Goal: Task Accomplishment & Management: Complete application form

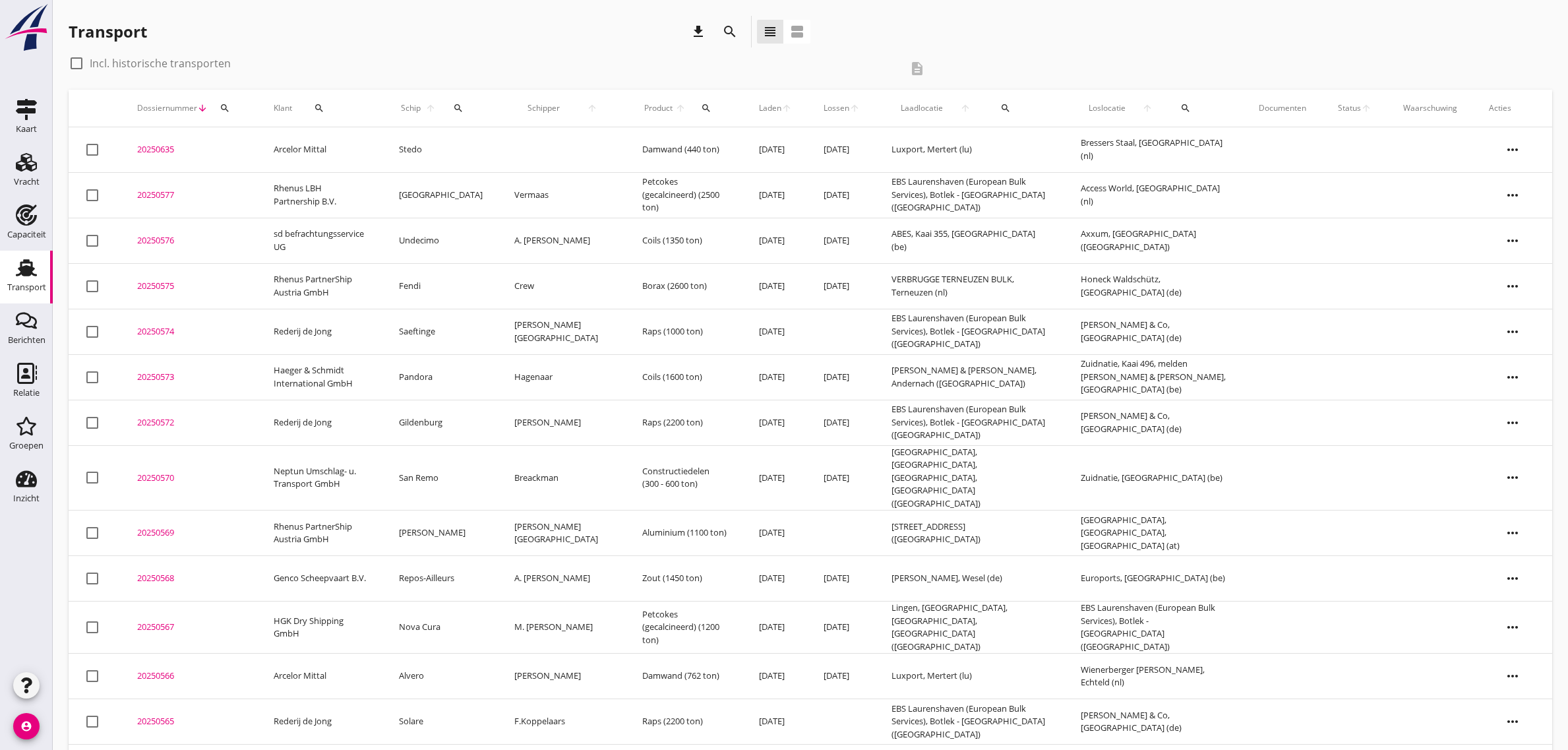
click at [30, 183] on div "Vracht" at bounding box center [27, 181] width 26 height 9
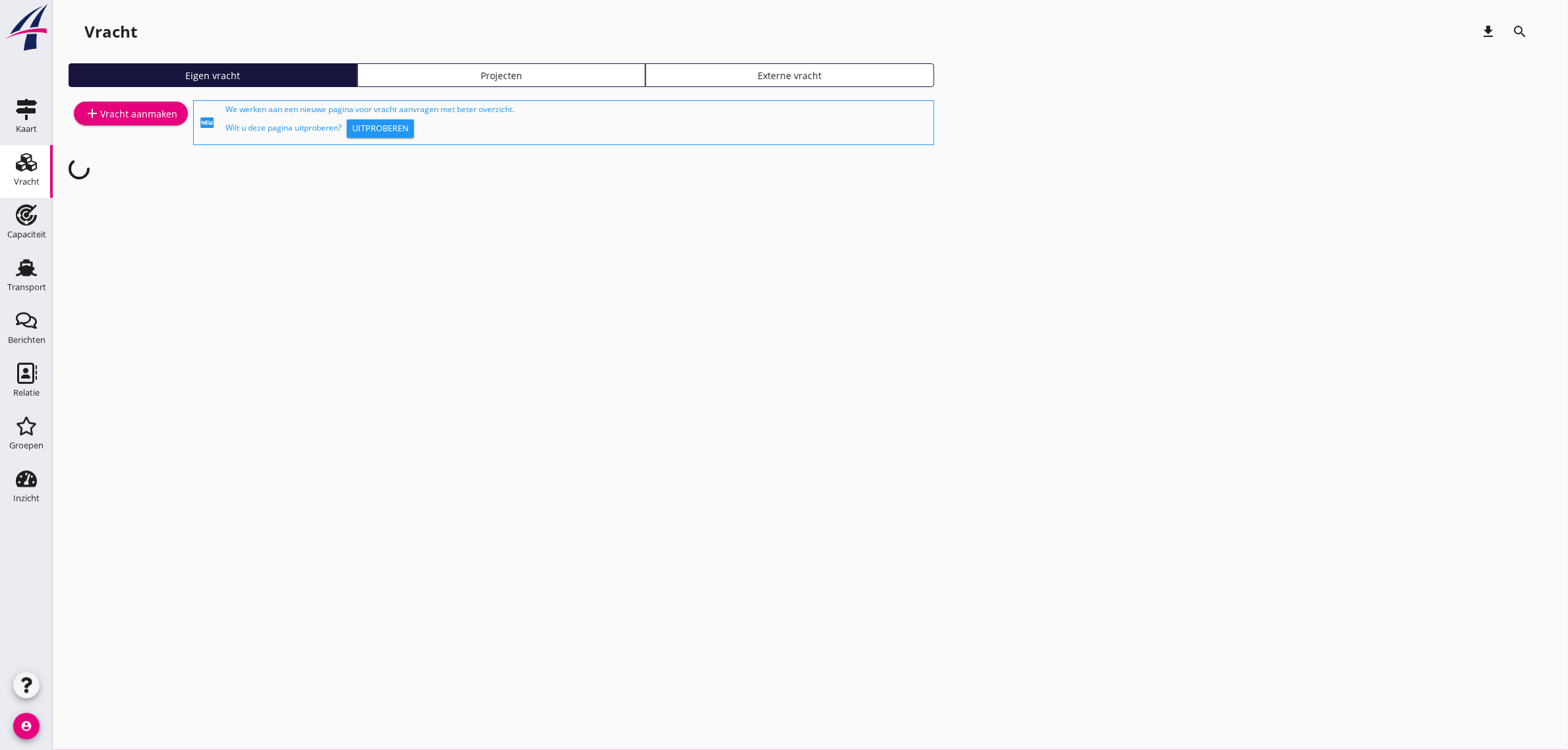
click at [150, 129] on div "add Vracht aanmaken" at bounding box center [131, 122] width 125 height 50
click at [146, 106] on div "add Vracht aanmaken" at bounding box center [131, 113] width 93 height 16
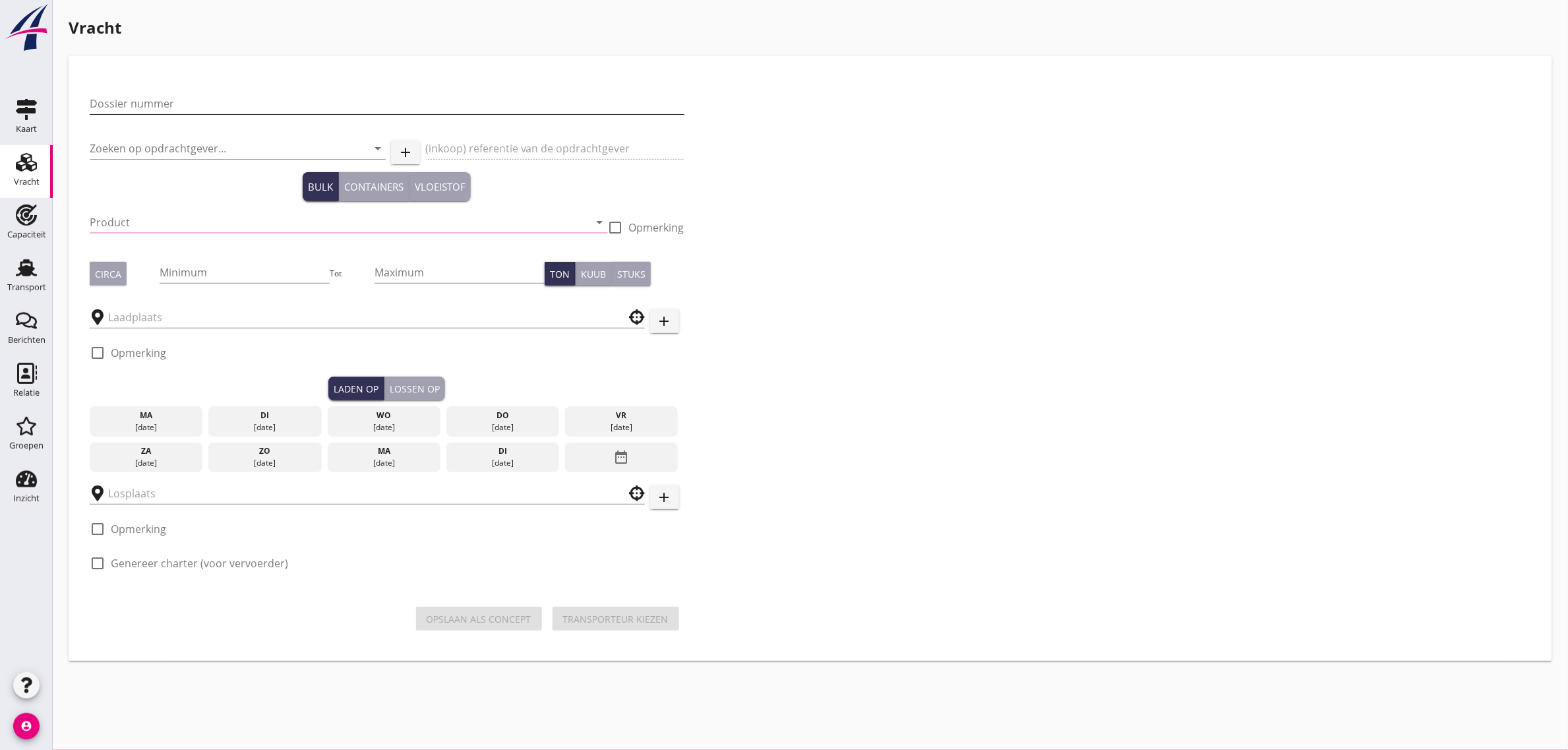
click at [206, 97] on input "Dossier nummer" at bounding box center [387, 103] width 595 height 21
type input "20250578"
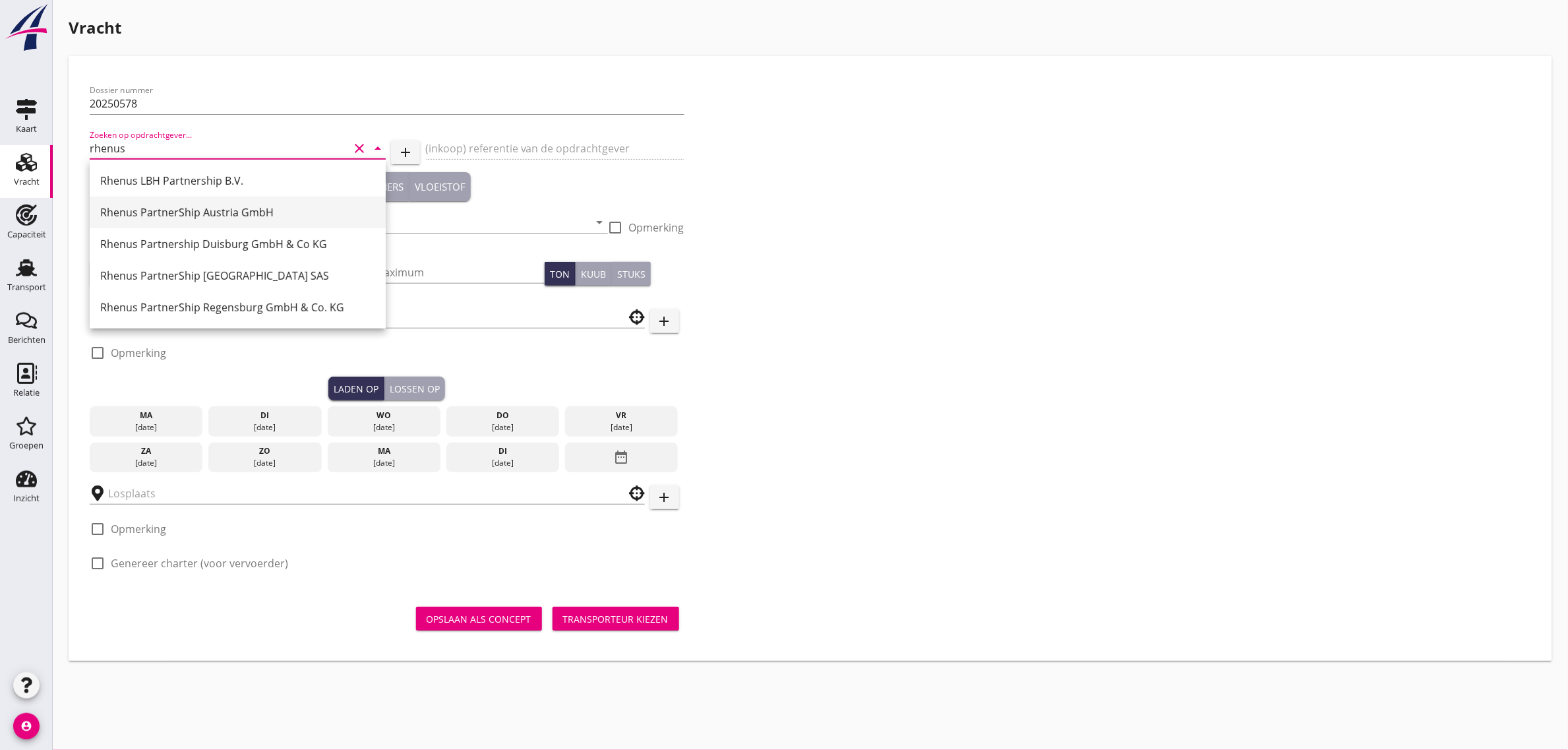
click at [218, 217] on div "Rhenus PartnerShip Austria GmbH" at bounding box center [237, 212] width 275 height 16
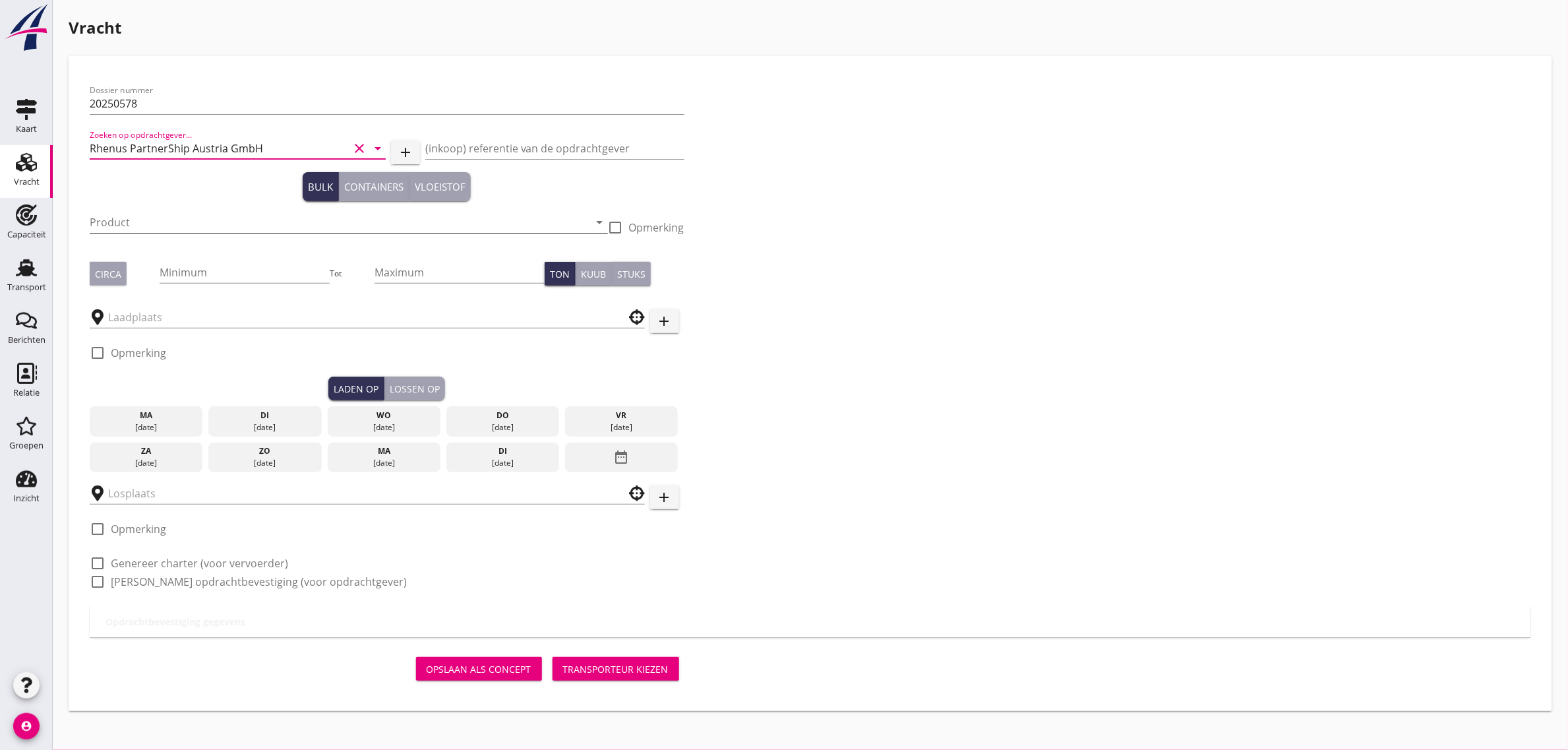
type input "Rhenus PartnerShip Austria GmbH"
click at [127, 227] on input "Product" at bounding box center [340, 221] width 500 height 21
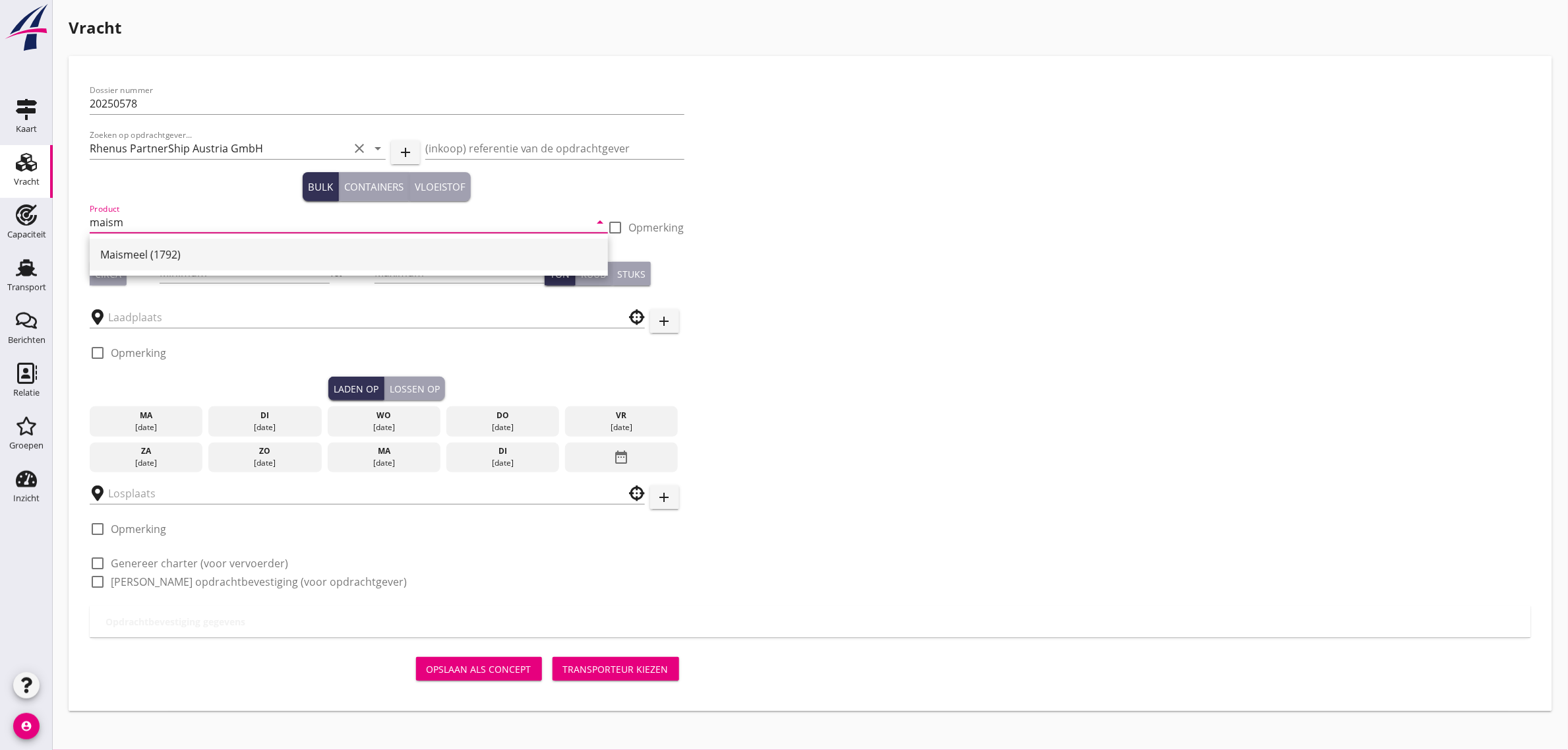
click at [131, 249] on div "Maismeel (1792)" at bounding box center [348, 254] width 497 height 16
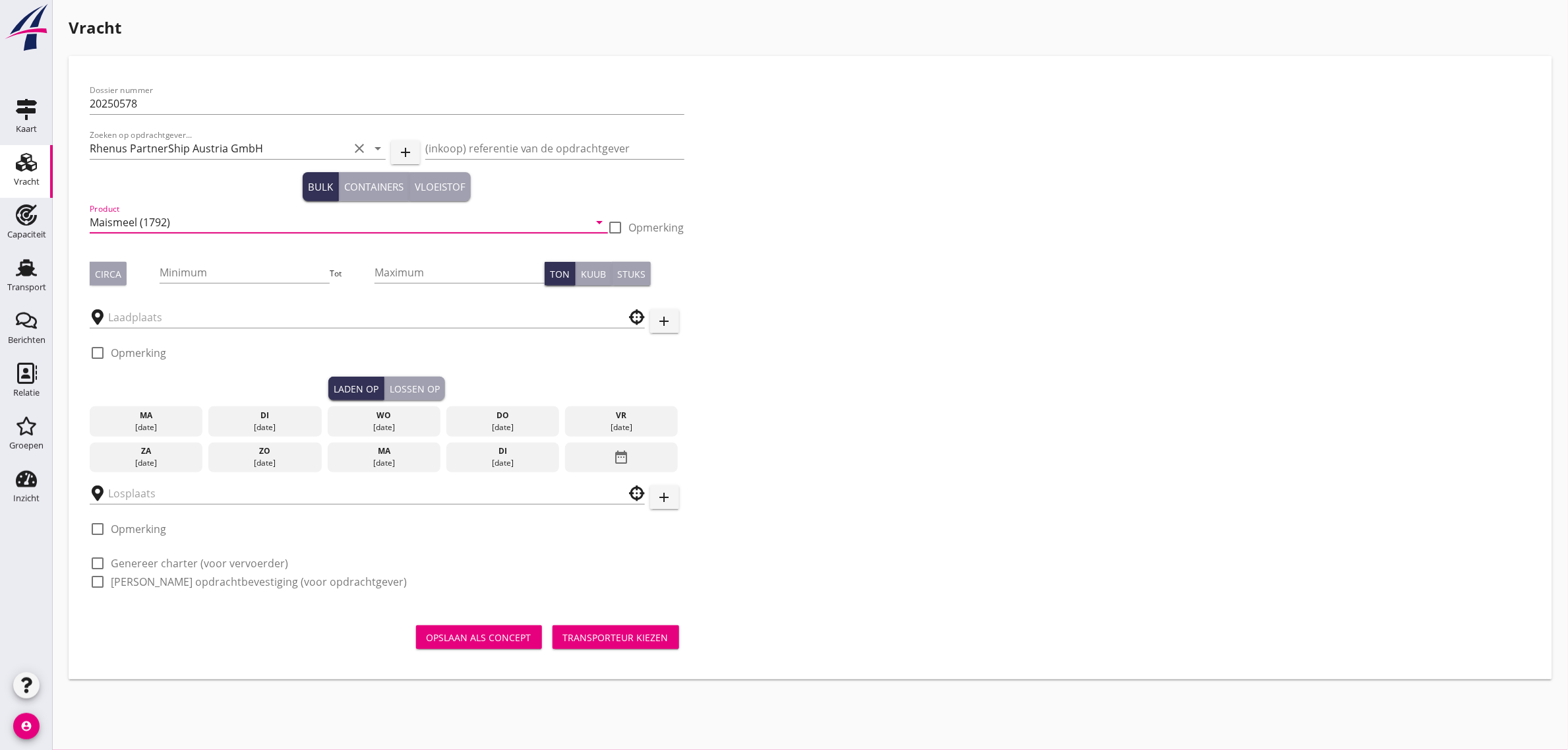
type input "Maismeel (1792)"
drag, startPoint x: 103, startPoint y: 281, endPoint x: 169, endPoint y: 272, distance: 66.6
click at [106, 281] on button "Circa" at bounding box center [108, 274] width 37 height 24
click at [211, 275] on input "Minimum" at bounding box center [245, 272] width 170 height 21
type input "1000"
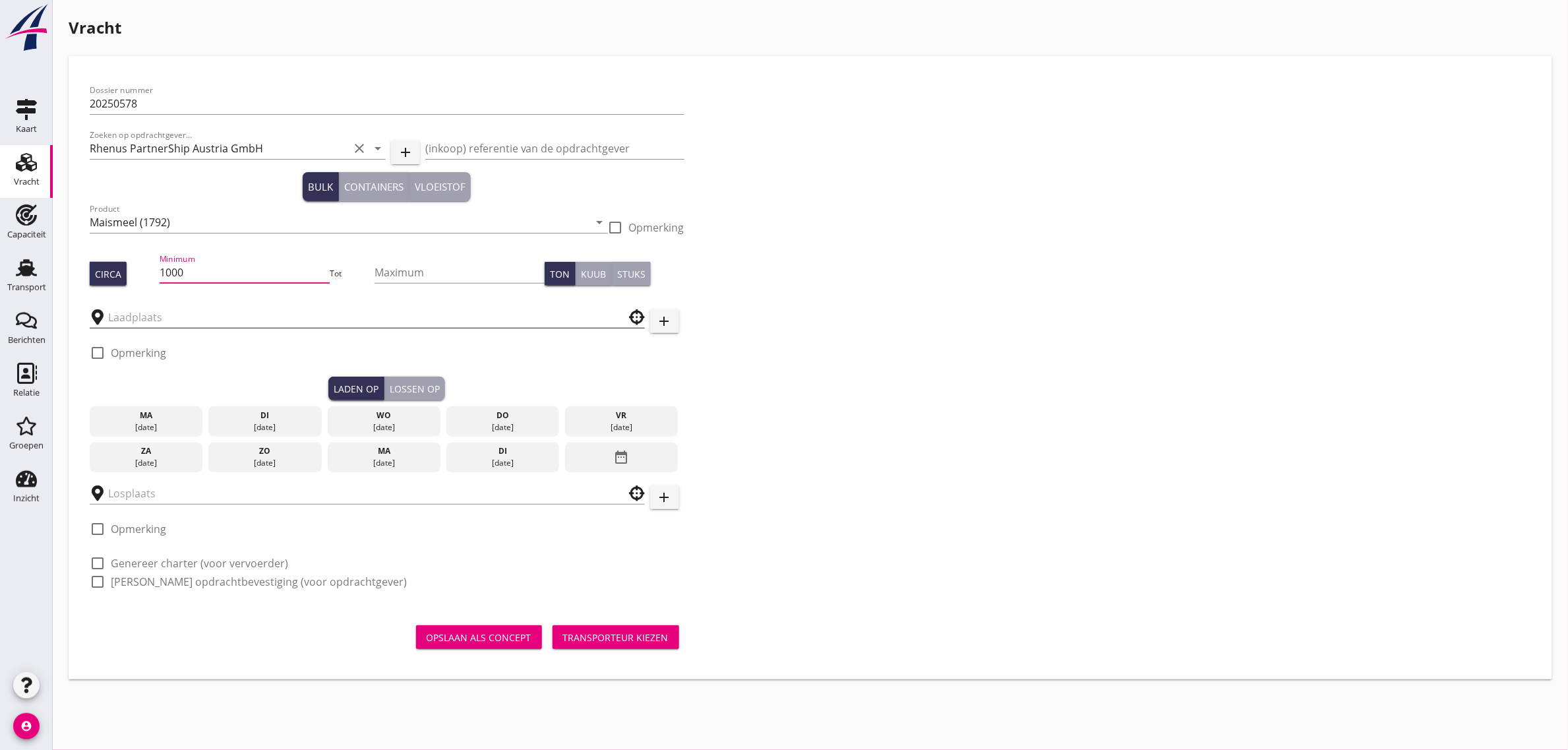
click at [203, 309] on input "text" at bounding box center [358, 316] width 500 height 21
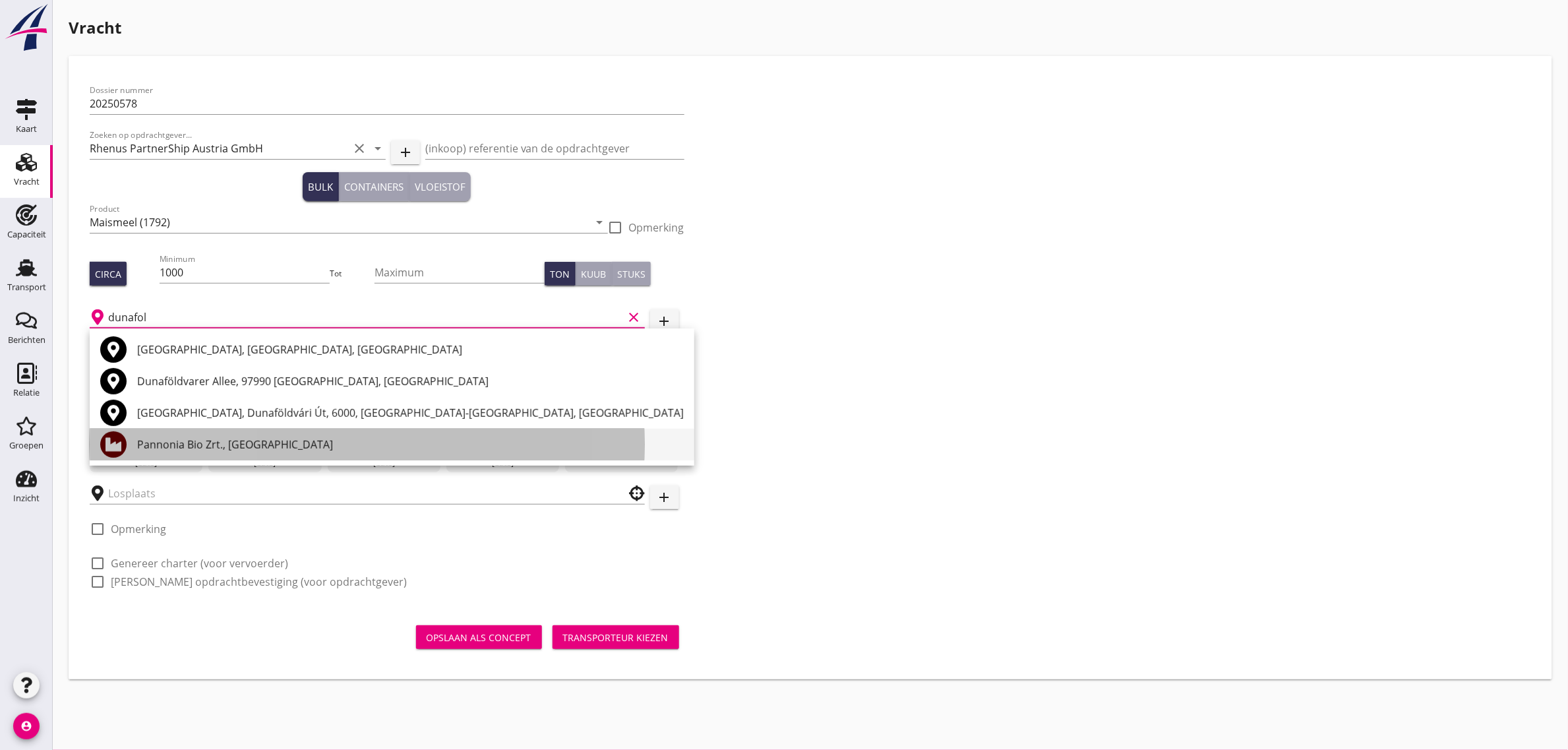
click at [238, 443] on div "Pannonia Bio Zrt., [GEOGRAPHIC_DATA]" at bounding box center [410, 444] width 547 height 16
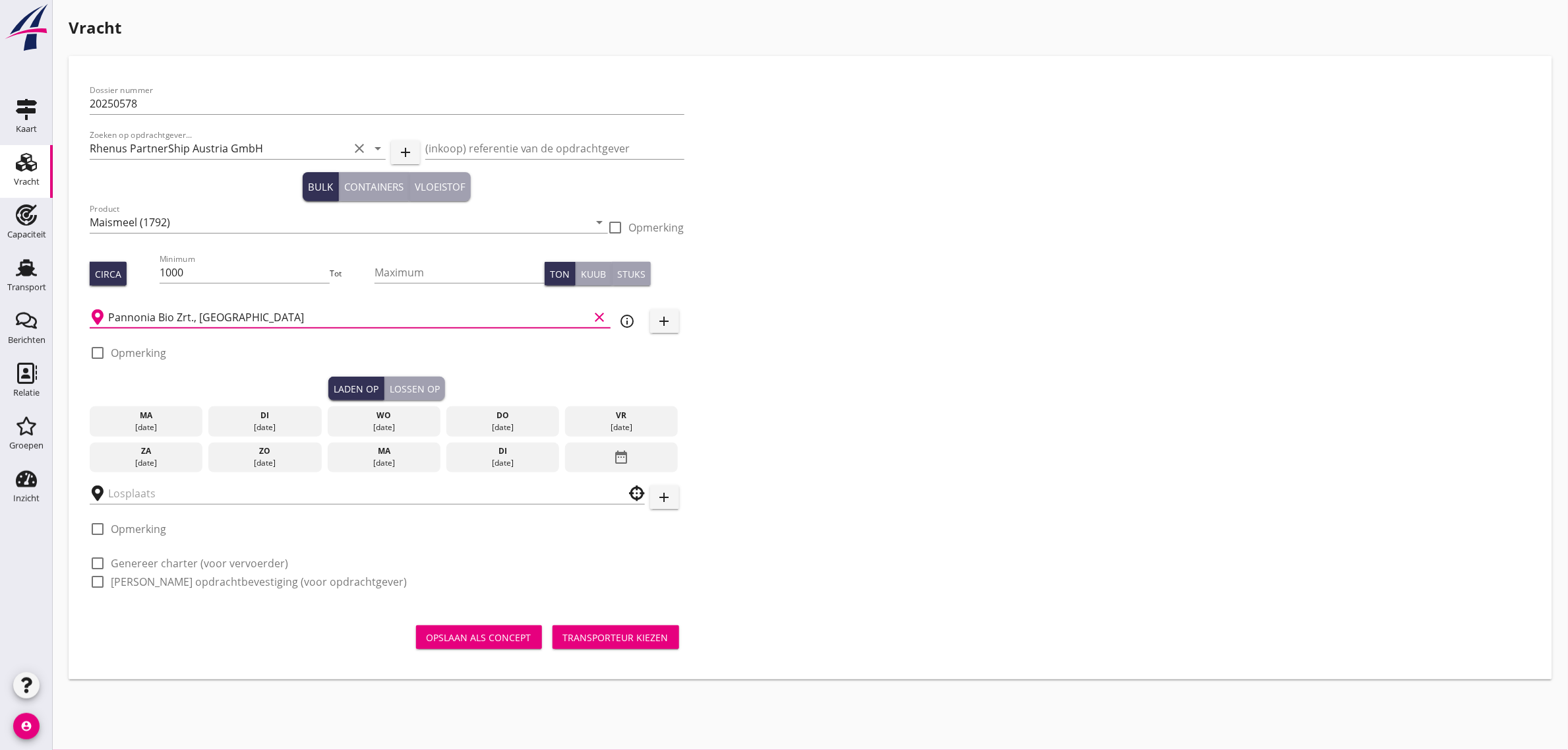
type input "Pannonia Bio Zrt., [GEOGRAPHIC_DATA]"
click at [131, 351] on label "Opmerking" at bounding box center [139, 352] width 56 height 13
checkbox input "true"
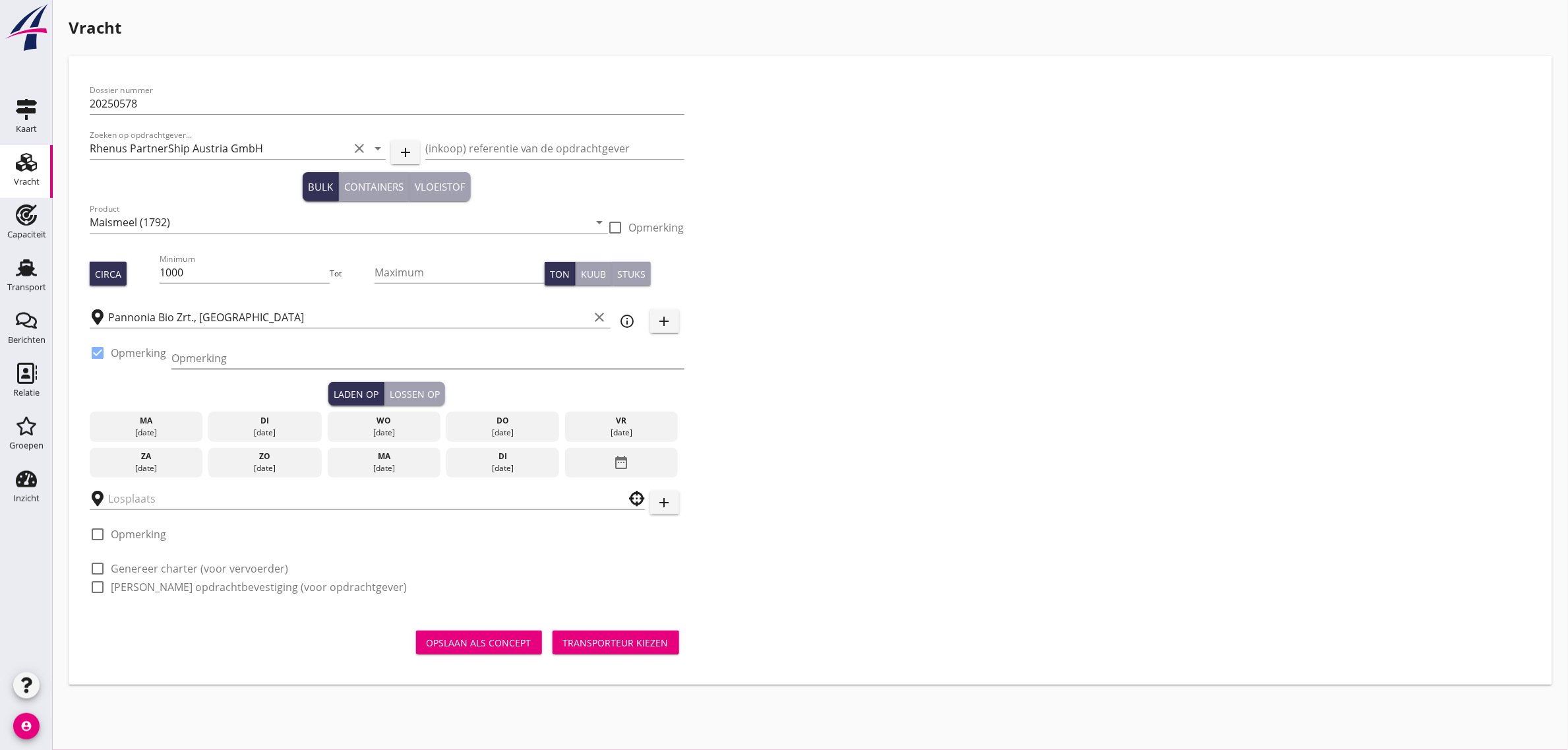
click at [178, 368] on div "Opmerking" at bounding box center [428, 357] width 513 height 21
type input "2e laadplaats: Dunavecse"
click at [974, 383] on div "Dossier nummer 20250578 Zoeken op opdrachtgever... Rhenus PartnerShip Austria G…" at bounding box center [811, 344] width 1453 height 534
click at [497, 427] on div "[DATE]" at bounding box center [503, 433] width 107 height 12
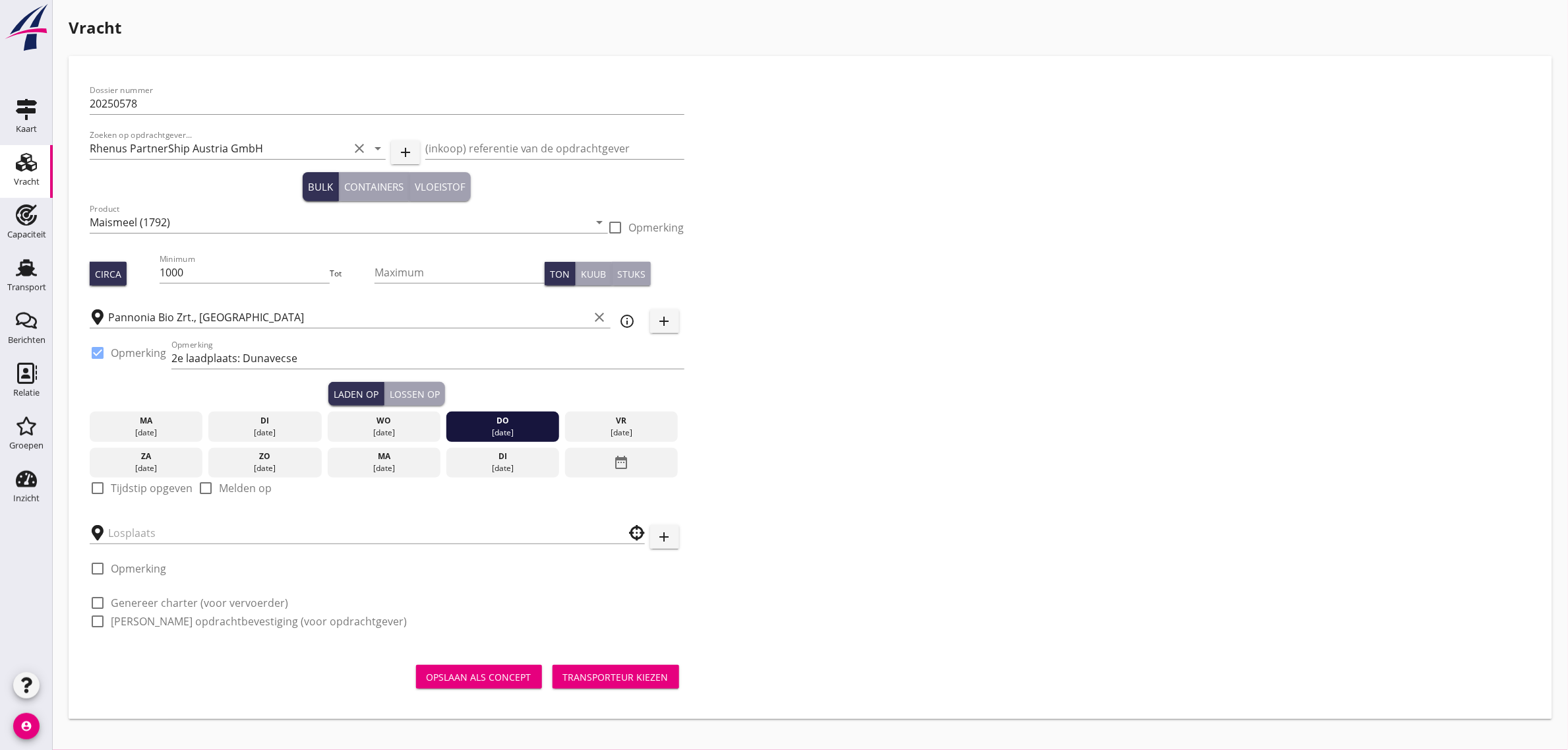
click at [179, 483] on label "Tijdstip opgeven" at bounding box center [152, 487] width 82 height 13
checkbox input "true"
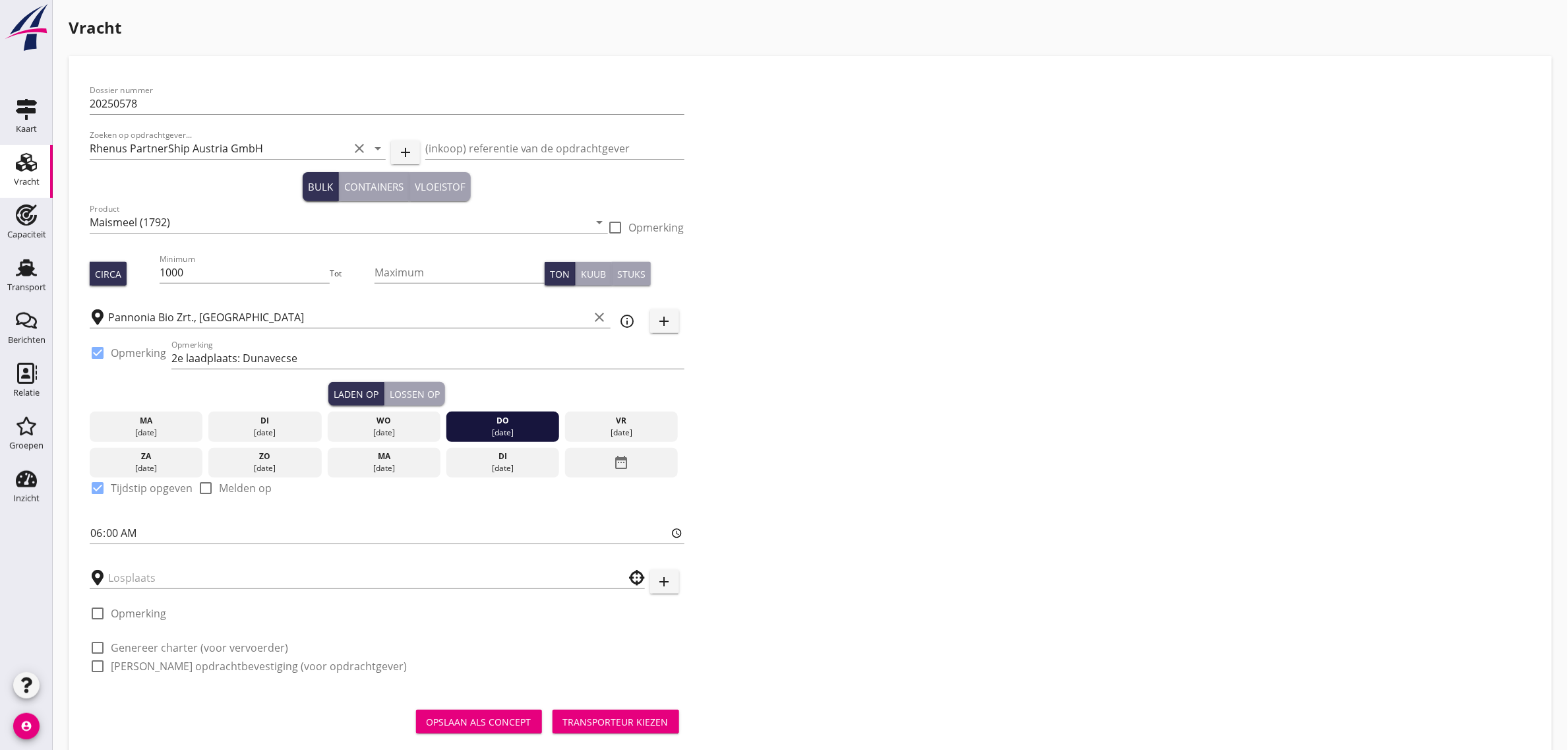
click at [407, 387] on div "Lossen op" at bounding box center [415, 394] width 50 height 14
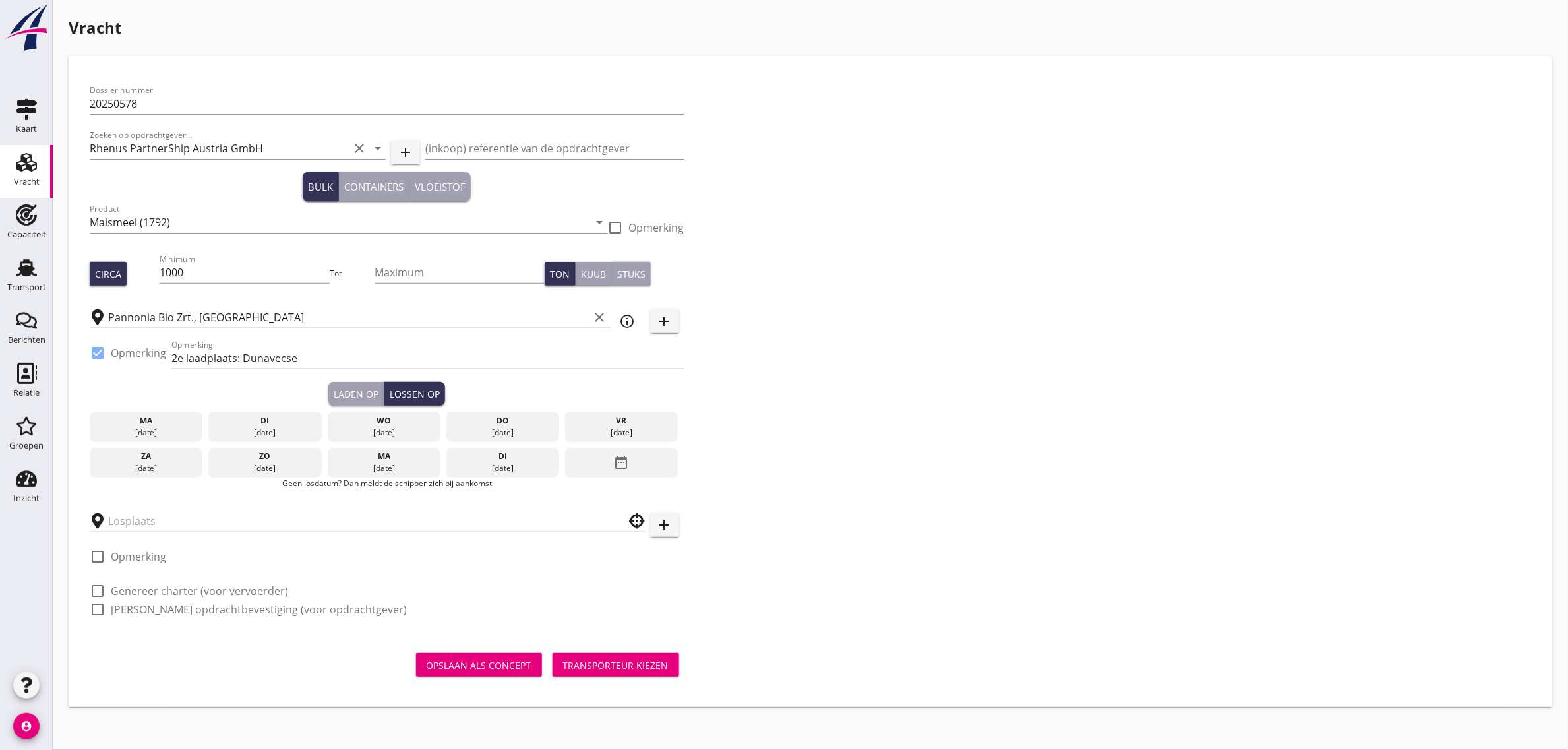
click at [602, 463] on div "date_range" at bounding box center [622, 462] width 113 height 30
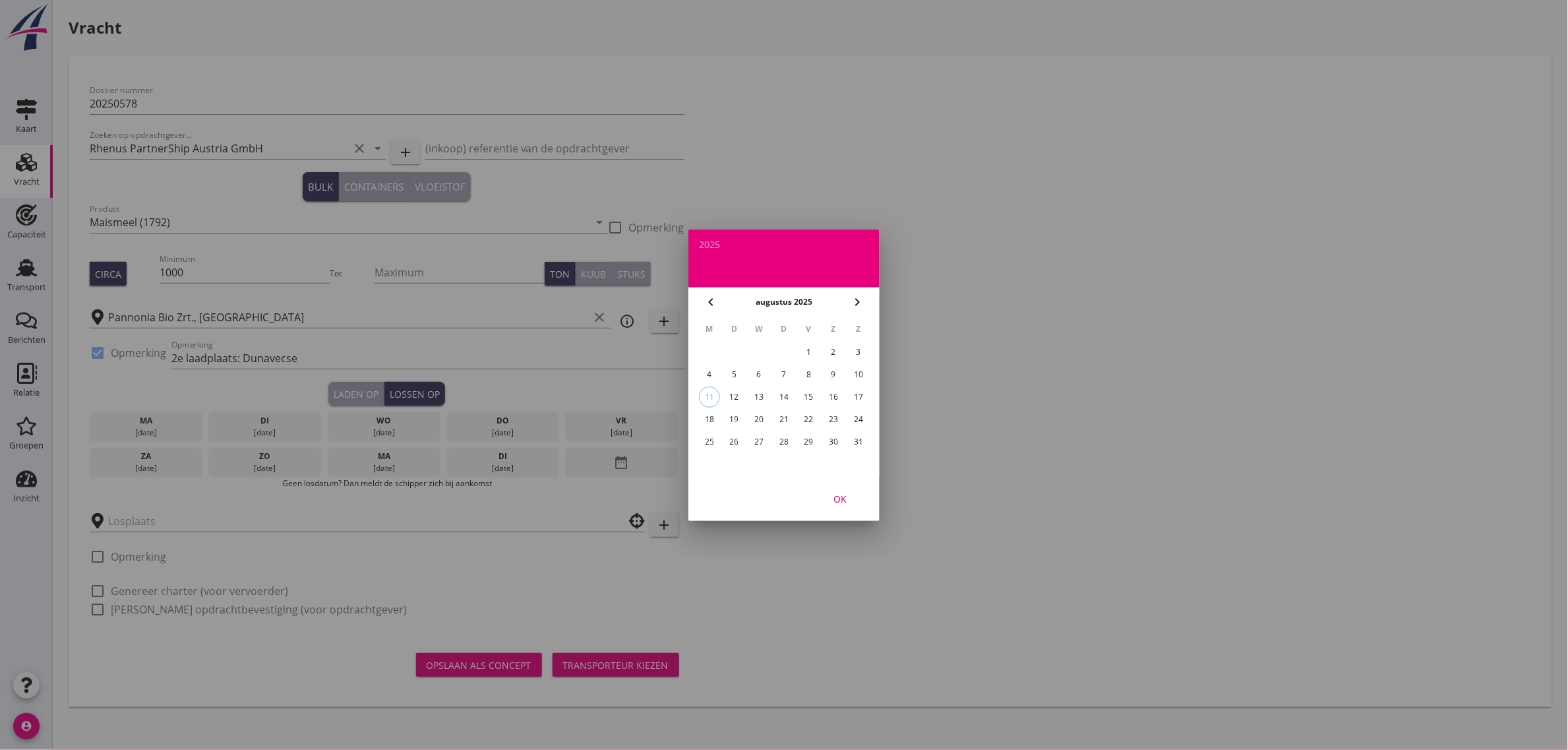
click at [713, 436] on div "25" at bounding box center [709, 441] width 21 height 21
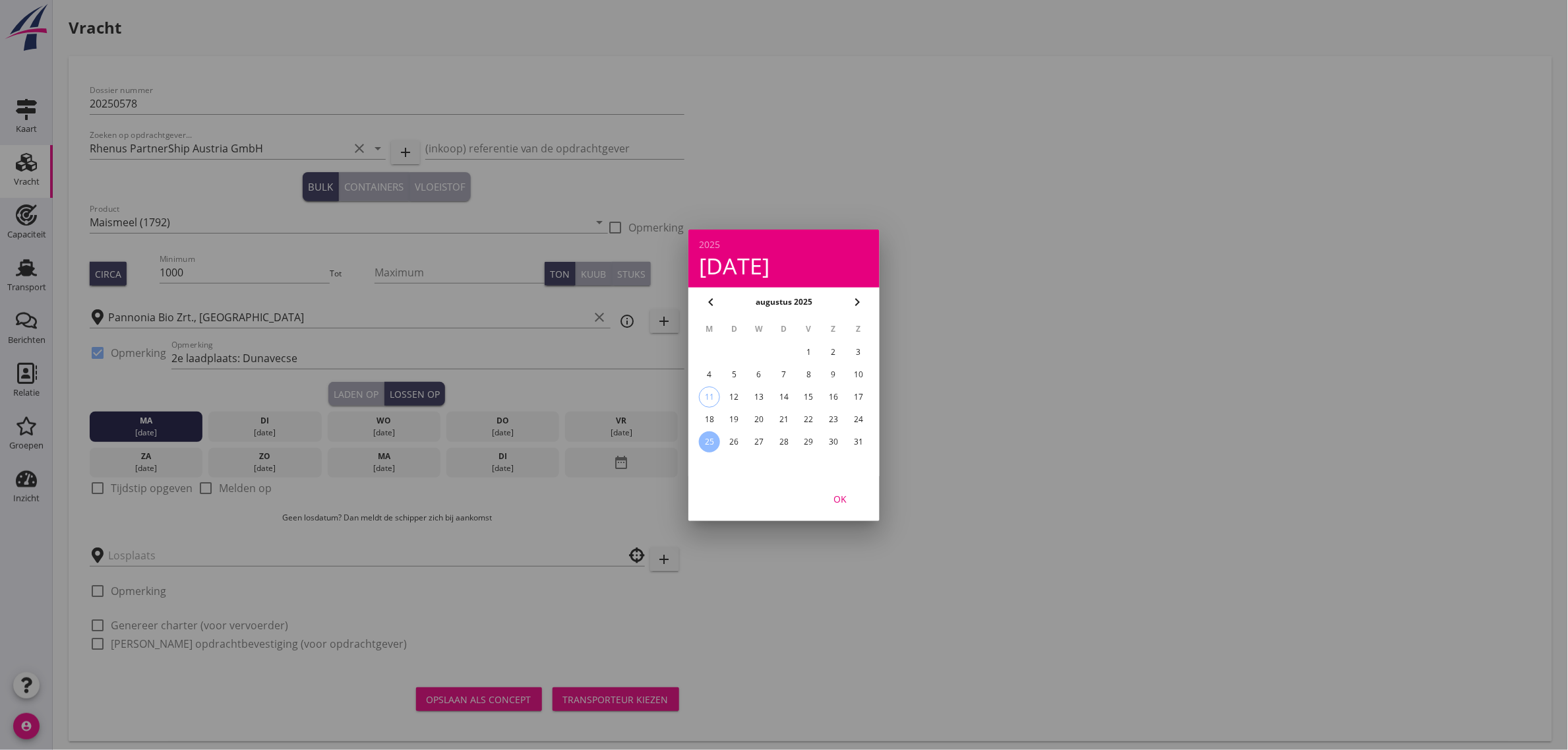
click at [853, 505] on button "OK" at bounding box center [840, 499] width 58 height 24
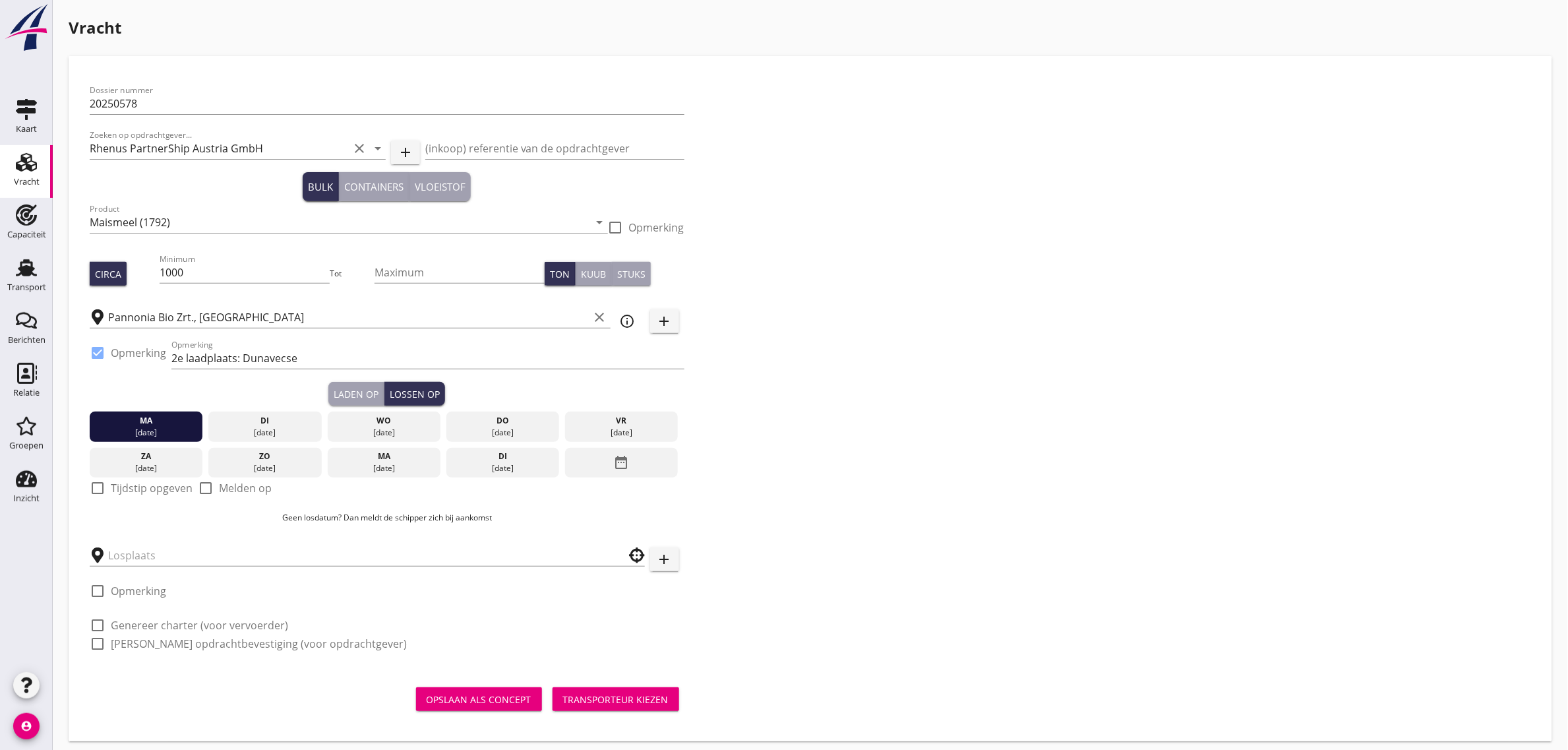
click at [163, 488] on label "Tijdstip opgeven" at bounding box center [152, 487] width 82 height 13
checkbox input "true"
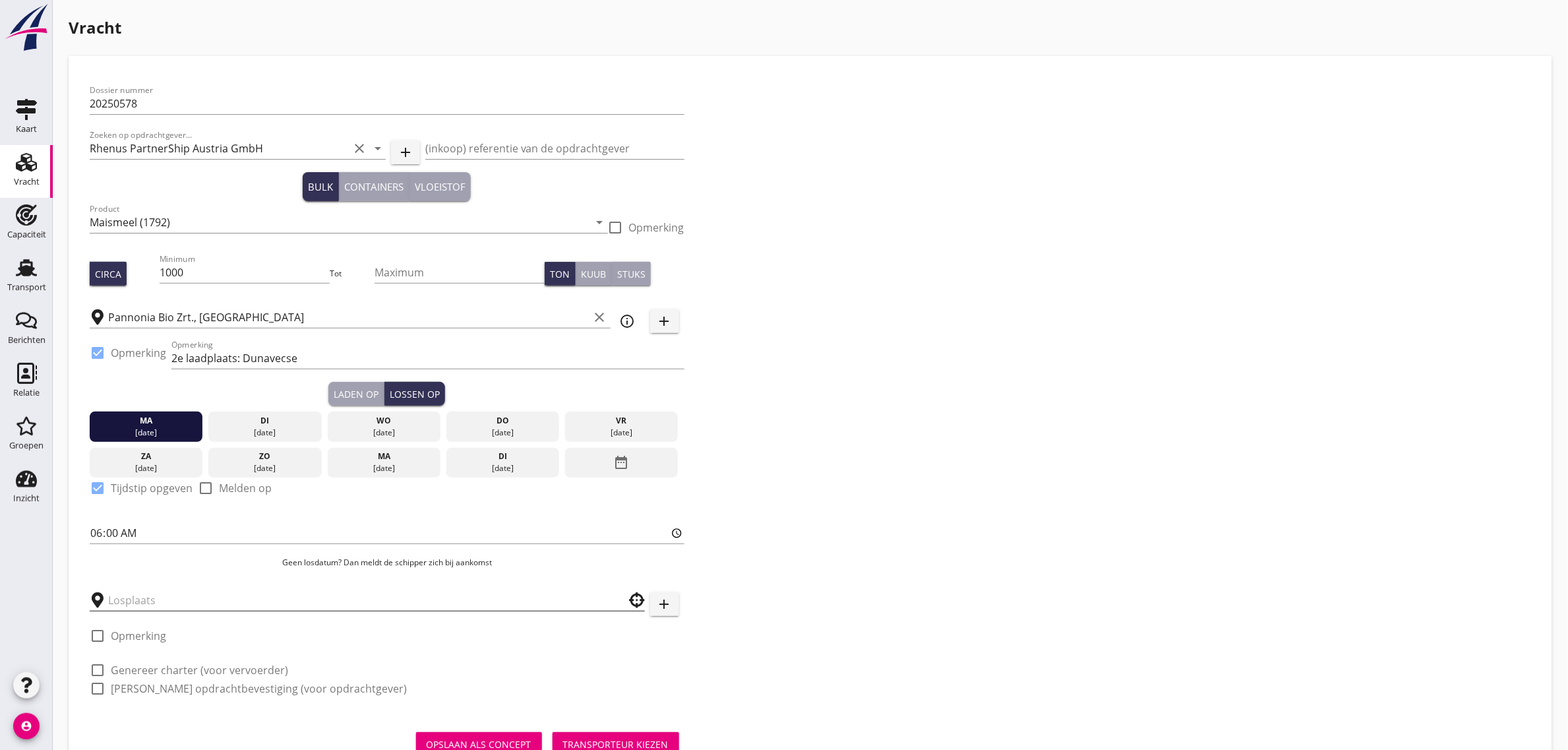
click at [151, 604] on input "text" at bounding box center [358, 599] width 500 height 21
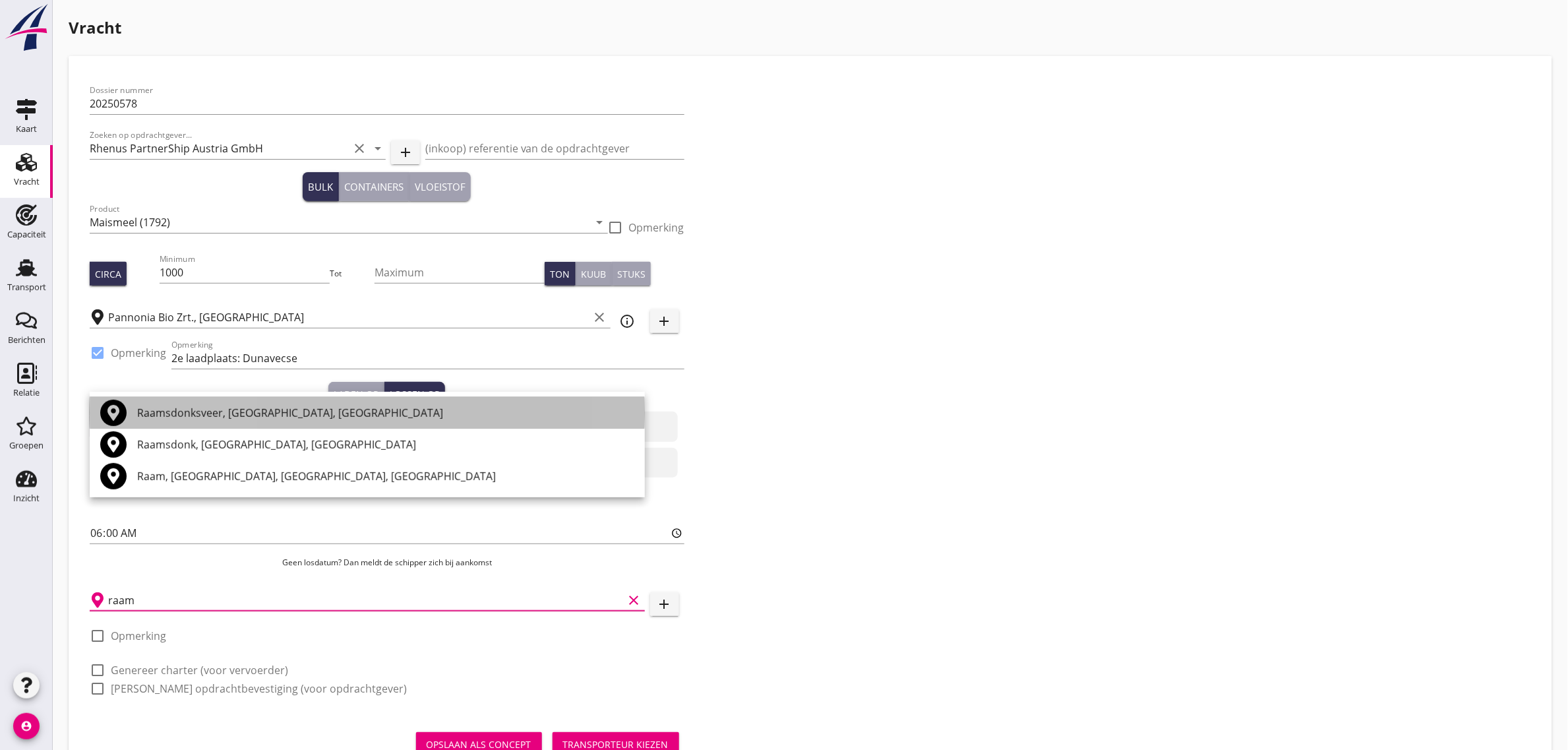
click at [192, 414] on div "Raamsdonksveer, [GEOGRAPHIC_DATA], [GEOGRAPHIC_DATA]" at bounding box center [385, 412] width 497 height 16
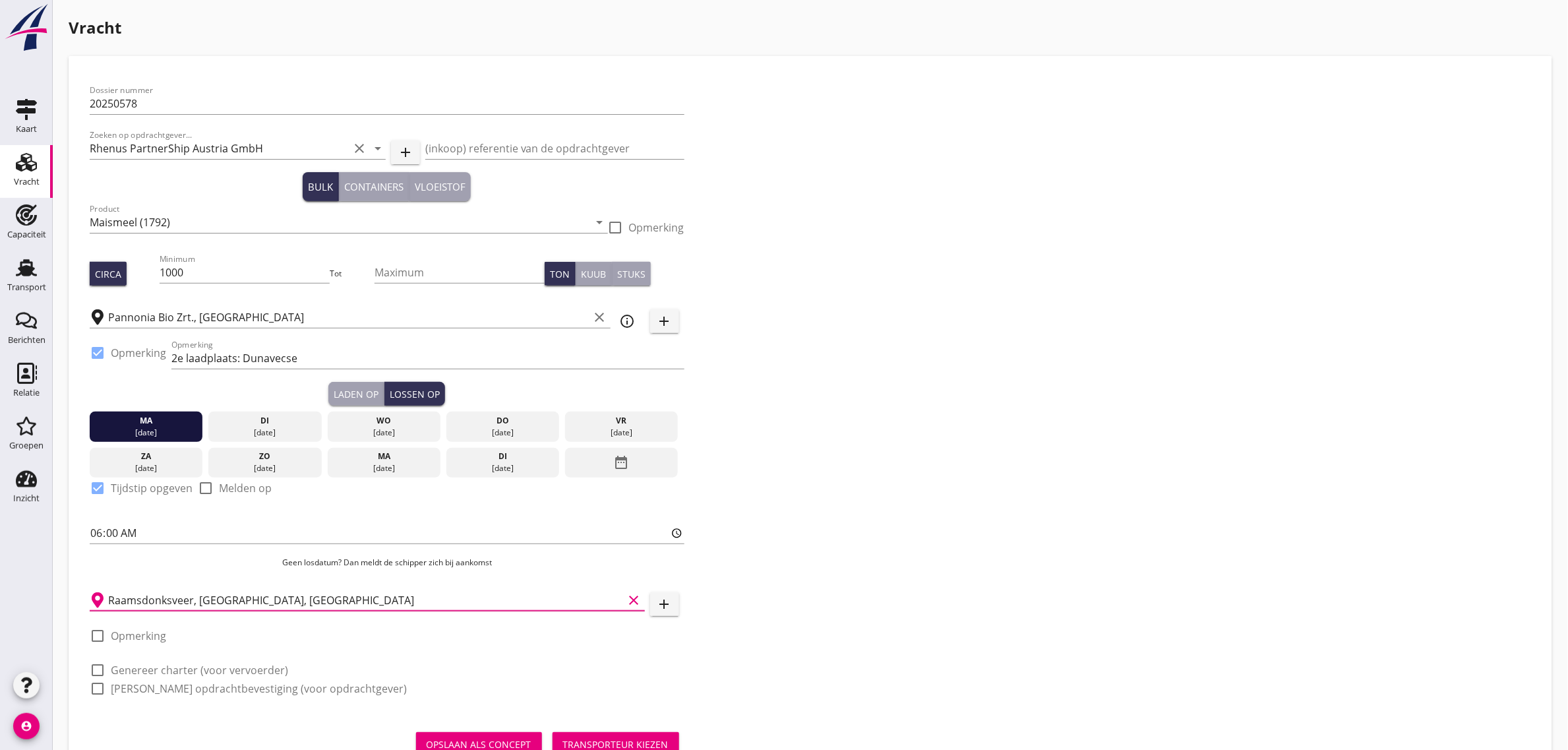
type input "Raamsdonksveer, [GEOGRAPHIC_DATA], [GEOGRAPHIC_DATA]"
click at [171, 664] on label "Genereer charter (voor vervoerder)" at bounding box center [199, 670] width 177 height 13
checkbox input "true"
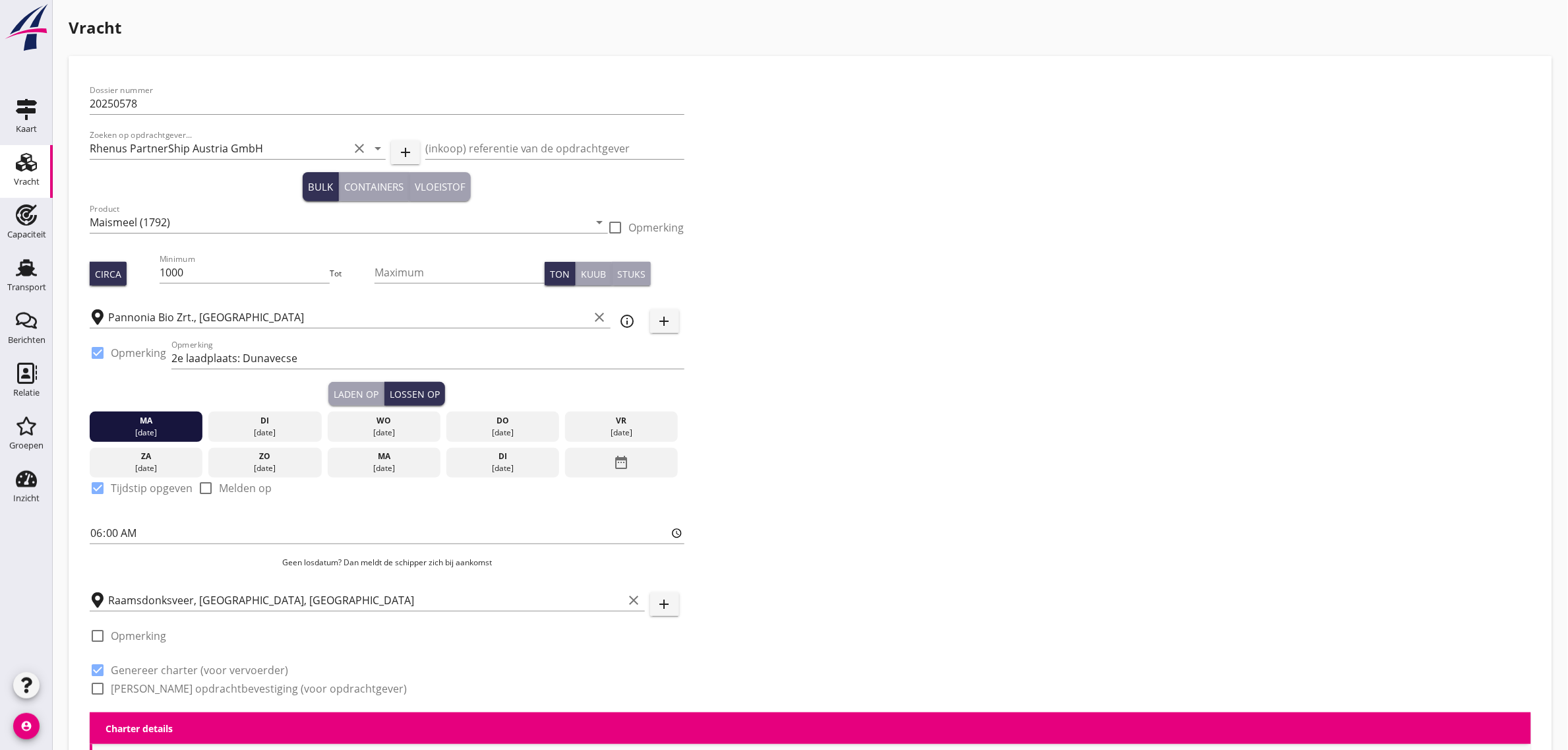
click at [163, 686] on label "[PERSON_NAME] opdrachtbevestiging (voor opdrachtgever)" at bounding box center [259, 688] width 296 height 13
checkbox input "true"
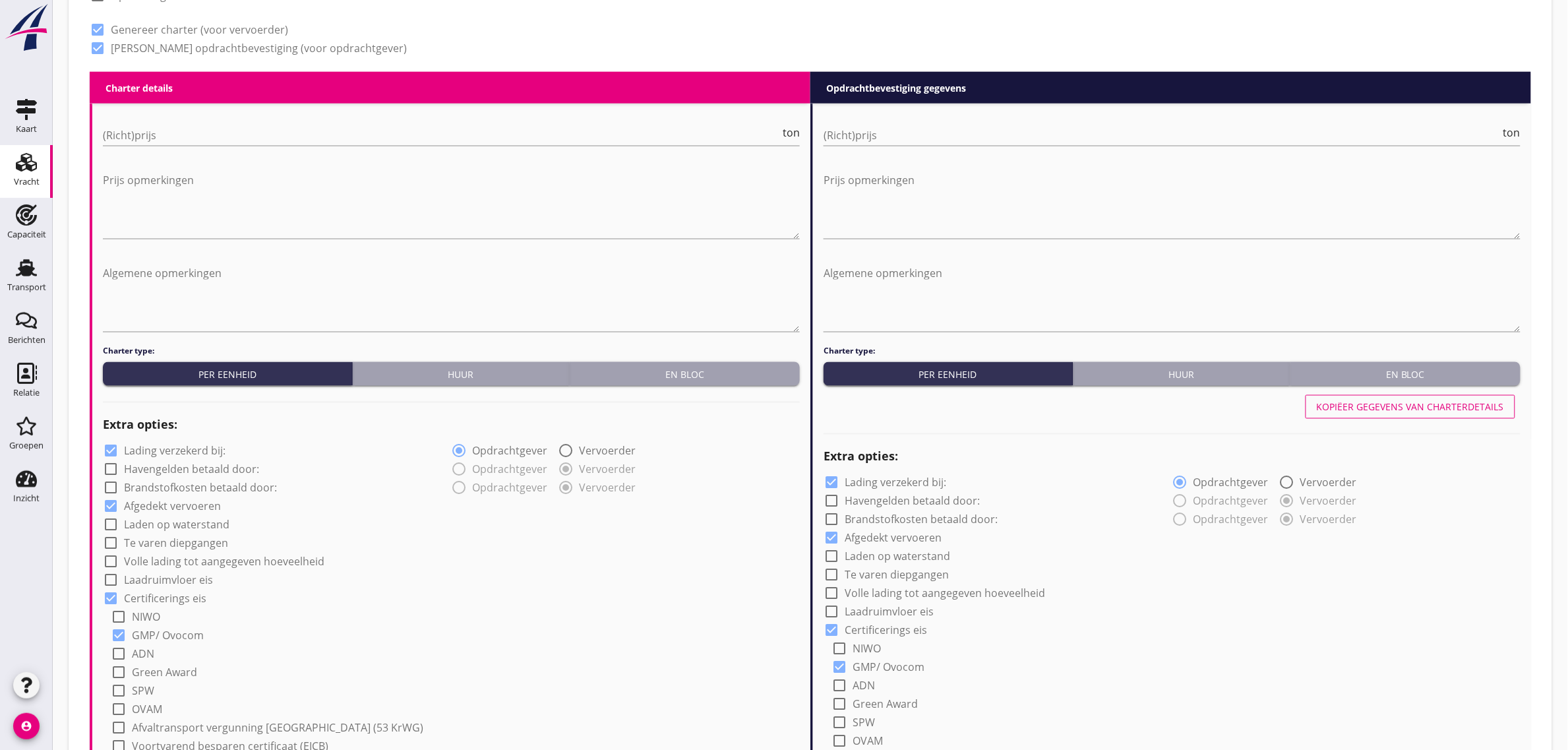
scroll to position [659, 0]
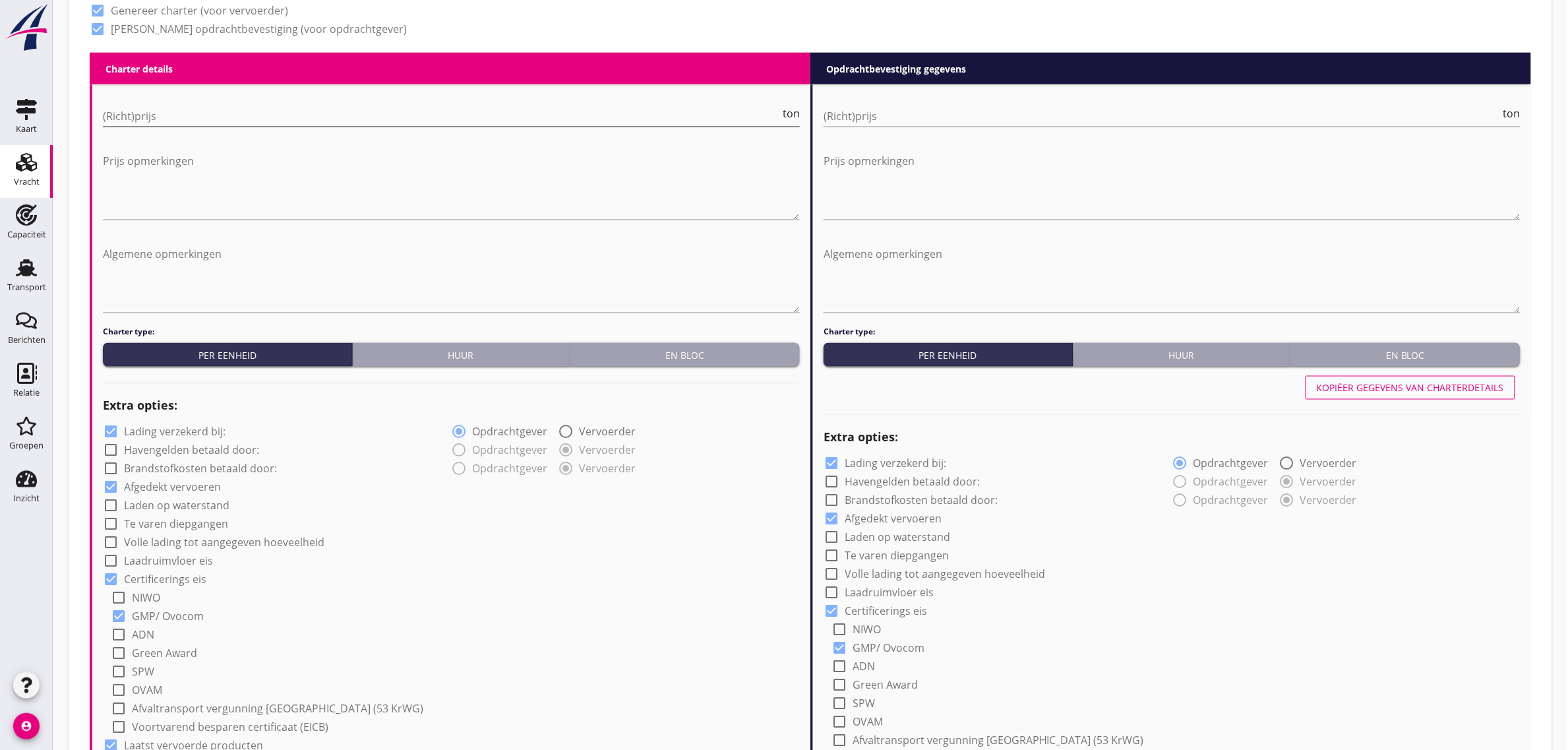
click at [186, 116] on input "(Richt)prijs" at bounding box center [441, 115] width 677 height 21
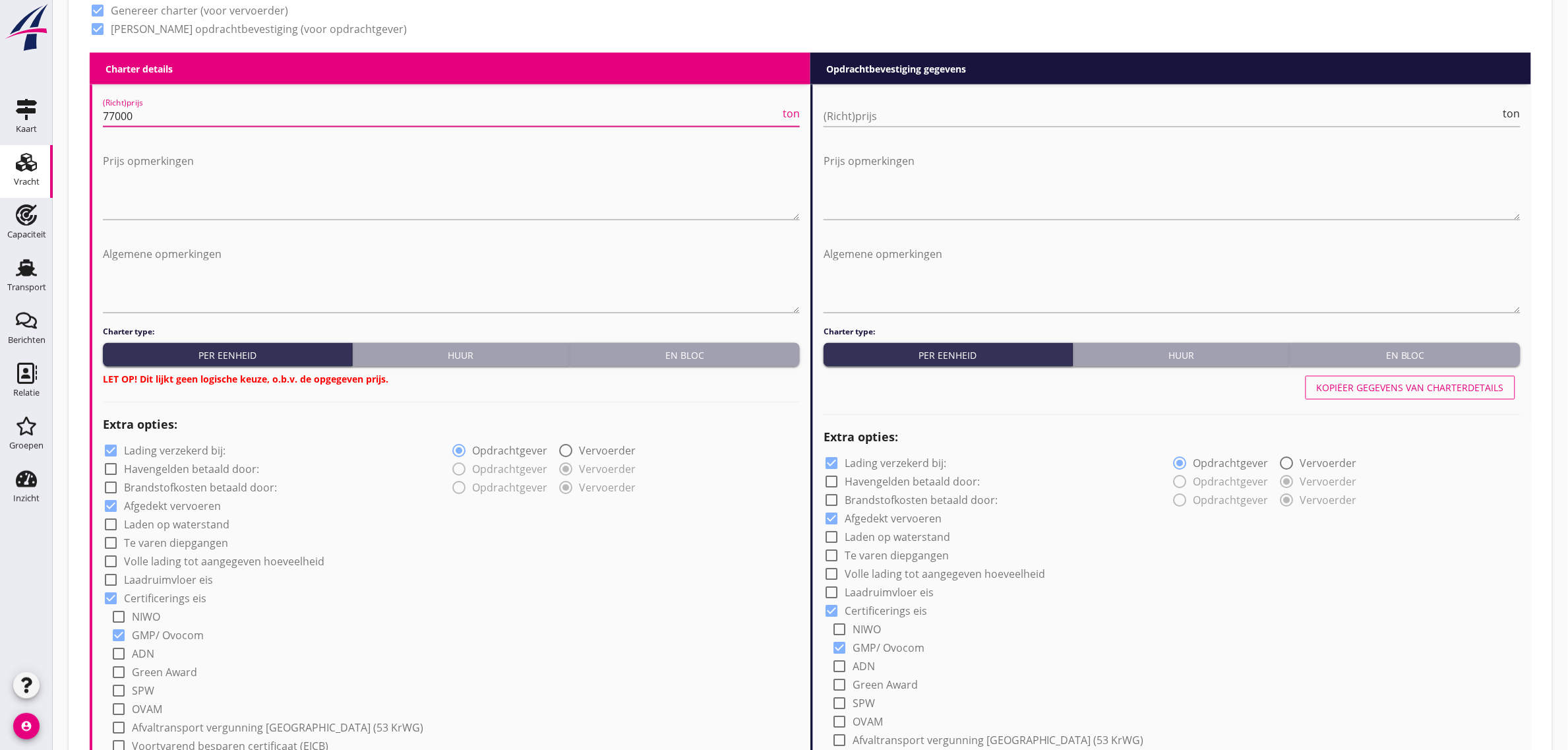
type input "77000"
click at [669, 350] on div "En bloc" at bounding box center [684, 355] width 220 height 14
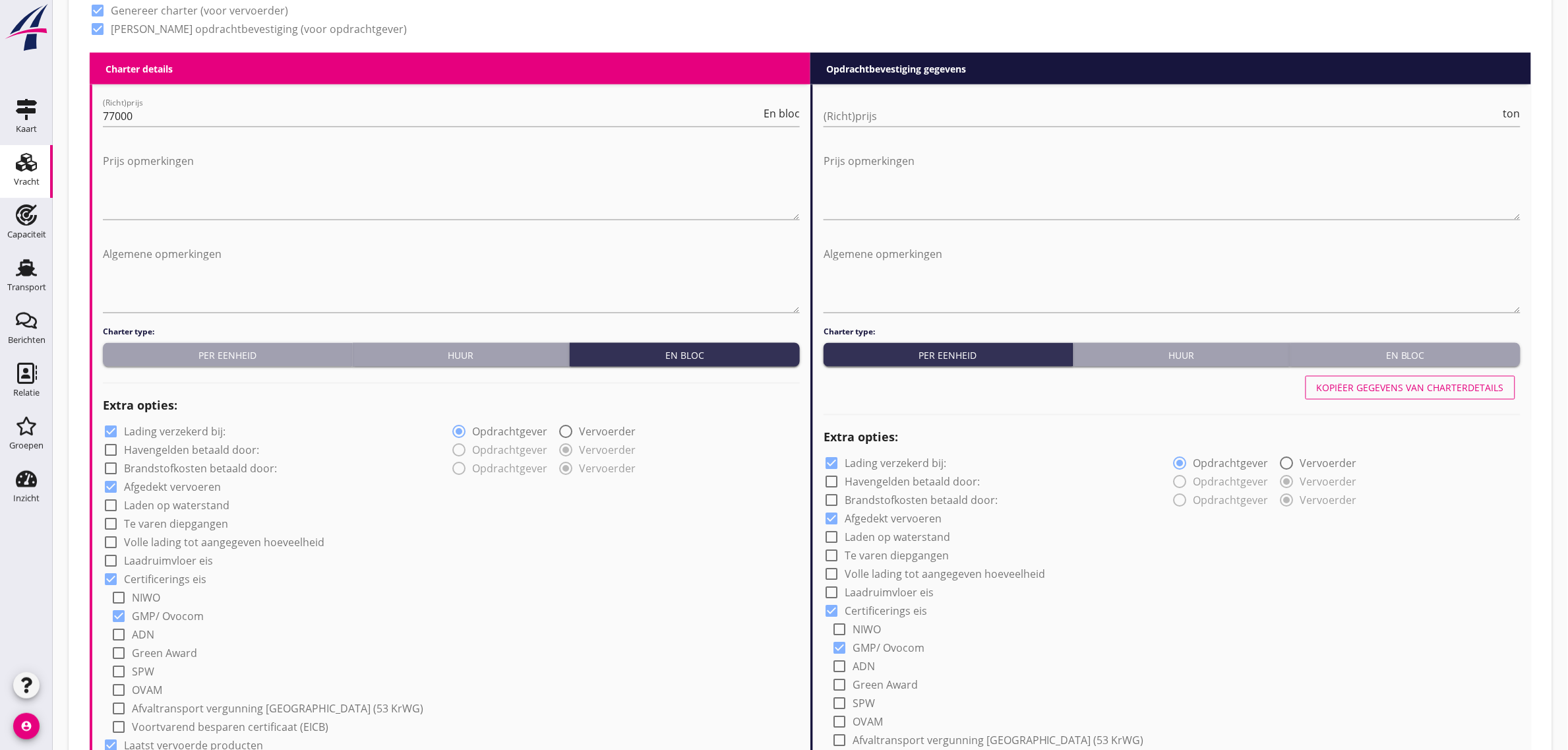
click at [773, 53] on li "Charter details keyboard_arrow_down (Richt)prijs 77000 En bloc Prijs opmerkinge…" at bounding box center [450, 748] width 721 height 1391
click at [114, 249] on textarea "Algemene opmerkingen" at bounding box center [451, 277] width 697 height 69
type textarea "2e partij: Dunavecse - Antwerpen 3 Waggons"
click at [114, 109] on input "77000" at bounding box center [431, 115] width 658 height 21
type input "77000"
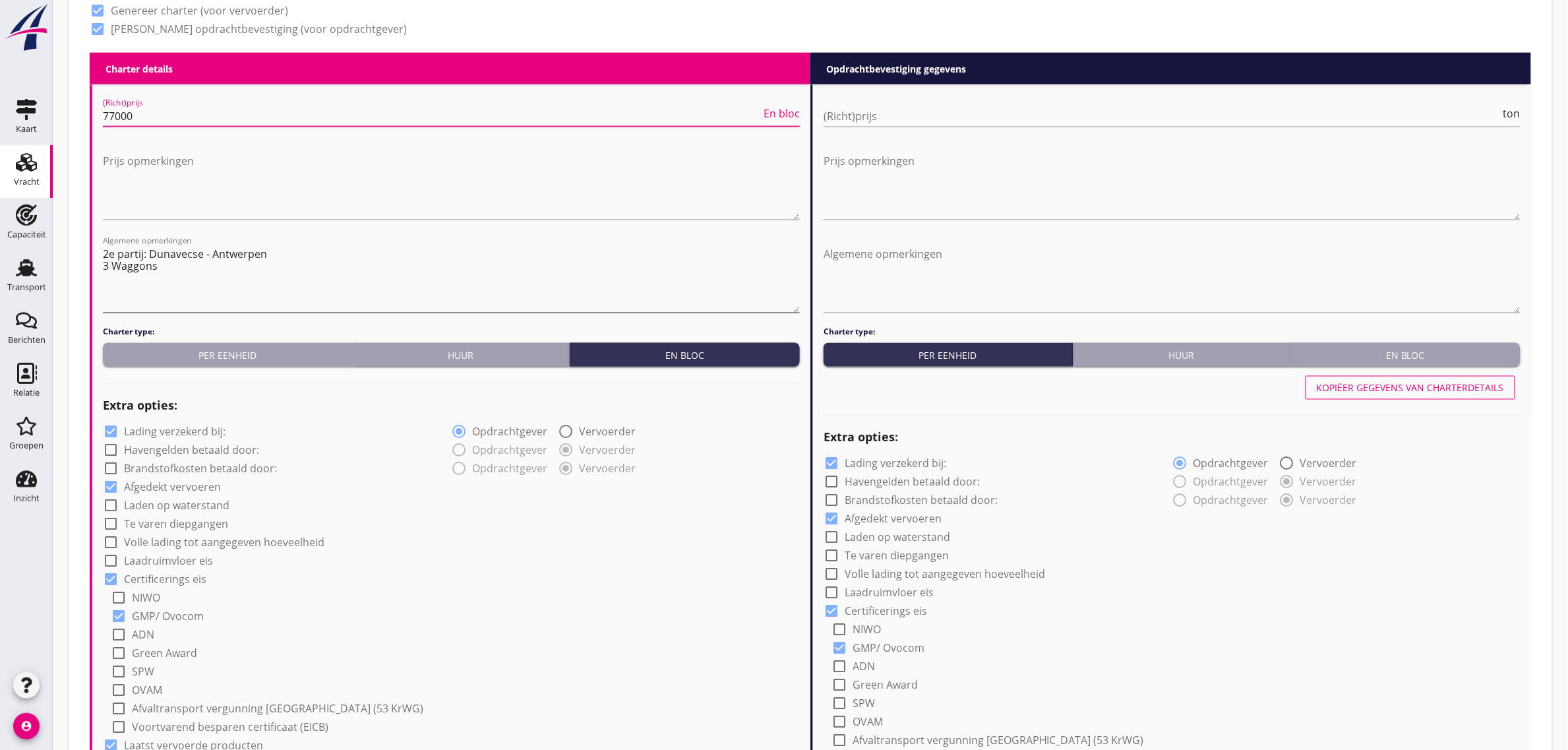
click at [160, 269] on textarea "2e partij: Dunavecse - Antwerpen 3 Waggons" at bounding box center [451, 277] width 697 height 69
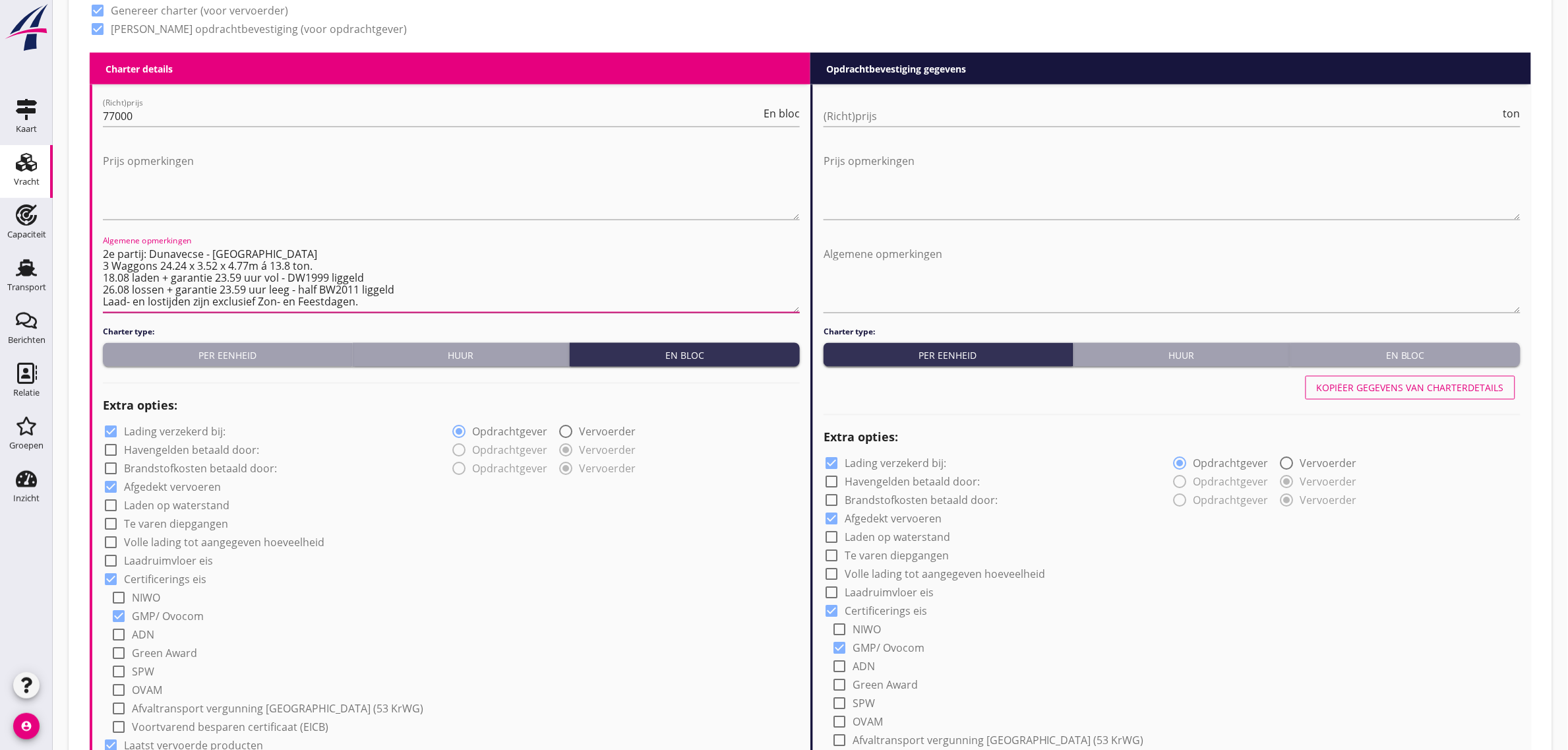
drag, startPoint x: 104, startPoint y: 249, endPoint x: 370, endPoint y: 304, distance: 271.6
click at [370, 304] on textarea "2e partij: Dunavecse - [GEOGRAPHIC_DATA] 3 Waggons 24.24 x 3.52 x 4.77m á 13.8 …" at bounding box center [451, 277] width 697 height 69
drag, startPoint x: 358, startPoint y: 302, endPoint x: 111, endPoint y: 252, distance: 252.0
click at [111, 252] on textarea "2e partij: Dunavecse - [GEOGRAPHIC_DATA] 3 Waggons 24.24 x 3.52 x 4.77m á 13.8 …" at bounding box center [451, 277] width 697 height 69
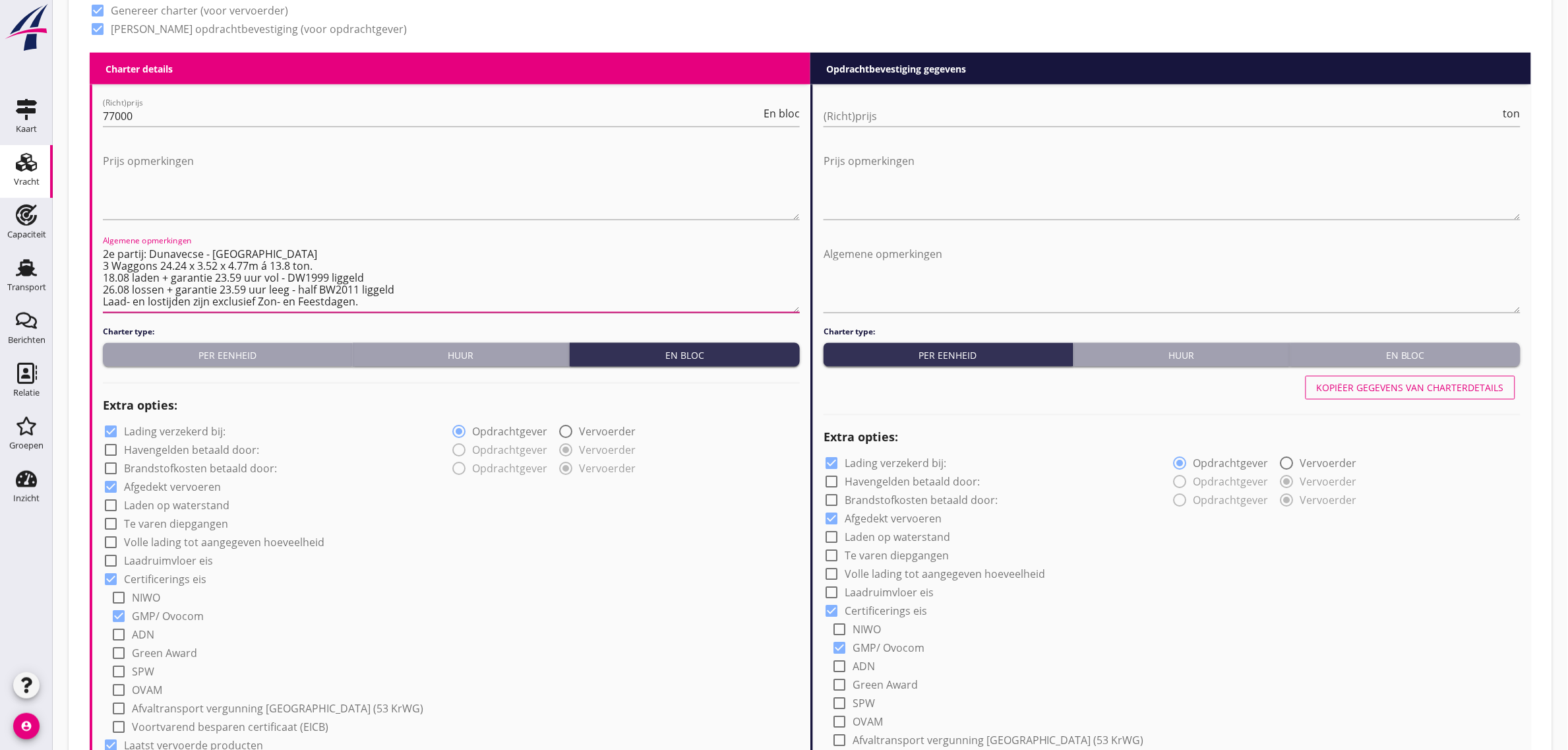
click at [111, 252] on textarea "2e partij: Dunavecse - [GEOGRAPHIC_DATA] 3 Waggons 24.24 x 3.52 x 4.77m á 13.8 …" at bounding box center [451, 277] width 697 height 69
drag, startPoint x: 105, startPoint y: 252, endPoint x: 361, endPoint y: 304, distance: 261.2
click at [361, 304] on textarea "2e partij: Dunavecse - [GEOGRAPHIC_DATA] 3 Waggons 24.24 x 3.52 x 4.77m á 13.8 …" at bounding box center [451, 277] width 697 height 69
drag, startPoint x: 102, startPoint y: 254, endPoint x: 376, endPoint y: 302, distance: 278.2
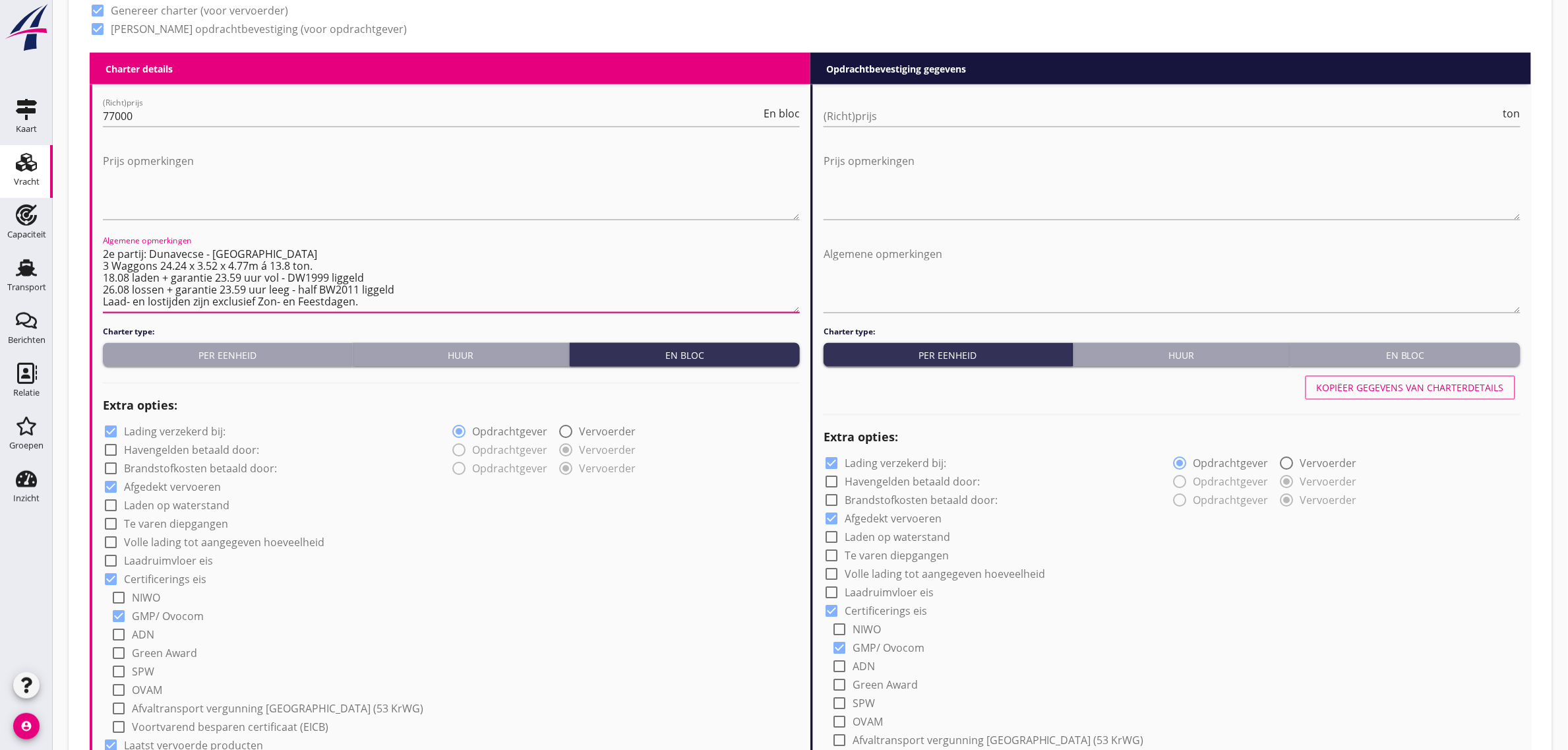
click at [376, 302] on textarea "2e partij: Dunavecse - [GEOGRAPHIC_DATA] 3 Waggons 24.24 x 3.52 x 4.77m á 13.8 …" at bounding box center [451, 277] width 697 height 69
drag, startPoint x: 358, startPoint y: 301, endPoint x: 108, endPoint y: 254, distance: 254.4
click at [108, 254] on textarea "2e partij: Dunavecse - [GEOGRAPHIC_DATA] 3 Waggons 24.24 x 3.52 x 4.77m á 13.8 …" at bounding box center [451, 277] width 697 height 69
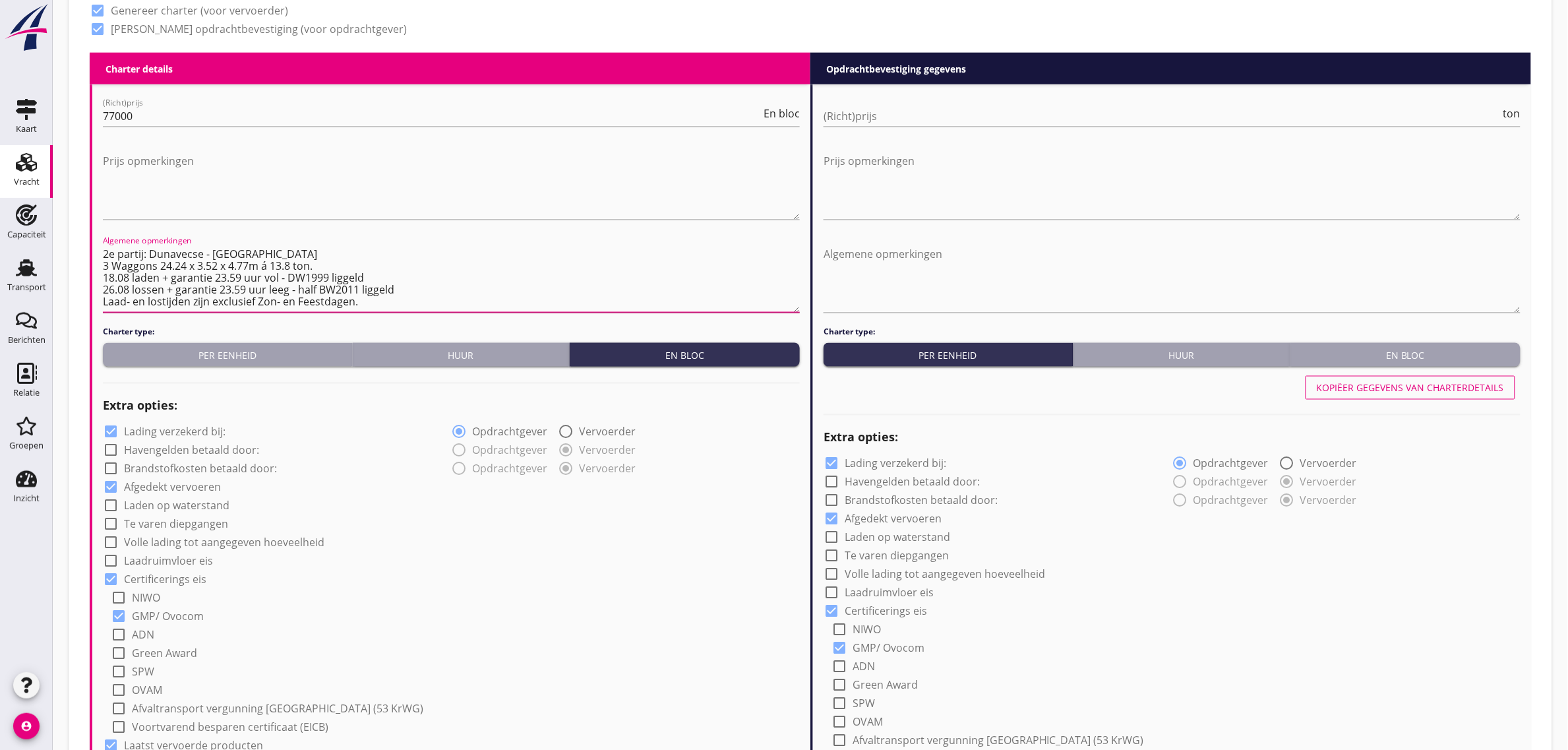
drag, startPoint x: 105, startPoint y: 254, endPoint x: 383, endPoint y: 300, distance: 281.8
click at [383, 300] on textarea "2e partij: Dunavecse - [GEOGRAPHIC_DATA] 3 Waggons 24.24 x 3.52 x 4.77m á 13.8 …" at bounding box center [451, 277] width 697 height 69
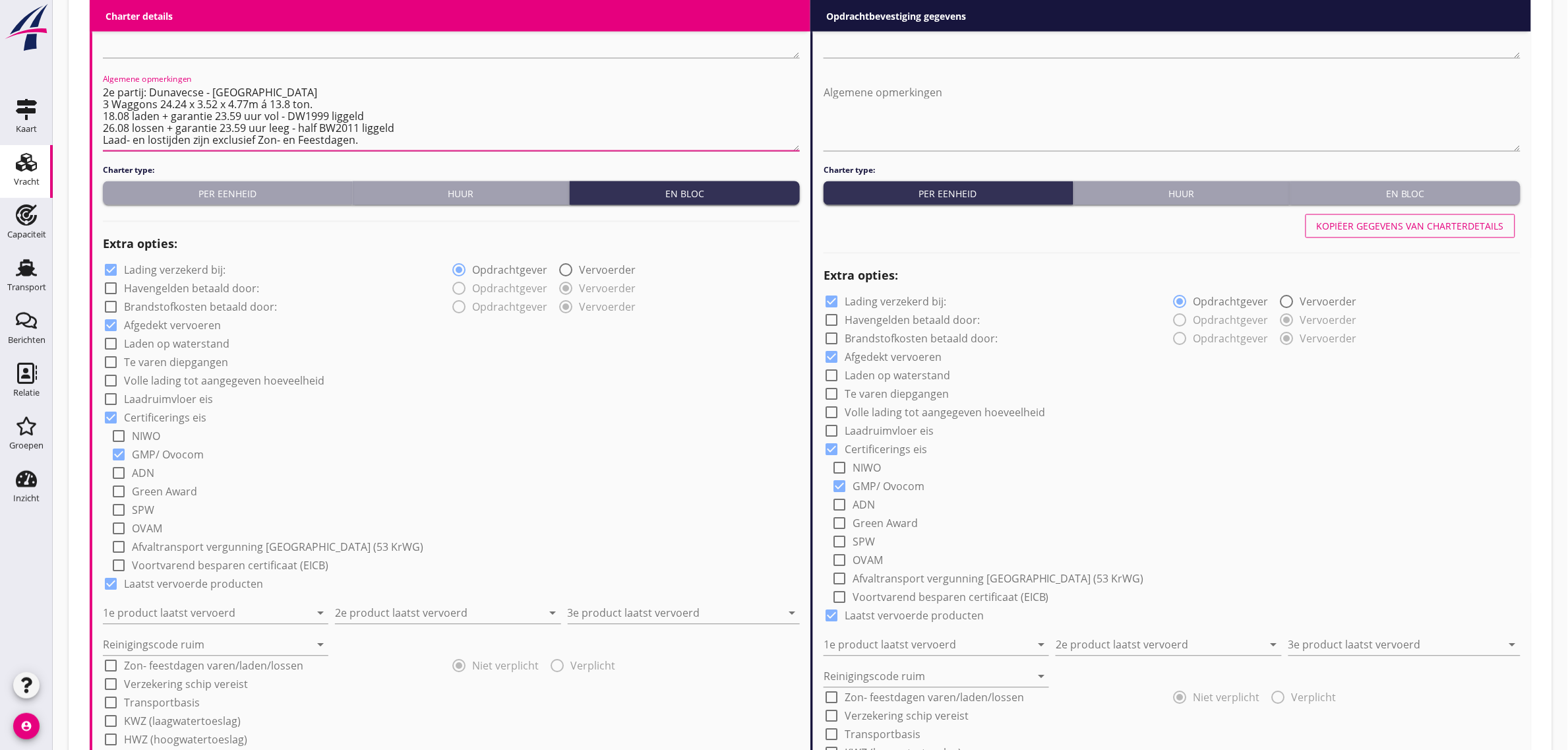
scroll to position [824, 0]
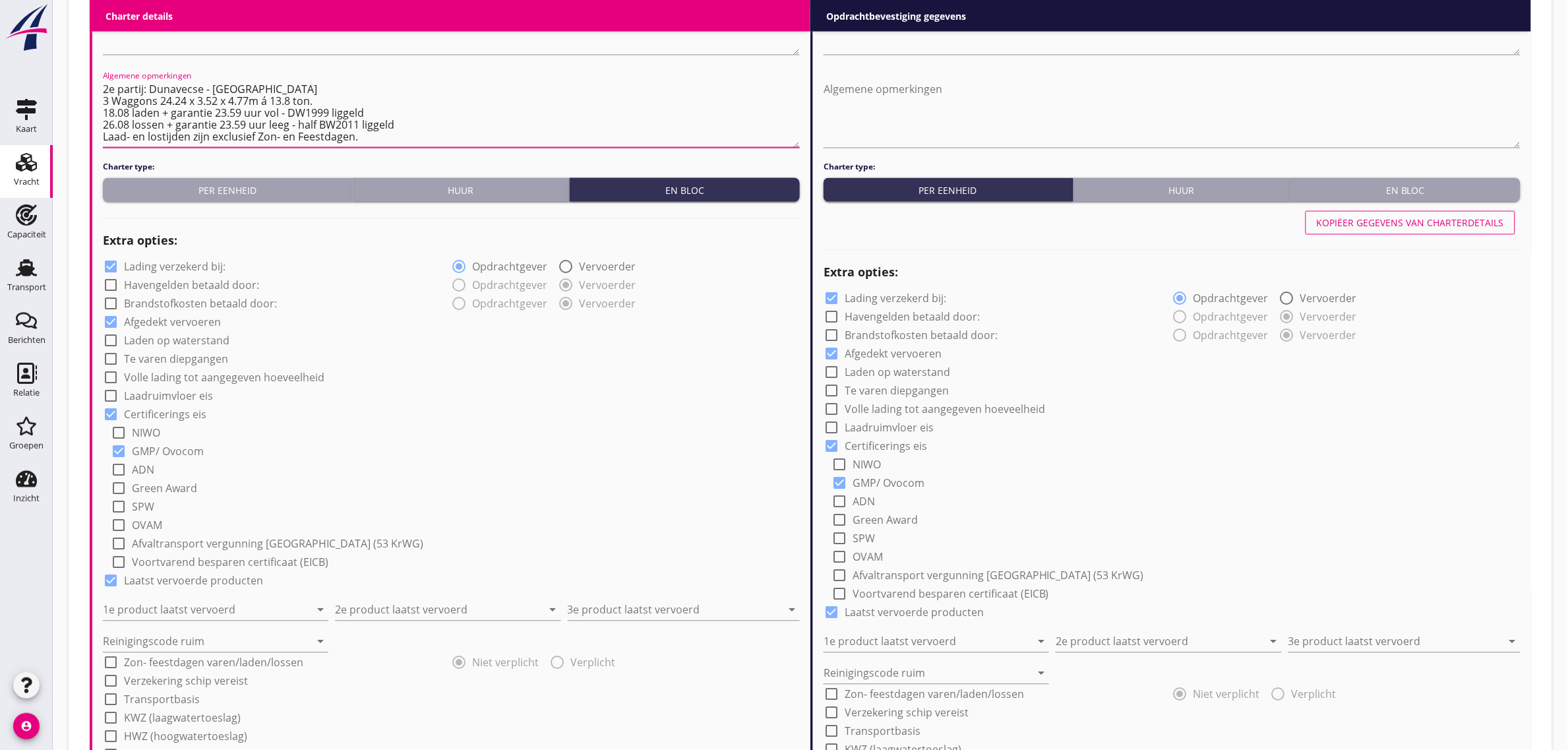
type textarea "2e partij: Dunavecse - [GEOGRAPHIC_DATA] 3 Waggons 24.24 x 3.52 x 4.77m á 13.8 …"
click at [180, 343] on label "Laden op waterstand" at bounding box center [176, 340] width 105 height 13
checkbox input "true"
click at [175, 361] on label "Te varen diepgangen" at bounding box center [176, 358] width 104 height 13
checkbox input "true"
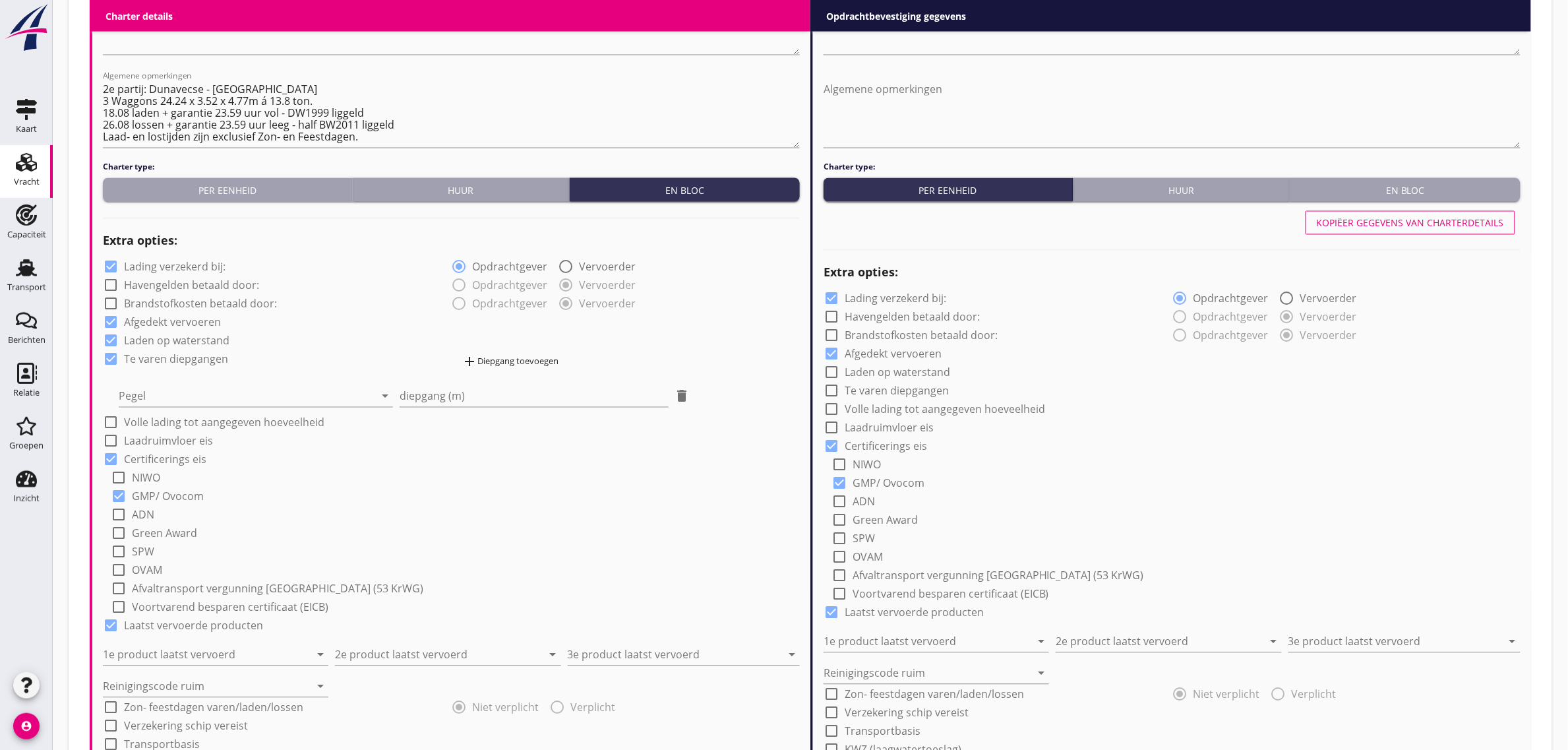
click at [159, 381] on div "Pegel arrow_drop_down" at bounding box center [256, 393] width 275 height 29
click at [192, 396] on div at bounding box center [246, 396] width 256 height 21
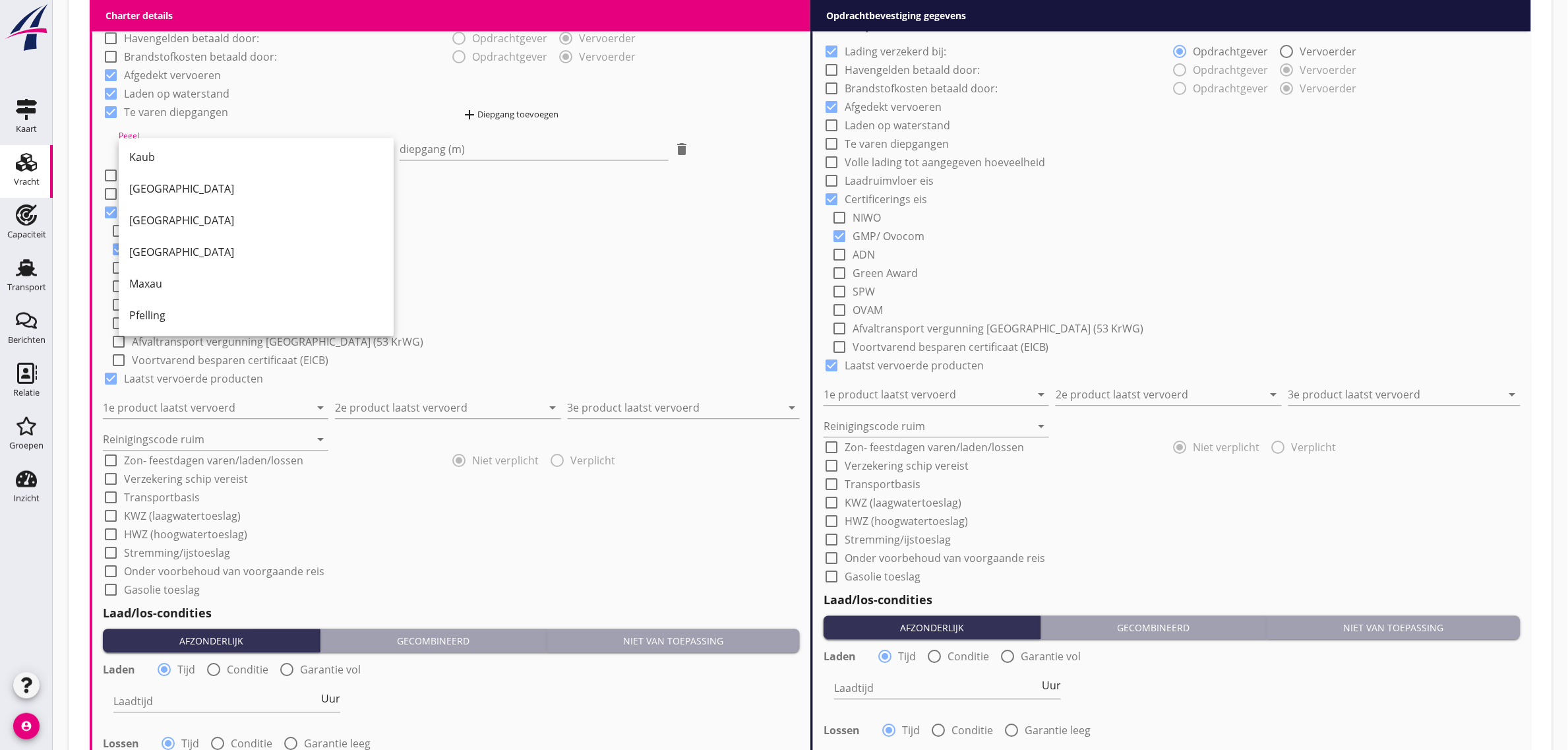
scroll to position [0, 0]
click at [206, 156] on div "Kaub" at bounding box center [256, 159] width 254 height 16
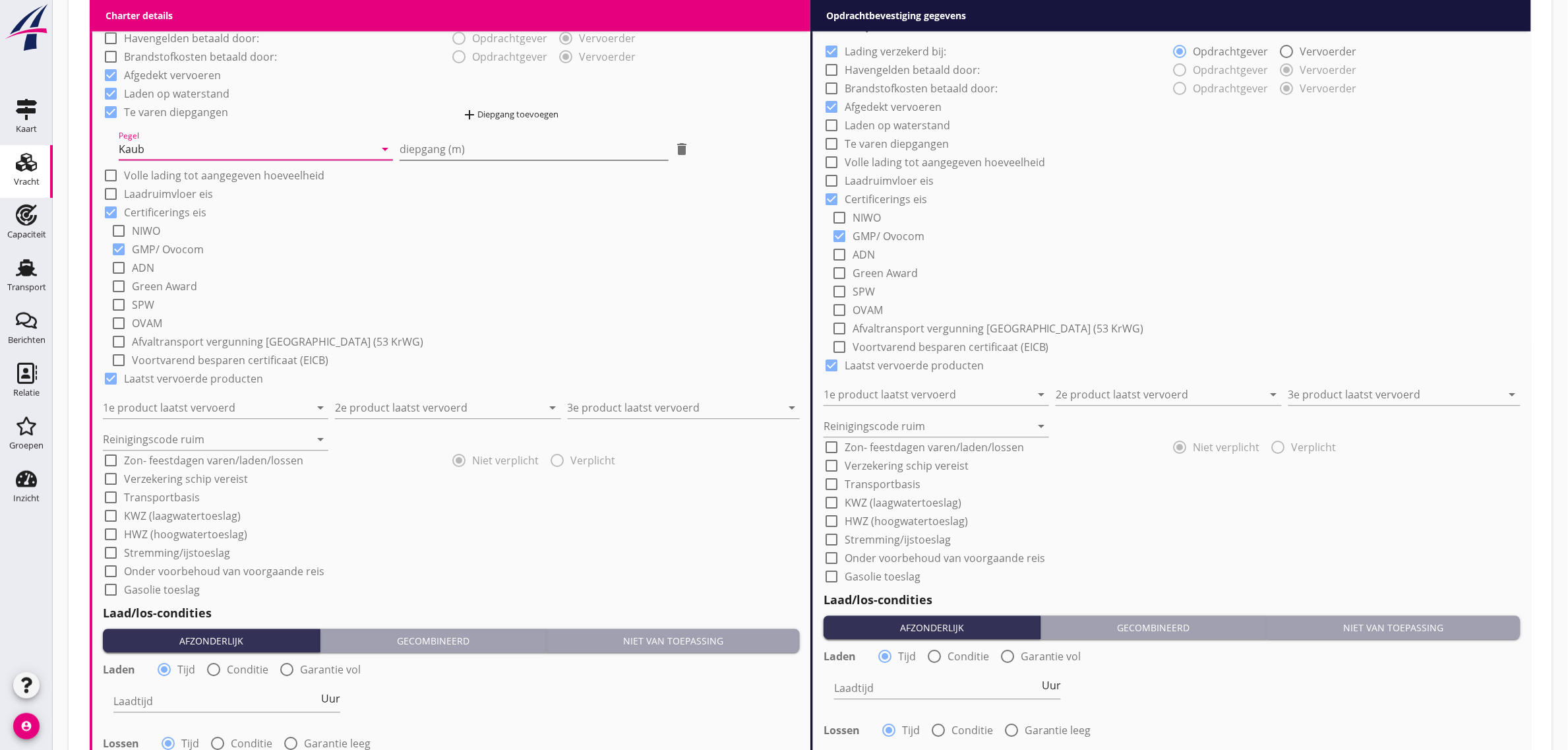
click at [452, 143] on input "diepgang (m)" at bounding box center [534, 149] width 269 height 21
type input "1"
click at [510, 109] on div "add Diepgang toevoegen" at bounding box center [510, 115] width 97 height 16
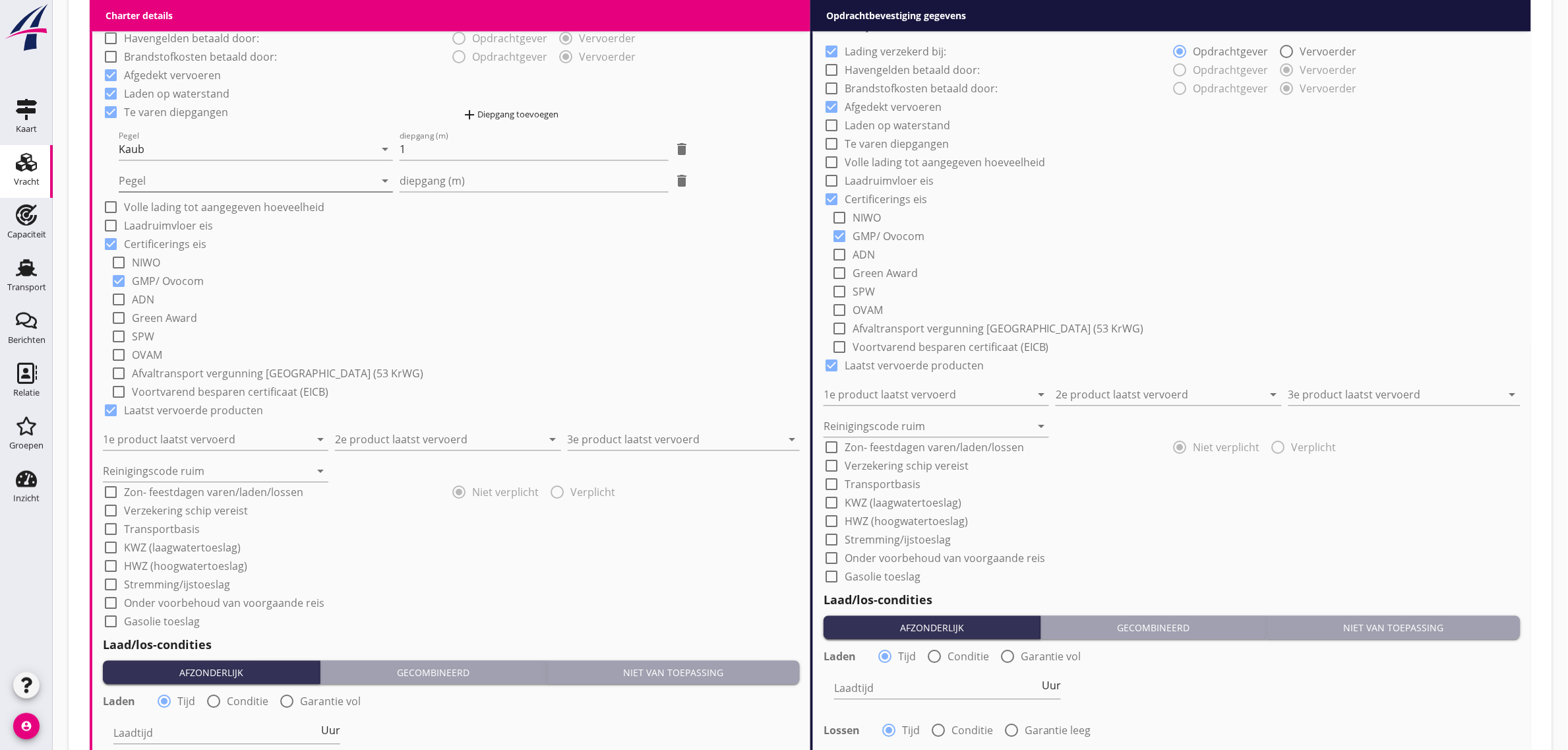
click at [208, 176] on div at bounding box center [246, 180] width 256 height 21
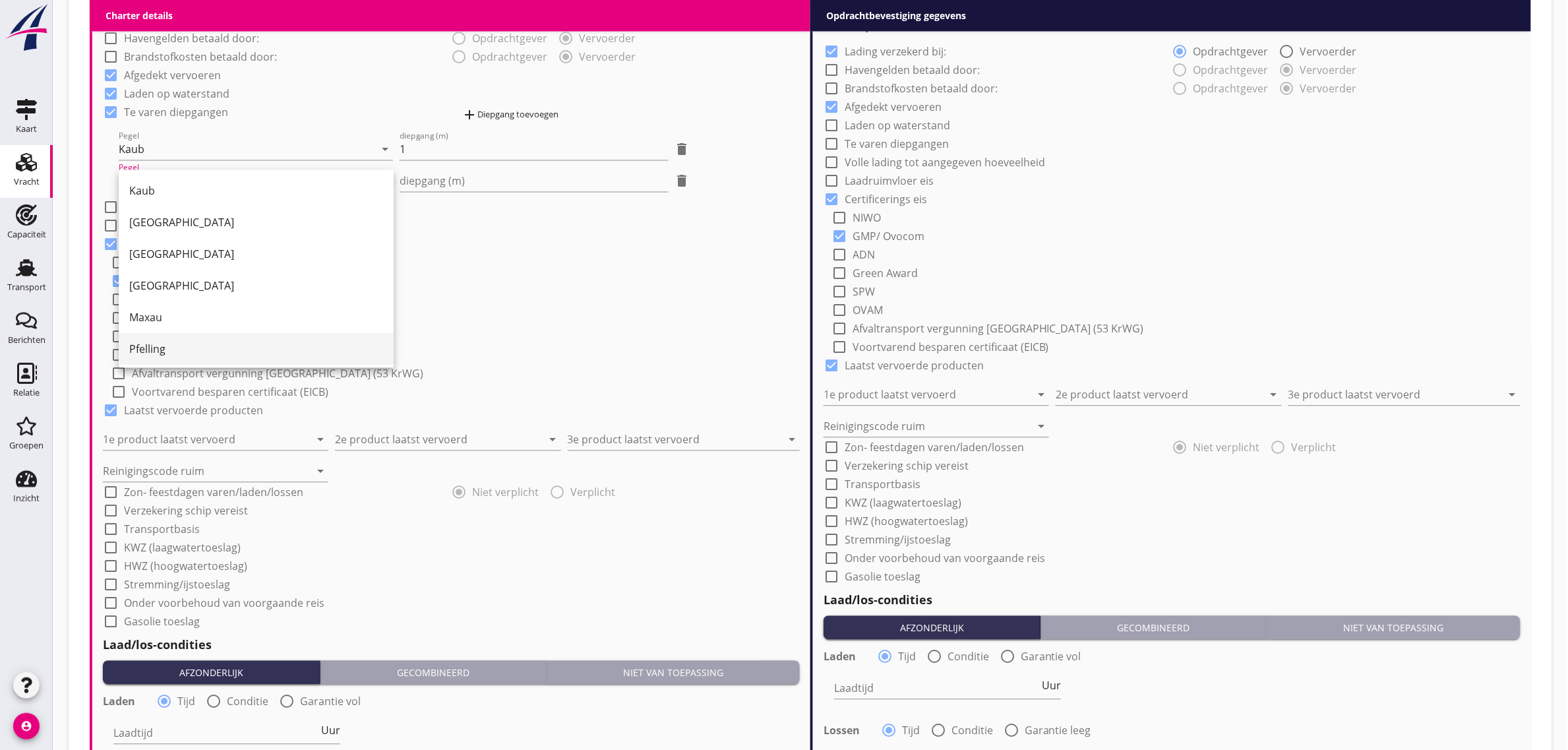
click at [212, 333] on div "Pfelling" at bounding box center [256, 348] width 254 height 32
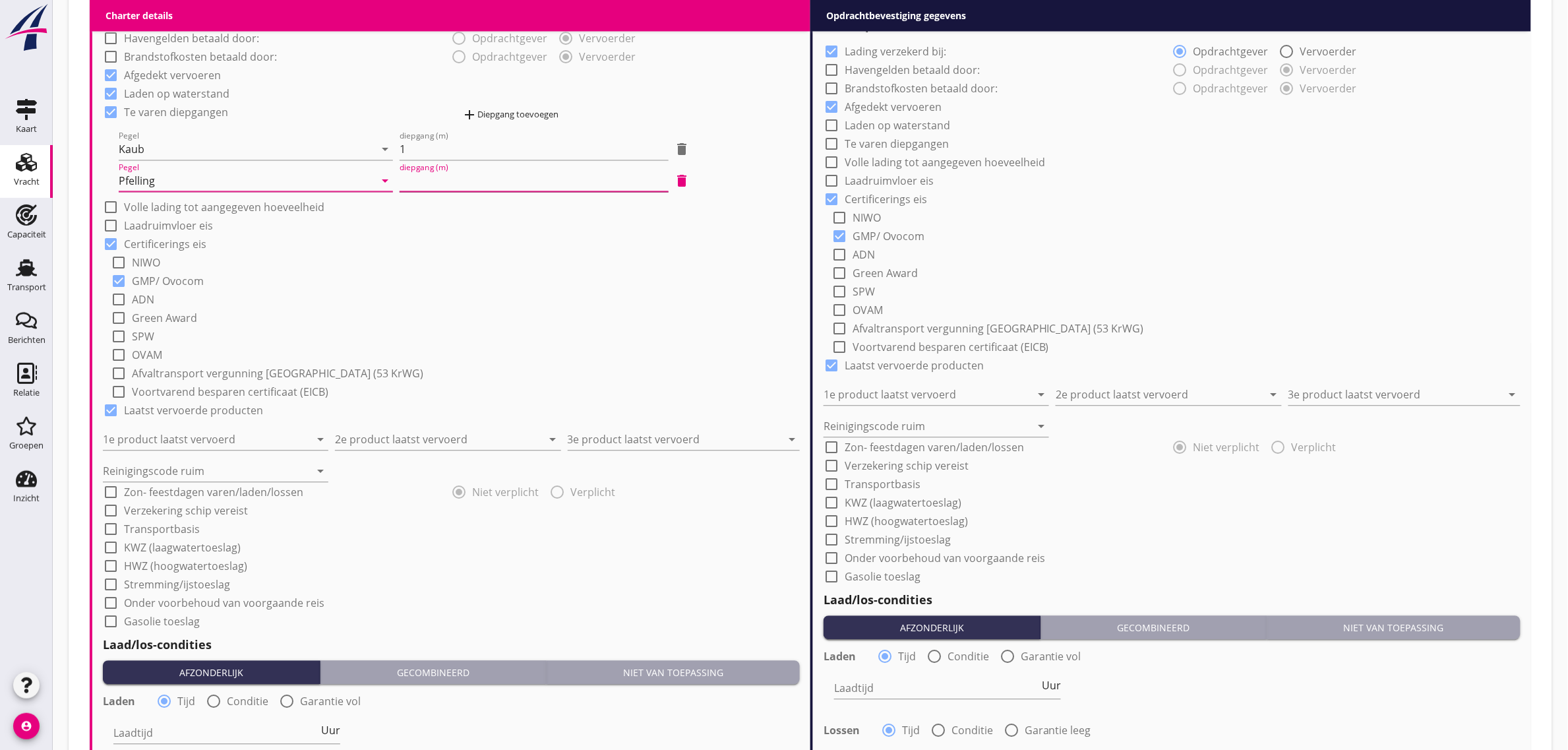
click at [465, 183] on input "diepgang (m)" at bounding box center [534, 180] width 269 height 21
type input "-1"
type input "-1.3"
type input "-1.20"
click at [486, 116] on div "add Diepgang toevoegen" at bounding box center [510, 115] width 97 height 16
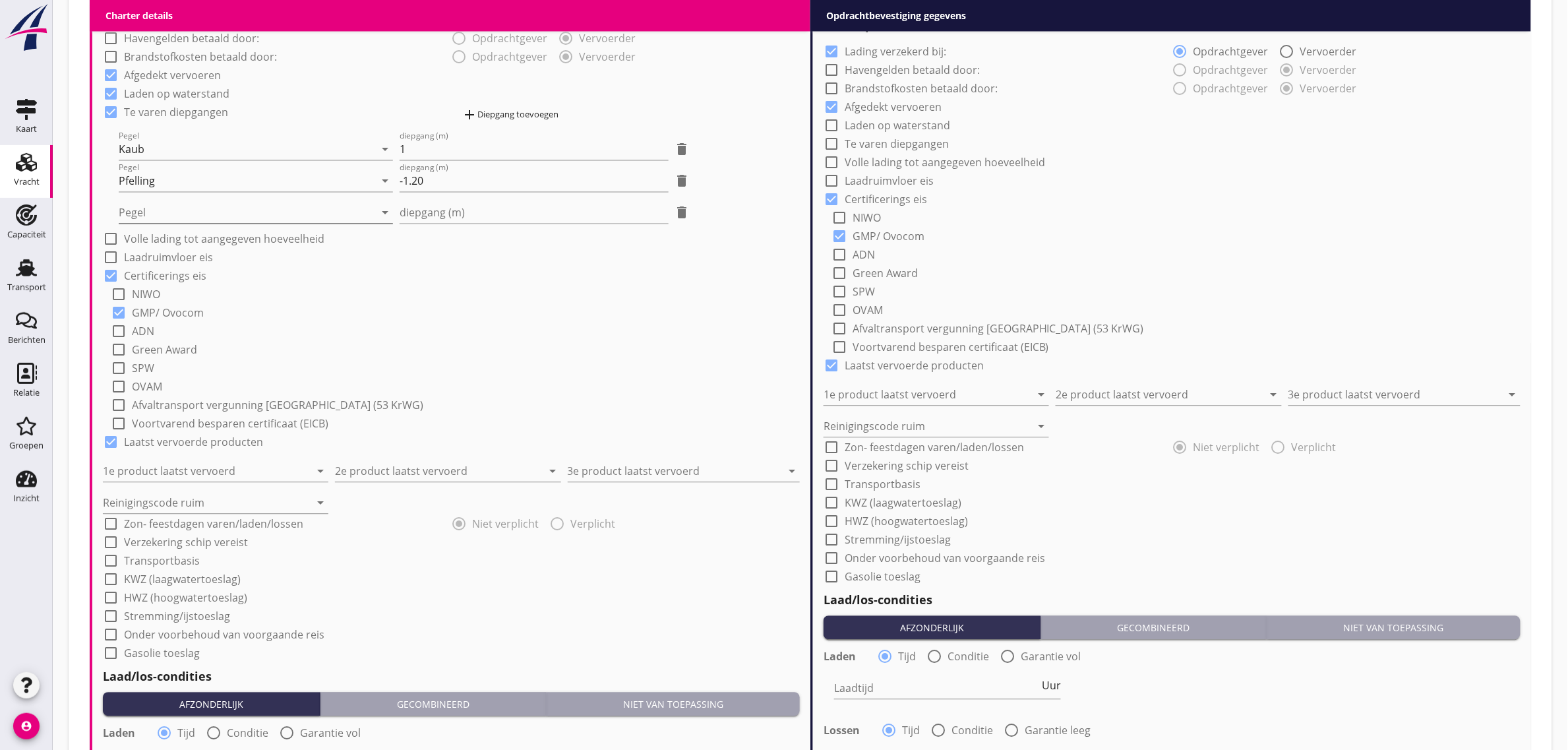
click at [229, 204] on div at bounding box center [246, 212] width 256 height 21
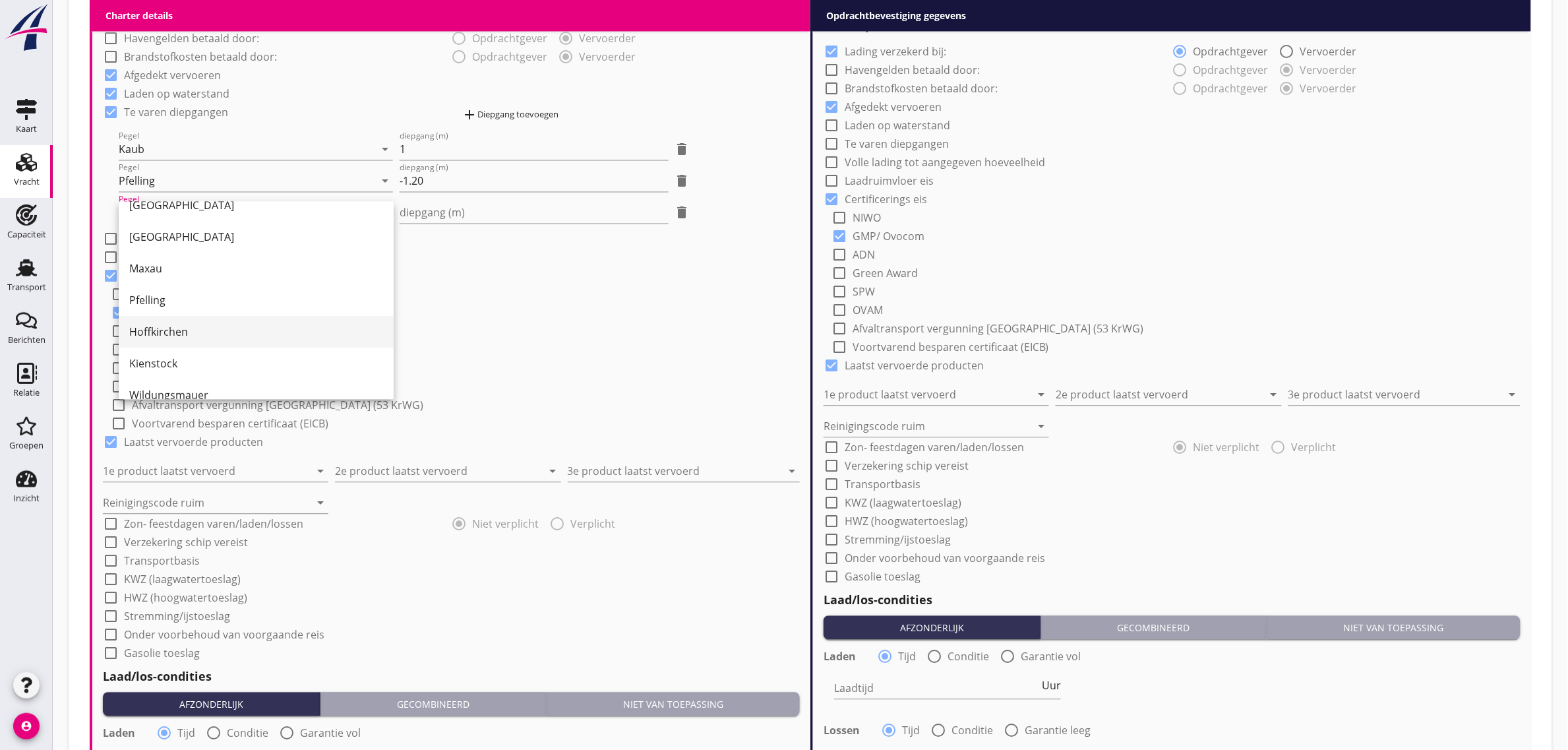
scroll to position [82, 0]
click at [196, 334] on div "Hoffkirchen" at bounding box center [256, 329] width 254 height 16
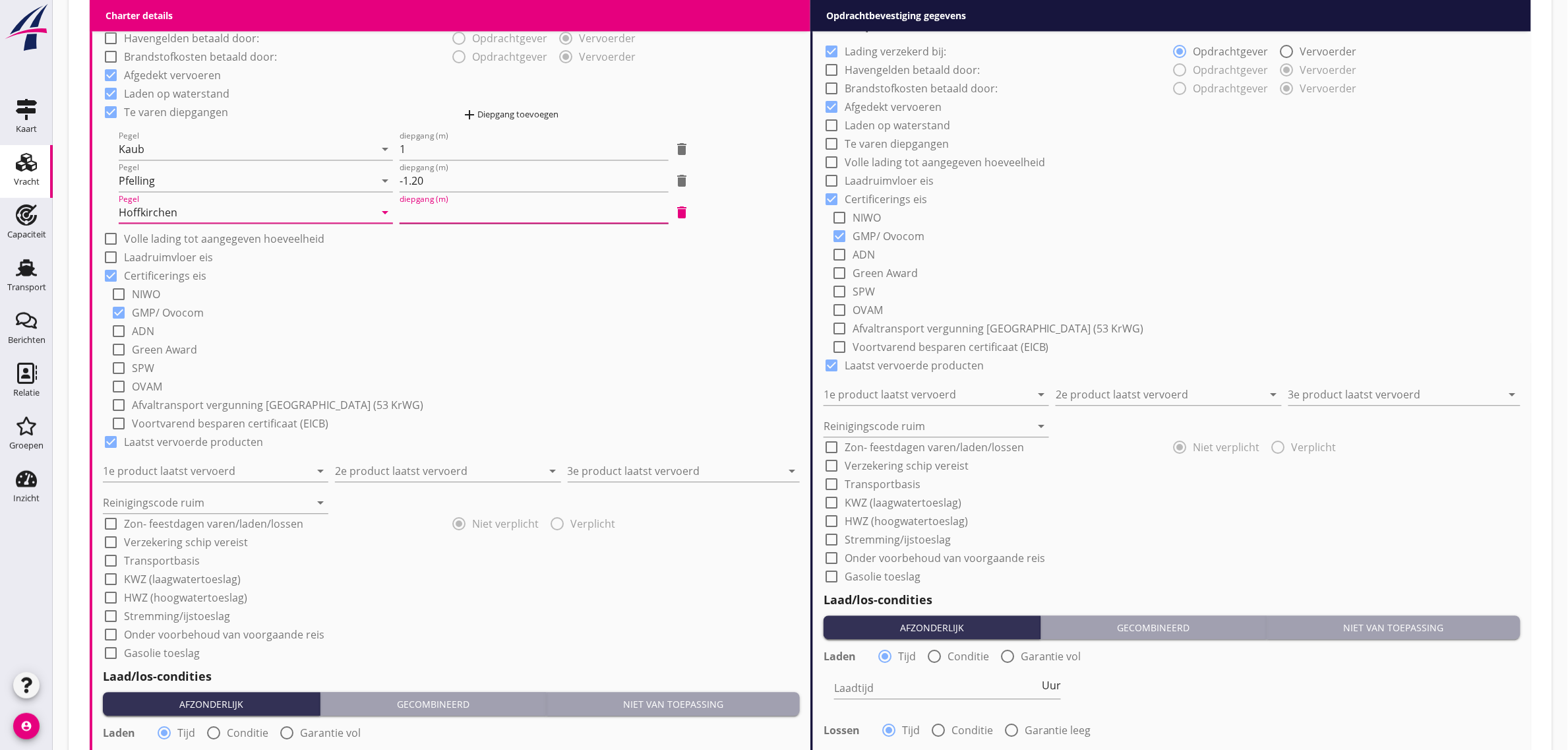
click at [462, 217] on input "diepgang (m)" at bounding box center [534, 212] width 269 height 21
type input "-0"
type input "-0.40"
click at [487, 117] on div "add Diepgang toevoegen" at bounding box center [510, 115] width 97 height 16
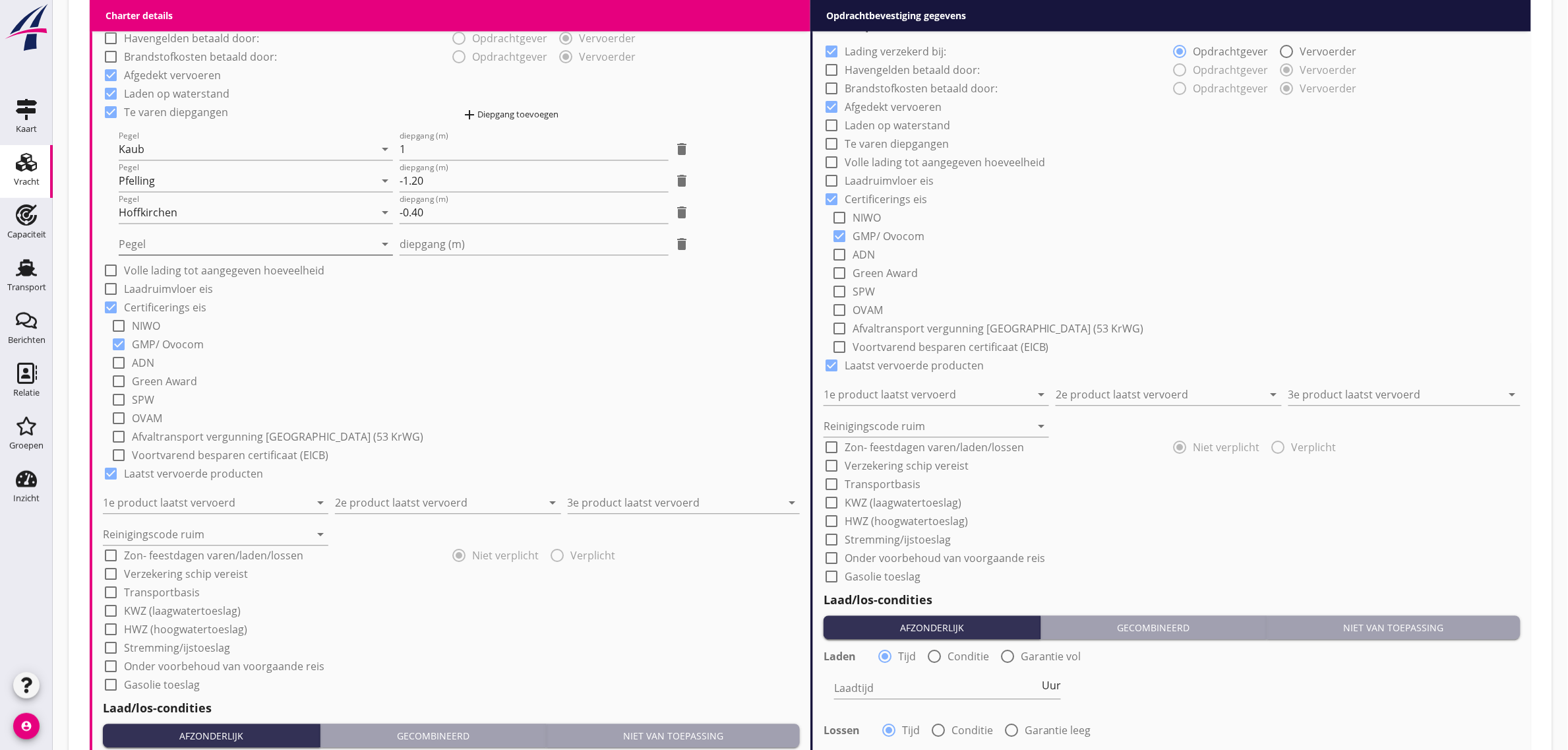
click at [145, 238] on div at bounding box center [246, 244] width 256 height 21
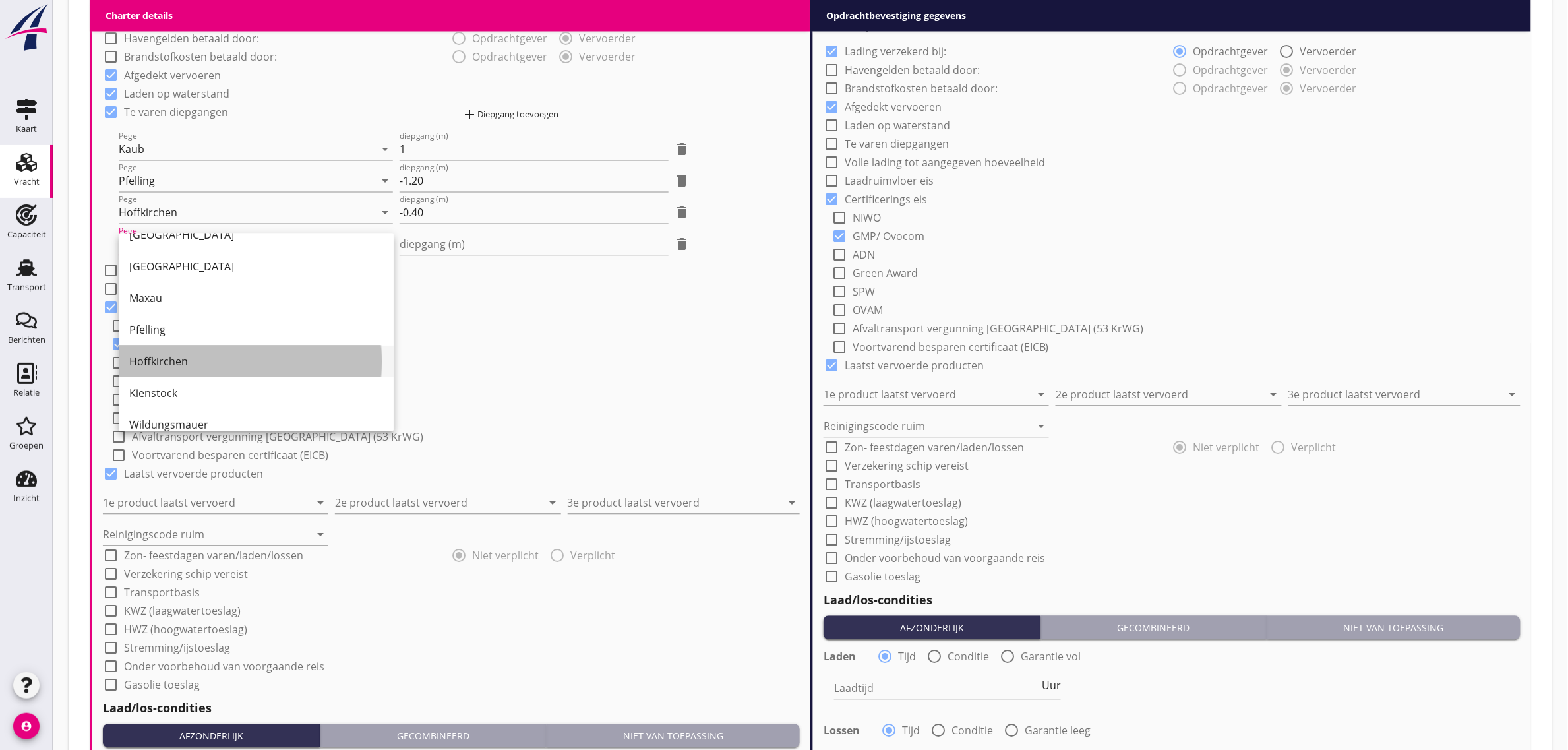
click at [181, 360] on div "Hoffkirchen" at bounding box center [256, 361] width 254 height 16
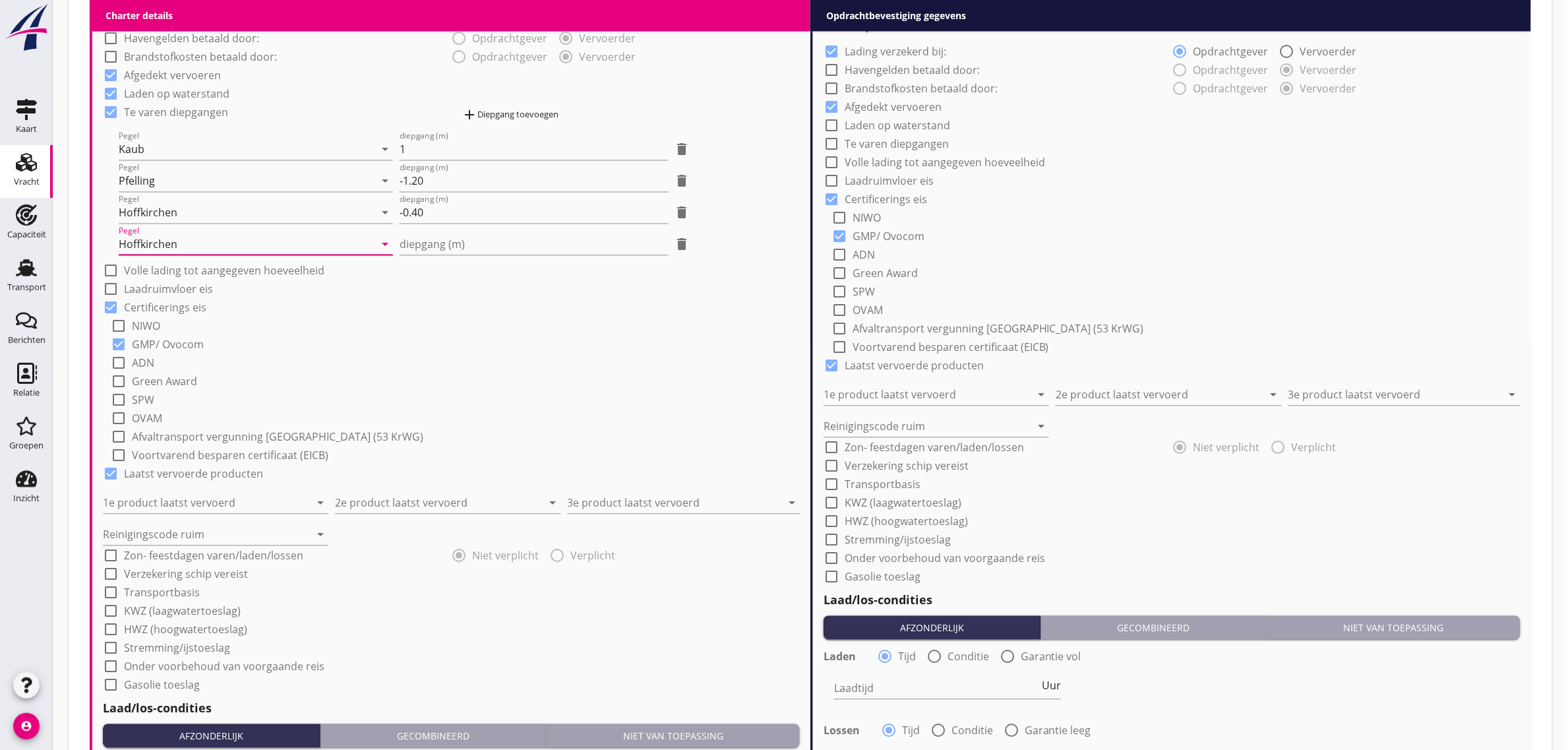
click at [183, 238] on div "Hoffkirchen" at bounding box center [246, 244] width 256 height 21
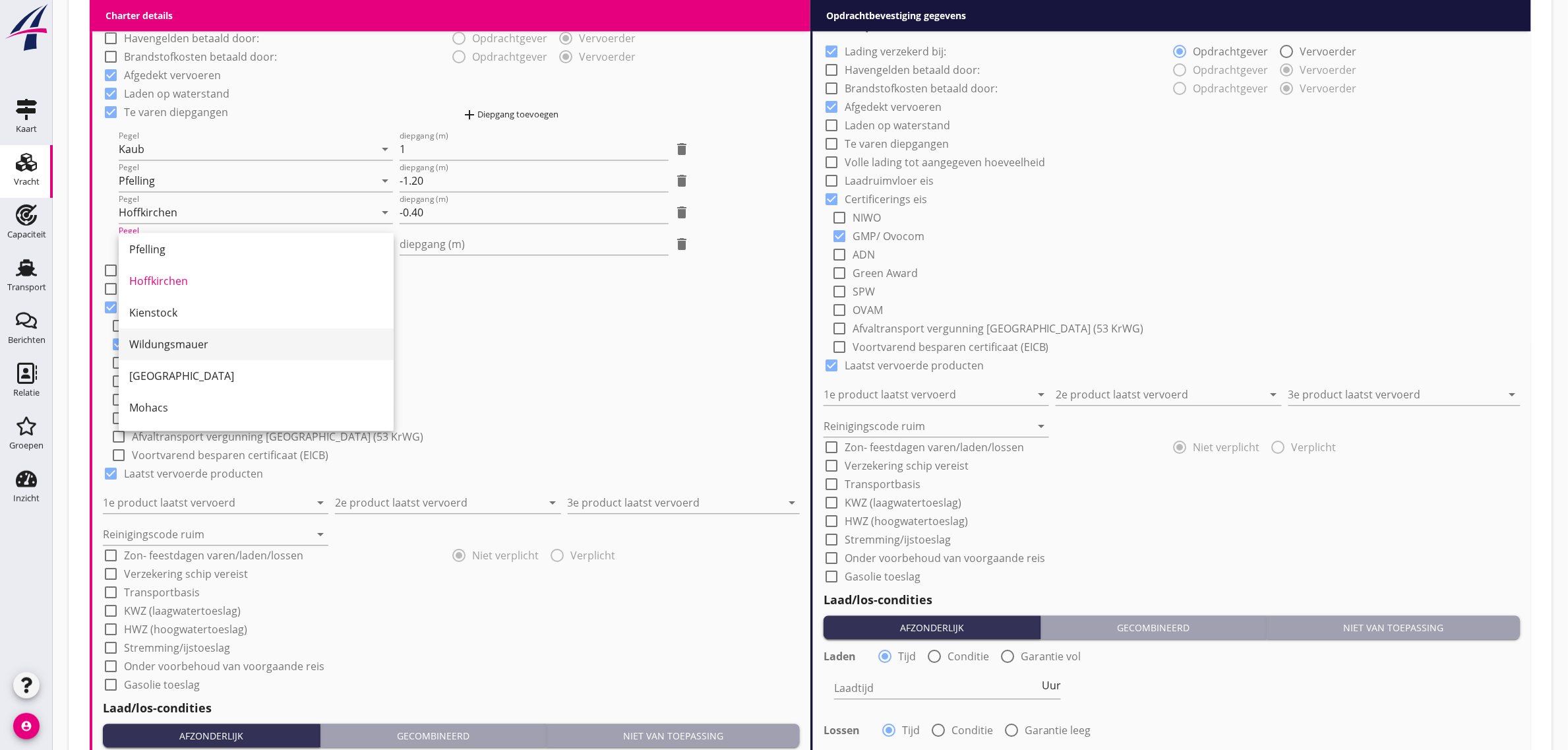
scroll to position [165, 0]
click at [188, 309] on div "Kienstock" at bounding box center [256, 310] width 254 height 16
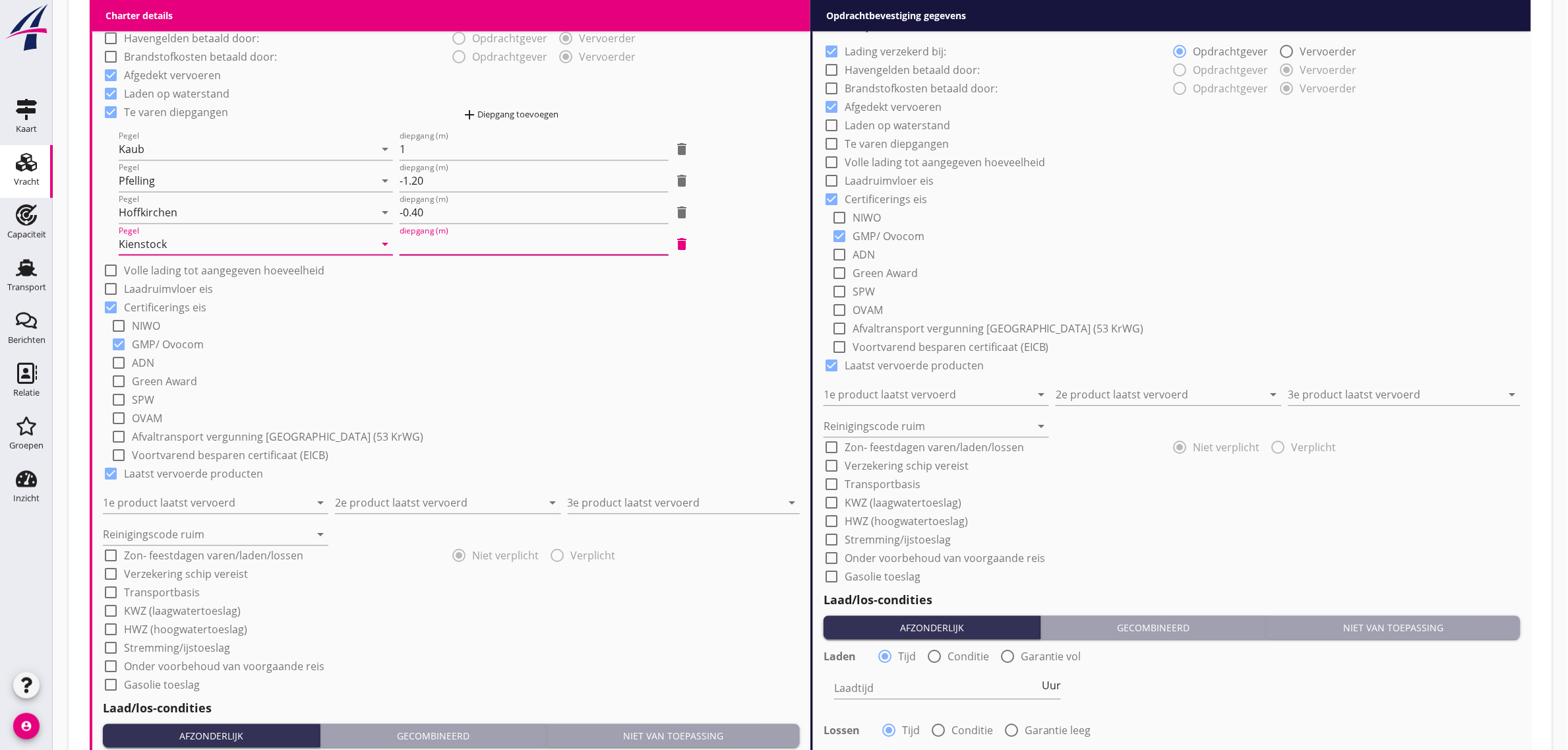
click at [447, 246] on input "diepgang (m)" at bounding box center [534, 244] width 269 height 21
type input "0"
type input "0.30"
click at [505, 102] on div "add Diepgang toevoegen" at bounding box center [626, 115] width 349 height 27
click at [496, 111] on div "add Diepgang toevoegen" at bounding box center [510, 115] width 97 height 16
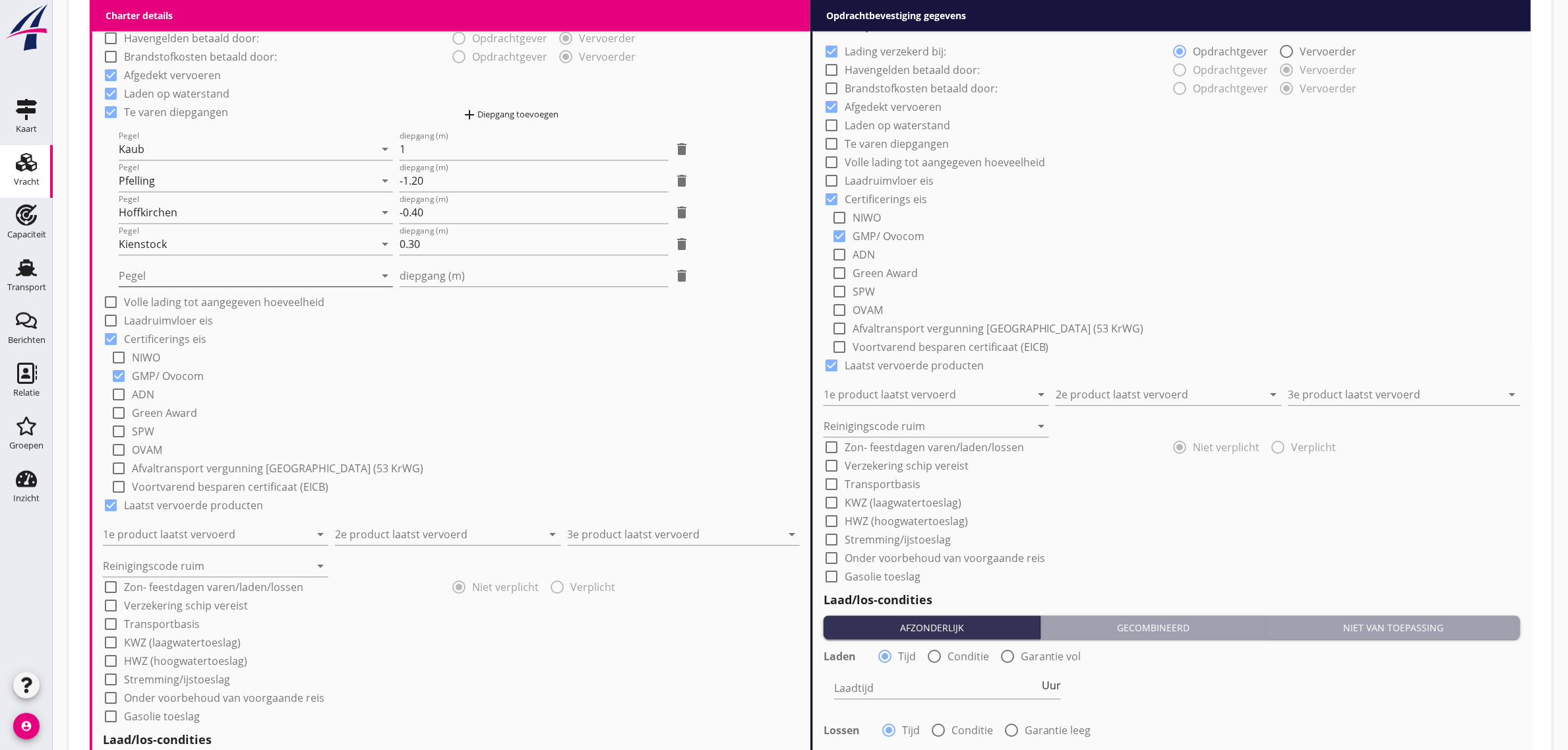
click at [163, 278] on div at bounding box center [246, 275] width 256 height 21
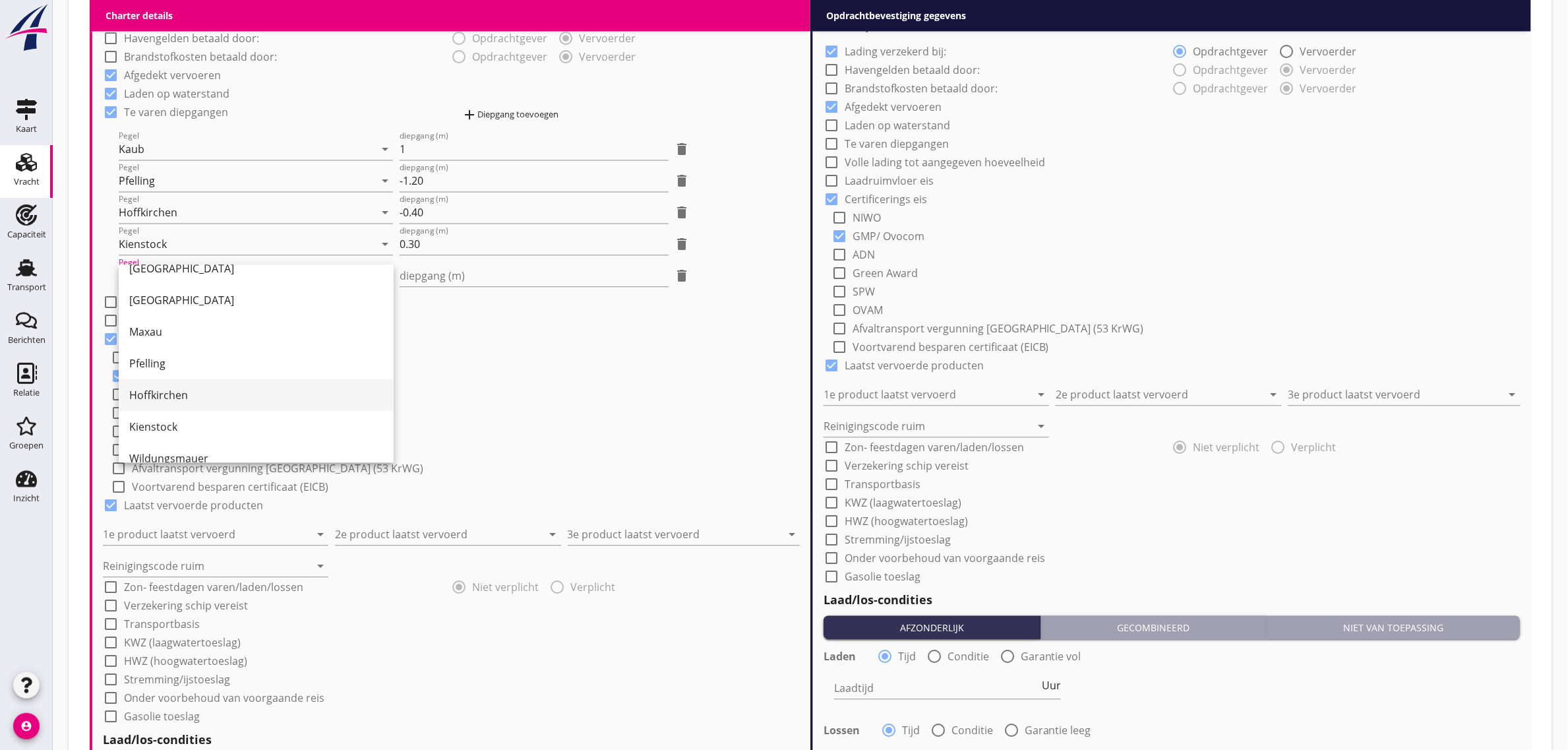
scroll to position [82, 0]
click at [179, 440] on div "Wildungsmauer" at bounding box center [256, 456] width 254 height 32
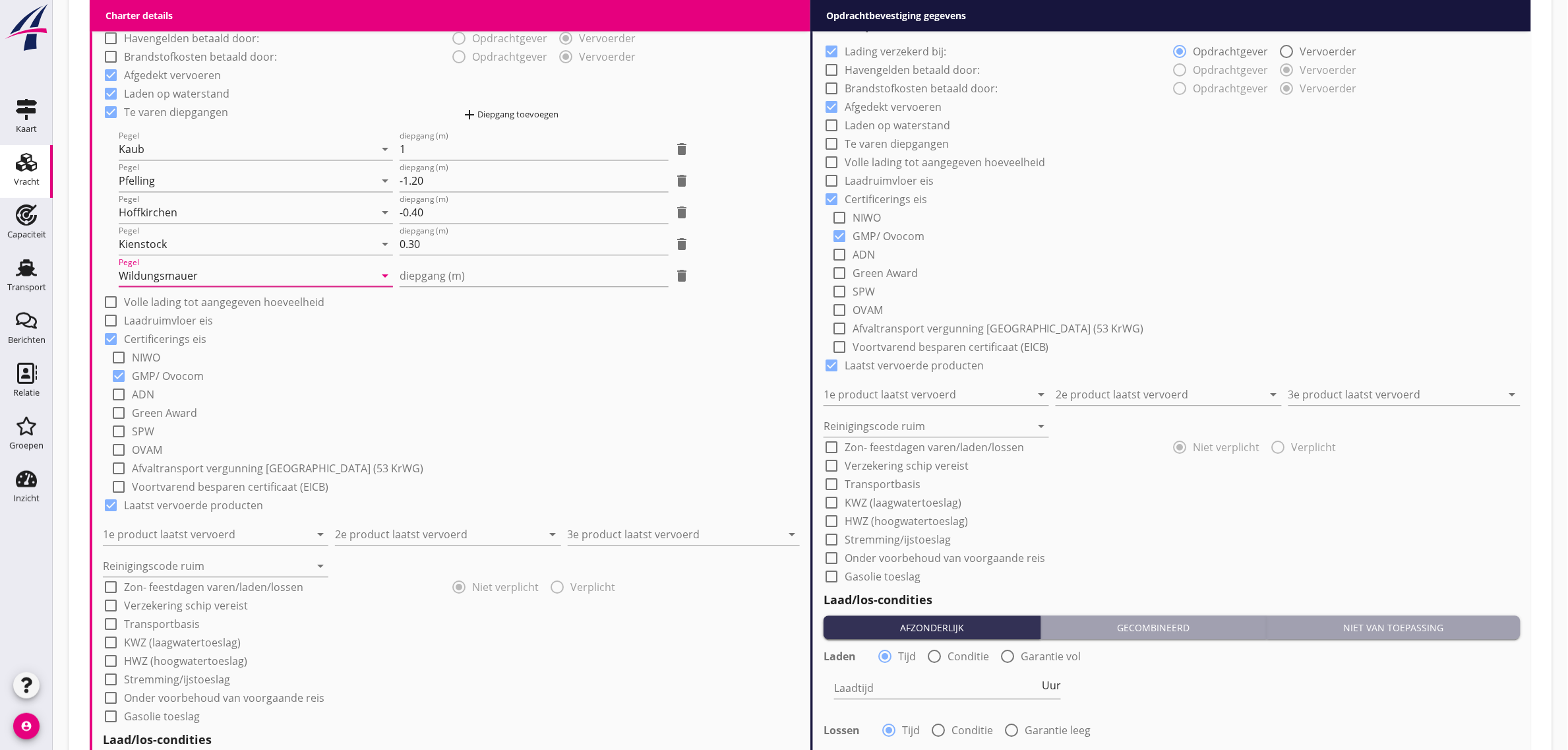
click at [442, 286] on div "check_box Lading verzekerd bij: radio_button_checked Opdrachtgever radio_button…" at bounding box center [451, 367] width 697 height 715
click at [442, 286] on div "diepgang (m)" at bounding box center [534, 275] width 269 height 21
type input "0"
type input "0.30"
click at [500, 103] on div "add Diepgang toevoegen" at bounding box center [626, 115] width 349 height 27
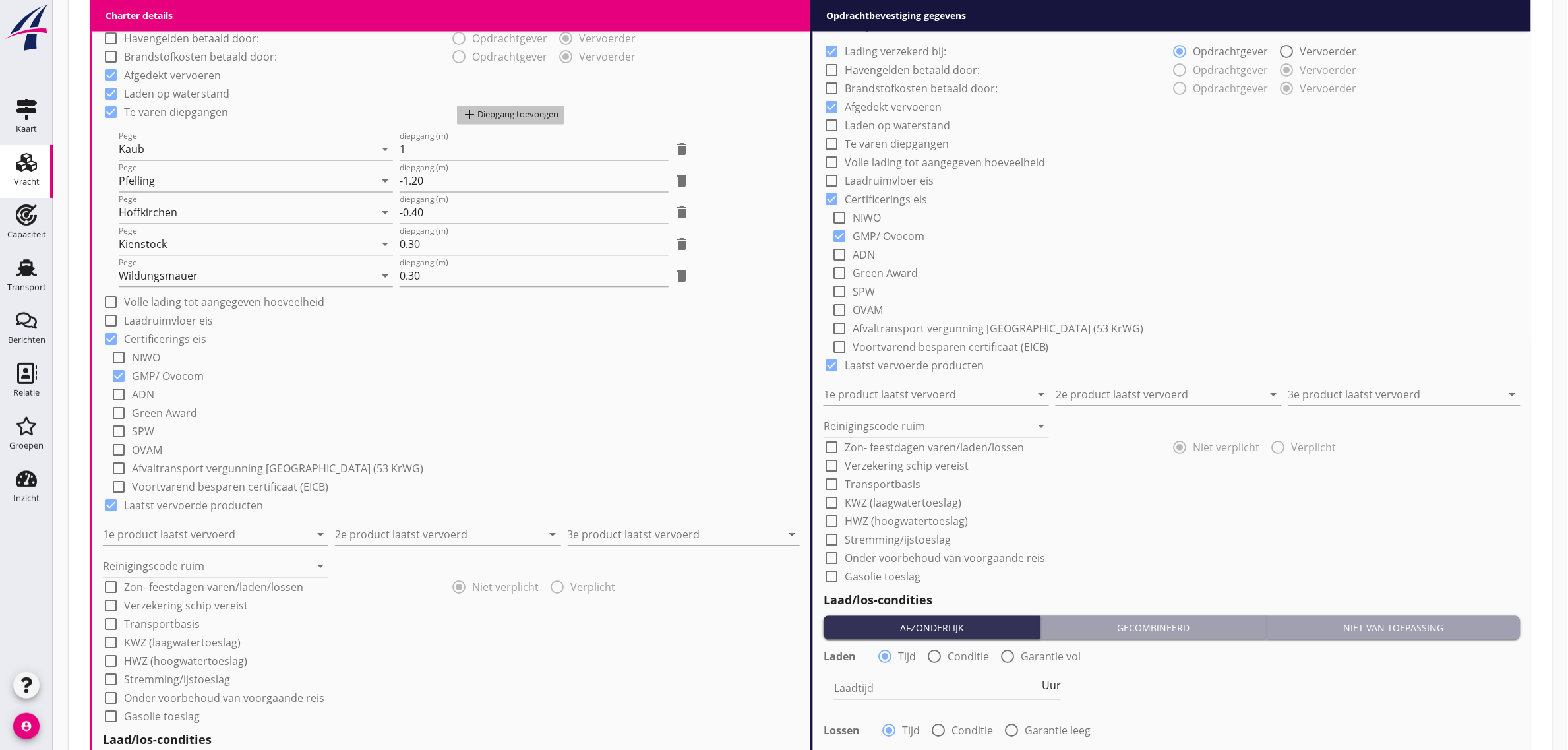
click at [482, 116] on div "add Diepgang toevoegen" at bounding box center [510, 115] width 97 height 16
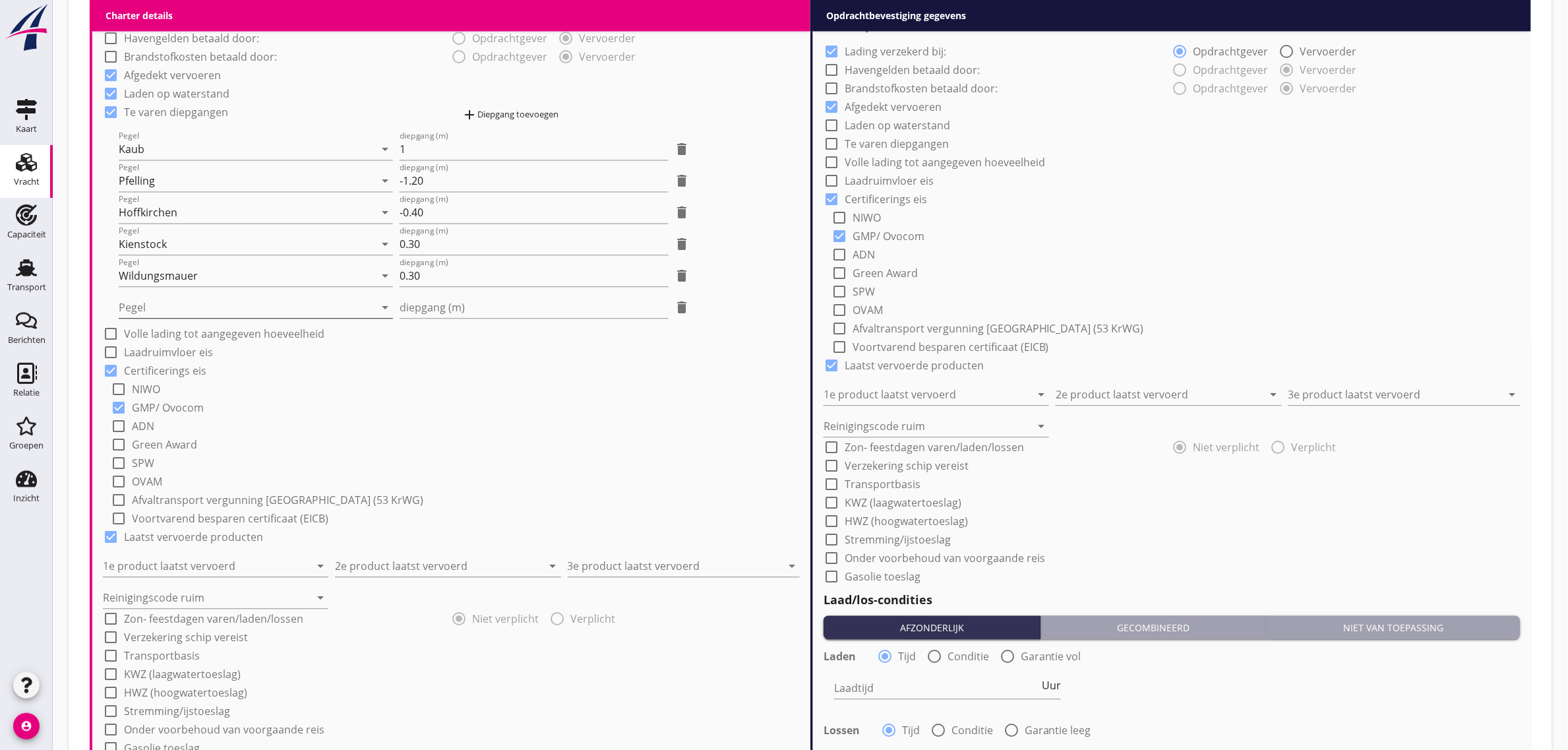
click at [224, 310] on div at bounding box center [246, 307] width 256 height 21
click at [215, 429] on div "[GEOGRAPHIC_DATA]" at bounding box center [256, 437] width 254 height 16
click at [429, 316] on input "diepgang (m)" at bounding box center [534, 307] width 269 height 21
type input "0"
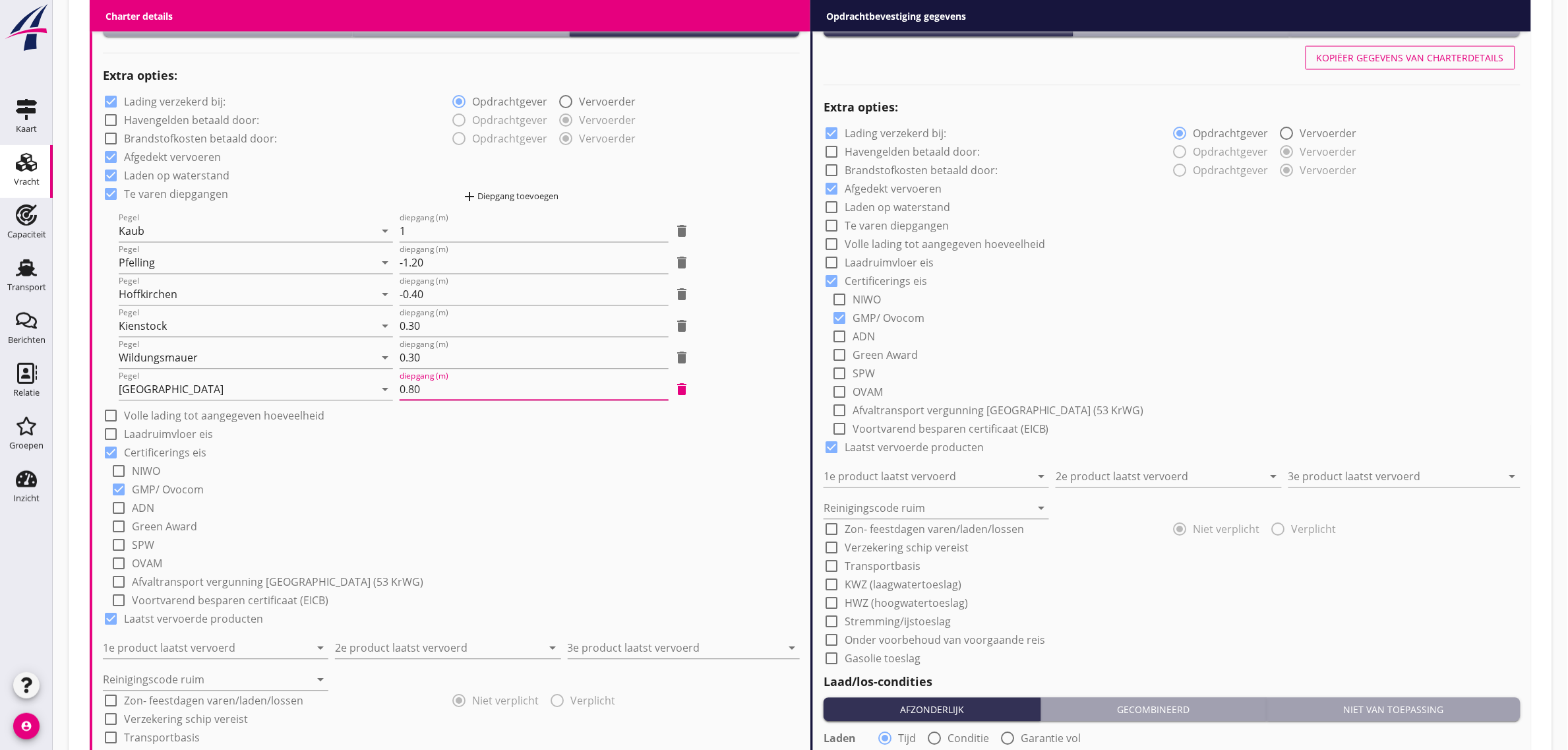
type input "0.80"
click at [519, 479] on div "check_box GMP/ Ovocom" at bounding box center [456, 488] width 689 height 19
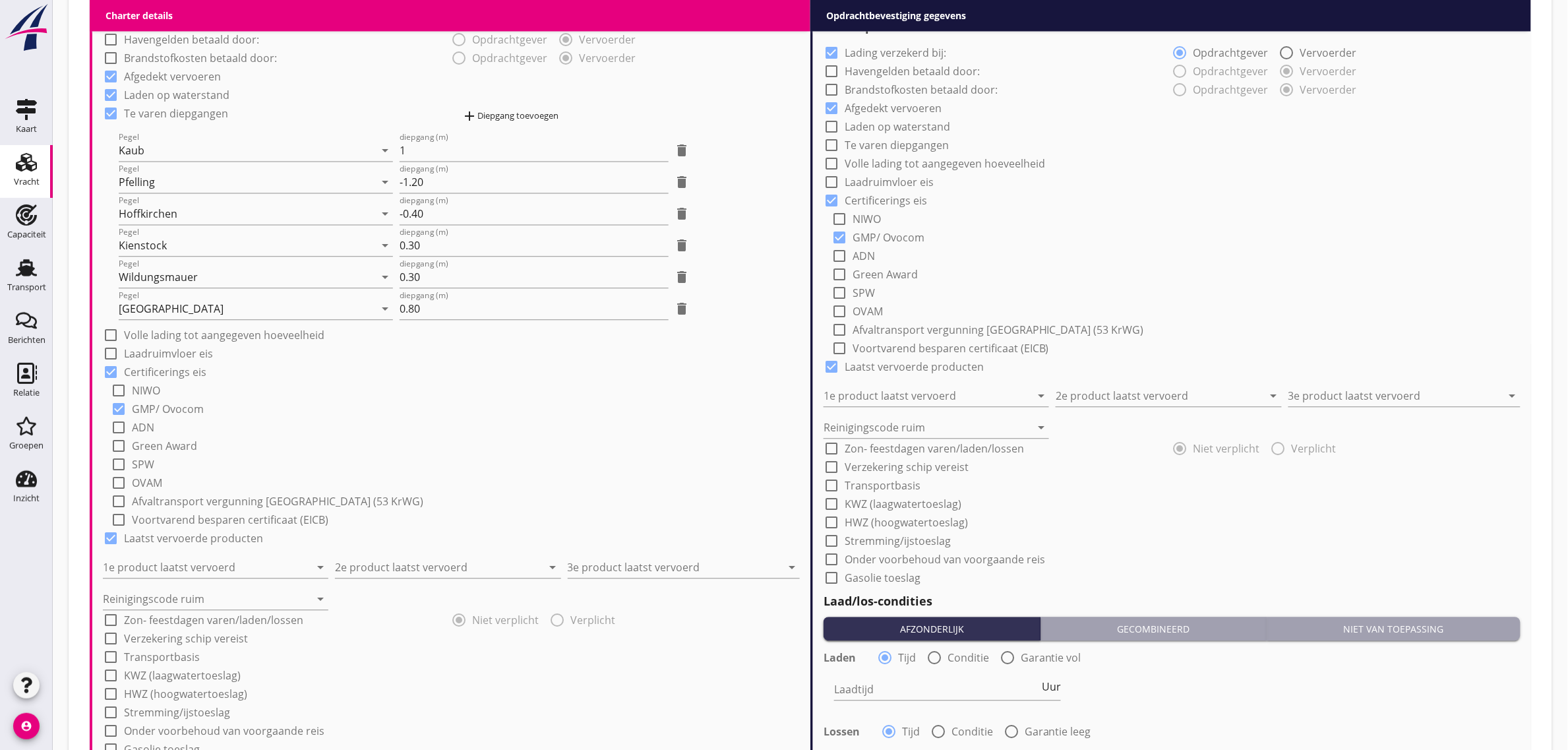
scroll to position [1072, 0]
drag, startPoint x: 186, startPoint y: 345, endPoint x: 183, endPoint y: 367, distance: 22.2
click at [186, 346] on label "Laadruimvloer eis" at bounding box center [169, 351] width 89 height 13
checkbox input "true"
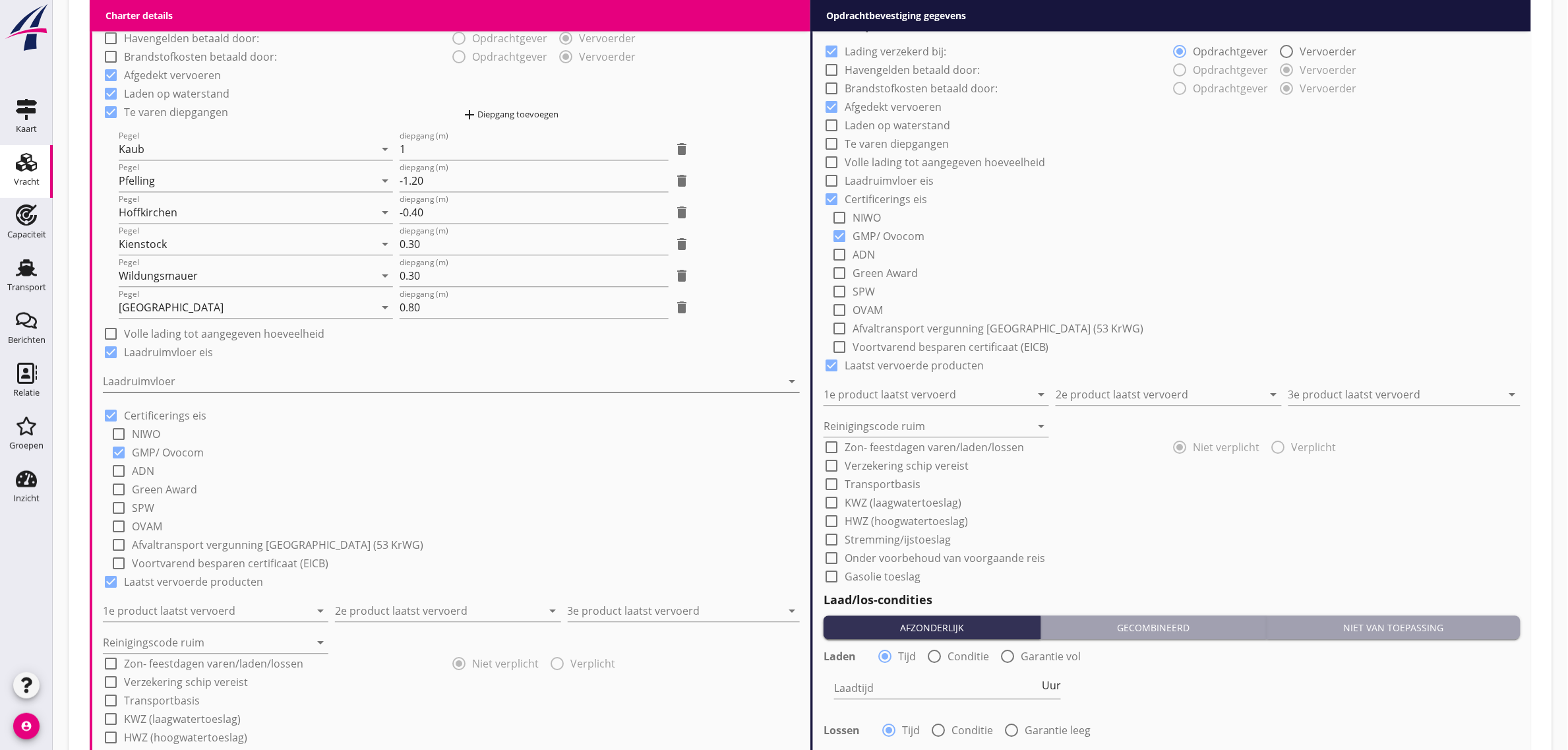
click at [171, 381] on div at bounding box center [441, 381] width 678 height 21
click at [175, 393] on div "Staal" at bounding box center [452, 391] width 677 height 16
click at [482, 483] on div "check_box_outline_blank Green Award" at bounding box center [456, 488] width 689 height 19
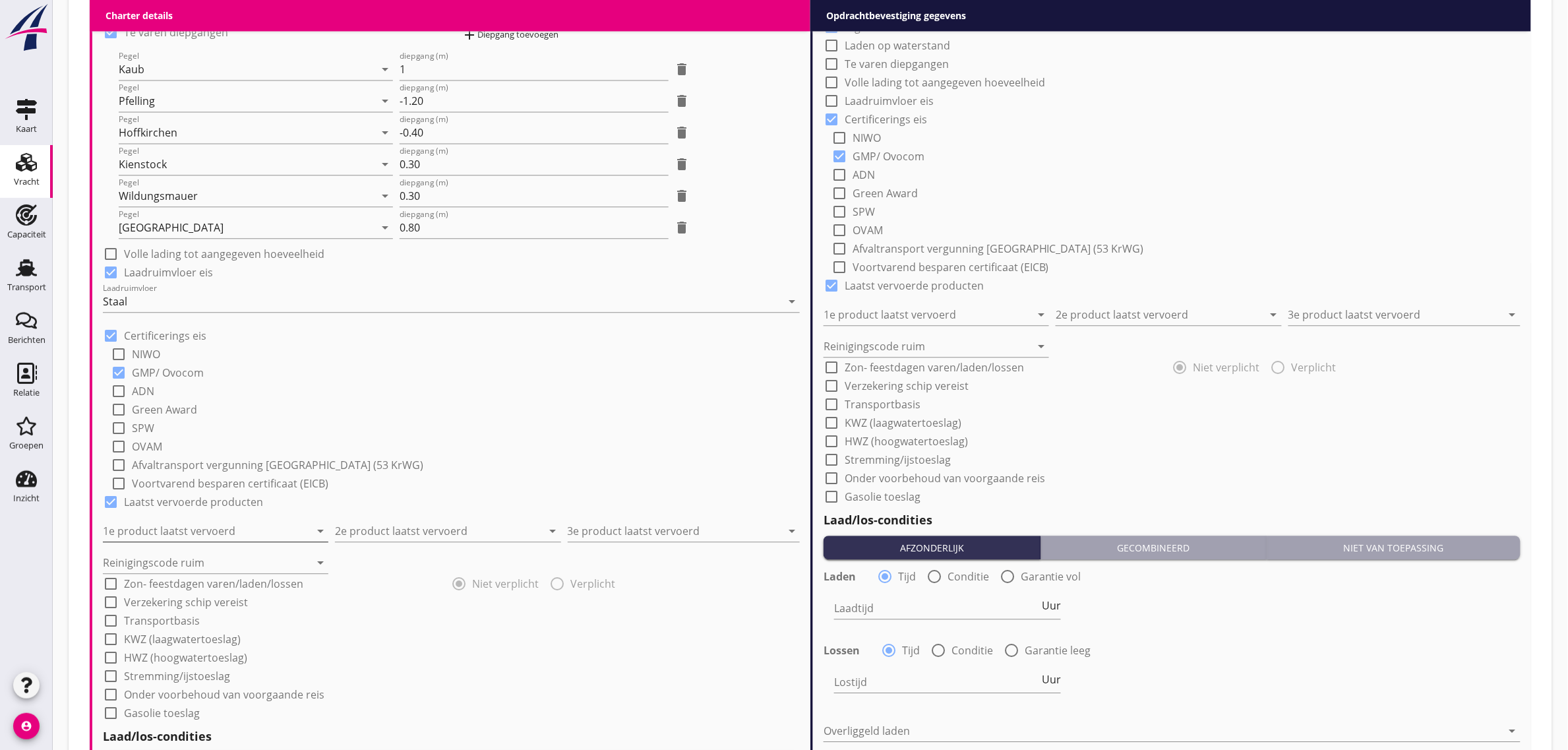
scroll to position [1154, 0]
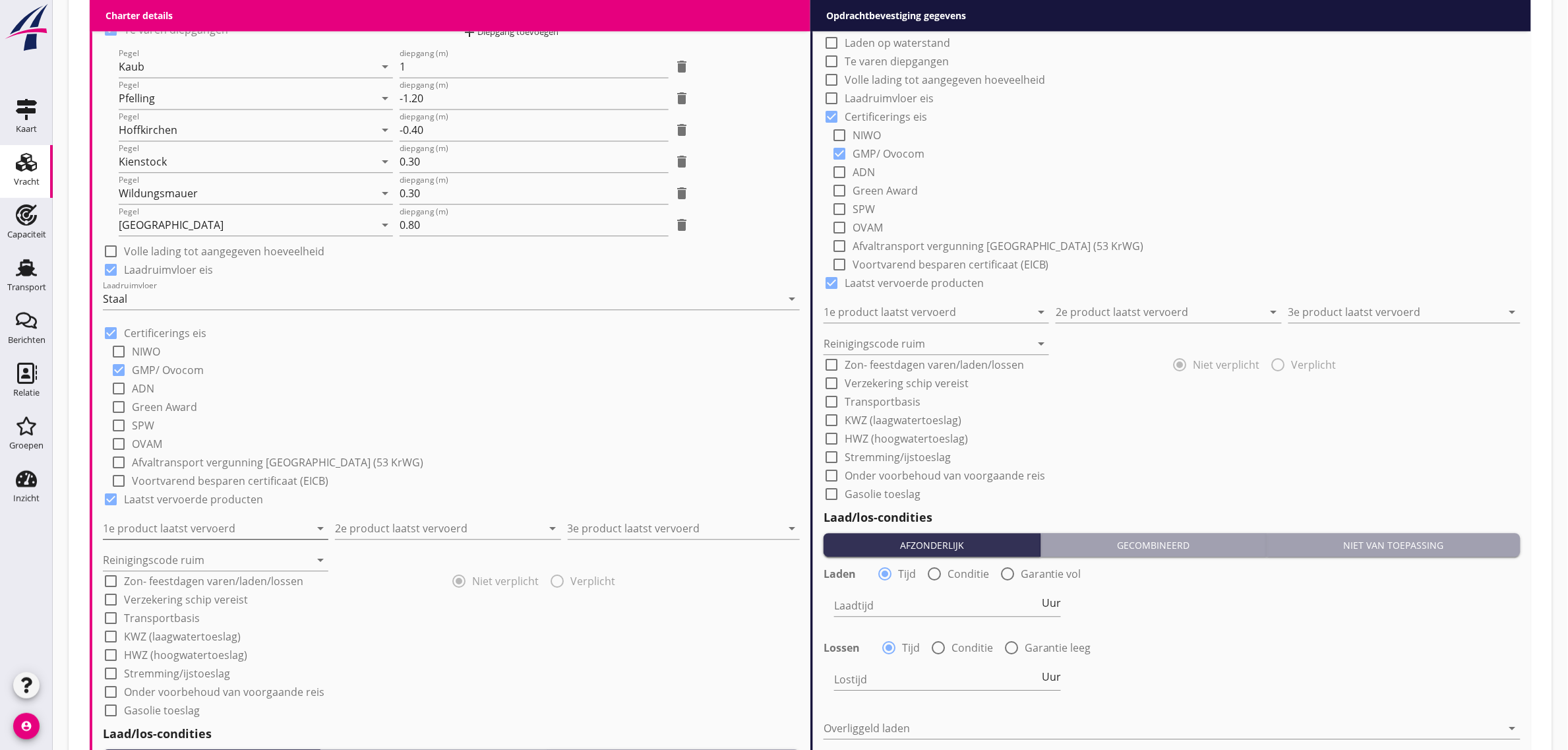
click at [225, 526] on input "1e product laatst vervoerd" at bounding box center [206, 528] width 207 height 21
click at [225, 546] on div "Cellulose (8410)" at bounding box center [216, 559] width 205 height 32
type input "Cellulose (8410)"
click at [364, 533] on input "2e product laatst vervoerd" at bounding box center [439, 528] width 207 height 21
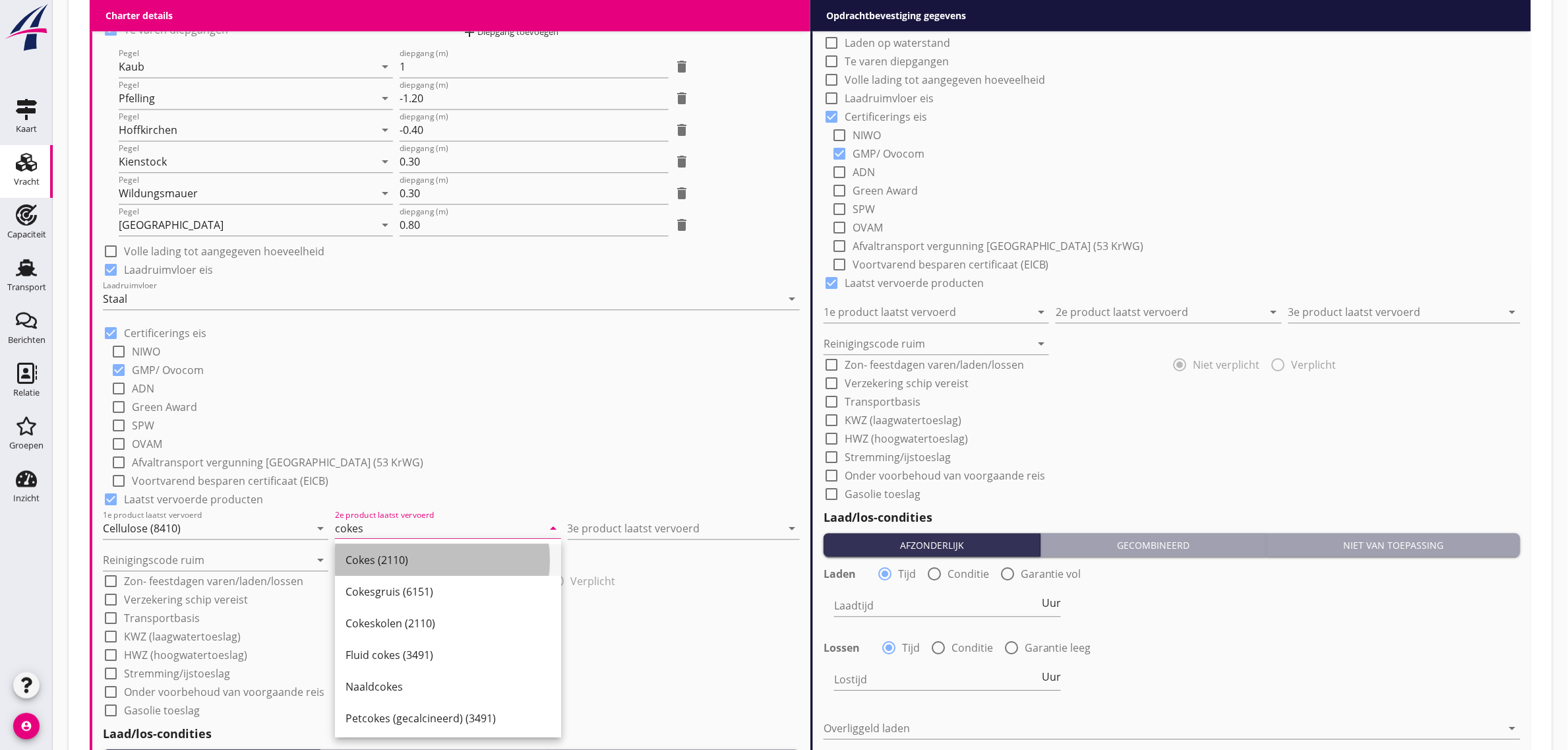
click at [375, 556] on div "Cokes (2110)" at bounding box center [448, 559] width 205 height 16
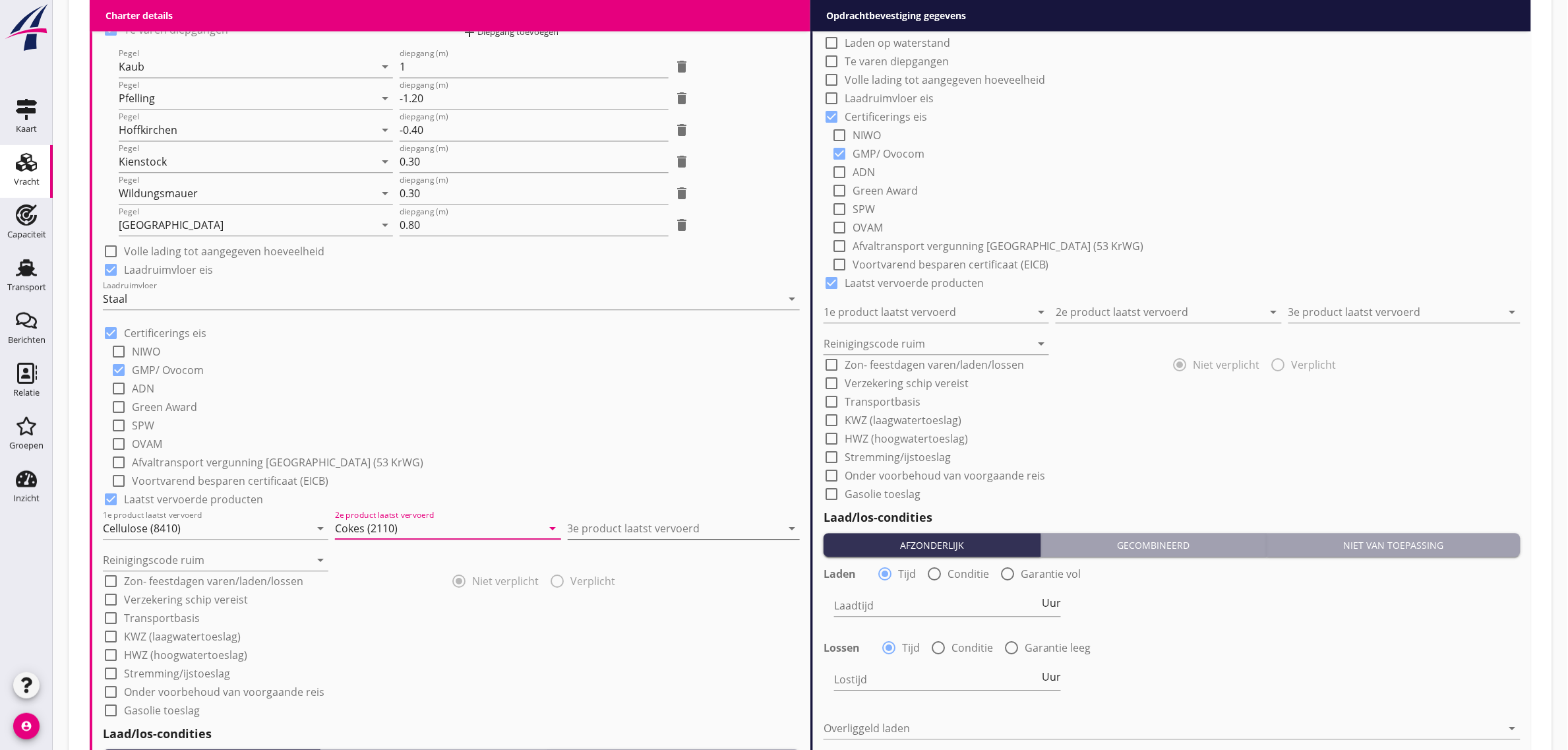
type input "Cokes (2110)"
click at [710, 529] on input "3e product laatst vervoerd" at bounding box center [675, 528] width 214 height 21
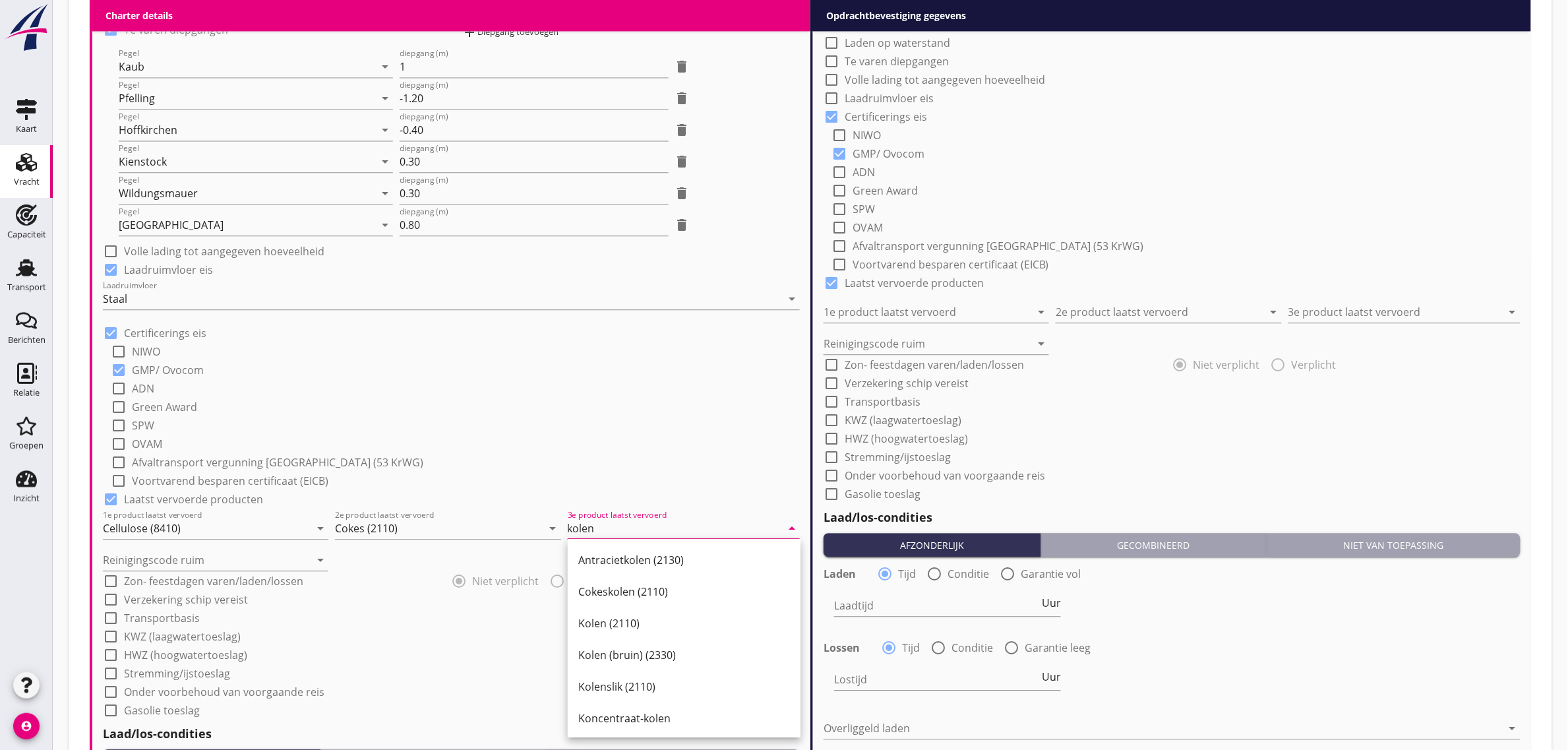
click at [643, 615] on div "Kolen (2110)" at bounding box center [683, 623] width 211 height 16
type input "Kolen (2110)"
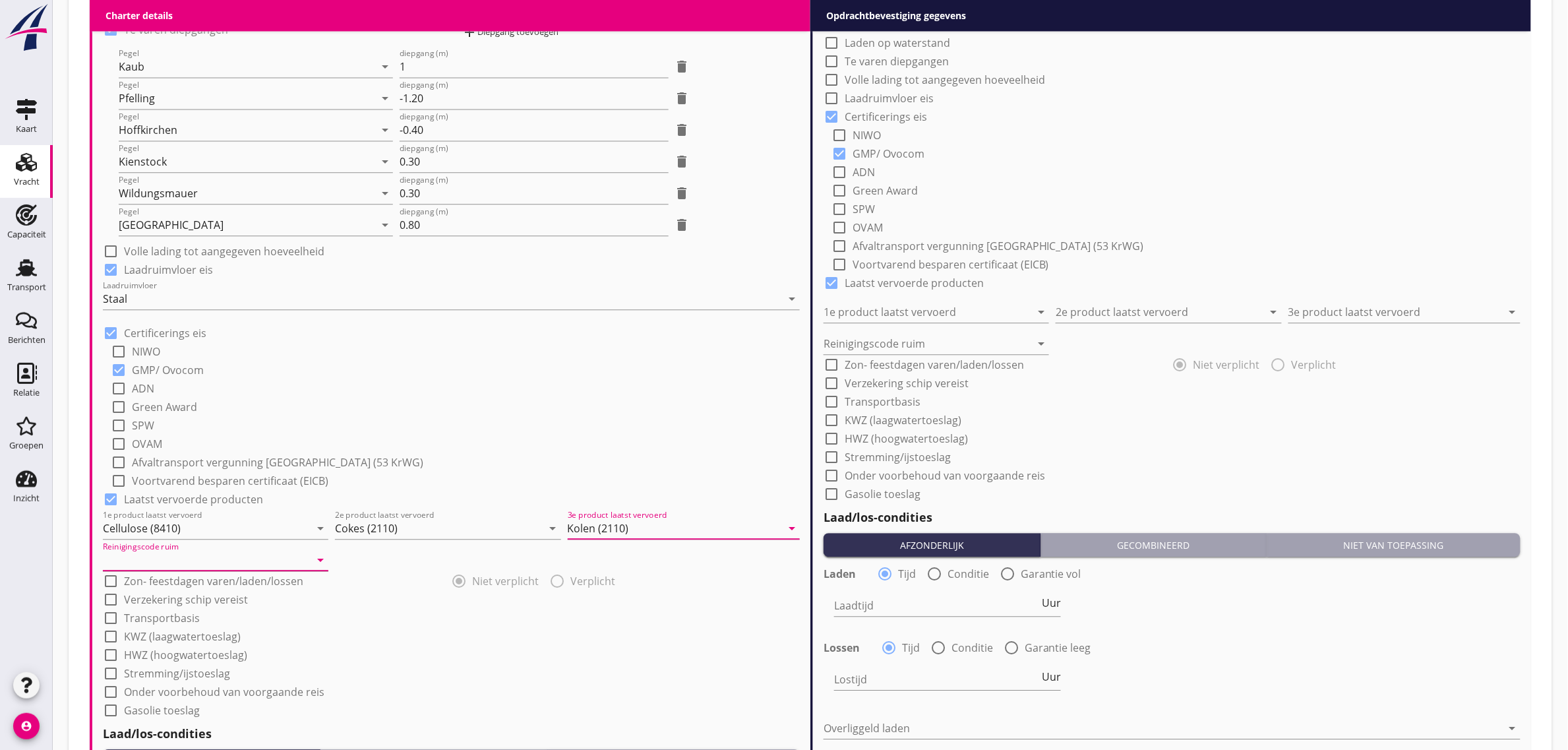
click at [281, 559] on input "Reinigingscode ruim" at bounding box center [206, 559] width 207 height 21
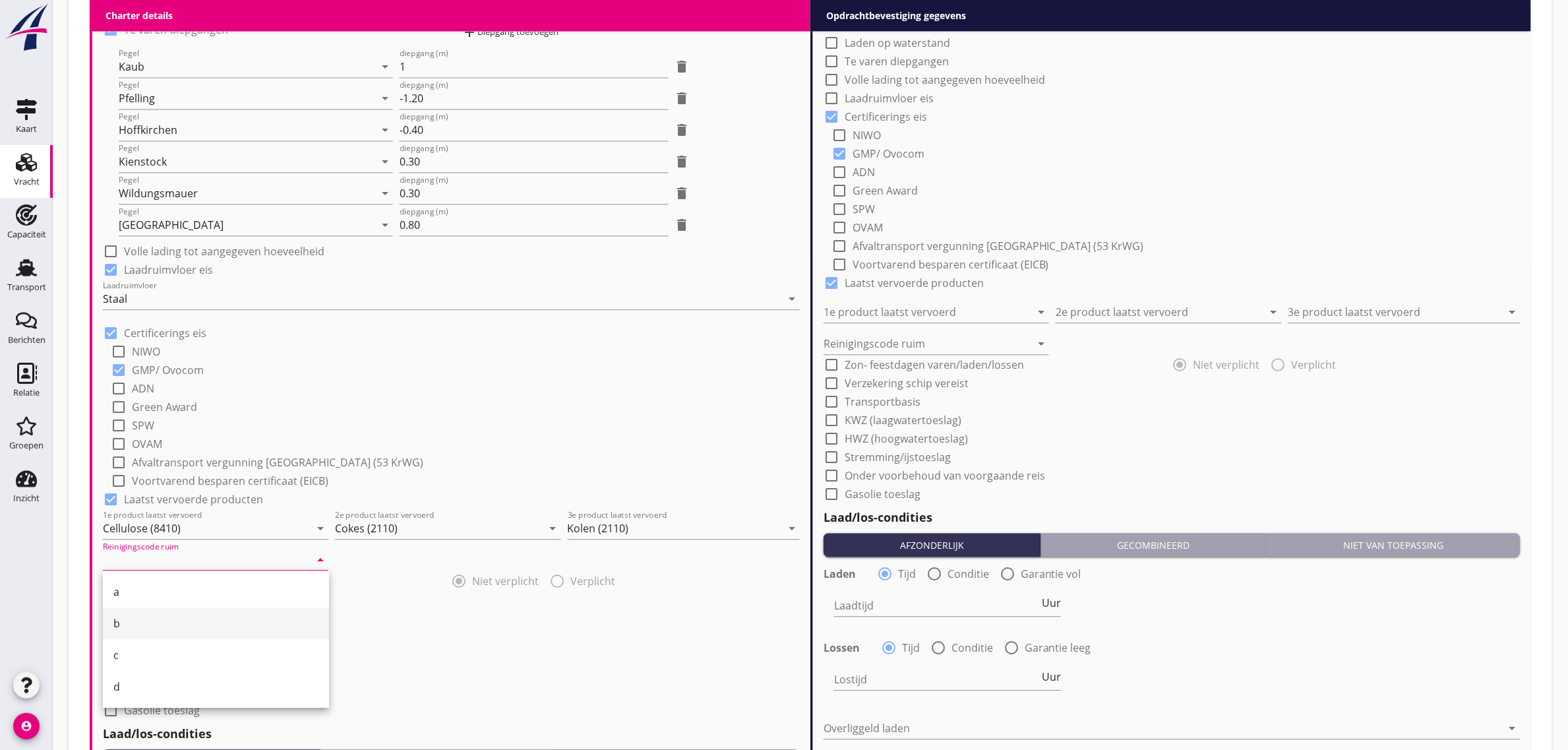
click at [169, 620] on div "b" at bounding box center [216, 623] width 205 height 16
type input "b"
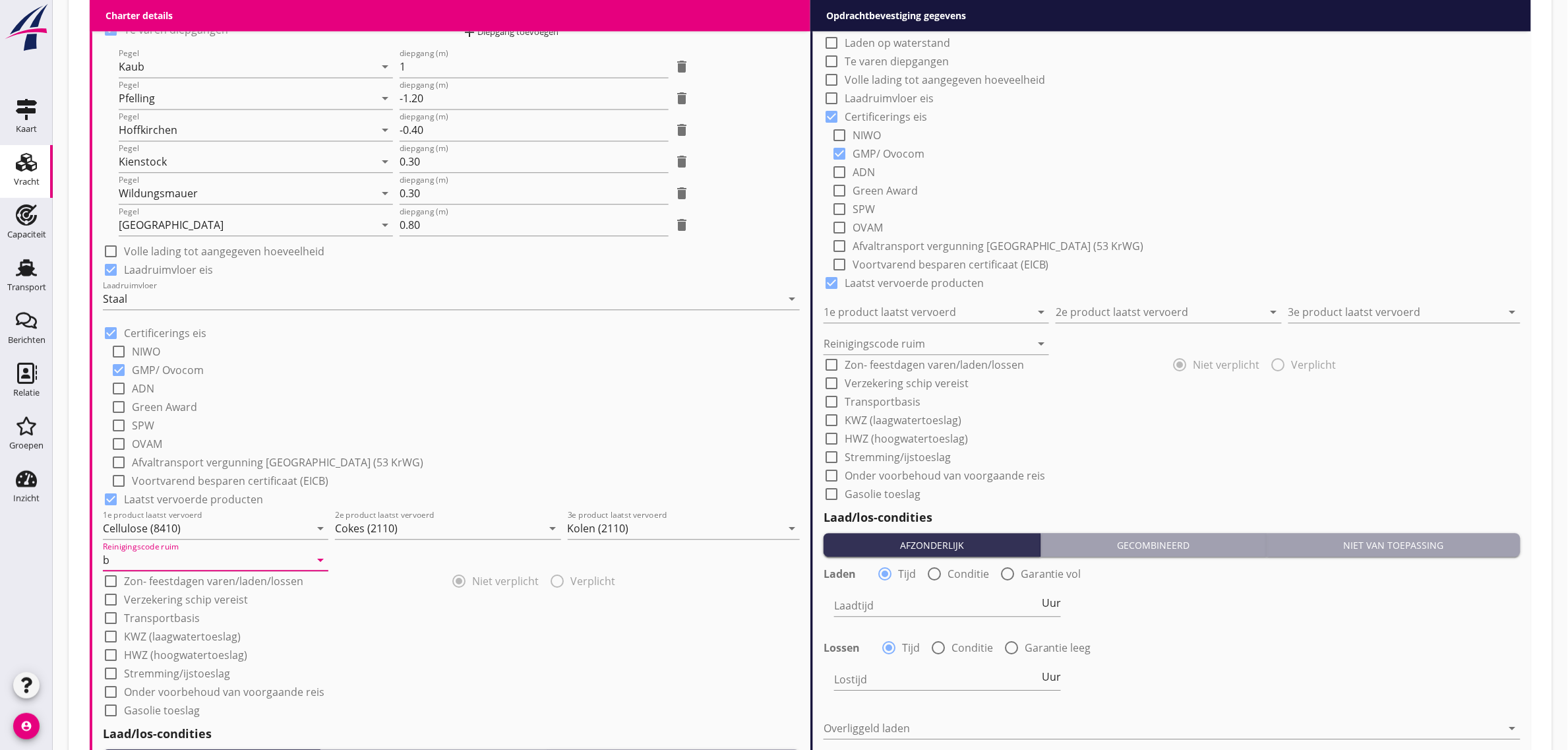
click at [468, 449] on div "check_box_outline_blank OVAM" at bounding box center [456, 442] width 689 height 19
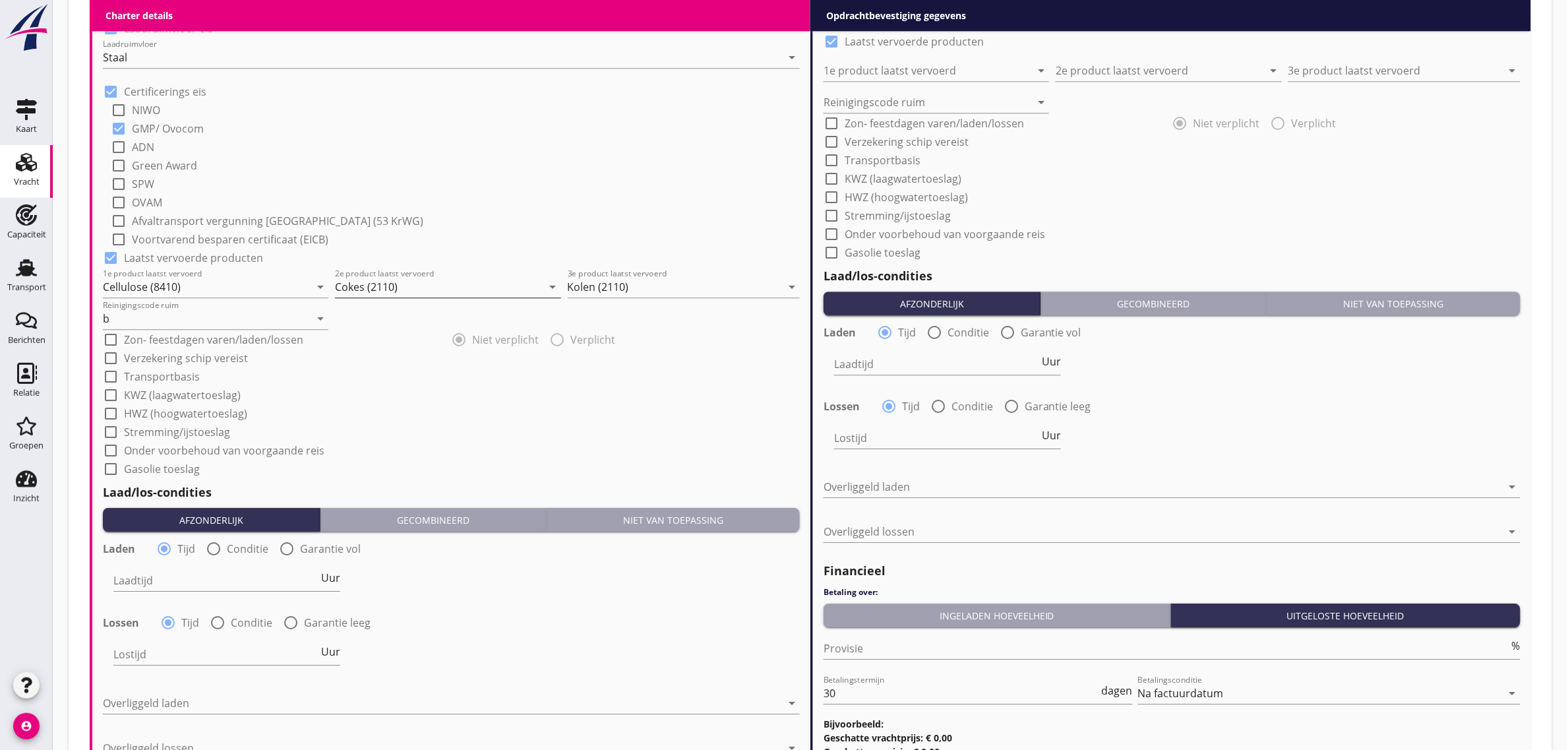
scroll to position [1401, 0]
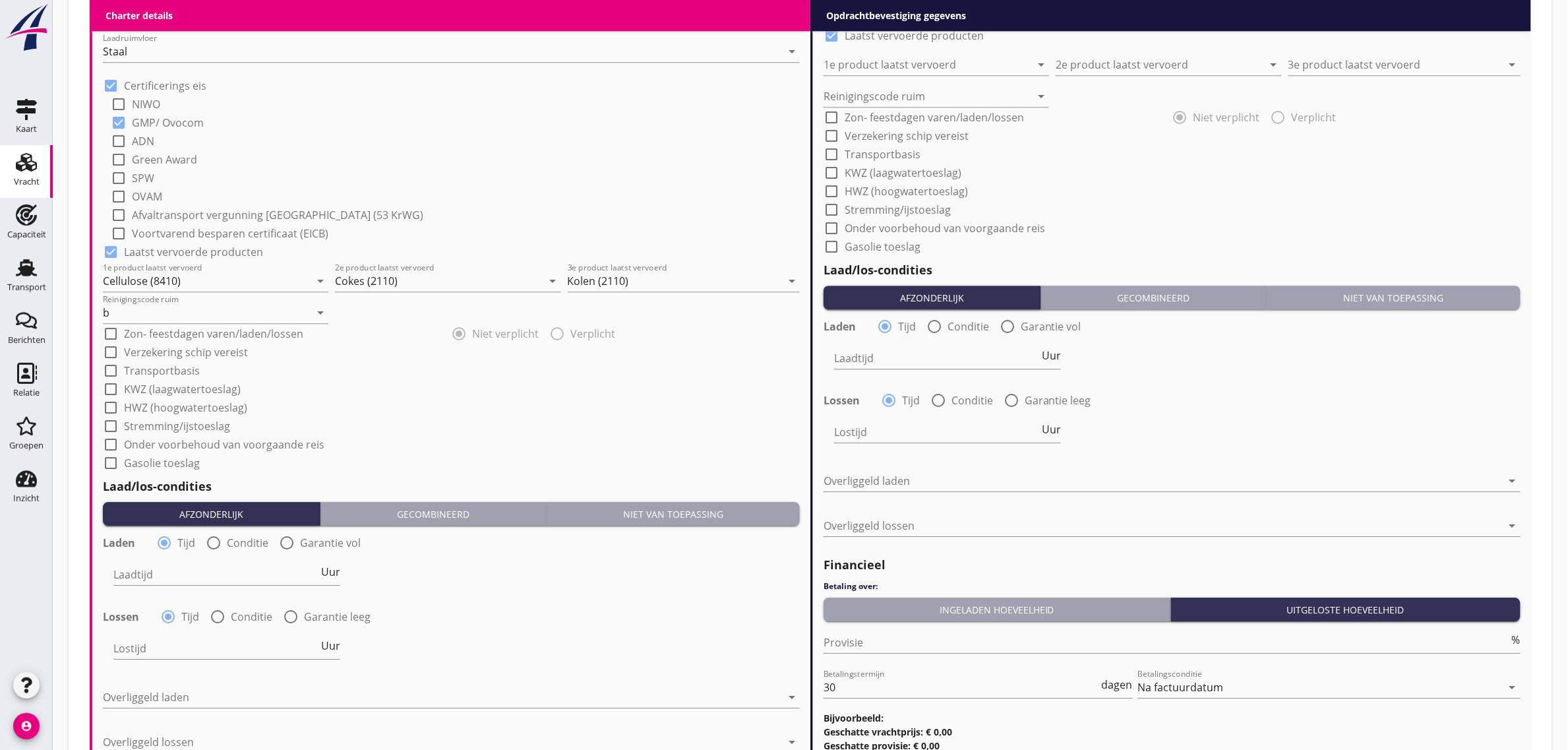
click at [165, 374] on label "Transportbasis" at bounding box center [162, 370] width 76 height 13
checkbox input "true"
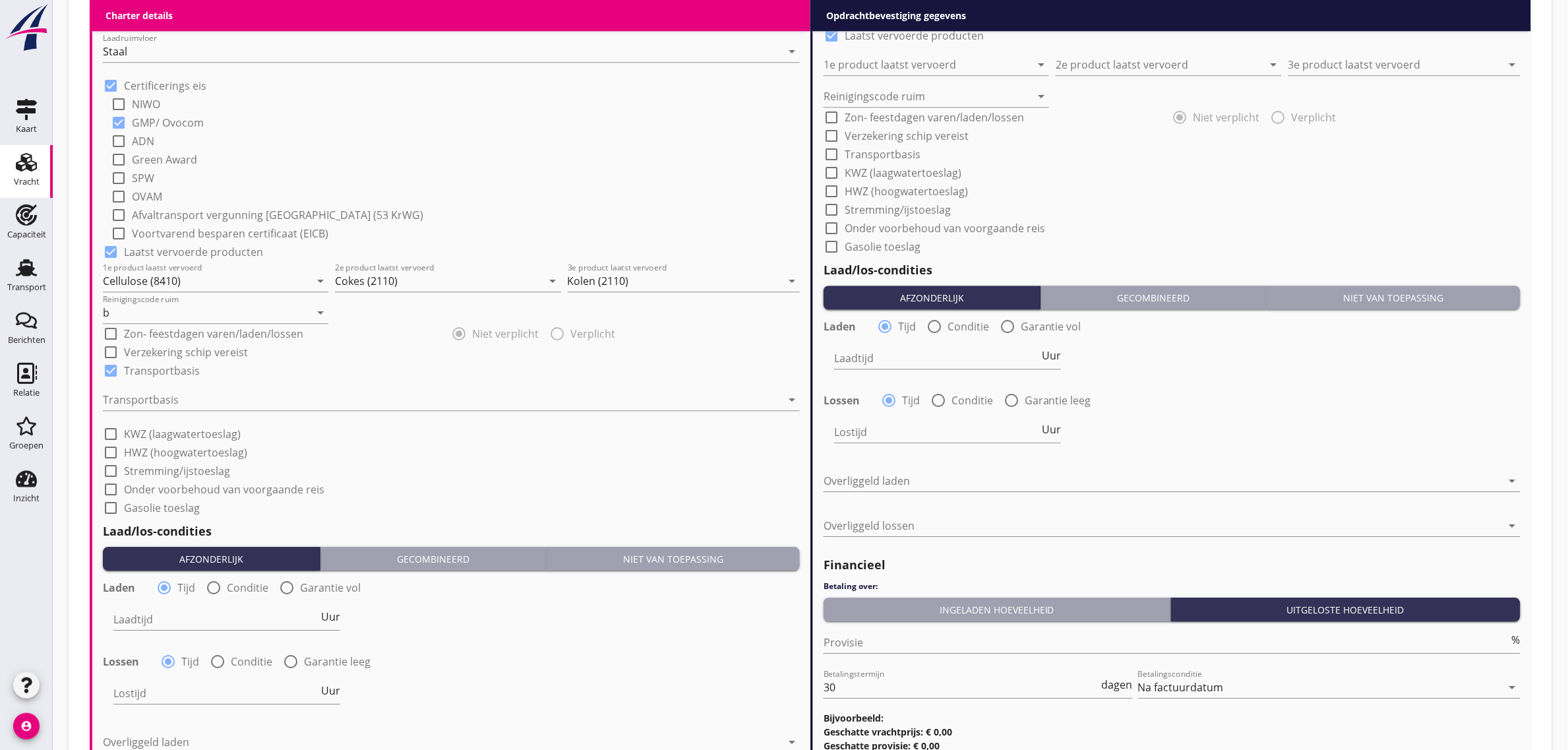
click at [160, 410] on div "Transportbasis arrow_drop_down" at bounding box center [451, 406] width 697 height 34
click at [166, 394] on div at bounding box center [441, 399] width 678 height 21
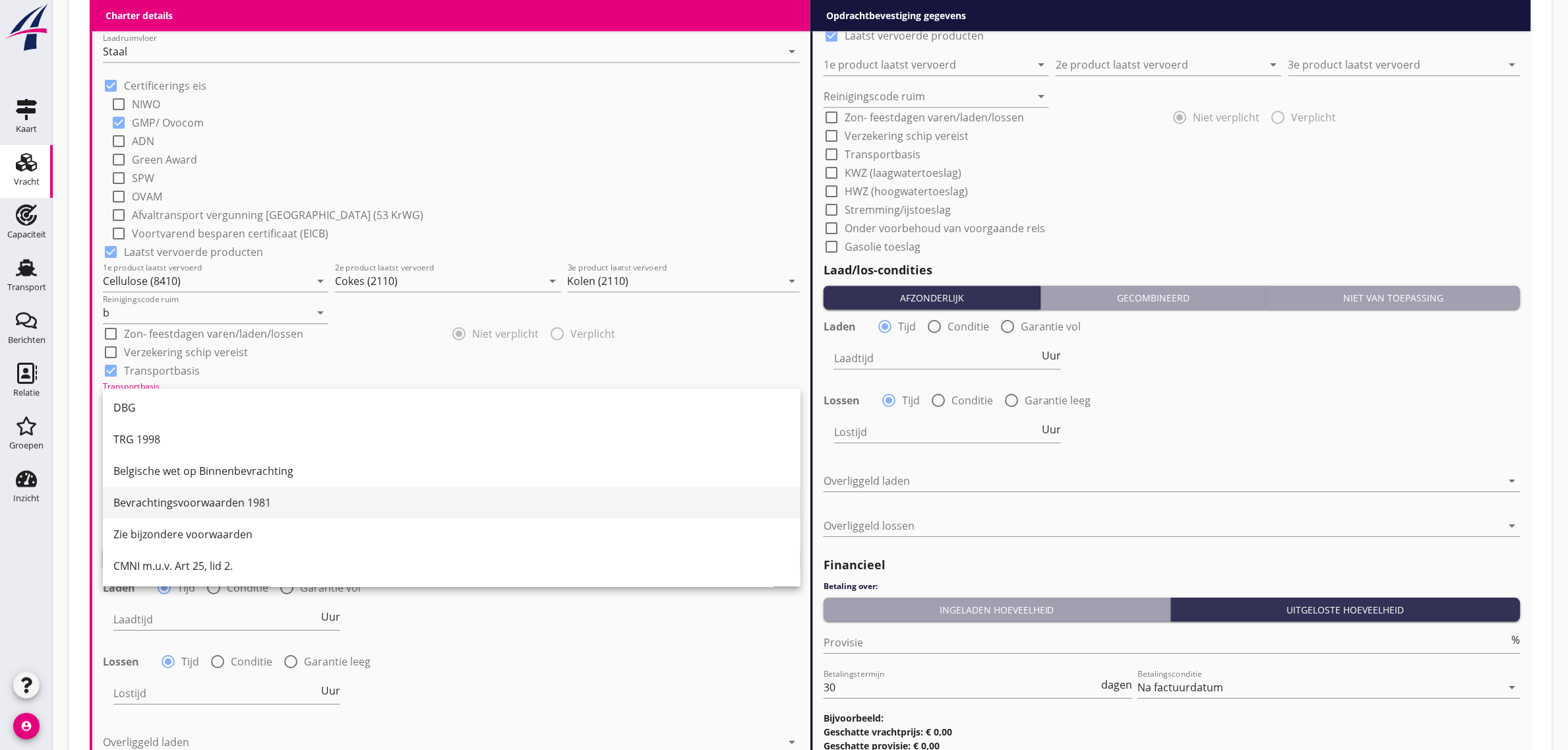
scroll to position [34, 0]
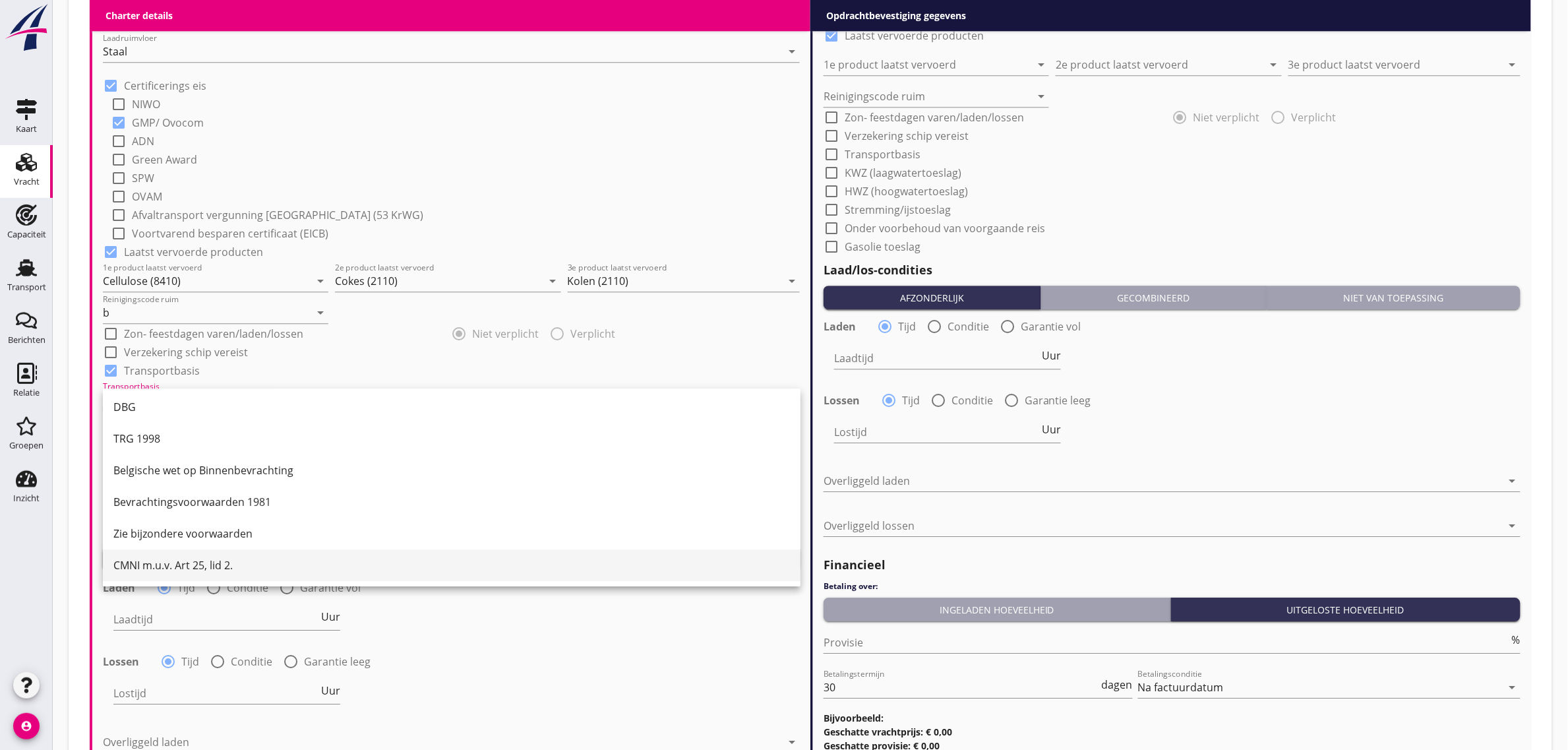
click at [195, 568] on div "CMNI m.u.v. Art 25, lid 2." at bounding box center [452, 564] width 677 height 16
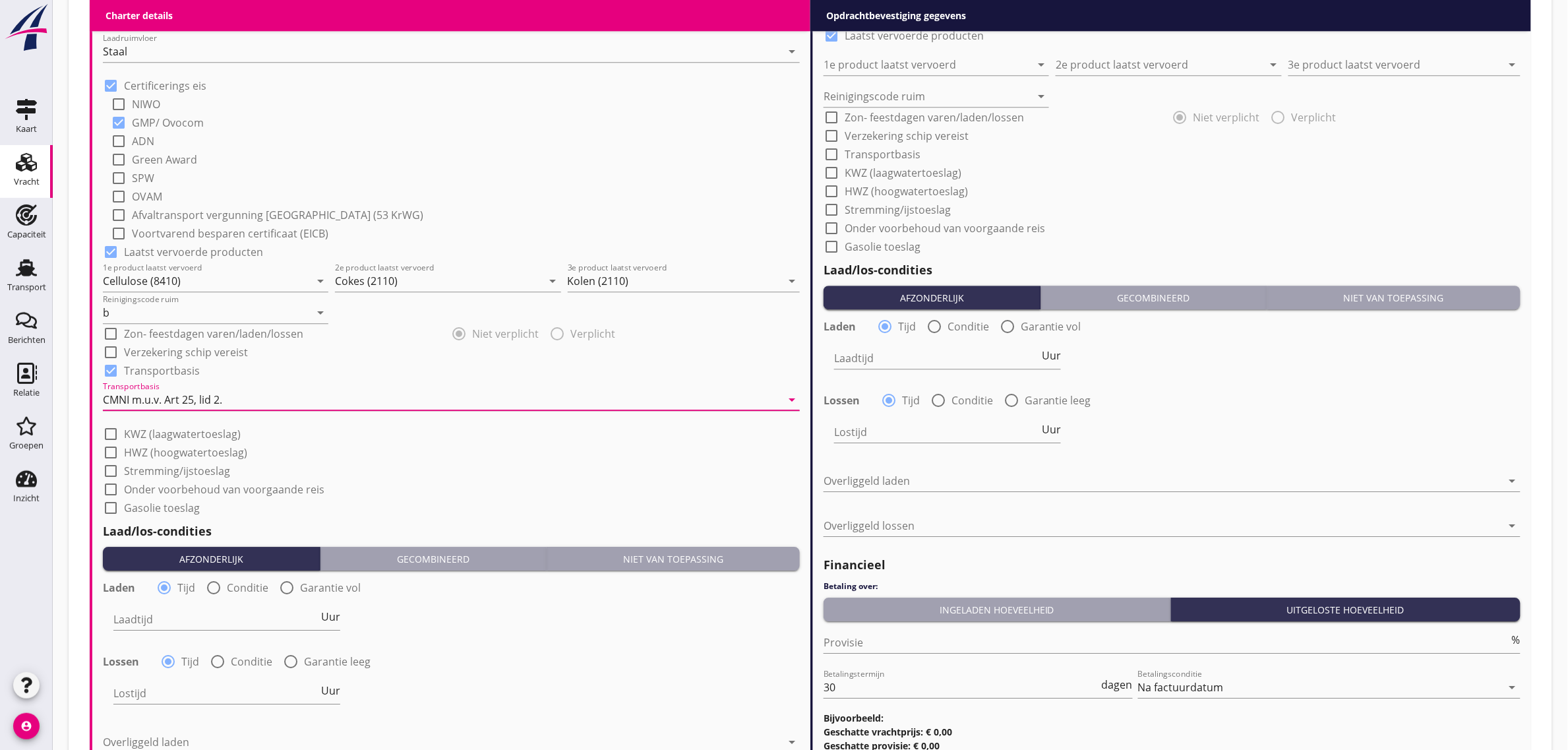
click at [436, 469] on div "check_box_outline_blank Stremming/ijstoeslag" at bounding box center [451, 469] width 697 height 19
click at [163, 469] on label "Stremming/ijstoeslag" at bounding box center [177, 470] width 106 height 13
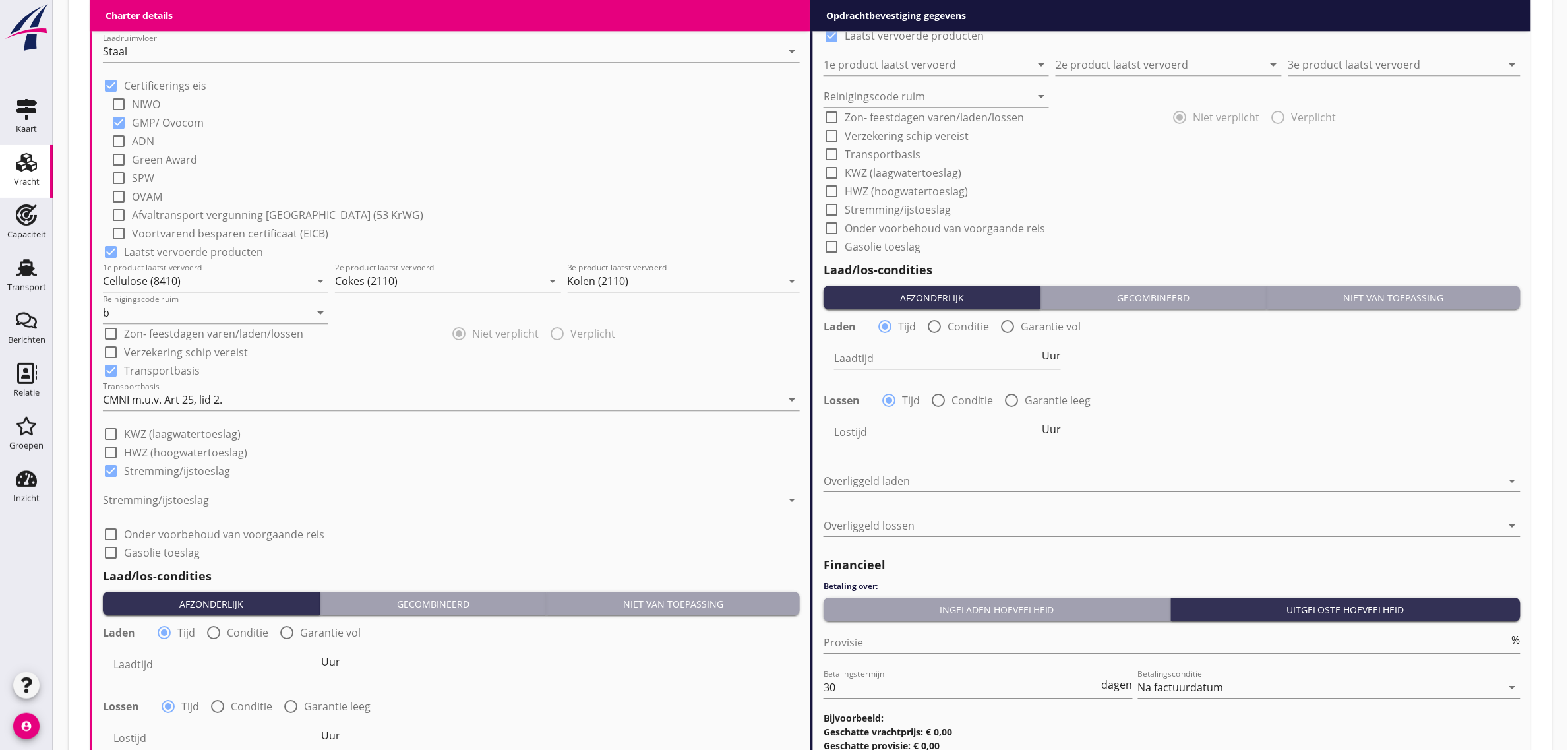
click at [157, 486] on div "Stremming/ijstoeslag arrow_drop_down" at bounding box center [451, 502] width 697 height 42
click at [172, 510] on div "Stremming/ijstoeslag arrow_drop_down" at bounding box center [451, 506] width 697 height 34
click at [172, 499] on div at bounding box center [441, 499] width 678 height 21
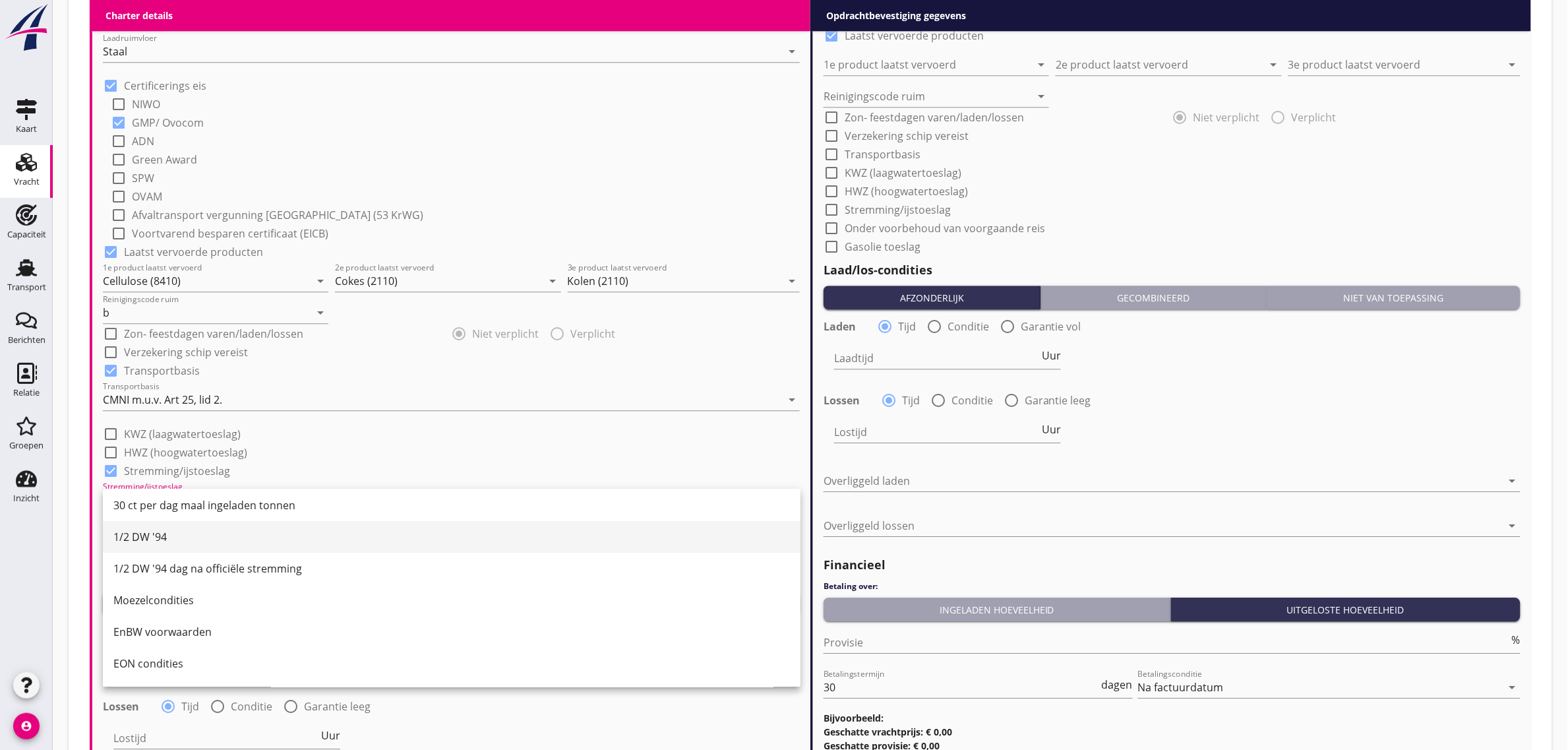
scroll to position [82, 0]
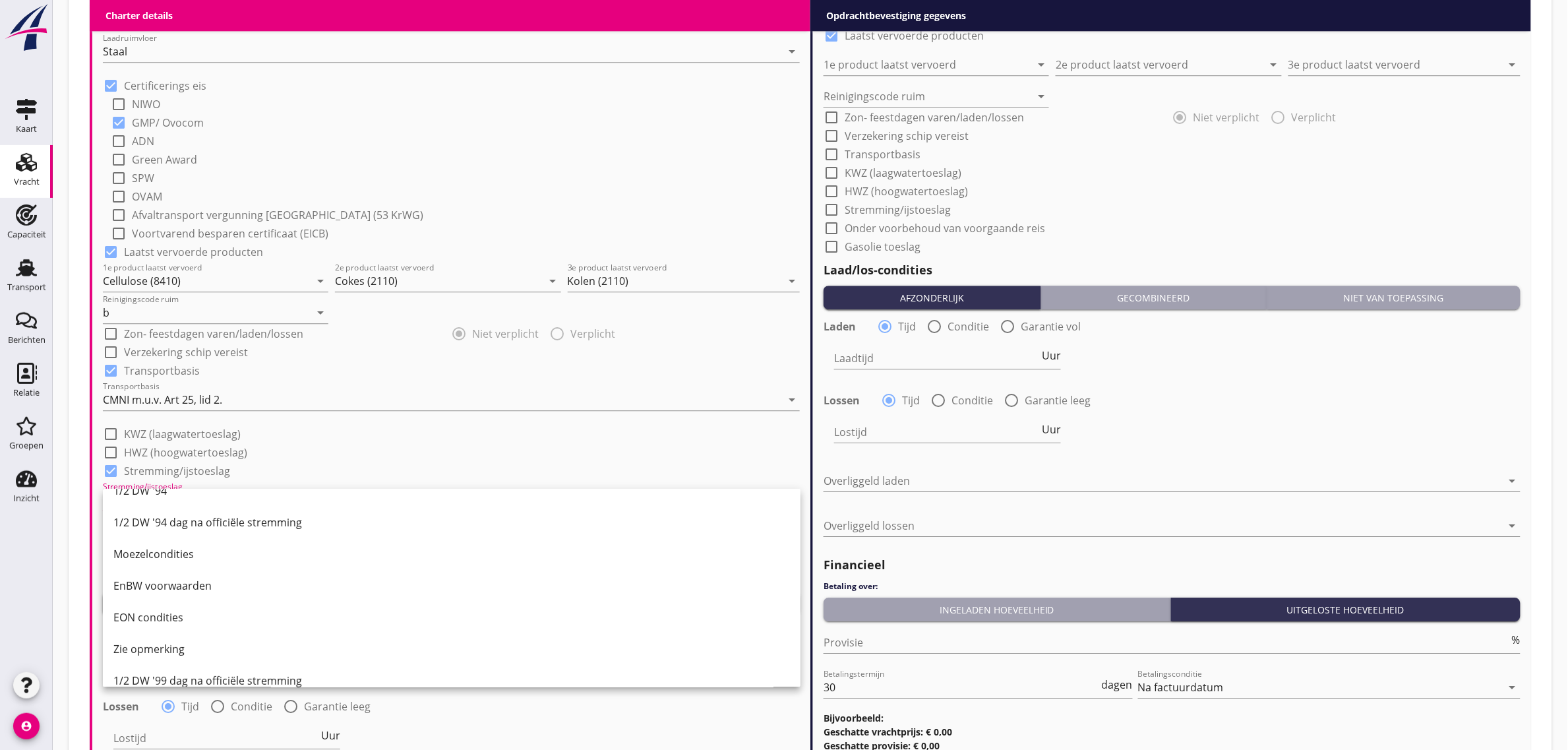
click at [364, 433] on div "check_box_outline_blank KWZ (laagwatertoeslag)" at bounding box center [451, 433] width 697 height 19
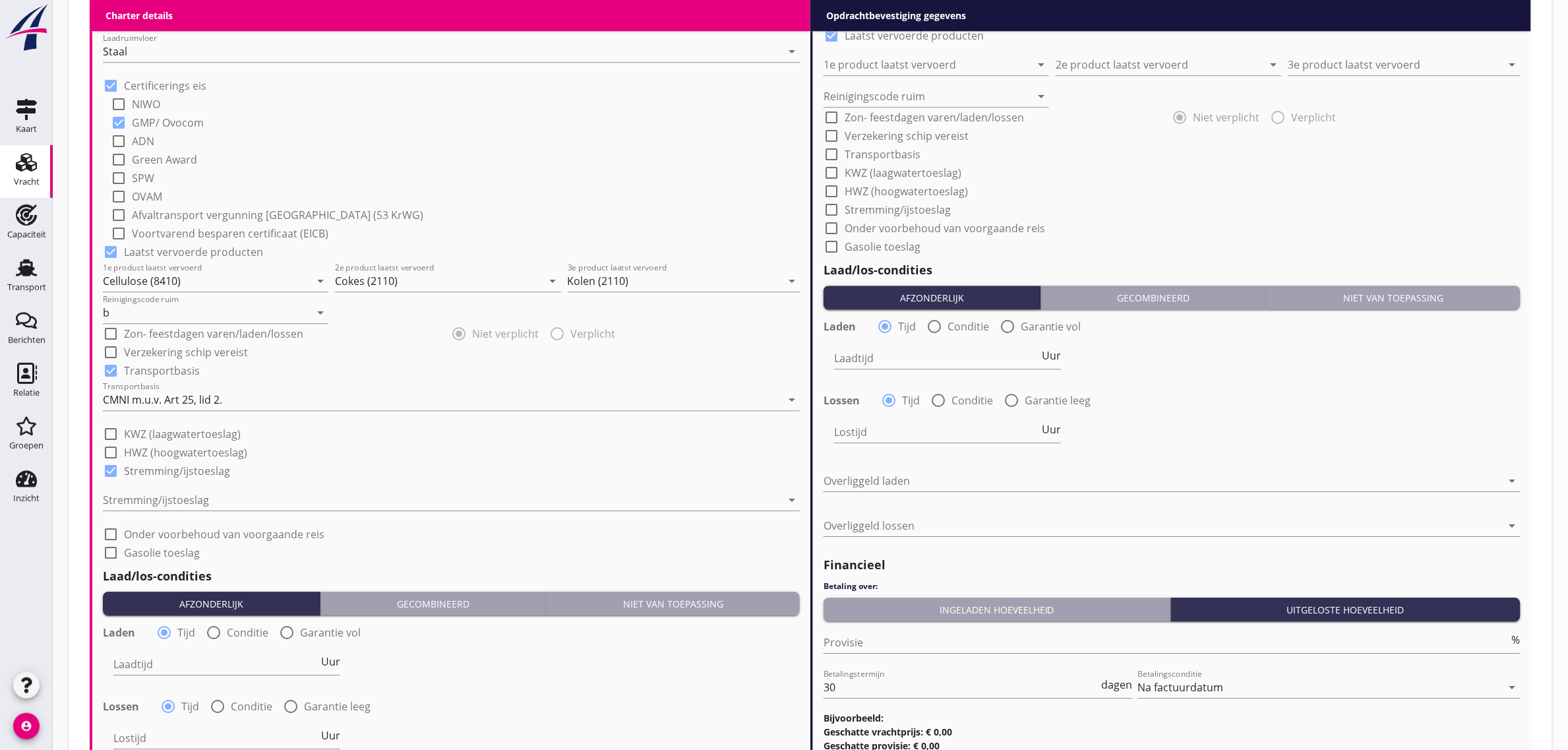
click at [189, 471] on label "Stremming/ijstoeslag" at bounding box center [177, 470] width 106 height 13
checkbox input "false"
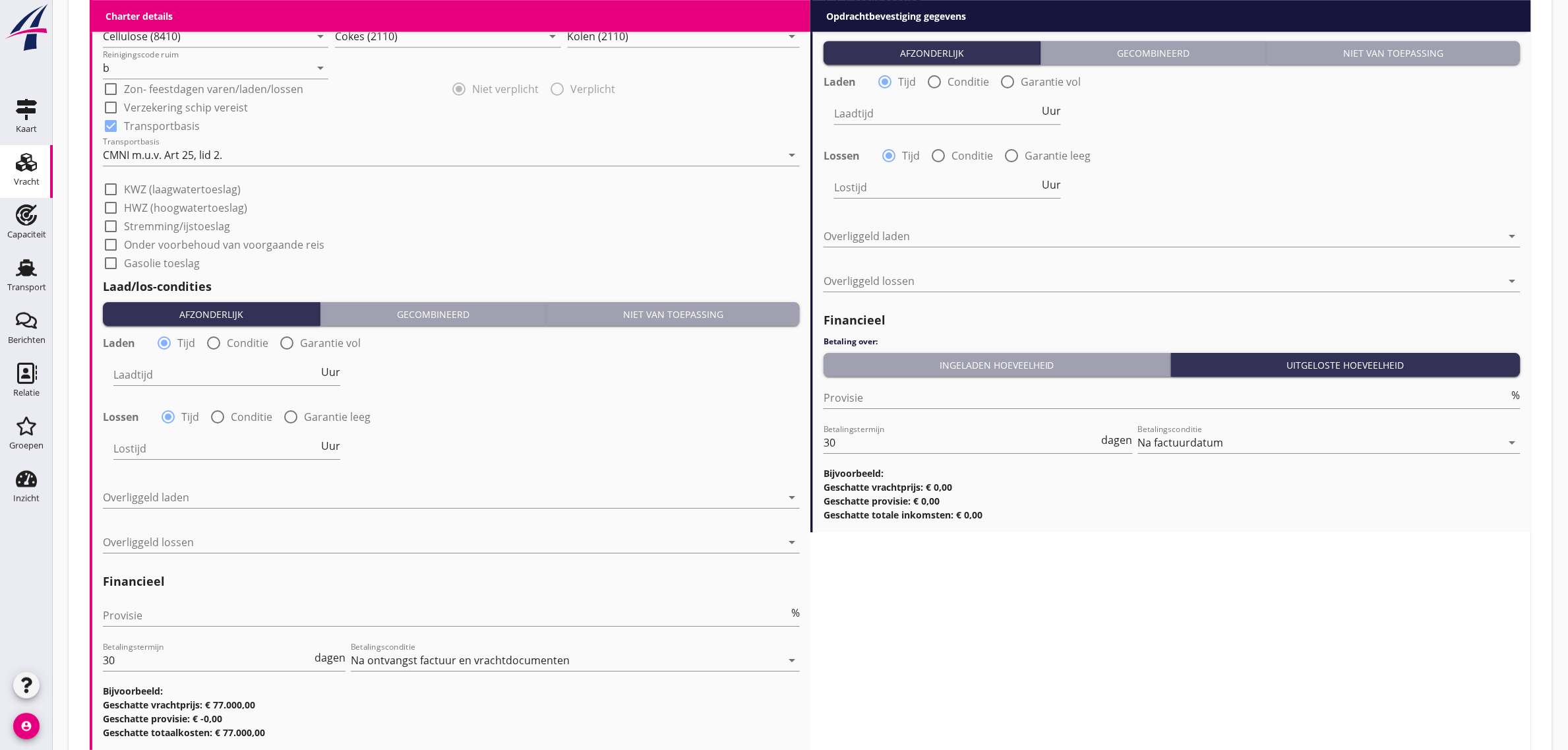
scroll to position [1648, 0]
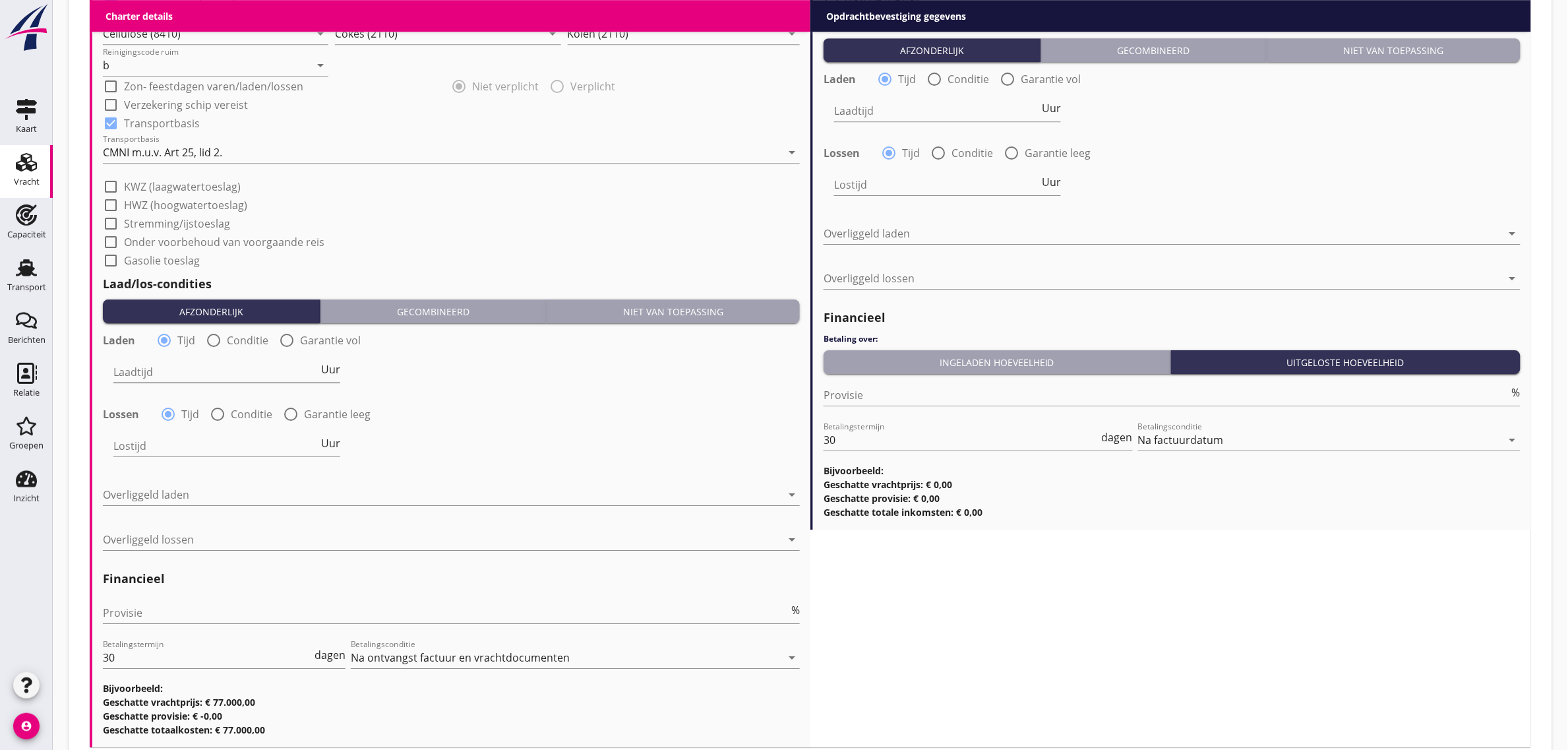
click at [180, 369] on input "Laadtijd" at bounding box center [216, 371] width 205 height 21
type input "24"
type input "36"
click at [186, 494] on div at bounding box center [441, 494] width 678 height 21
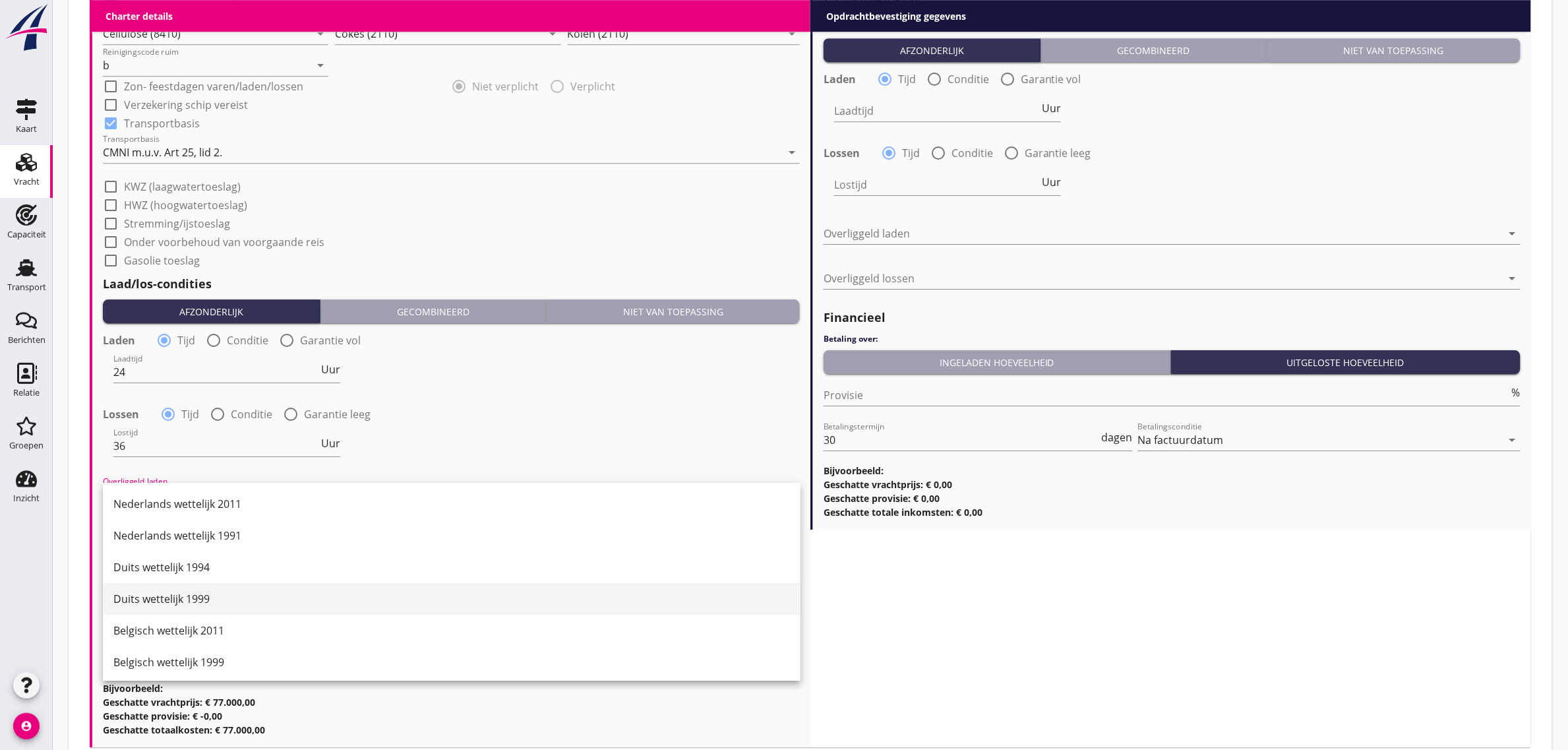
click at [195, 608] on div "Duits wettelijk 1999" at bounding box center [452, 598] width 677 height 32
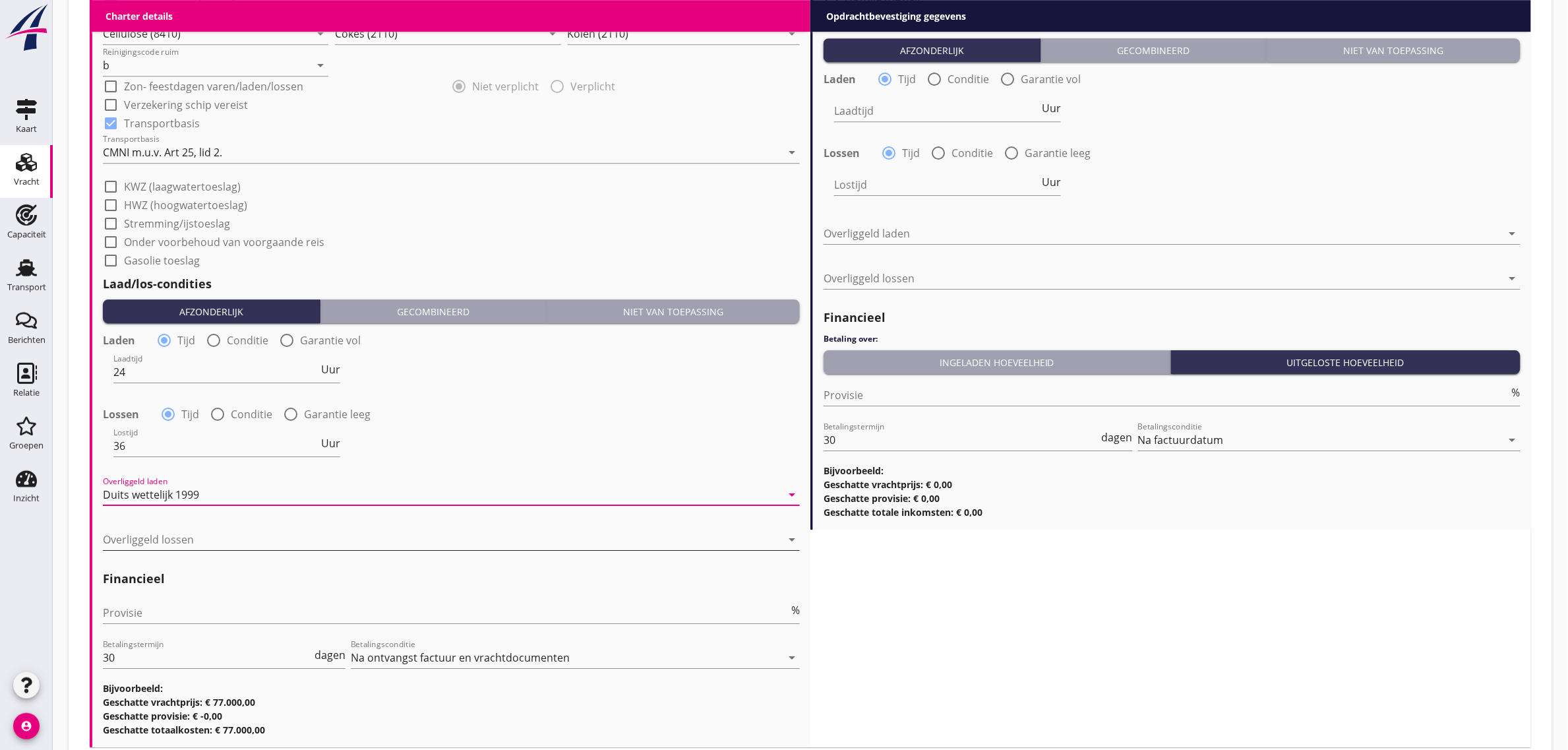
click at [174, 539] on div at bounding box center [441, 539] width 678 height 21
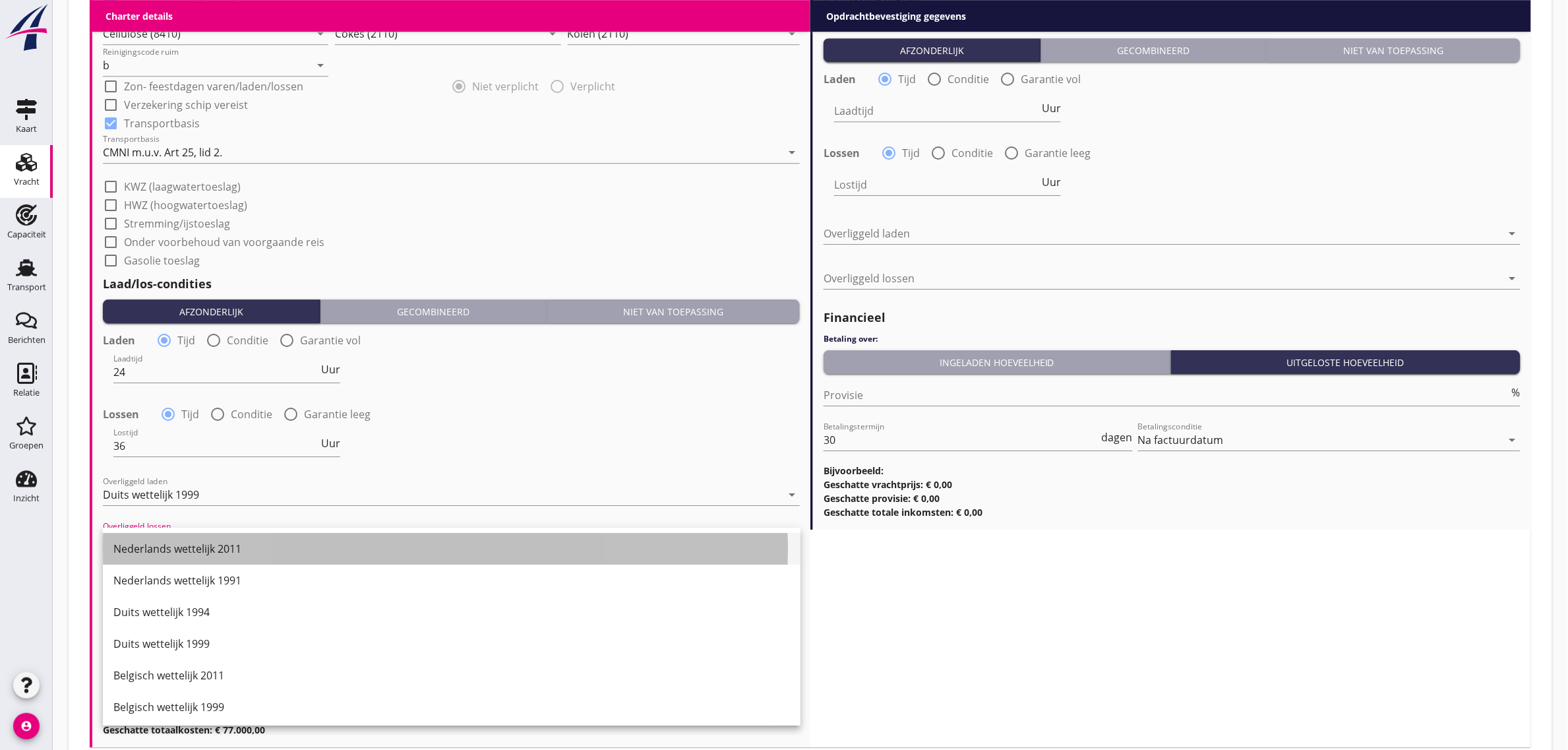
click at [172, 538] on div "Nederlands wettelijk 2011" at bounding box center [452, 548] width 677 height 32
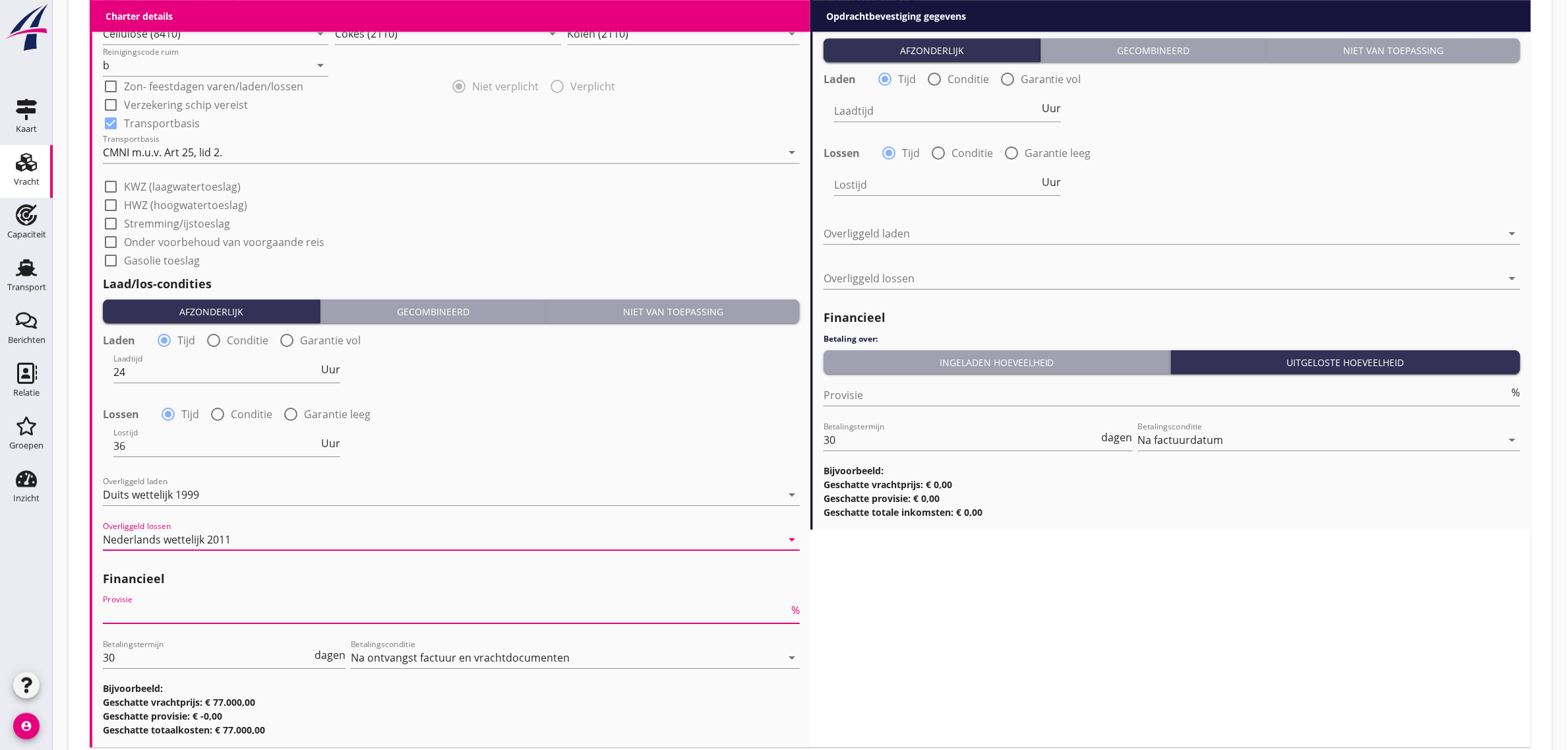
click at [169, 607] on input "Provisie" at bounding box center [446, 612] width 686 height 21
type input "0"
click at [442, 436] on div "Lostijd 36 Uur" at bounding box center [452, 447] width 700 height 48
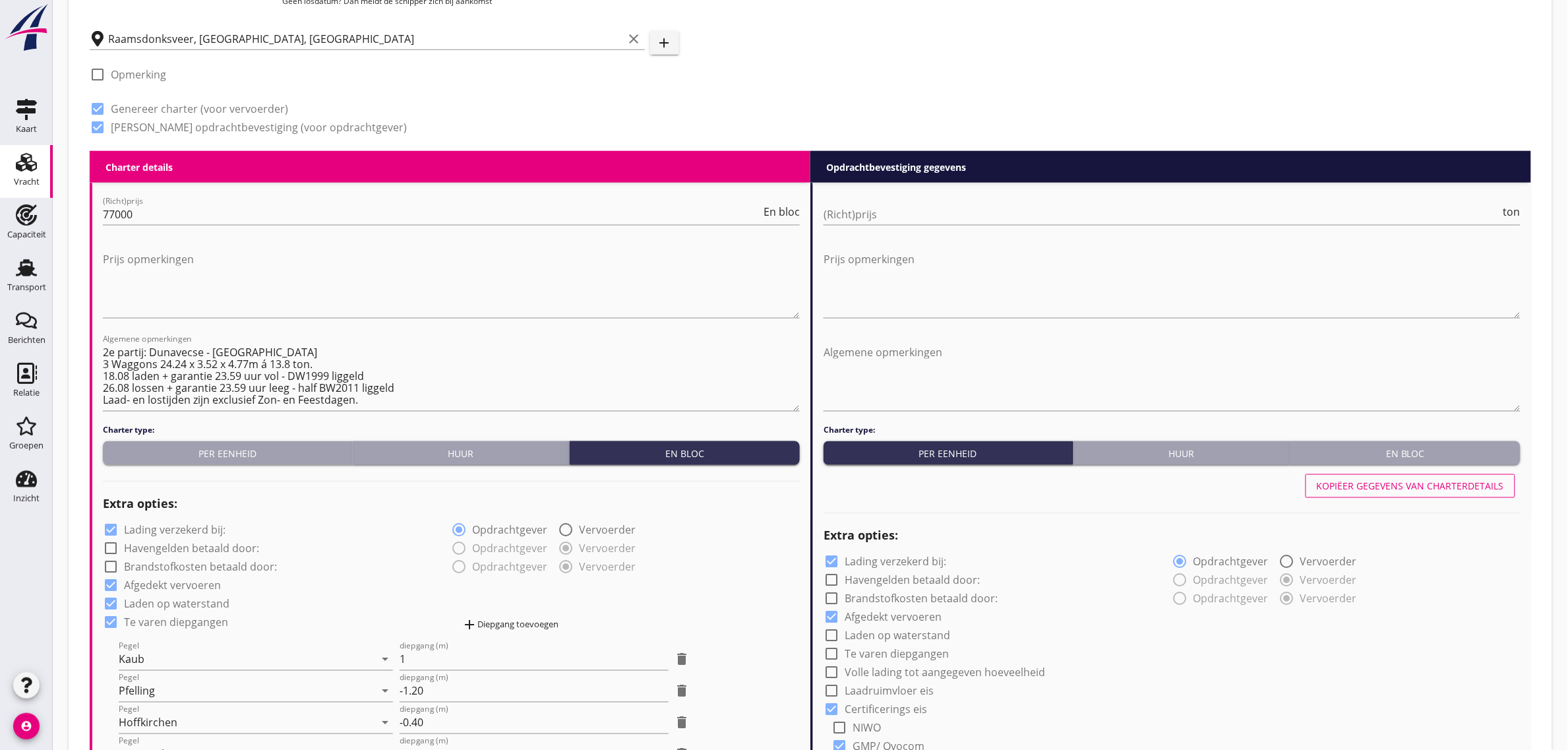
scroll to position [577, 0]
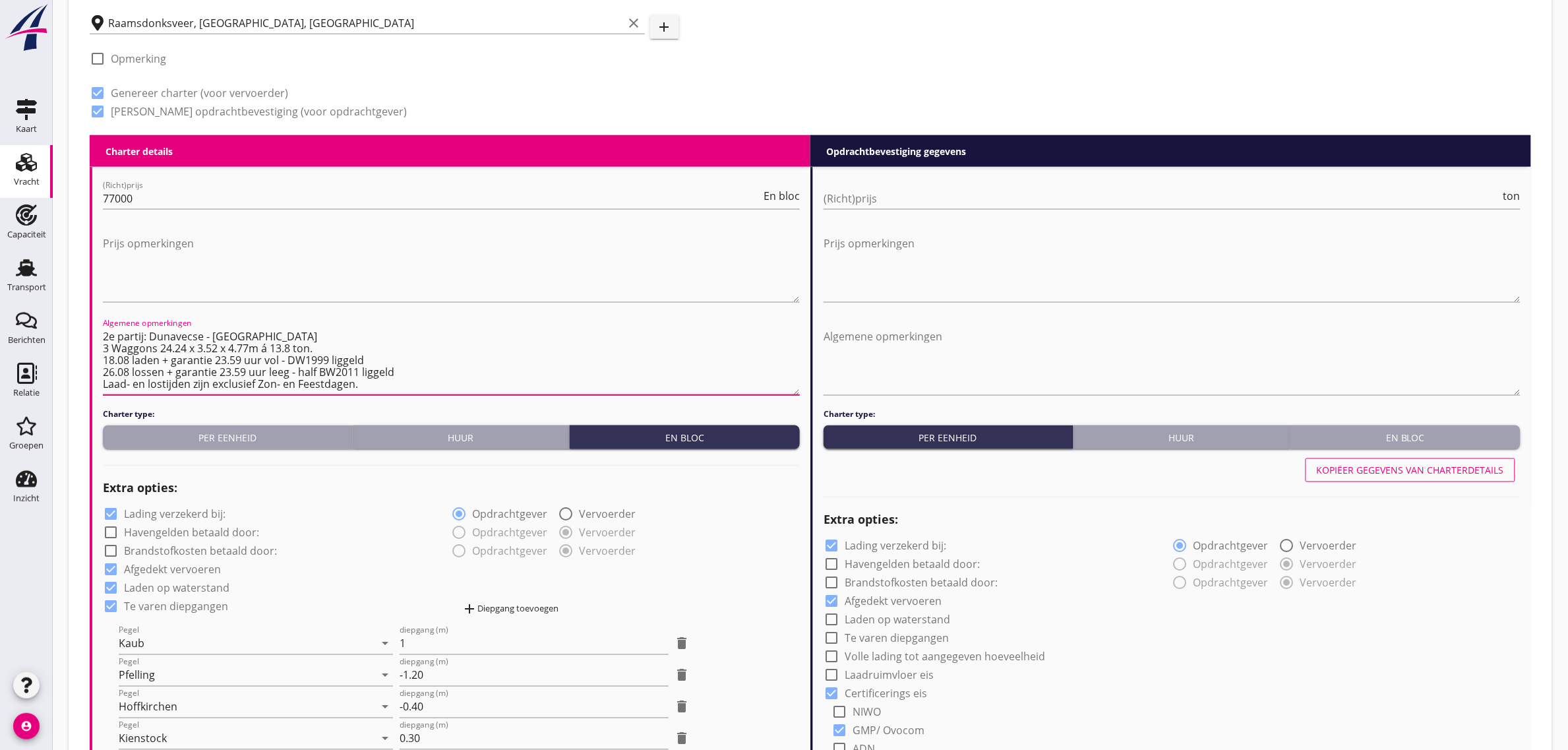
click at [373, 381] on textarea "2e partij: Dunavecse - [GEOGRAPHIC_DATA] 3 Waggons 24.24 x 3.52 x 4.77m á 13.8 …" at bounding box center [451, 360] width 697 height 69
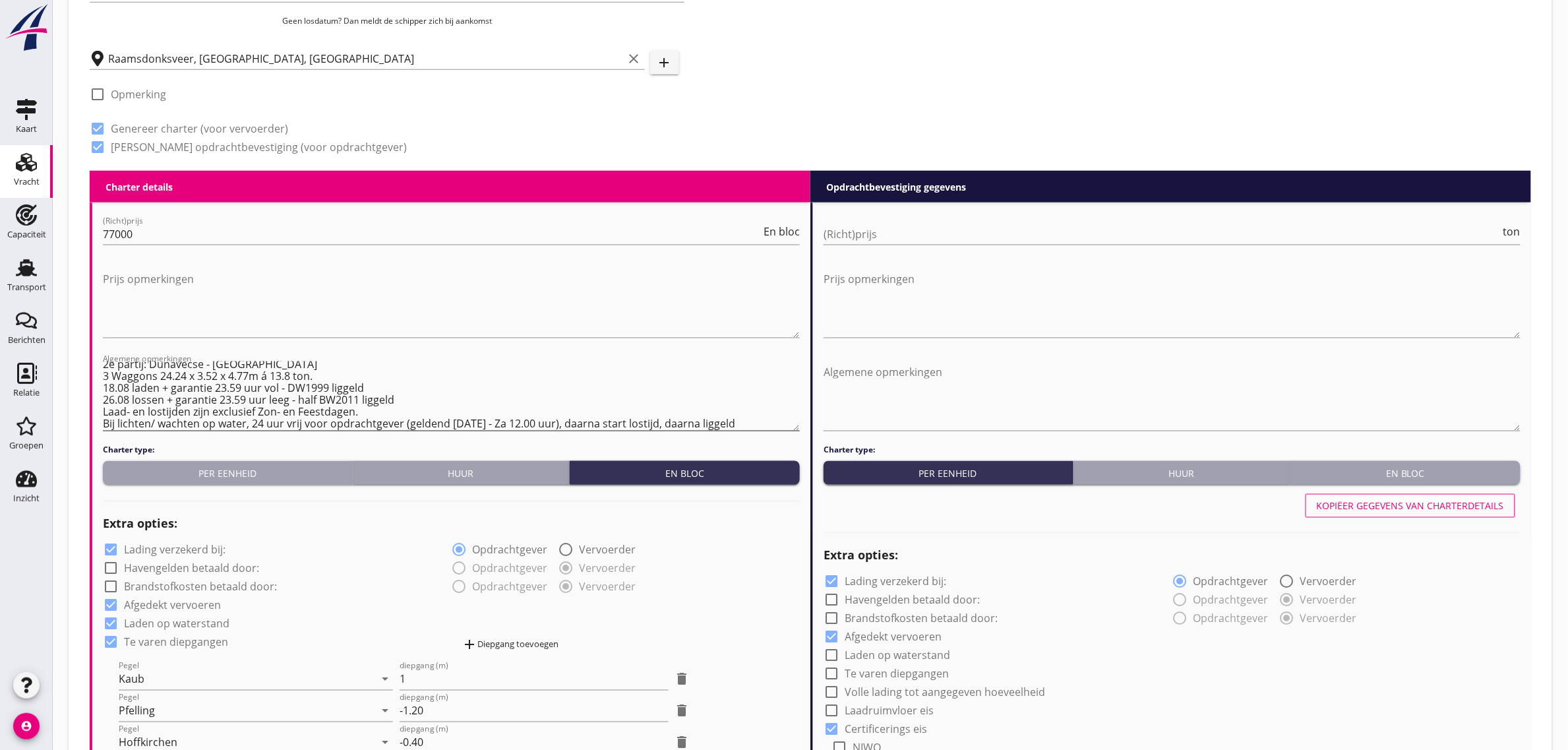
scroll to position [494, 0]
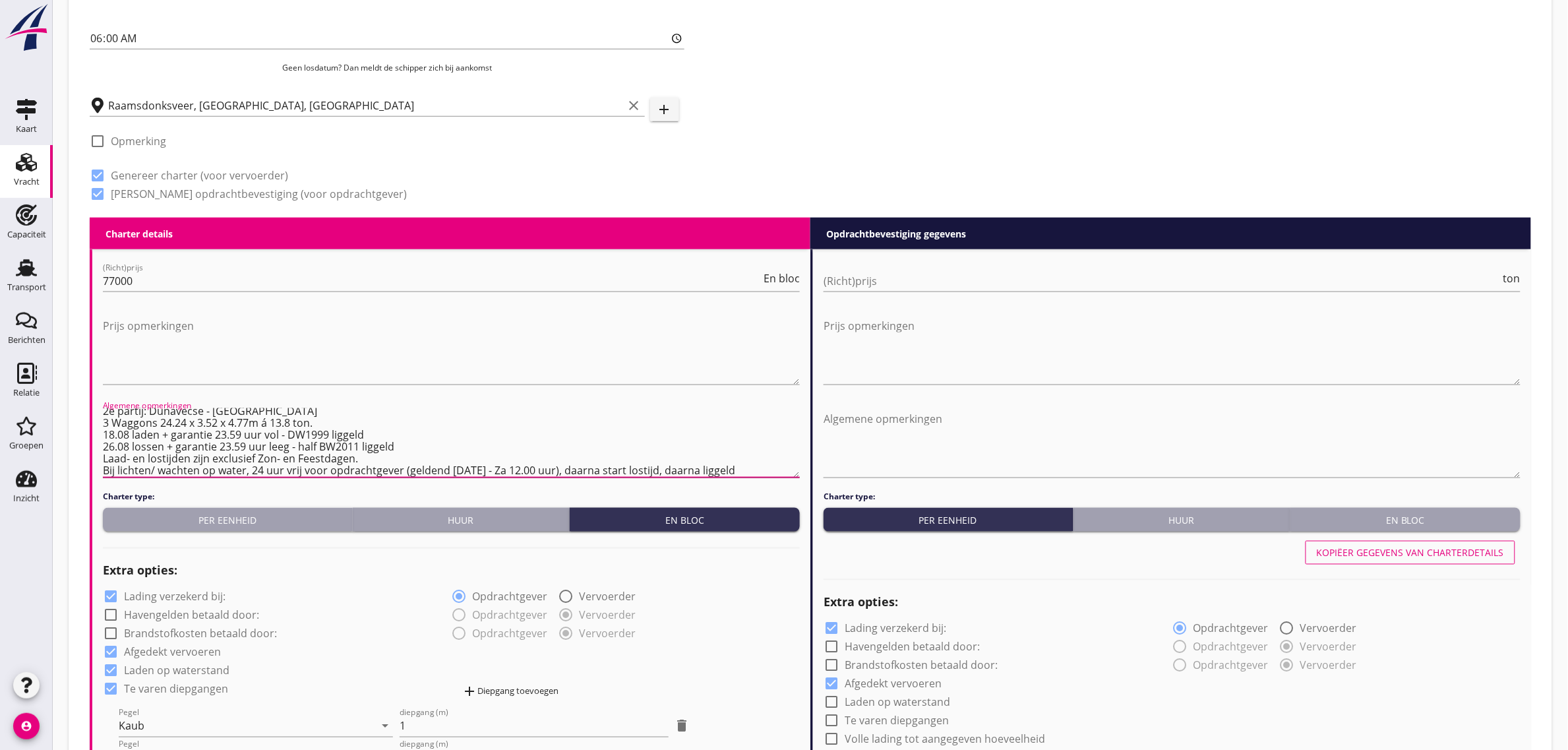
drag, startPoint x: 105, startPoint y: 456, endPoint x: 350, endPoint y: 452, distance: 245.0
click at [350, 452] on textarea "2e partij: Dunavecse - [GEOGRAPHIC_DATA] 3 Waggons 24.24 x 3.52 x 4.77m á 13.8 …" at bounding box center [451, 442] width 697 height 69
click at [316, 456] on textarea "2e partij: Dunavecse - [GEOGRAPHIC_DATA] 3 Waggons 24.24 x 3.52 x 4.77m á 13.8 …" at bounding box center [451, 442] width 697 height 69
drag, startPoint x: 111, startPoint y: 471, endPoint x: 714, endPoint y: 471, distance: 603.0
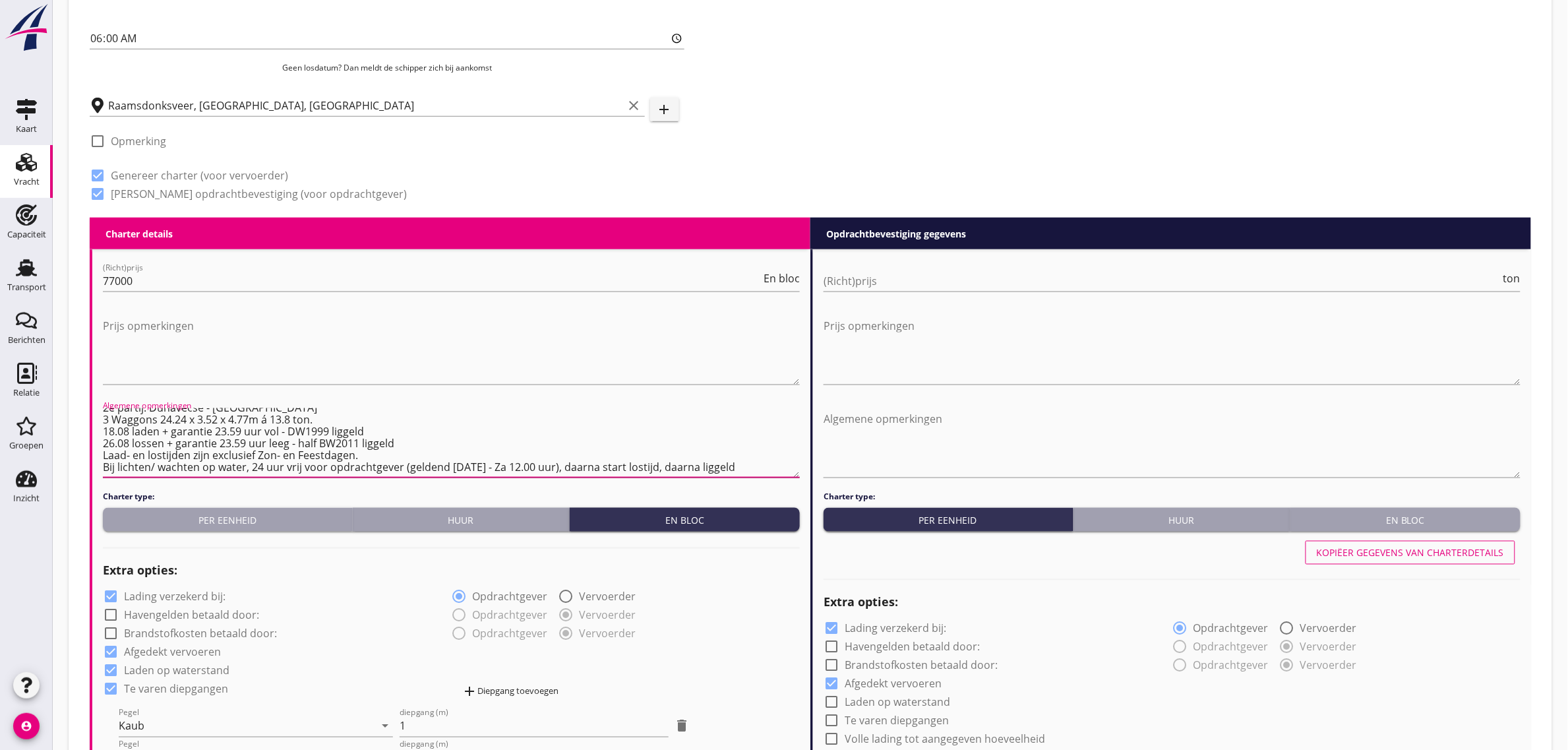
click at [714, 471] on textarea "2e partij: Dunavecse - [GEOGRAPHIC_DATA] 3 Waggons 24.24 x 3.52 x 4.77m á 13.8 …" at bounding box center [451, 442] width 697 height 69
click at [411, 449] on textarea "2e partij: Dunavecse - [GEOGRAPHIC_DATA] 3 Waggons 24.24 x 3.52 x 4.77m á 13.8 …" at bounding box center [451, 442] width 697 height 69
click at [292, 442] on textarea "2e partij: Dunavecse - [GEOGRAPHIC_DATA] 3 Waggons 24.24 x 3.52 x 4.77m á 13.8 …" at bounding box center [451, 442] width 697 height 69
click at [359, 436] on textarea "2e partij: Dunavecse - [GEOGRAPHIC_DATA] 3 Waggons 24.24 x 3.52 x 4.77m á 13.8 …" at bounding box center [451, 442] width 697 height 69
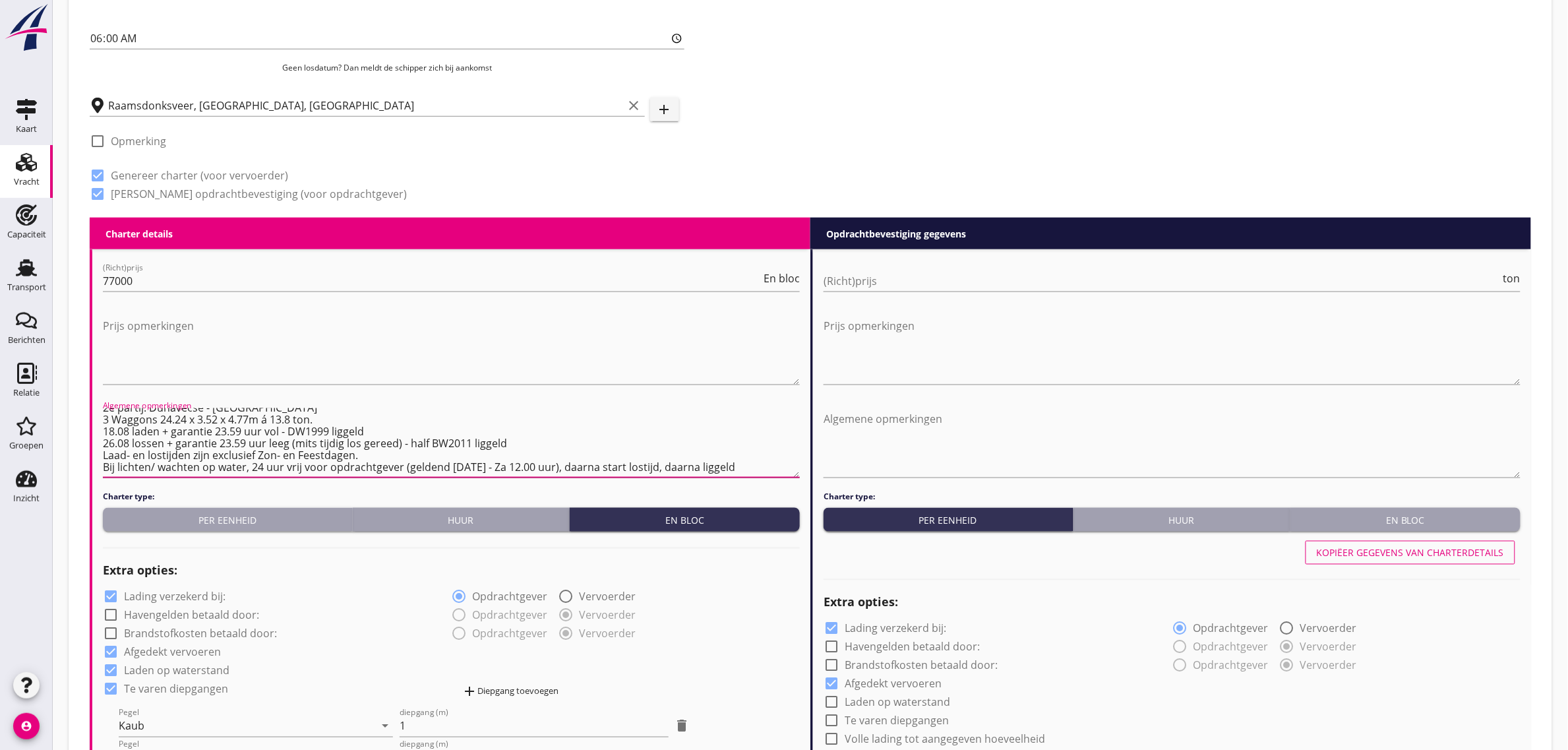
click at [565, 428] on textarea "2e partij: Dunavecse - [GEOGRAPHIC_DATA] 3 Waggons 24.24 x 3.52 x 4.77m á 13.8 …" at bounding box center [451, 442] width 697 height 69
click at [548, 442] on textarea "2e partij: Dunavecse - [GEOGRAPHIC_DATA] 3 Waggons 24.24 x 3.52 x 4.77m á 13.8 …" at bounding box center [451, 442] width 697 height 69
type textarea "2e partij: Dunavecse - [GEOGRAPHIC_DATA] 3 Waggons 24.24 x 3.52 x 4.77m á 13.8 …"
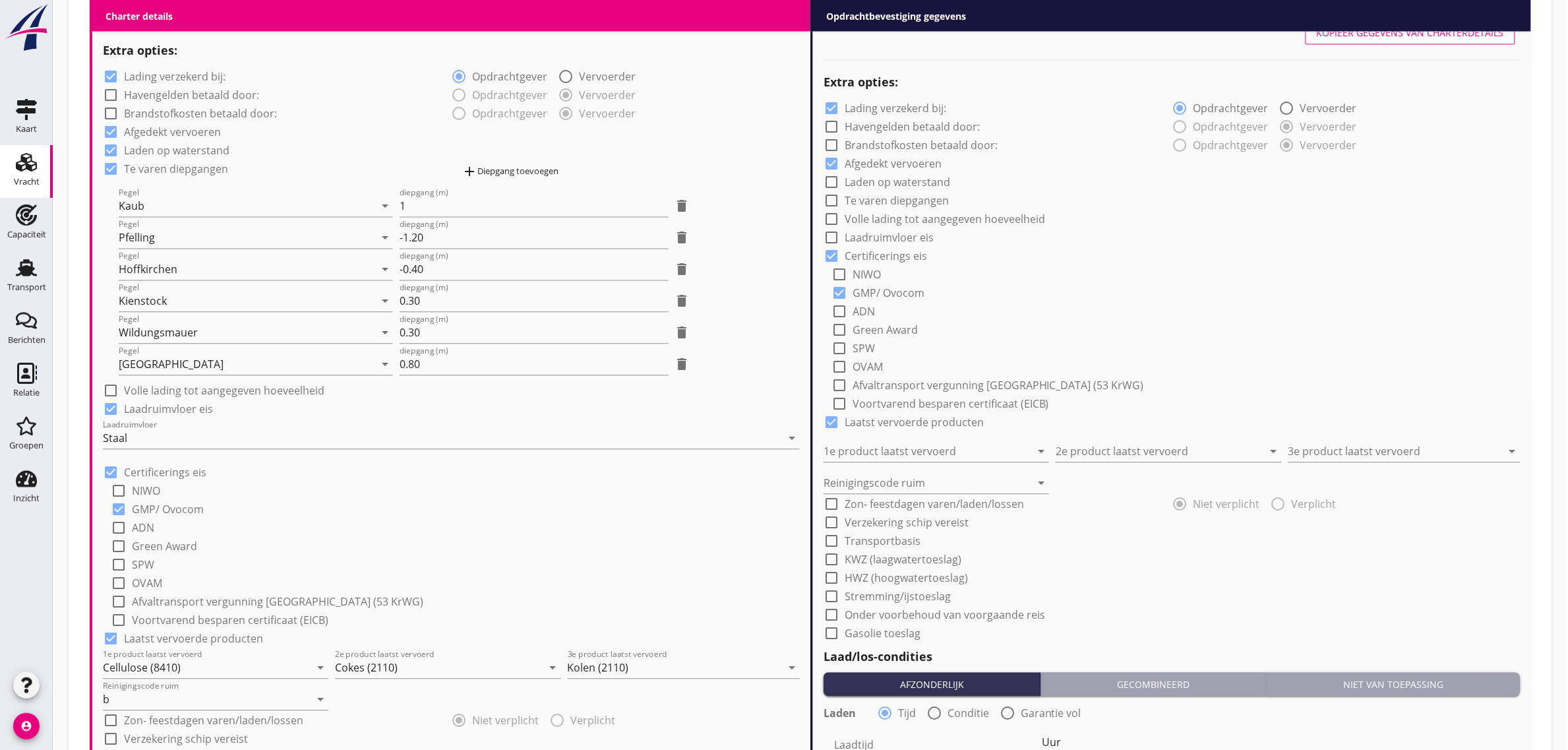
scroll to position [824, 0]
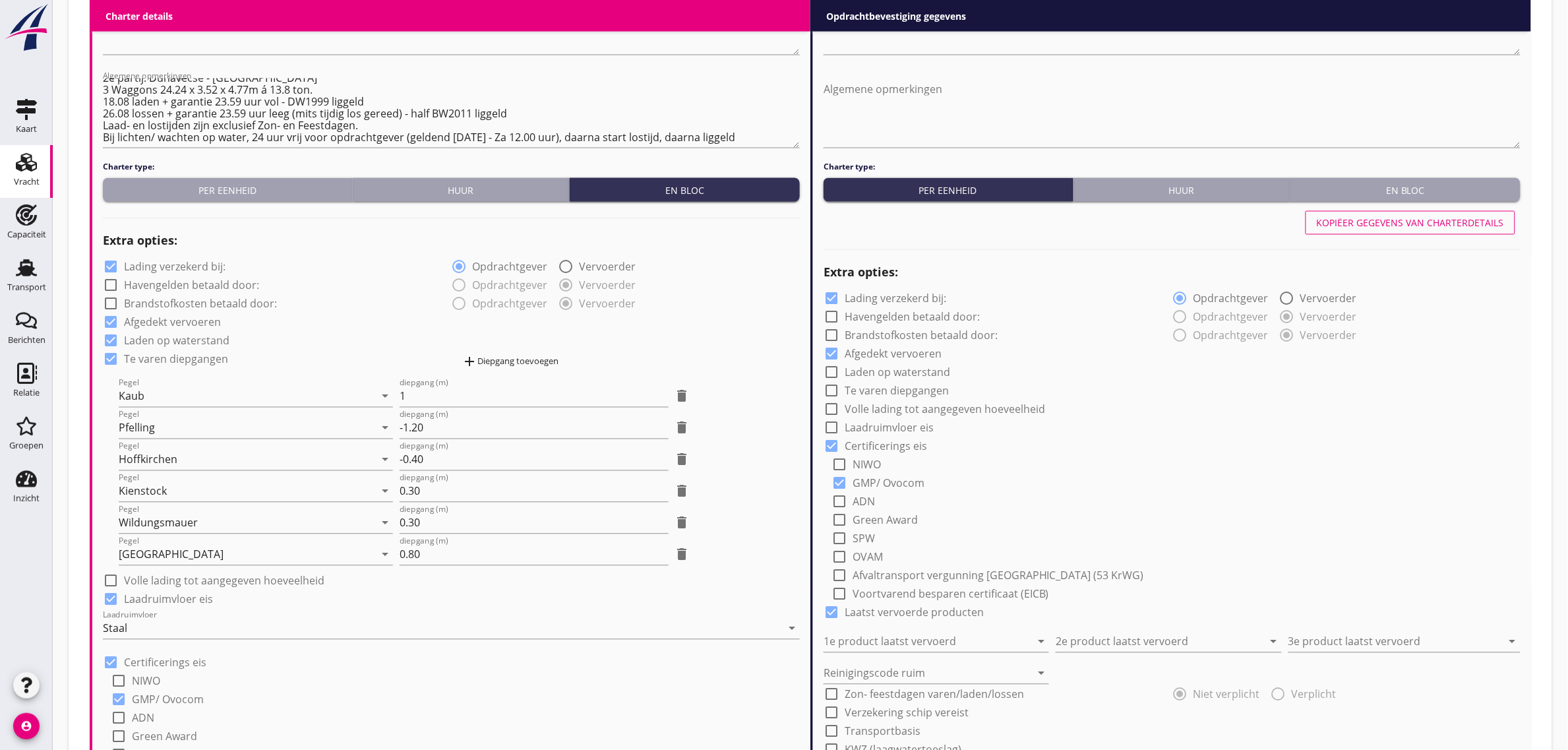
click at [1392, 221] on div "Kopiëer gegevens van charterdetails" at bounding box center [1411, 223] width 187 height 14
checkbox input "true"
type input "Cellulose (8410)"
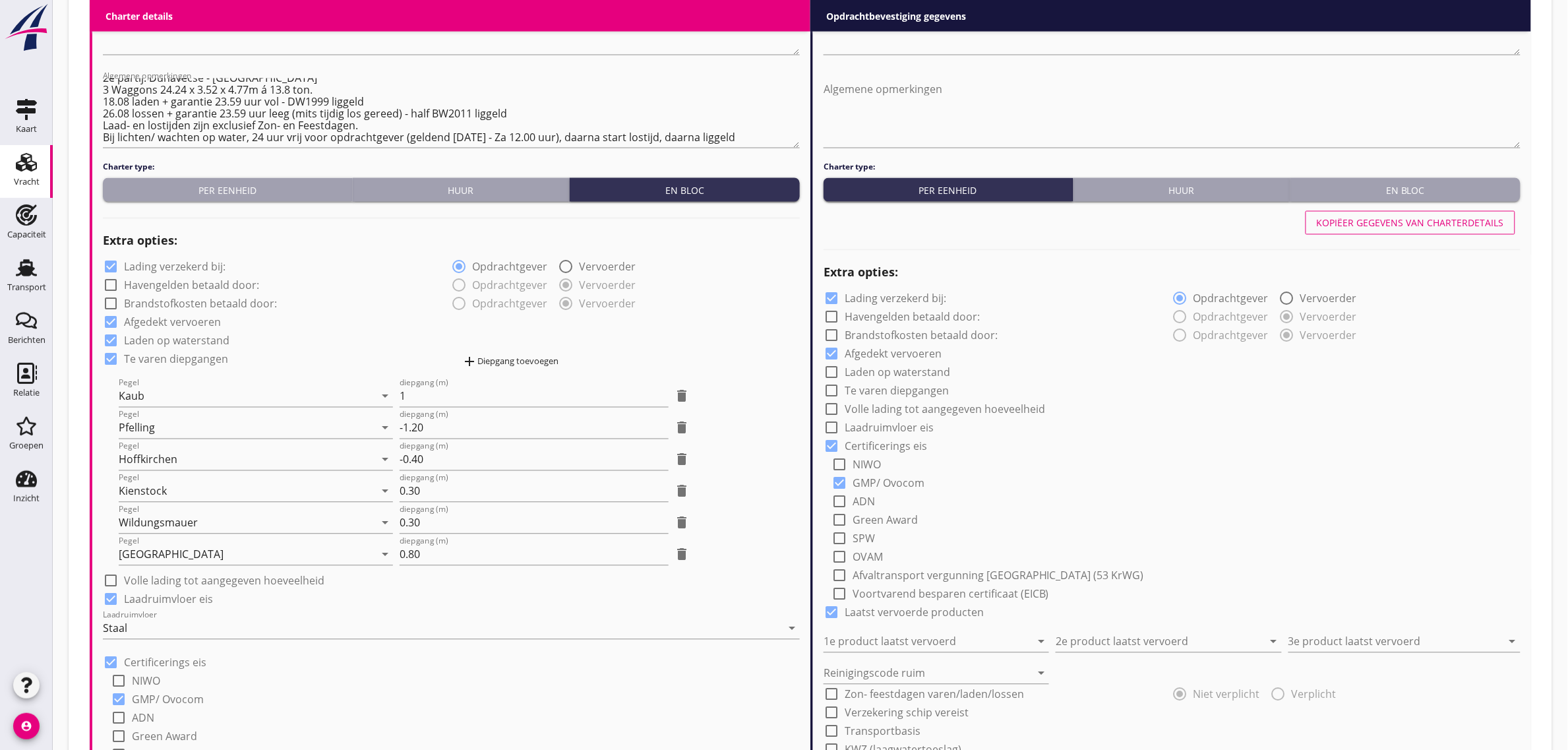
type input "Cokes (2110)"
type input "Kolen (2110)"
type input "b"
checkbox input "true"
type input "24"
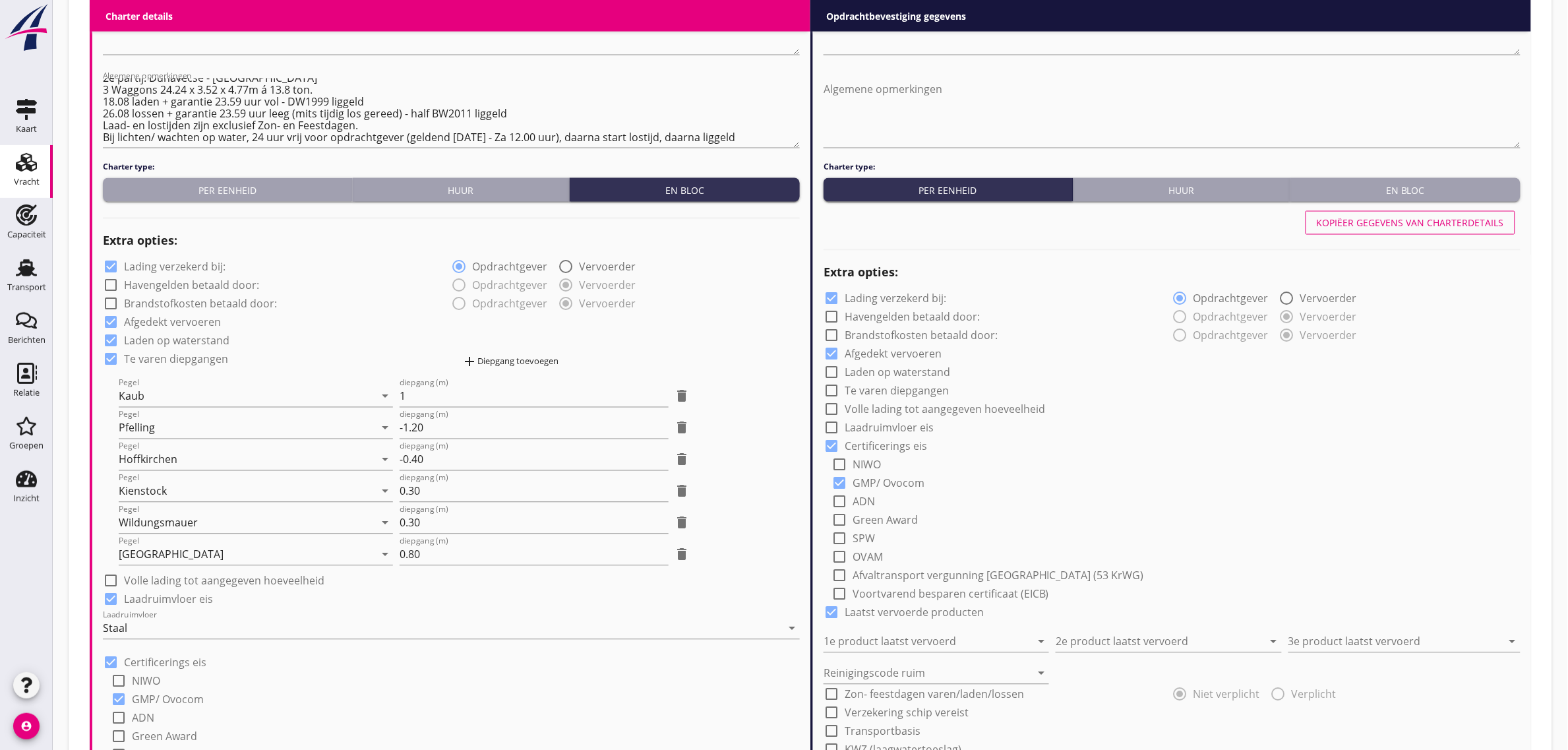
type input "36"
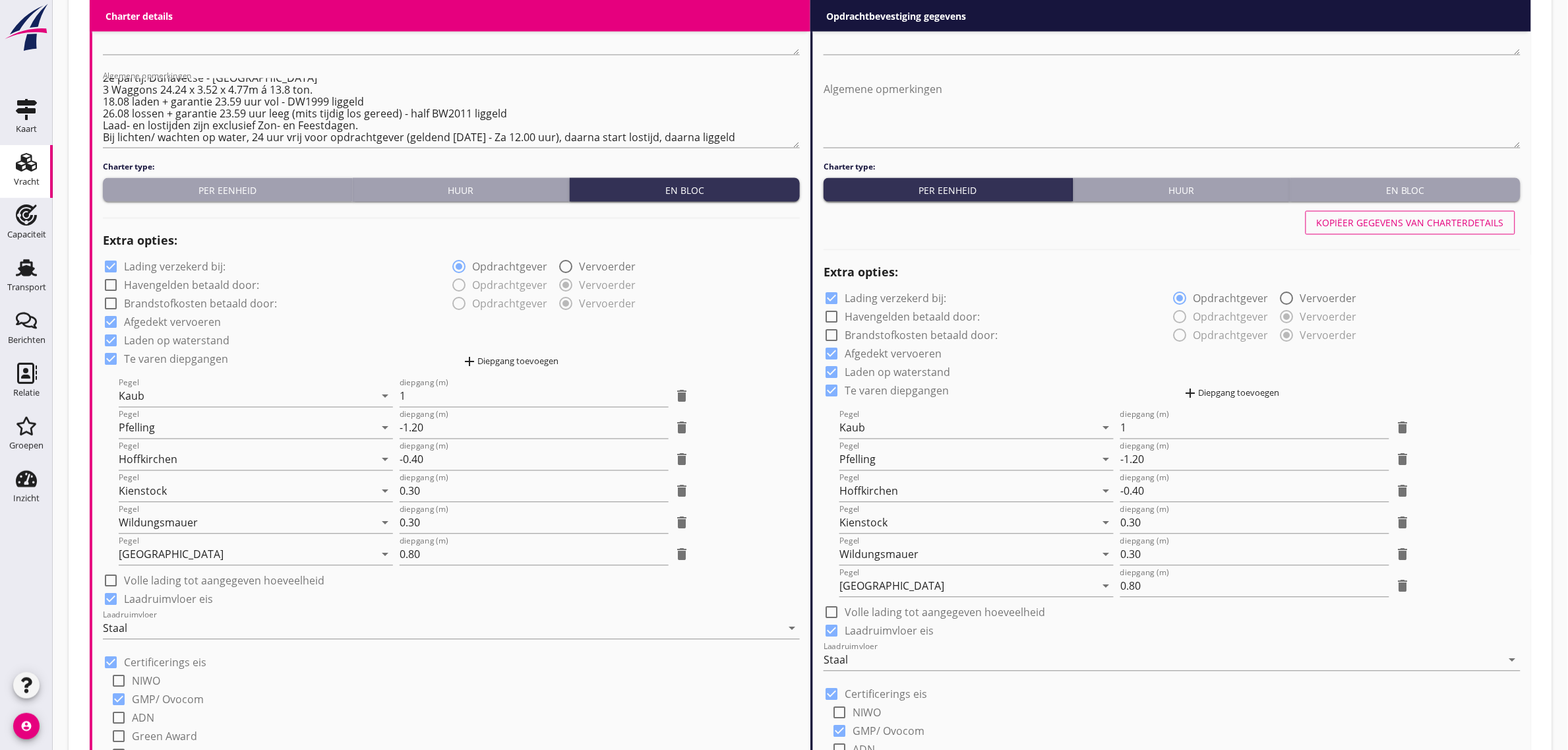
click at [937, 391] on label "Te varen diepgangen" at bounding box center [897, 390] width 104 height 13
checkbox input "false"
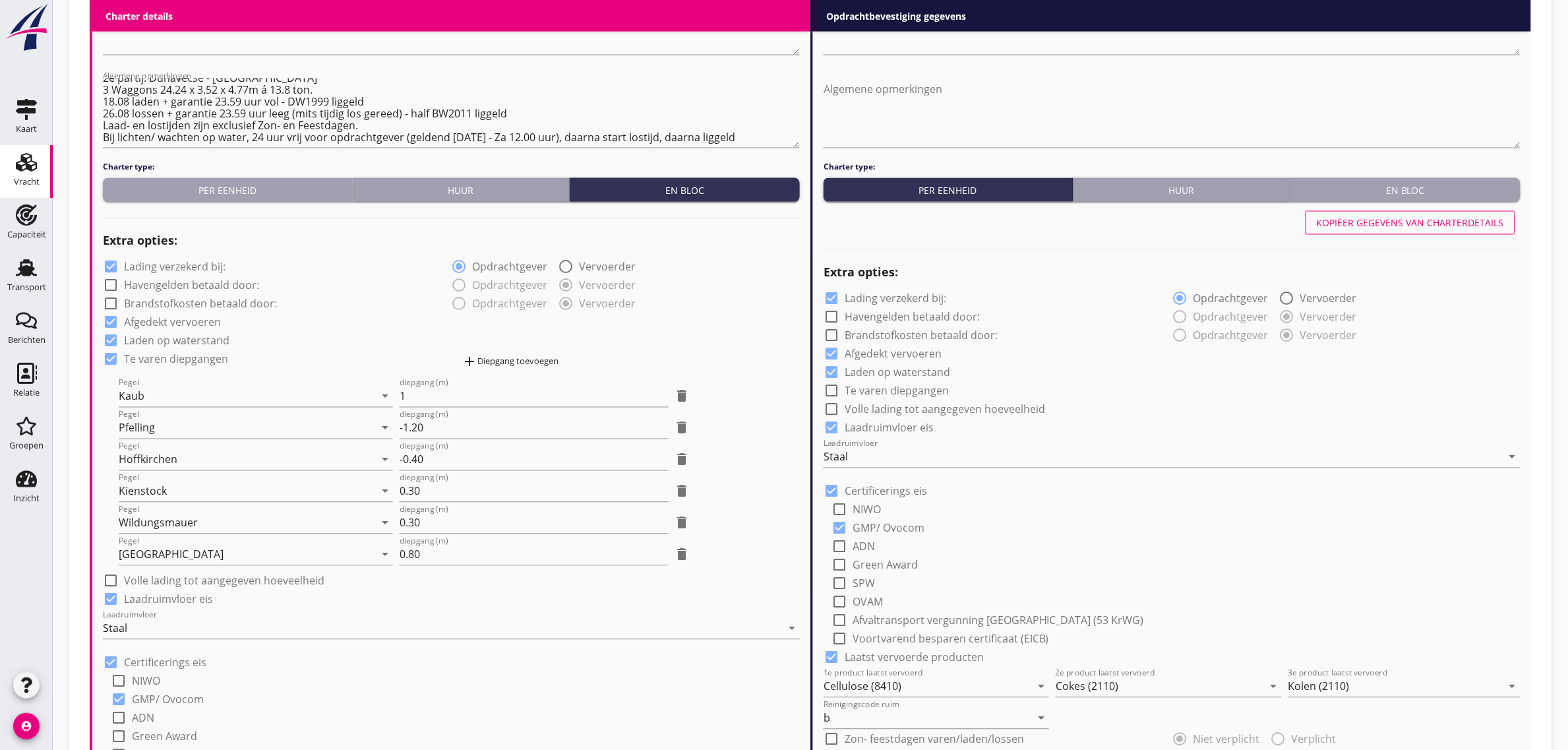
click at [1041, 347] on div "check_box Afgedekt vervoeren" at bounding box center [1172, 353] width 697 height 19
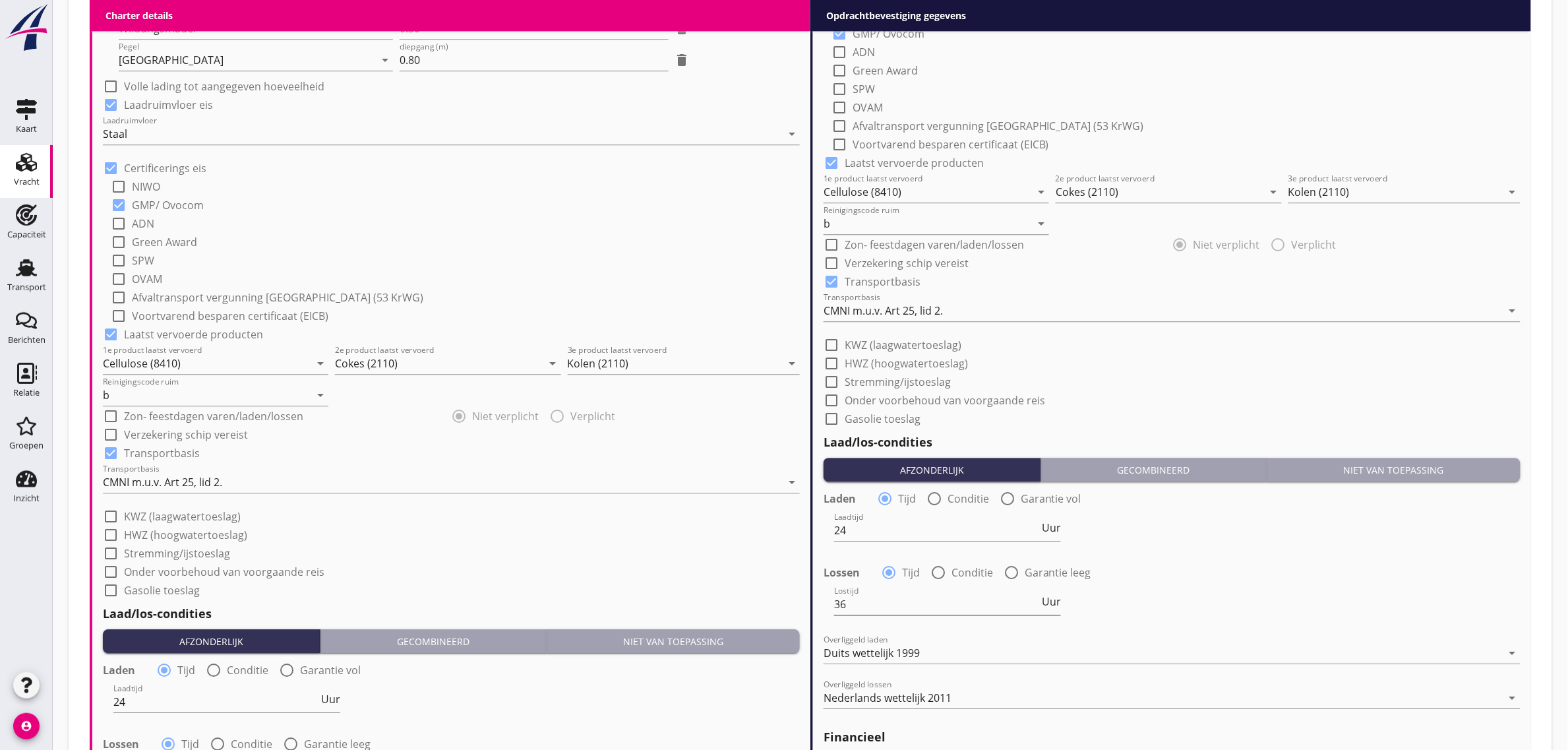
scroll to position [1, 0]
click at [868, 531] on input "24" at bounding box center [937, 529] width 205 height 21
type input "2"
type input "48"
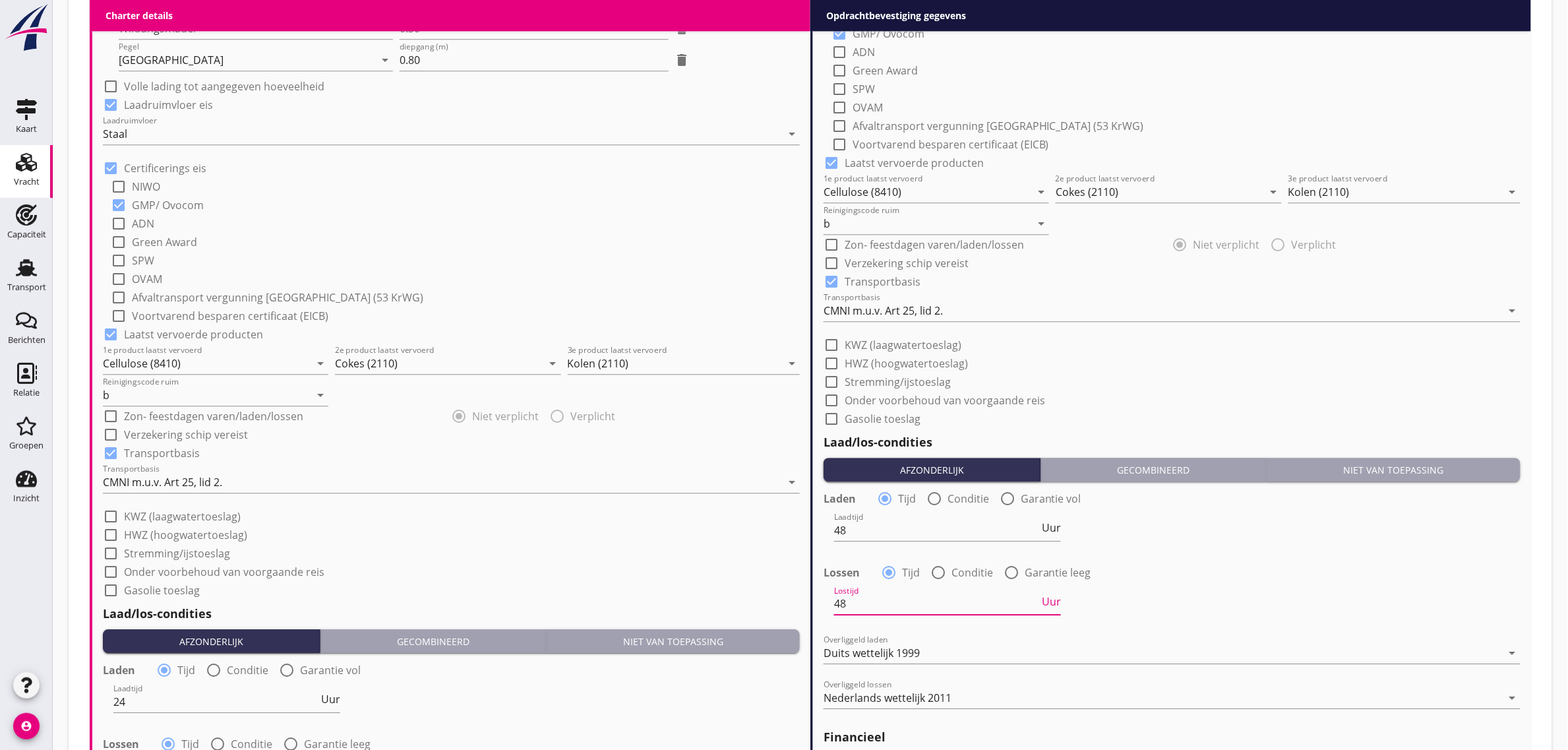
type input "48"
drag, startPoint x: 1124, startPoint y: 564, endPoint x: 1154, endPoint y: 561, distance: 30.1
click at [1125, 564] on div "Lossen radio_button_checked Tijd radio_button_unchecked Conditie radio_button_u…" at bounding box center [1172, 571] width 697 height 19
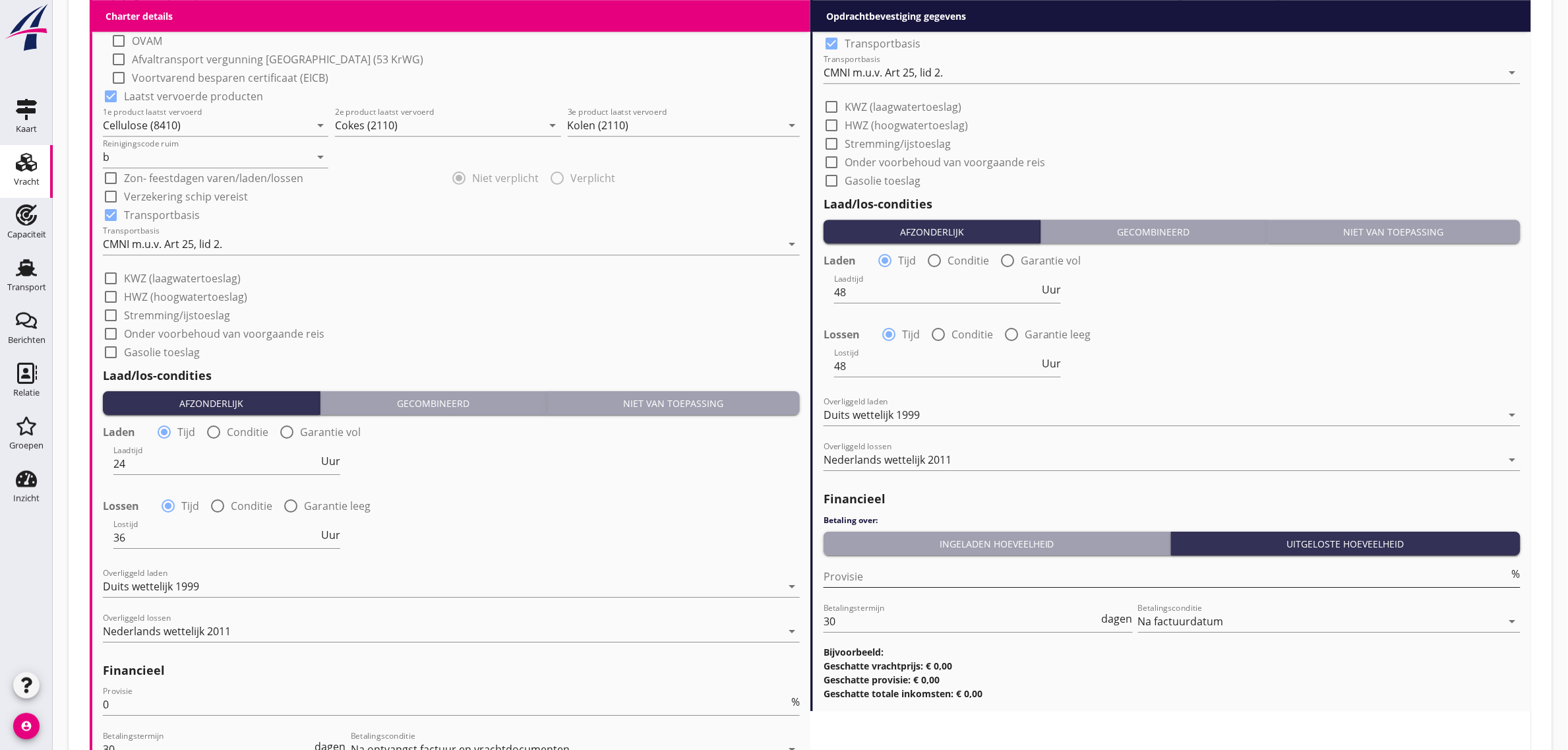
scroll to position [1566, 0]
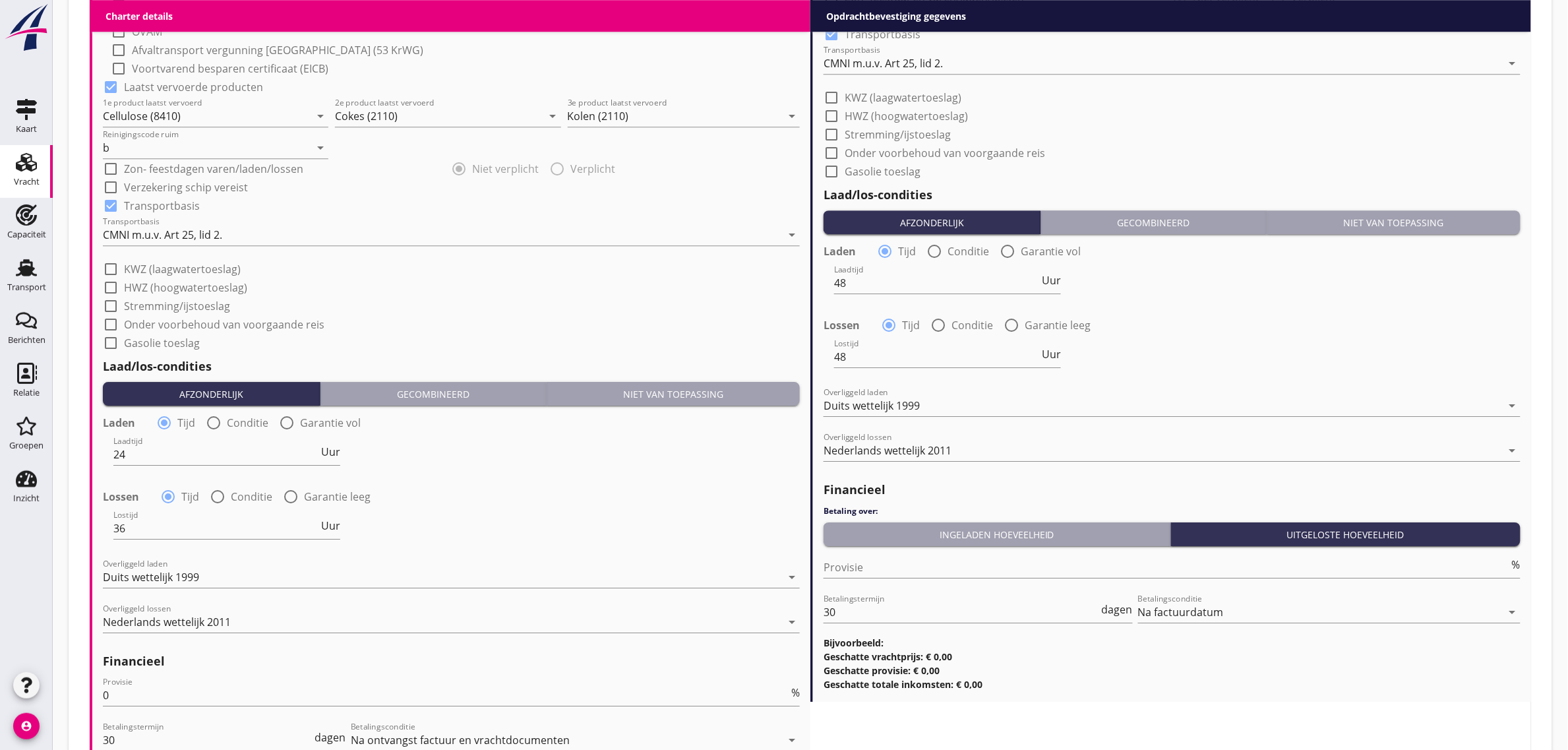
click at [935, 433] on div "Overliggeld lossen Nederlands wettelijk 2011 arrow_drop_down" at bounding box center [1172, 452] width 697 height 42
click at [940, 448] on div "Nederlands wettelijk 2011" at bounding box center [888, 451] width 128 height 12
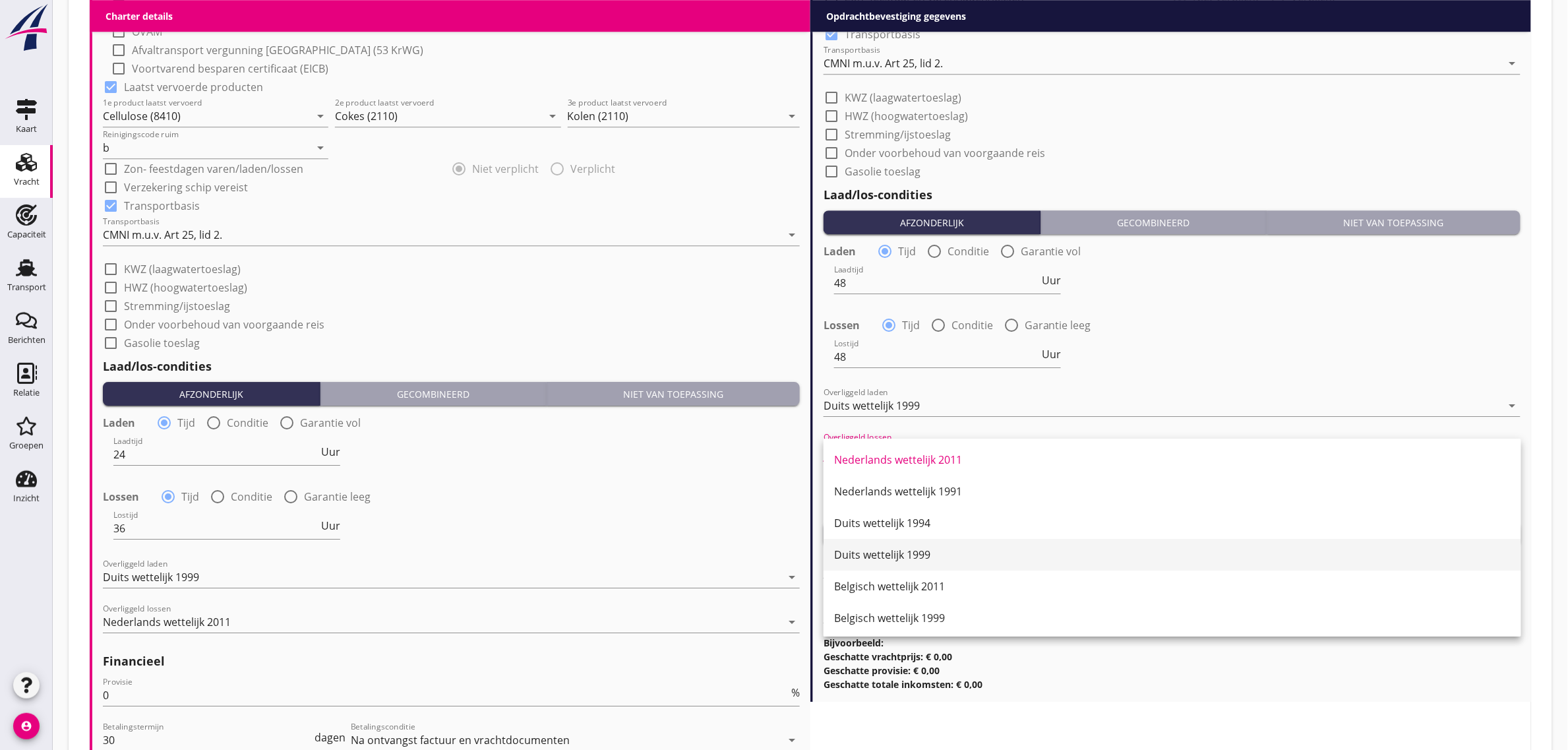
click at [950, 548] on div "Duits wettelijk 1999" at bounding box center [1172, 554] width 677 height 16
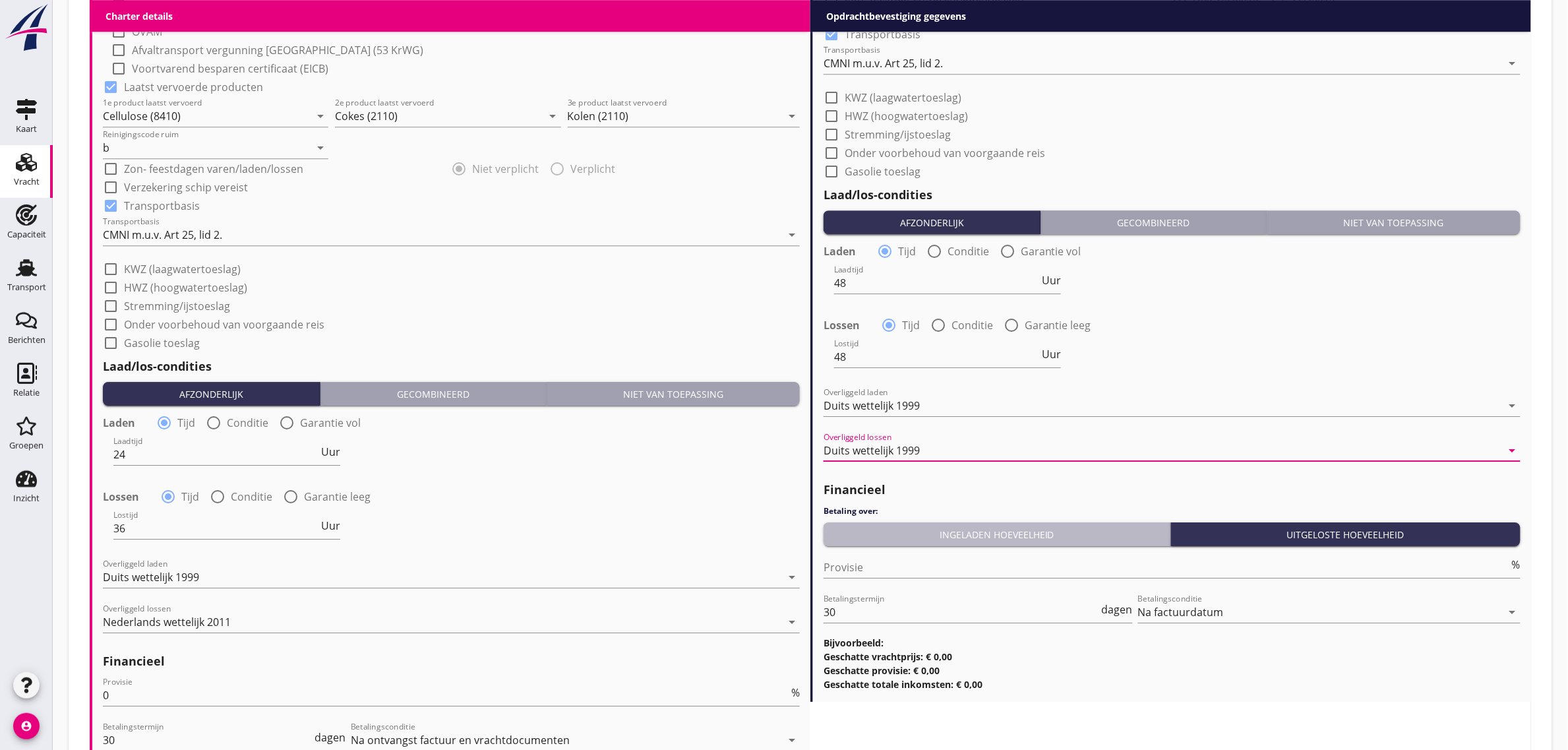
click at [950, 544] on button "Ingeladen hoeveelheid" at bounding box center [997, 534] width 347 height 24
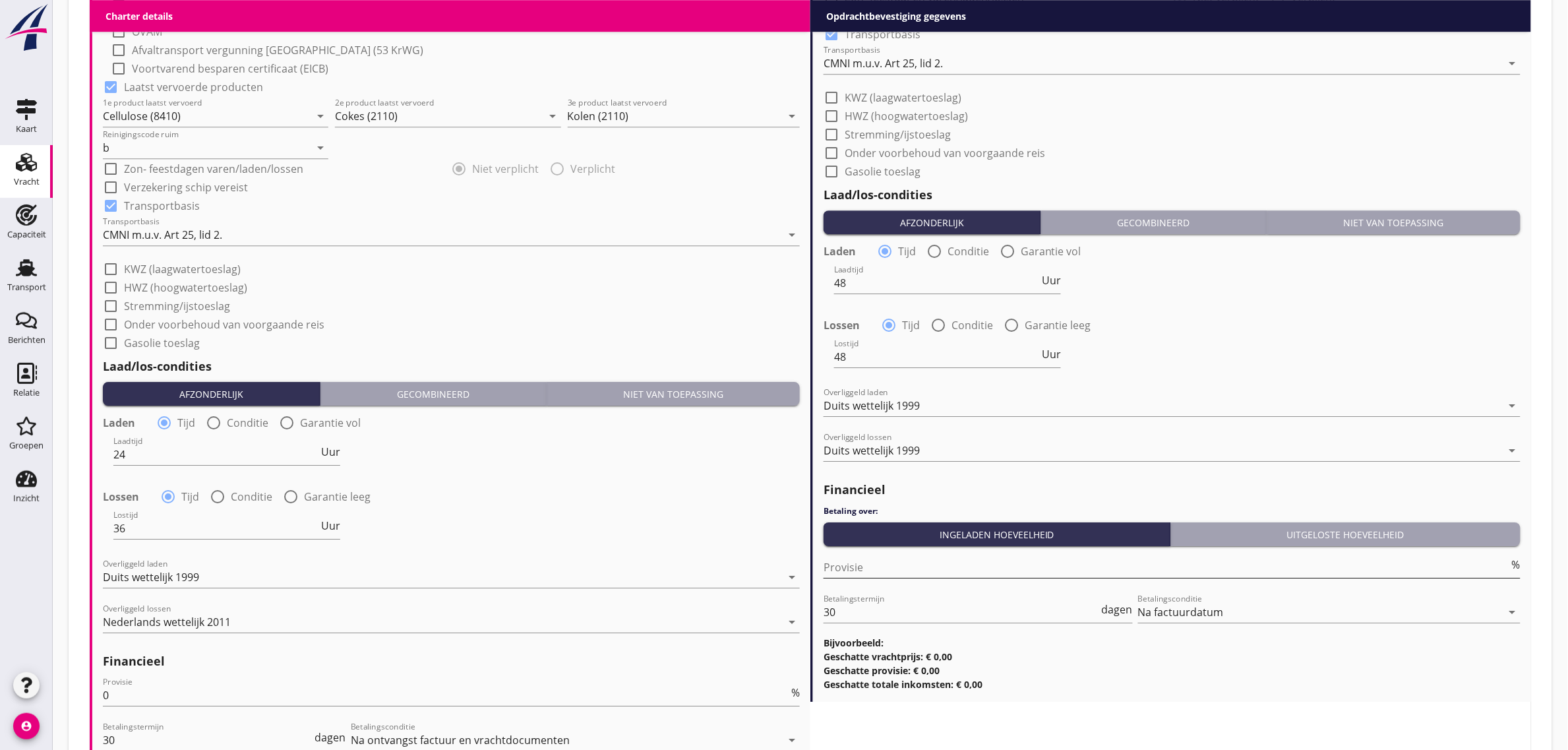
click at [871, 568] on input "Provisie" at bounding box center [1167, 567] width 686 height 21
type input "0"
click at [1204, 344] on div "Lostijd 48 Uur" at bounding box center [1172, 358] width 700 height 48
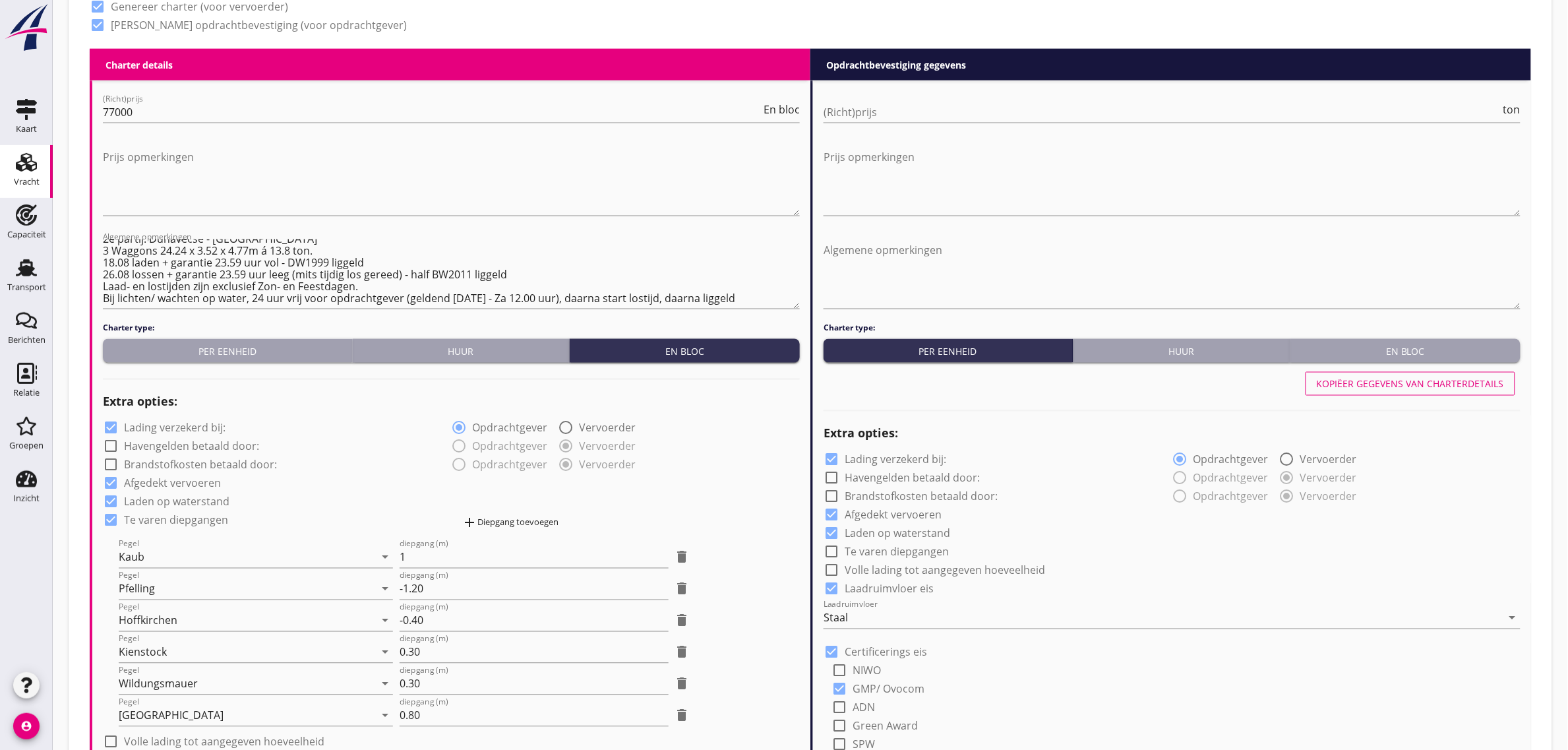
scroll to position [659, 0]
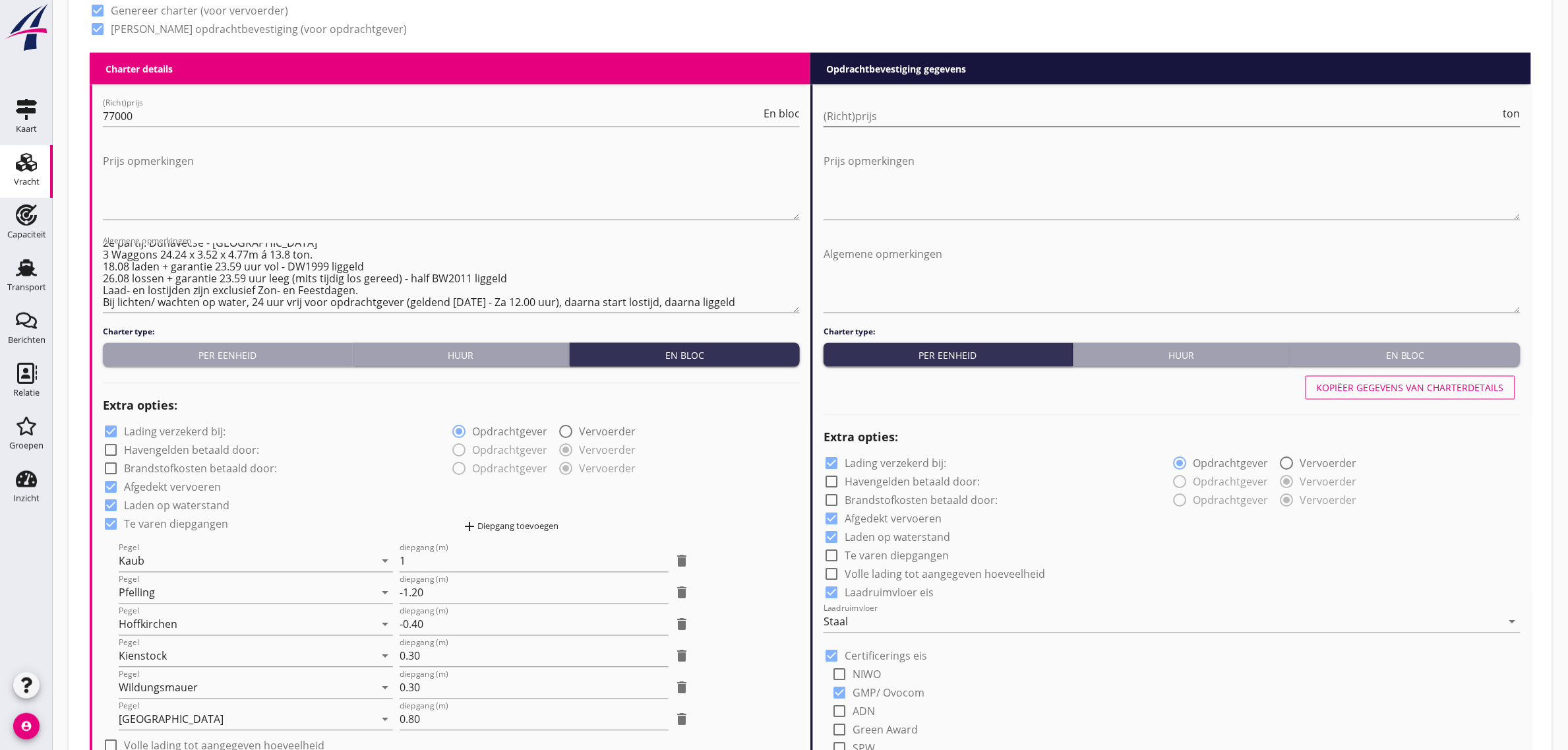
click at [860, 122] on input "(Richt)prijs" at bounding box center [1163, 115] width 677 height 21
type input "38"
type input "38.25"
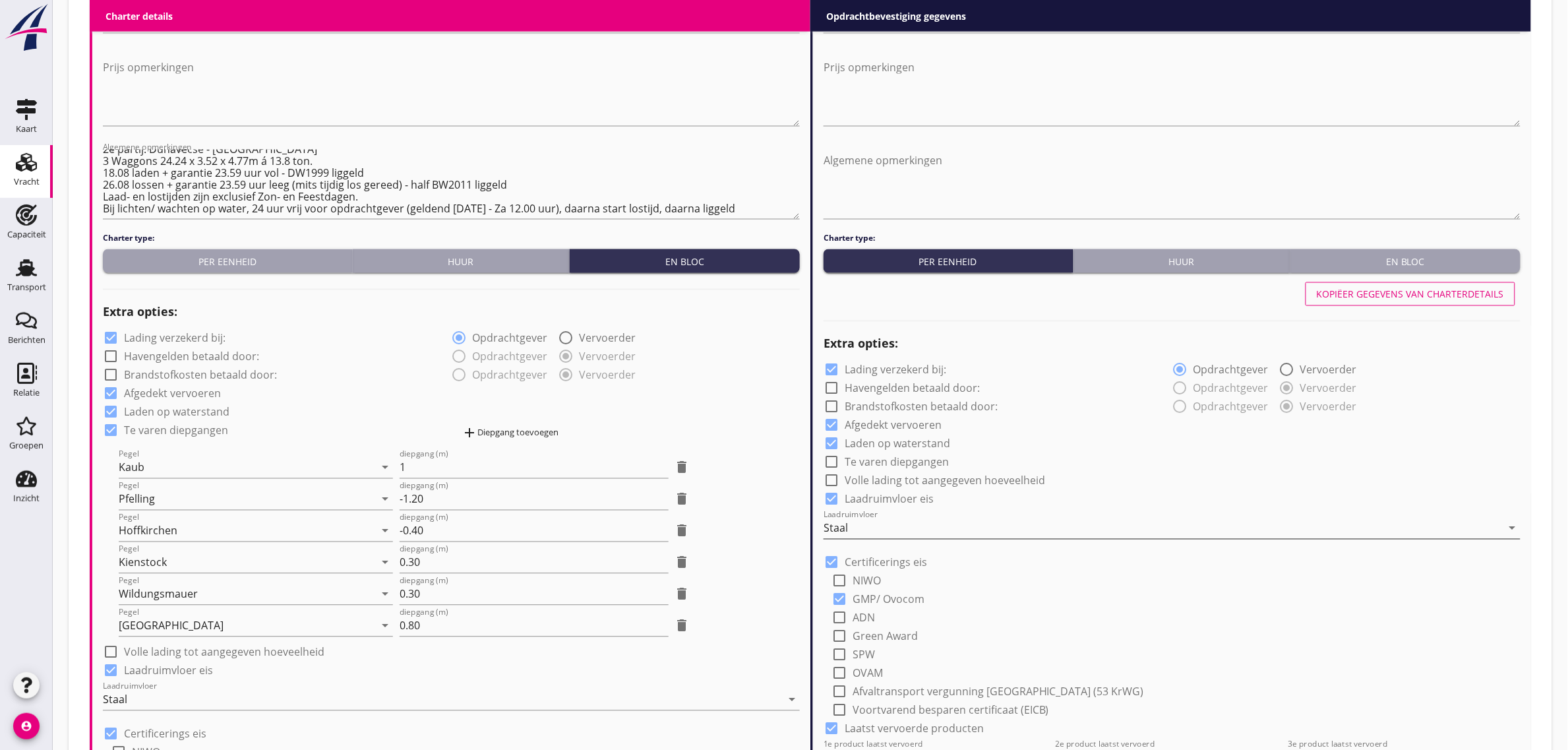
scroll to position [1154, 0]
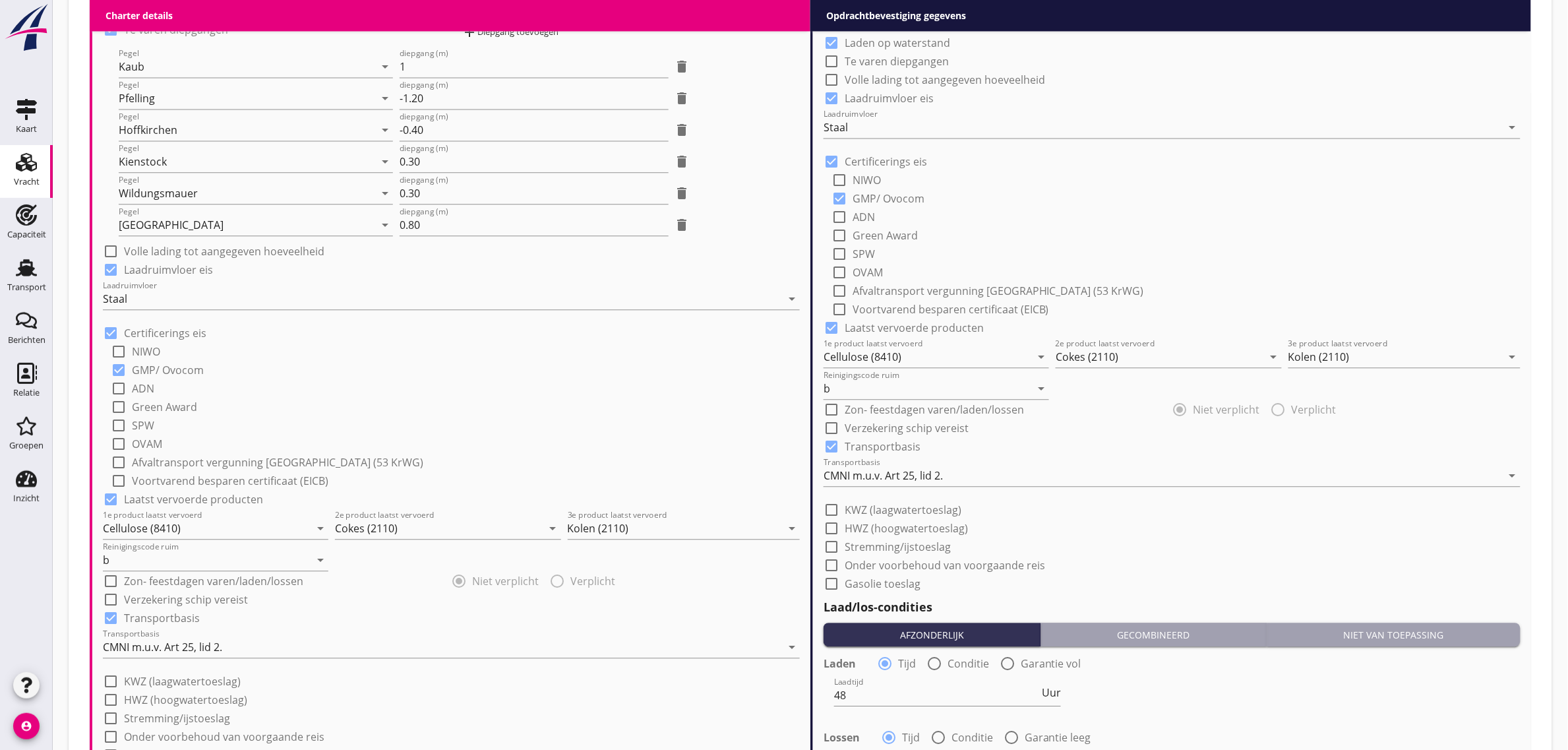
click at [896, 499] on div "check_box_outline_blank KWZ (laagwatertoeslag)" at bounding box center [1172, 509] width 697 height 19
click at [892, 505] on label "KWZ (laagwatertoeslag)" at bounding box center [903, 509] width 116 height 13
checkbox input "true"
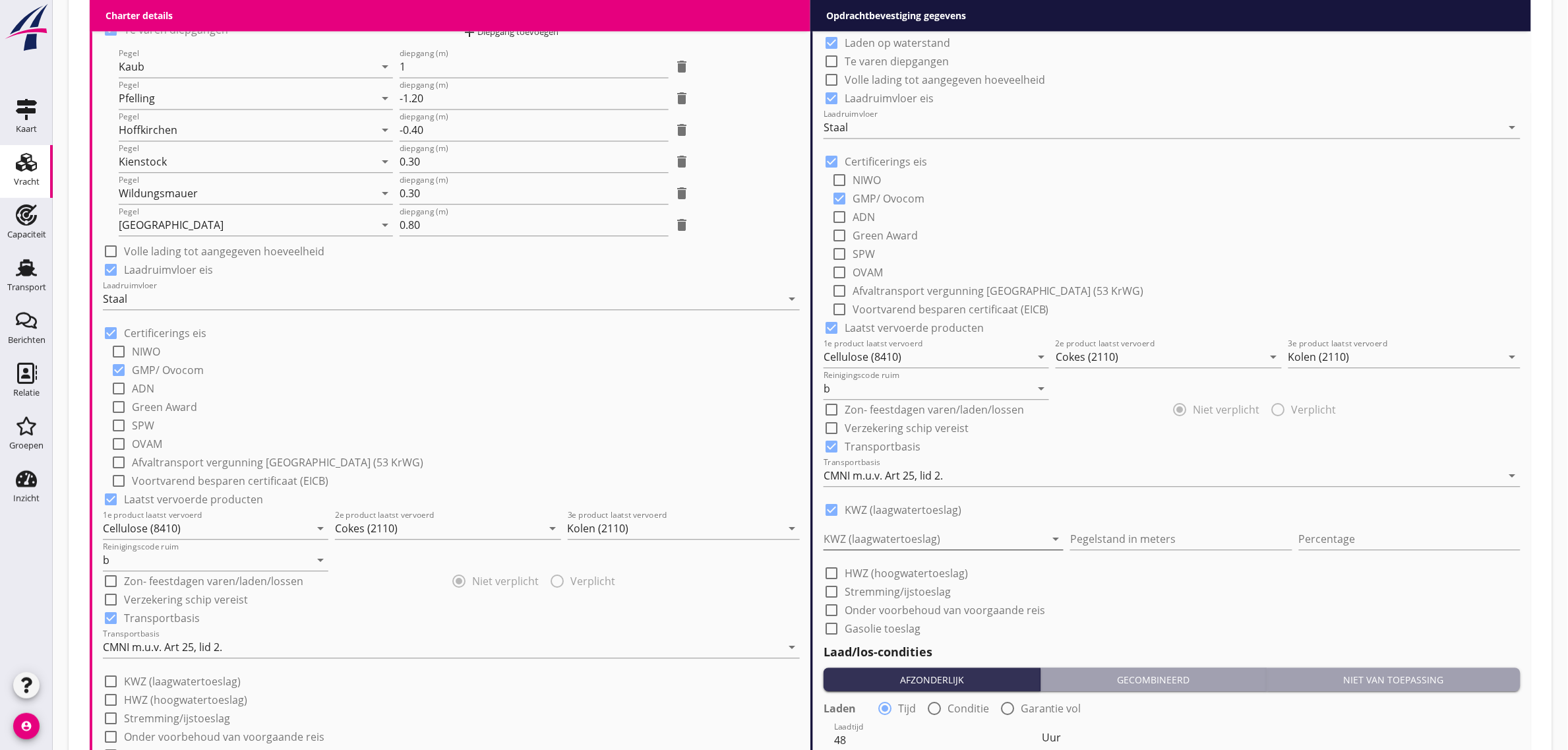
click at [882, 534] on div at bounding box center [934, 539] width 222 height 21
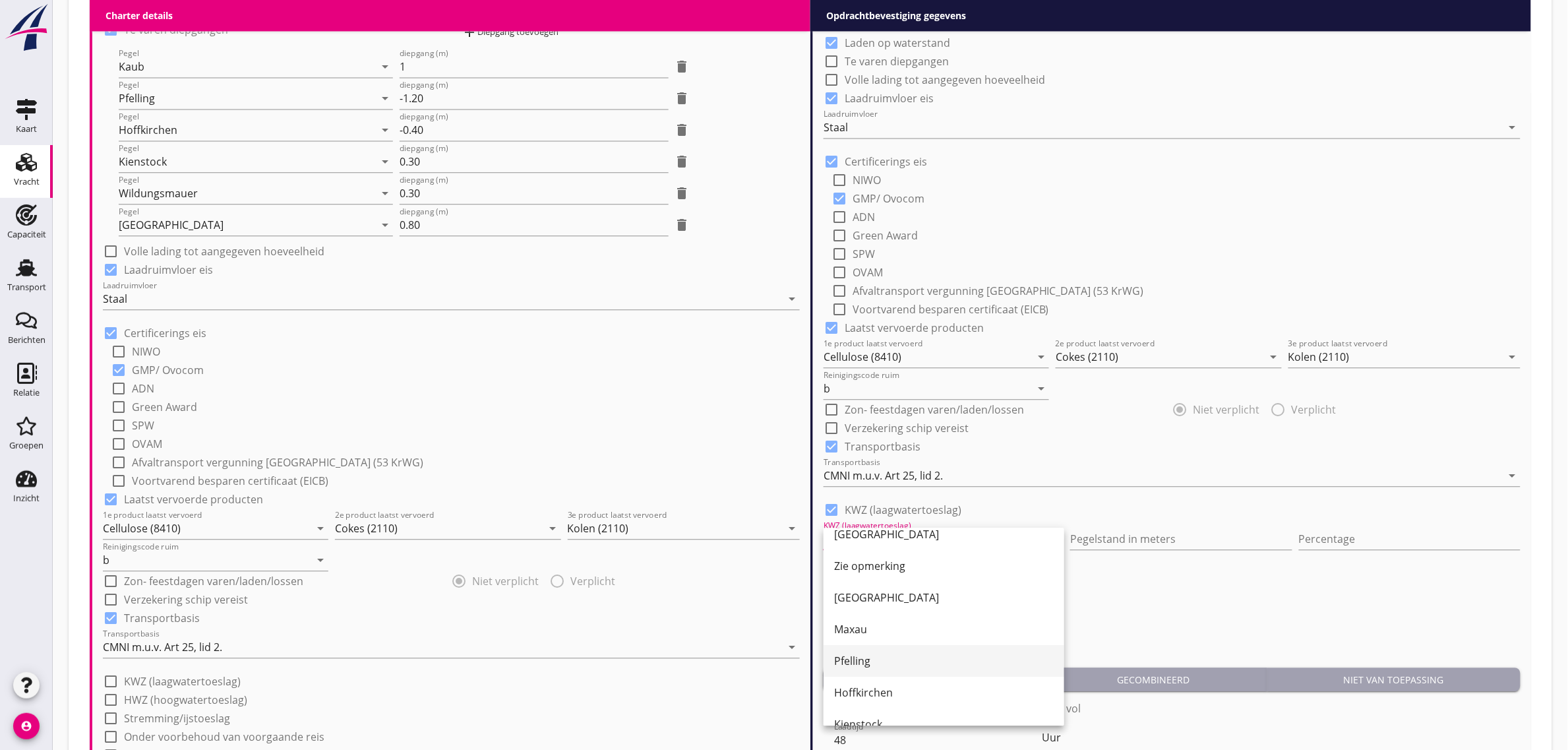
scroll to position [82, 0]
click at [888, 648] on div "Pfelling" at bounding box center [944, 656] width 220 height 16
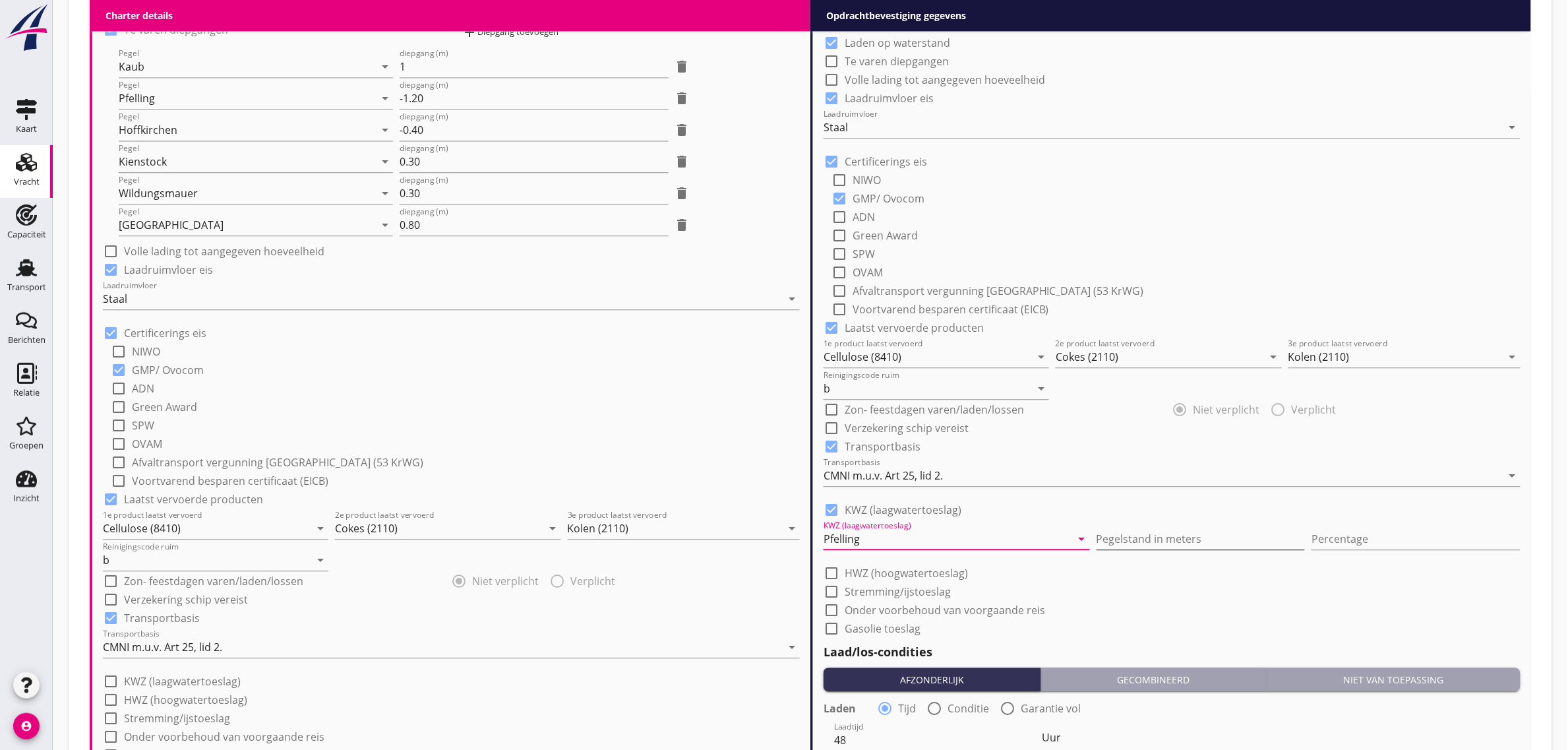
click at [1163, 529] on input "Pegelstand in meters" at bounding box center [1201, 539] width 209 height 21
type input "3"
type input "3.61"
type input "10"
click at [1159, 210] on div "check_box_outline_blank ADN" at bounding box center [1176, 216] width 689 height 19
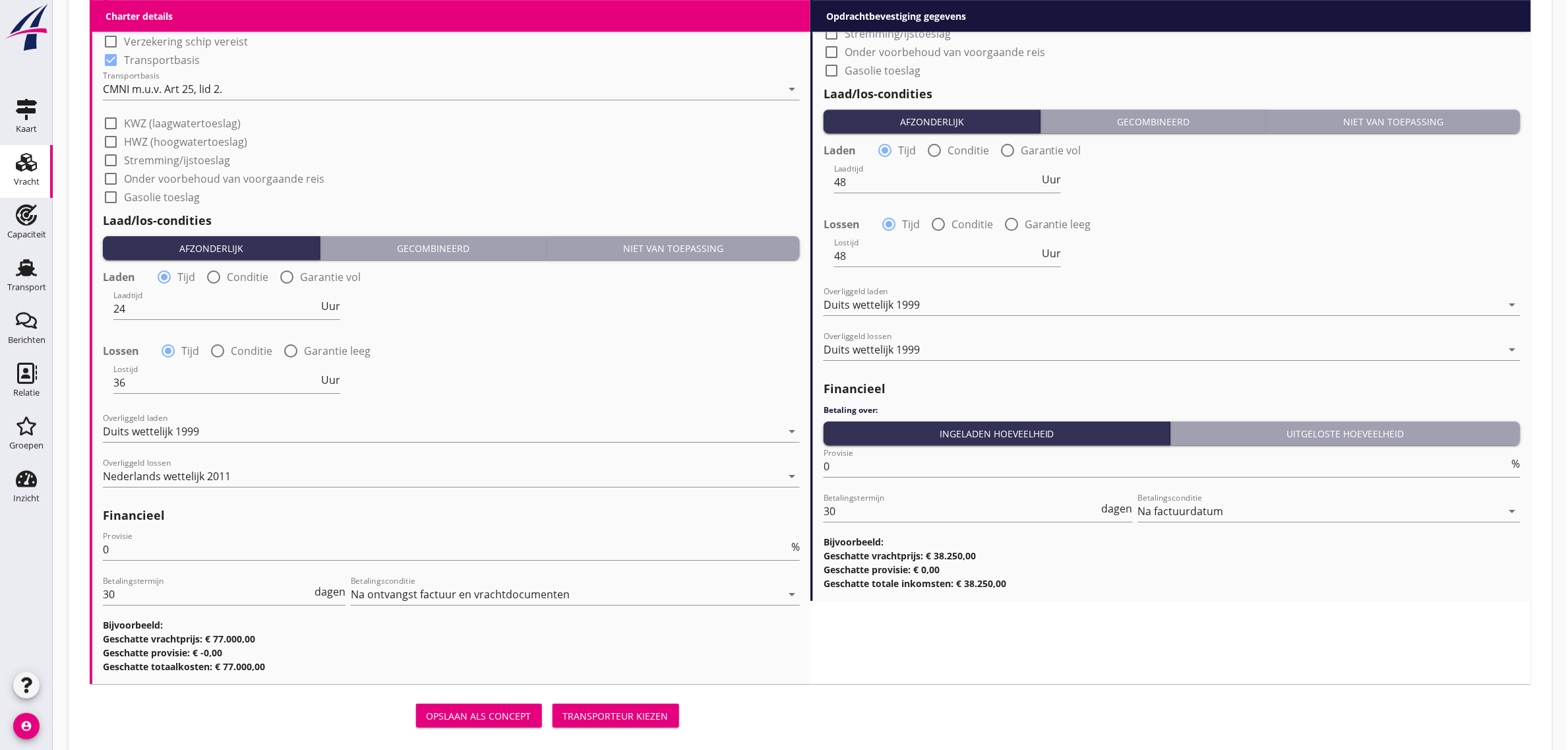
scroll to position [1731, 0]
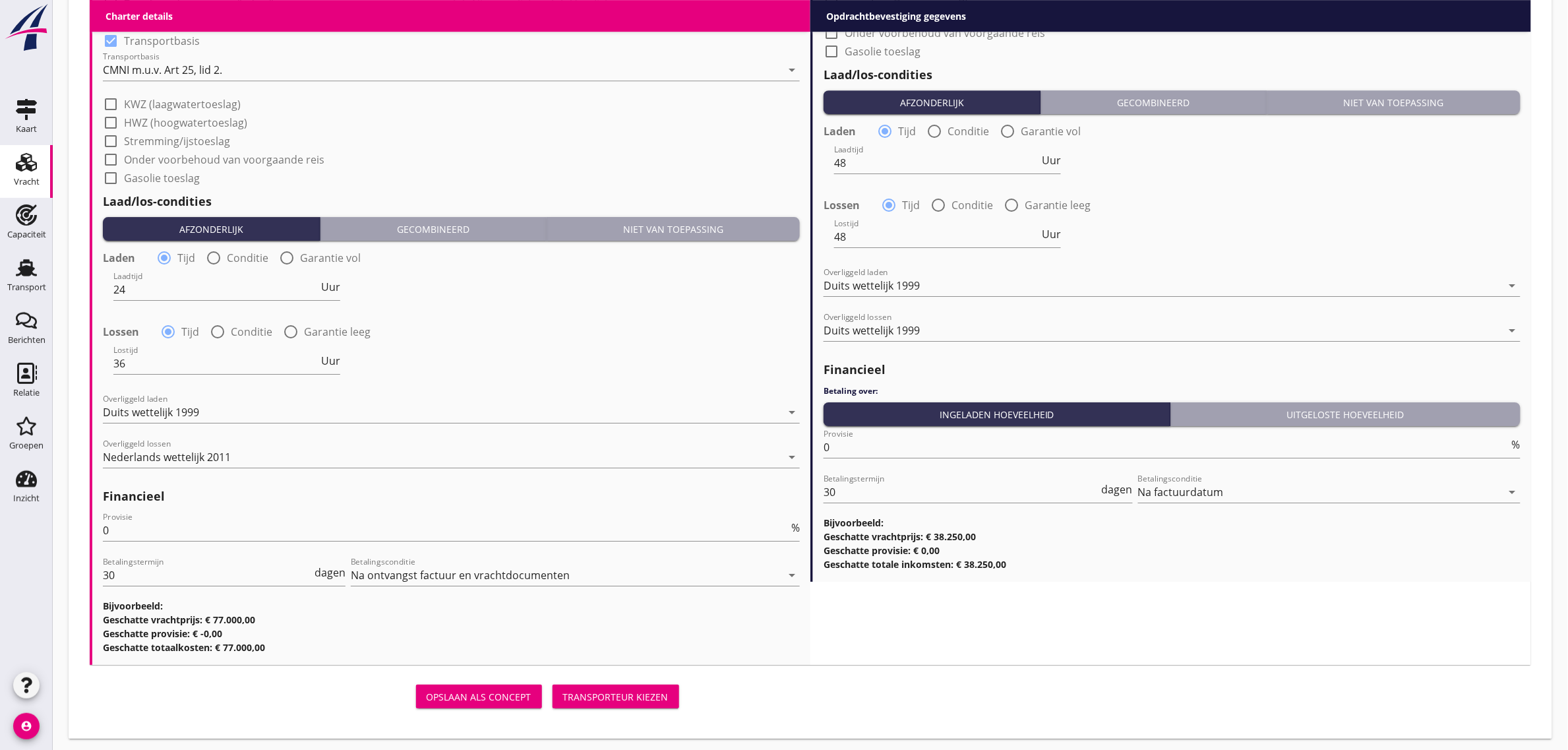
click at [624, 686] on button "Transporteur kiezen" at bounding box center [616, 696] width 127 height 24
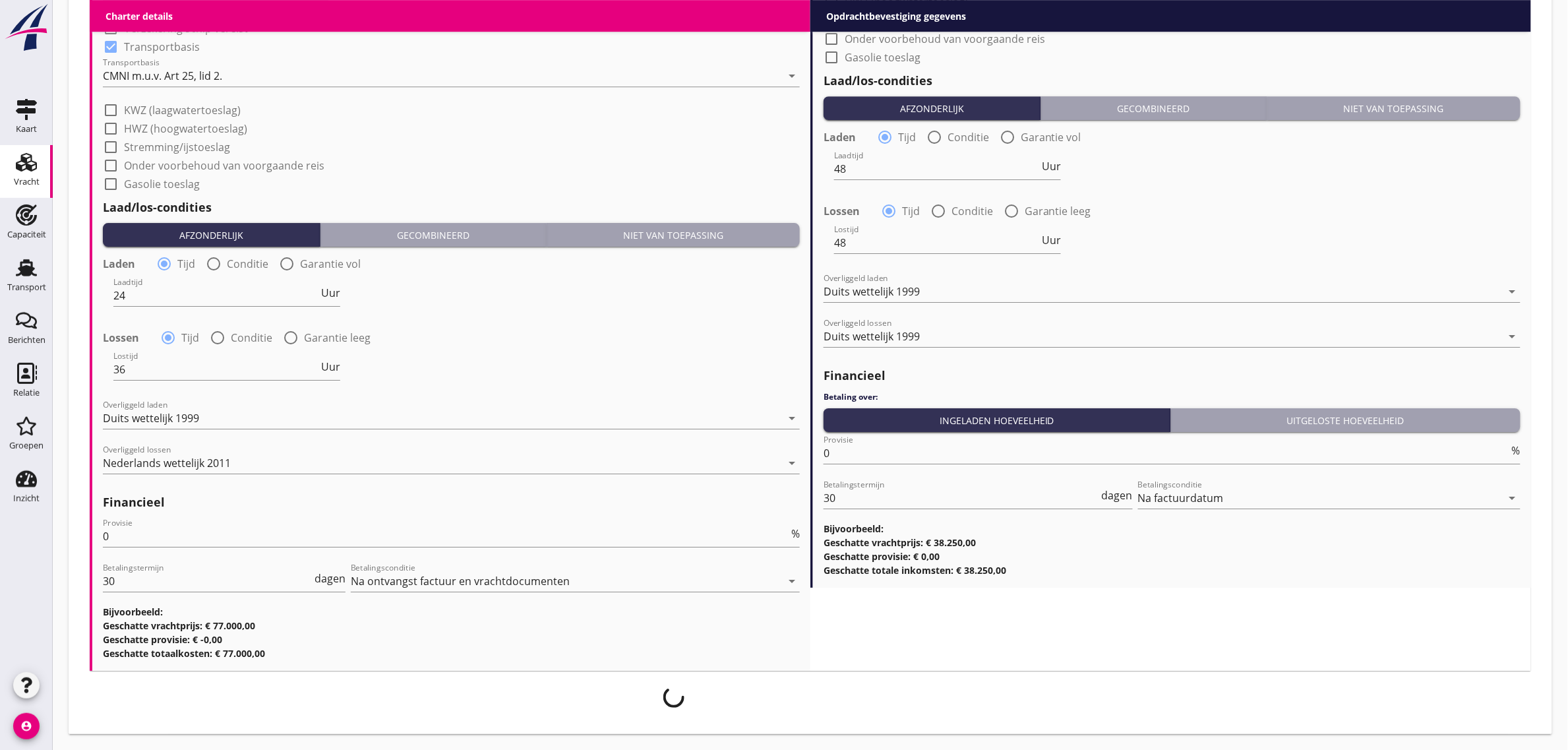
scroll to position [1722, 0]
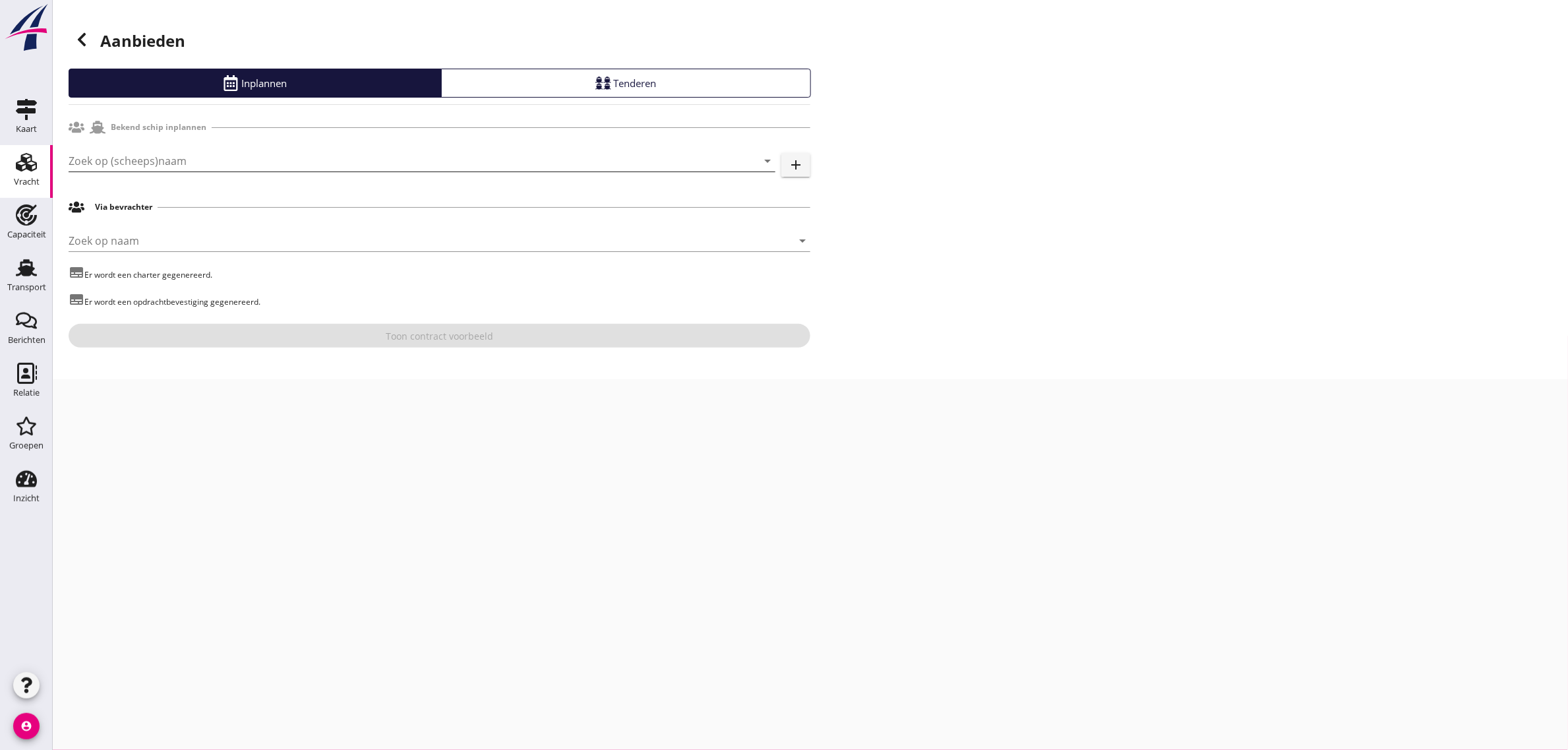
click at [148, 156] on input "Zoek op (scheeps)naam" at bounding box center [403, 161] width 670 height 21
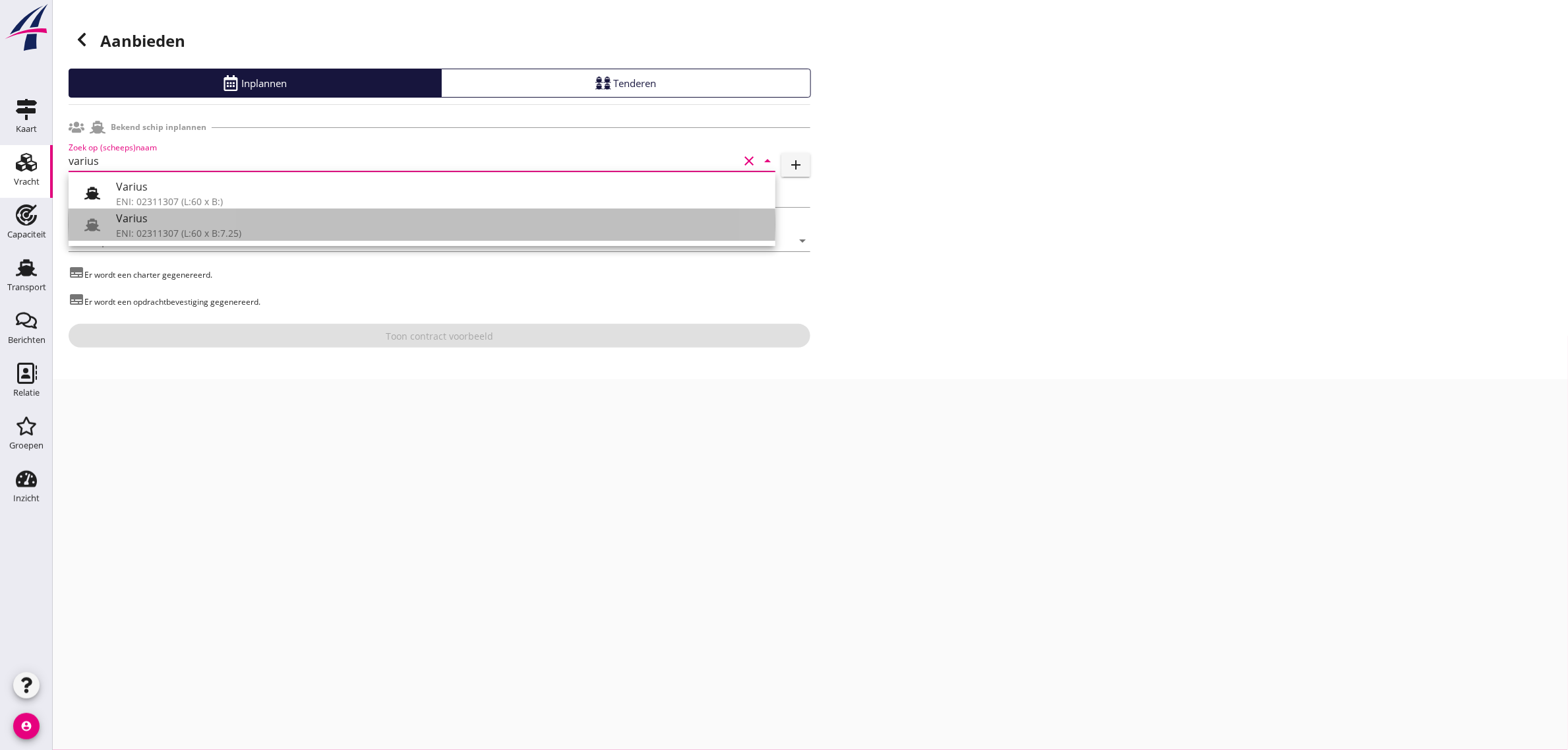
click at [142, 225] on div "Varius" at bounding box center [441, 218] width 649 height 16
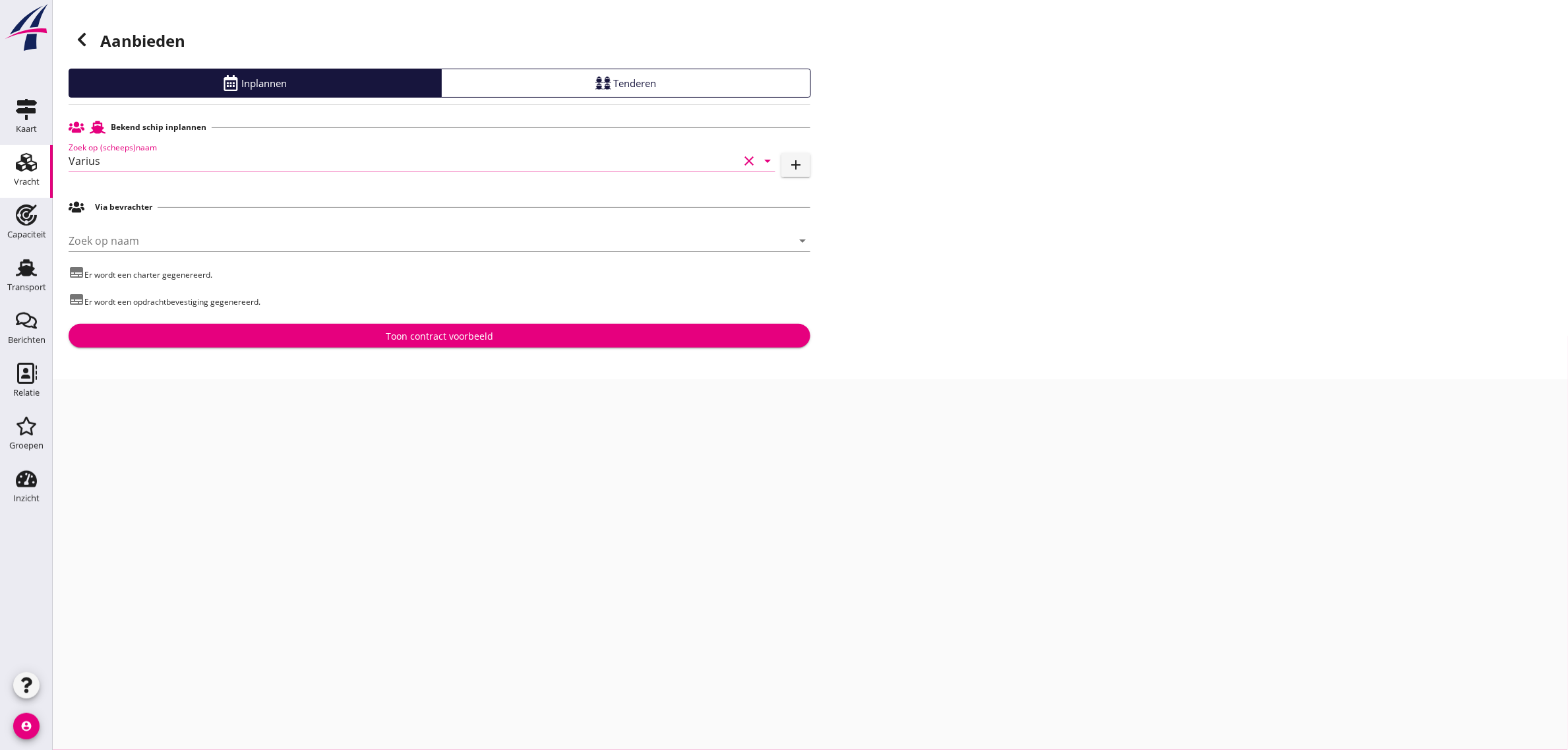
click at [124, 162] on input "Varius" at bounding box center [403, 161] width 670 height 21
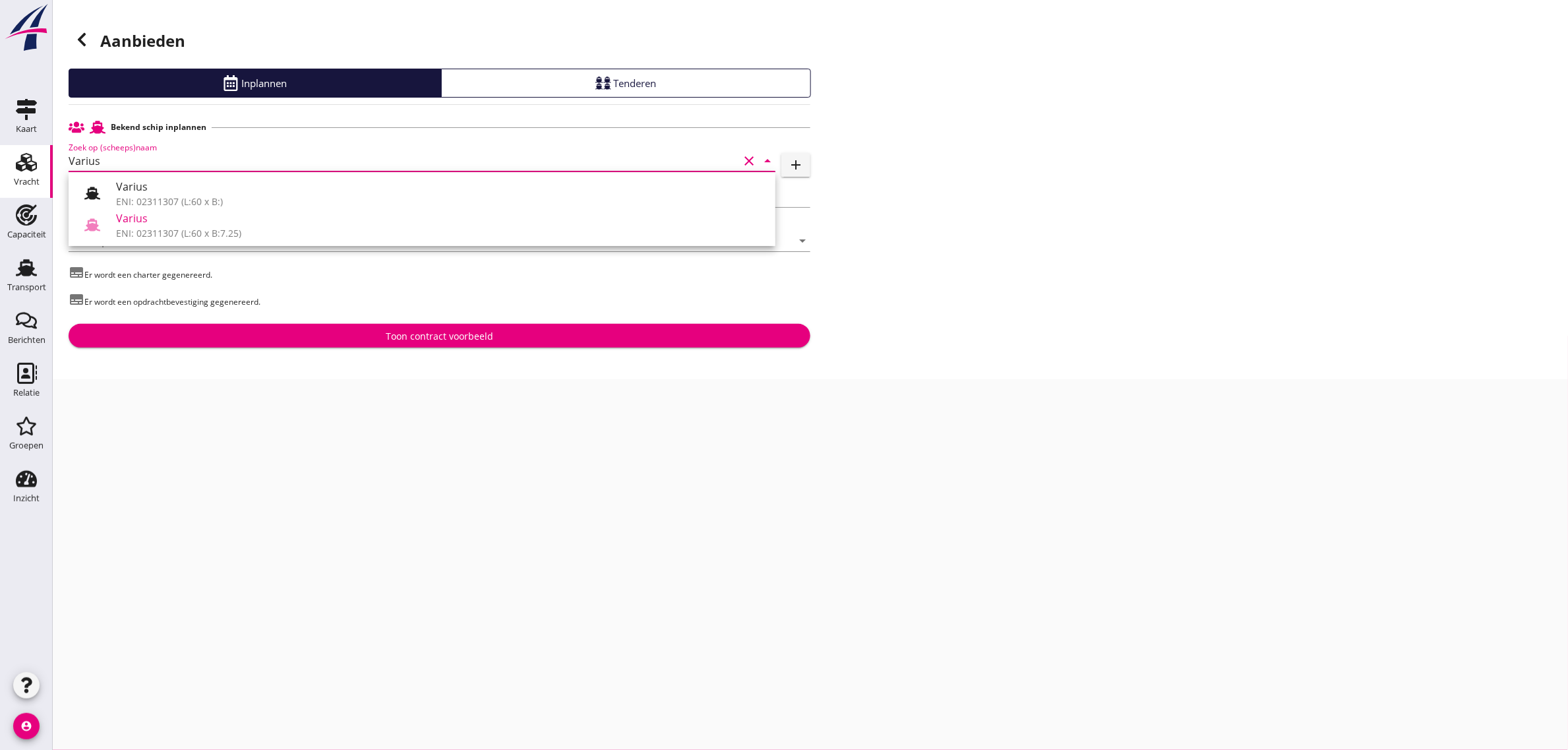
click at [124, 162] on input "Varius" at bounding box center [403, 161] width 670 height 21
type input "V"
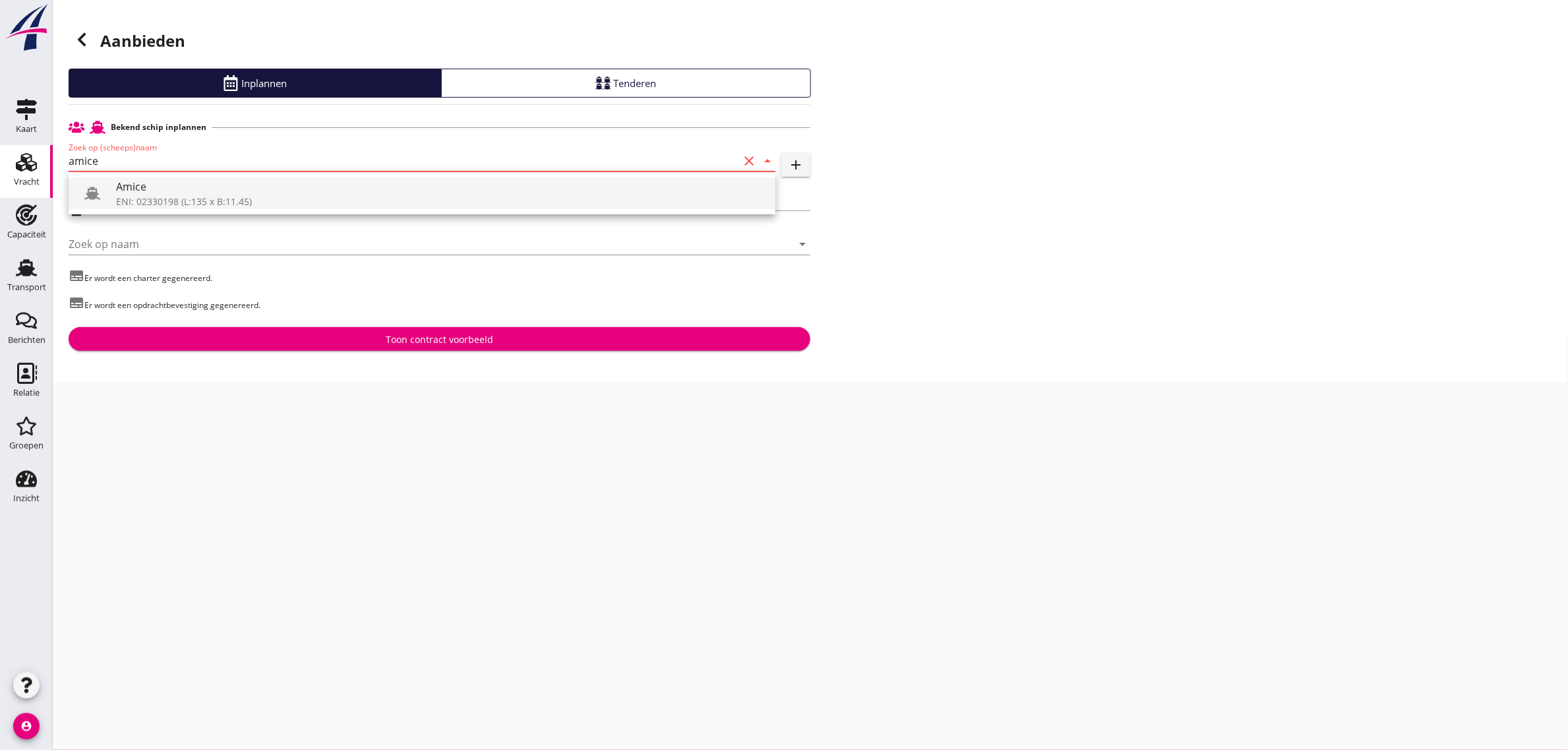
click at [139, 190] on div "Amice" at bounding box center [441, 186] width 649 height 16
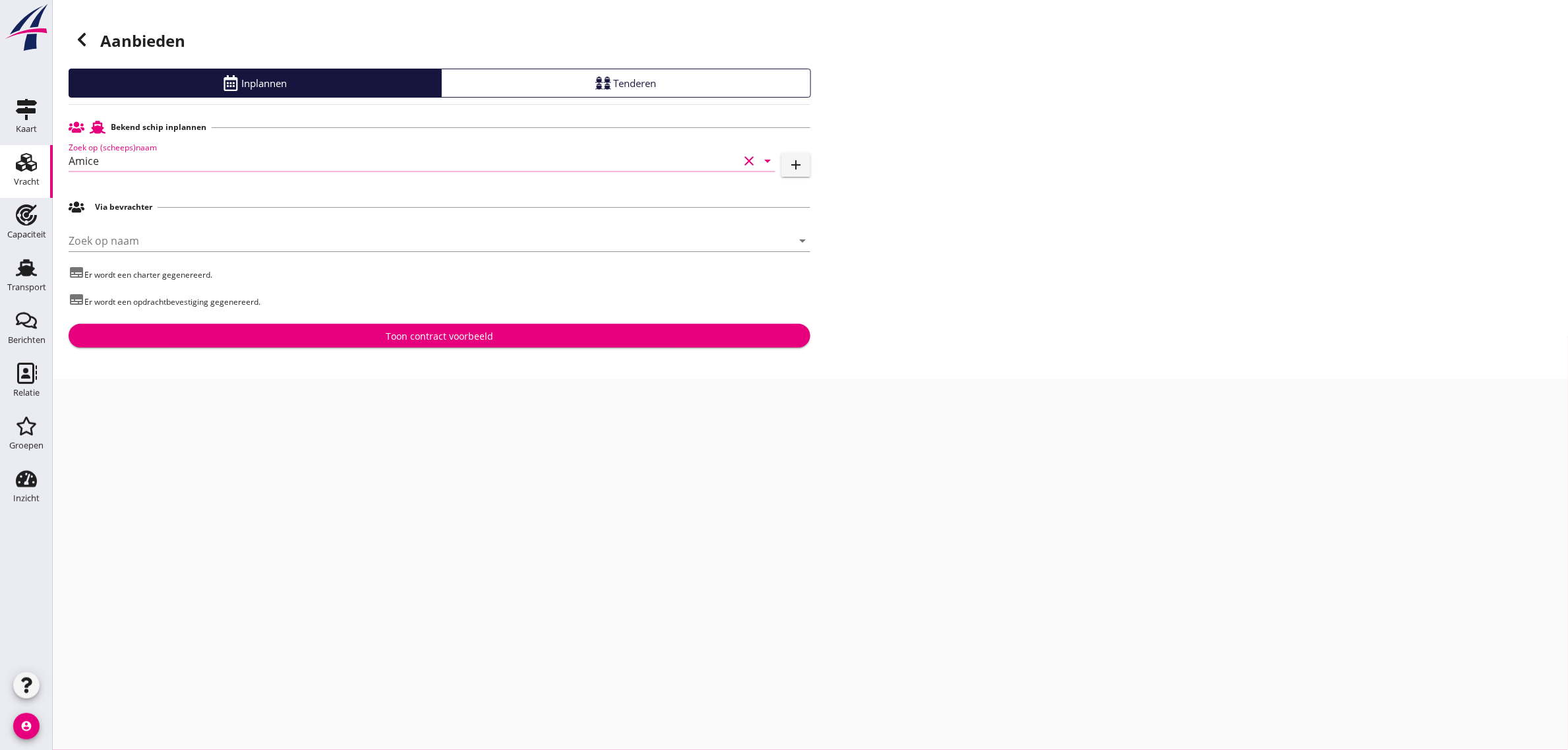
type input "Amice"
click at [442, 307] on p "subtitles Er wordt een opdrachtbevestiging gegenereerd." at bounding box center [439, 299] width 742 height 16
click at [443, 328] on button "Toon contract voorbeeld" at bounding box center [439, 336] width 742 height 24
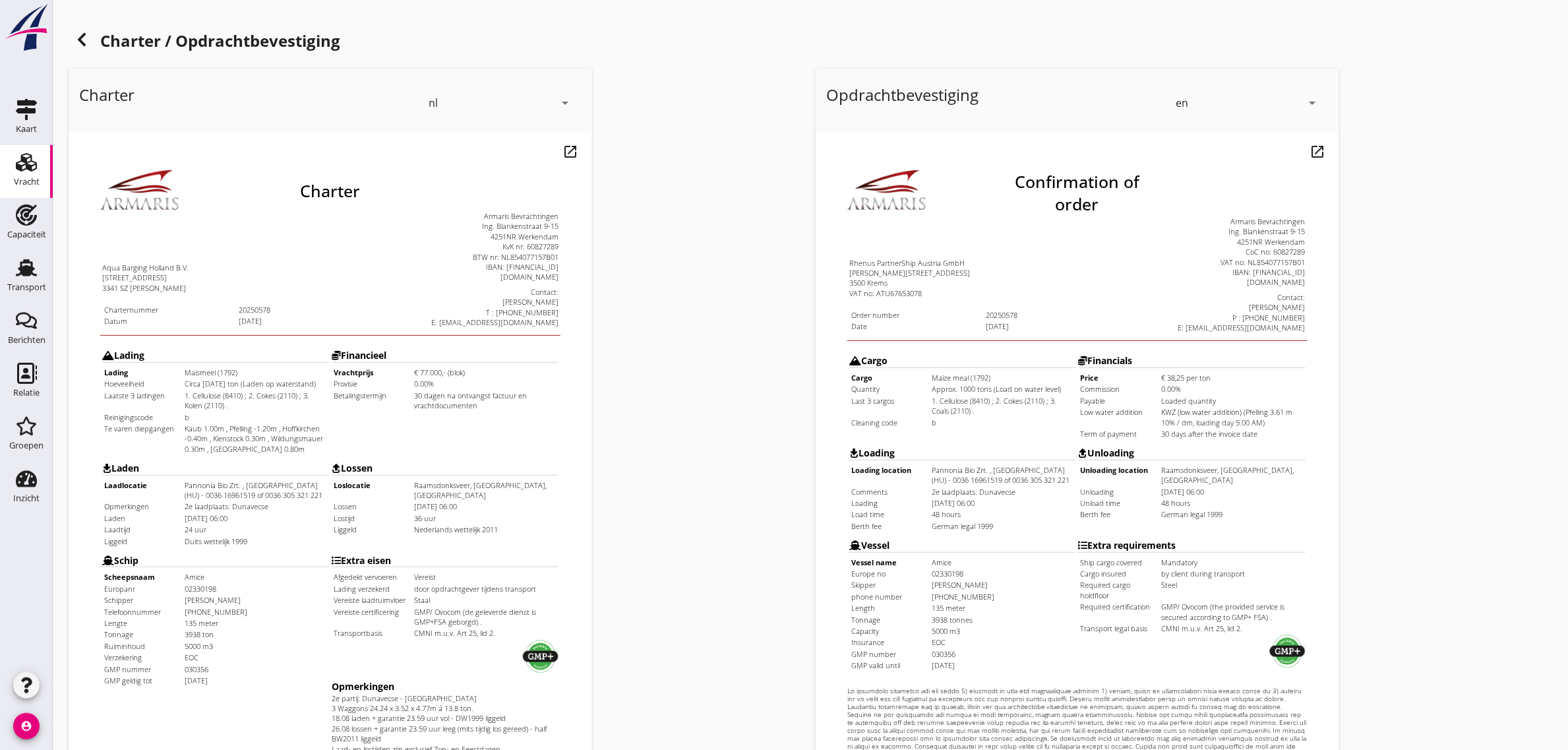
click at [1192, 101] on div "en" at bounding box center [1239, 103] width 126 height 21
click at [1192, 101] on div "nl" at bounding box center [1248, 100] width 139 height 16
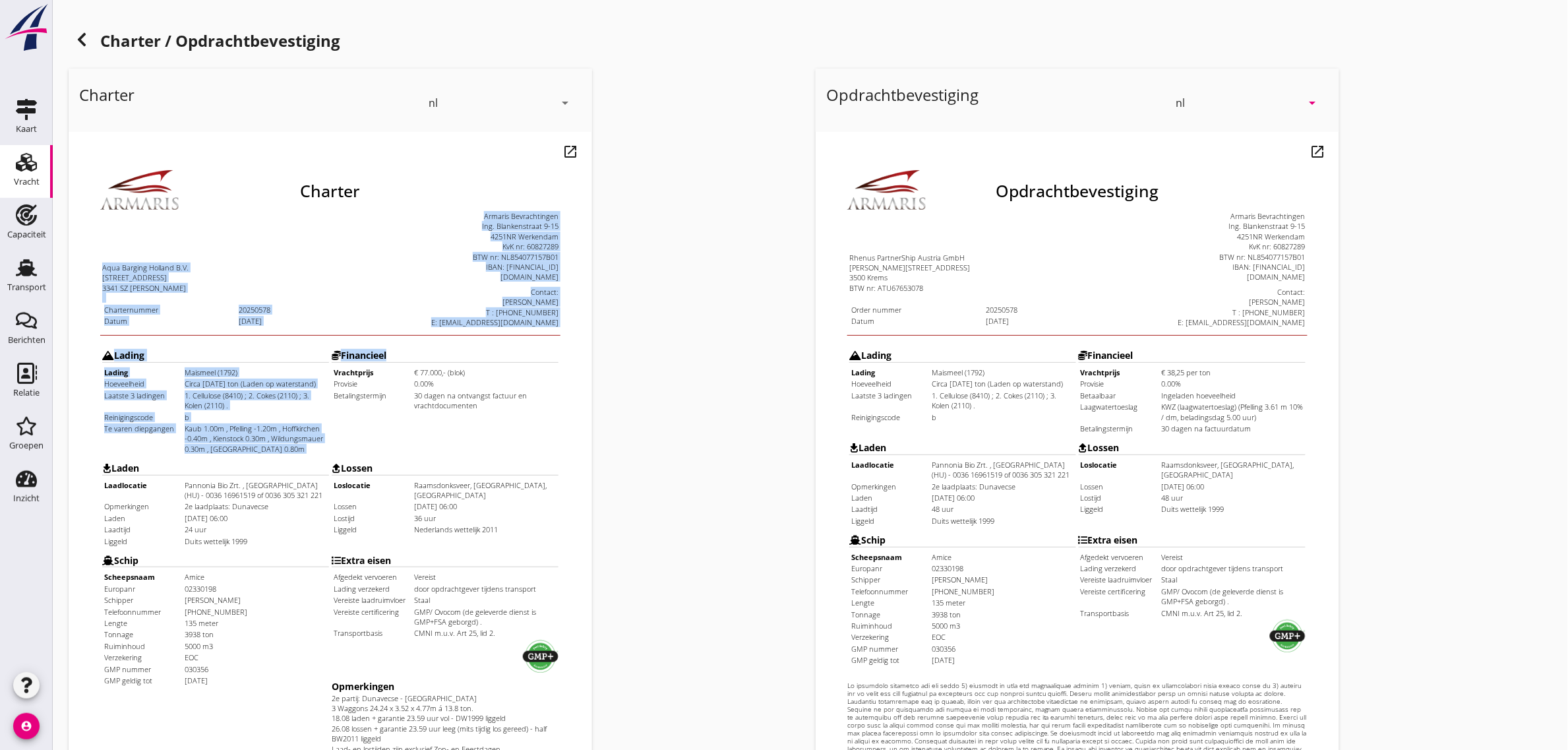
drag, startPoint x: 76, startPoint y: 231, endPoint x: 523, endPoint y: 397, distance: 476.8
click at [523, 397] on div "Charter Aqua Barging Holland B.V. [STREET_ADDRESS][PERSON_NAME] Charternummer 2…" at bounding box center [304, 521] width 460 height 768
click at [429, 401] on td "Financieel Vrachtprijs € 77.000,- (blok) Provisie 0.00% Betalingstermijn 30 dag…" at bounding box center [417, 365] width 228 height 111
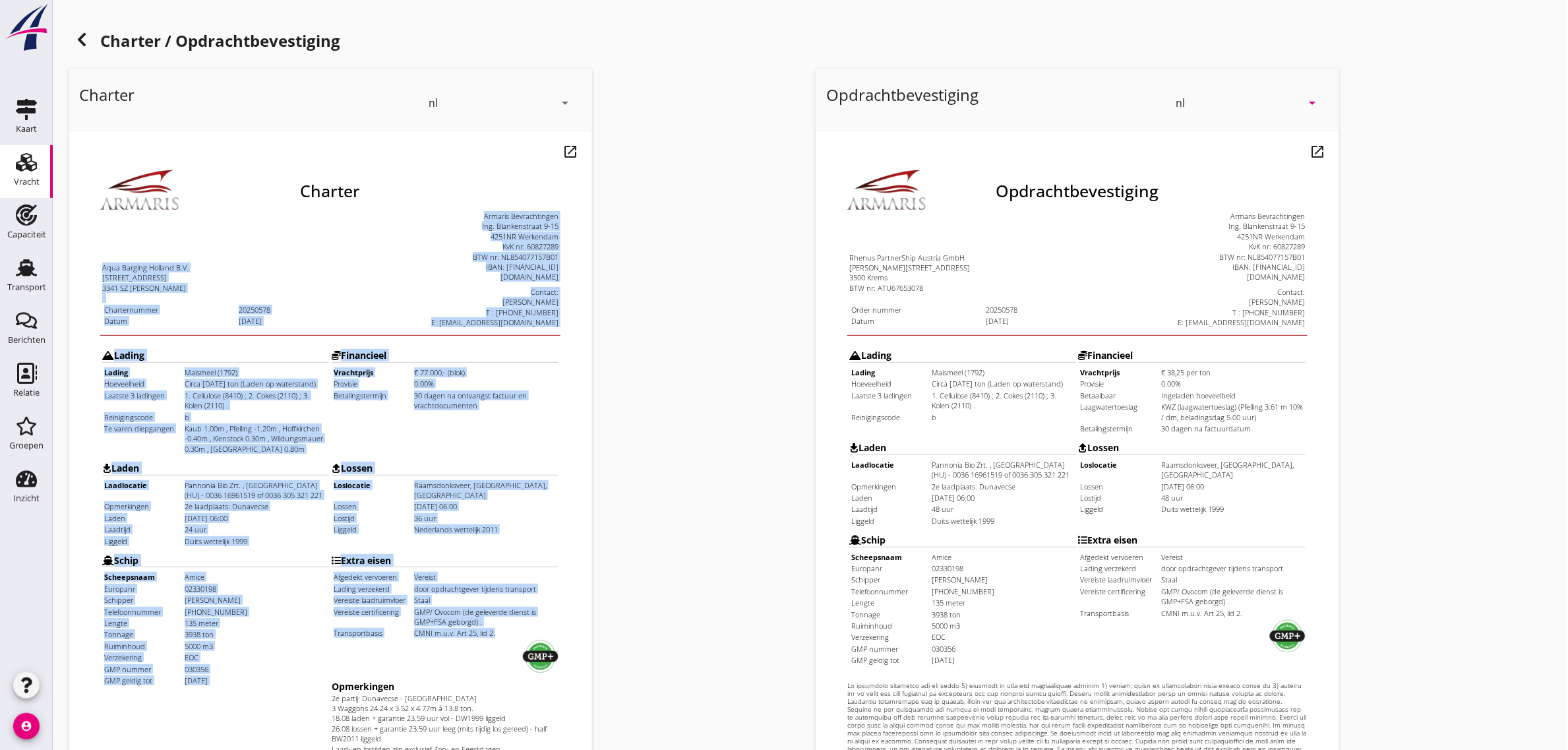
drag, startPoint x: 69, startPoint y: 233, endPoint x: 462, endPoint y: 598, distance: 536.4
click at [462, 598] on html "Charter Aqua Barging Holland B.V. [STREET_ADDRESS][PERSON_NAME] Charternummer 2…" at bounding box center [303, 527] width 470 height 793
click at [445, 605] on div at bounding box center [417, 623] width 227 height 35
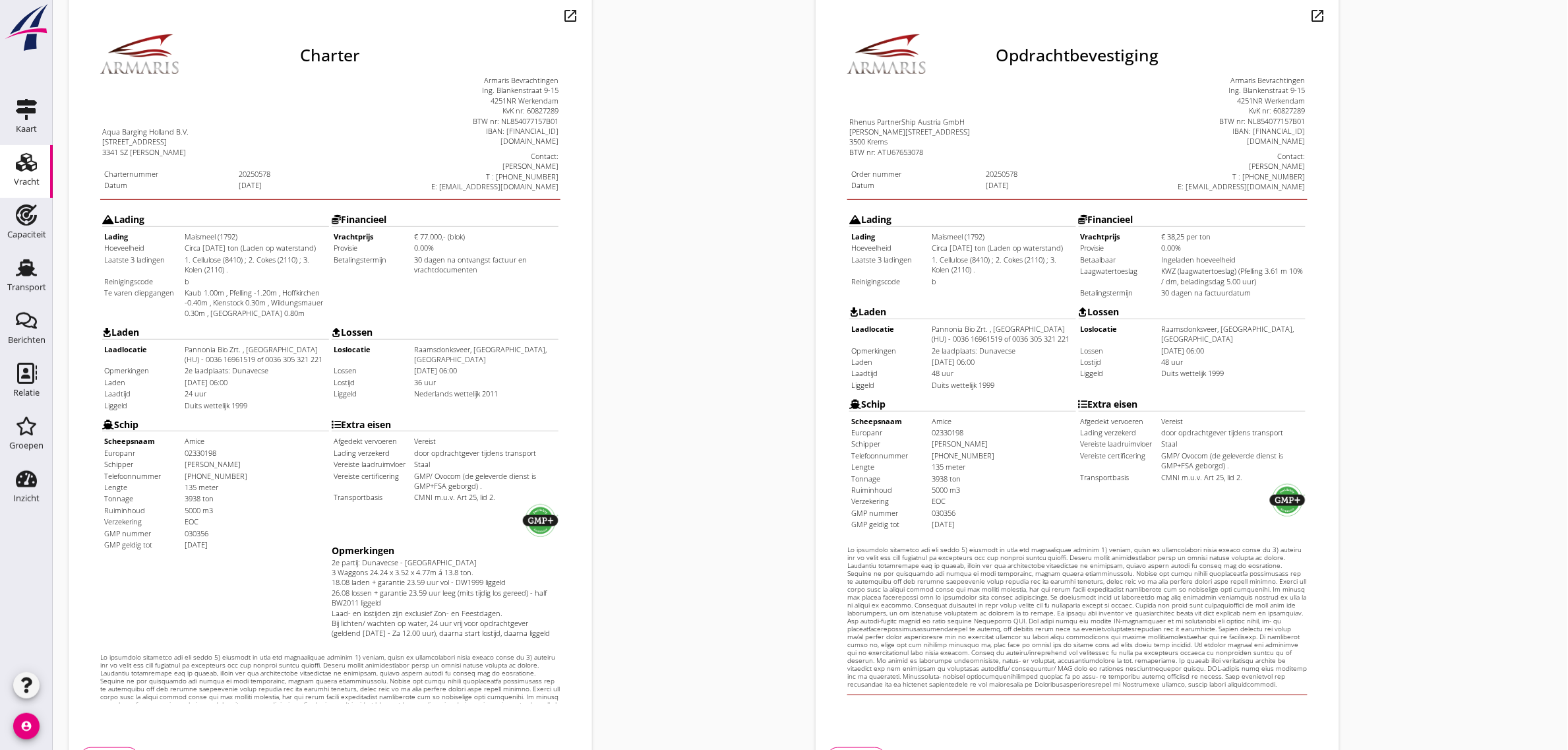
scroll to position [226, 0]
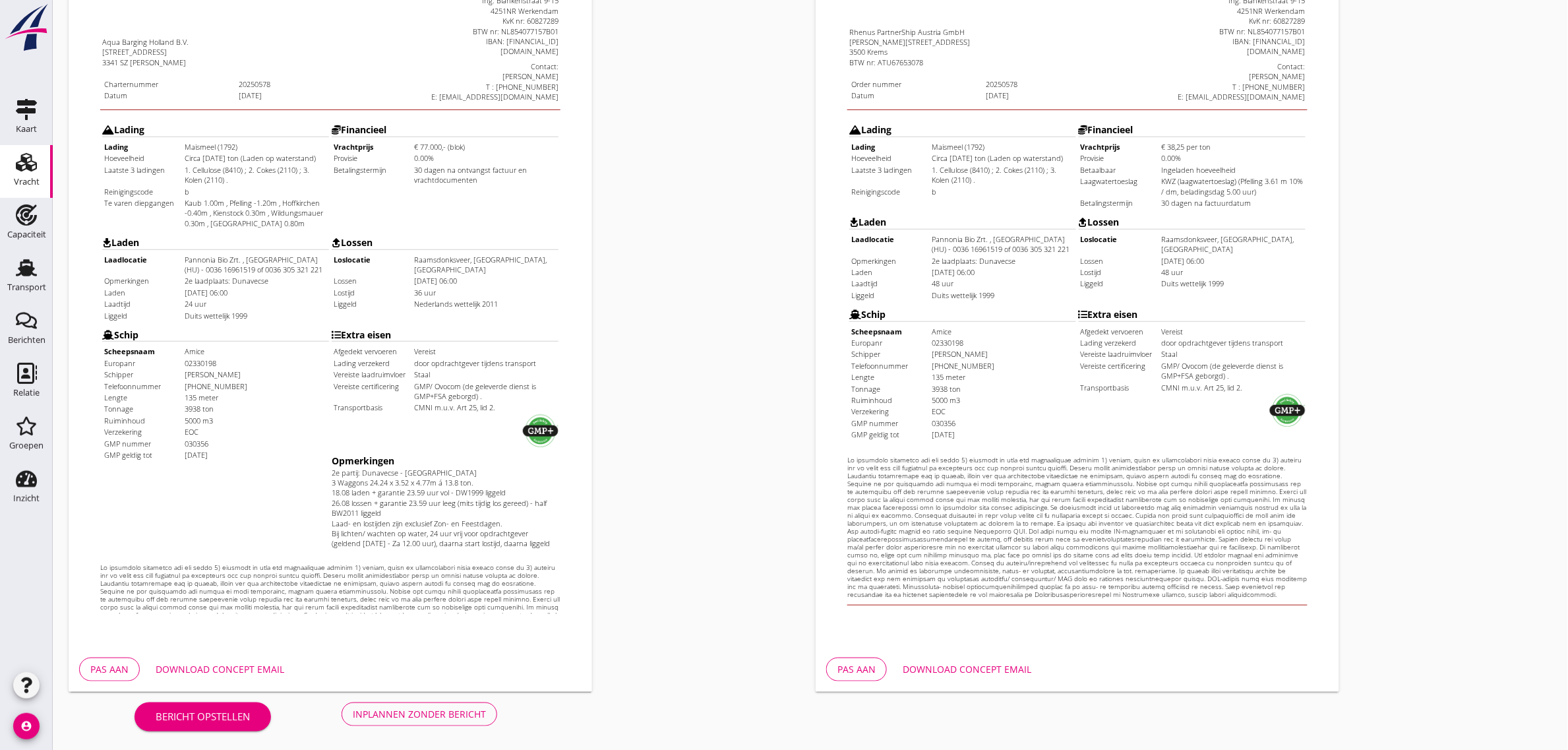
drag, startPoint x: 160, startPoint y: -56, endPoint x: 456, endPoint y: 352, distance: 504.1
drag, startPoint x: 466, startPoint y: 361, endPoint x: 65, endPoint y: 6, distance: 535.6
click at [68, 6] on html "Charter Aqua Barging Holland B.V. [STREET_ADDRESS][PERSON_NAME] Charternummer 2…" at bounding box center [303, 303] width 470 height 793
click at [70, 19] on html "Charter Aqua Barging Holland B.V. [STREET_ADDRESS][PERSON_NAME] Charternummer 2…" at bounding box center [303, 303] width 470 height 793
drag, startPoint x: 69, startPoint y: 4, endPoint x: 476, endPoint y: 369, distance: 546.7
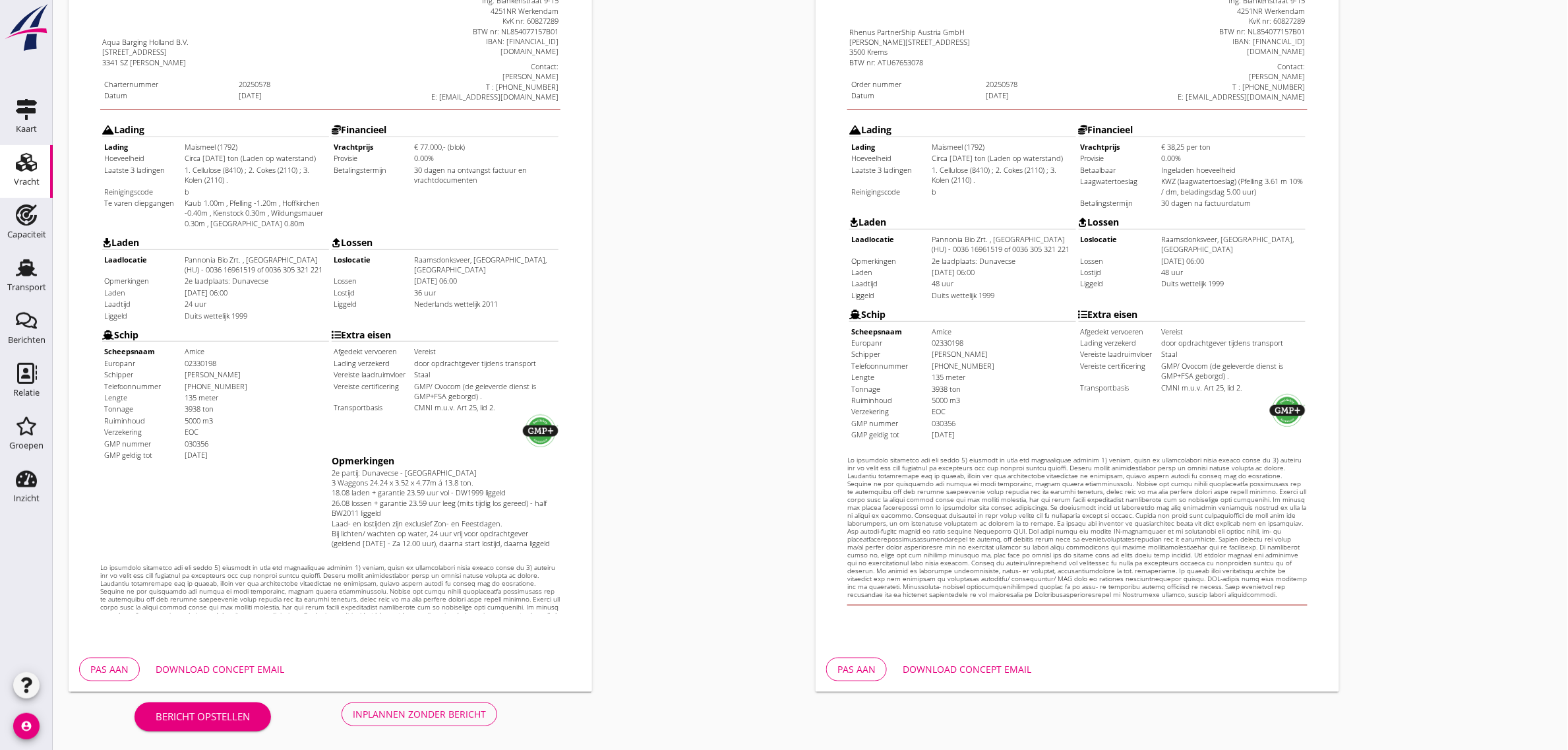
click at [476, 369] on html "Charter Aqua Barging Holland B.V. [STREET_ADDRESS][PERSON_NAME] Charternummer 2…" at bounding box center [303, 303] width 470 height 793
click at [476, 369] on td "CMNI m.u.v. Art 25, lid 2." at bounding box center [459, 375] width 144 height 10
drag, startPoint x: 383, startPoint y: 300, endPoint x: 70, endPoint y: 10, distance: 426.7
click at [70, 10] on html "Charter Aqua Barging Holland B.V. [STREET_ADDRESS][PERSON_NAME] Charternummer 2…" at bounding box center [303, 303] width 470 height 793
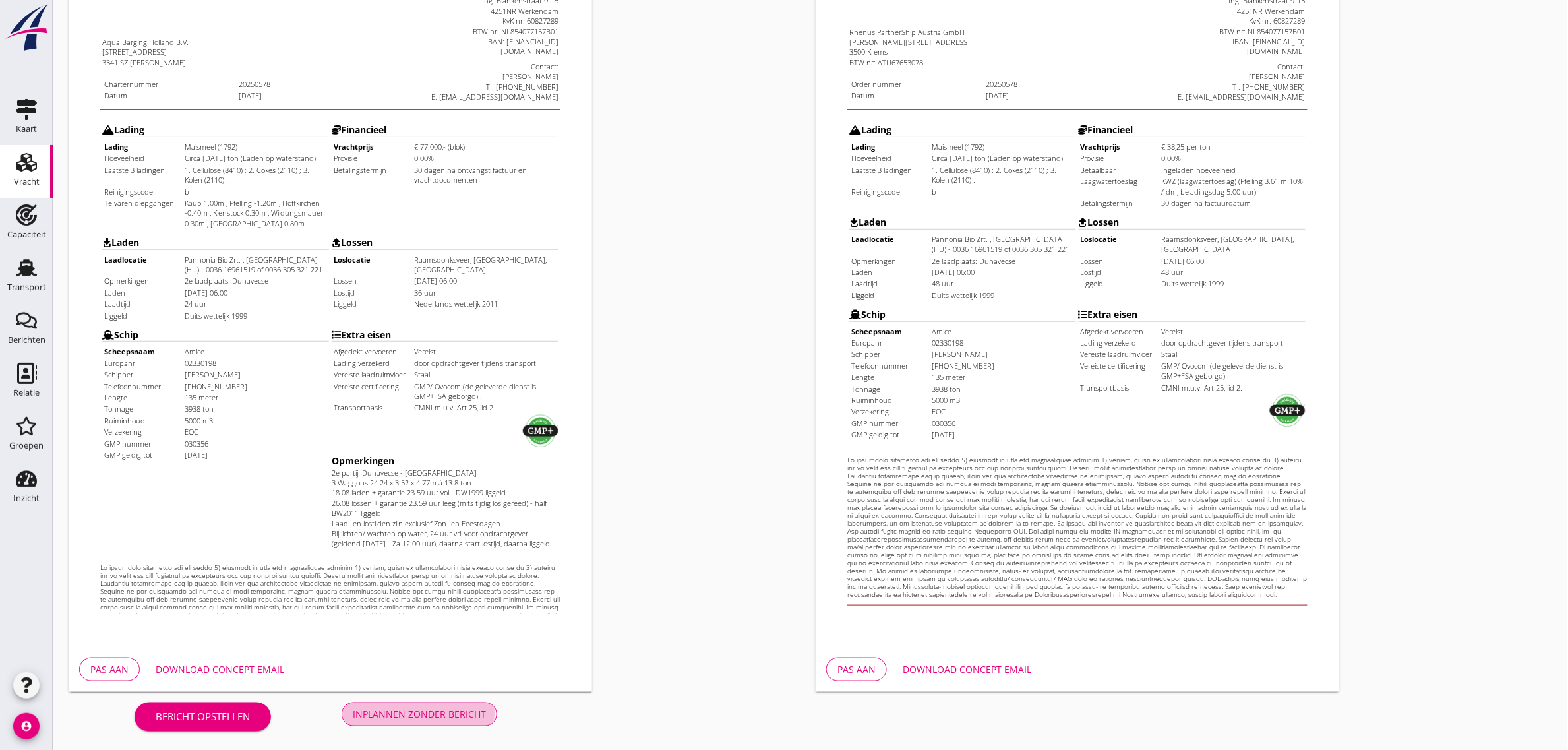
click at [417, 707] on div "Inplannen zonder bericht" at bounding box center [419, 713] width 133 height 14
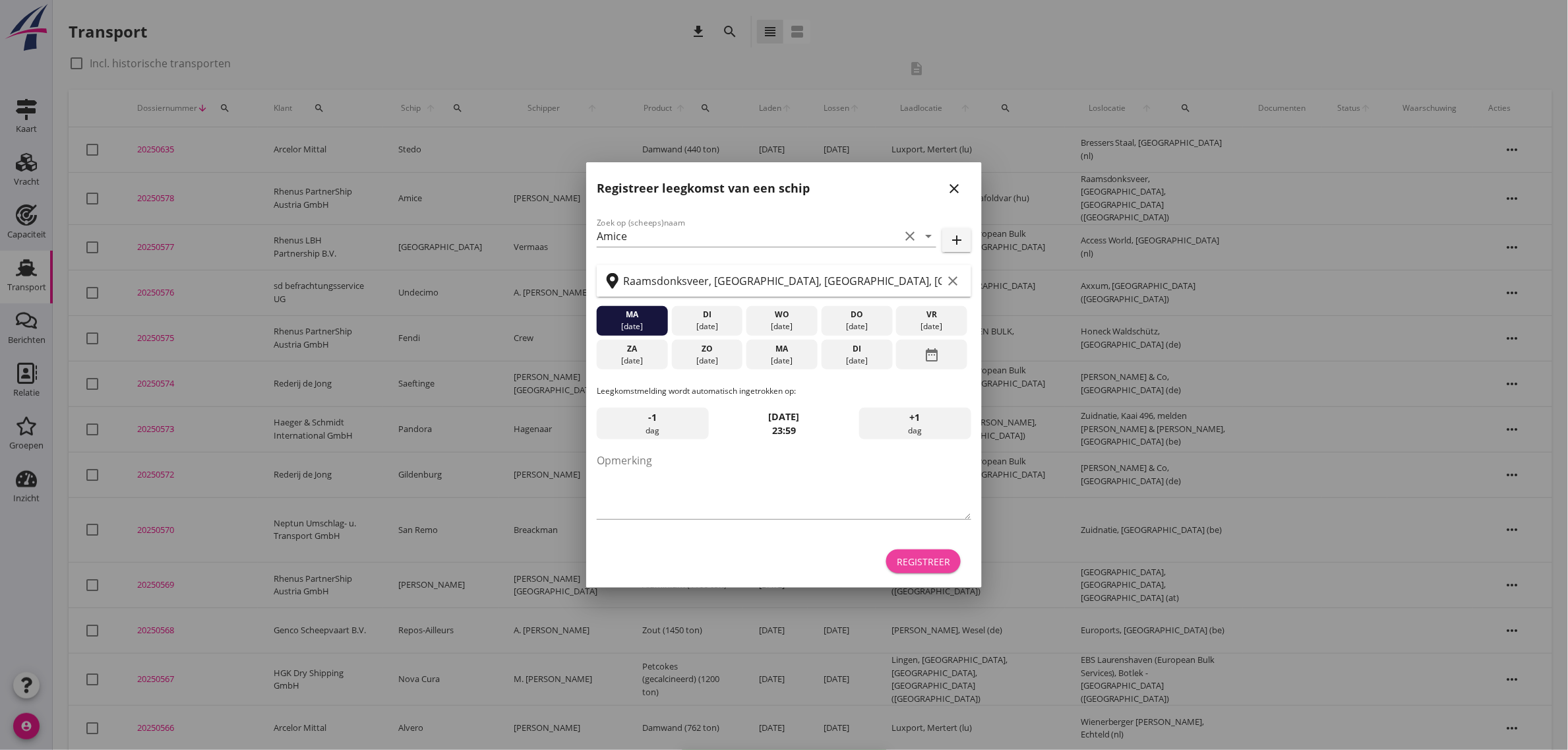
click at [914, 569] on button "Registreer" at bounding box center [923, 561] width 74 height 24
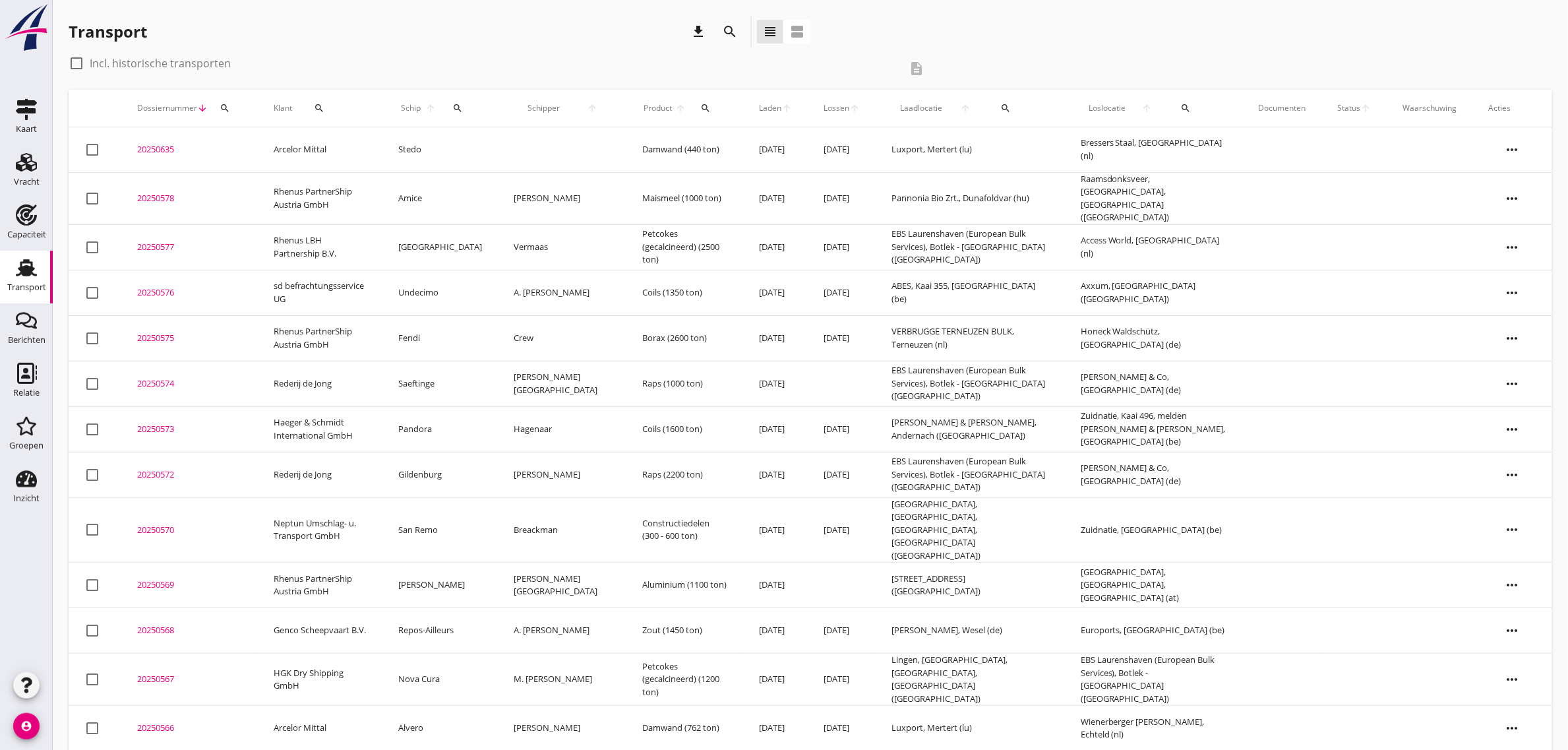
click at [249, 202] on td "20250578 upload_file Drop hier uw bestand om het aan het dossier toe te voegen" at bounding box center [190, 198] width 137 height 52
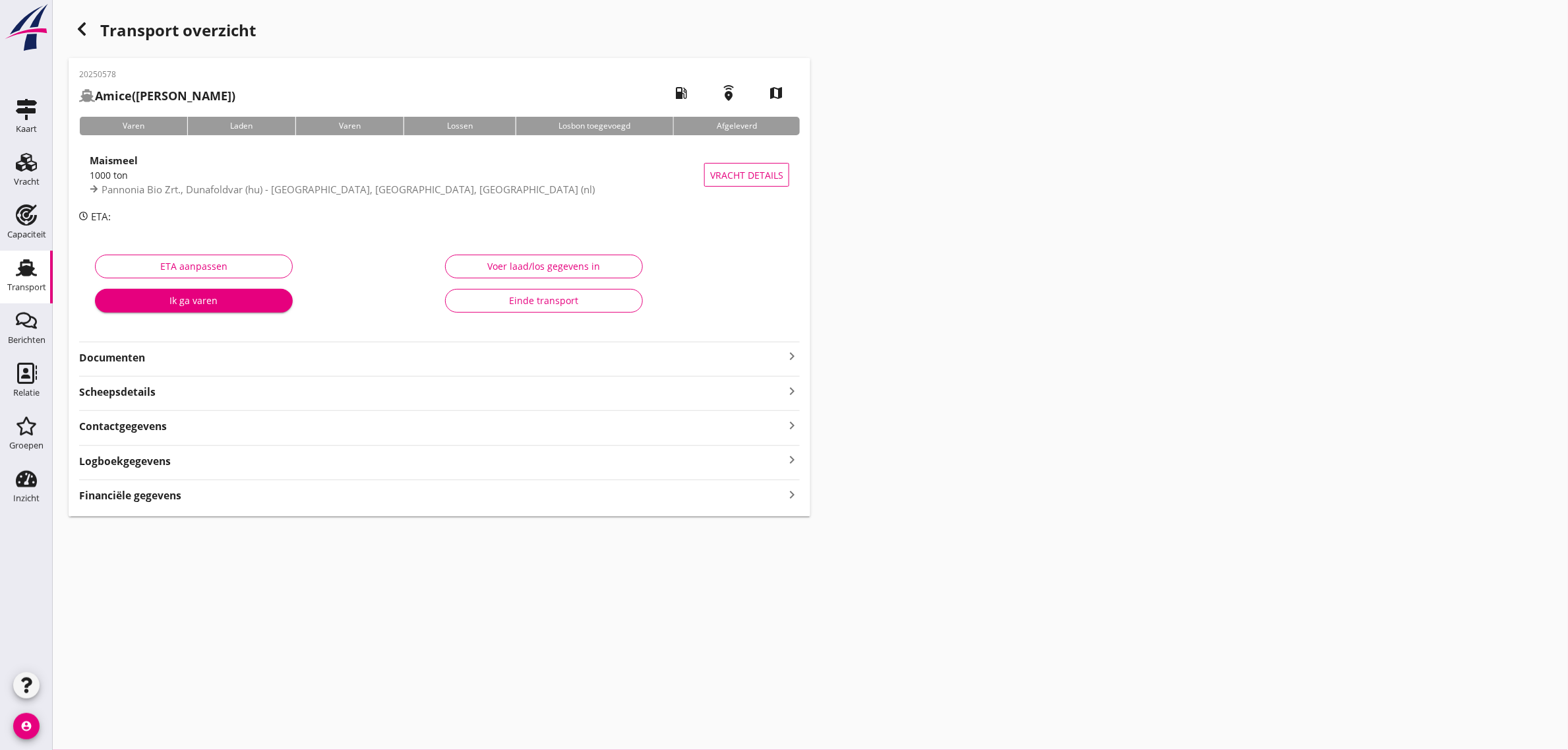
click at [109, 356] on strong "Documenten" at bounding box center [432, 357] width 705 height 15
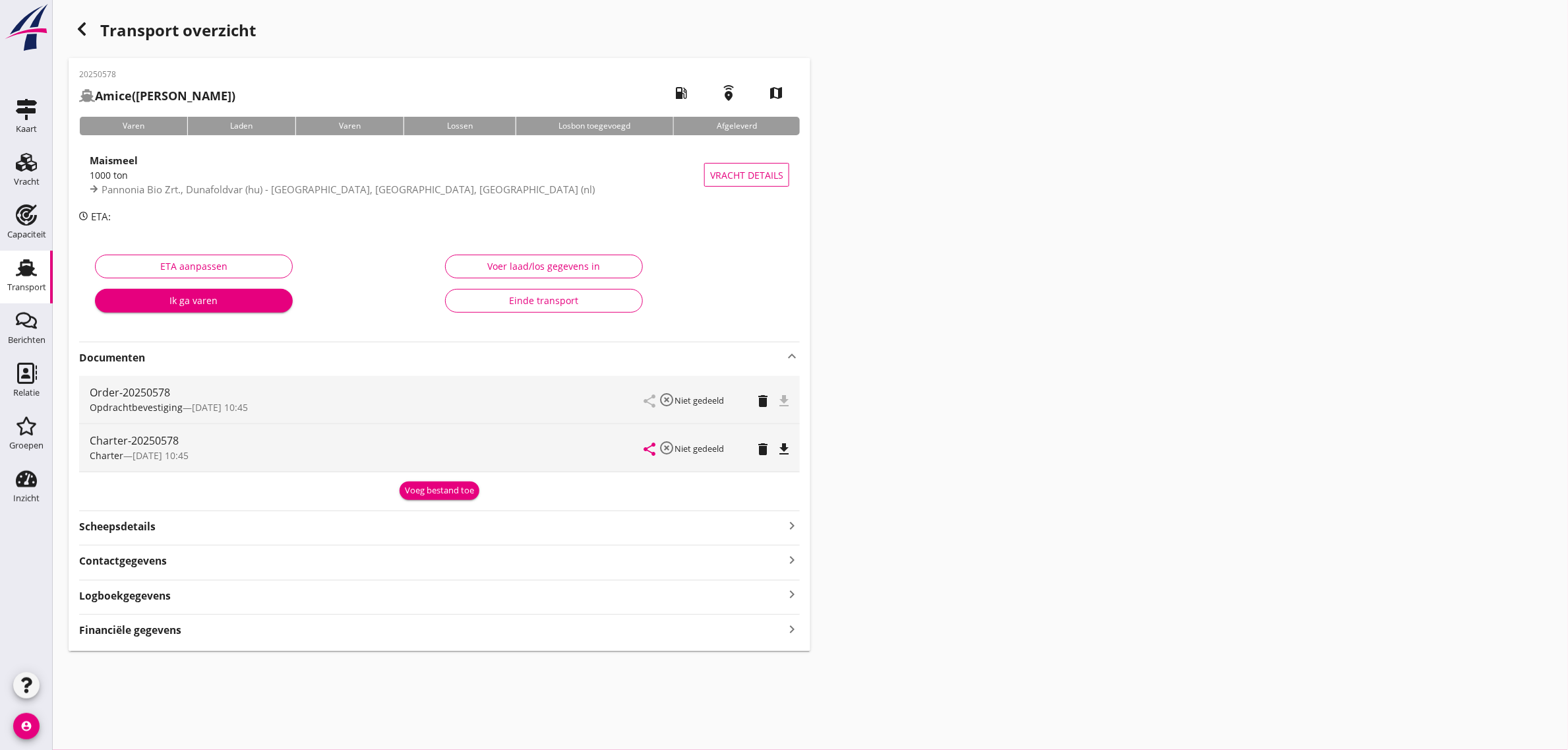
click at [790, 453] on icon "file_download" at bounding box center [784, 449] width 16 height 16
drag, startPoint x: 17, startPoint y: 281, endPoint x: 94, endPoint y: 748, distance: 473.3
click at [17, 281] on div "Transport" at bounding box center [26, 287] width 38 height 19
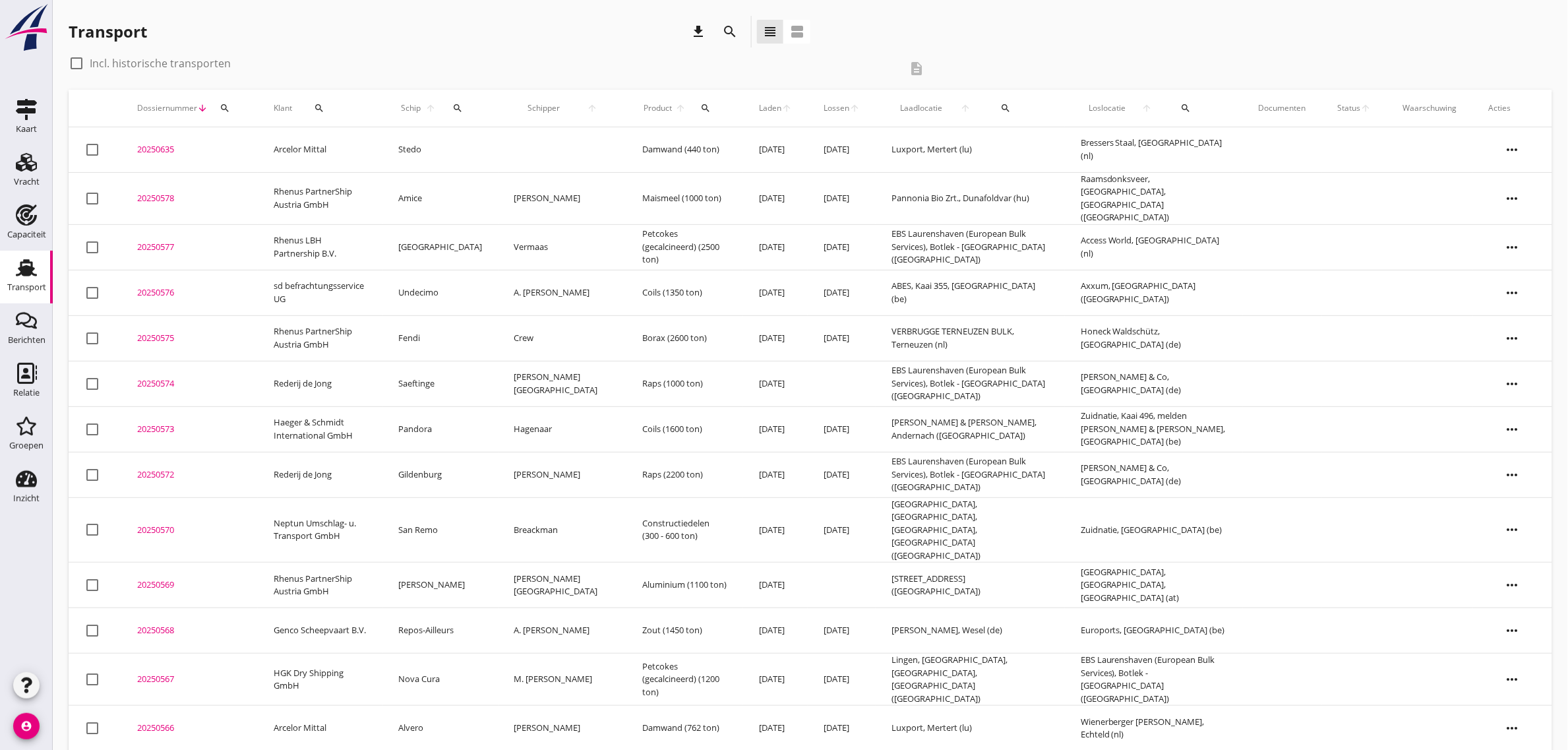
click at [977, 44] on div "Transport download search view_headline view_agenda" at bounding box center [810, 34] width 1484 height 37
drag, startPoint x: 67, startPoint y: 25, endPoint x: 302, endPoint y: 70, distance: 239.3
click at [302, 70] on div "Transport download search view_headline view_agenda check_box_outline_blank Inc…" at bounding box center [811, 546] width 1516 height 1091
click at [302, 70] on div "check_box_outline_blank Incl. historische transporten" at bounding box center [484, 63] width 831 height 21
drag, startPoint x: 234, startPoint y: 65, endPoint x: 70, endPoint y: 35, distance: 166.7
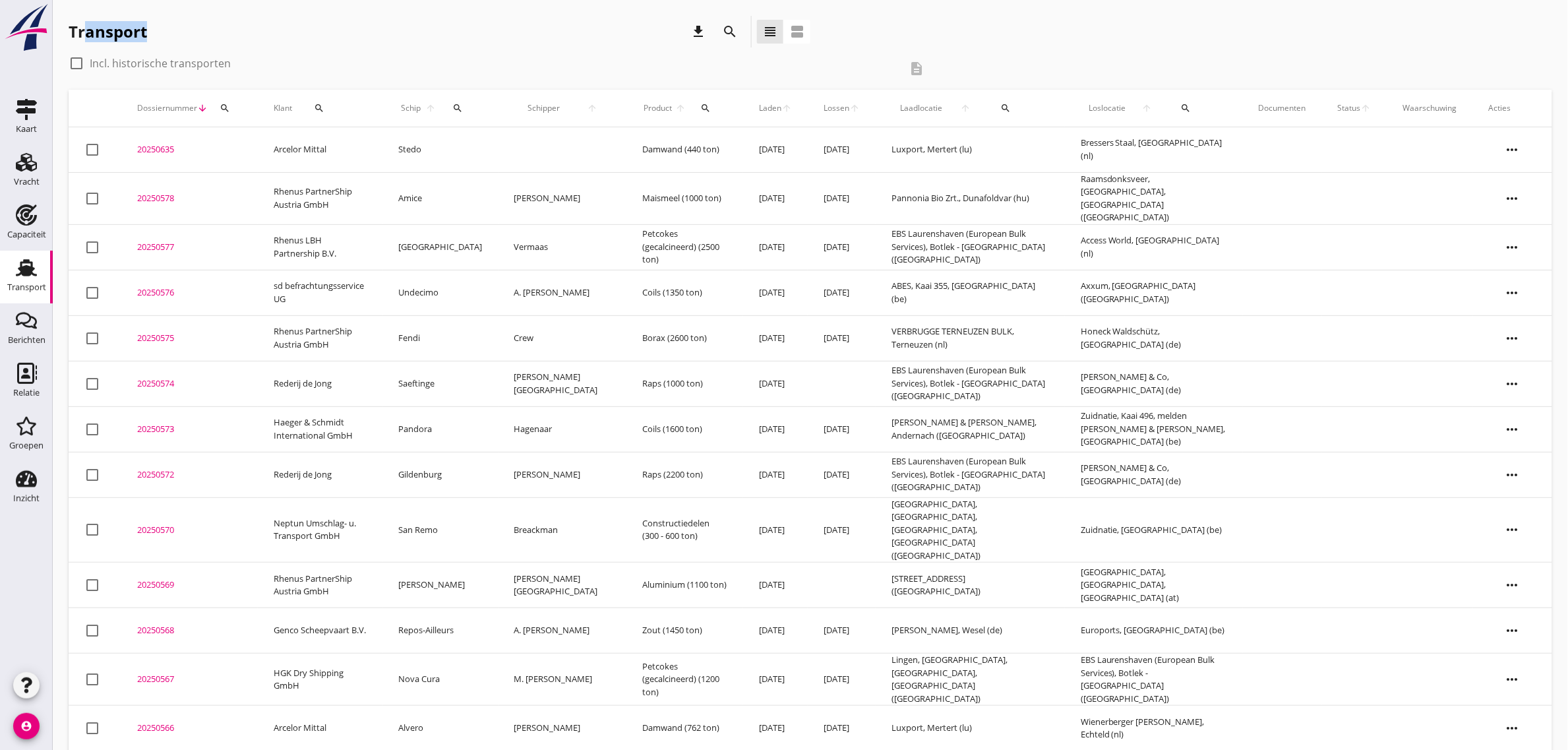
click at [71, 36] on div "Transport download search view_headline view_agenda check_box_outline_blank Inc…" at bounding box center [811, 546] width 1516 height 1091
click at [70, 35] on div "Transport" at bounding box center [108, 32] width 79 height 21
drag, startPoint x: 67, startPoint y: 32, endPoint x: 1006, endPoint y: 56, distance: 939.3
click at [996, 56] on div "Transport download search view_headline view_agenda check_box_outline_blank Inc…" at bounding box center [811, 546] width 1516 height 1091
click at [1006, 56] on div "check_box_outline_blank Incl. historische transporten description" at bounding box center [810, 71] width 1484 height 37
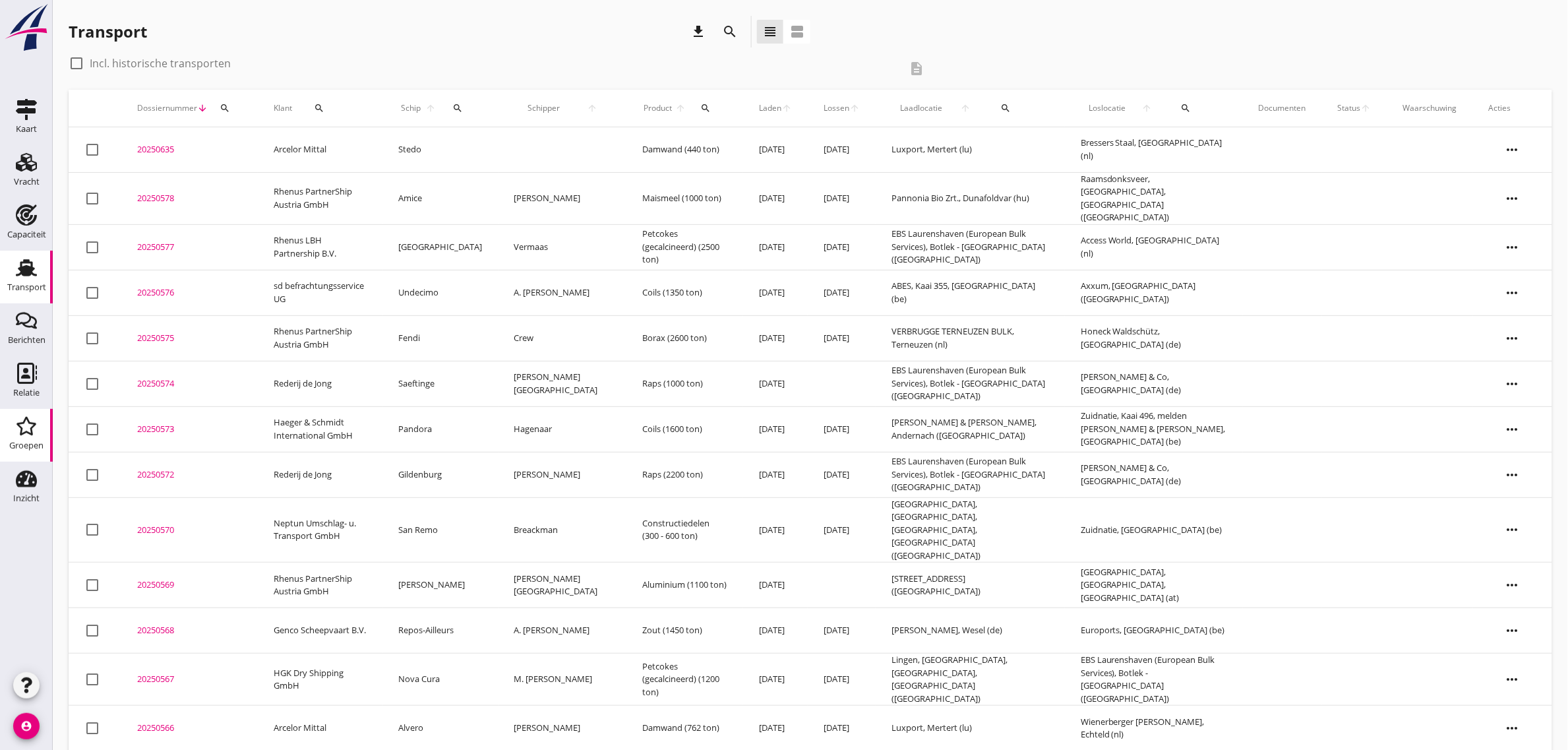
click at [38, 443] on div "Groepen" at bounding box center [27, 446] width 34 height 9
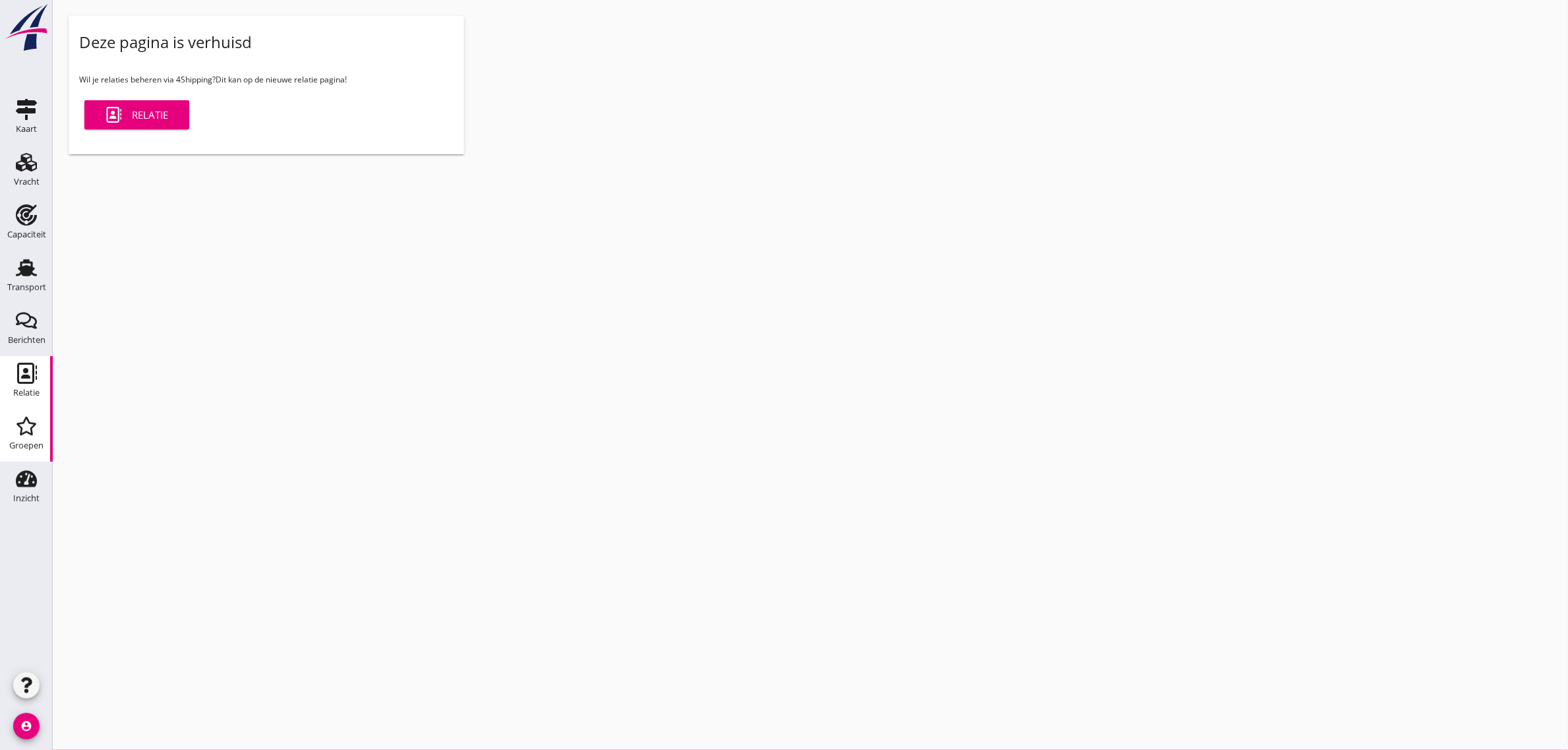
click at [30, 396] on div "Relatie" at bounding box center [26, 393] width 27 height 9
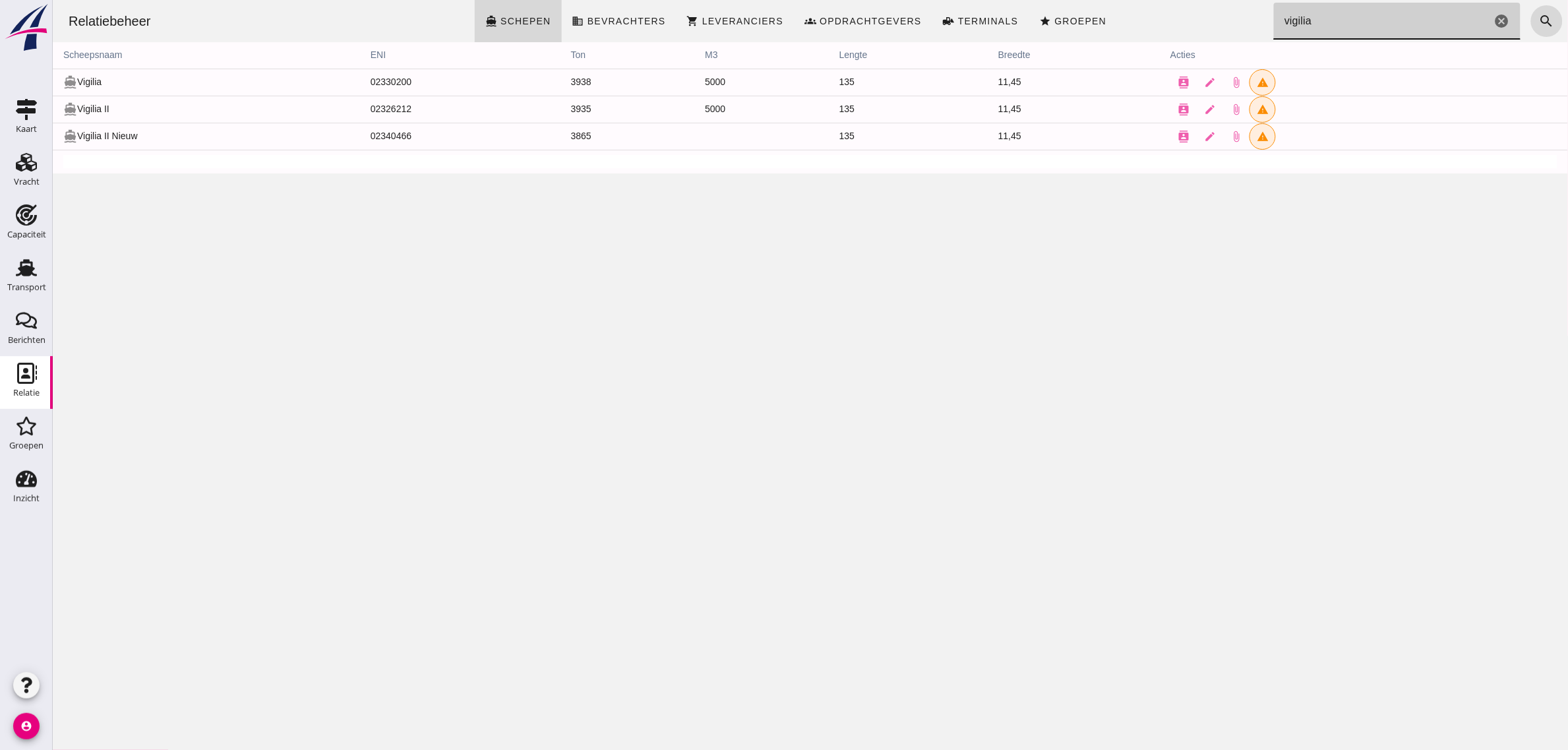
click input "vigilia"
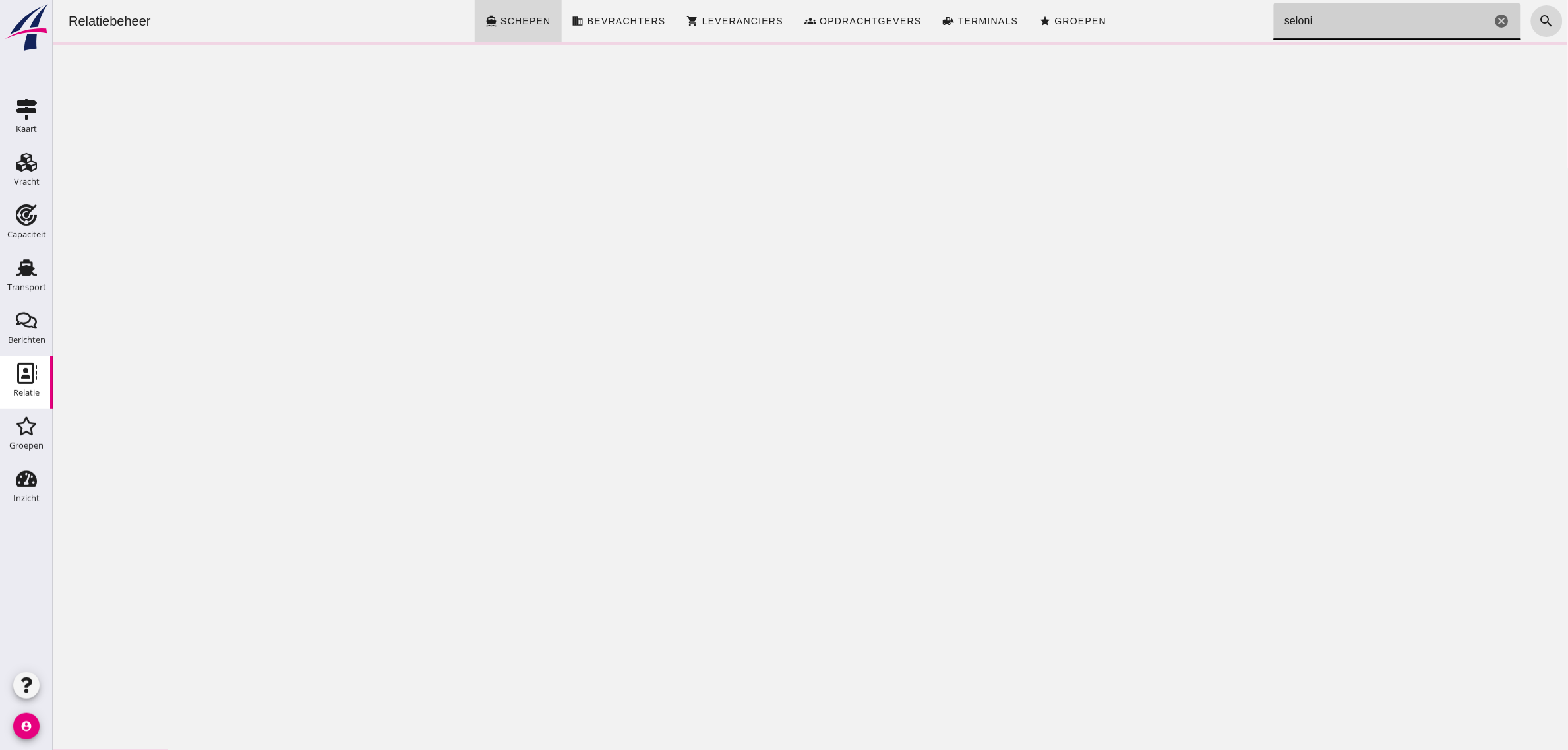
type input "selonia"
click icon "cancel"
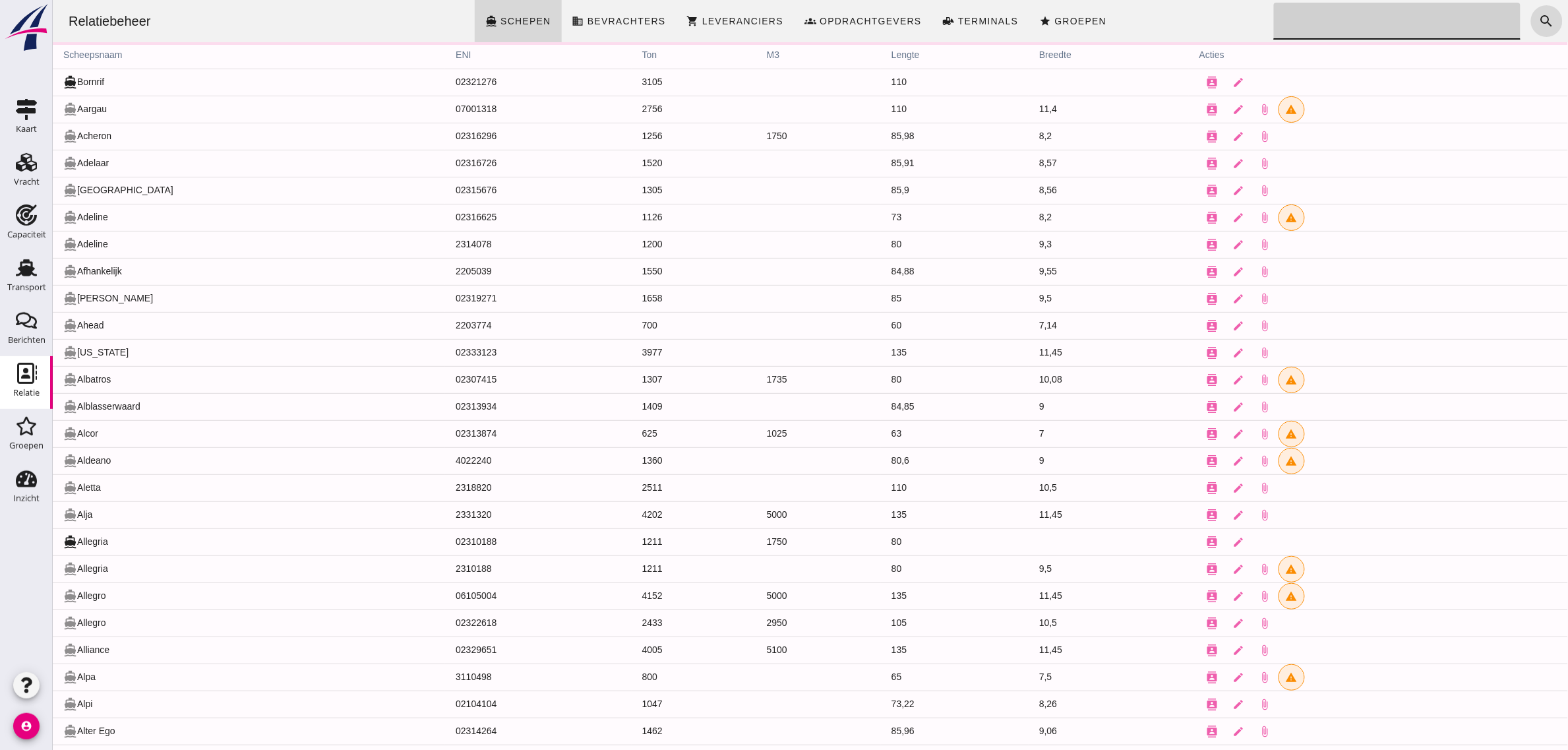
click div "Relatiebeheer directions_boat Schepen business Bevrachters shopping_cart Levera…"
click at [46, 439] on link "Groepen Groepen" at bounding box center [27, 435] width 53 height 53
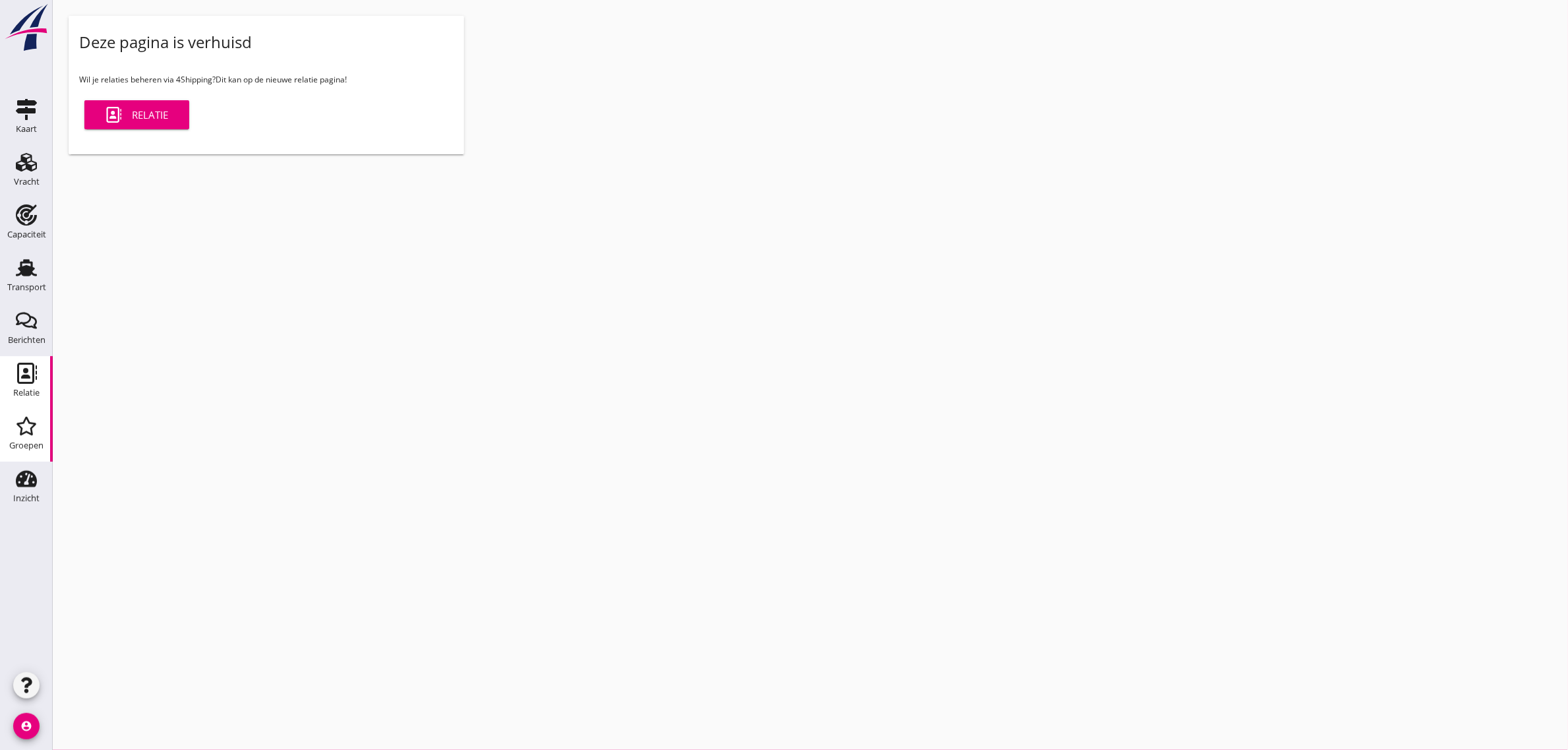
click at [21, 381] on icon "Relatie" at bounding box center [27, 373] width 21 height 21
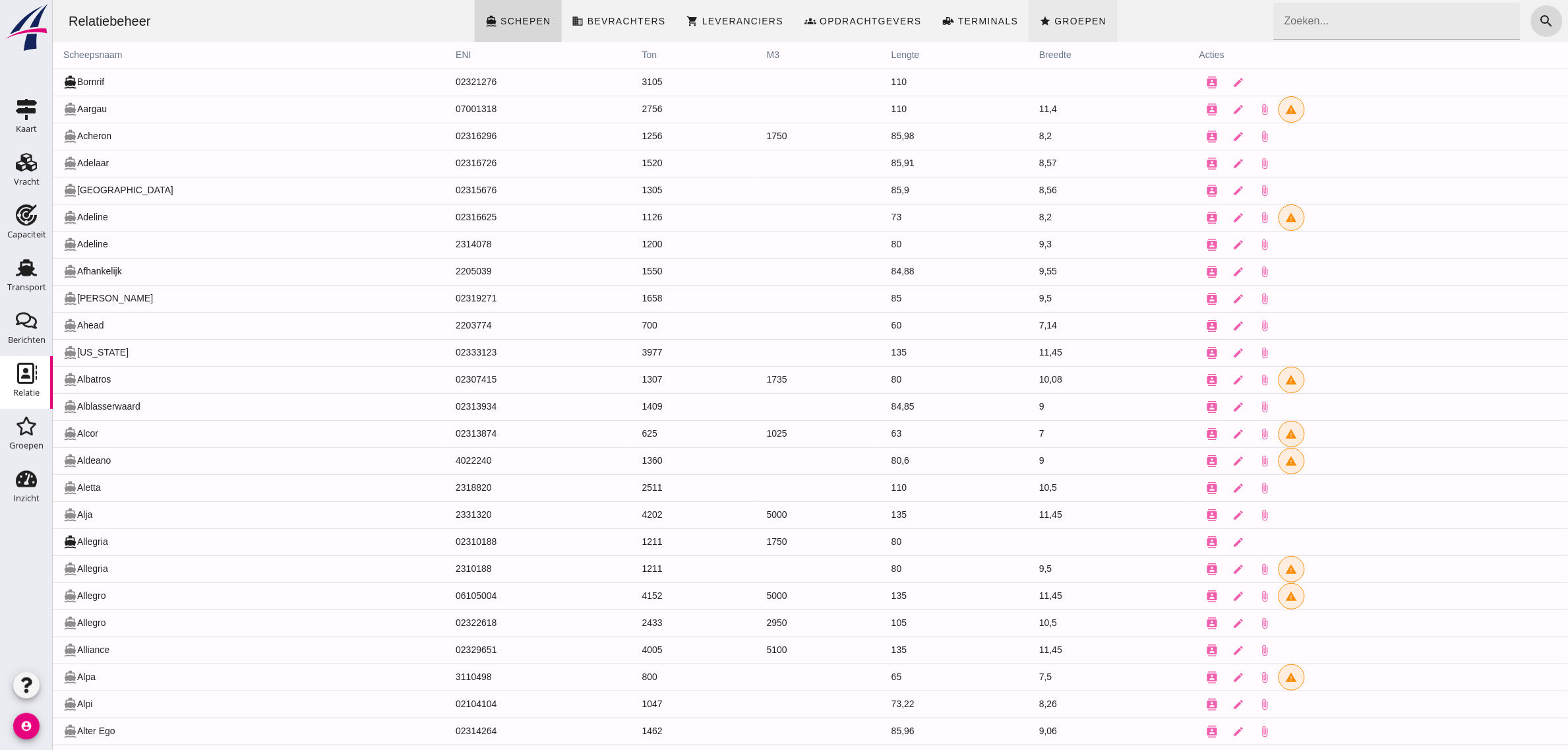
click span "Groepen"
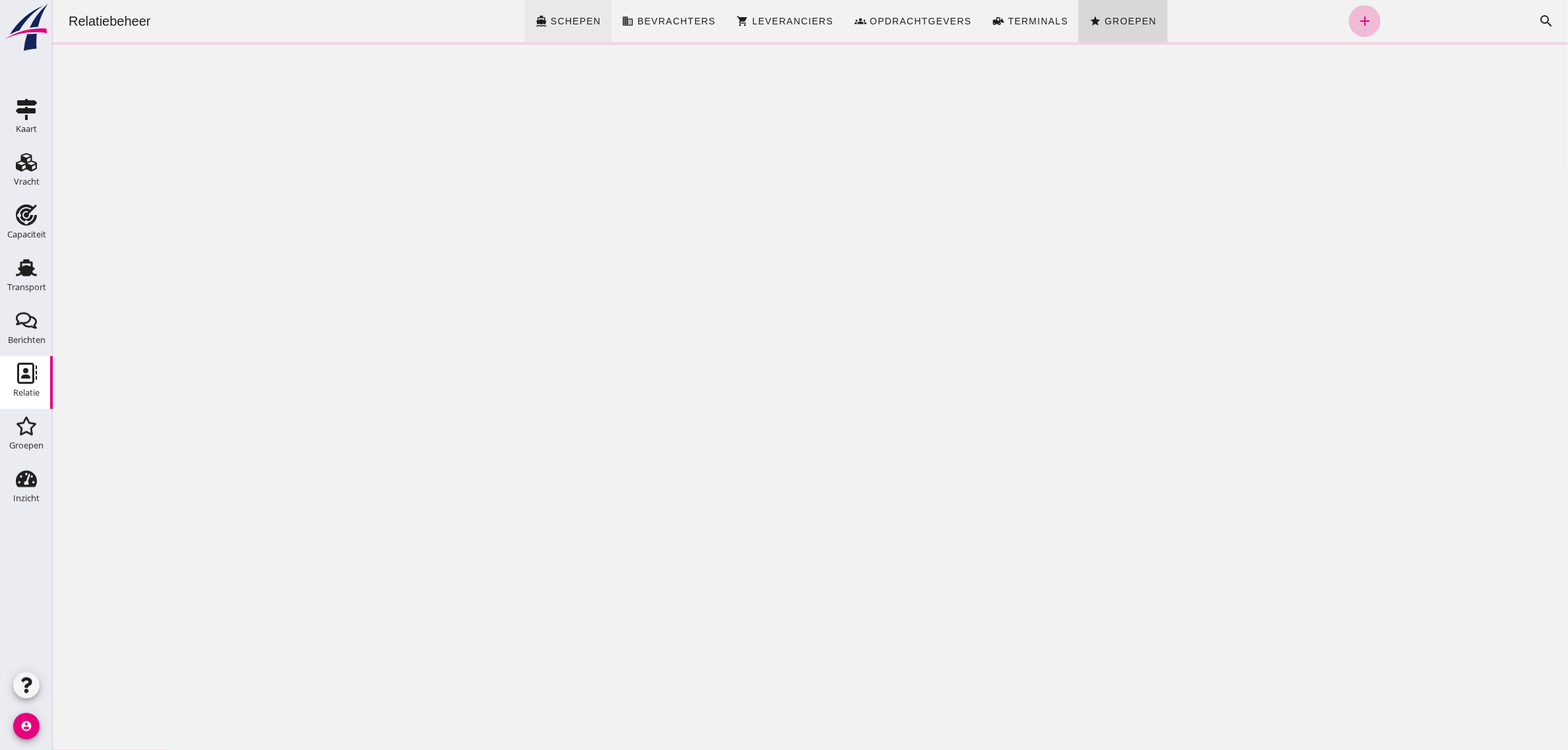
click span "Schepen"
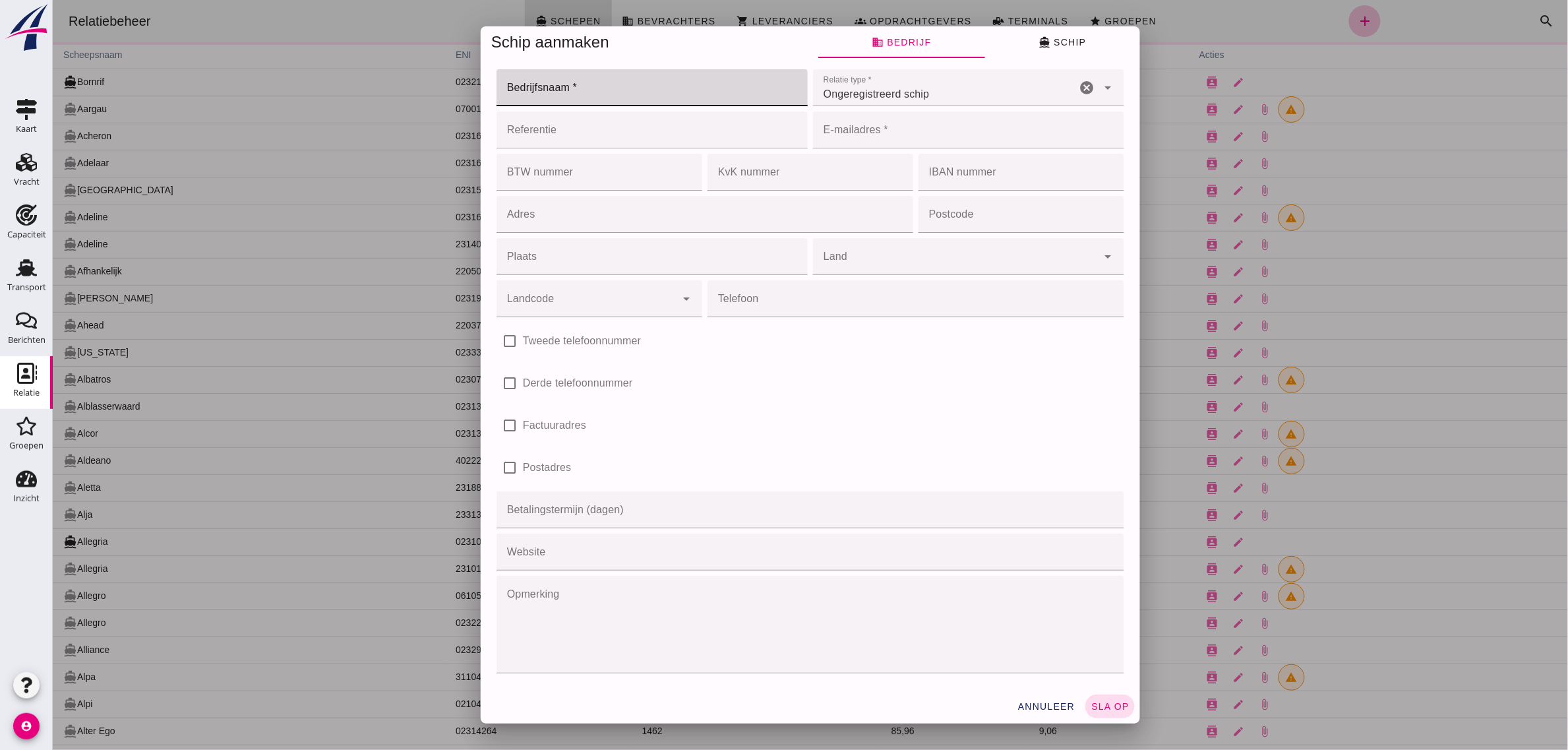
click input "Bedrijfsnaam *"
type input "PMT Shipping"
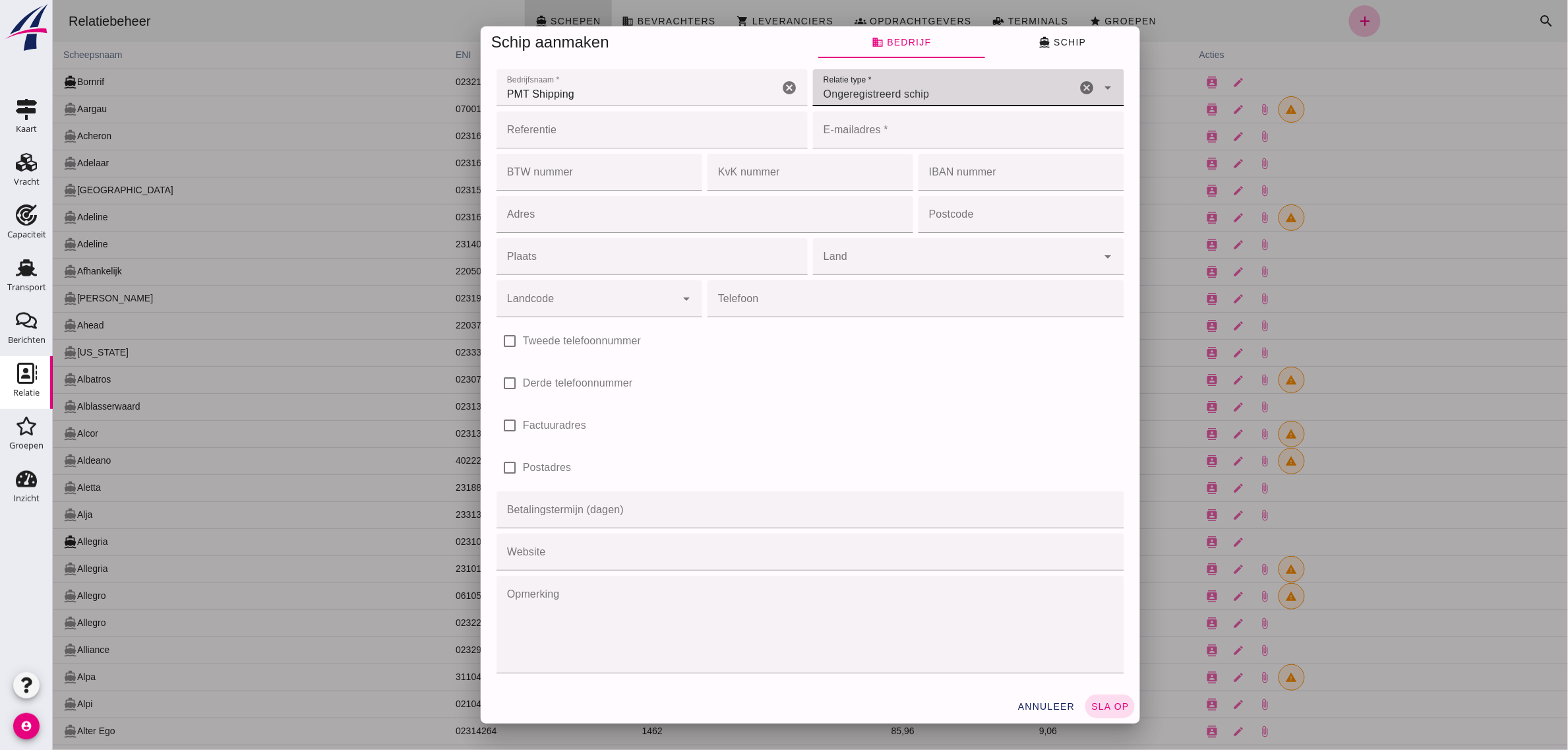
click input "E-mailadres *"
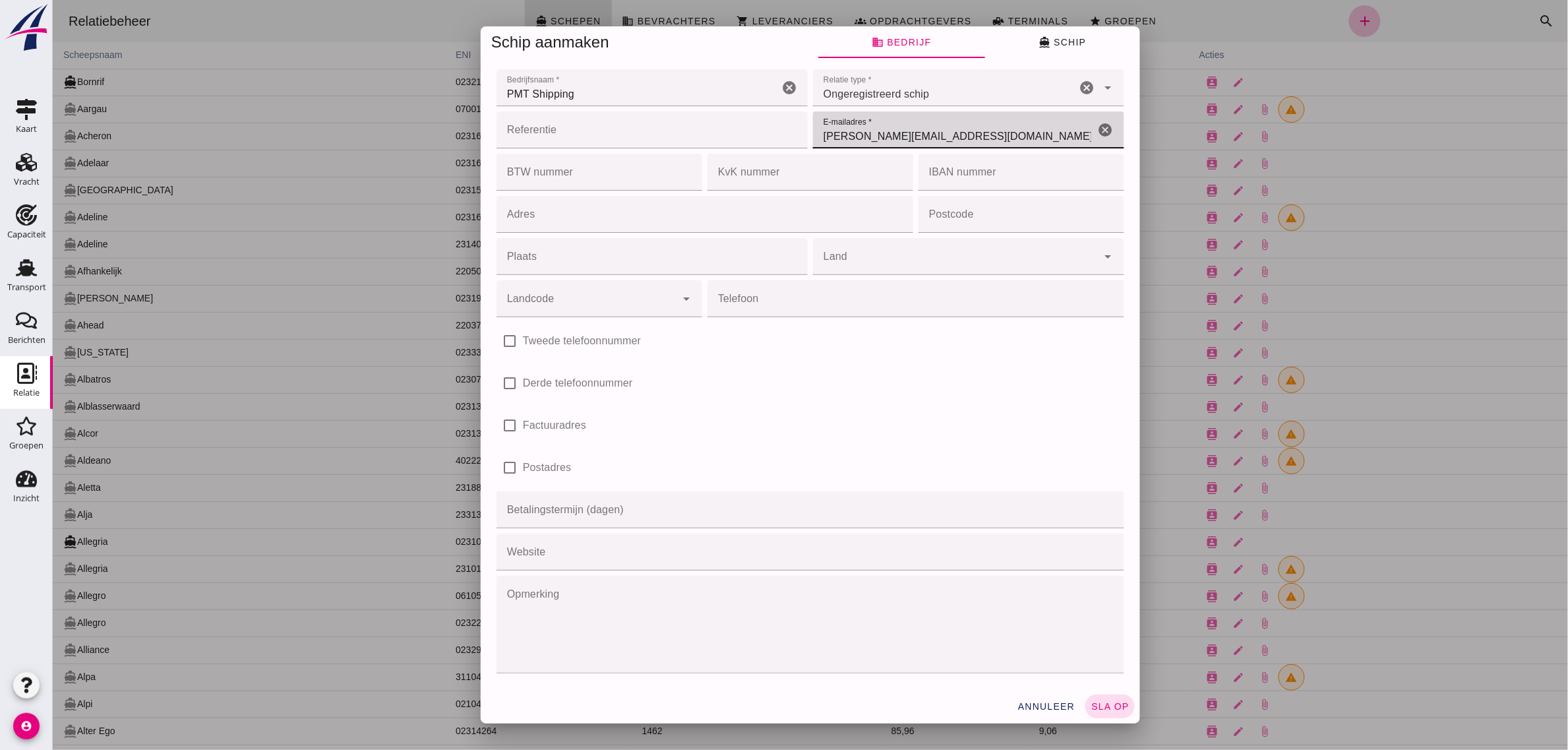
type input "[PERSON_NAME][EMAIL_ADDRESS][DOMAIN_NAME]"
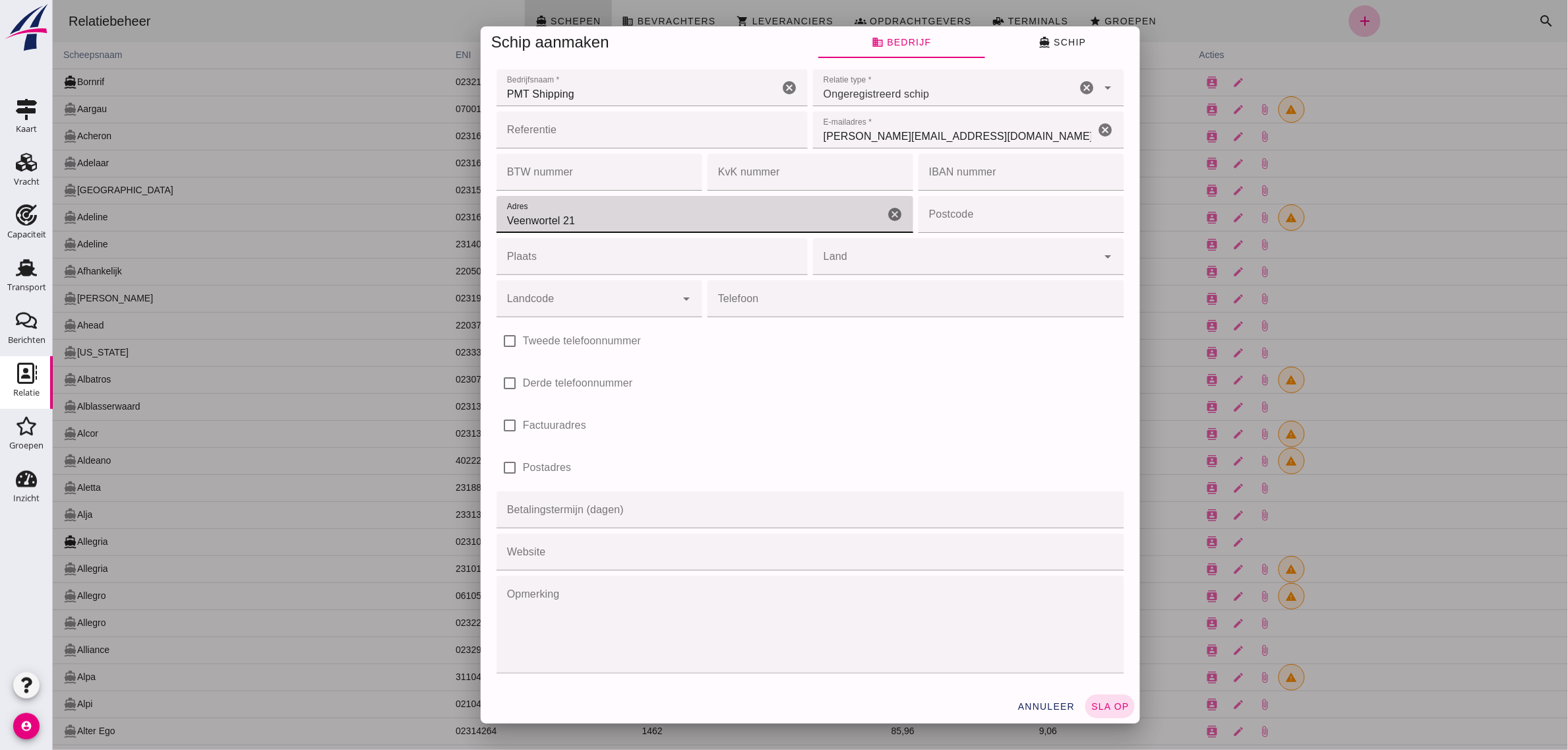
type input "Veenwortel 21"
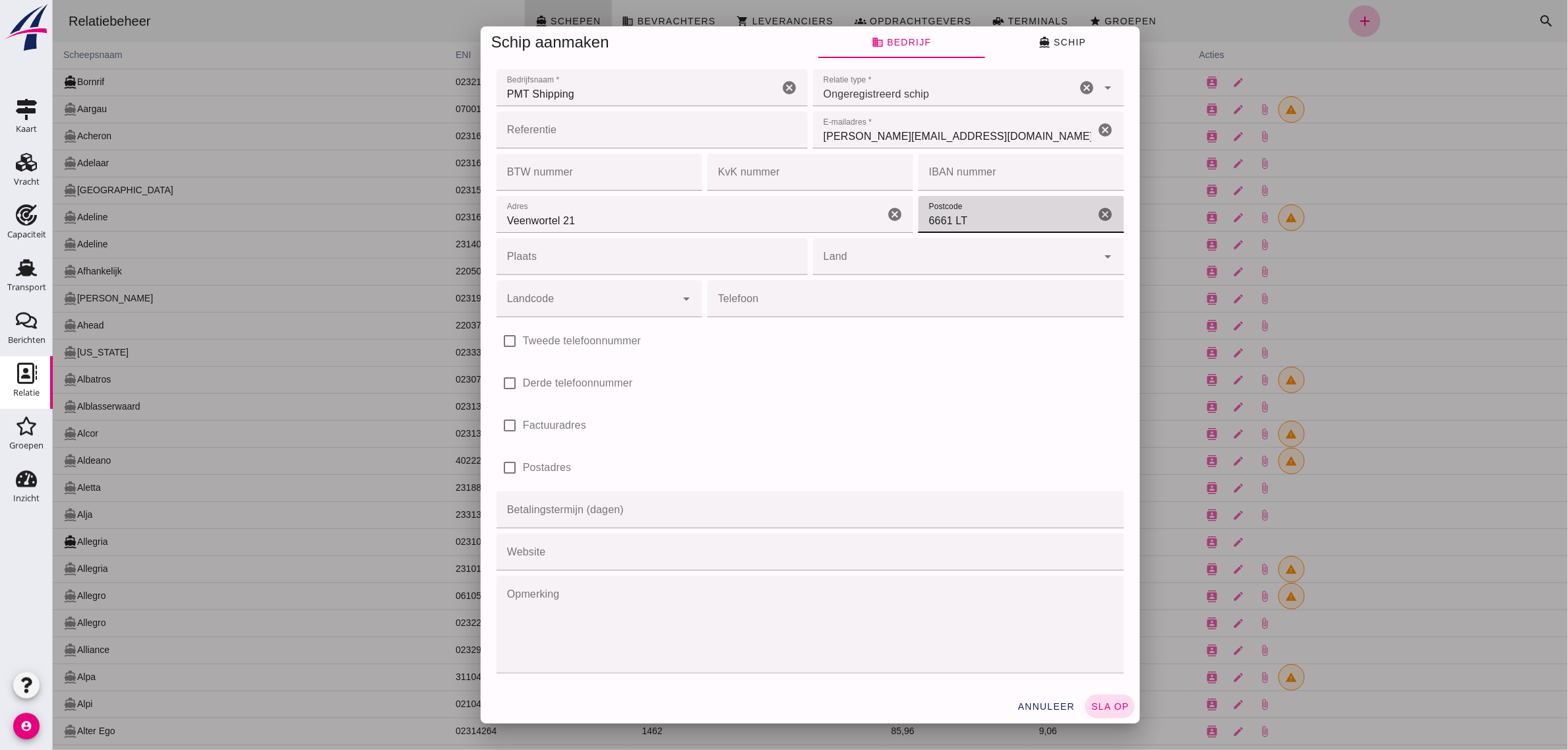
type input "6661 LT"
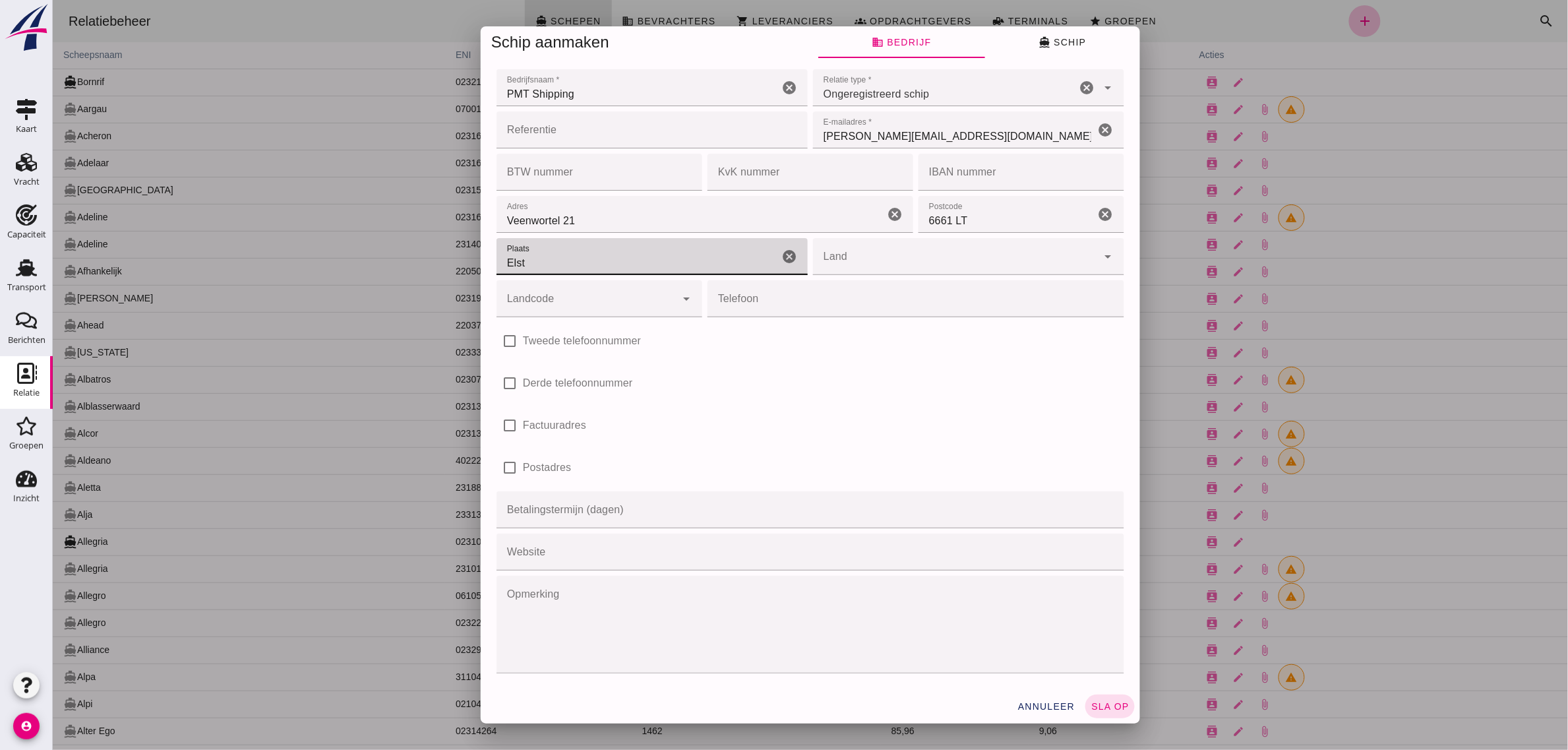
type input "Elst"
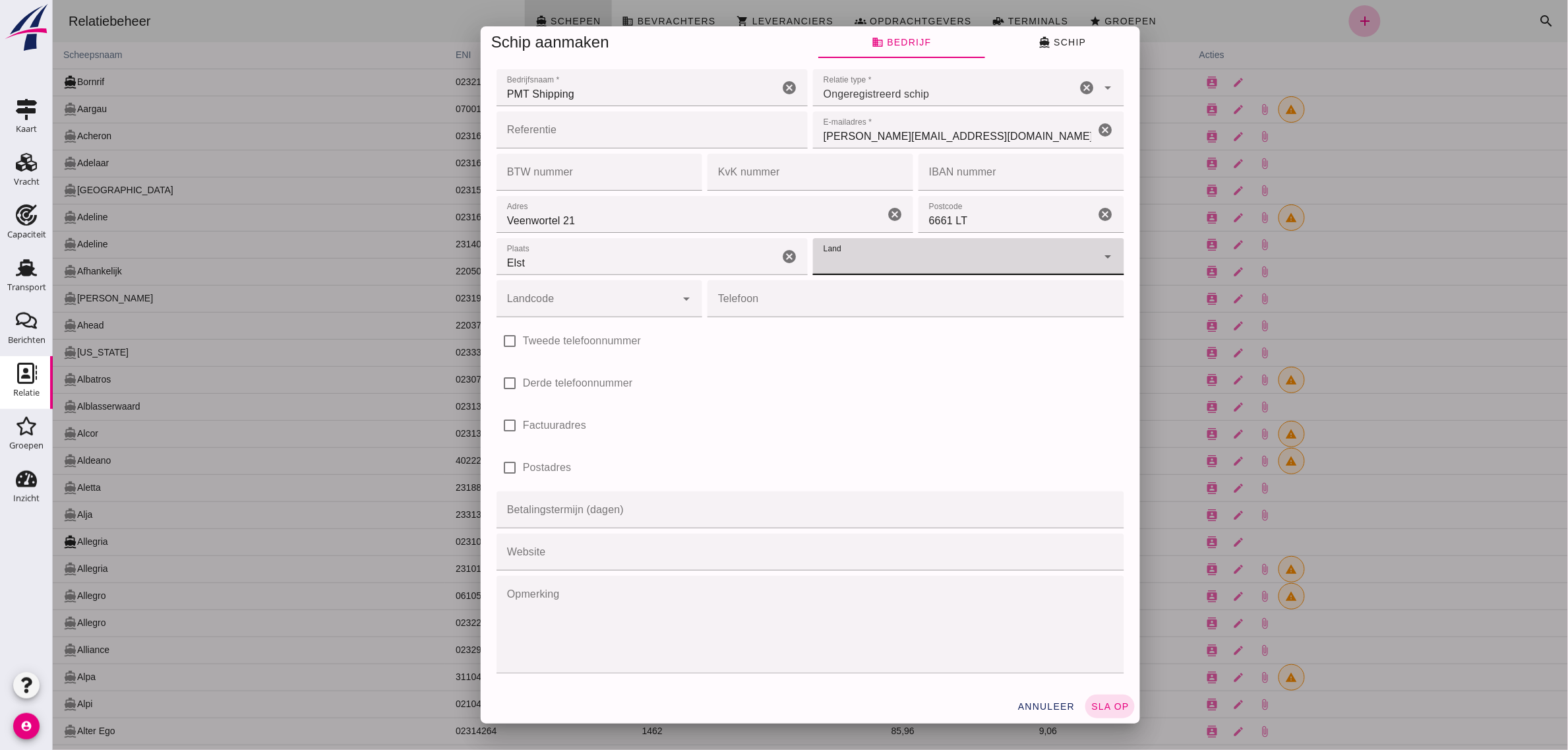
click input "Land"
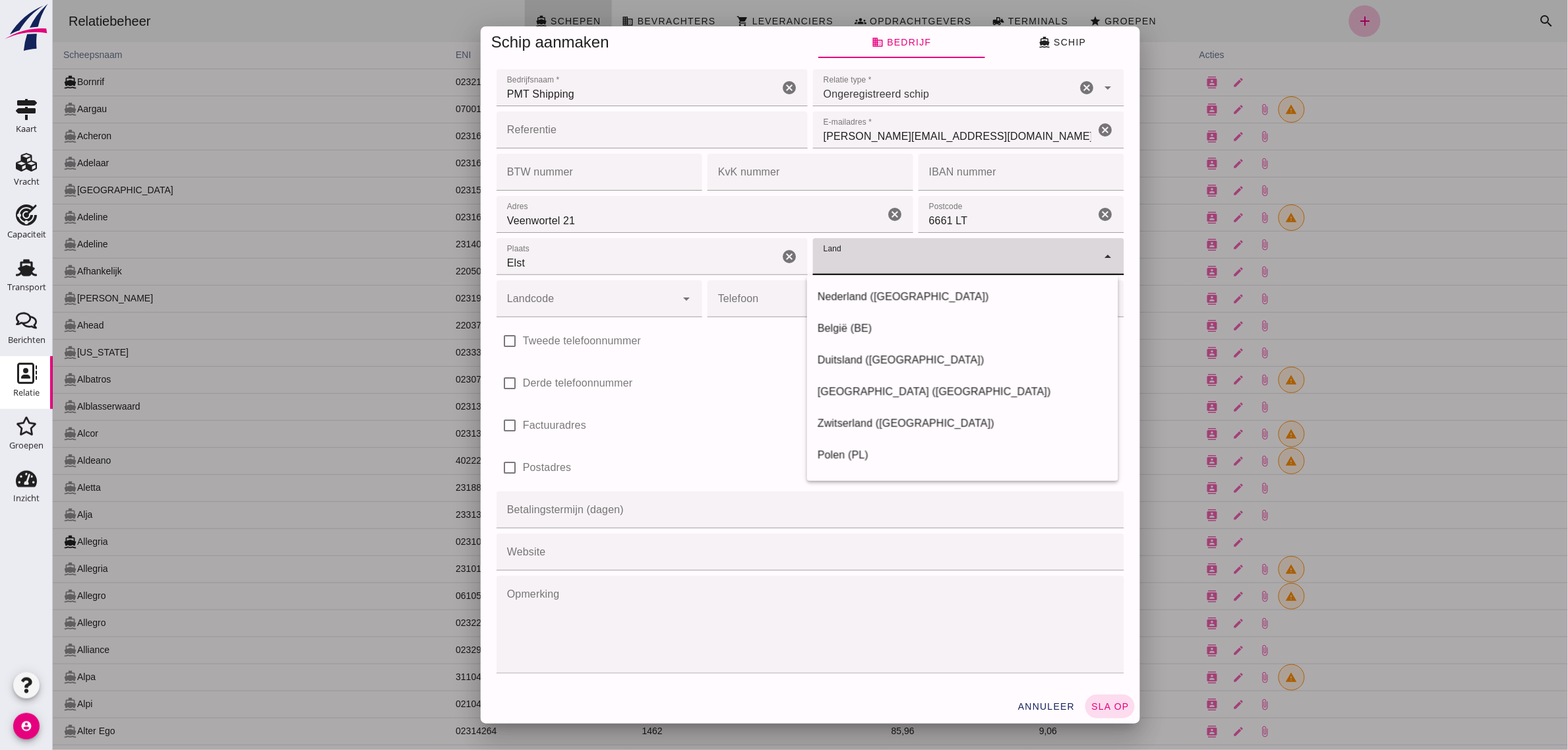
drag, startPoint x: 850, startPoint y: 292, endPoint x: 822, endPoint y: 301, distance: 29.4
click at [850, 292] on div "Nederland ([GEOGRAPHIC_DATA])" at bounding box center [962, 297] width 290 height 16
type input "Nederland ([GEOGRAPHIC_DATA])"
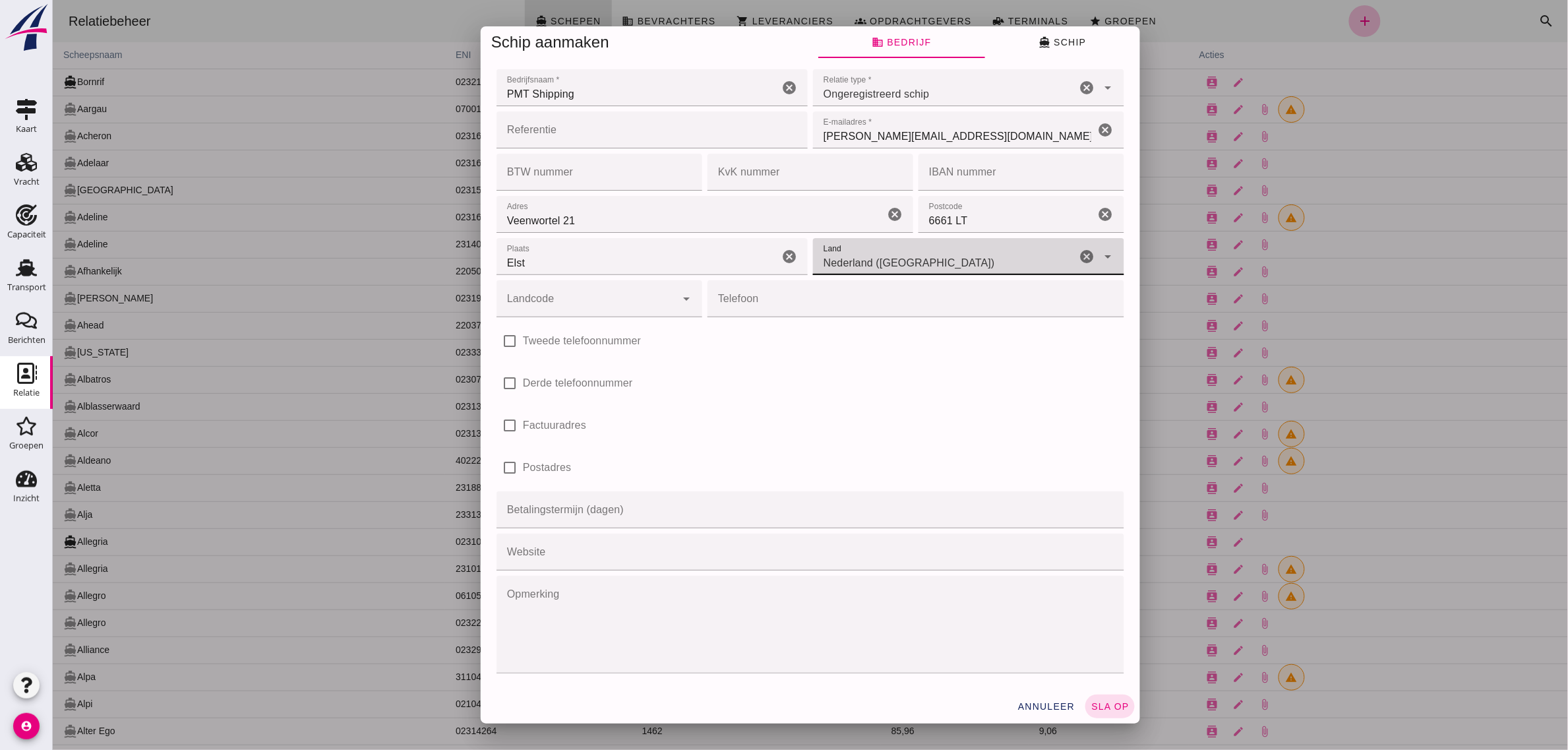
click input "Landcode"
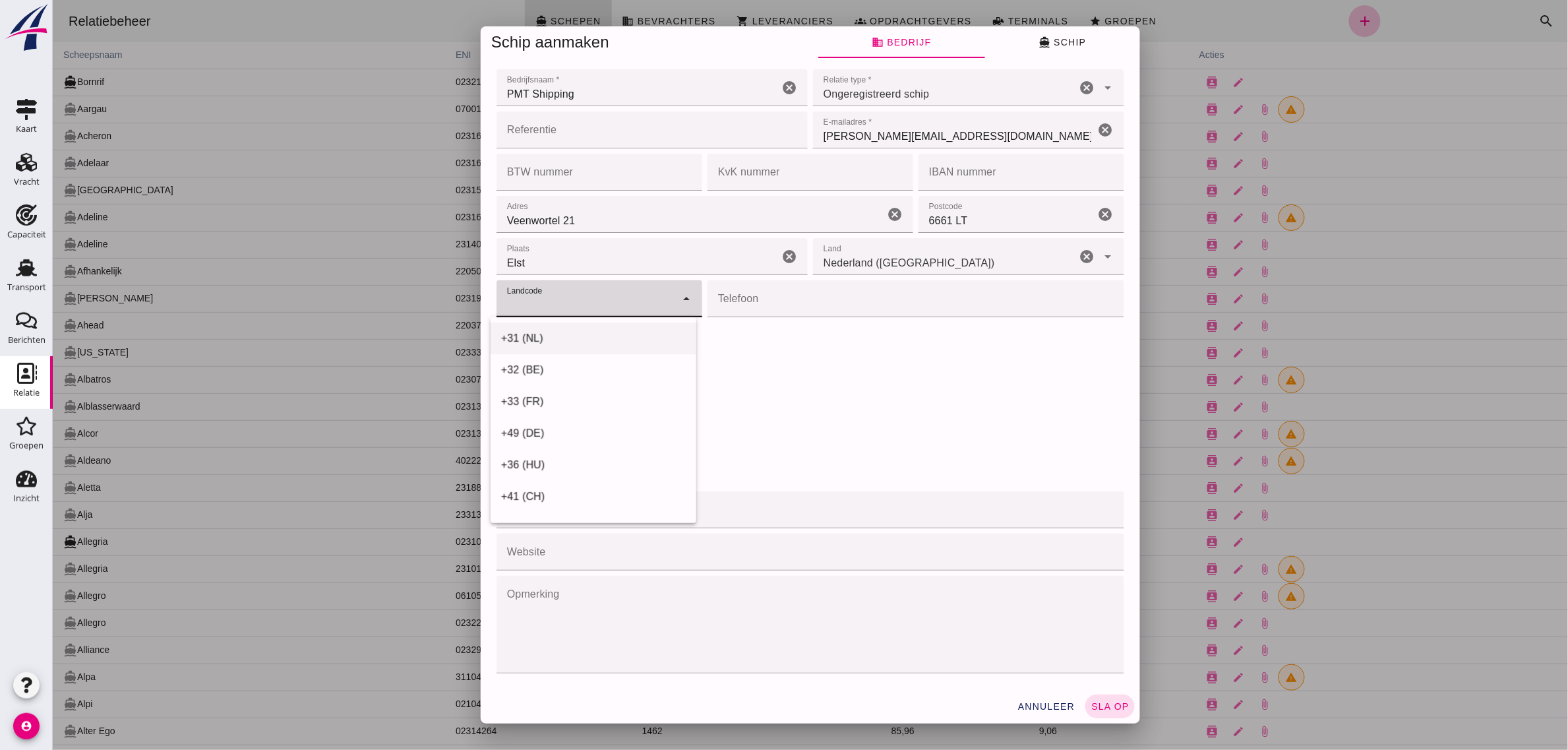
click at [553, 340] on div "+31 (NL)" at bounding box center [593, 338] width 185 height 16
type input "+31 (NL)"
click input "Telefoon"
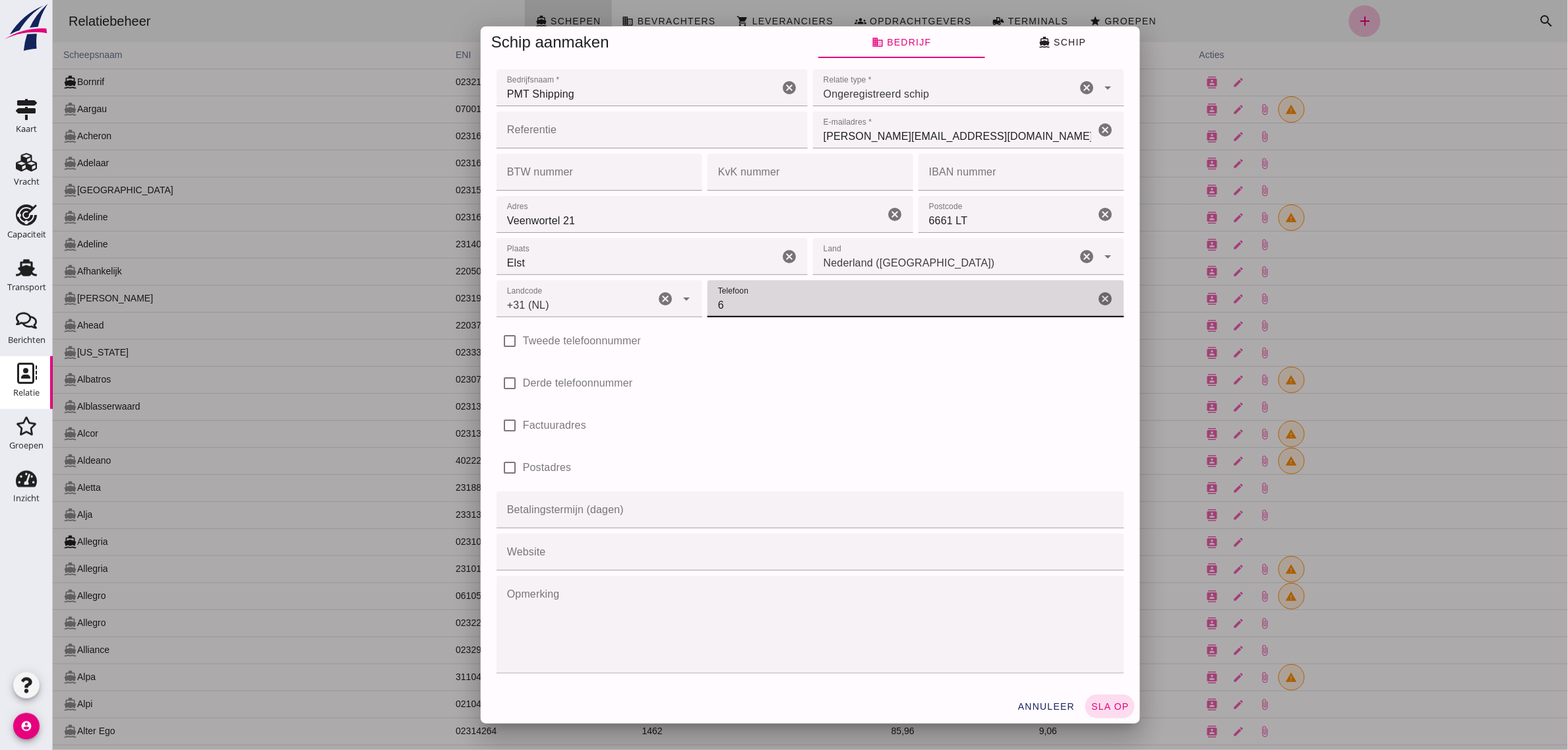
click input "6"
type input "642282024"
click div "check_box_outline_blank Factuuradres"
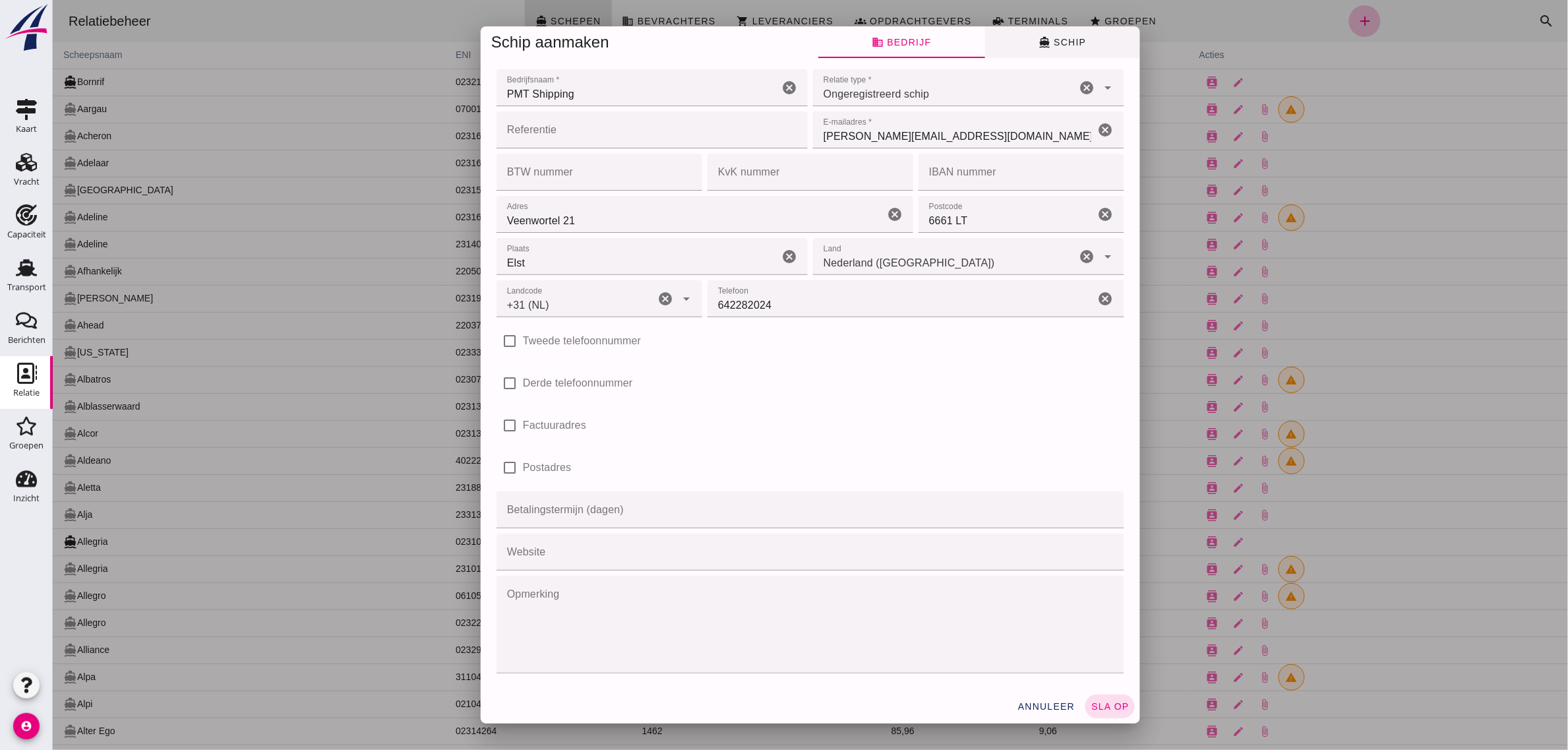
click span "directions_boat Schip"
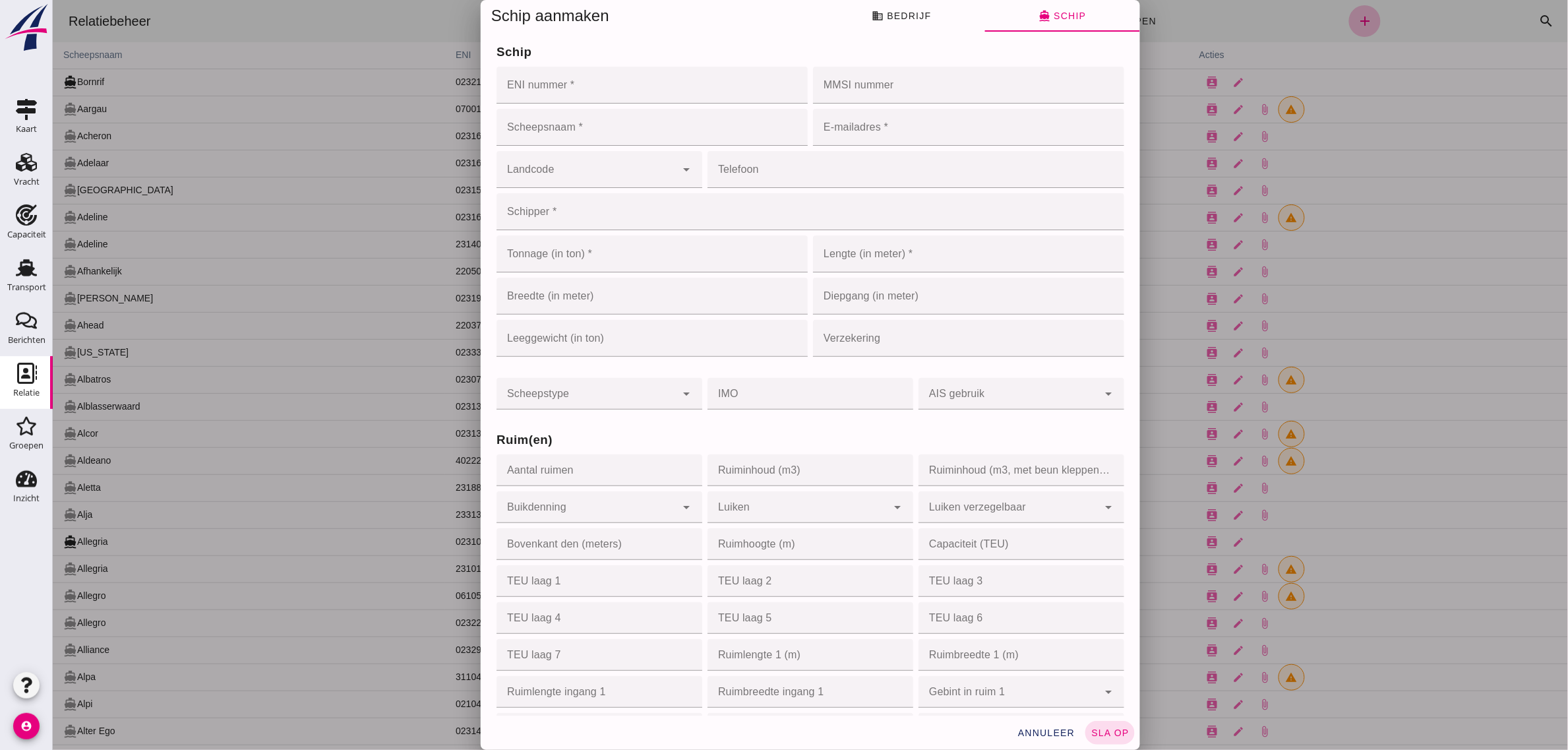
click input "ENI nummer *"
type input "06000173"
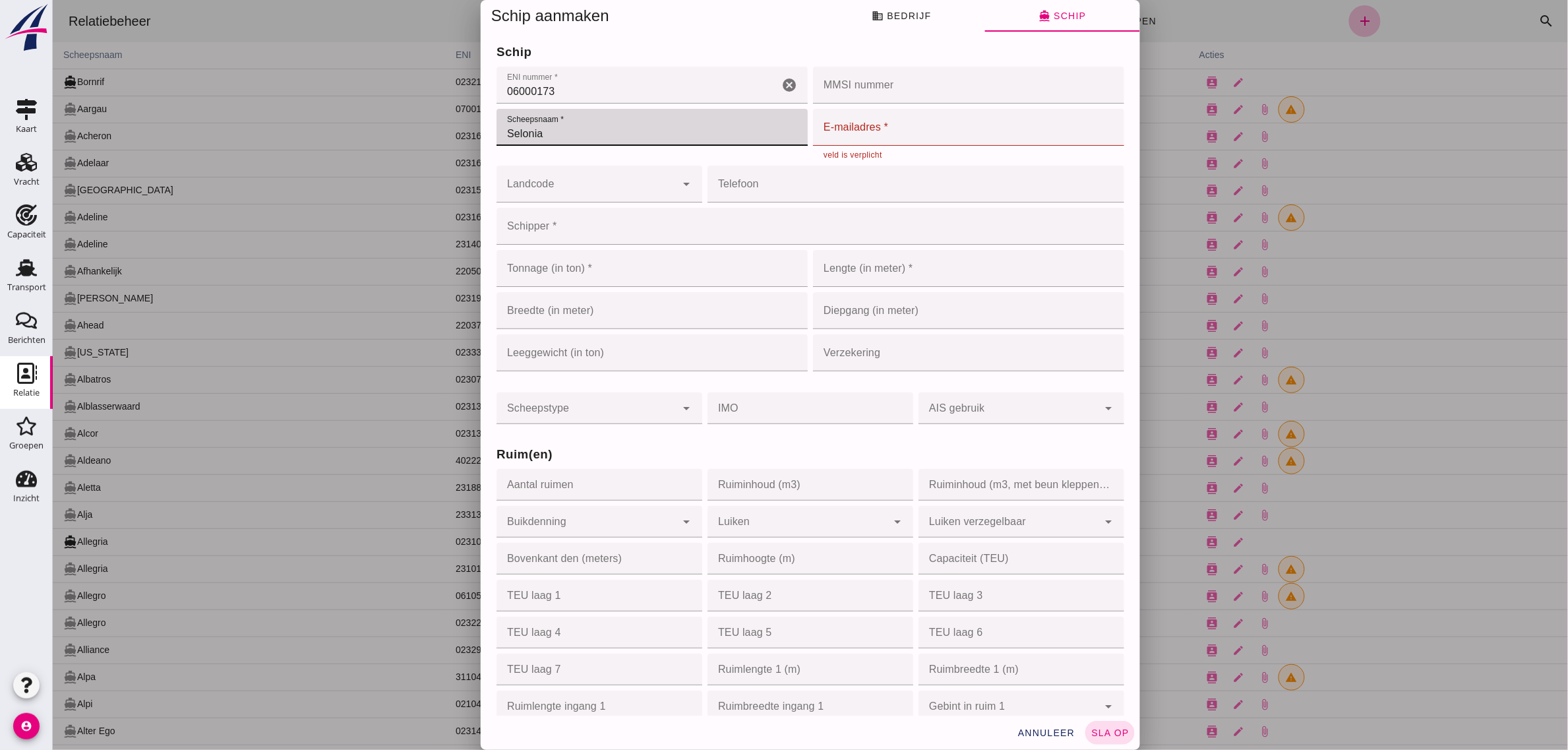
type input "Selonia"
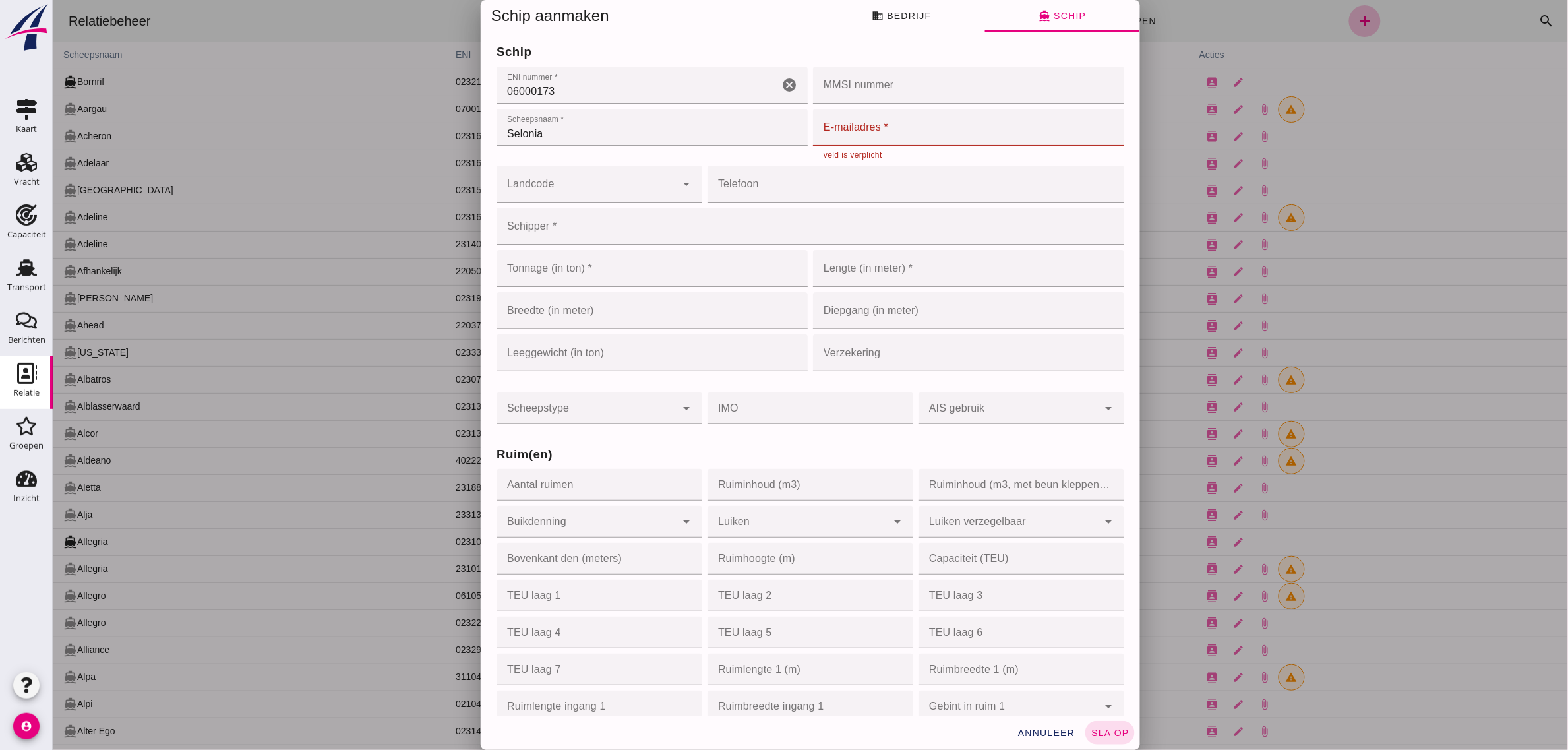
click div
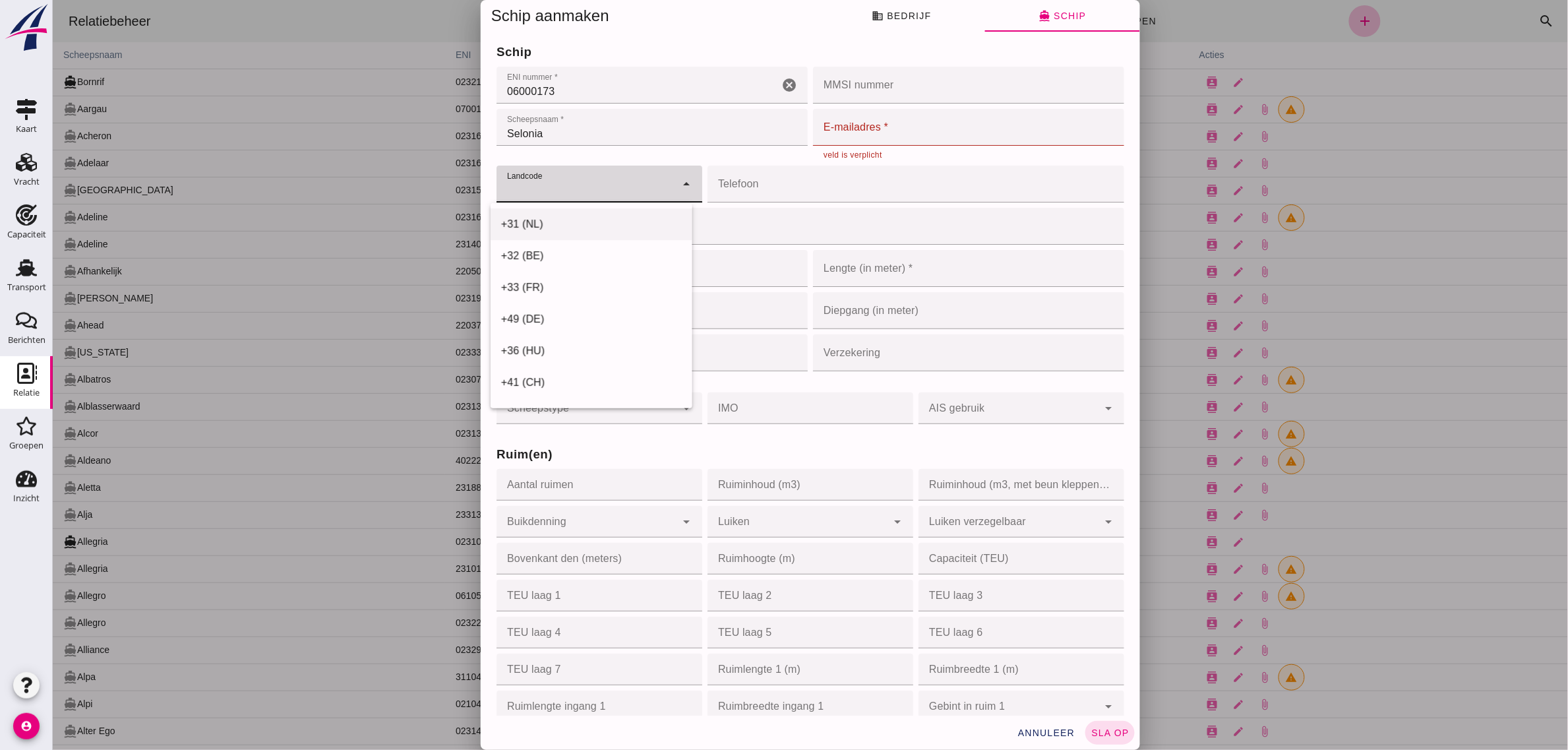
click at [542, 229] on div "+31 (NL)" at bounding box center [590, 224] width 180 height 16
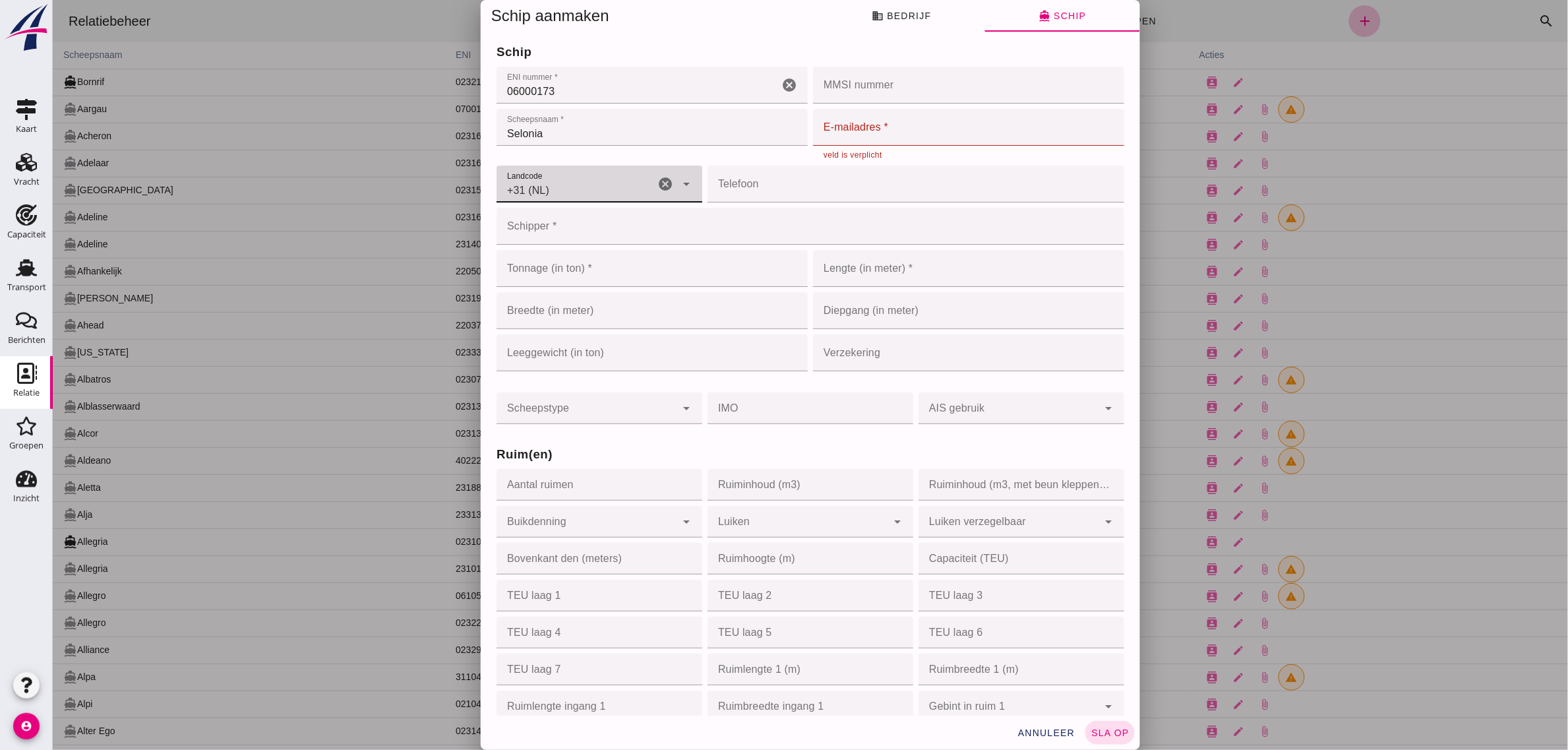
click div "+31 (NL) +31 (NL)"
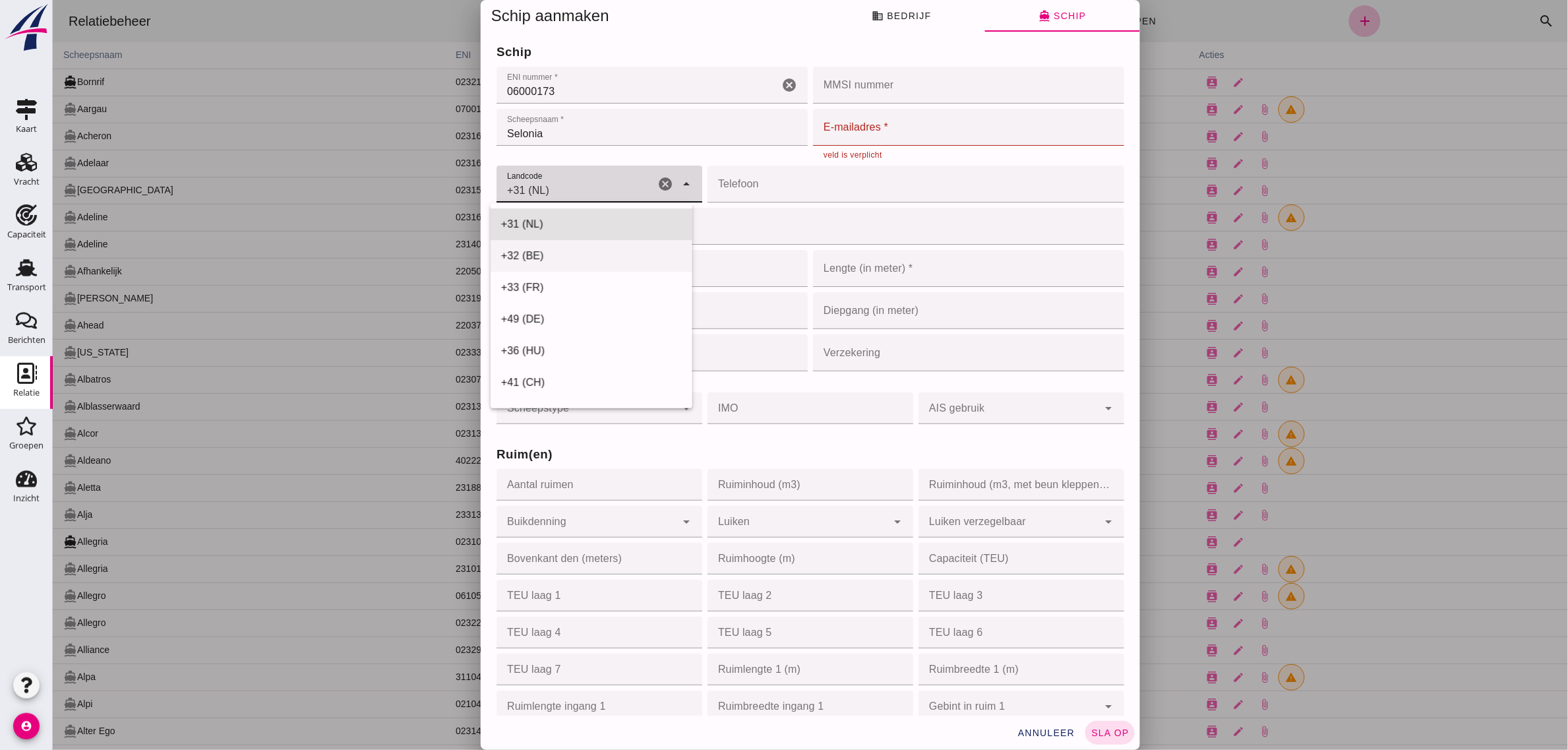
click at [548, 252] on div "+32 (BE)" at bounding box center [590, 256] width 180 height 16
type input "+32 (BE)"
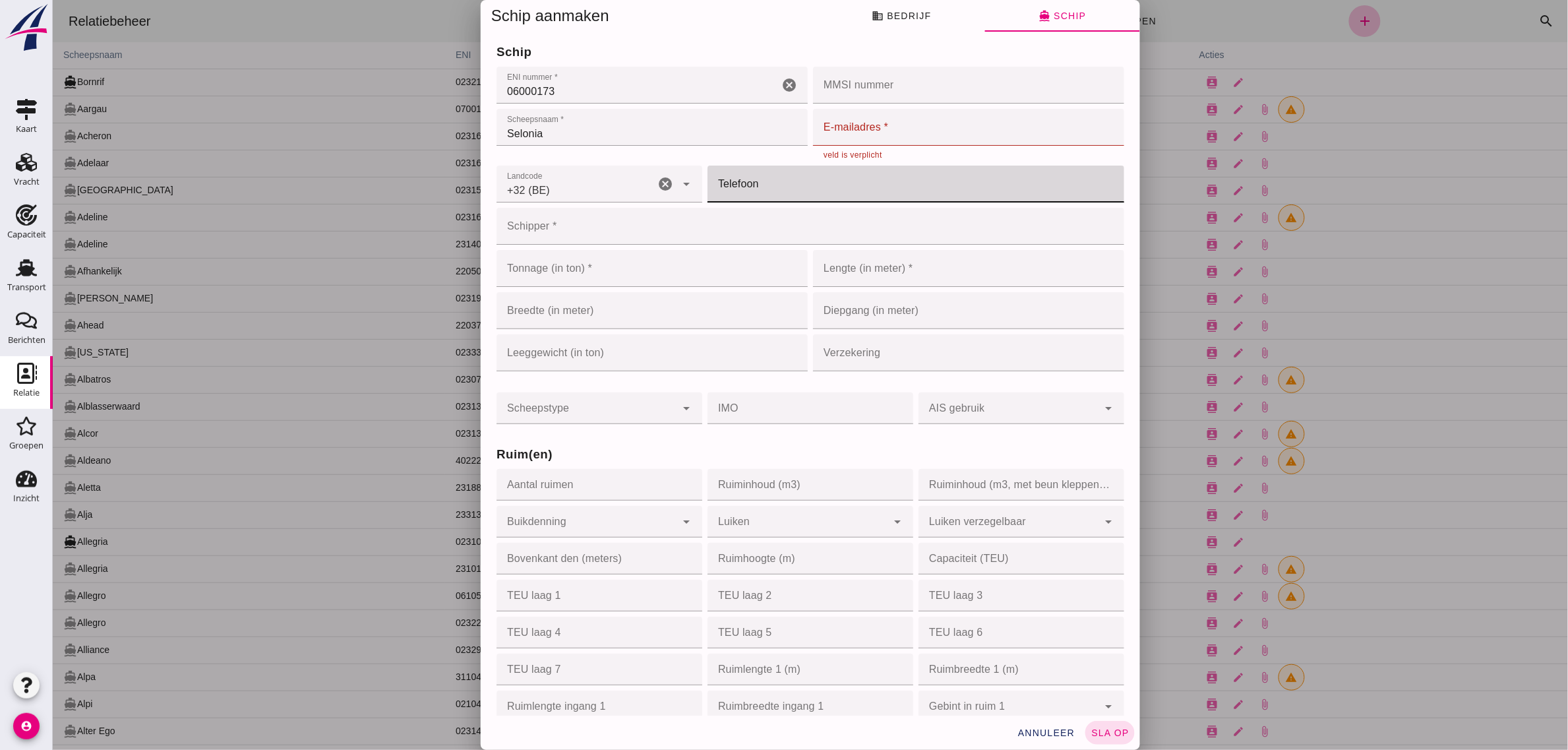
click input "Telefoon"
type input "498441777"
click input "Schipper *"
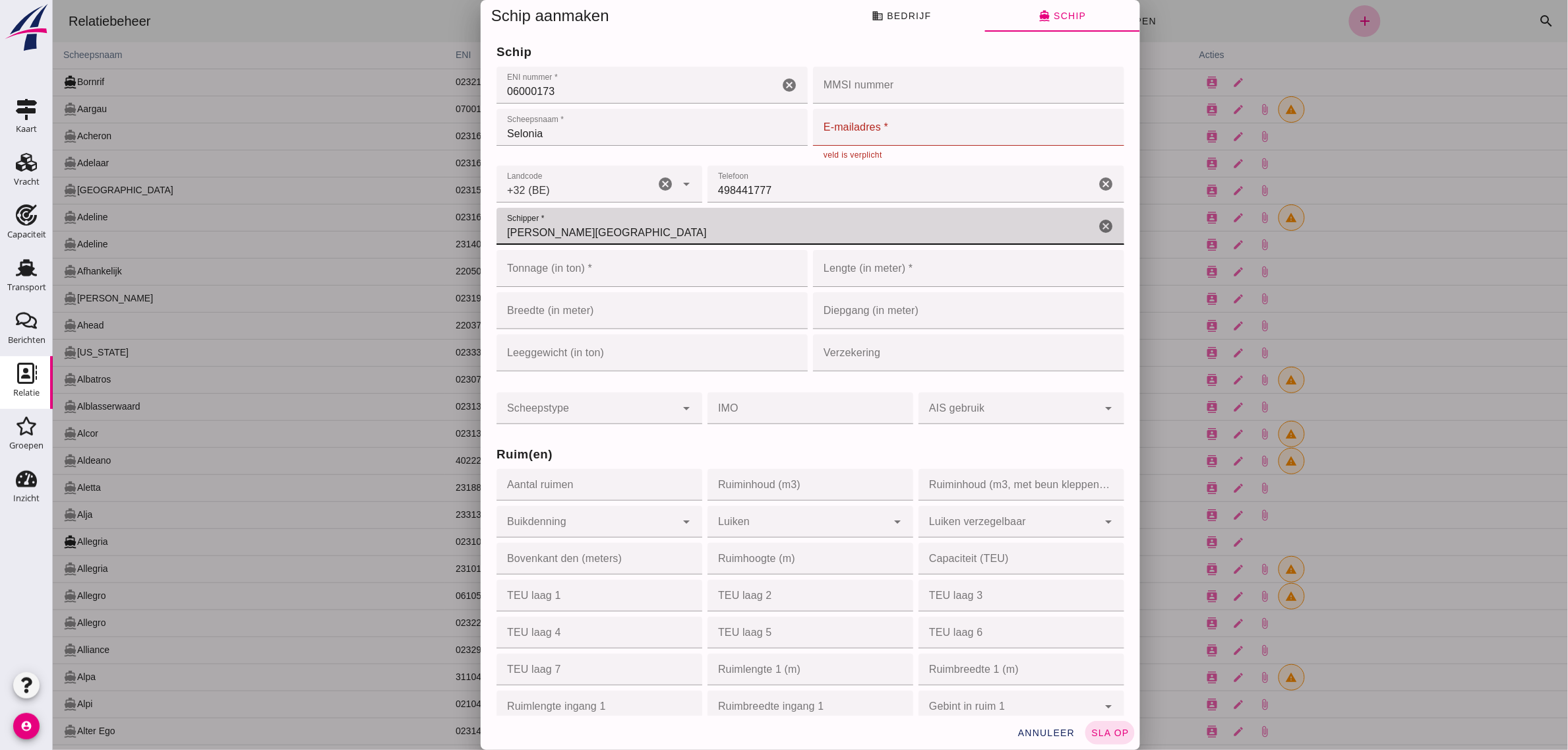
type input "[PERSON_NAME][GEOGRAPHIC_DATA]"
click input "Tonnage (in ton) *"
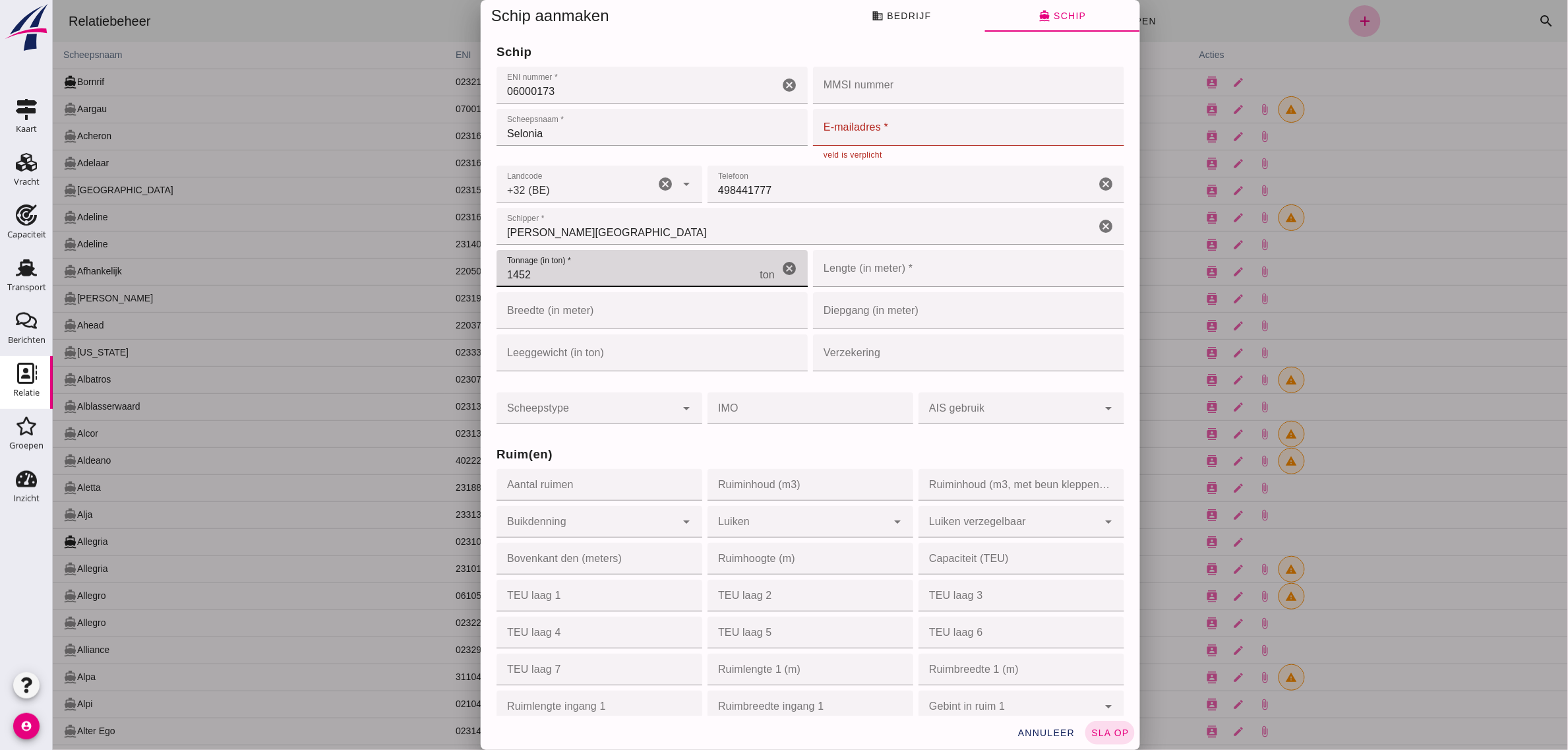
type input "1452"
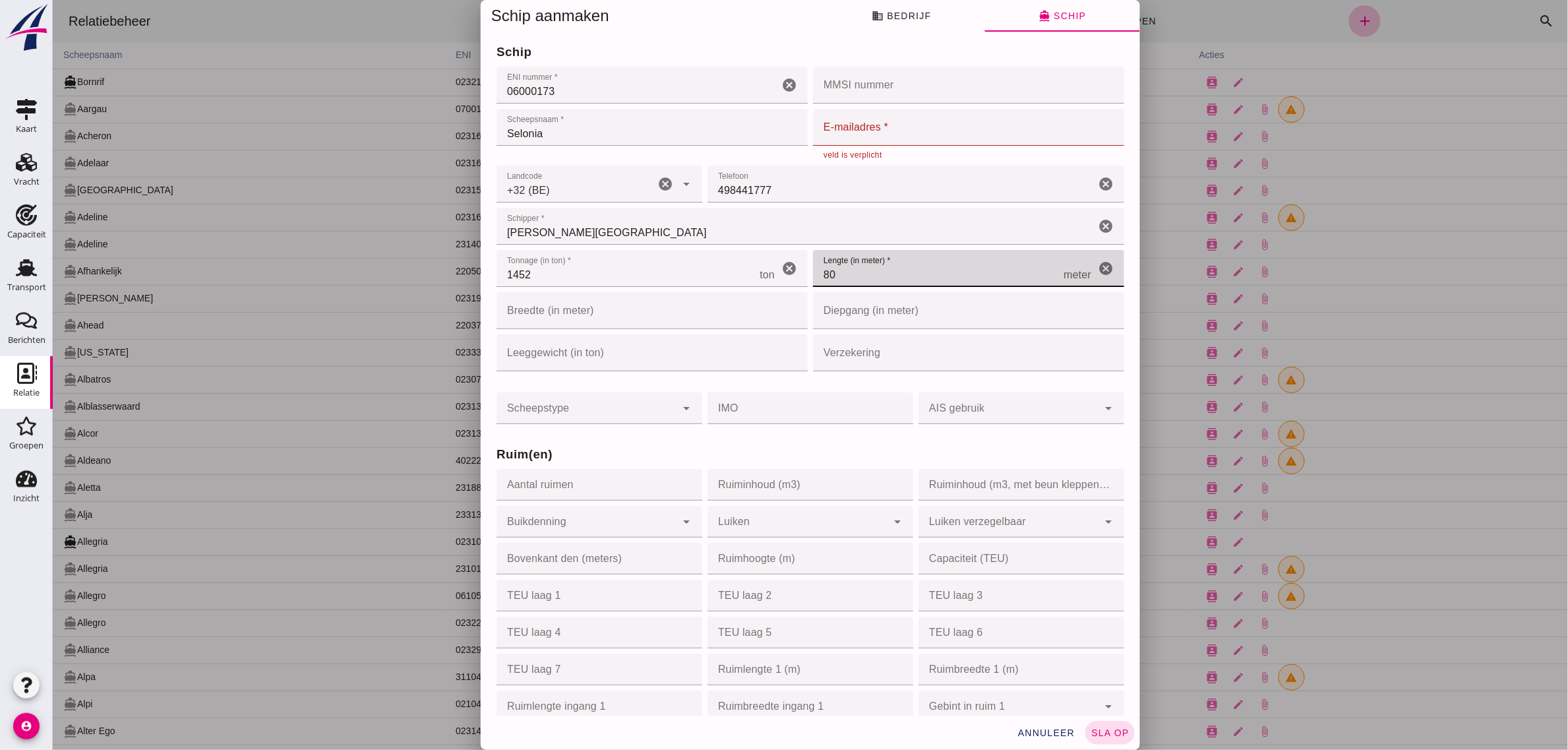
type input "80"
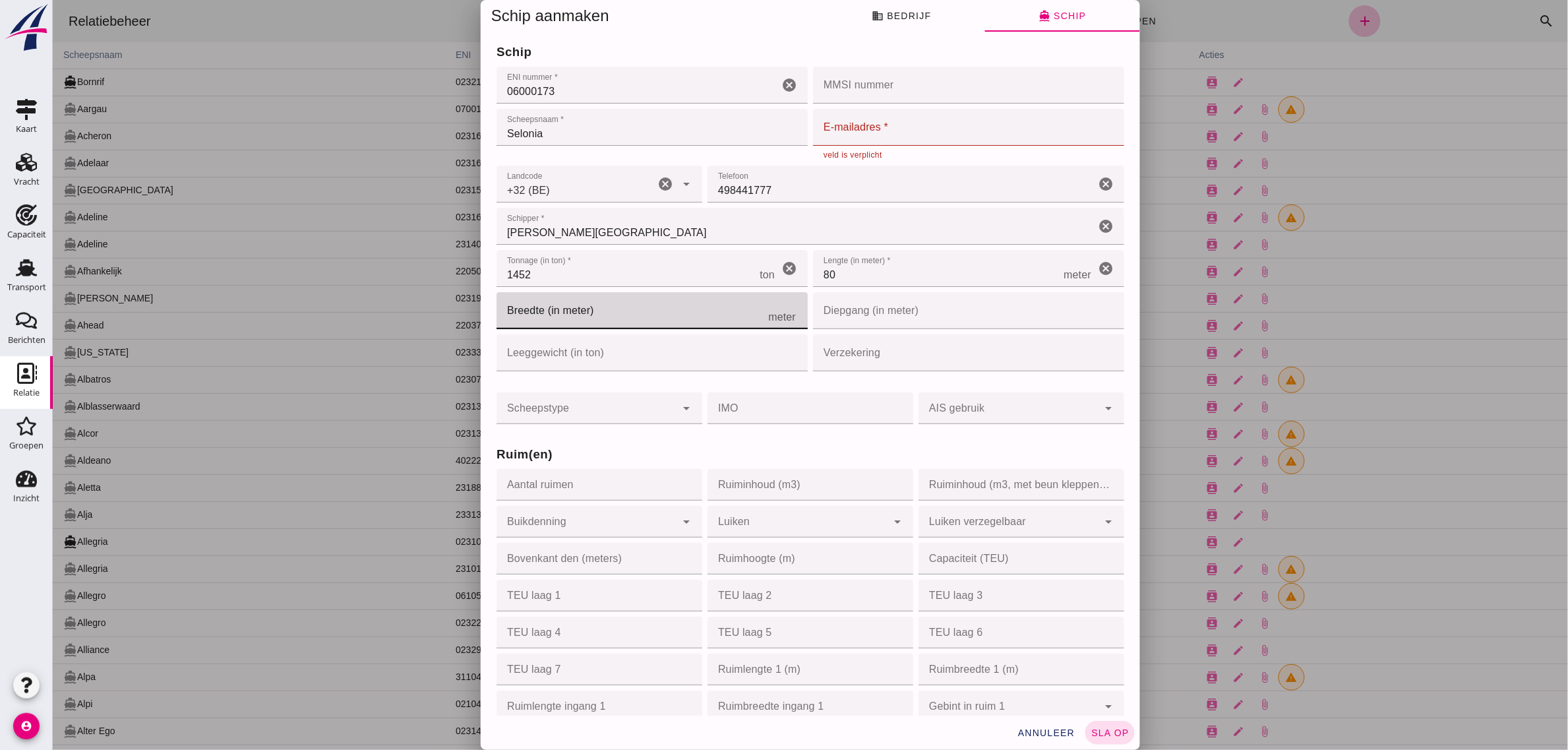
type input "9"
type input "9.6"
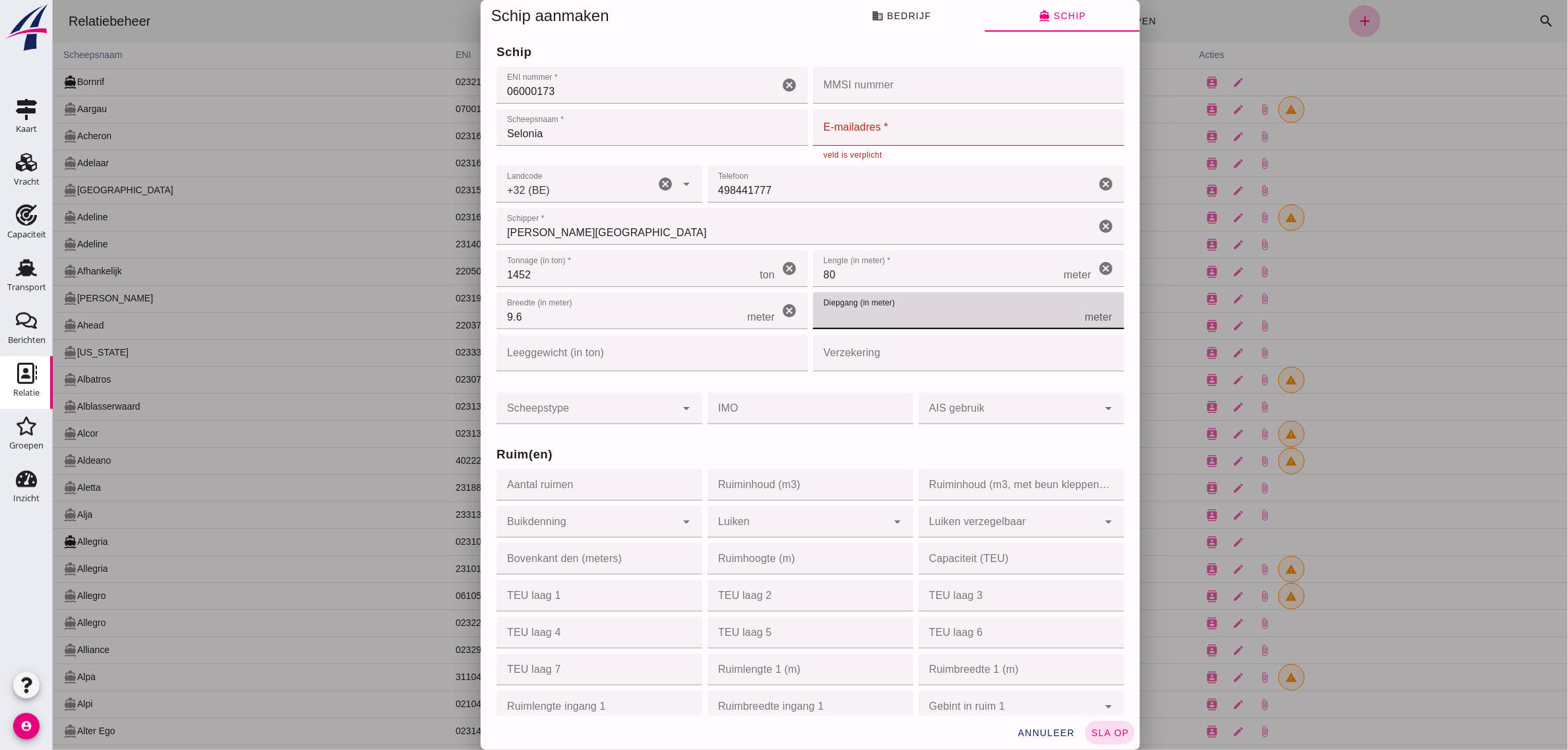
type input "2"
type input "2.83"
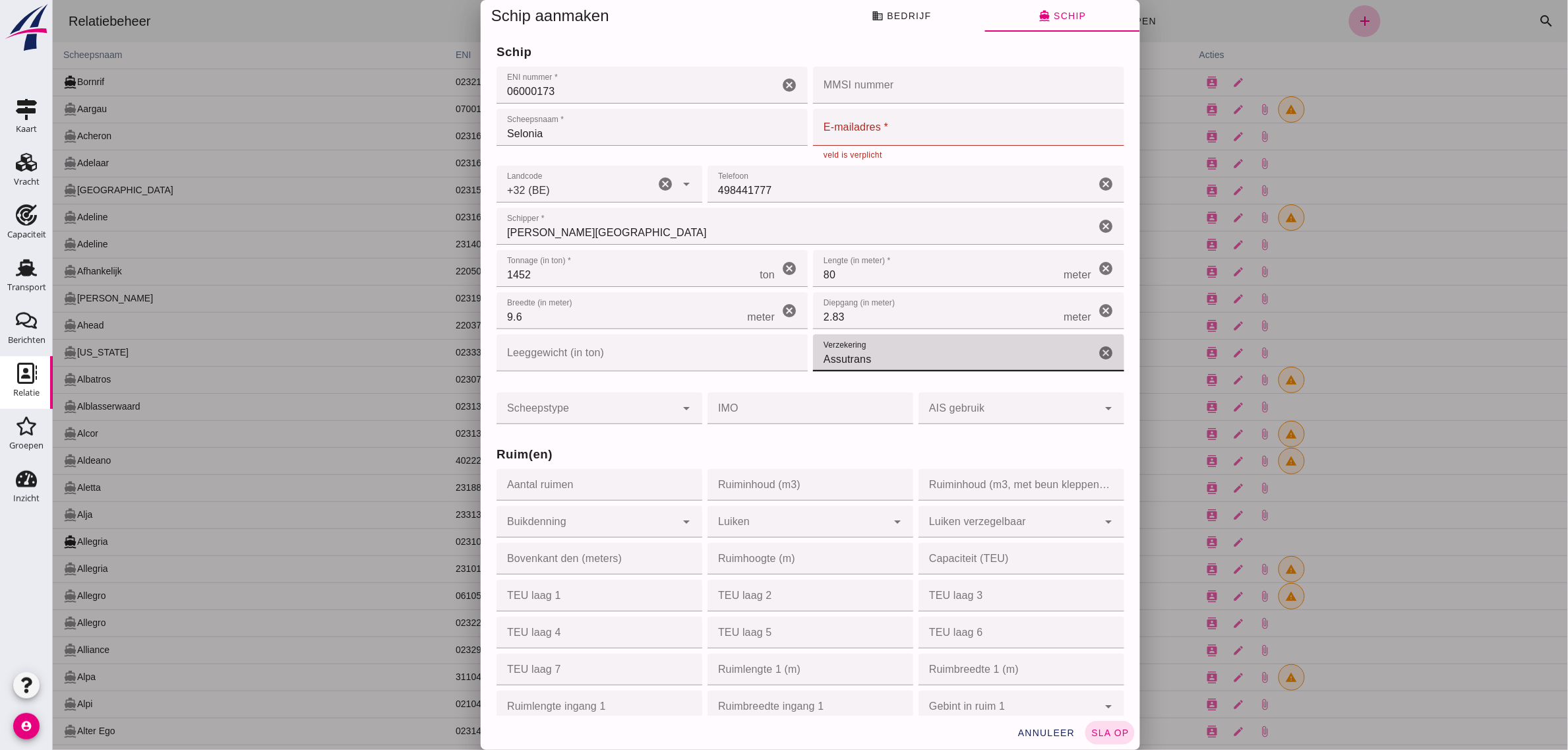
type input "Assutrans"
click div
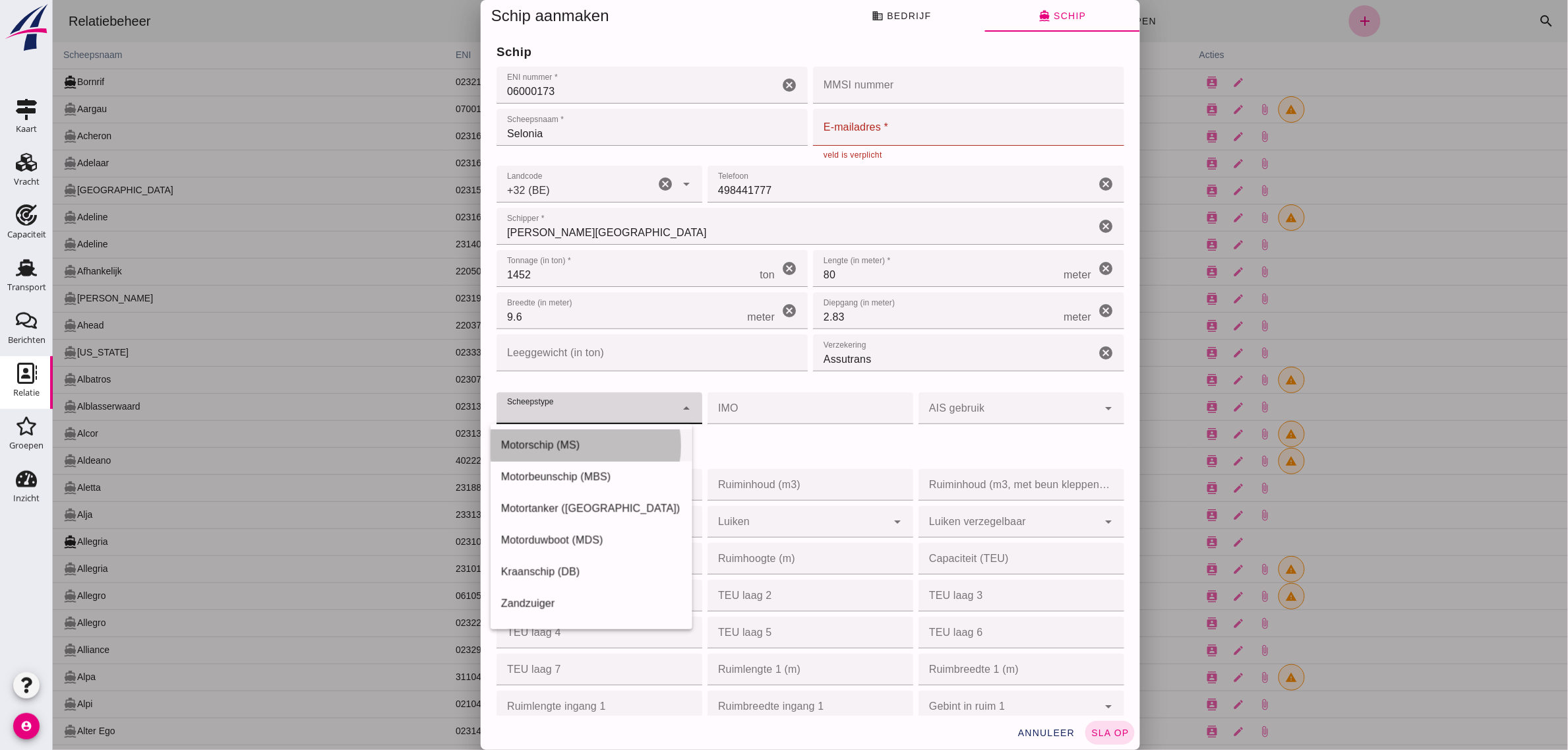
click at [547, 439] on div "Motorschip (MS)" at bounding box center [590, 445] width 180 height 16
type input "motor_ship"
click at [766, 447] on h3 "Ruim(en)" at bounding box center [810, 454] width 628 height 19
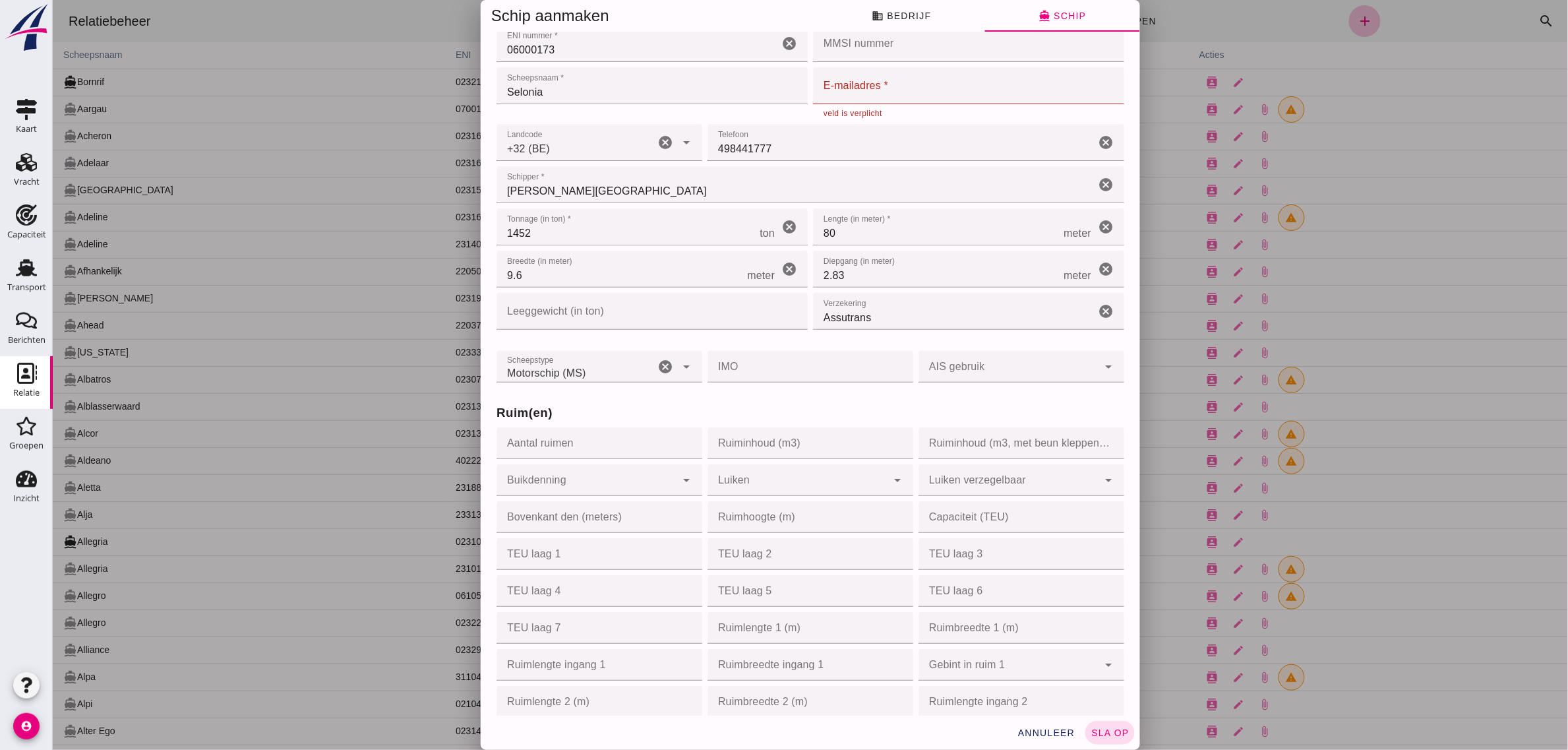
scroll to position [82, 0]
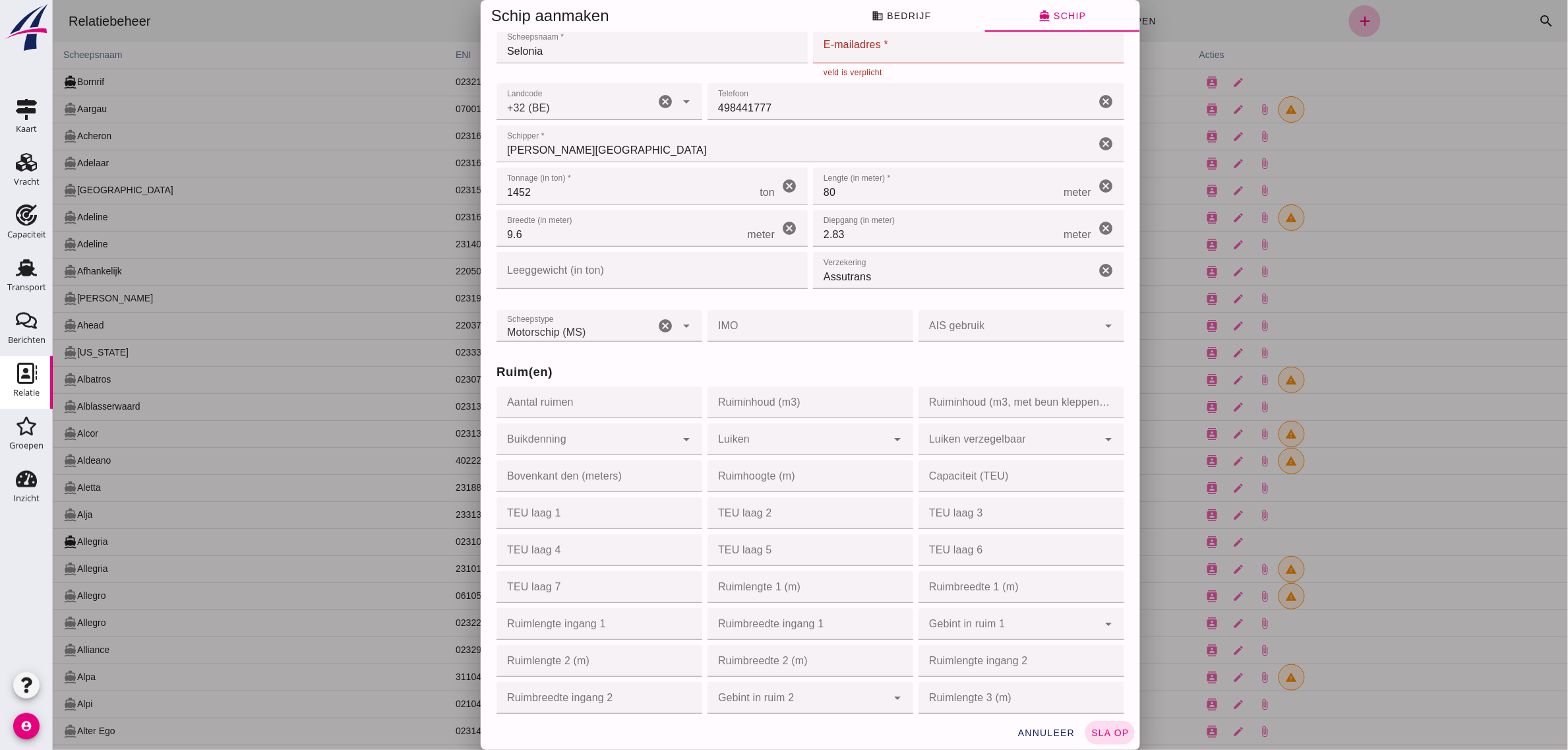
click input "Aantal ruimen"
type input "1"
type input "2100"
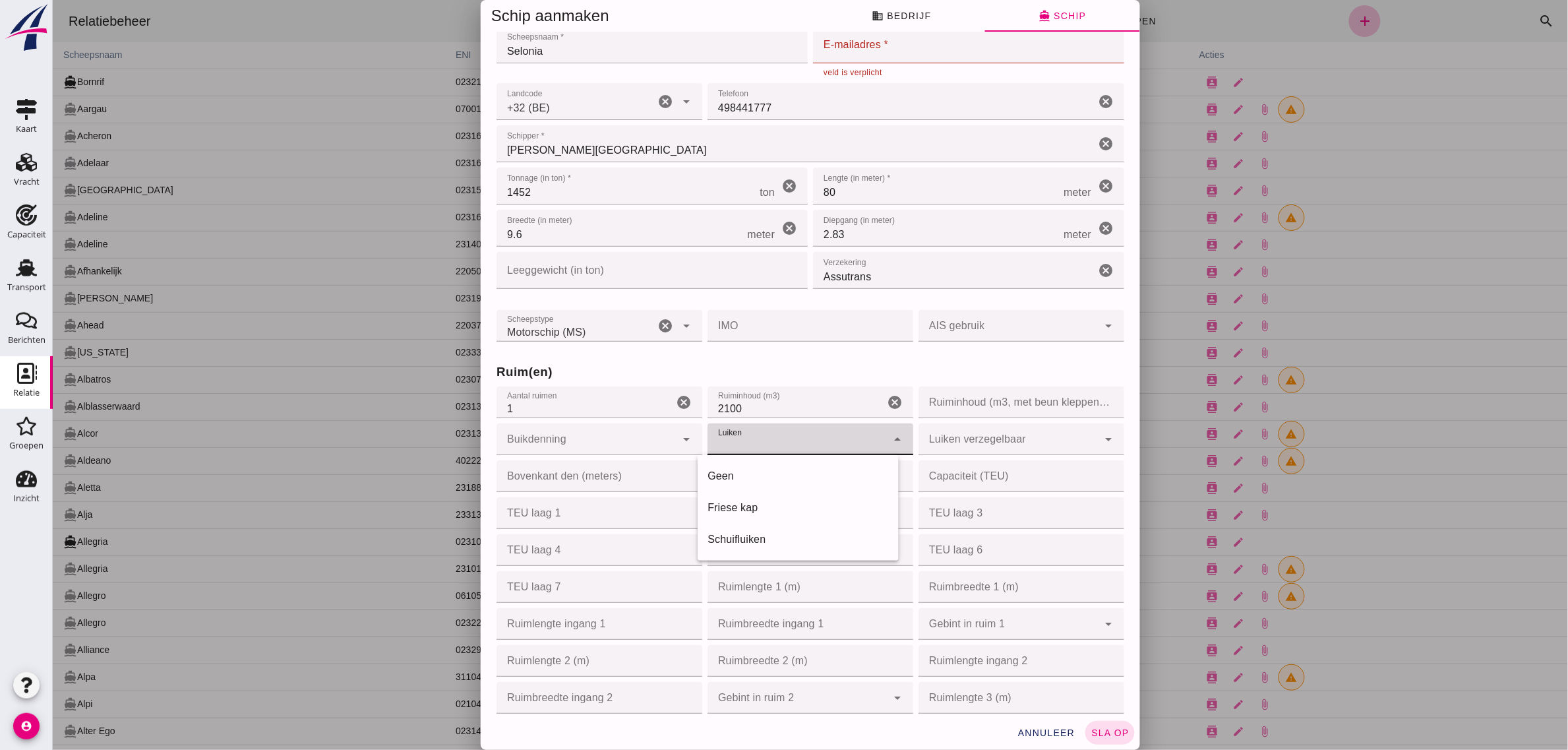
click div
click at [742, 511] on div "Friese kap" at bounding box center [797, 507] width 180 height 16
type input "frisian_hood"
click at [820, 367] on h3 "Ruim(en)" at bounding box center [810, 372] width 628 height 19
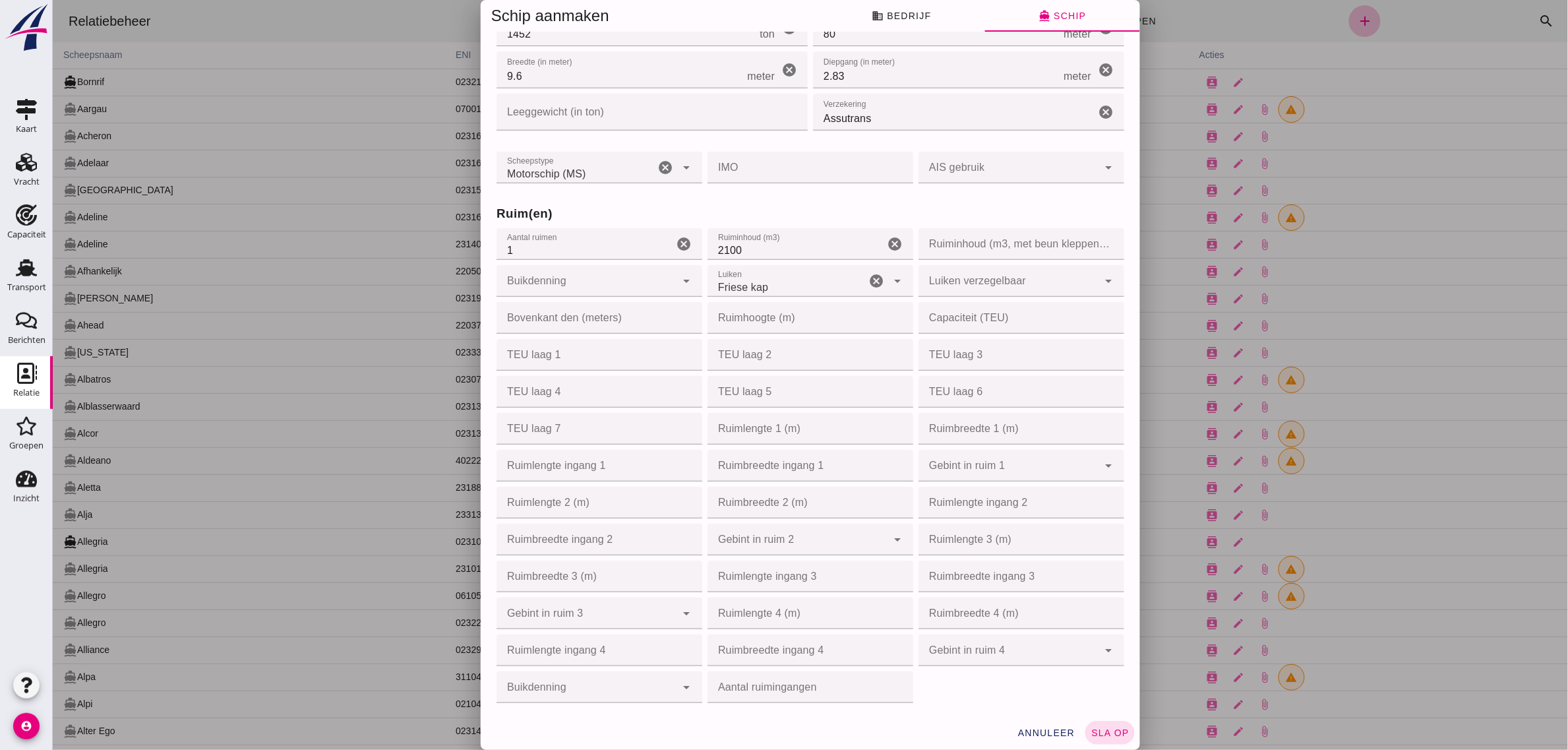
scroll to position [247, 0]
click input "Ruimlengte ingang 1"
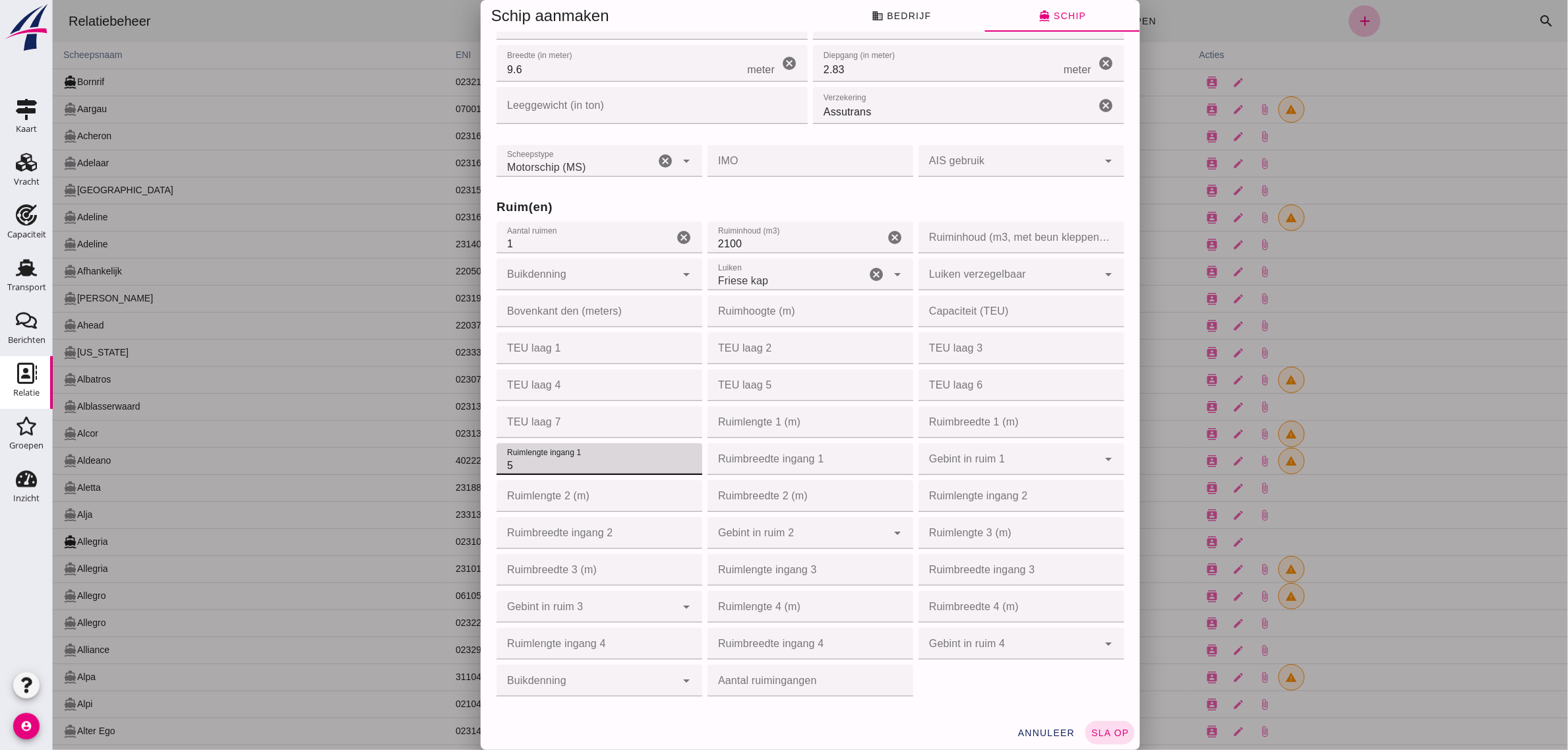
type input "54"
type input "54.20"
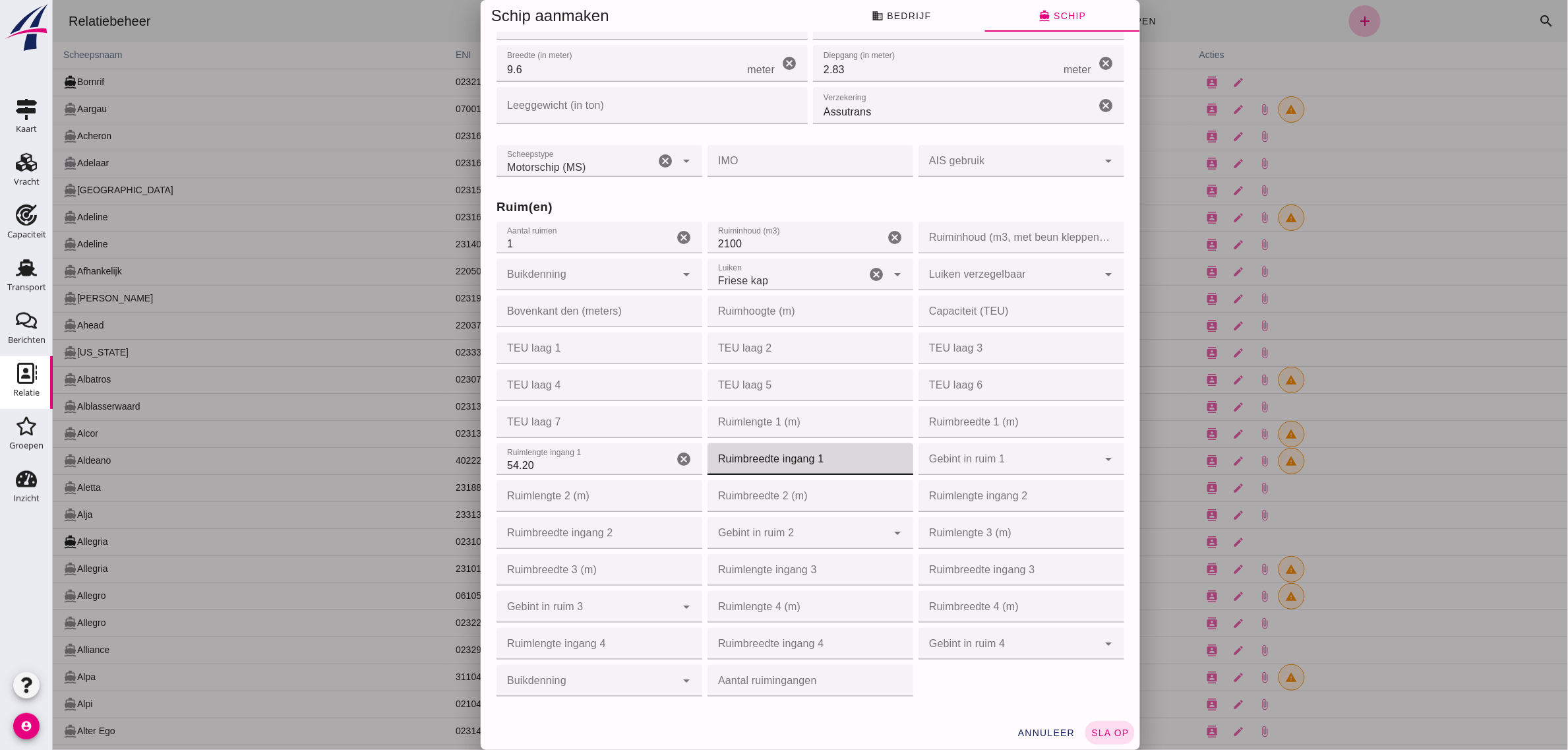
type input "7"
type input "7.50"
click div
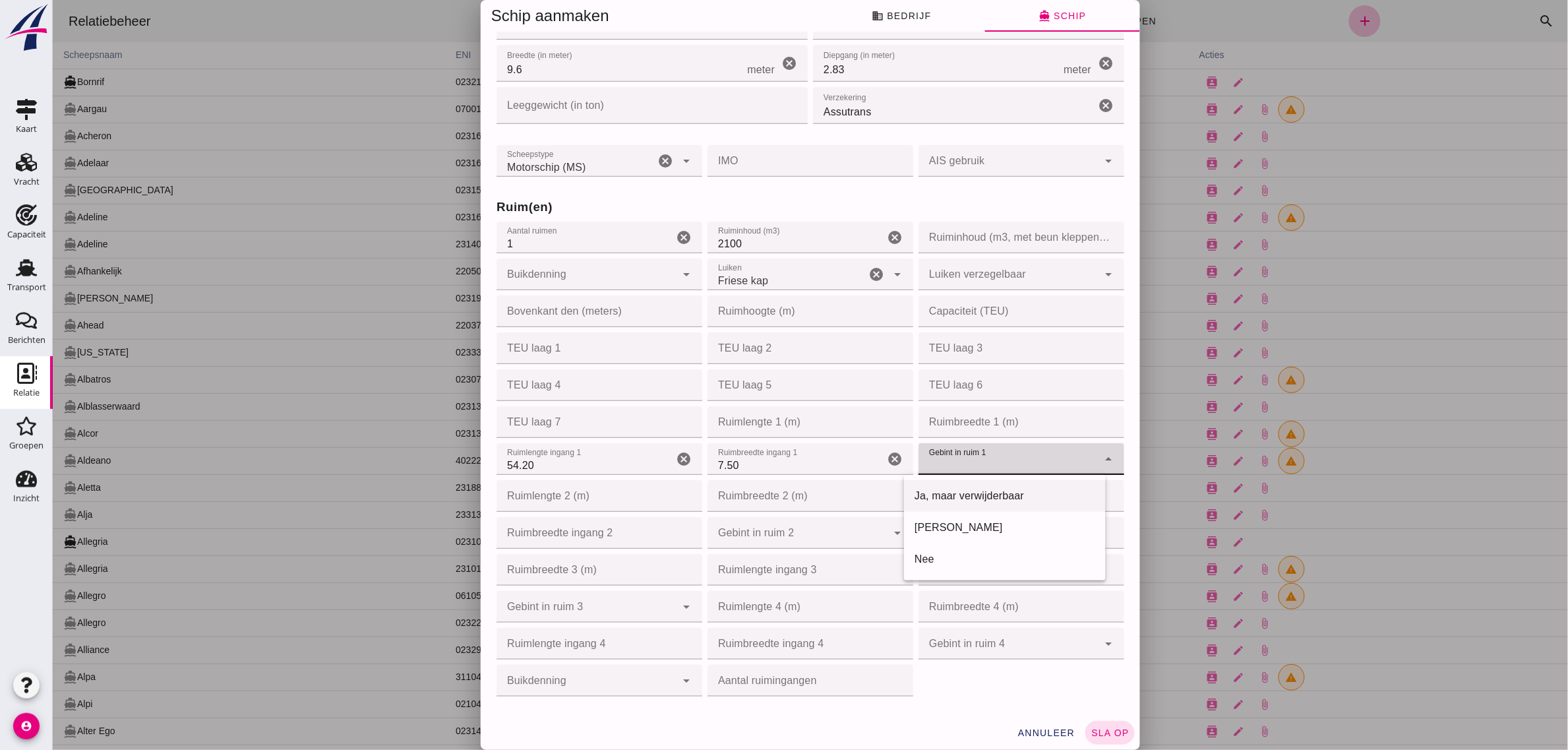
click div "Ja, maar verwijderbaar"
type input "yes_but_removable"
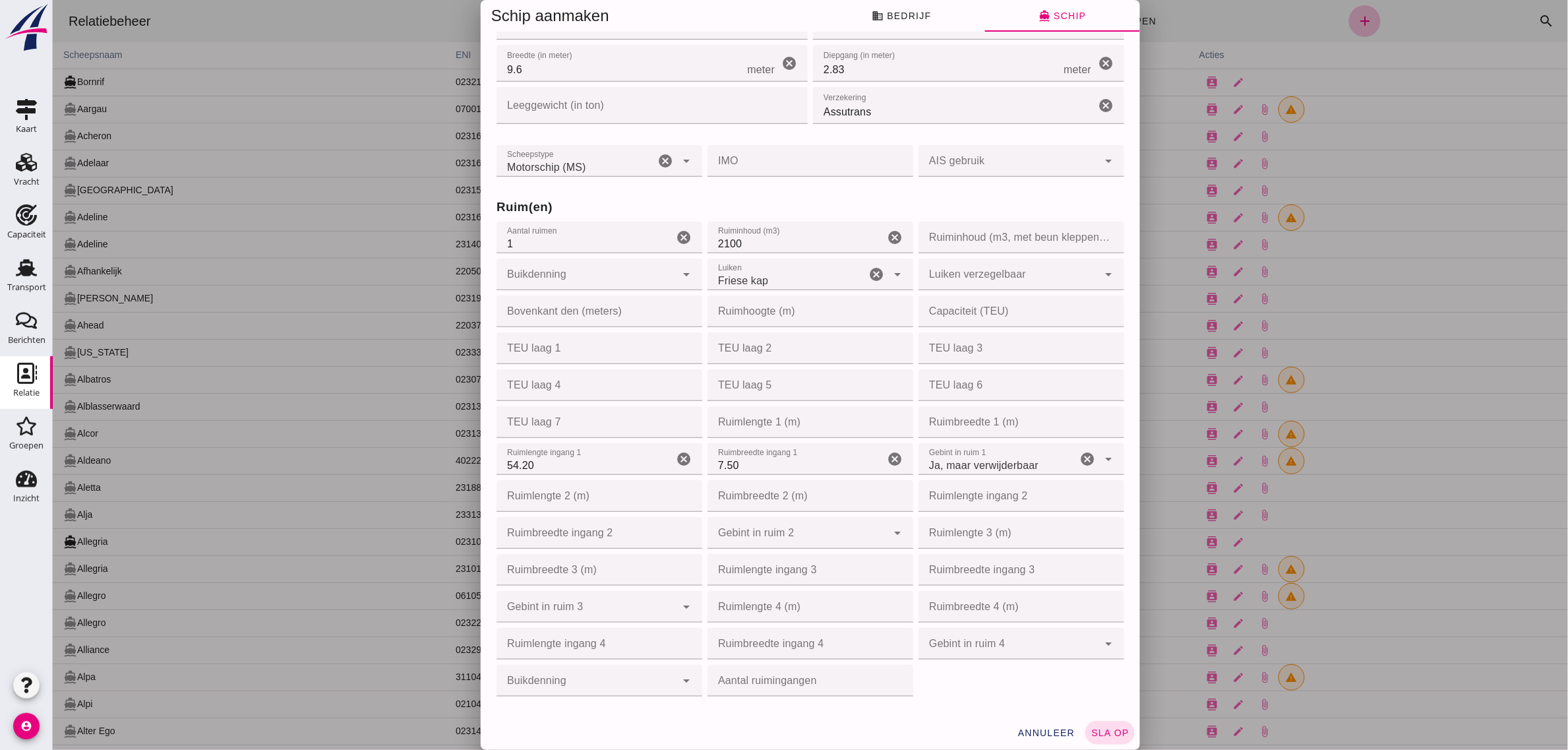
click div "Bedrijfsnaam * Bedrijfsnaam * PMT Shipping cancel Relatie type * Relatie type *…"
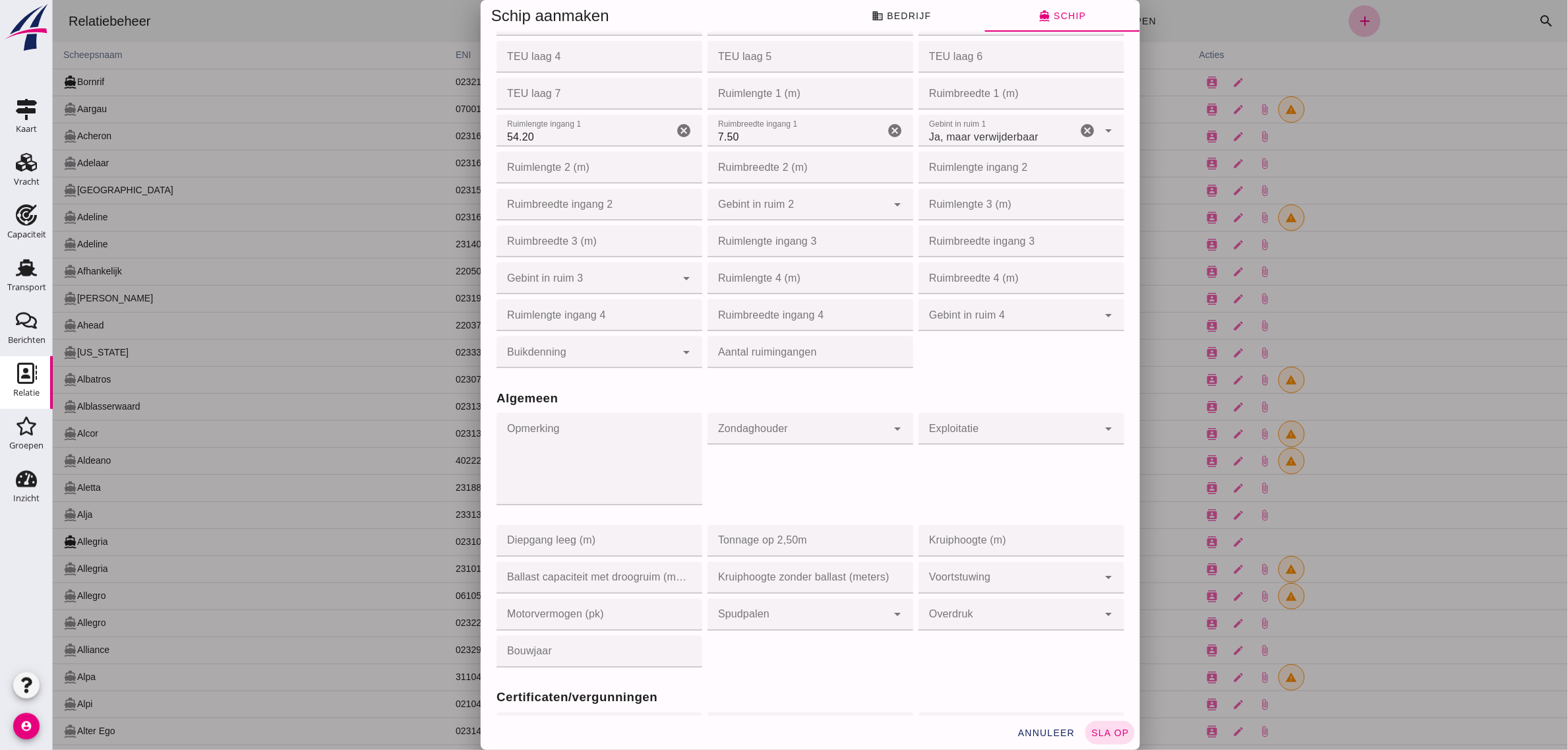
scroll to position [577, 0]
click div
click at [755, 498] on div "Nee" at bounding box center [797, 495] width 180 height 16
type input "no"
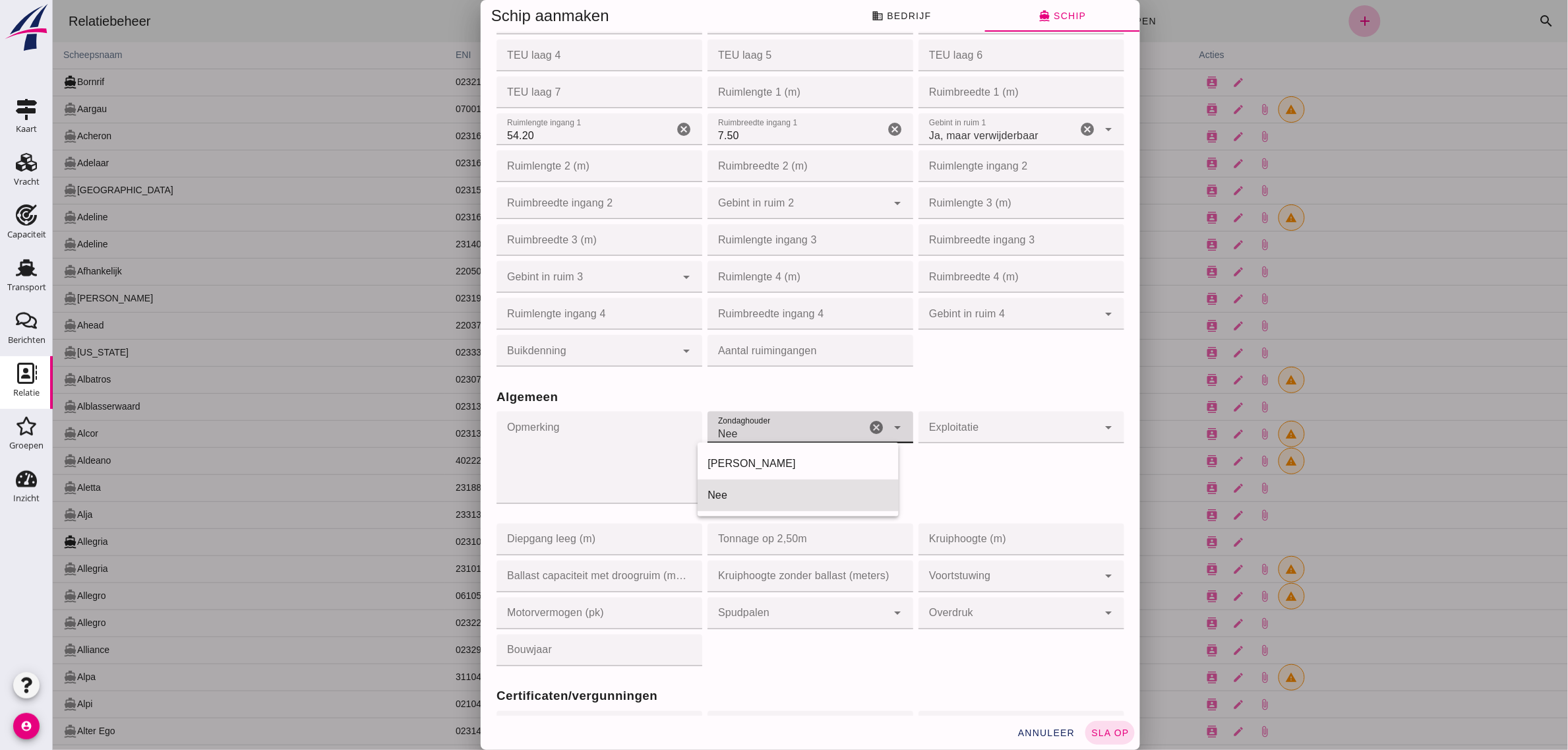
click at [937, 465] on div "Exploitatie Exploitatie cancel arrow_drop_down" at bounding box center [1021, 464] width 211 height 112
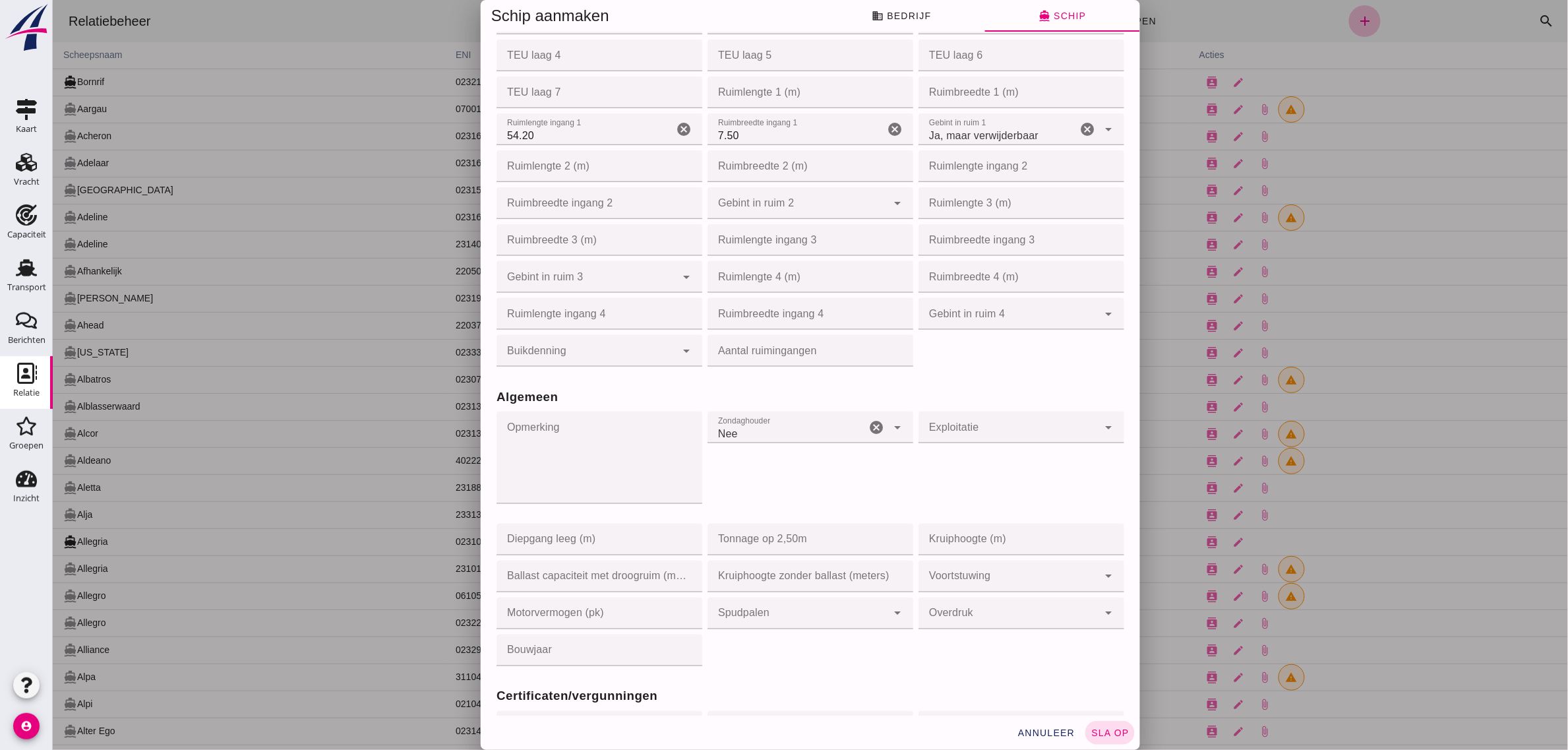
click at [944, 410] on div "Exploitatie Exploitatie cancel arrow_drop_down" at bounding box center [1021, 464] width 211 height 112
click div
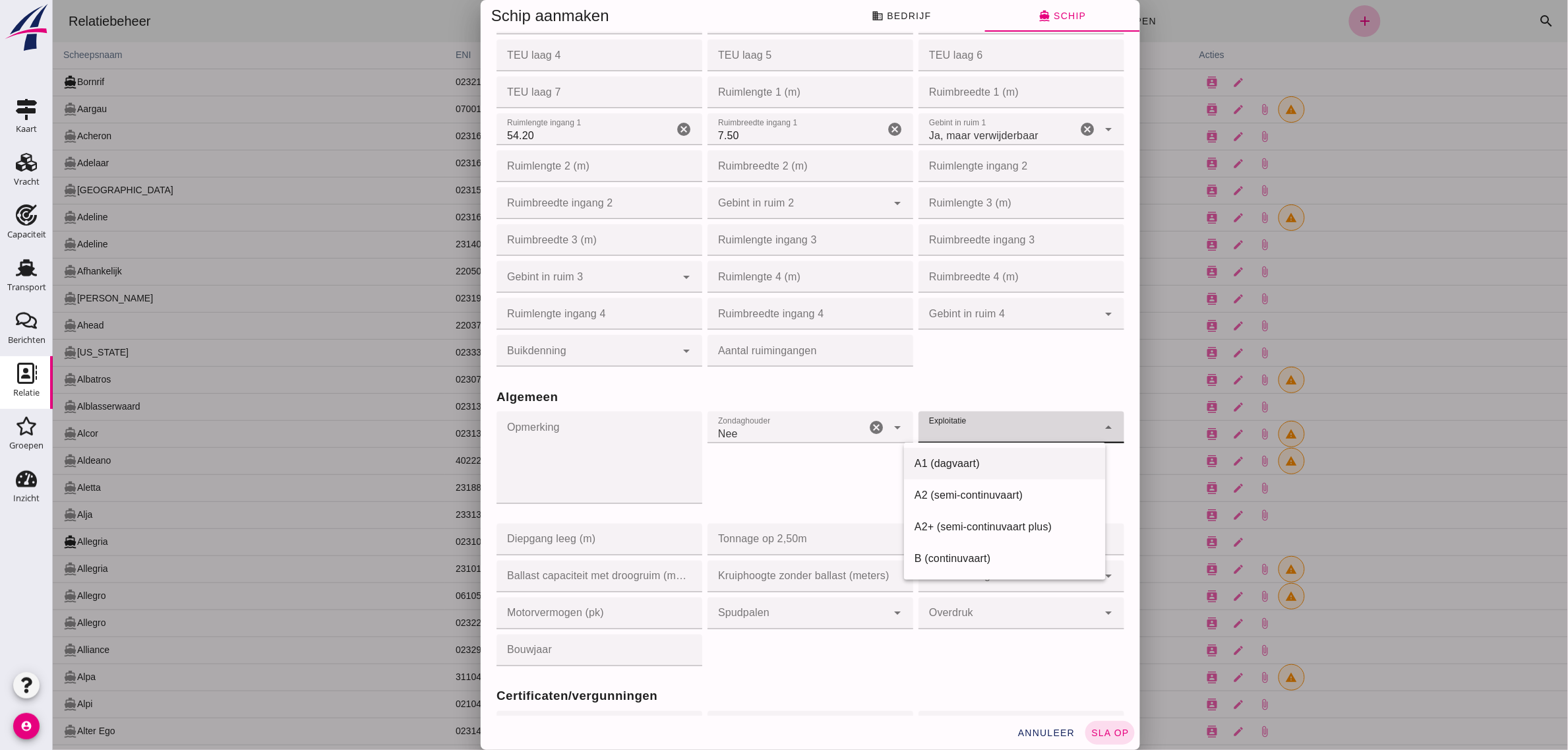
click at [957, 456] on div "A1 (dagvaart)" at bounding box center [1004, 464] width 180 height 16
type input "a1"
click at [953, 385] on div "Algemeen" at bounding box center [810, 397] width 633 height 24
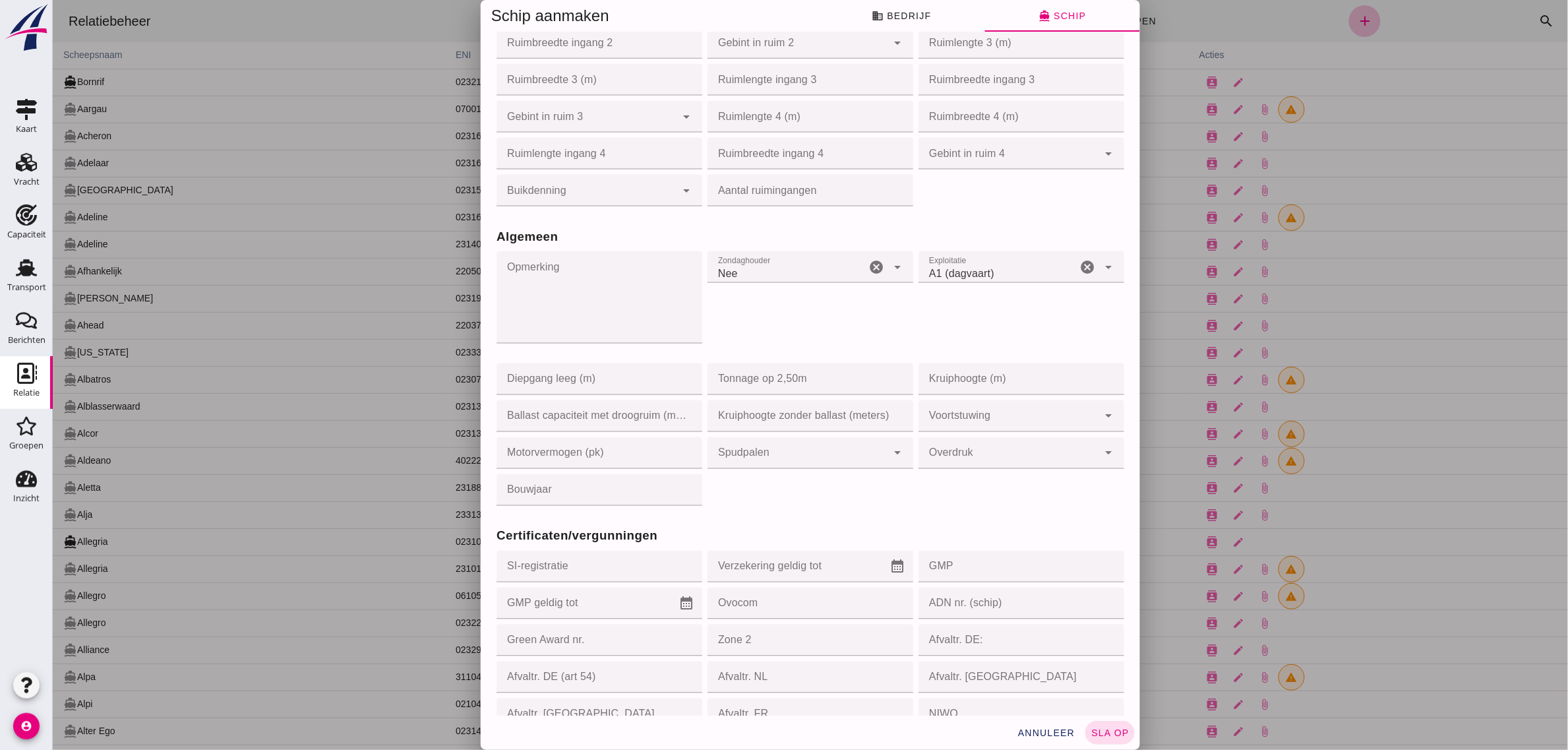
scroll to position [741, 0]
click input "Tonnage op 2,50m"
type input "1220"
click at [774, 313] on div "Zondaghouder Zondaghouder Nee no cancel arrow_drop_down" at bounding box center [809, 299] width 211 height 112
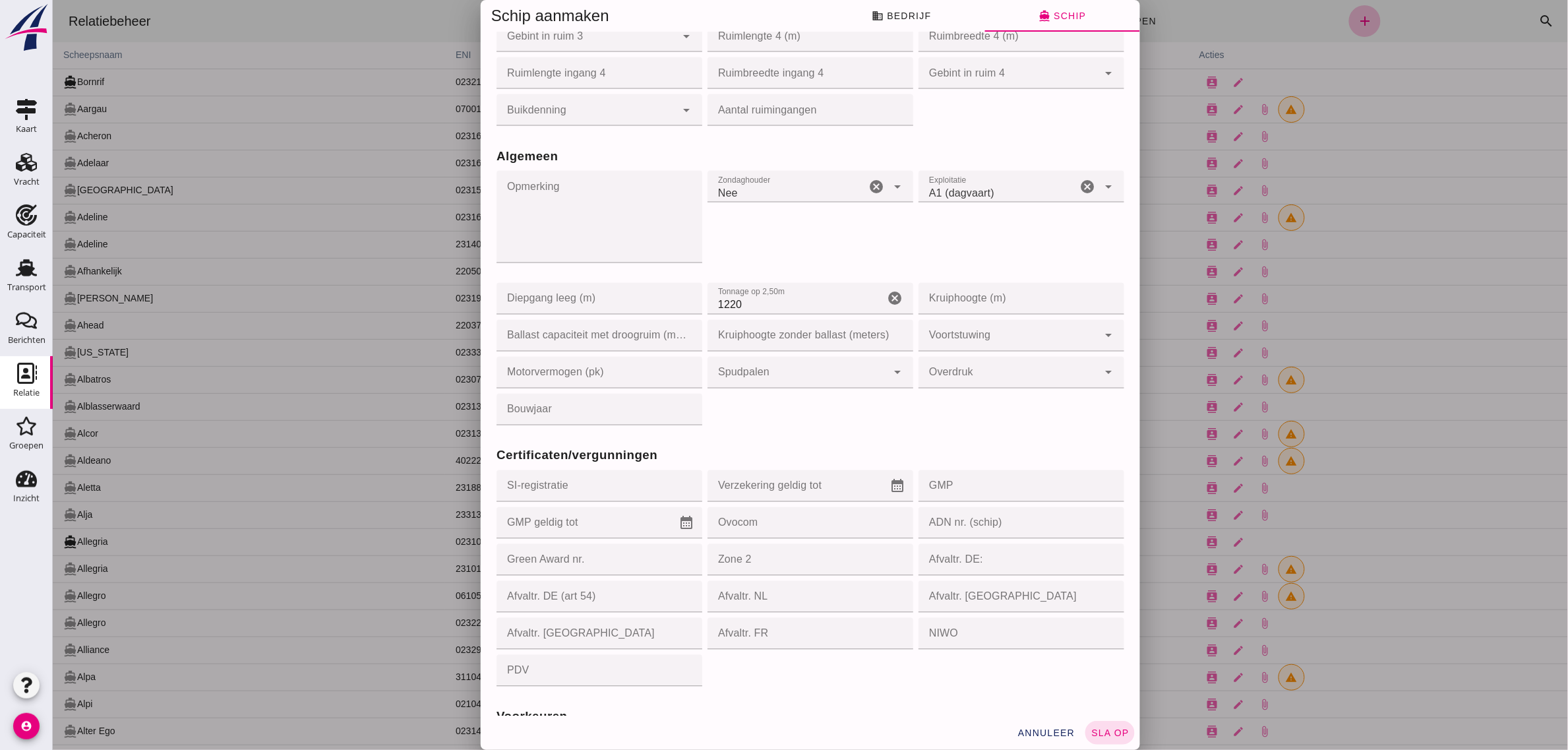
scroll to position [824, 0]
click div "Certificaten/vergunningen SI-registratie SI-registratie cancel Verzekering geld…"
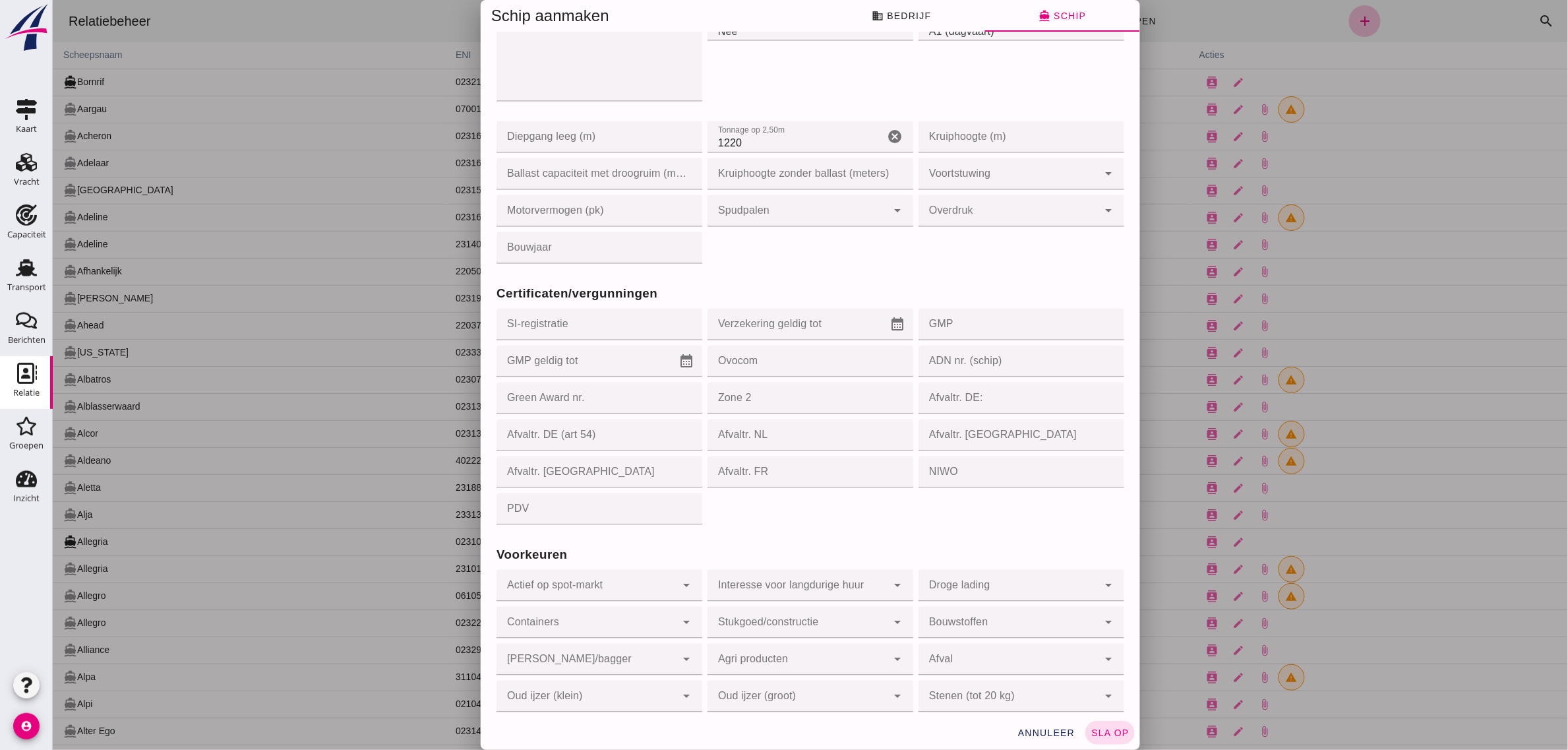
scroll to position [1027, 0]
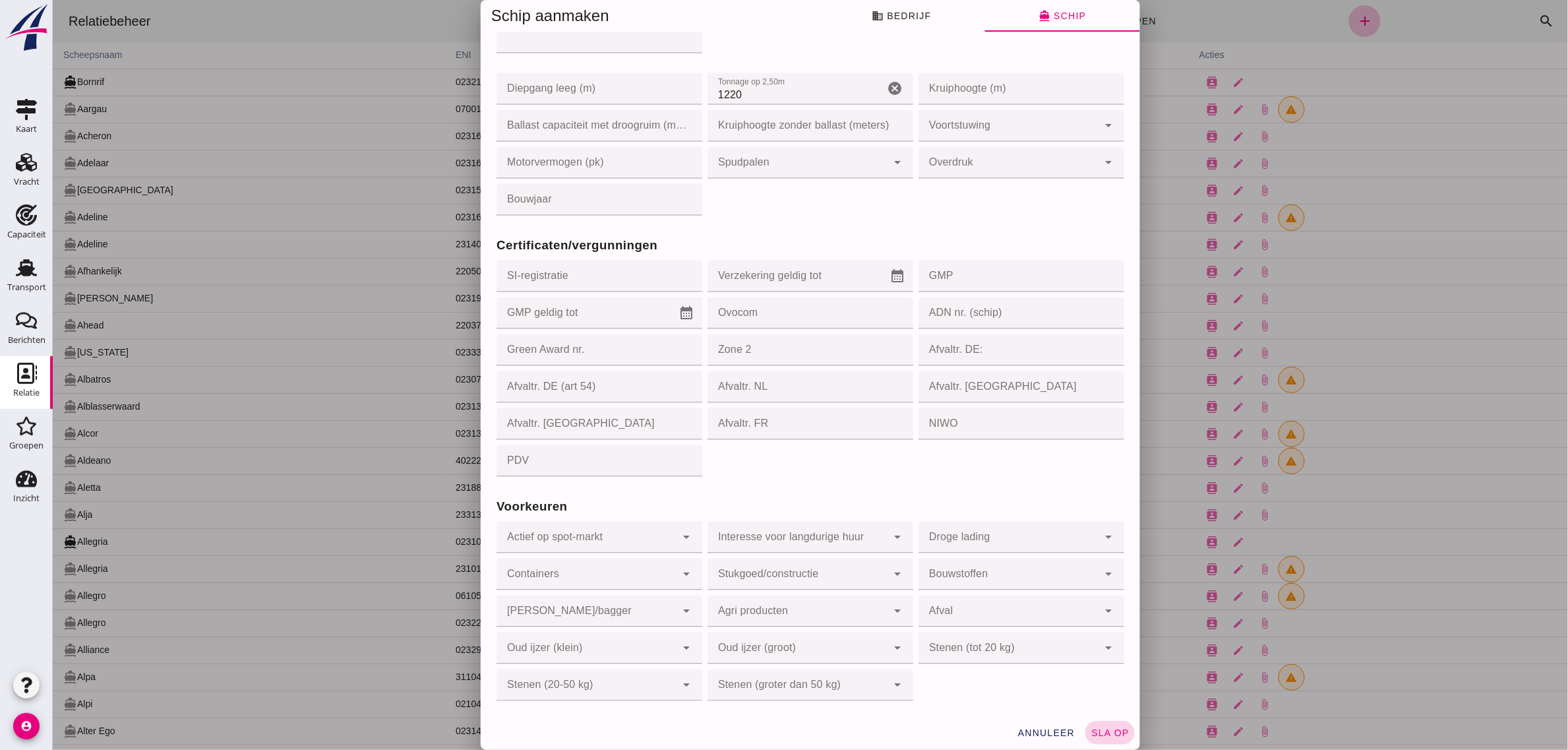
click span "sla op"
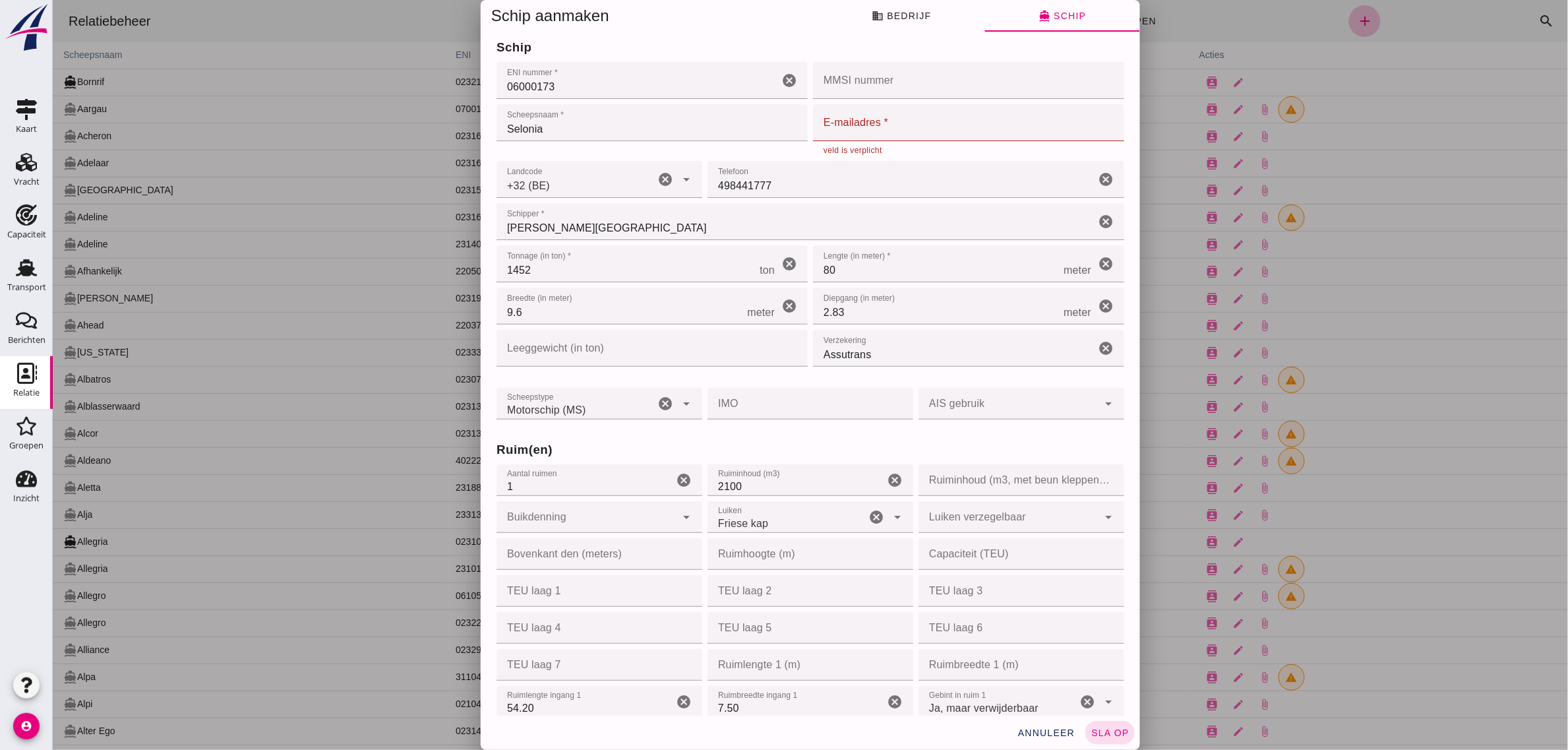
scroll to position [0, 0]
click input "E-mailadres *"
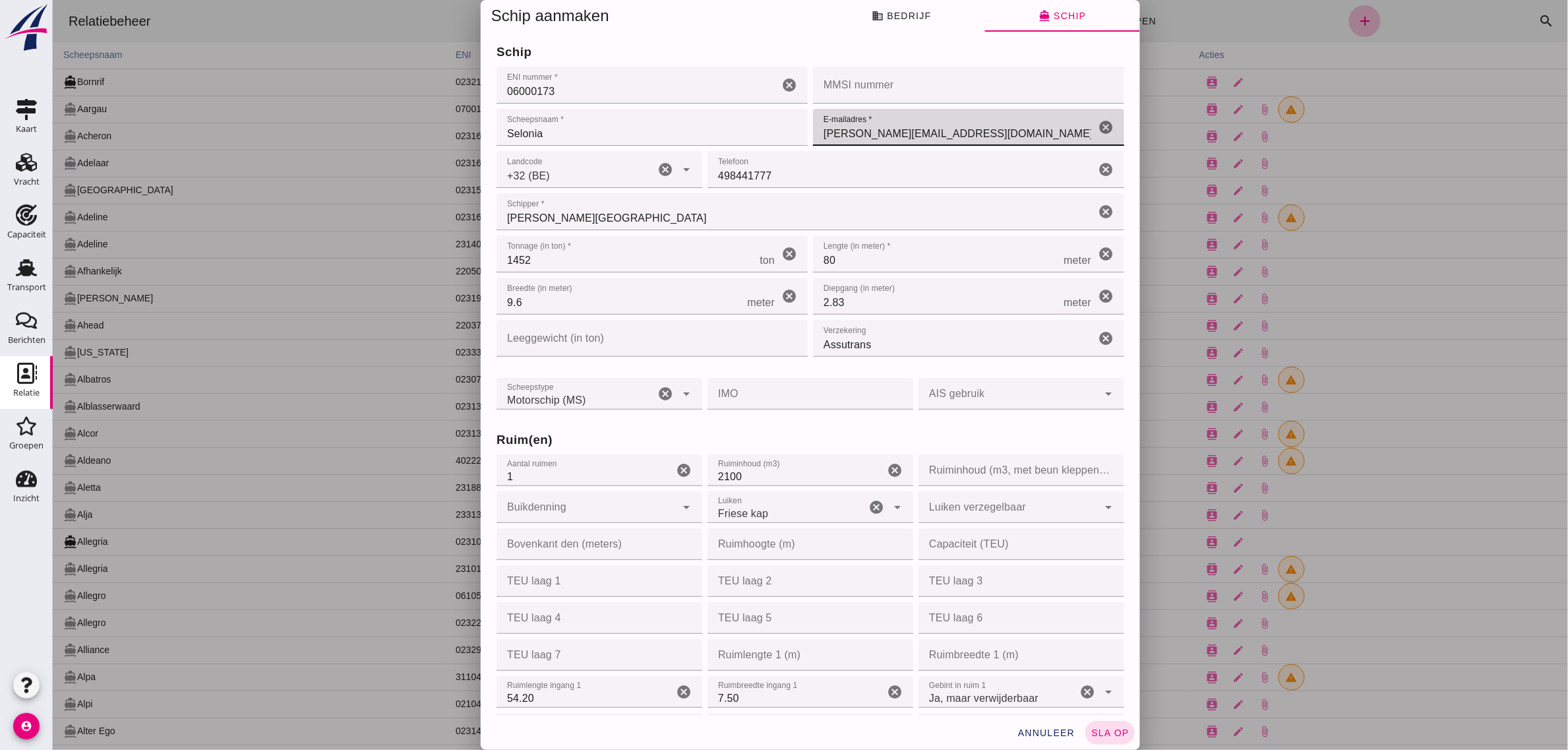
type input "[PERSON_NAME][EMAIL_ADDRESS][DOMAIN_NAME]"
click at [785, 48] on h3 "schip" at bounding box center [810, 52] width 628 height 19
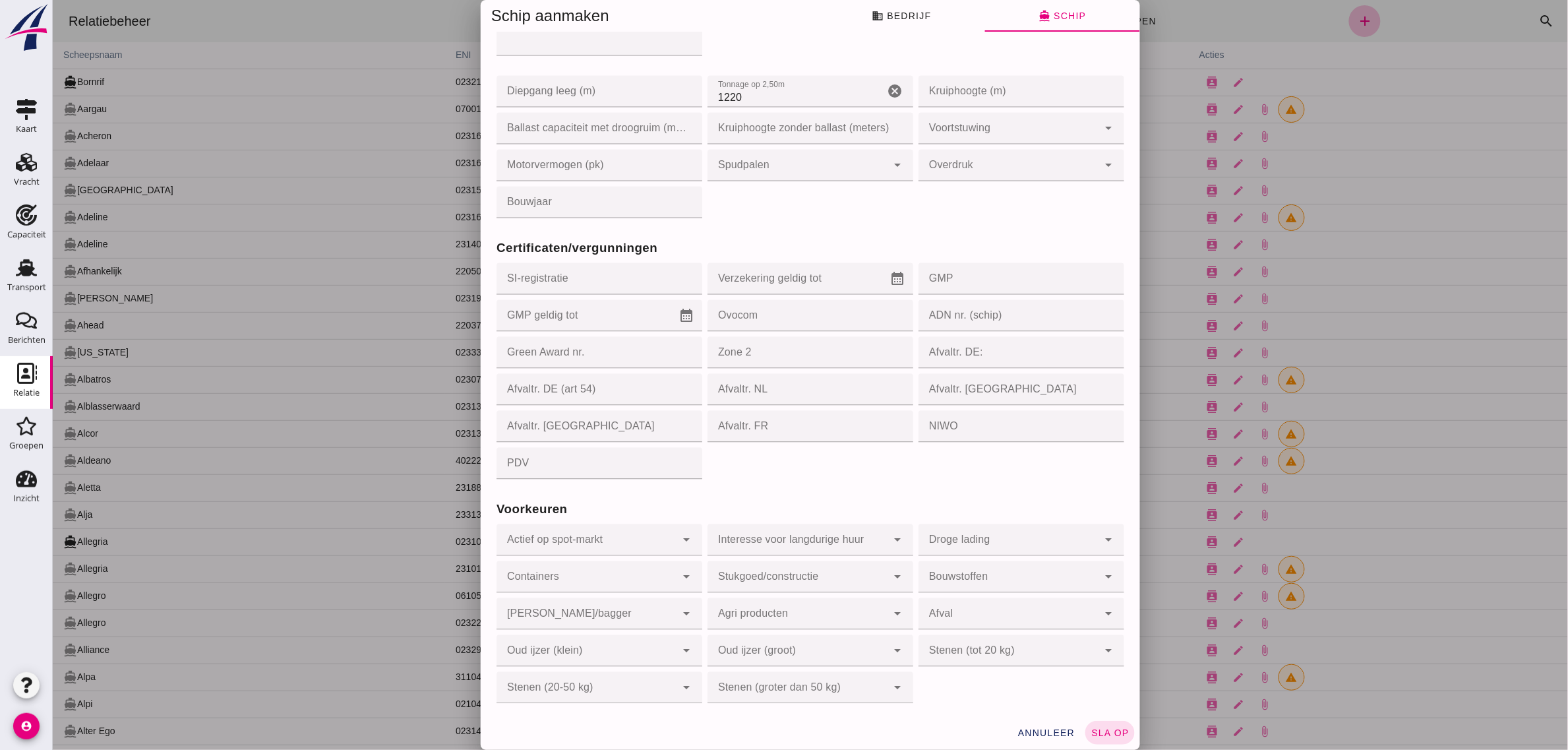
scroll to position [1013, 0]
click span "sla op"
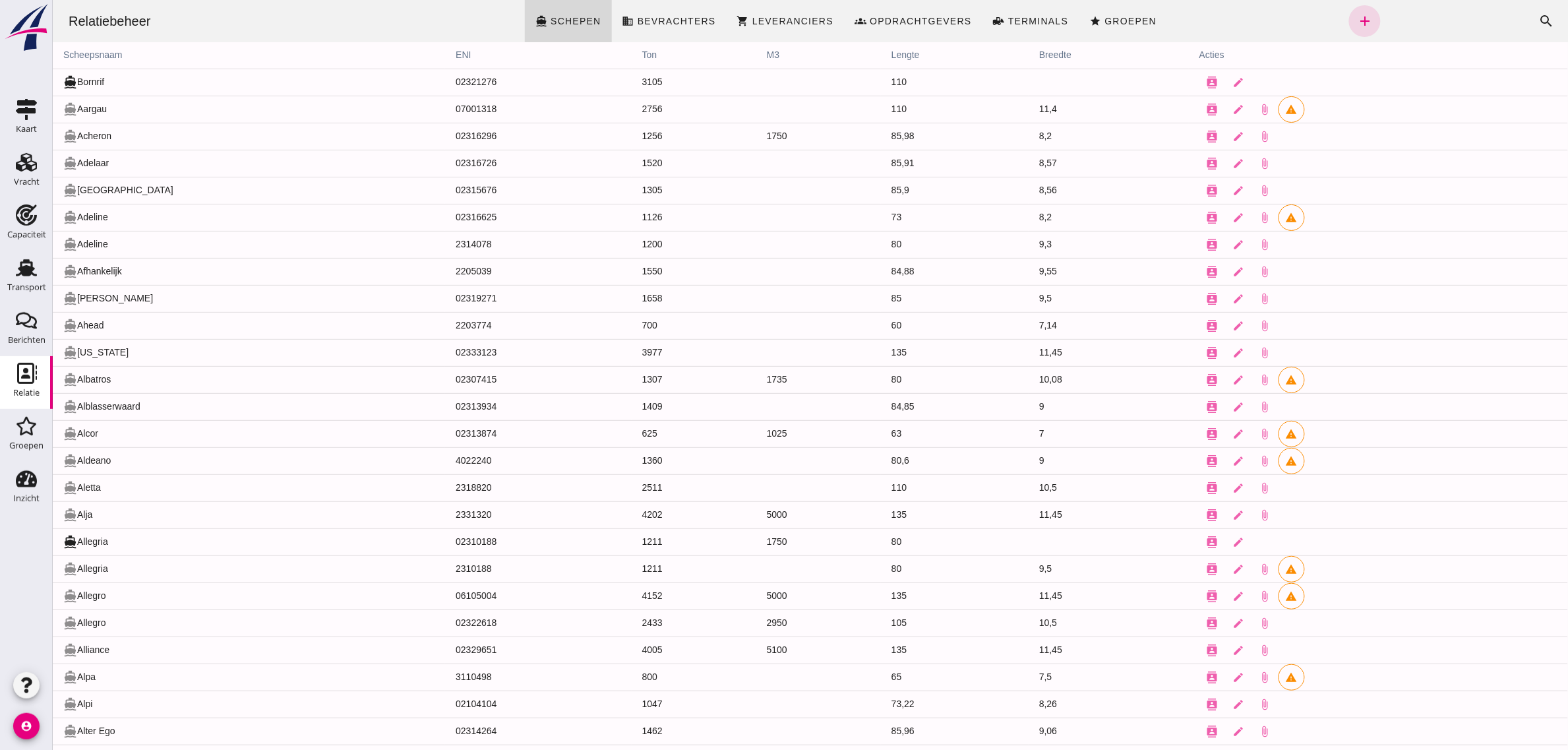
click div "Zoeken... cancel search"
click at [1539, 21] on icon "search" at bounding box center [1547, 21] width 16 height 16
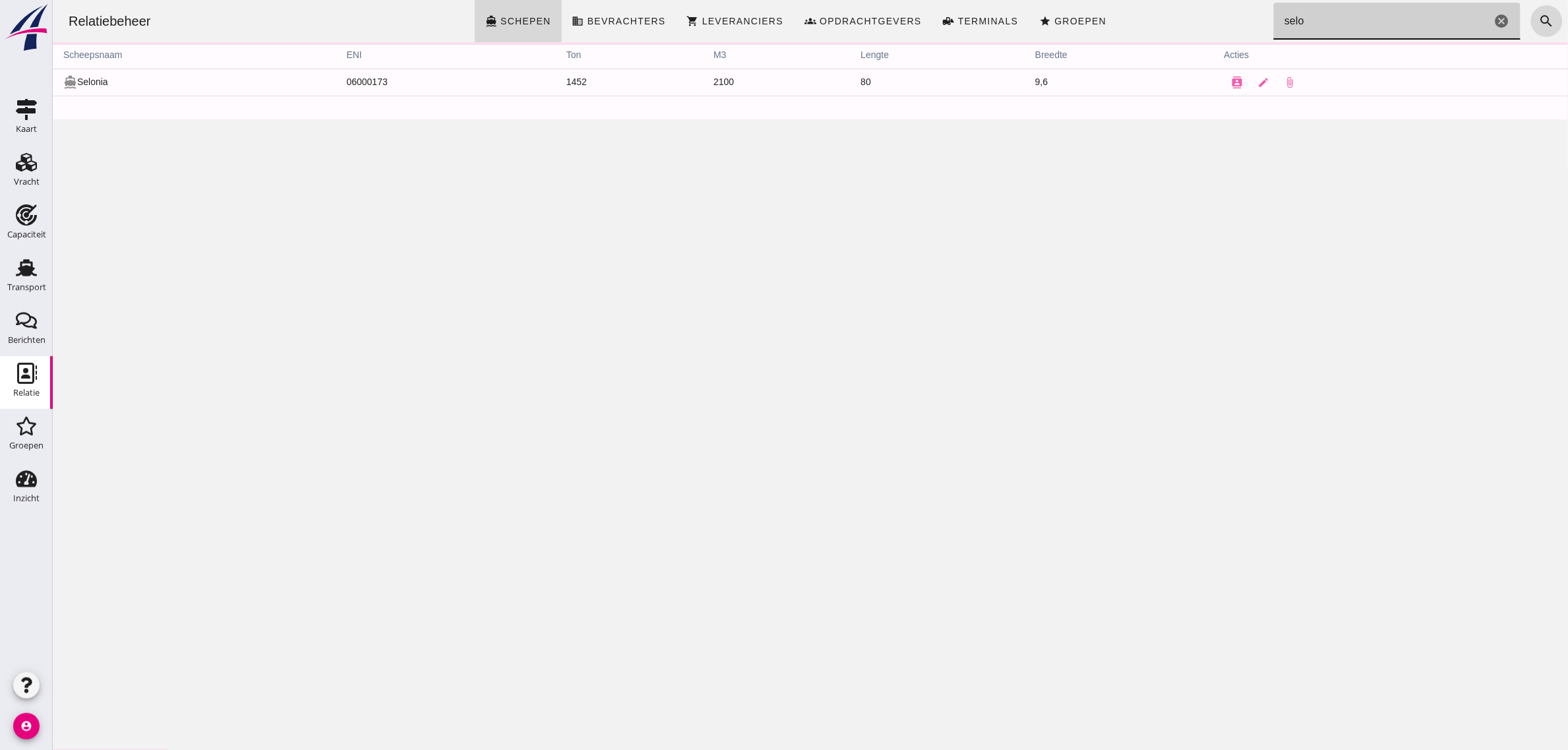
click input "selo"
type input "selo"
drag, startPoint x: 59, startPoint y: 275, endPoint x: 1224, endPoint y: 80, distance: 1181.2
click at [1231, 80] on icon "contacts" at bounding box center [1237, 82] width 12 height 12
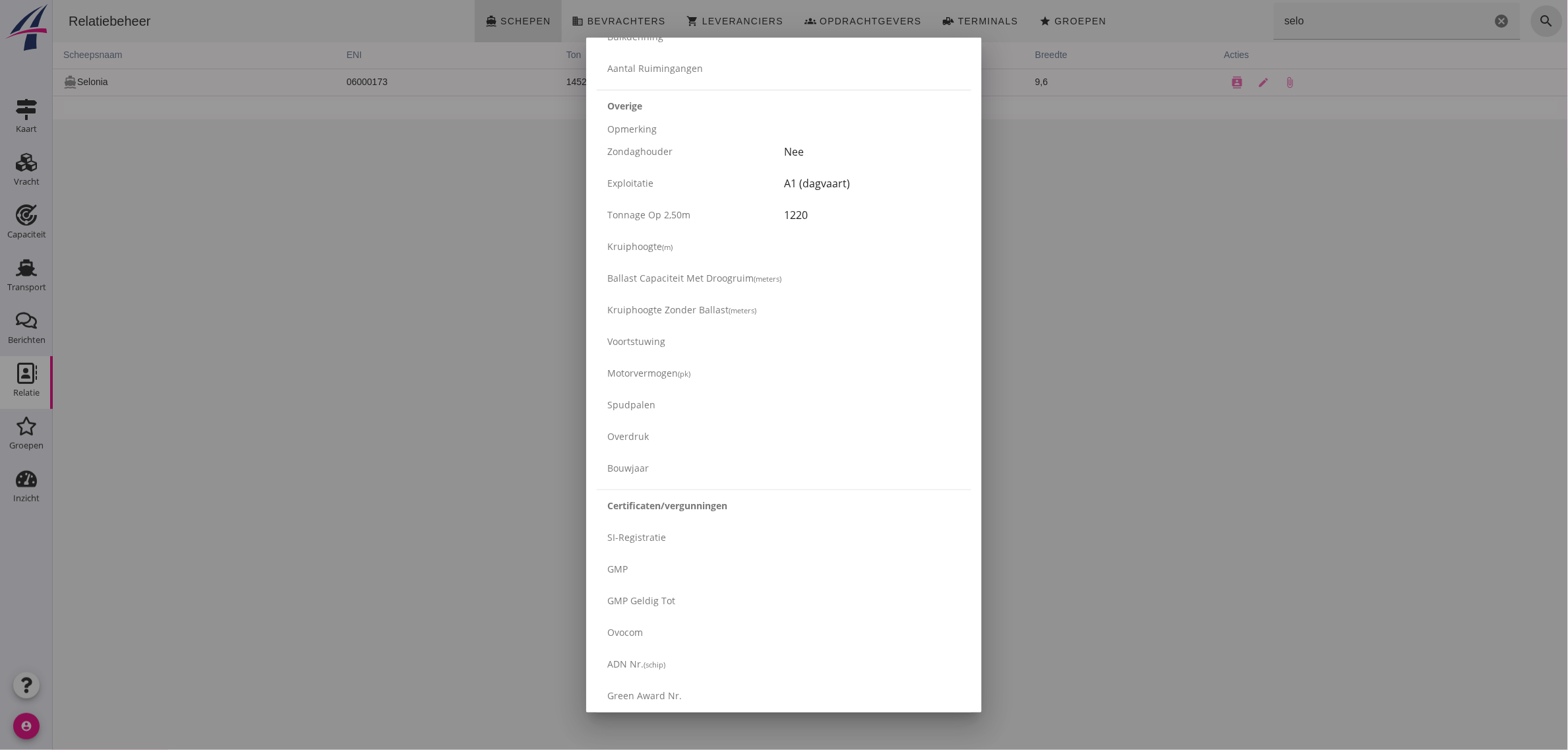
scroll to position [2003, 0]
click at [843, 689] on div "Download contactkaart (nl)" at bounding box center [801, 690] width 148 height 14
click at [213, 306] on div at bounding box center [784, 375] width 1568 height 750
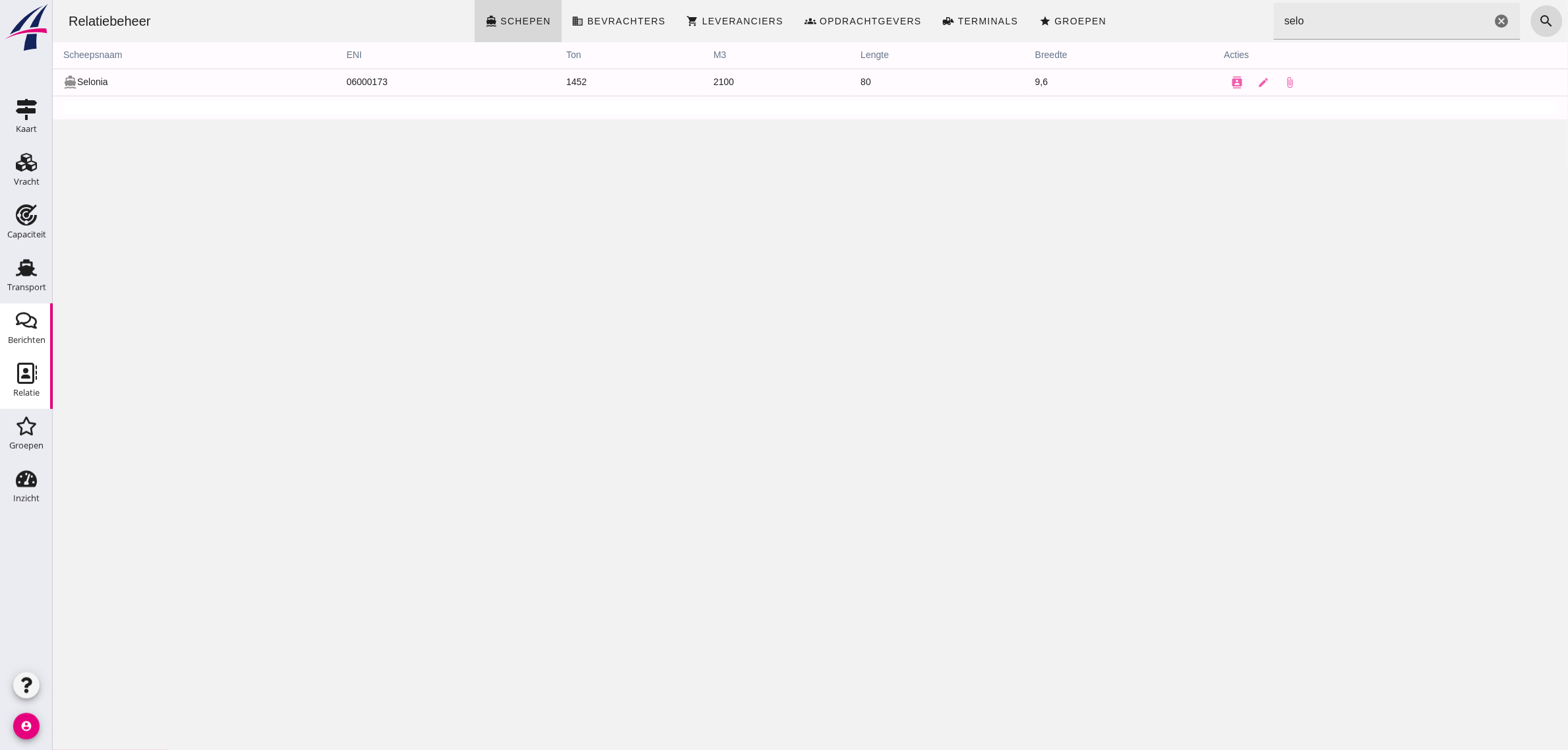
drag, startPoint x: 33, startPoint y: 284, endPoint x: 37, endPoint y: 321, distance: 37.2
click at [33, 284] on div "Transport" at bounding box center [26, 287] width 38 height 9
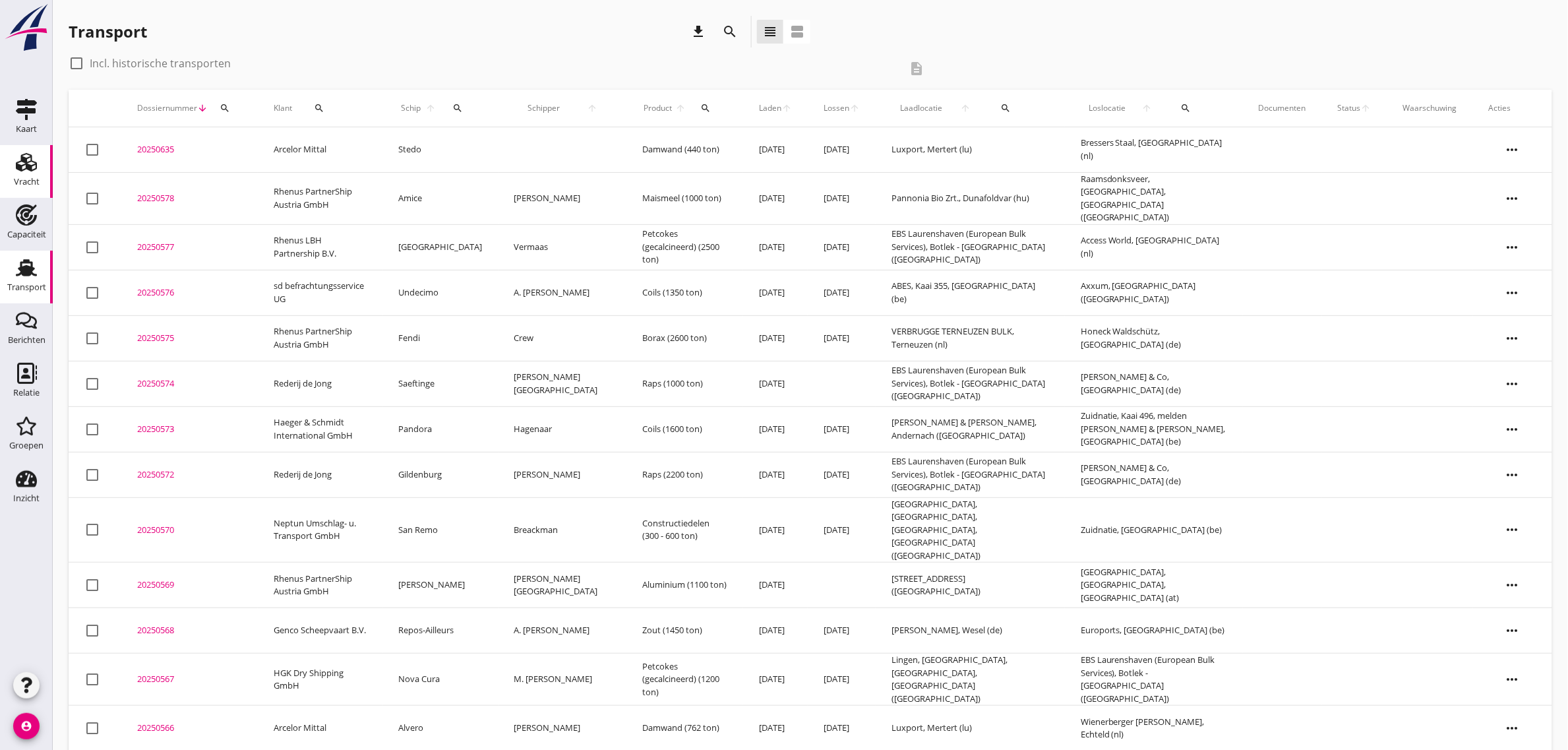
click at [27, 163] on use at bounding box center [27, 162] width 21 height 19
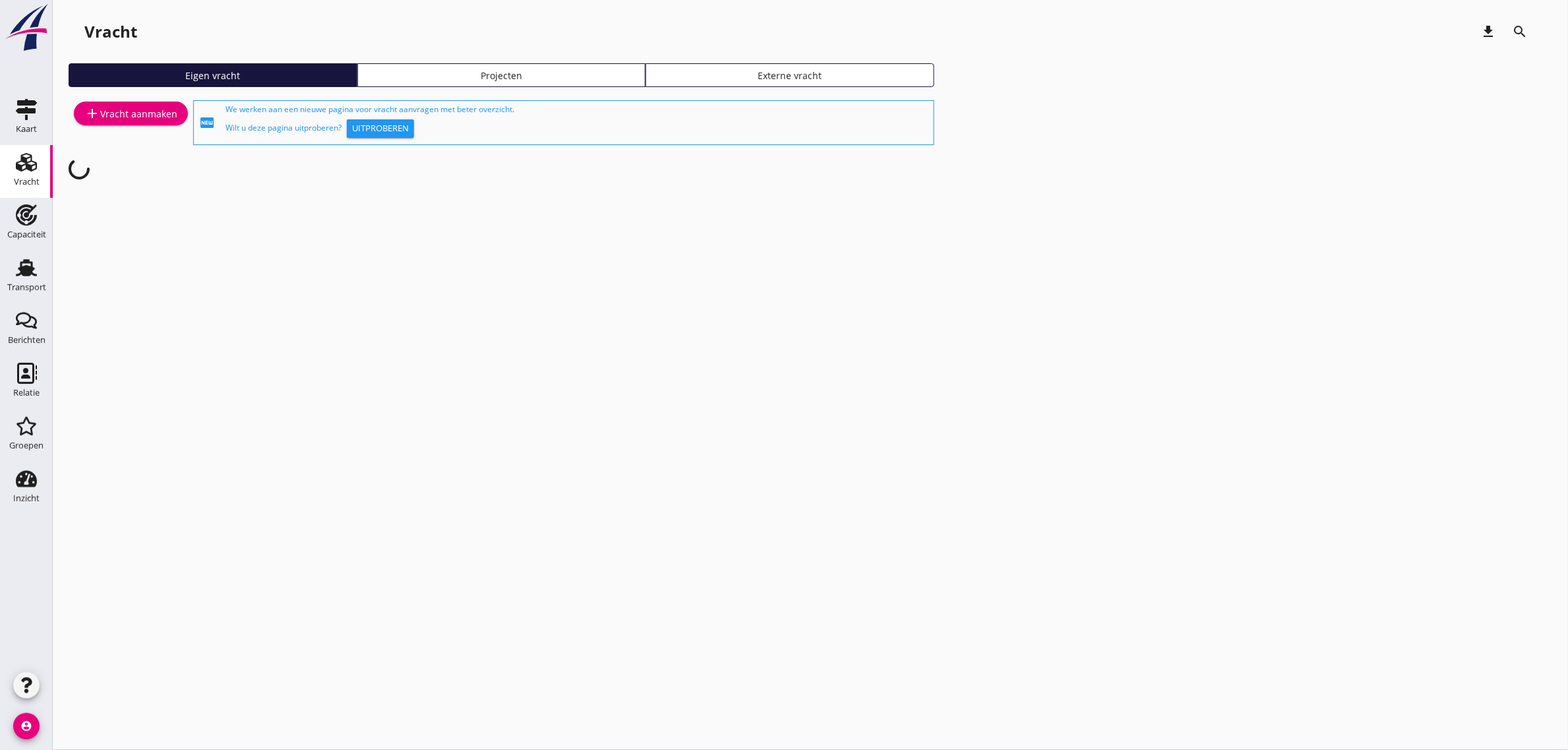
click at [140, 94] on div "Eigen vracht Projecten Externe vracht" at bounding box center [810, 80] width 1484 height 34
click at [149, 109] on div "add Vracht aanmaken" at bounding box center [131, 113] width 93 height 16
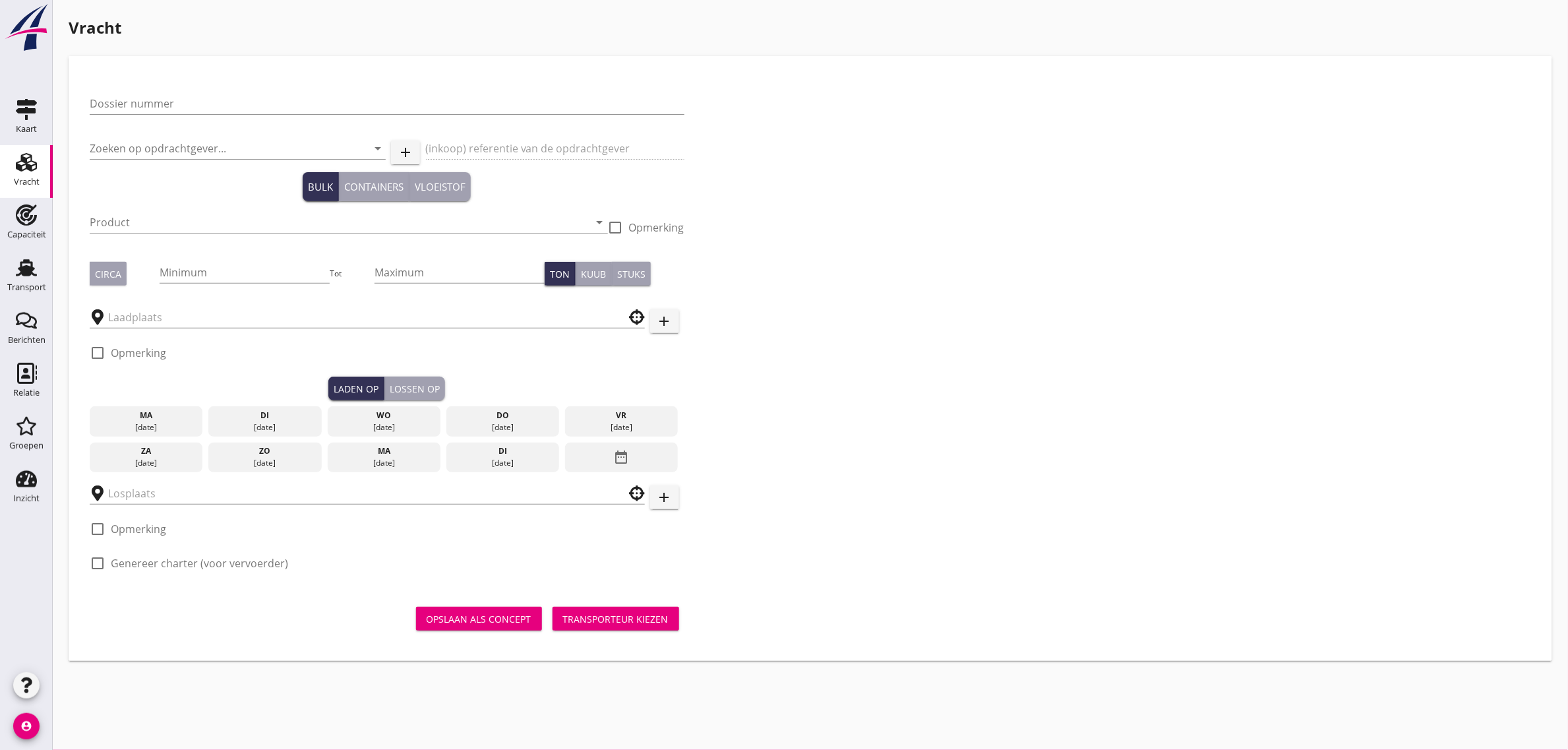
click at [192, 86] on div "Dossier nummer" at bounding box center [387, 105] width 595 height 42
click at [190, 97] on input "Dossier nummer" at bounding box center [387, 103] width 595 height 21
type input "20250579"
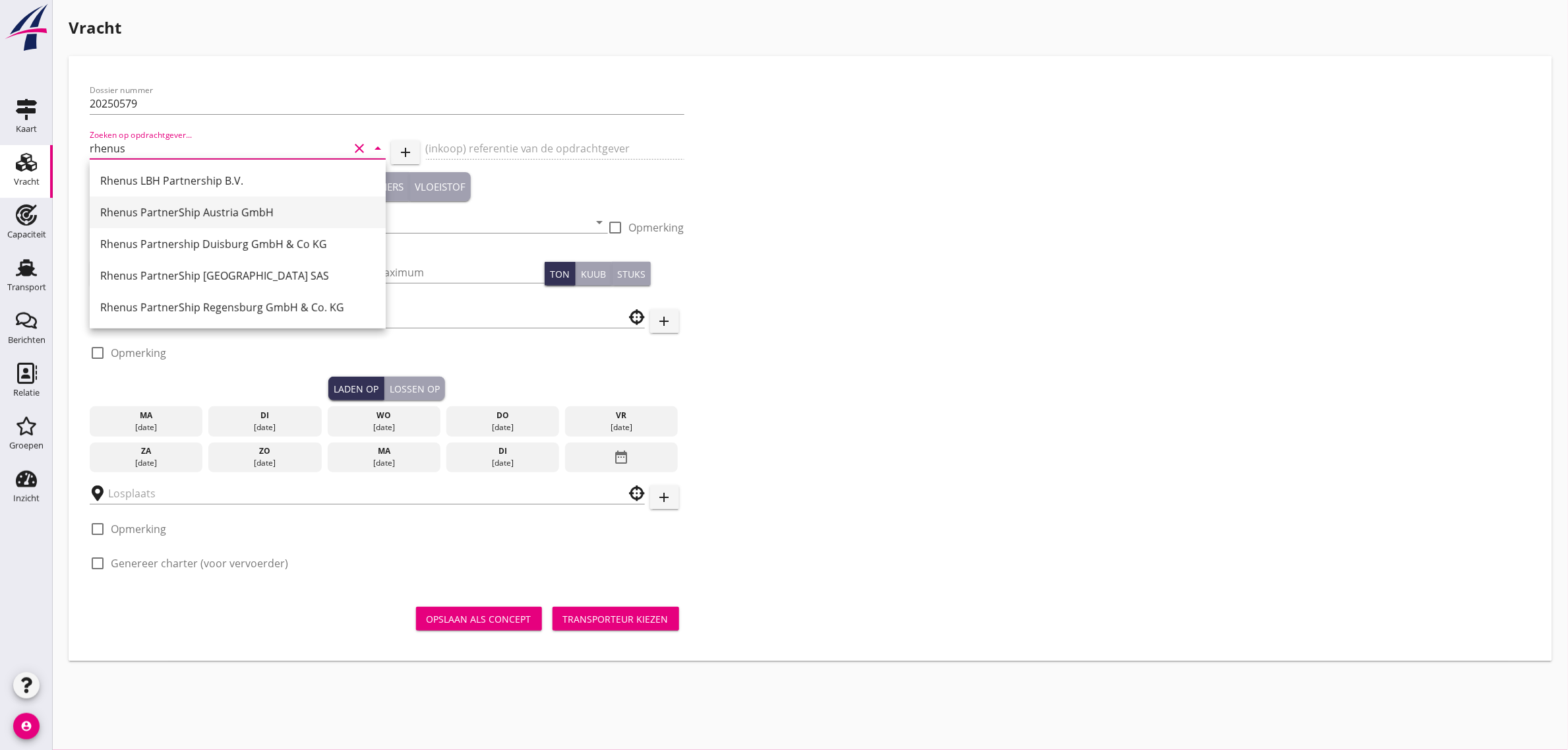
click at [183, 206] on div "Rhenus PartnerShip Austria GmbH" at bounding box center [237, 212] width 275 height 16
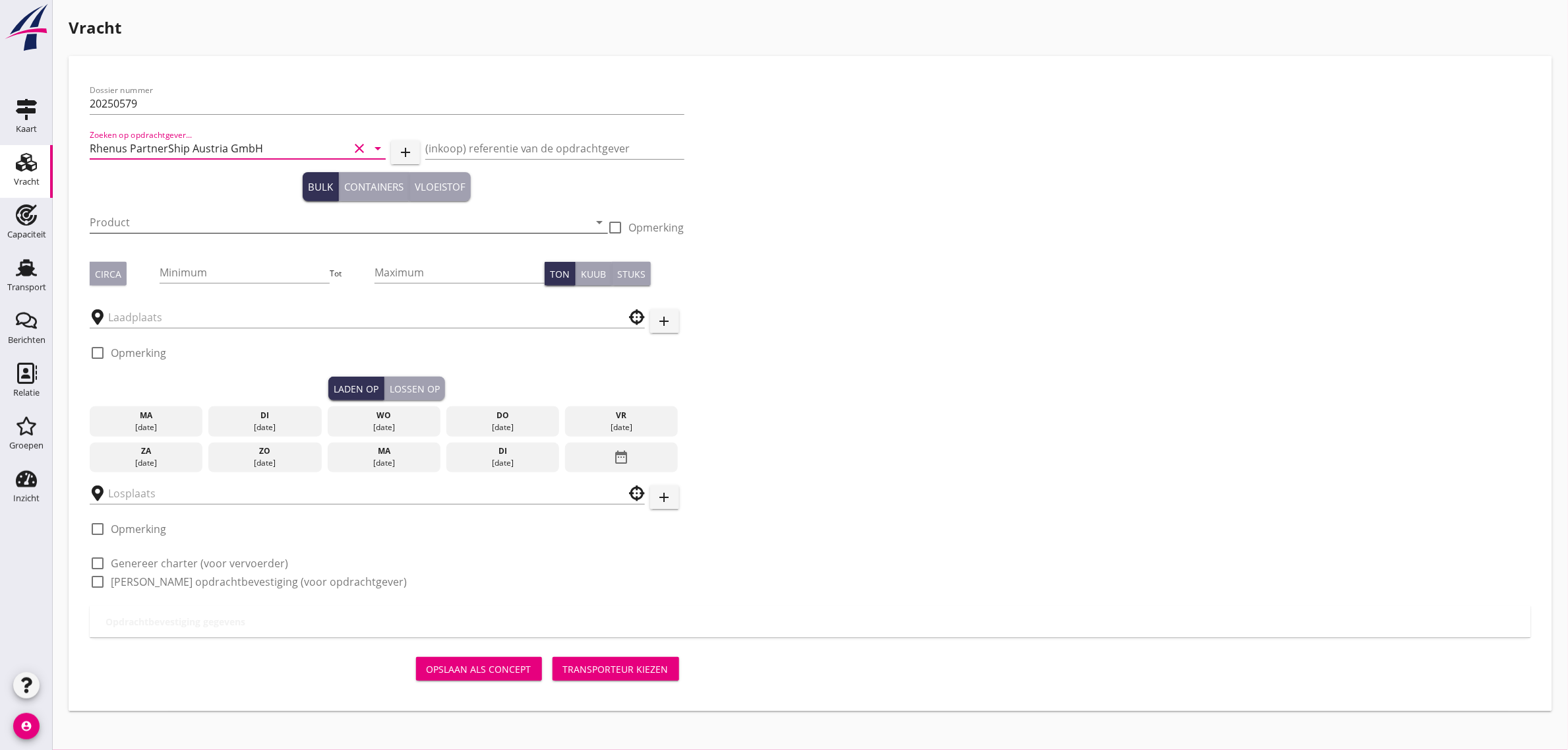
type input "Rhenus PartnerShip Austria GmbH"
click at [157, 226] on input "Product" at bounding box center [340, 221] width 500 height 21
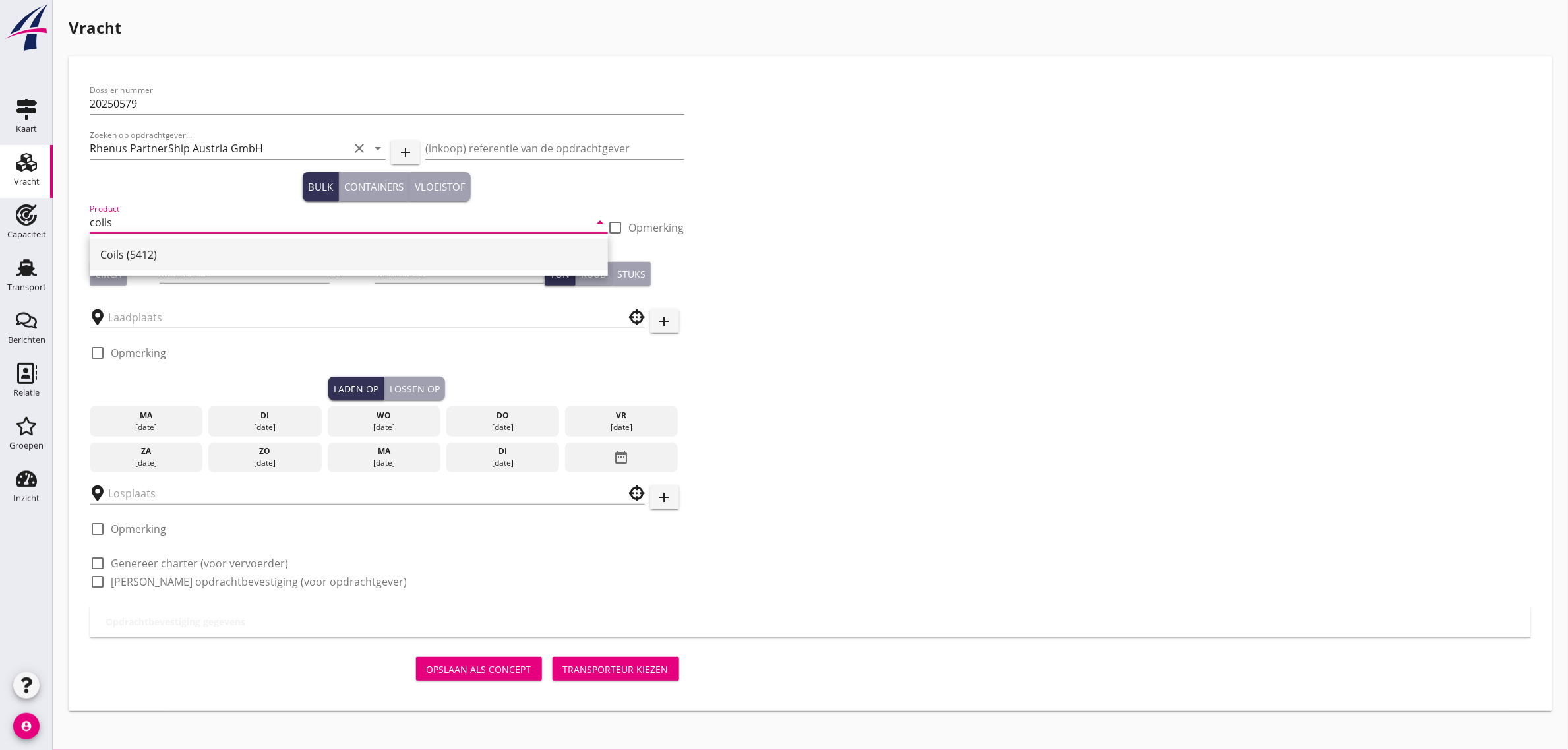
click at [158, 249] on div "Coils (5412)" at bounding box center [348, 254] width 497 height 16
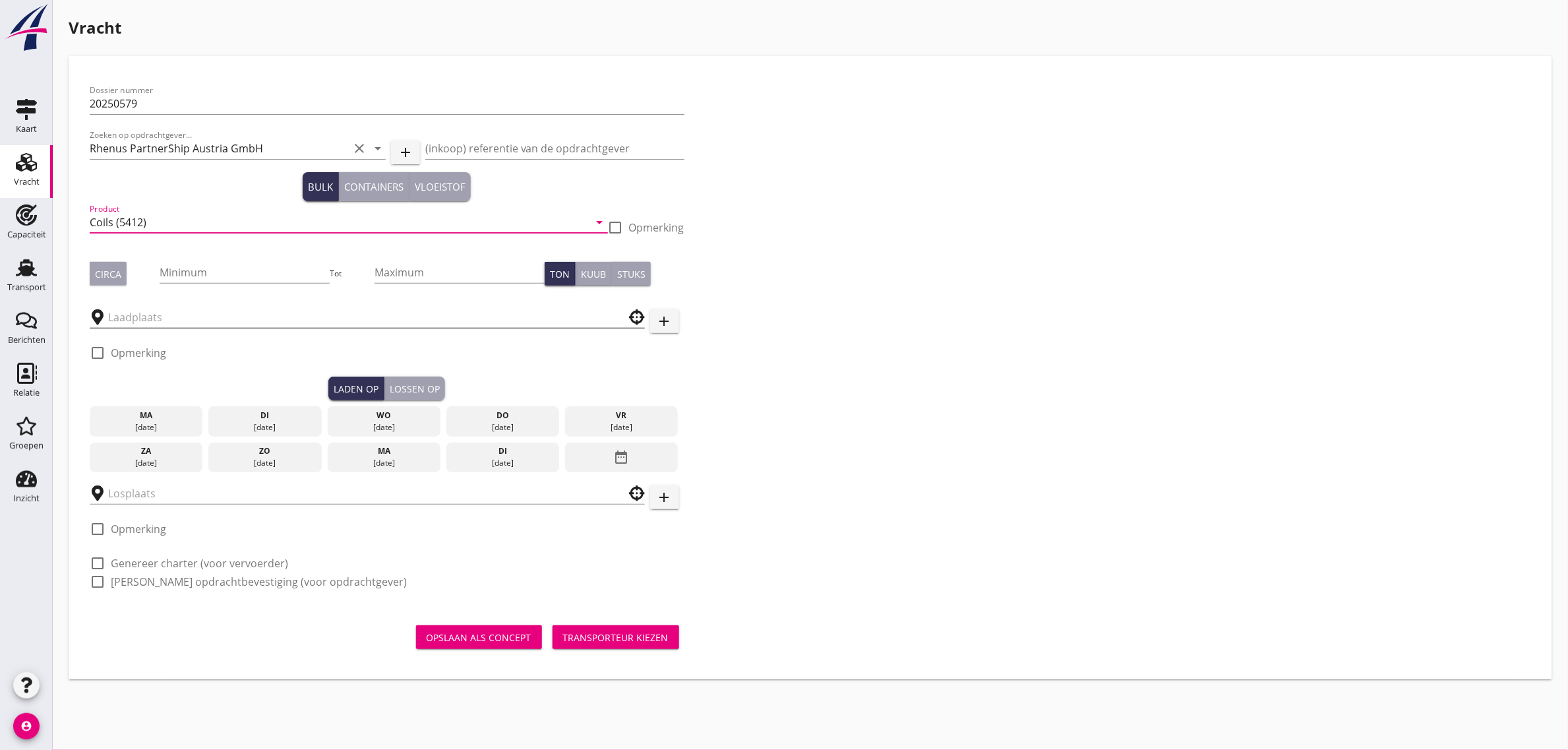
type input "Coils (5412)"
click at [128, 312] on input "text" at bounding box center [358, 316] width 500 height 21
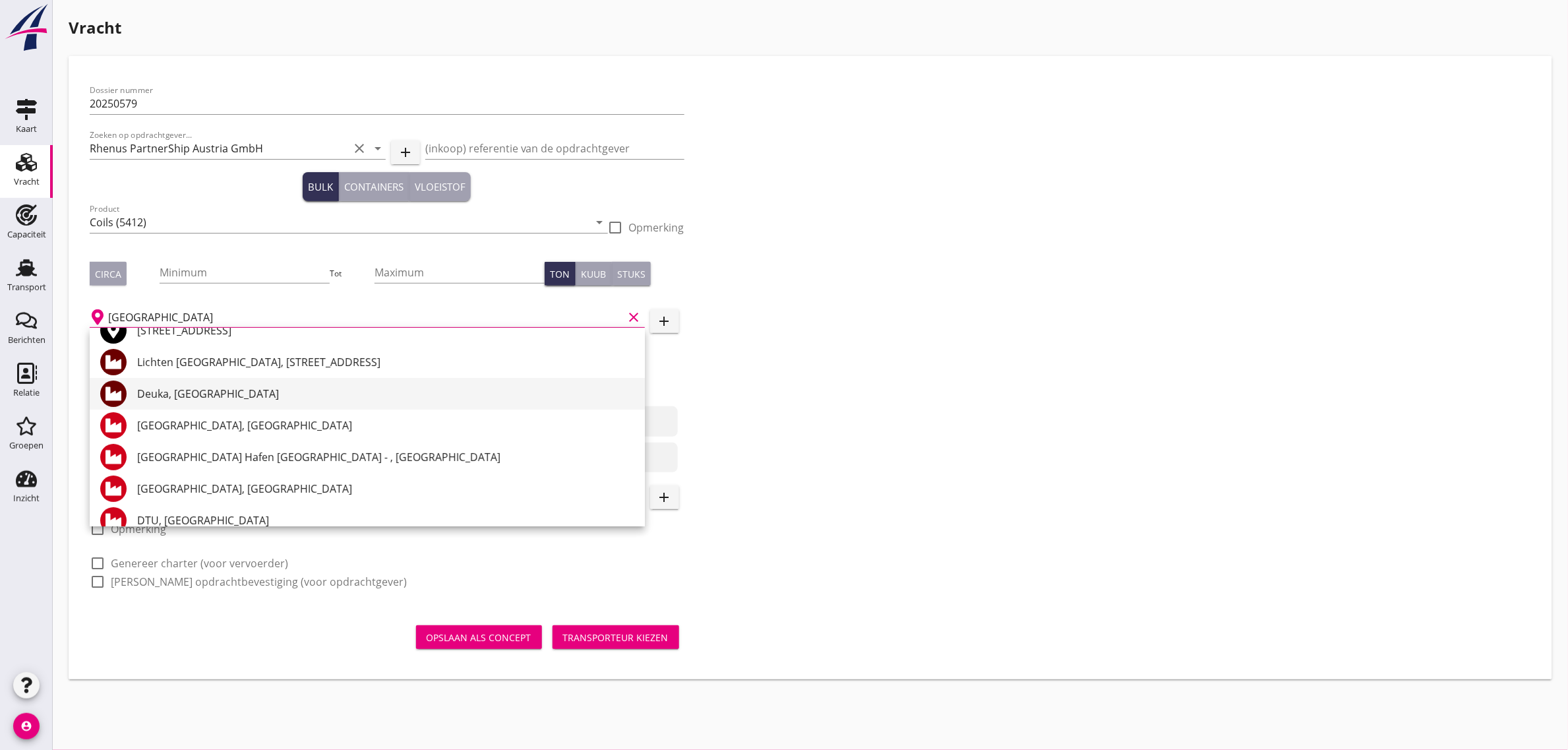
scroll to position [97, 0]
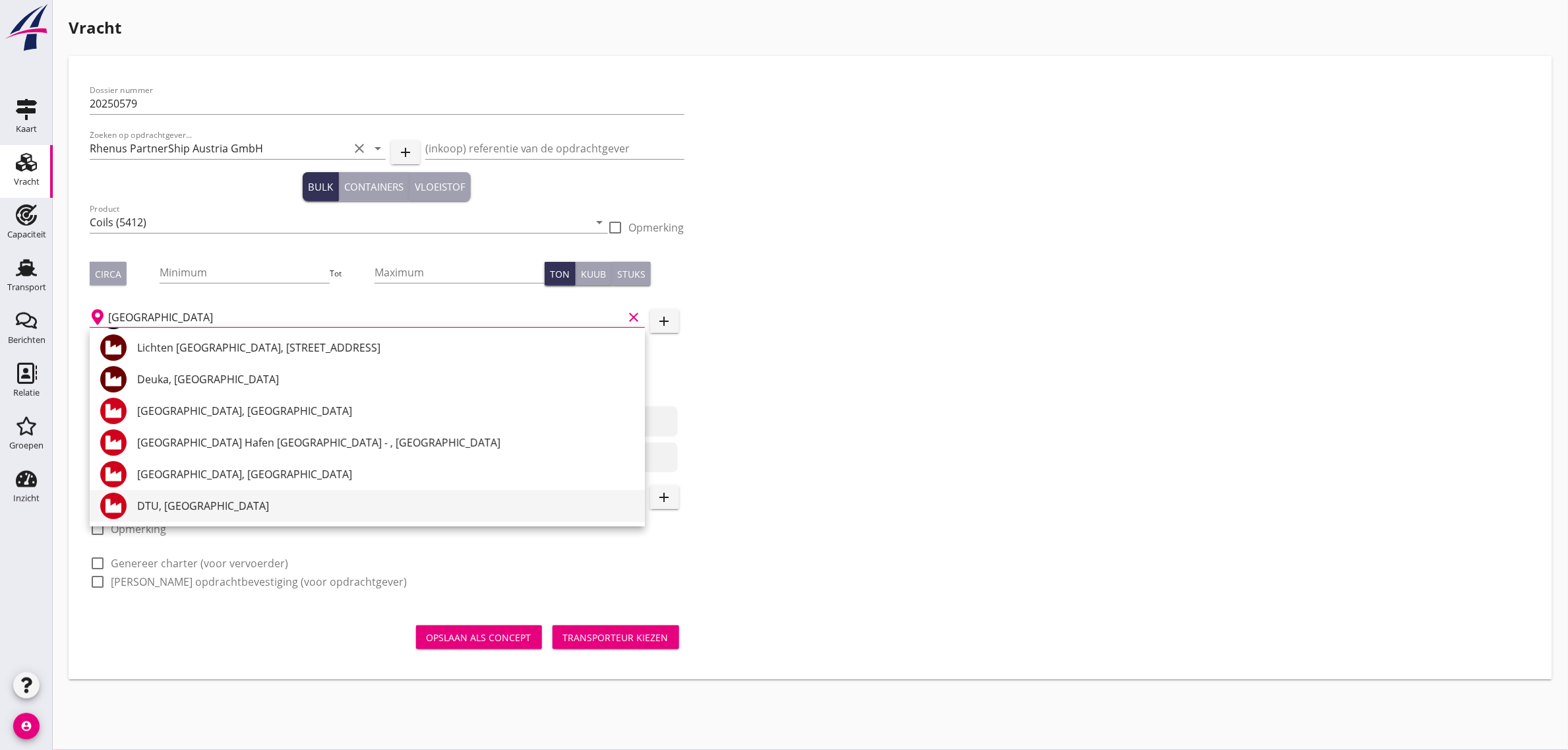
click at [192, 499] on div "DTU, [GEOGRAPHIC_DATA]" at bounding box center [385, 505] width 497 height 16
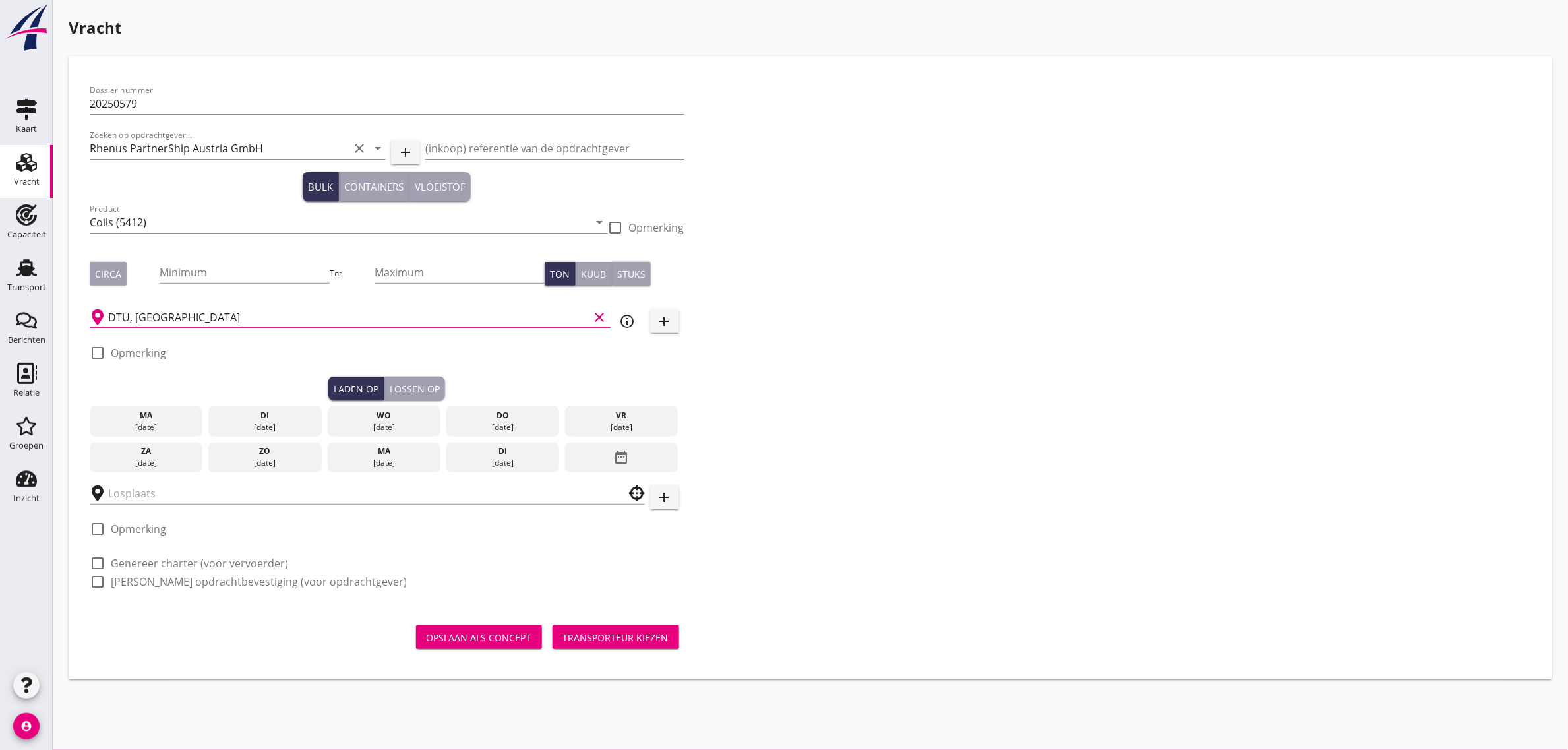
type input "DTU, [GEOGRAPHIC_DATA]"
click at [763, 416] on div "Dossier nummer 20250579 Zoeken op opdrachtgever... Rhenus PartnerShip Austria G…" at bounding box center [811, 341] width 1453 height 529
click at [228, 416] on div "di" at bounding box center [264, 416] width 107 height 12
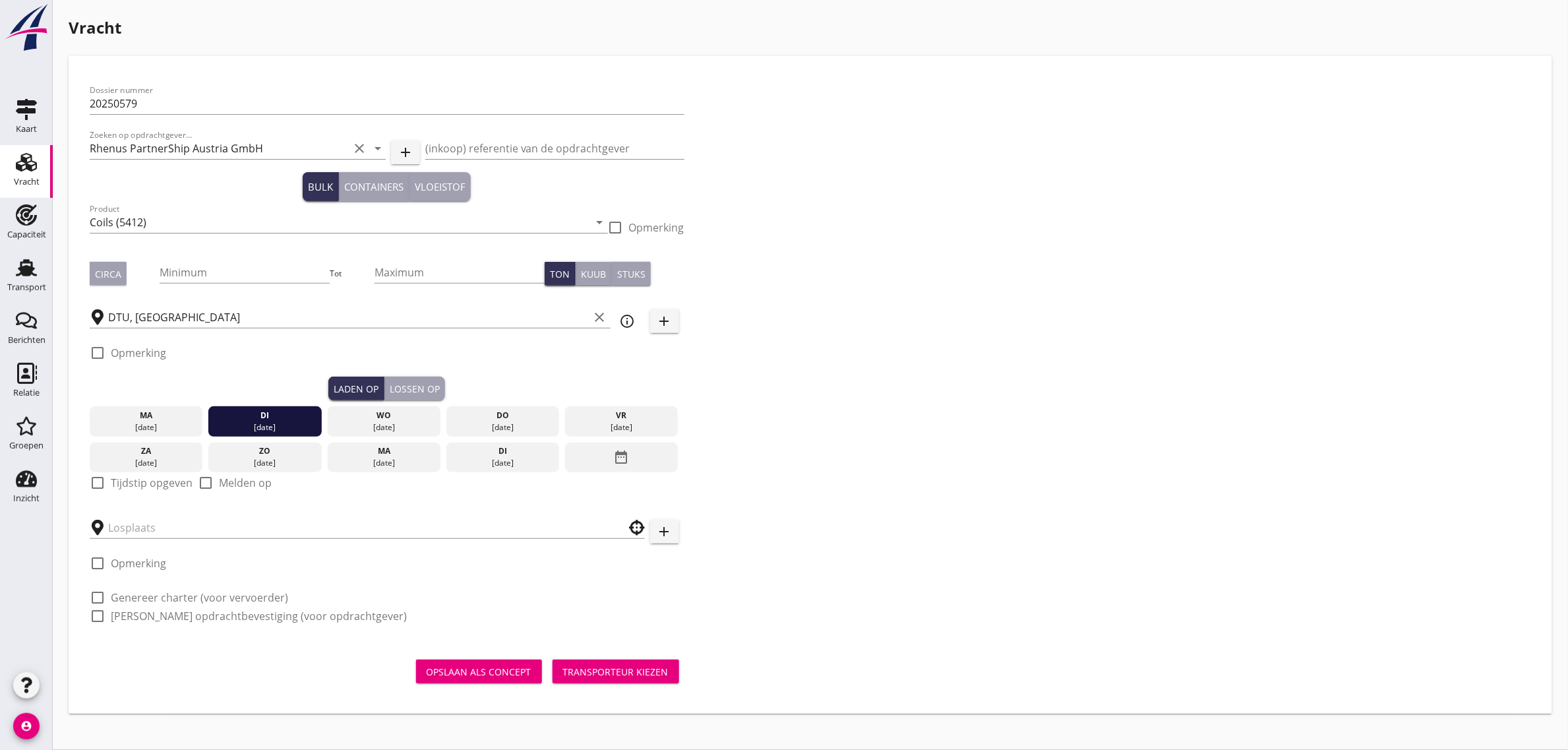
click at [149, 480] on label "Tijdstip opgeven" at bounding box center [152, 482] width 82 height 13
checkbox input "true"
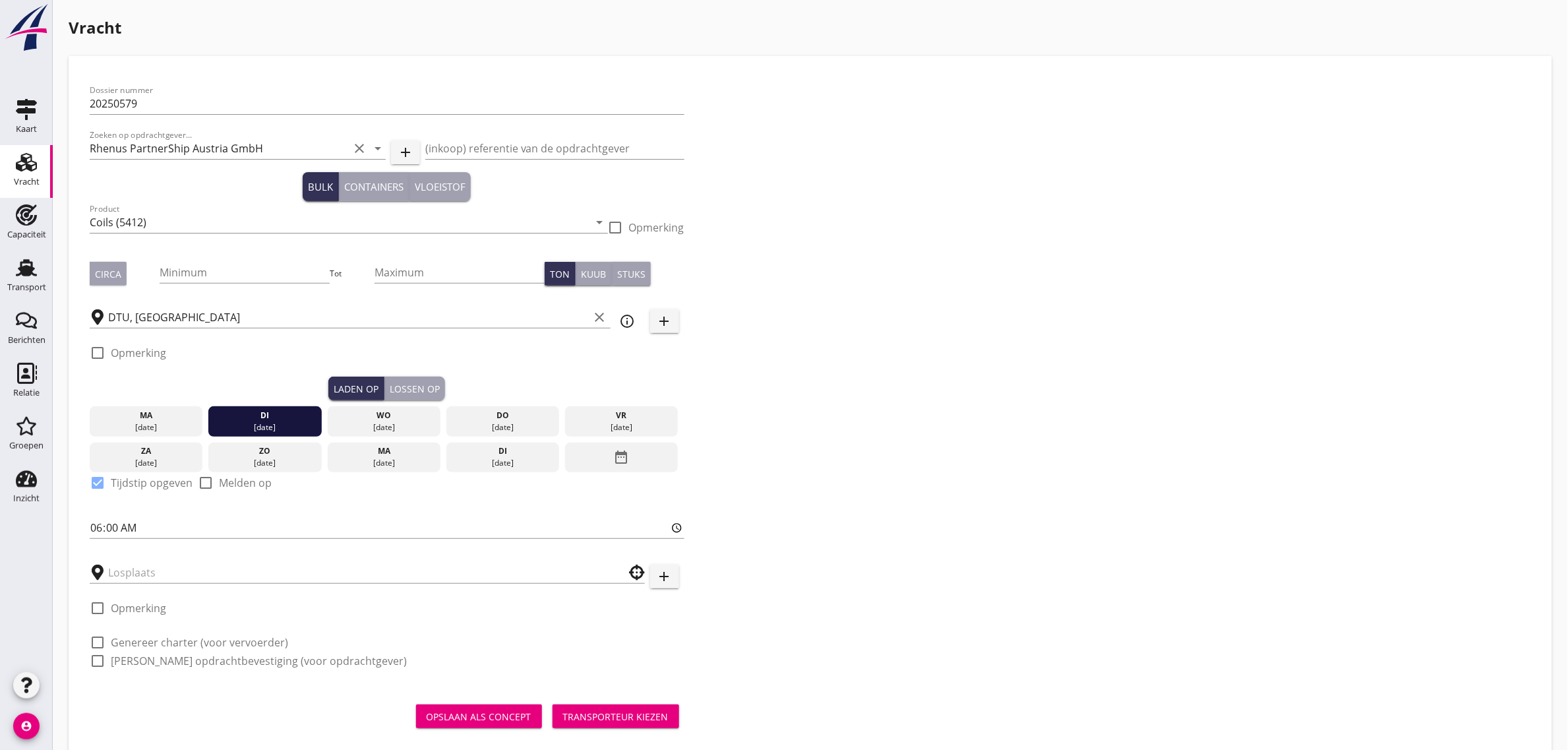
drag, startPoint x: 422, startPoint y: 387, endPoint x: 473, endPoint y: 410, distance: 55.9
click at [423, 387] on div "Lossen op" at bounding box center [415, 388] width 50 height 14
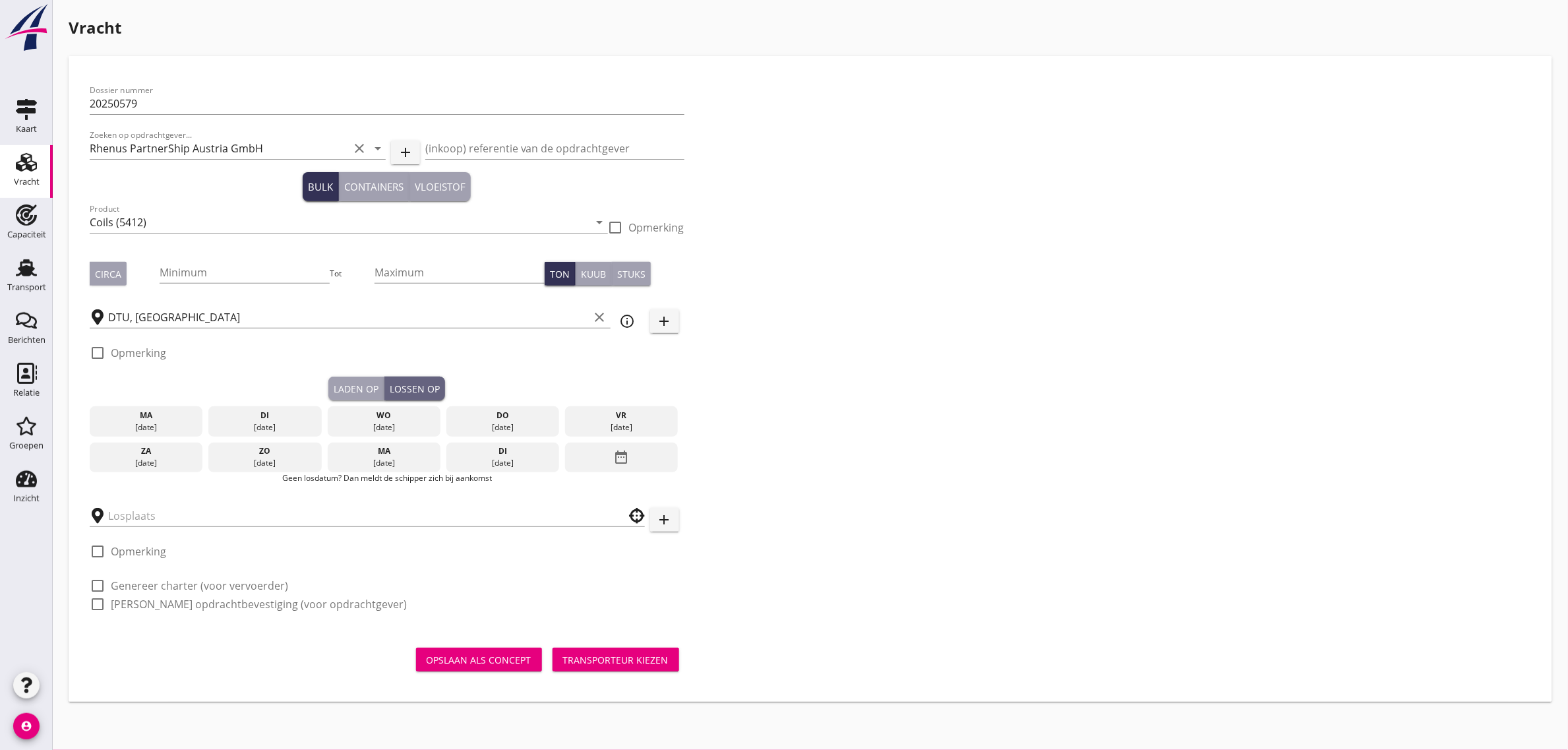
click at [485, 416] on div "do" at bounding box center [503, 416] width 107 height 12
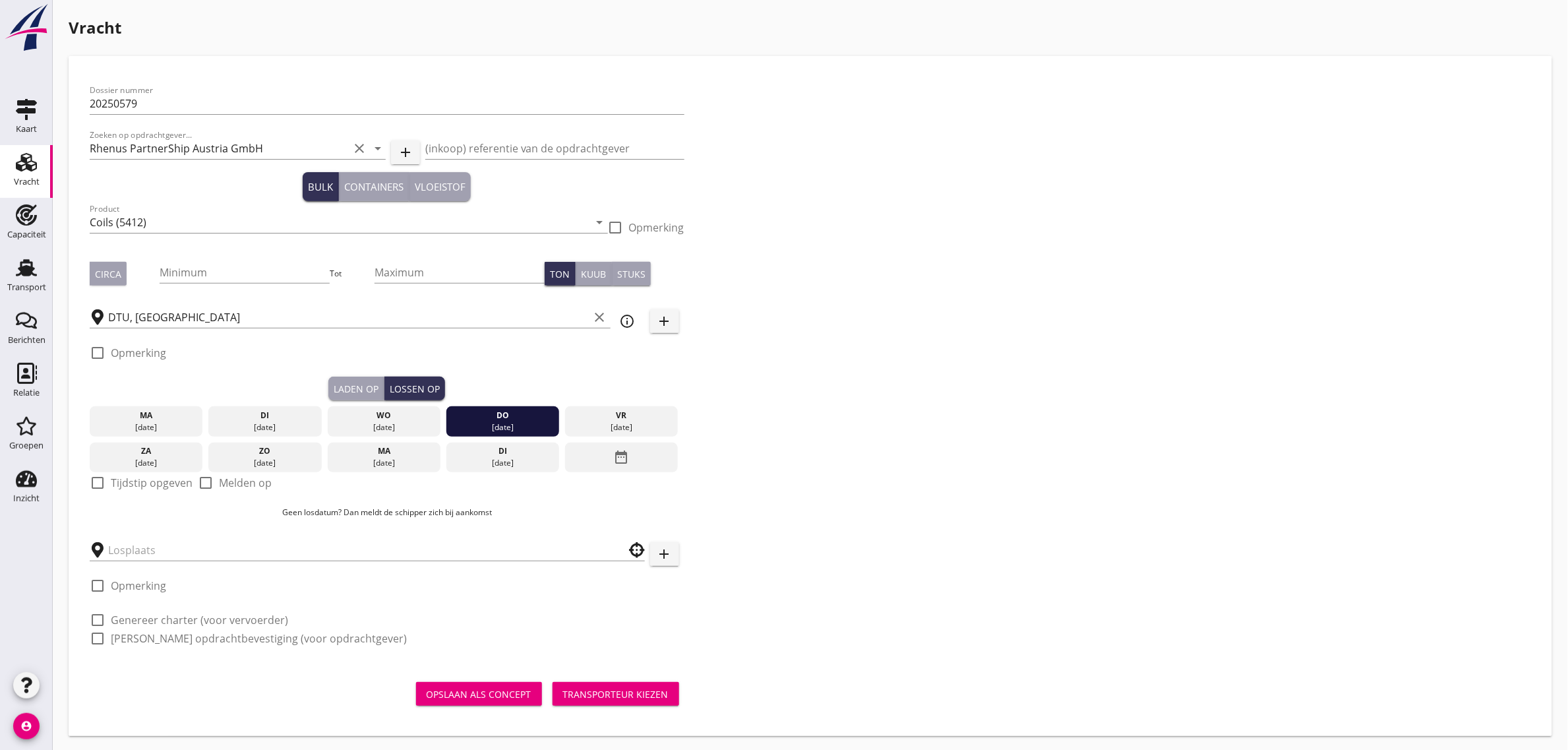
click at [173, 480] on label "Tijdstip opgeven" at bounding box center [152, 482] width 82 height 13
checkbox input "true"
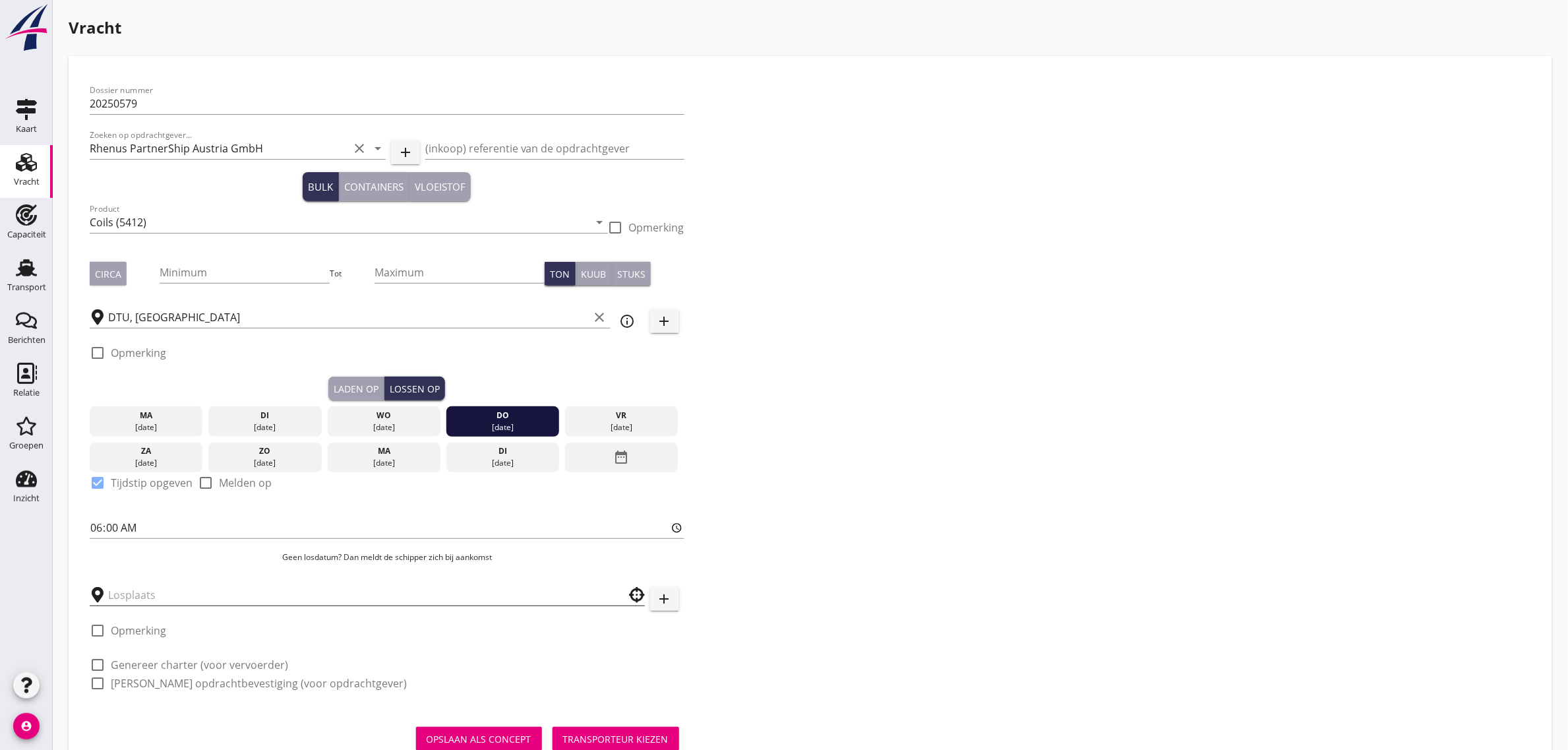
click at [143, 598] on input "text" at bounding box center [358, 594] width 500 height 21
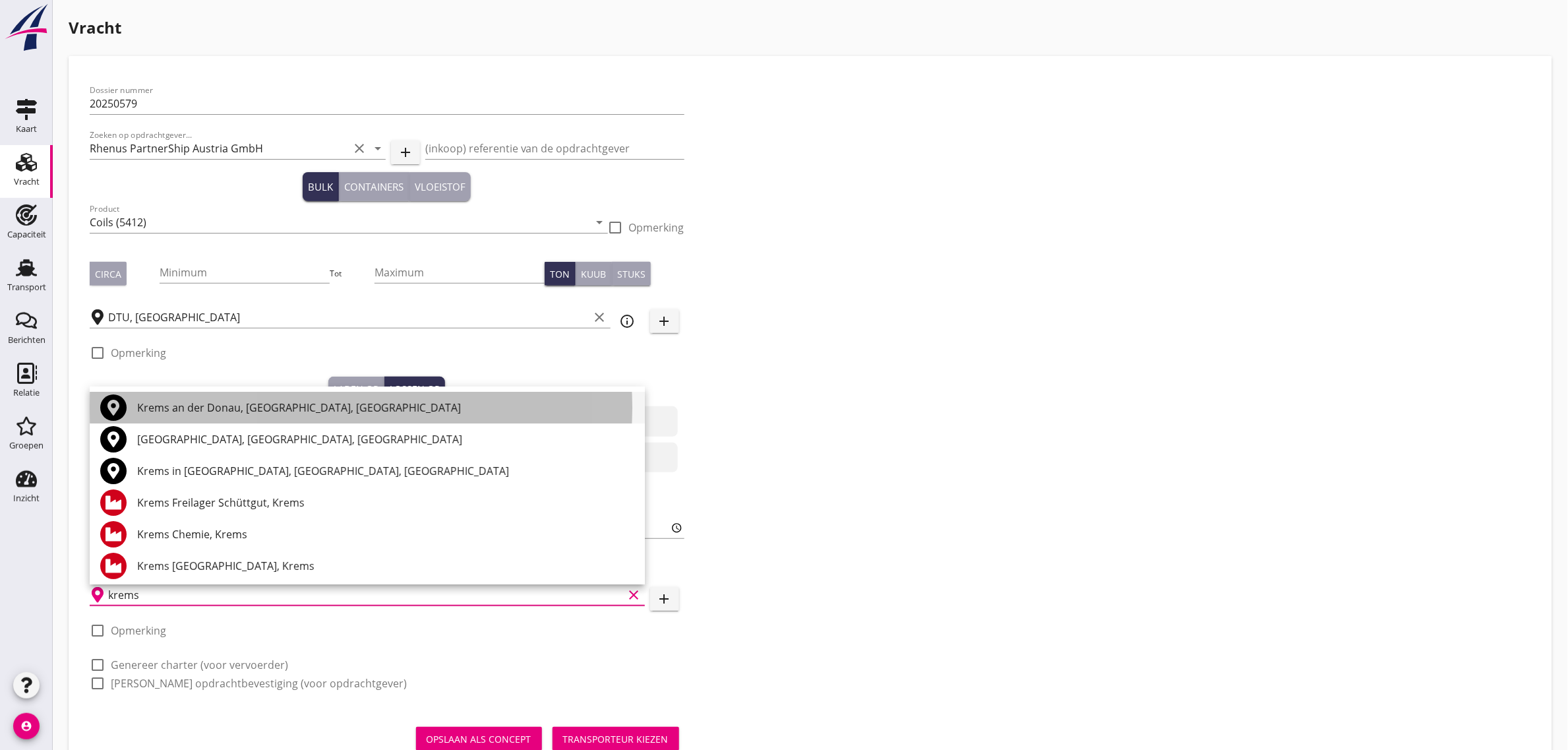
click at [175, 401] on div "Krems an der Donau, [GEOGRAPHIC_DATA], [GEOGRAPHIC_DATA]" at bounding box center [385, 407] width 497 height 16
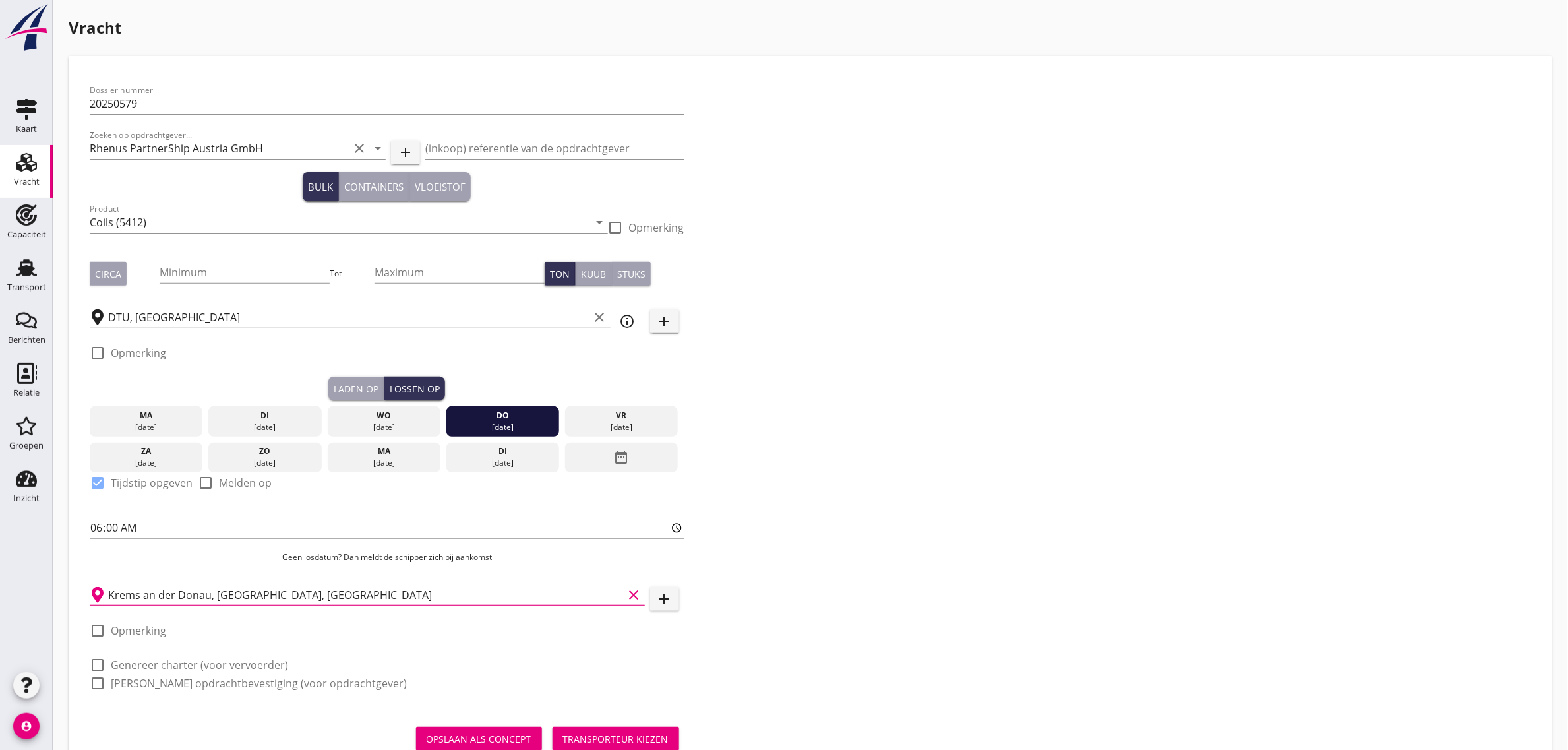
type input "Krems an der Donau, [GEOGRAPHIC_DATA], [GEOGRAPHIC_DATA]"
click at [188, 664] on label "Genereer charter (voor vervoerder)" at bounding box center [199, 664] width 177 height 13
checkbox input "true"
click at [188, 680] on label "[PERSON_NAME] opdrachtbevestiging (voor opdrachtgever)" at bounding box center [259, 682] width 296 height 13
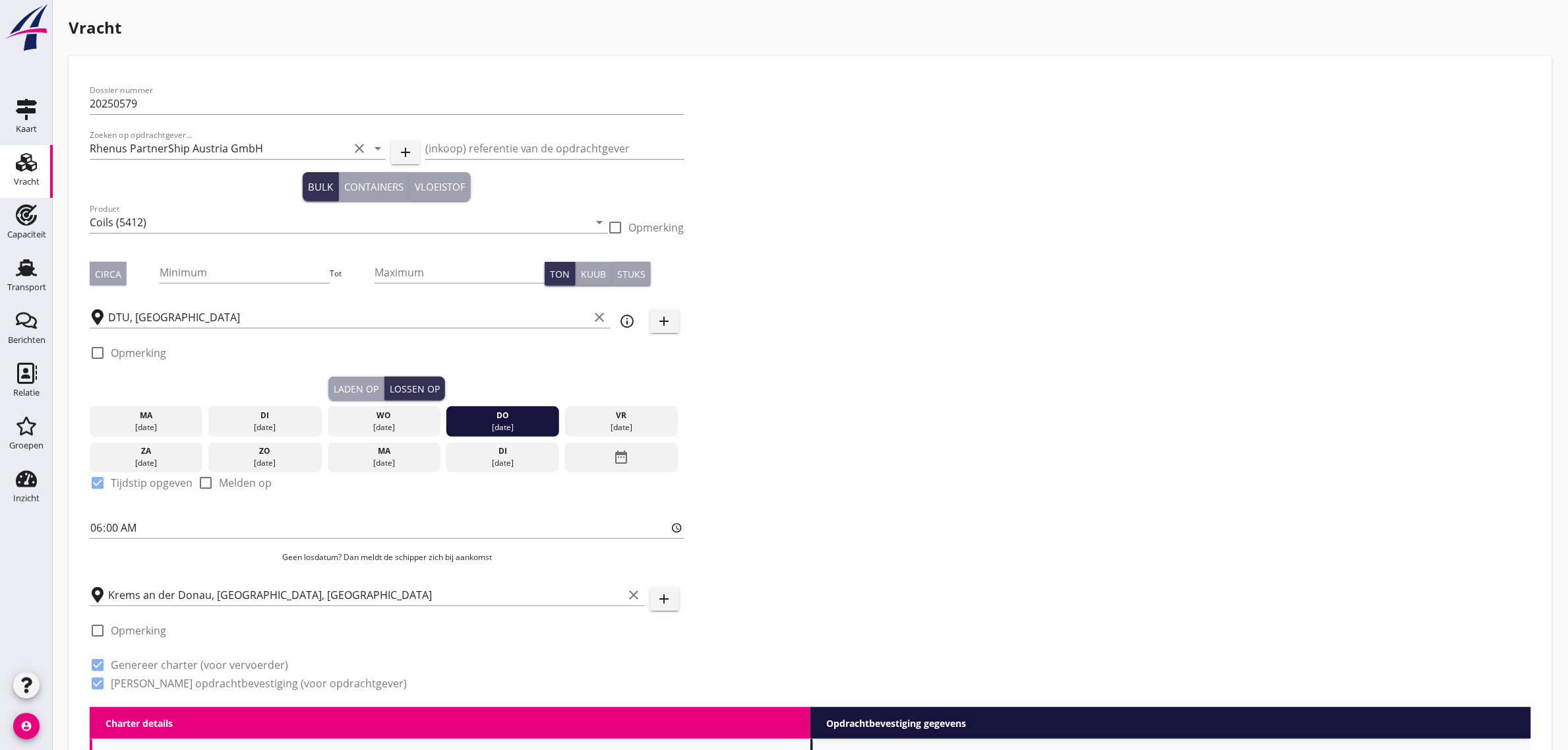
checkbox input "true"
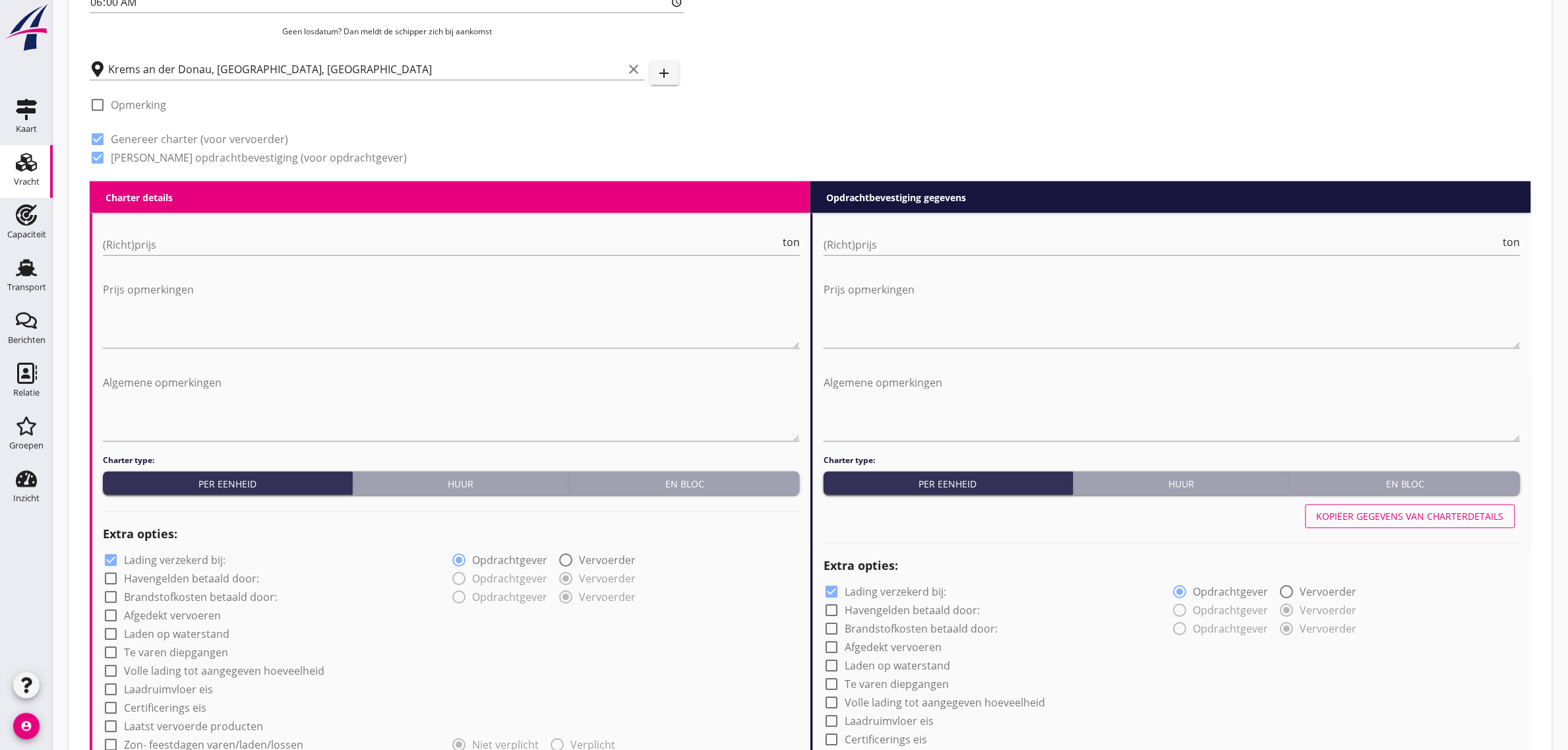
scroll to position [531, 0]
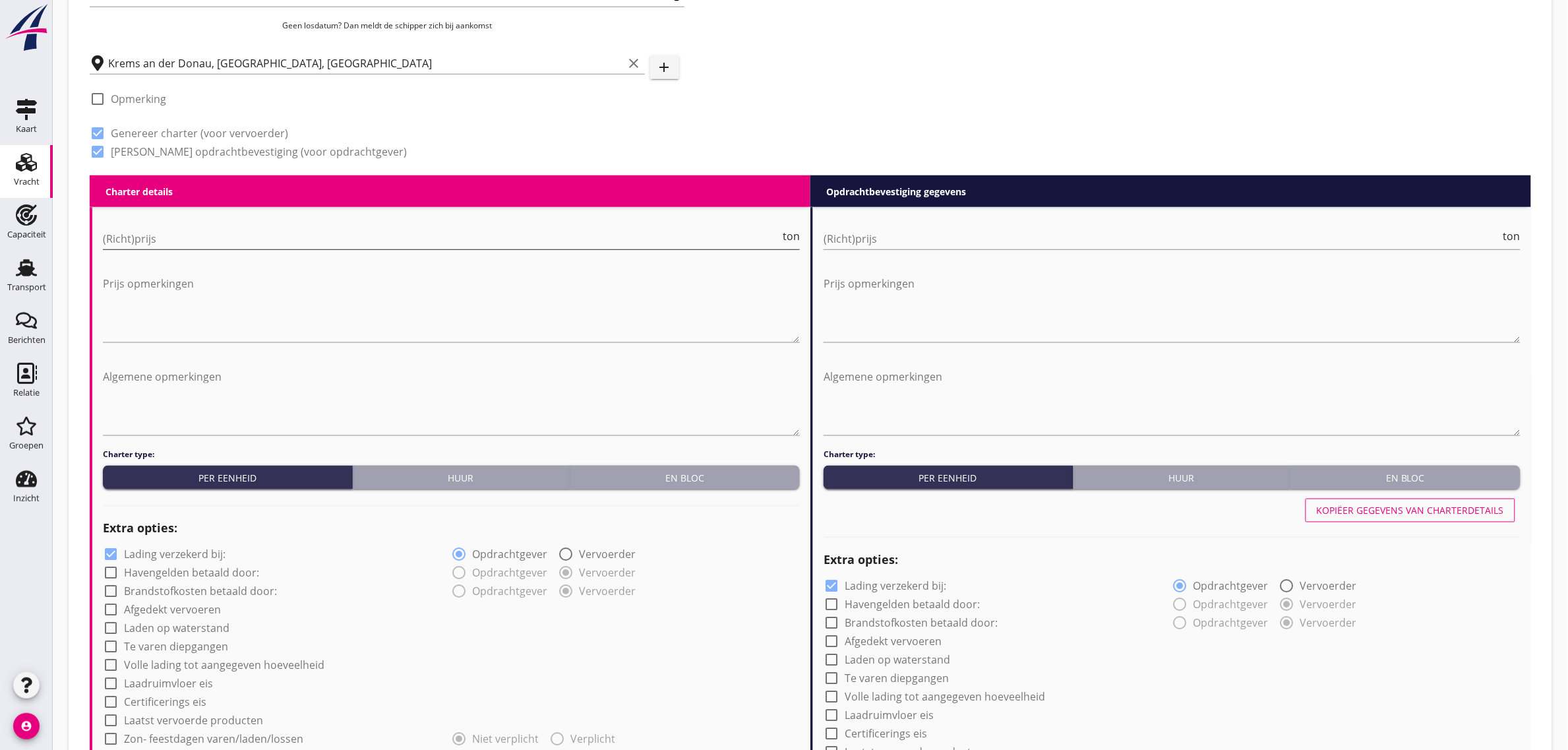
click at [201, 234] on input "(Richt)prijs" at bounding box center [441, 239] width 677 height 21
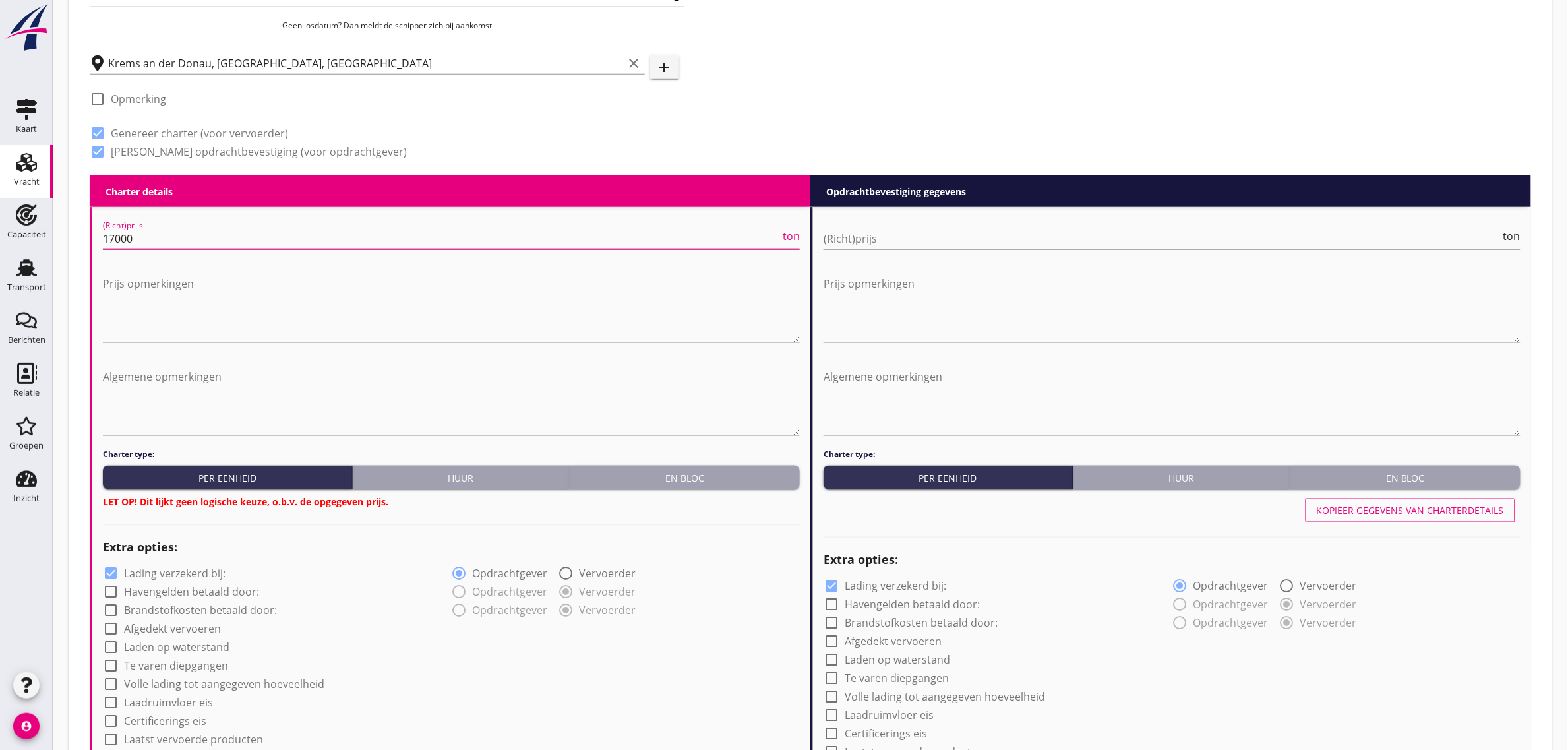
type input "17000"
click at [707, 475] on div "En bloc" at bounding box center [684, 477] width 220 height 14
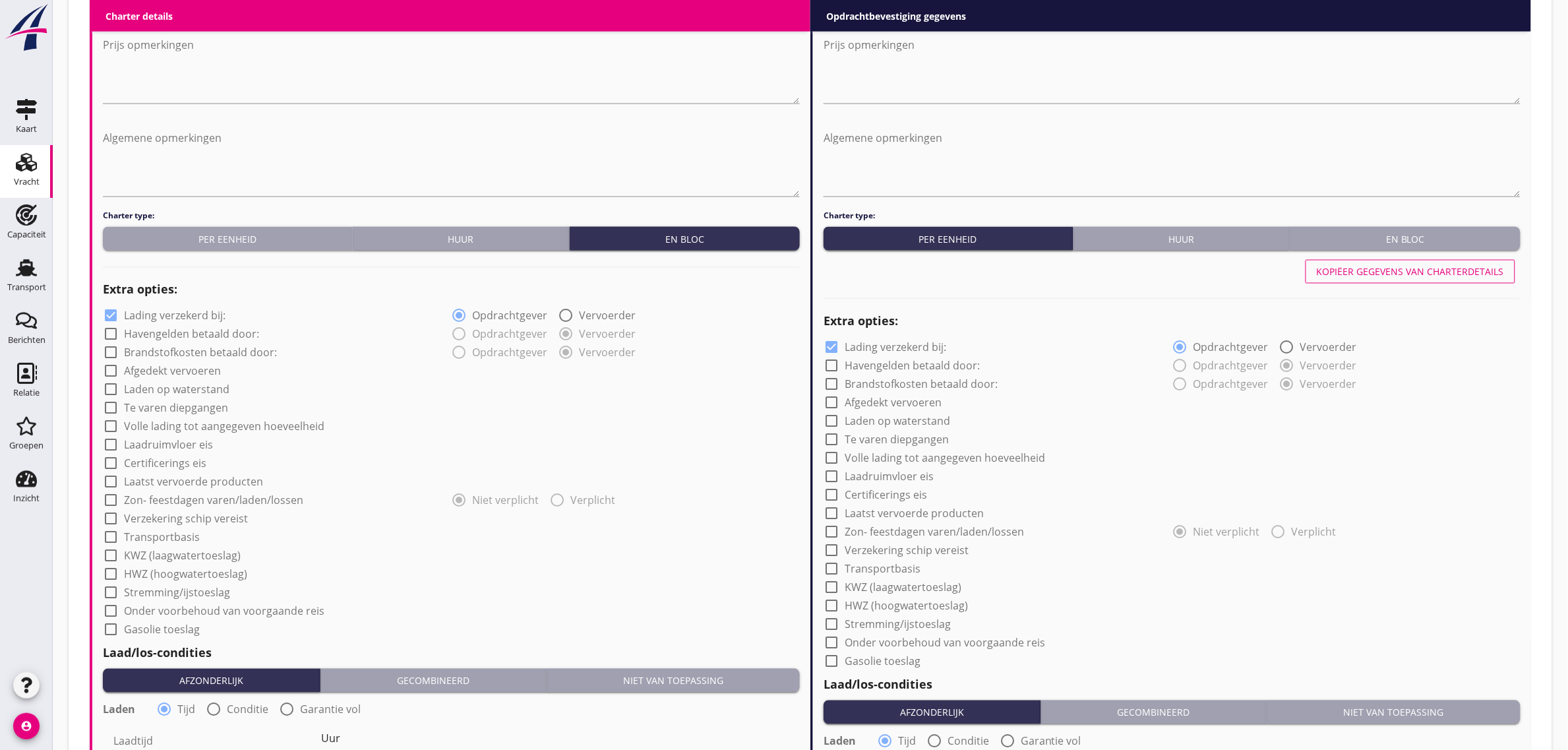
scroll to position [778, 0]
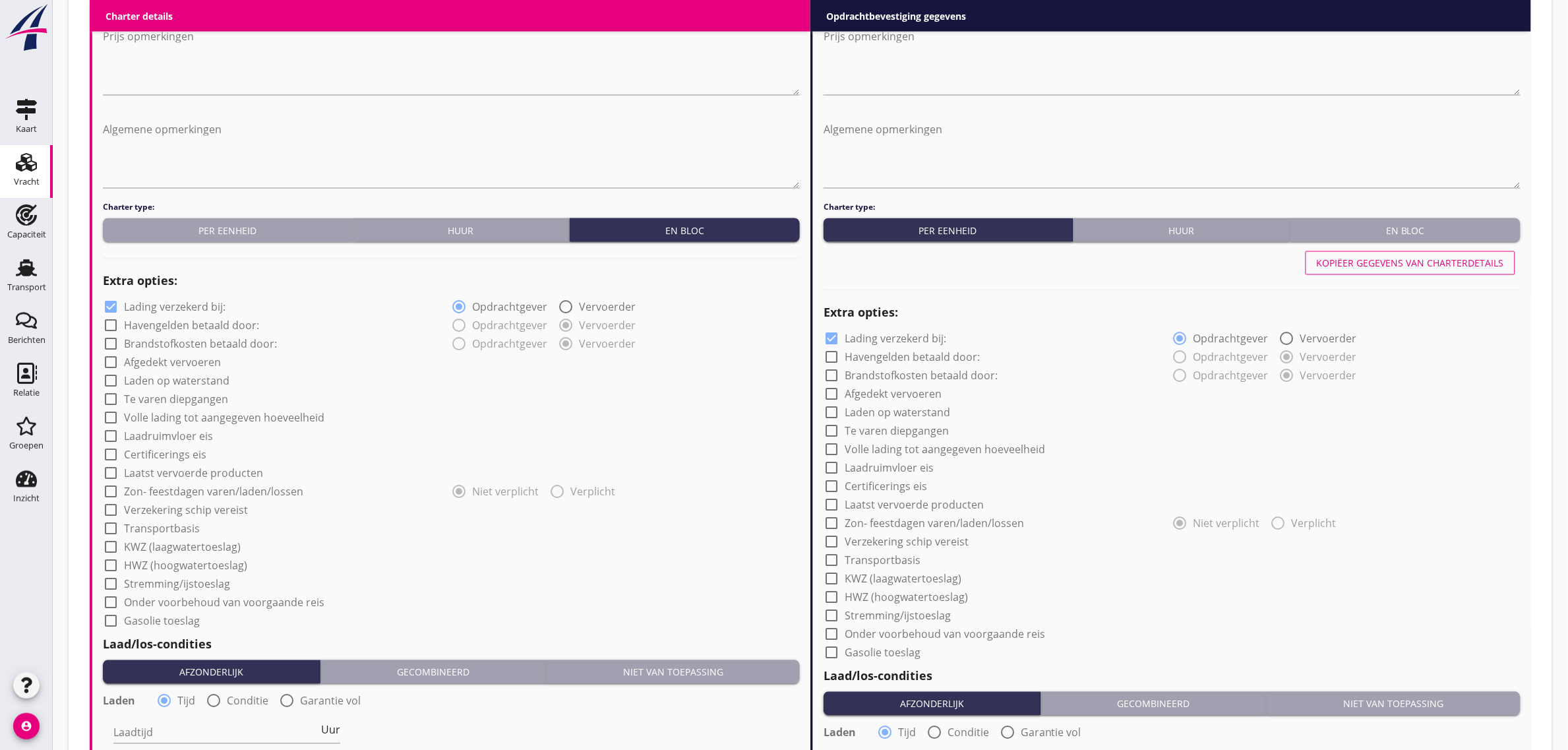
click at [166, 361] on label "Afgedekt vervoeren" at bounding box center [172, 362] width 97 height 13
checkbox input "true"
click at [163, 384] on label "Laden op waterstand" at bounding box center [176, 381] width 105 height 13
checkbox input "true"
click at [163, 403] on label "Te varen diepgangen" at bounding box center [176, 399] width 104 height 13
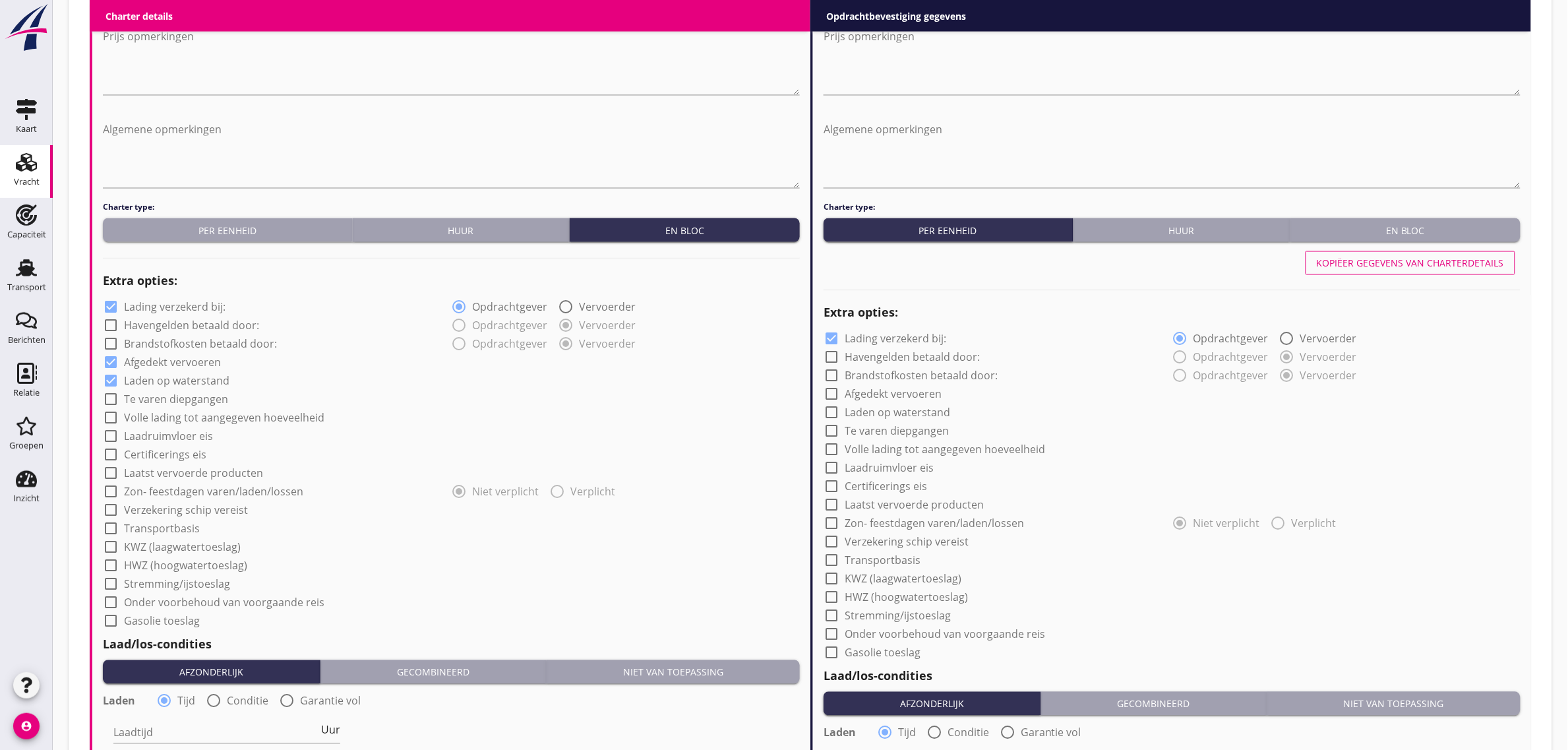
checkbox input "true"
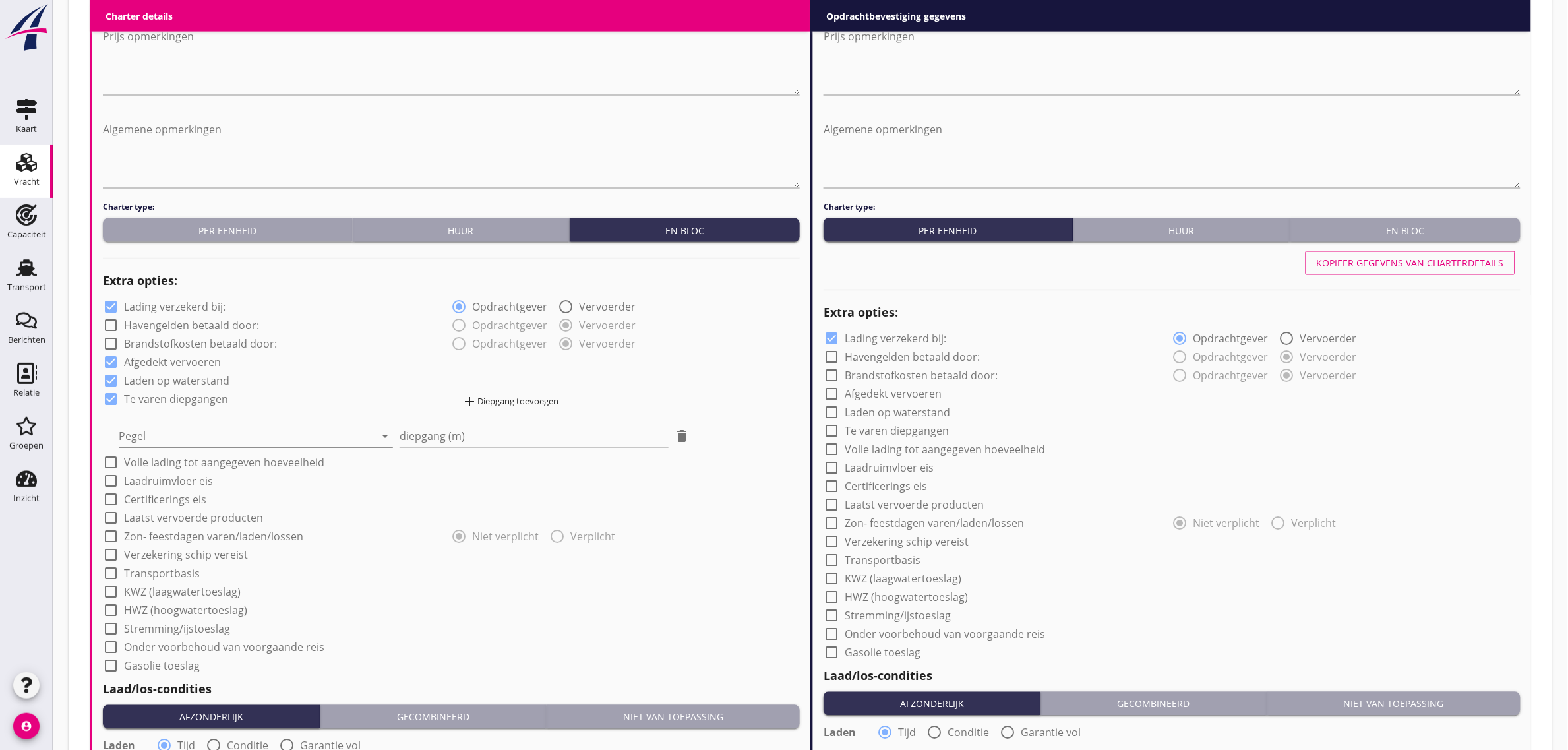
click at [149, 430] on div at bounding box center [246, 436] width 256 height 21
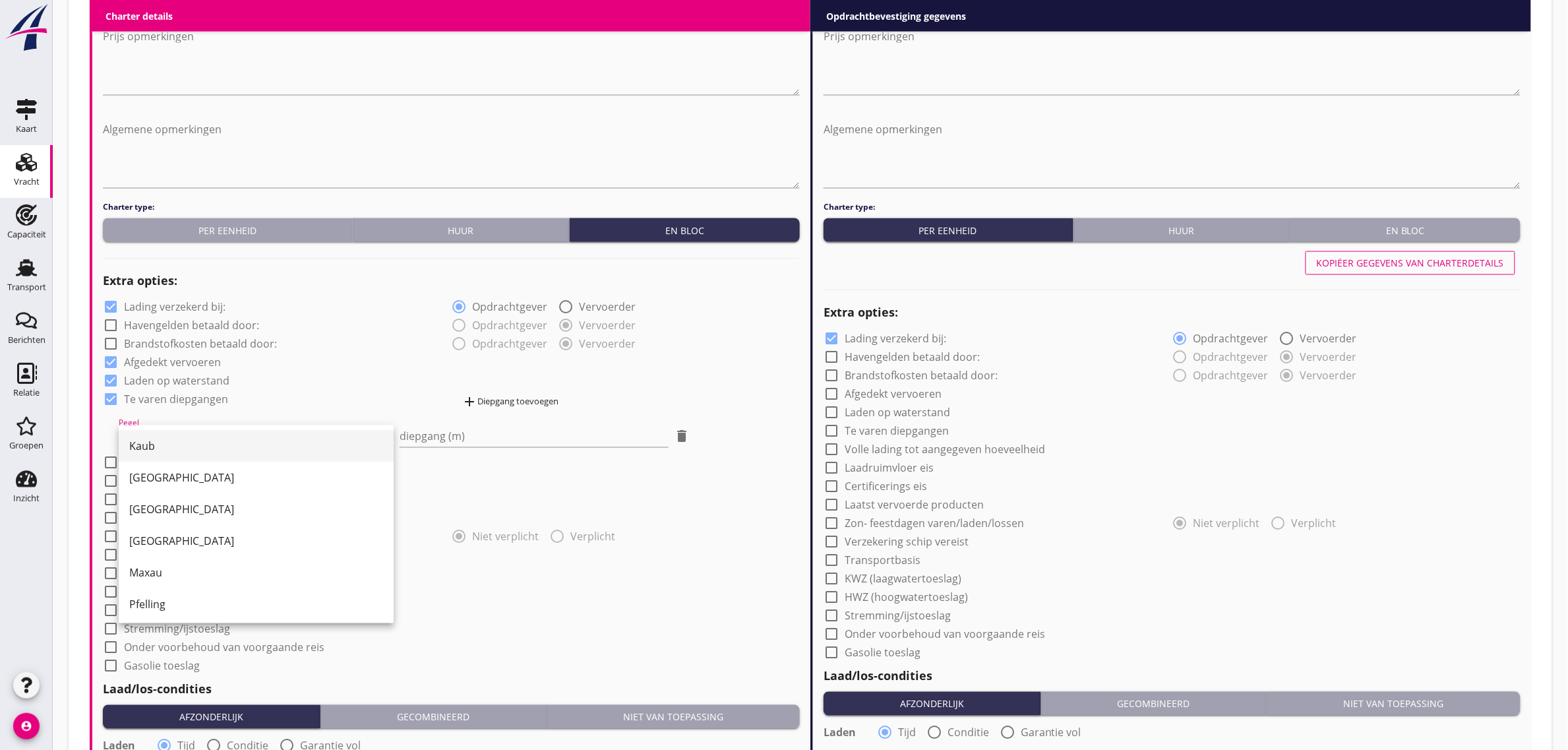
click at [156, 446] on div "Kaub" at bounding box center [256, 446] width 254 height 16
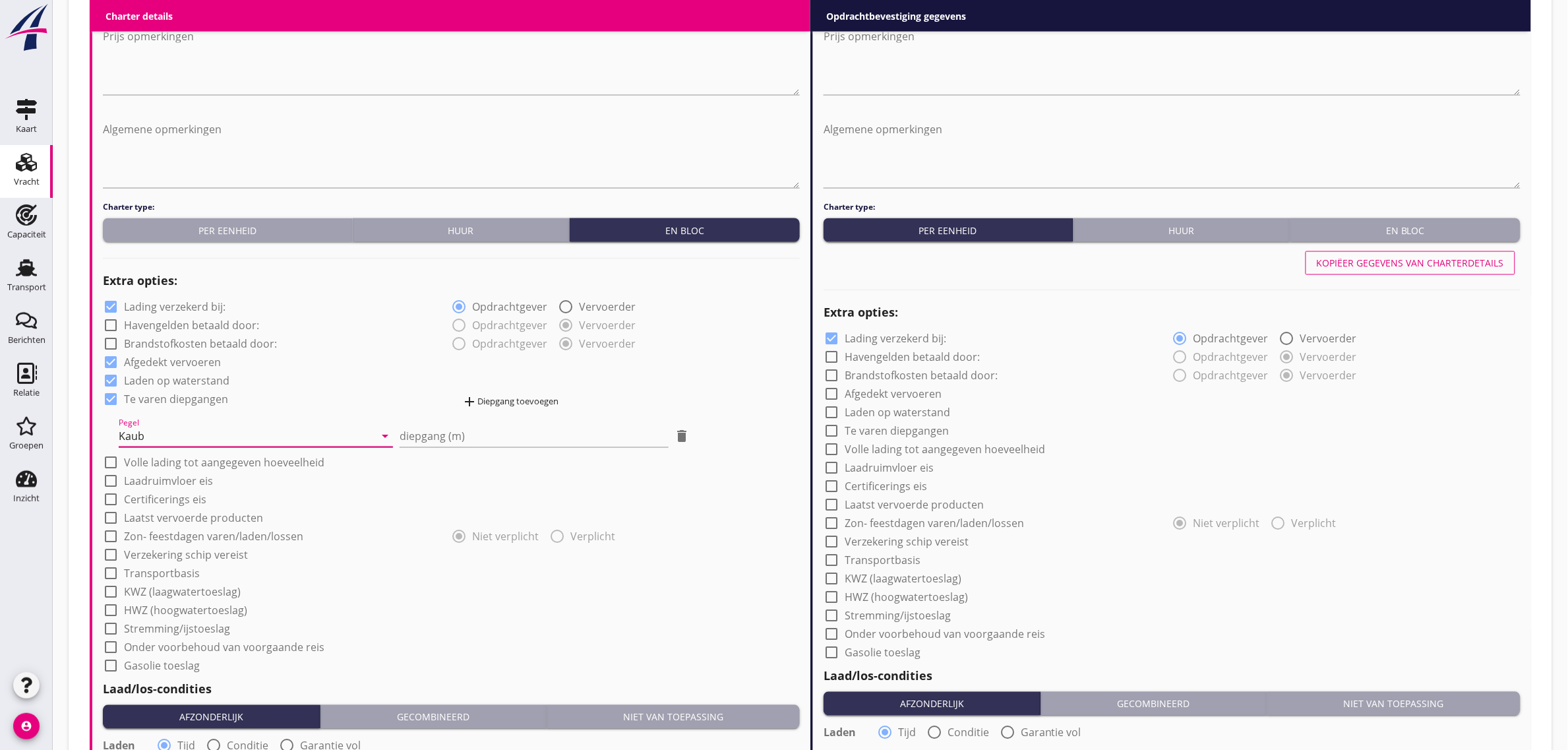
click at [318, 439] on div "Kaub" at bounding box center [246, 436] width 256 height 21
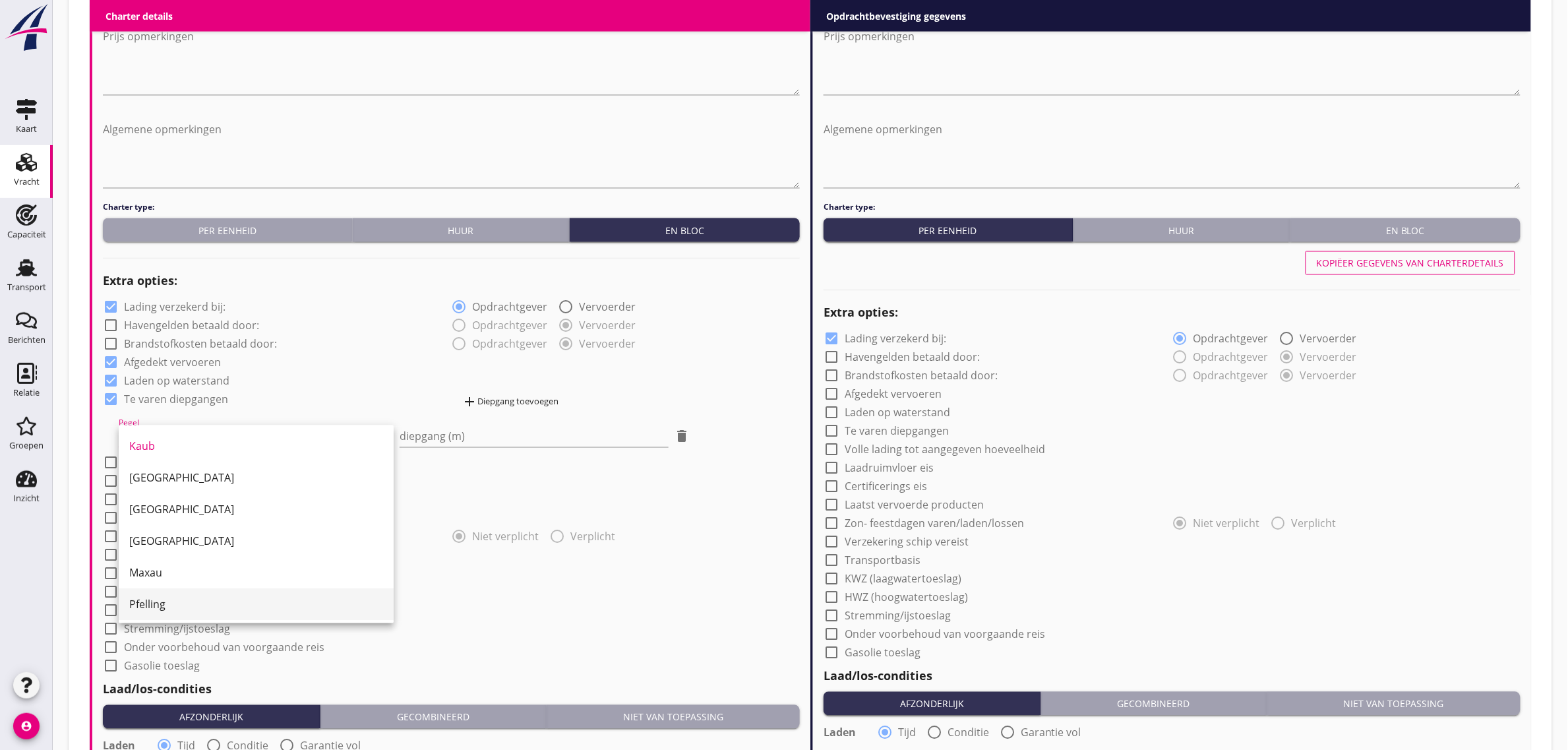
click at [192, 594] on div "Pfelling" at bounding box center [256, 604] width 254 height 32
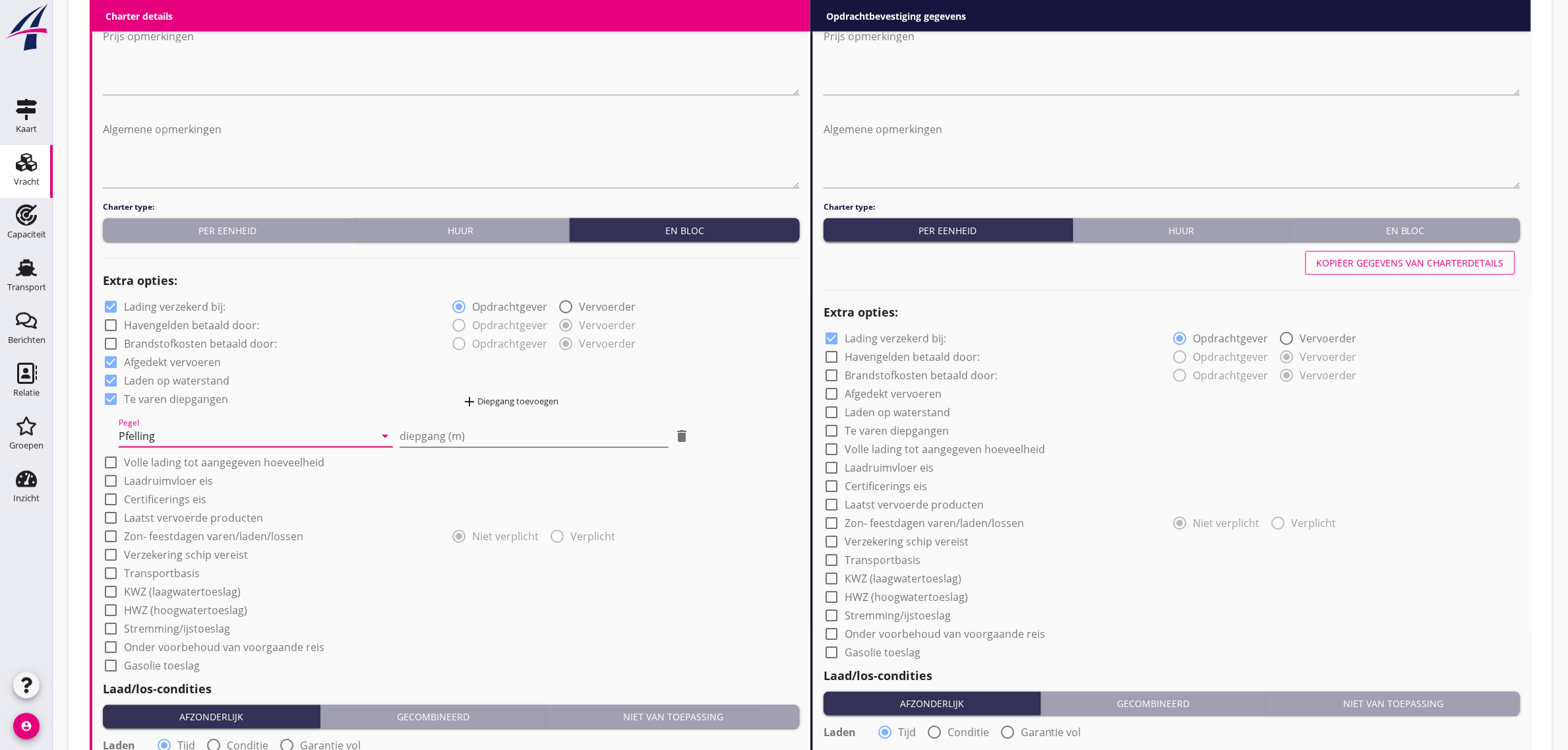
click at [433, 444] on input "diepgang (m)" at bounding box center [534, 436] width 269 height 21
type input "-1"
type input "-1.20"
click at [497, 401] on div "add Diepgang toevoegen" at bounding box center [510, 402] width 97 height 16
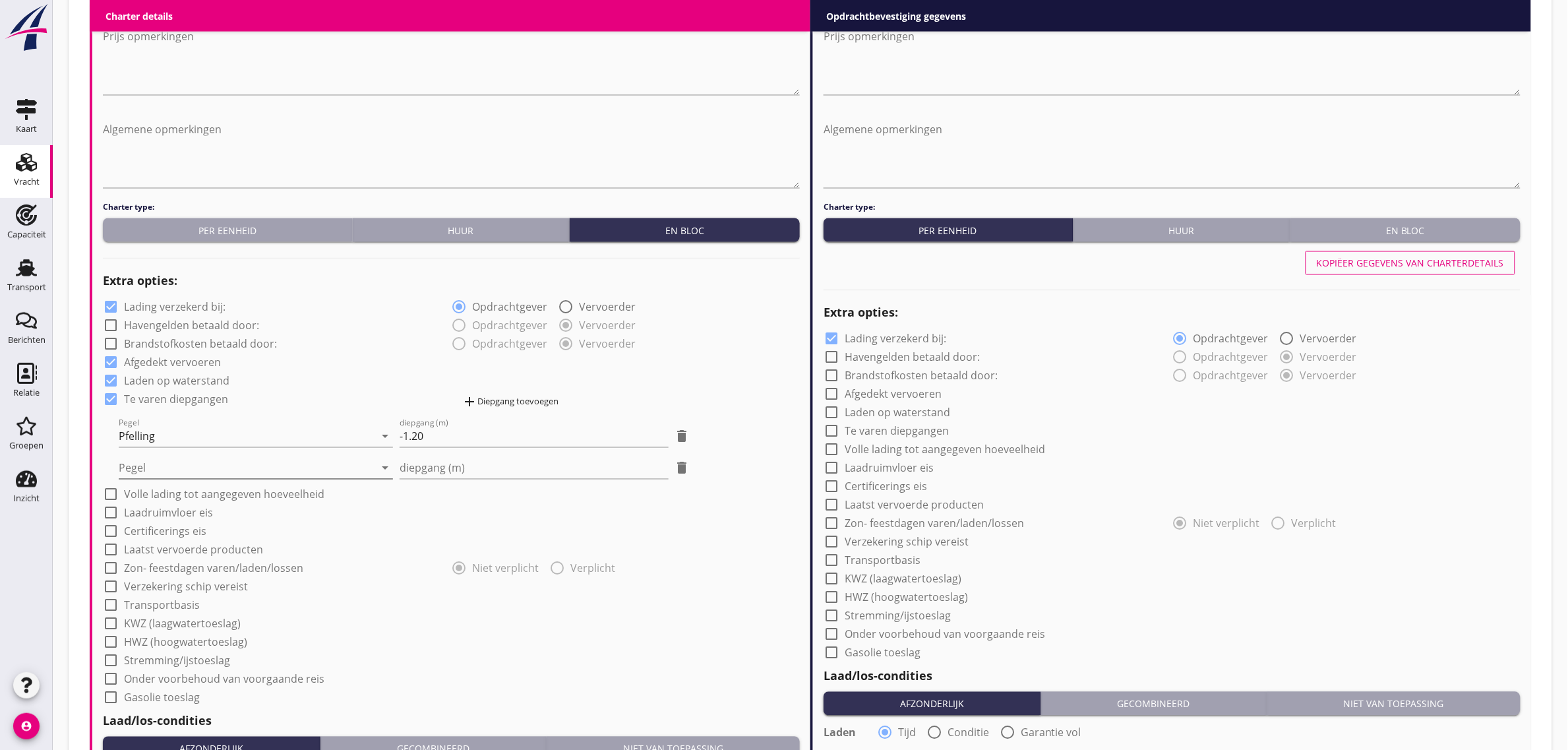
click at [206, 470] on div at bounding box center [246, 468] width 256 height 21
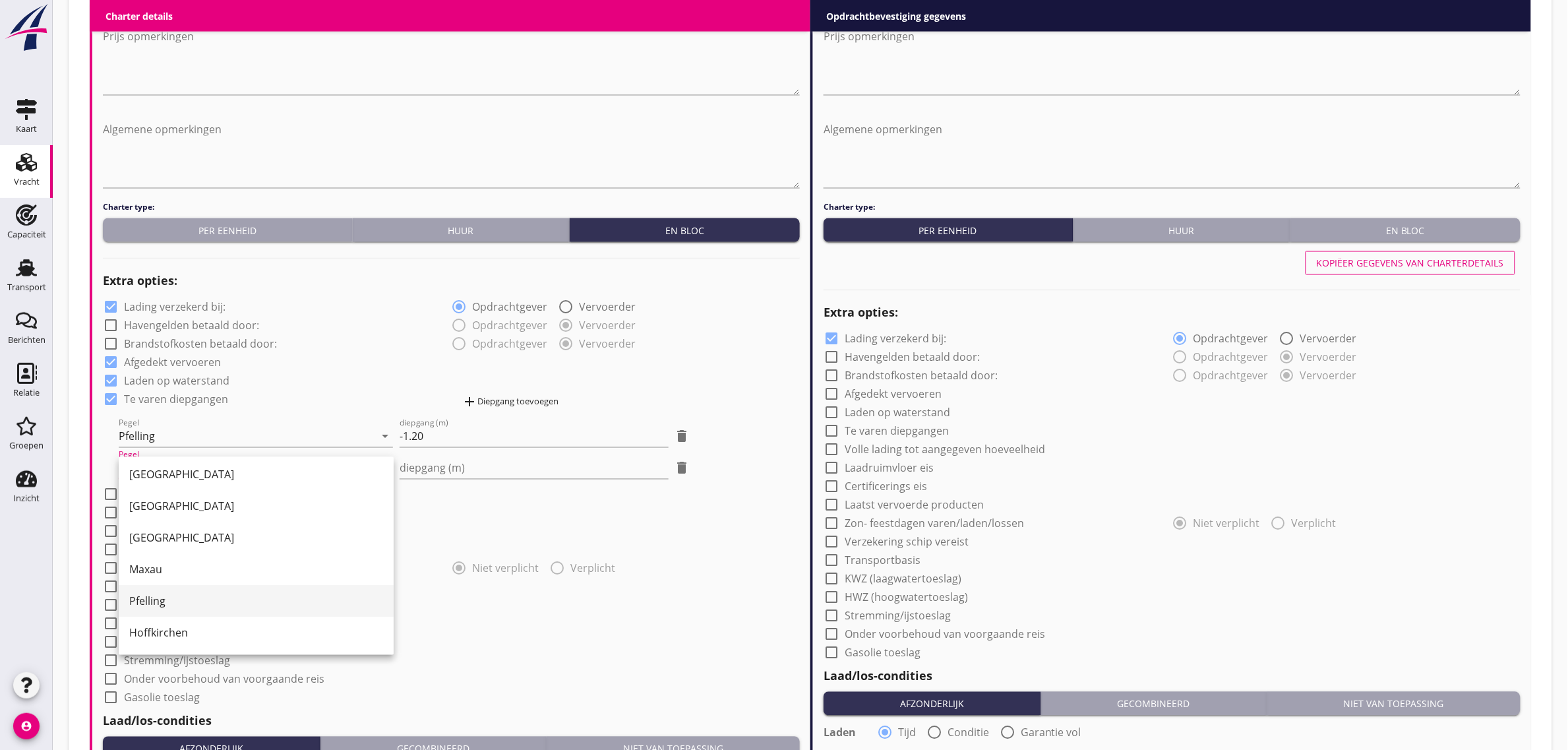
scroll to position [82, 0]
click at [211, 594] on div "Hoffkirchen" at bounding box center [256, 585] width 254 height 32
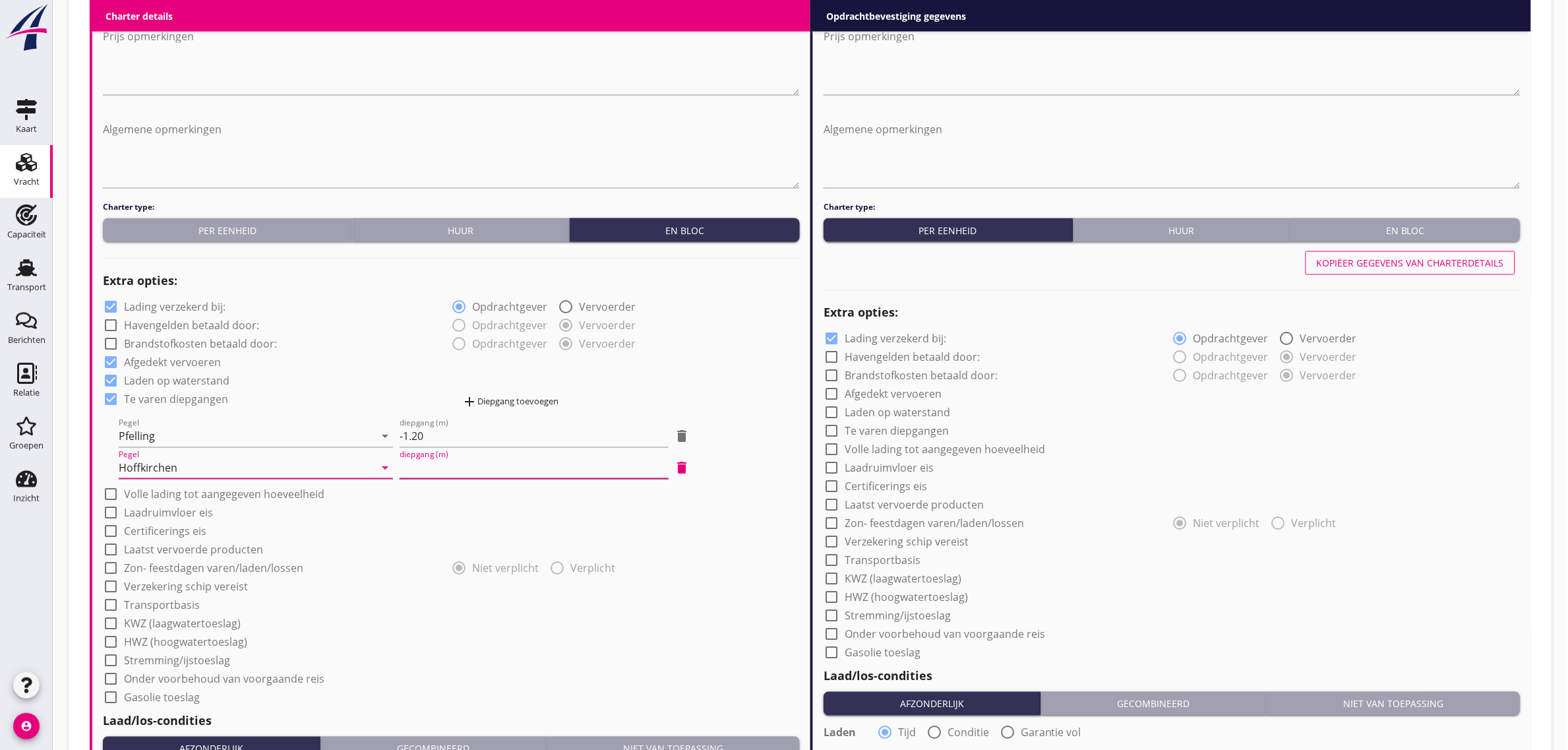
click at [436, 476] on input "diepgang (m)" at bounding box center [534, 468] width 269 height 21
type input "-0"
type input "-0.40"
click at [482, 410] on button "add Diepgang toevoegen" at bounding box center [511, 402] width 108 height 19
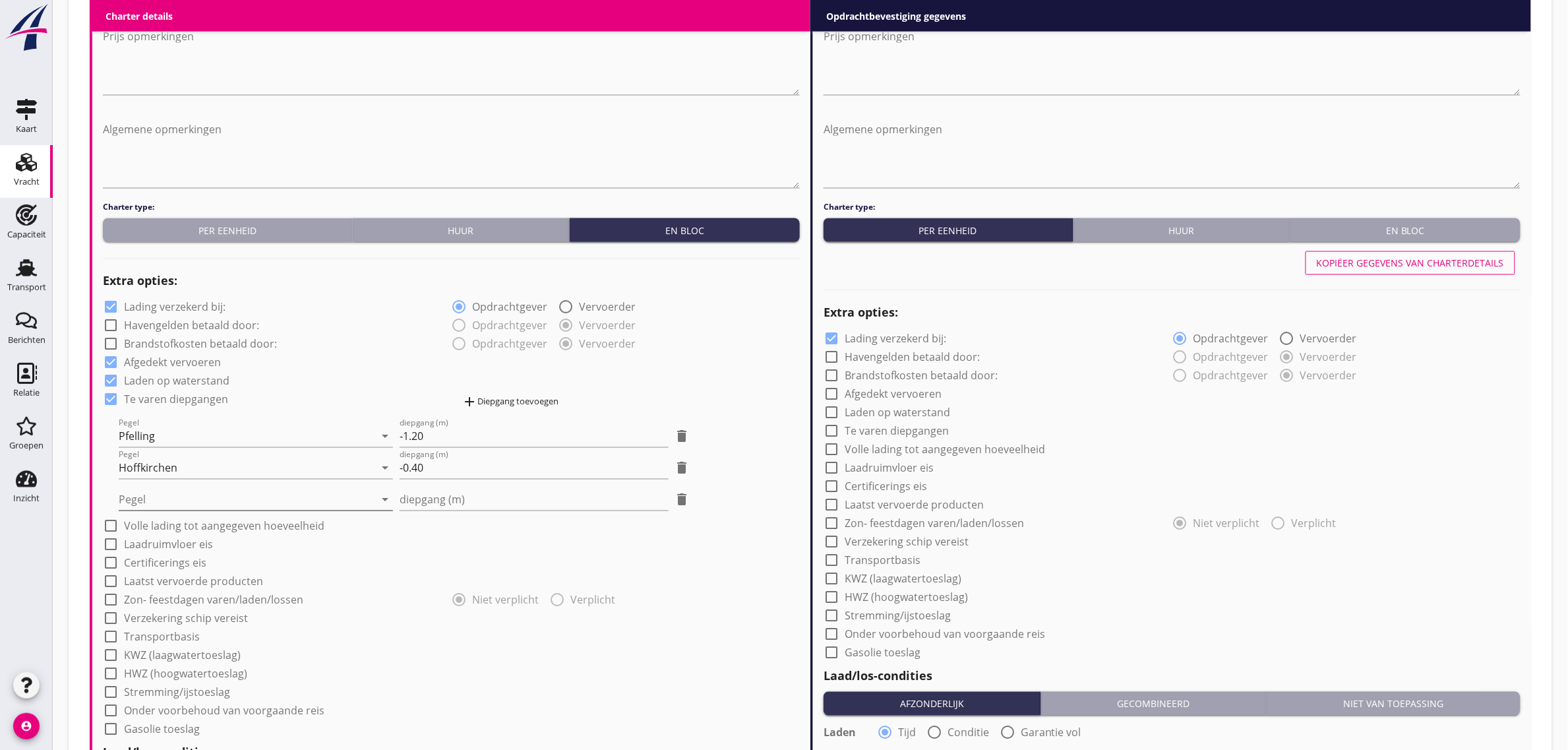
drag, startPoint x: 202, startPoint y: 498, endPoint x: 201, endPoint y: 545, distance: 47.0
click at [202, 499] on div at bounding box center [246, 499] width 256 height 21
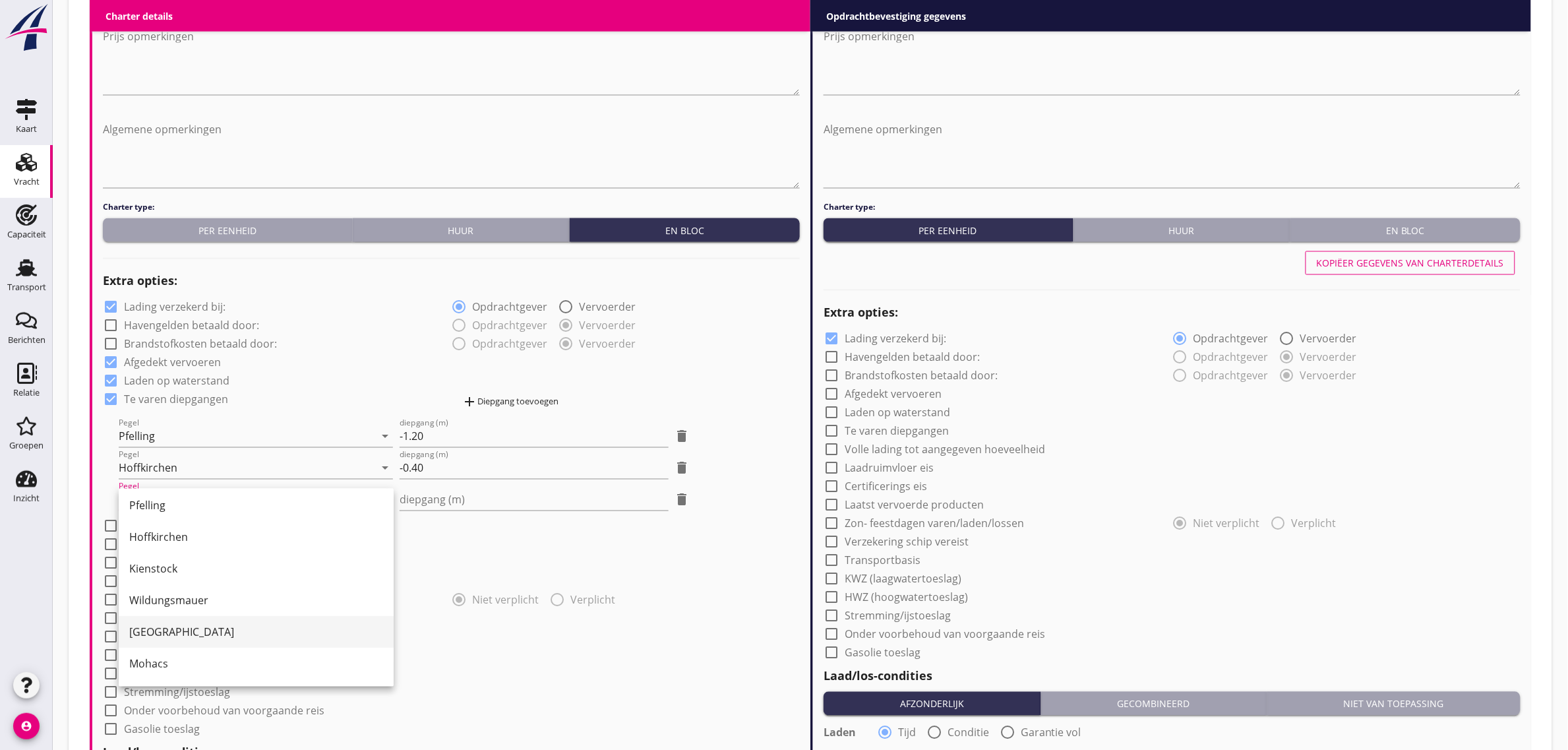
scroll to position [165, 0]
click at [186, 574] on div "Kienstock" at bounding box center [256, 566] width 254 height 32
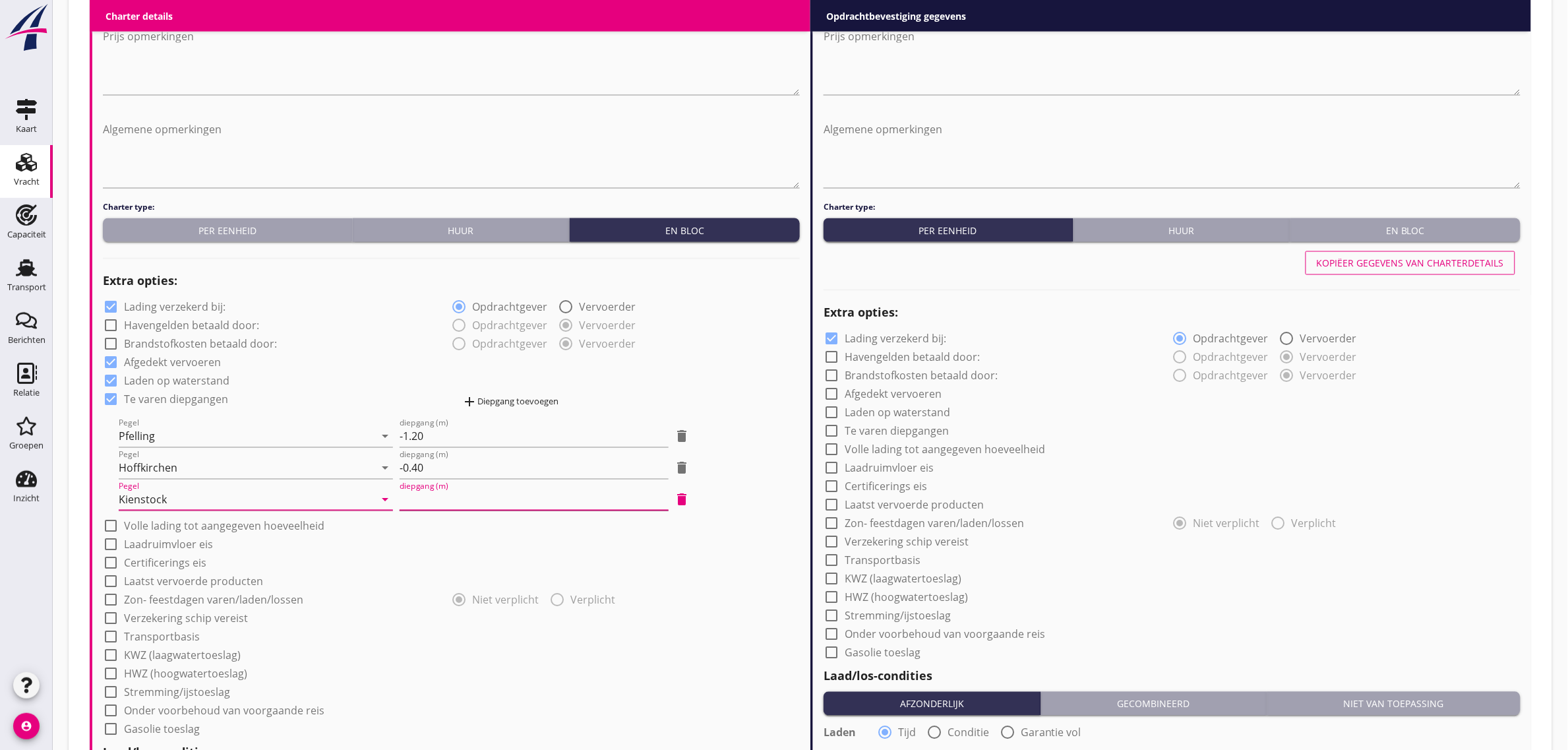
click at [503, 491] on input "diepgang (m)" at bounding box center [534, 499] width 269 height 21
type input "0"
type input "0.30"
click at [693, 367] on div "check_box Afgedekt vervoeren" at bounding box center [451, 362] width 697 height 19
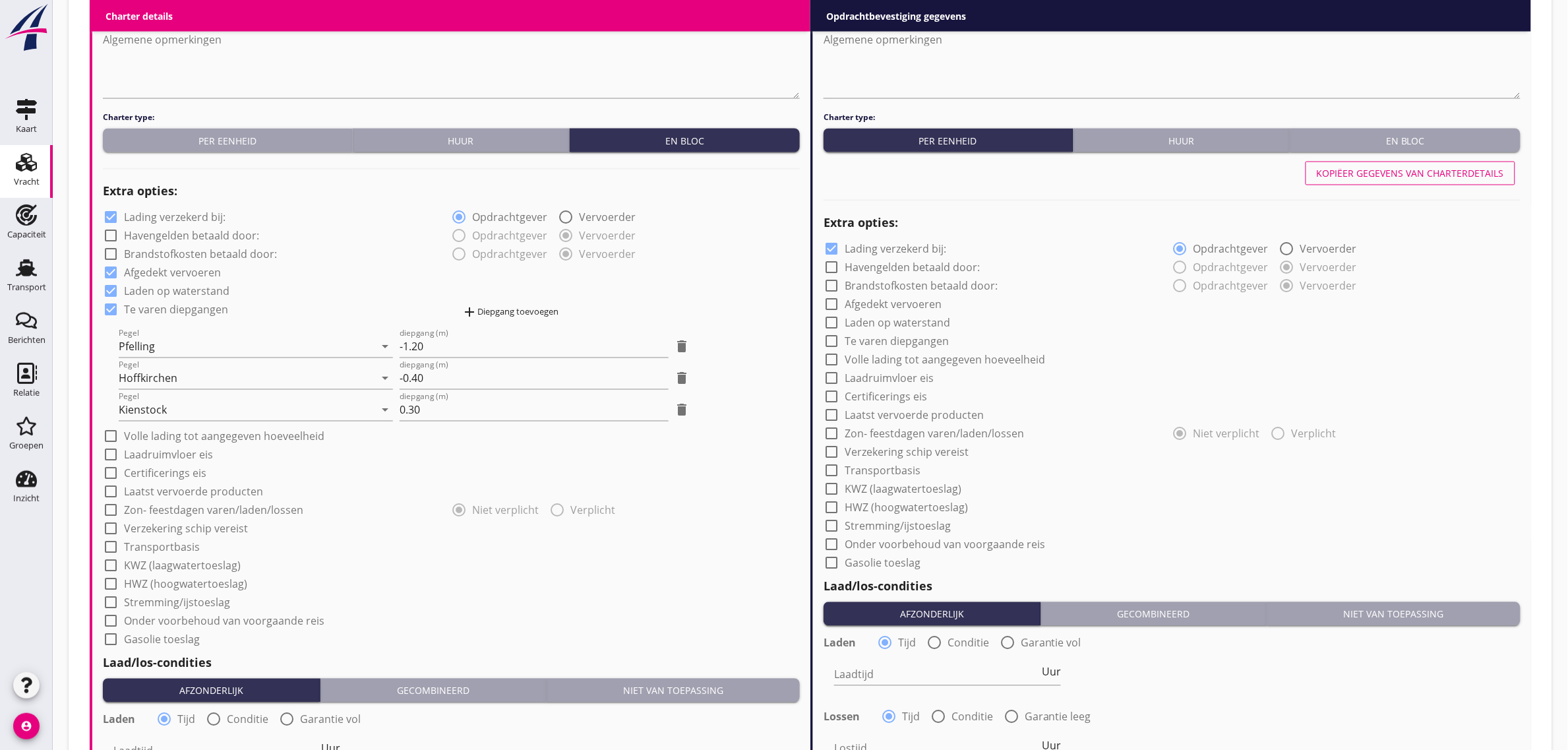
scroll to position [1026, 0]
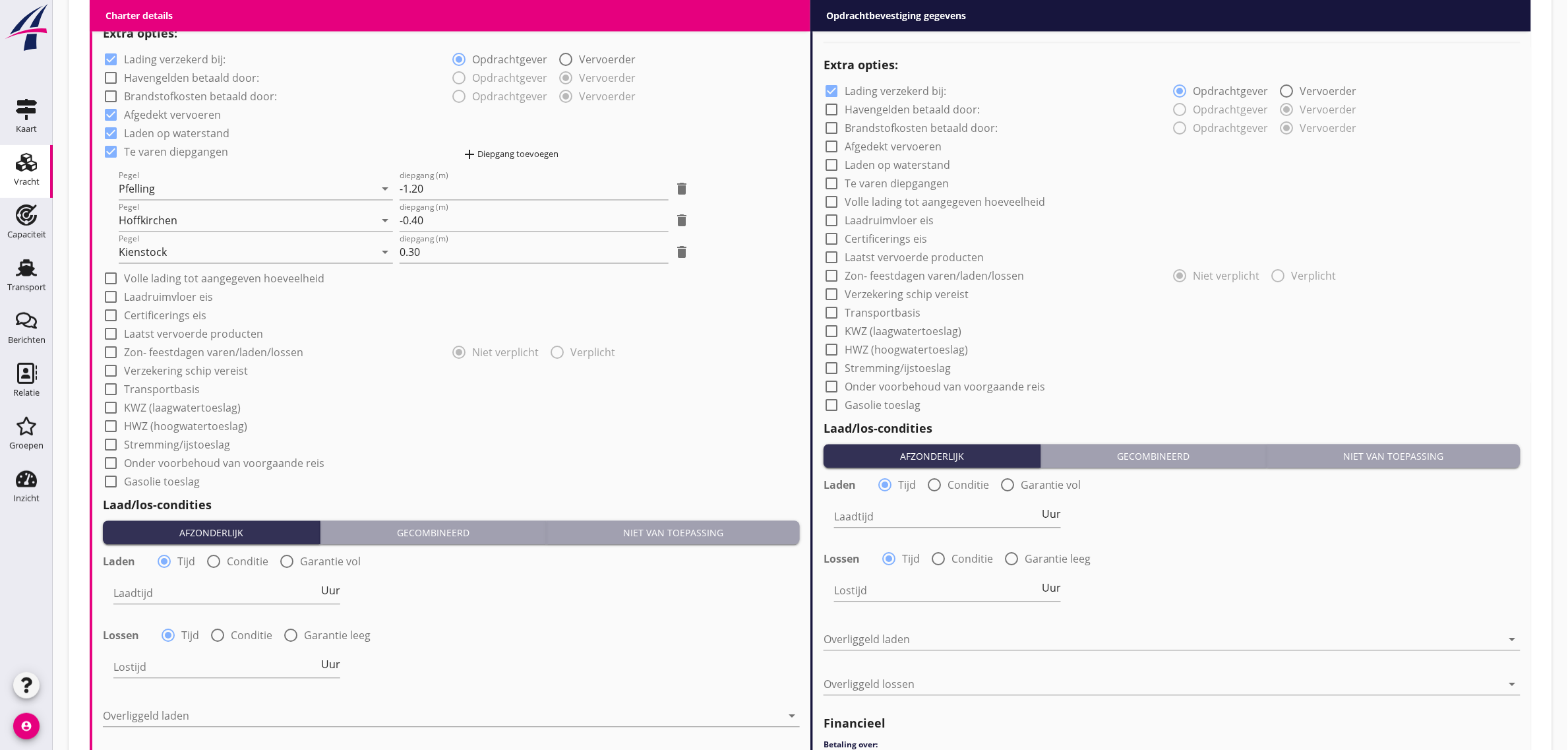
click at [188, 298] on label "Laadruimvloer eis" at bounding box center [169, 297] width 89 height 13
checkbox input "true"
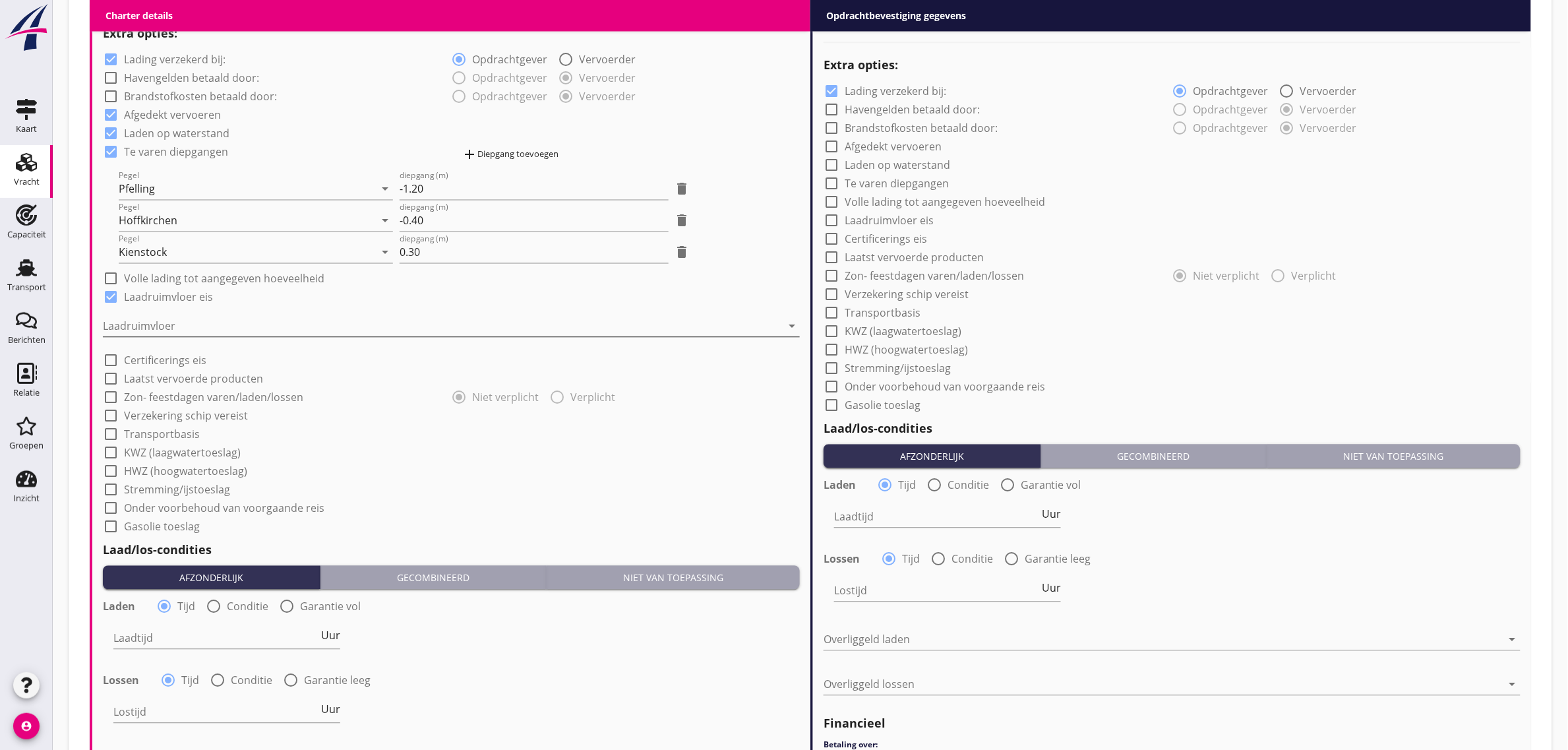
click at [185, 320] on div at bounding box center [441, 326] width 678 height 21
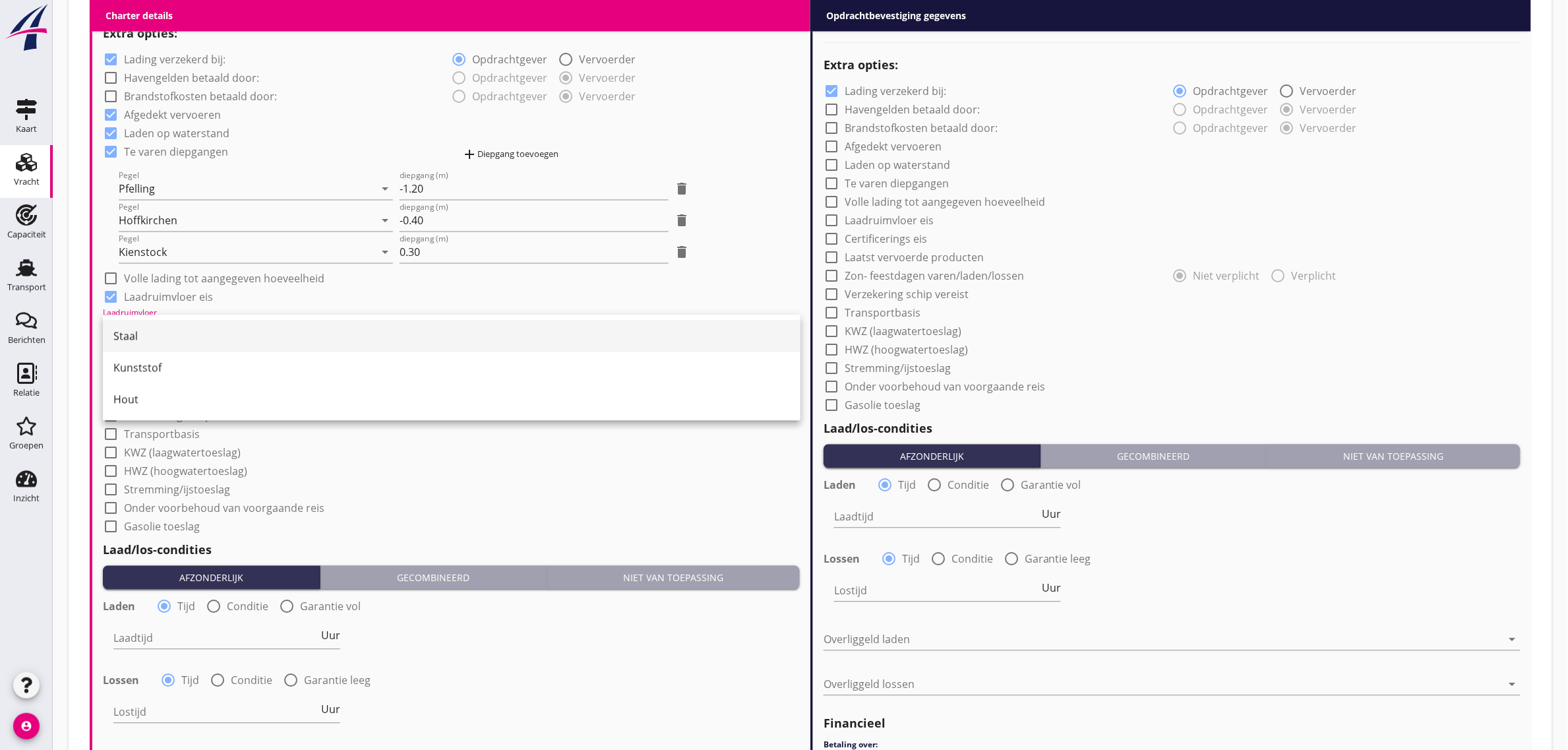
click at [154, 341] on div "Staal" at bounding box center [452, 336] width 677 height 16
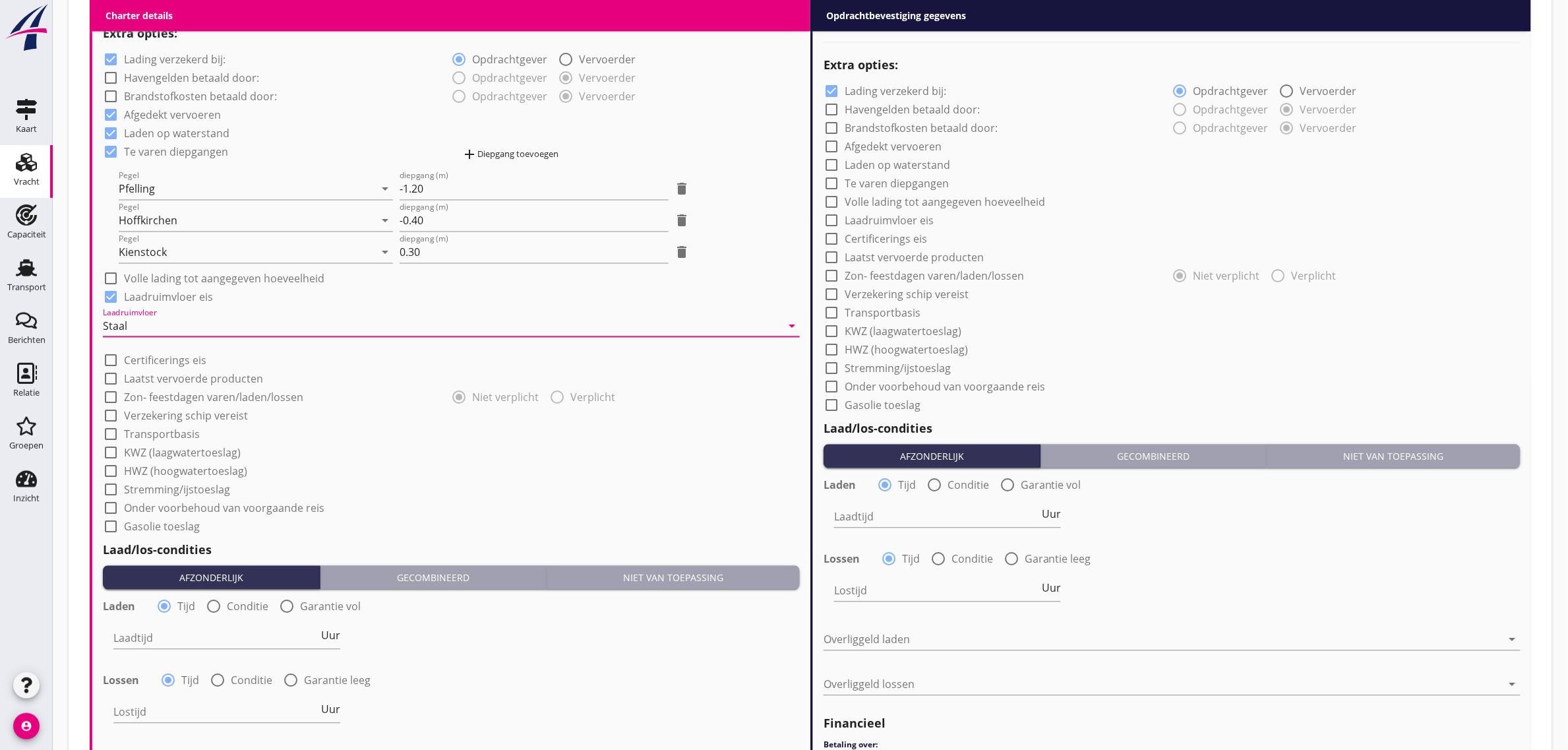
click at [350, 465] on div "check_box_outline_blank HWZ (hoogwatertoeslag)" at bounding box center [451, 470] width 697 height 19
click at [167, 430] on label "Transportbasis" at bounding box center [162, 434] width 76 height 13
checkbox input "true"
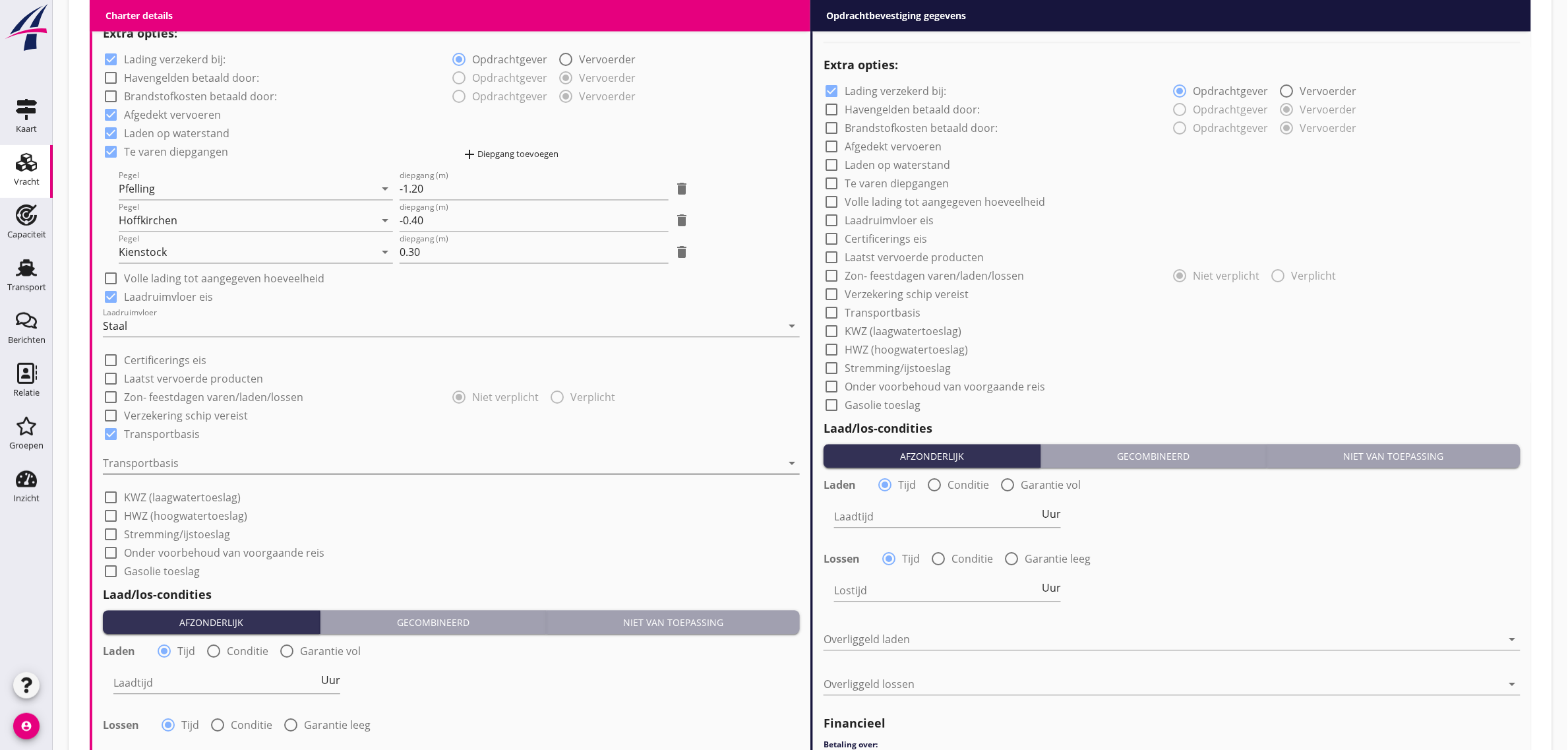
click at [171, 459] on div at bounding box center [441, 464] width 678 height 21
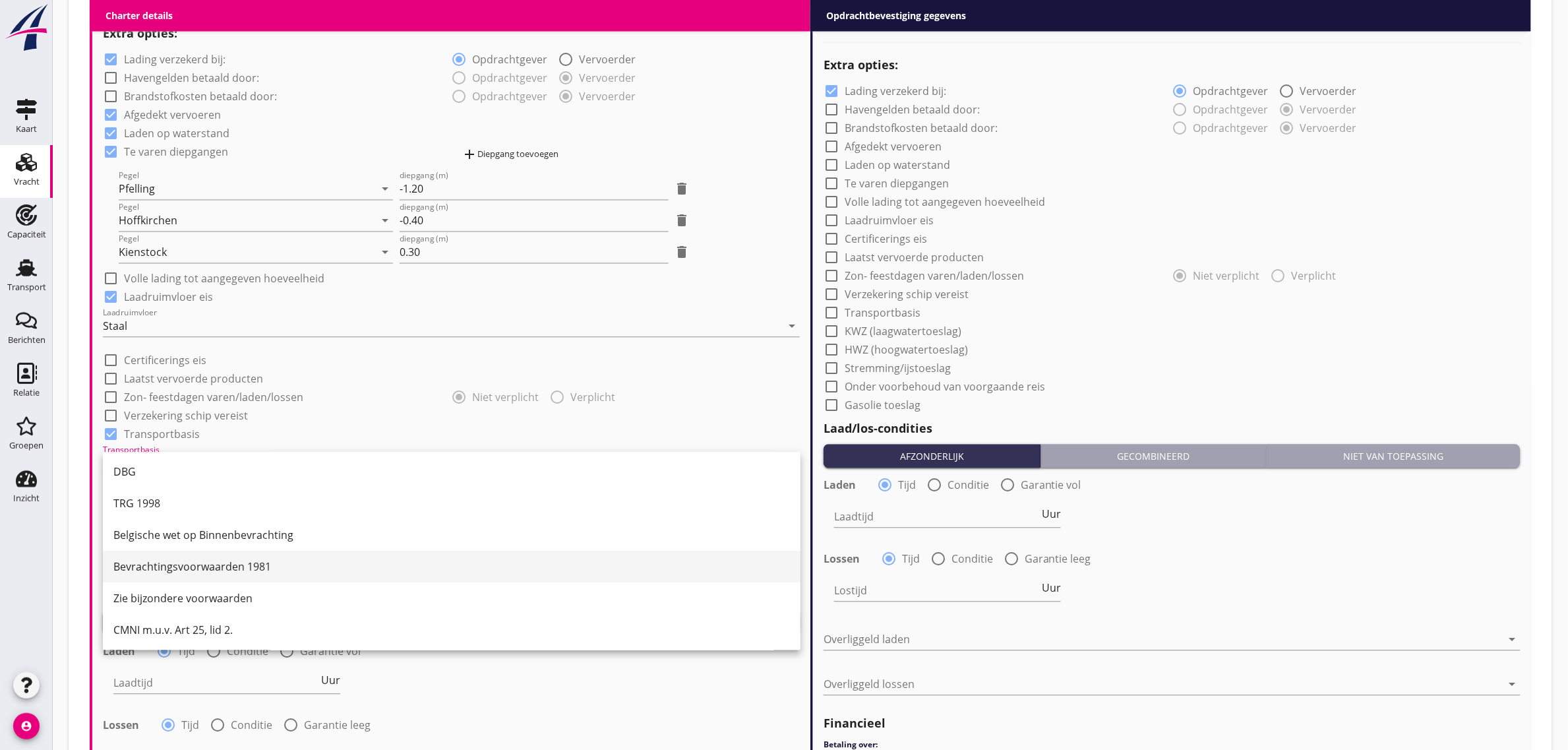
scroll to position [34, 0]
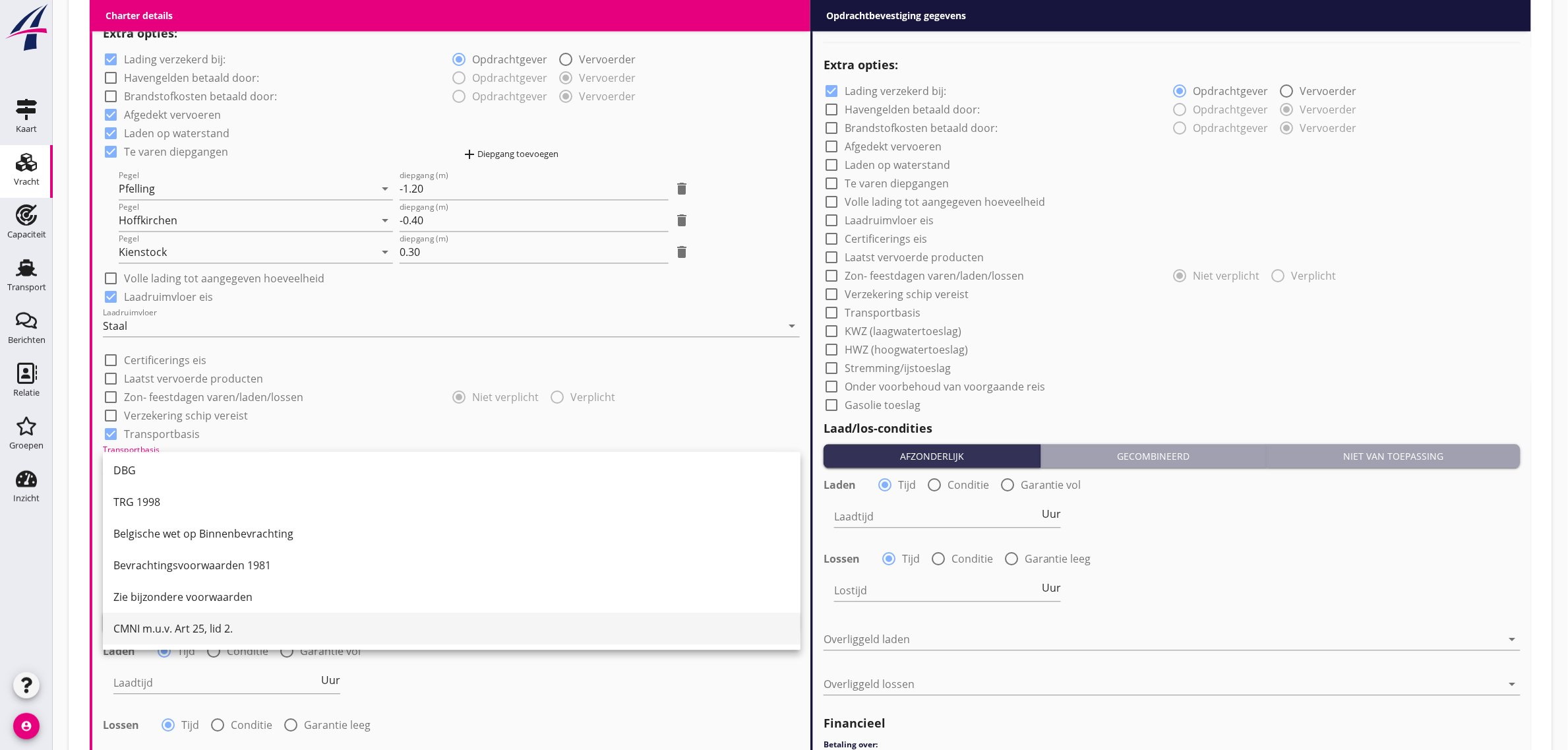
click at [186, 624] on div "CMNI m.u.v. Art 25, lid 2." at bounding box center [452, 629] width 677 height 16
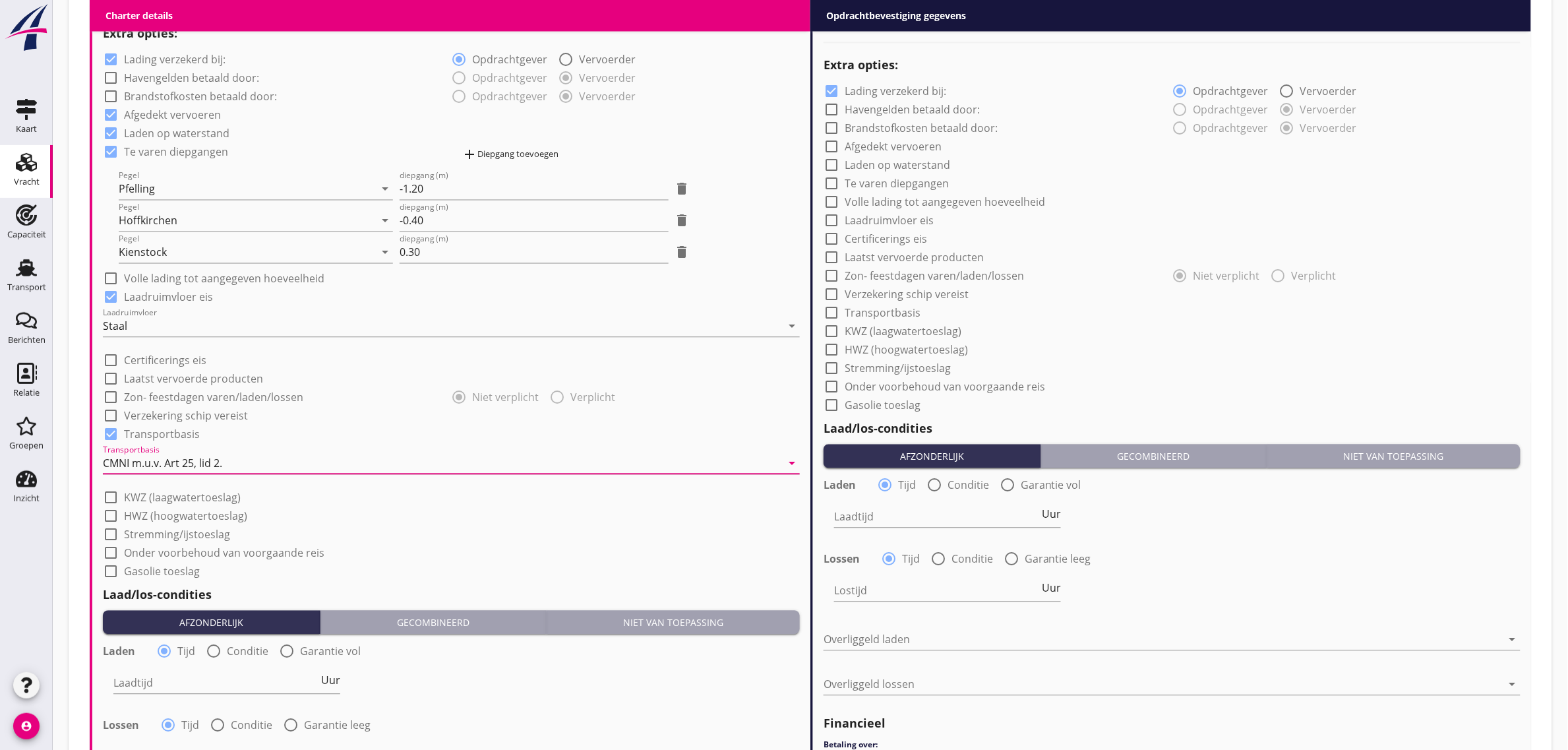
click at [498, 502] on div "check_box_outline_blank KWZ (laagwatertoeslag)" at bounding box center [451, 497] width 697 height 19
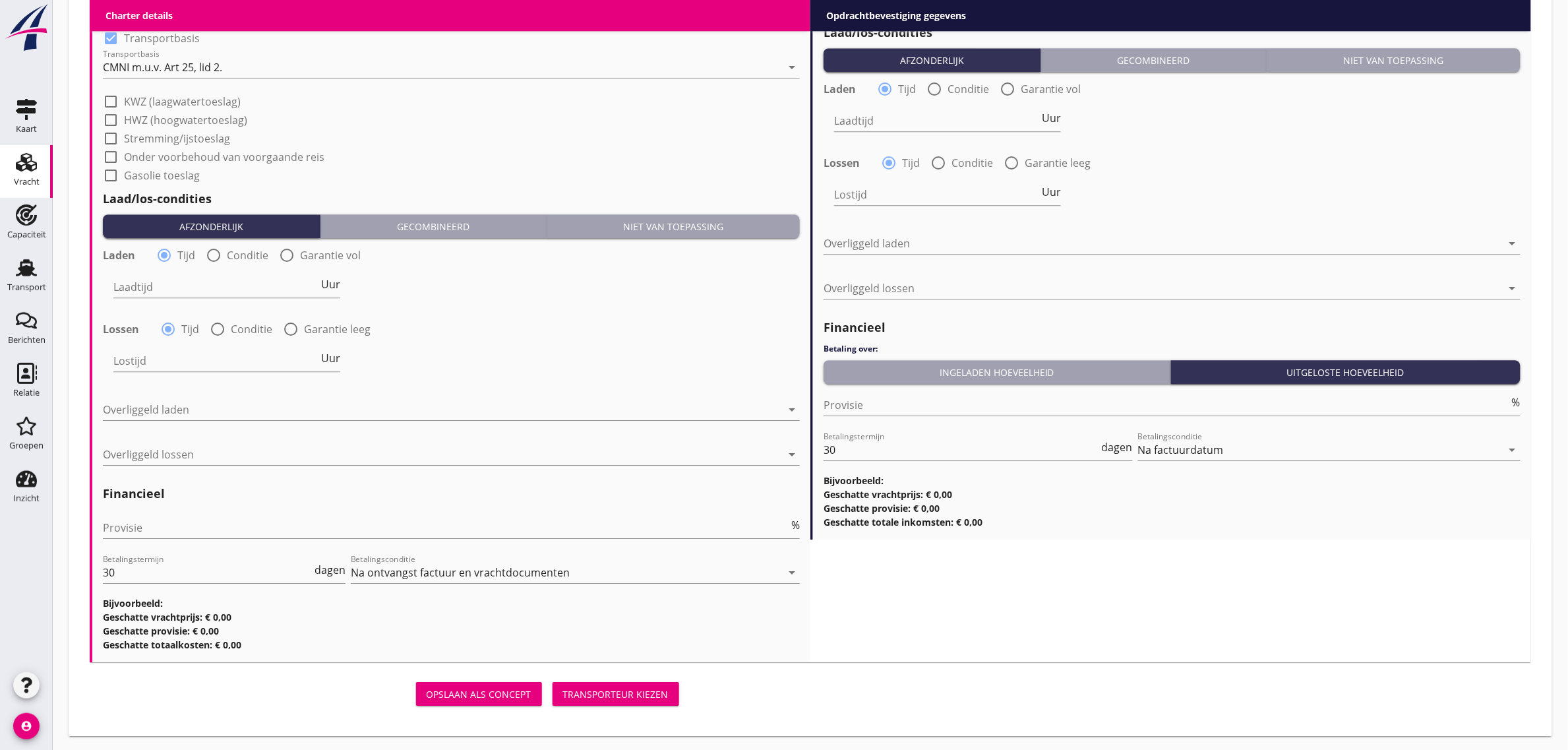
scroll to position [1423, 0]
click at [144, 295] on input "Laadtijd" at bounding box center [216, 286] width 205 height 21
type input "24"
click at [351, 331] on label "Garantie leeg" at bounding box center [337, 328] width 67 height 13
radio input "false"
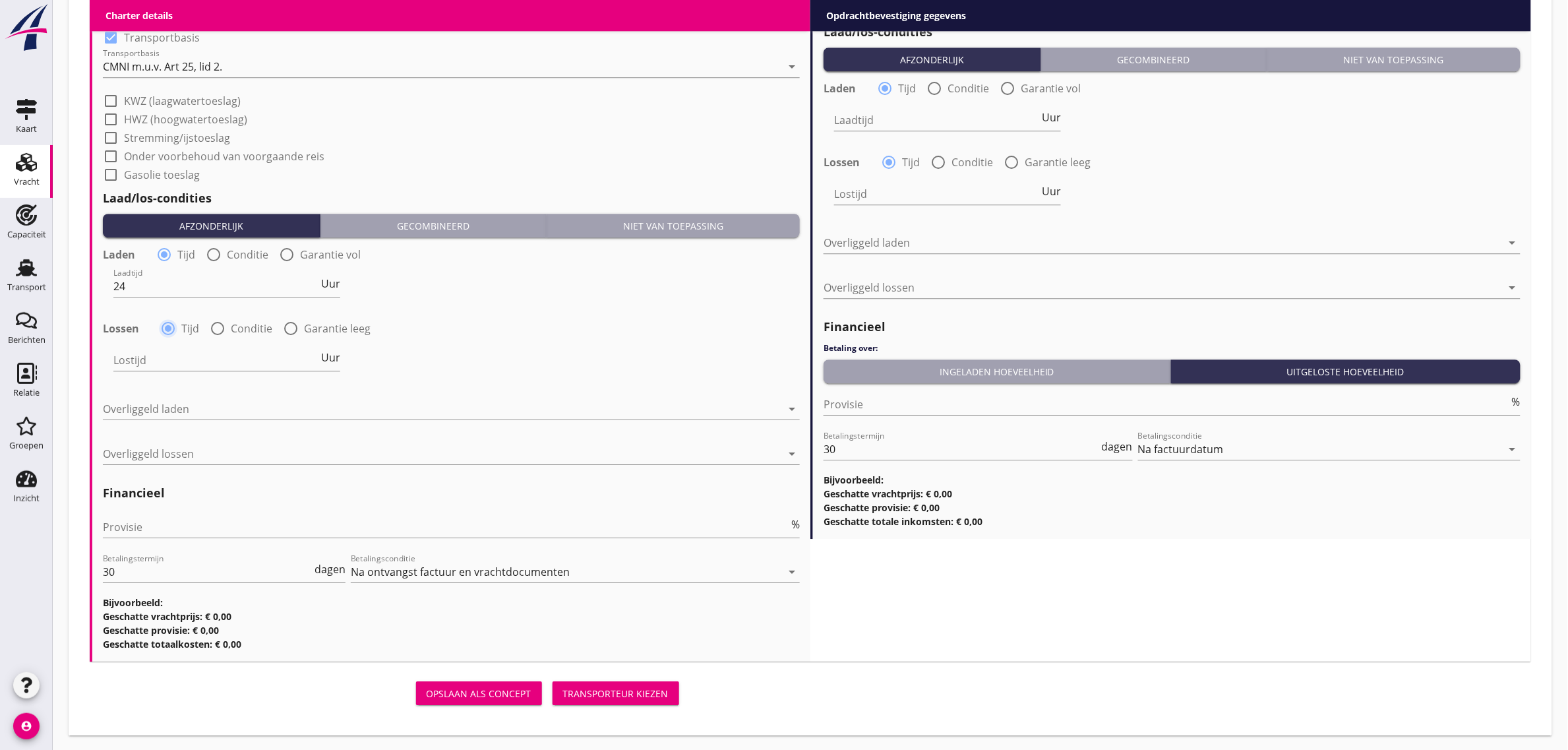
radio input "true"
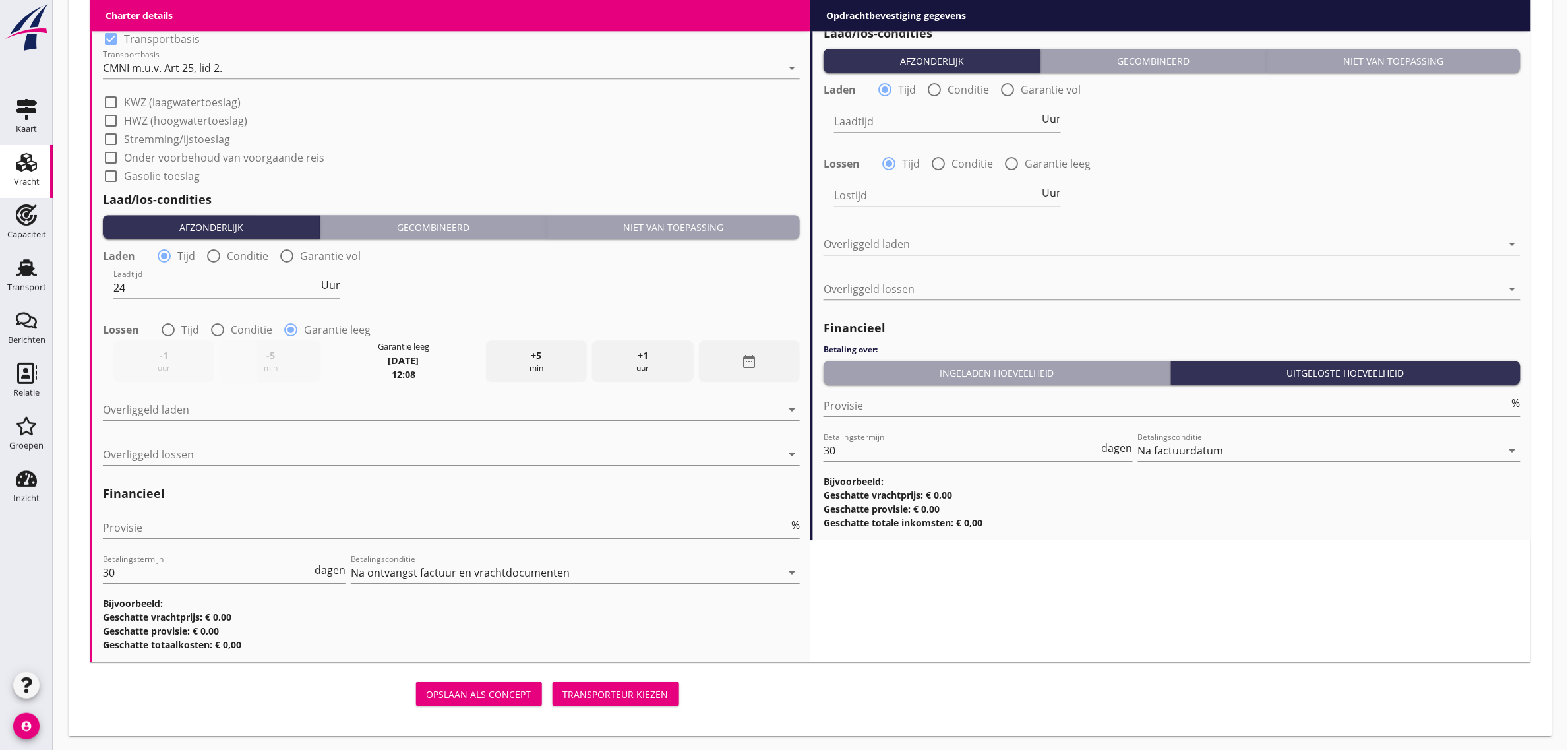
click at [744, 363] on icon "date_range" at bounding box center [749, 361] width 16 height 16
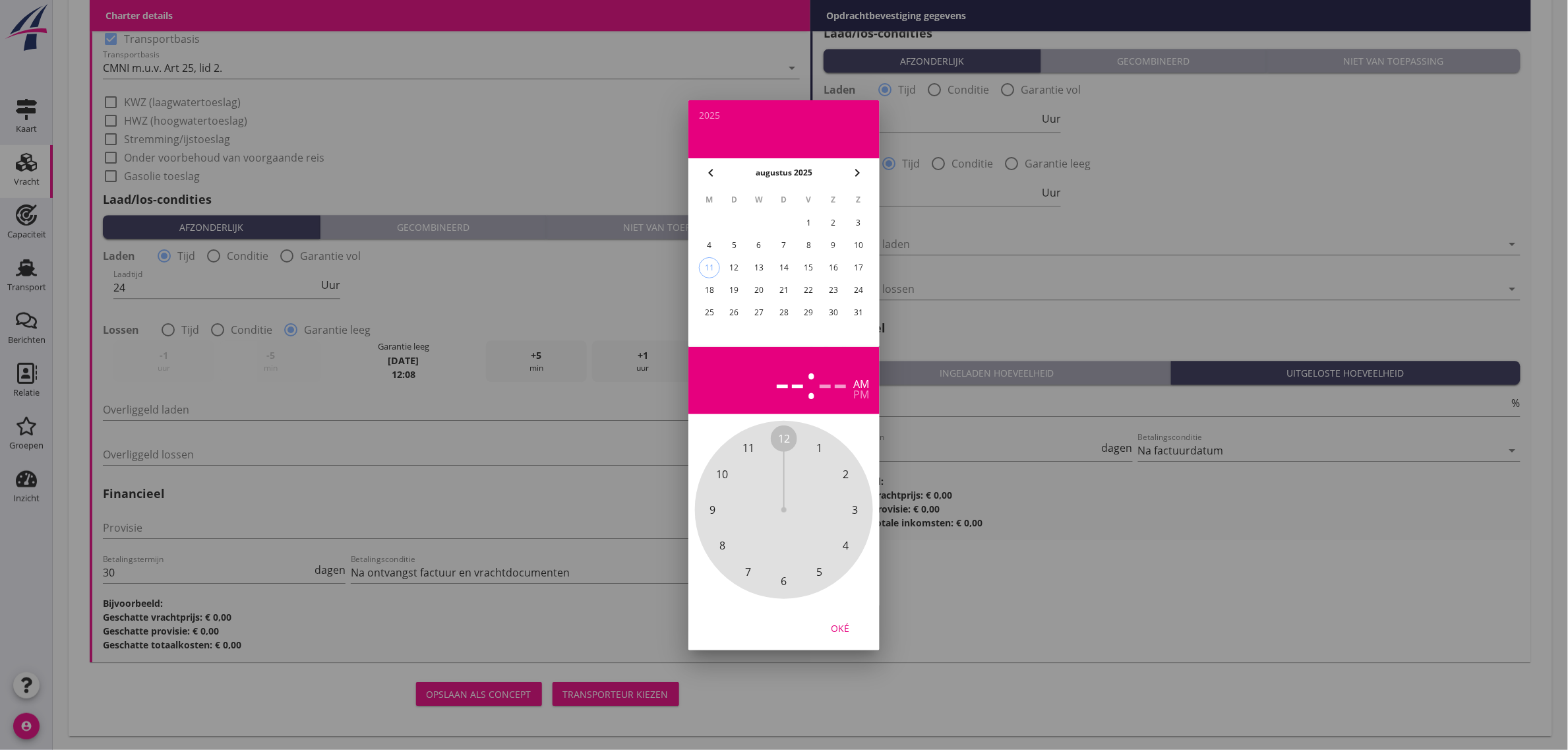
click at [789, 269] on div "14" at bounding box center [784, 268] width 21 height 21
click at [860, 399] on div "pm" at bounding box center [861, 394] width 16 height 10
click at [759, 439] on div "12 1 2 3 4 5 6 7 8 9 10 11" at bounding box center [784, 510] width 143 height 143
click at [772, 436] on span "00" at bounding box center [784, 438] width 27 height 27
click at [842, 623] on div "Oké" at bounding box center [840, 627] width 37 height 14
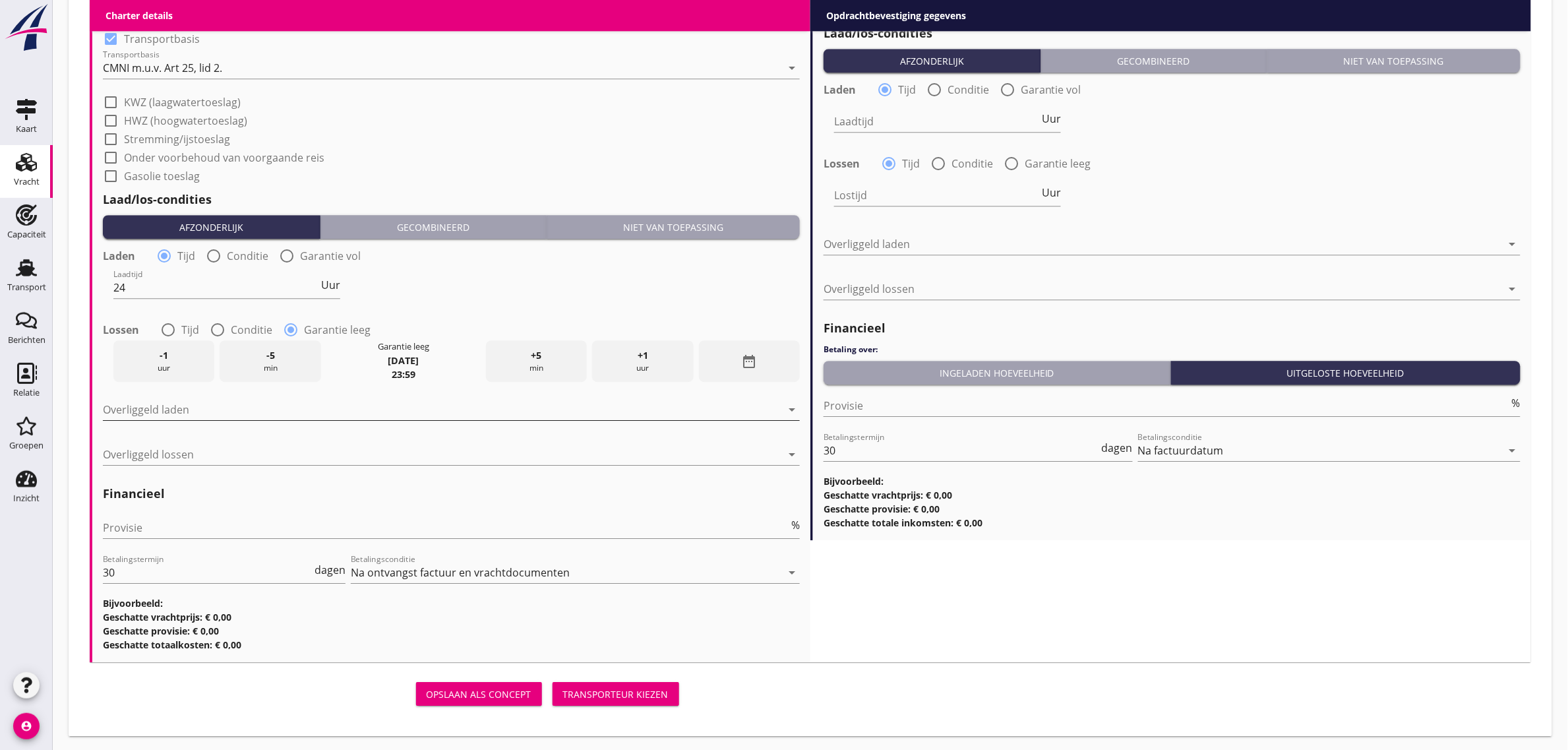
click at [133, 406] on div at bounding box center [441, 409] width 678 height 21
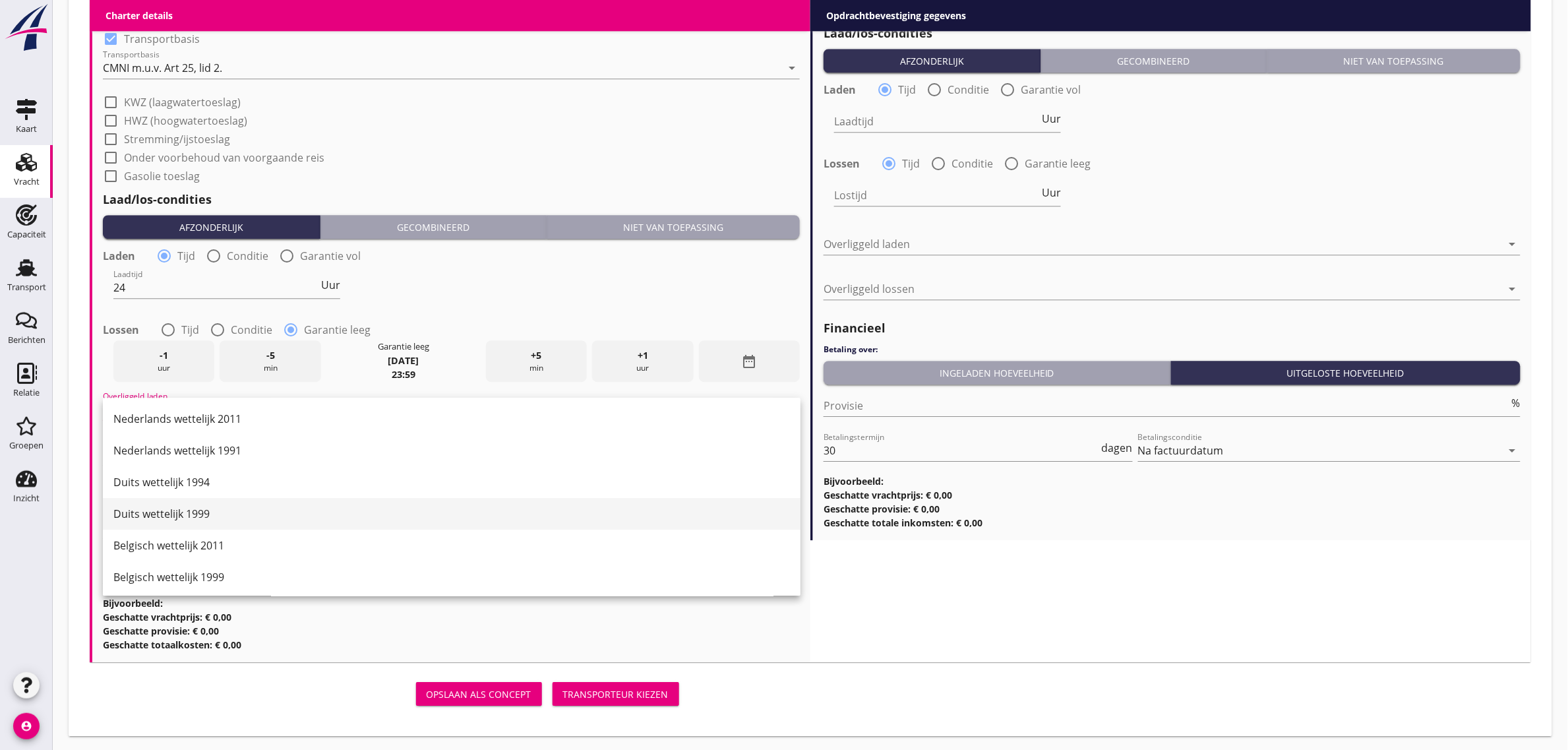
click at [185, 508] on div "Duits wettelijk 1999" at bounding box center [452, 513] width 677 height 16
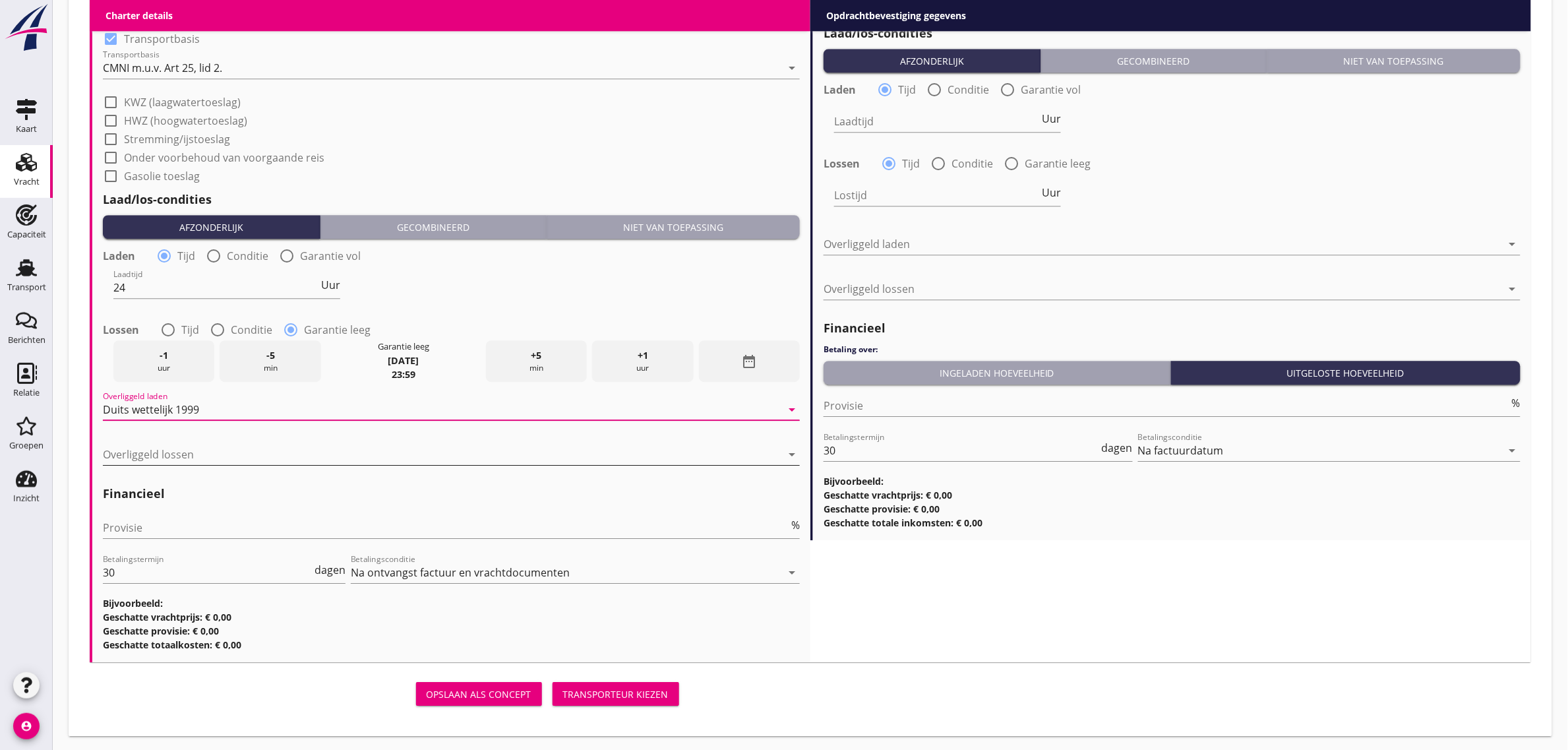
click at [180, 453] on div at bounding box center [441, 454] width 678 height 21
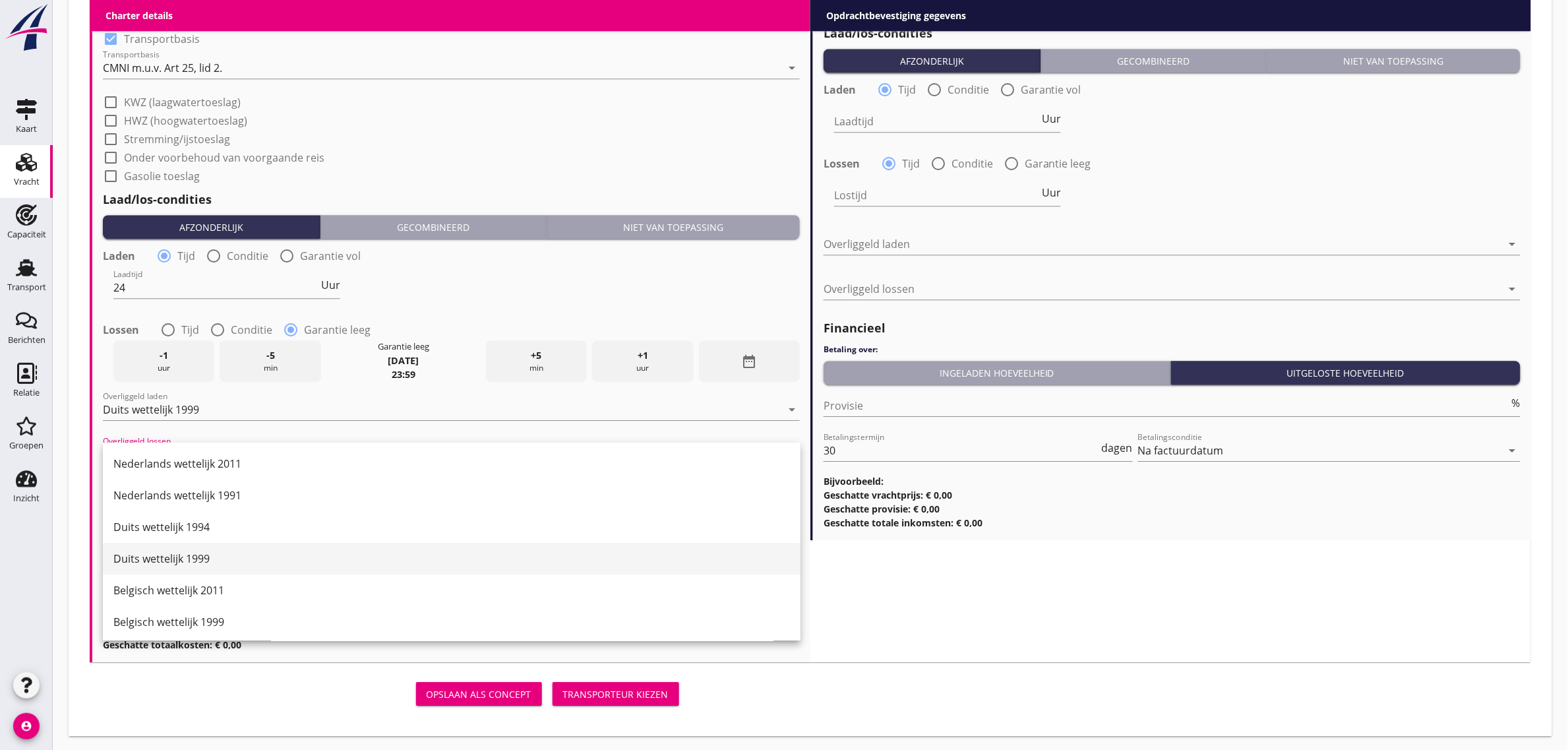
click at [233, 558] on div "Duits wettelijk 1999" at bounding box center [452, 558] width 677 height 16
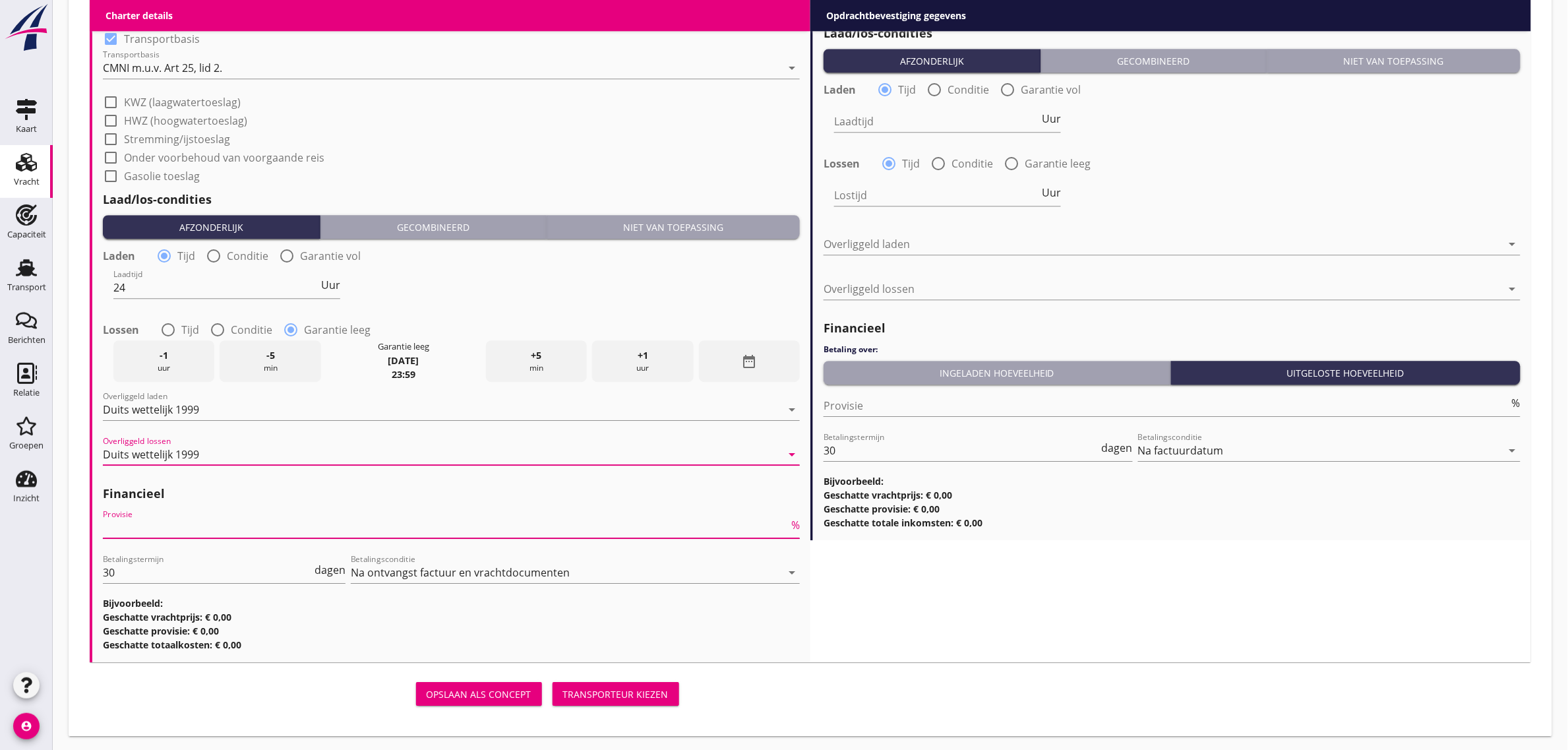
click at [175, 519] on input "Provisie" at bounding box center [446, 527] width 686 height 21
type input "0"
click at [506, 177] on div "check_box_outline_blank Gasolie toeslag" at bounding box center [451, 175] width 697 height 19
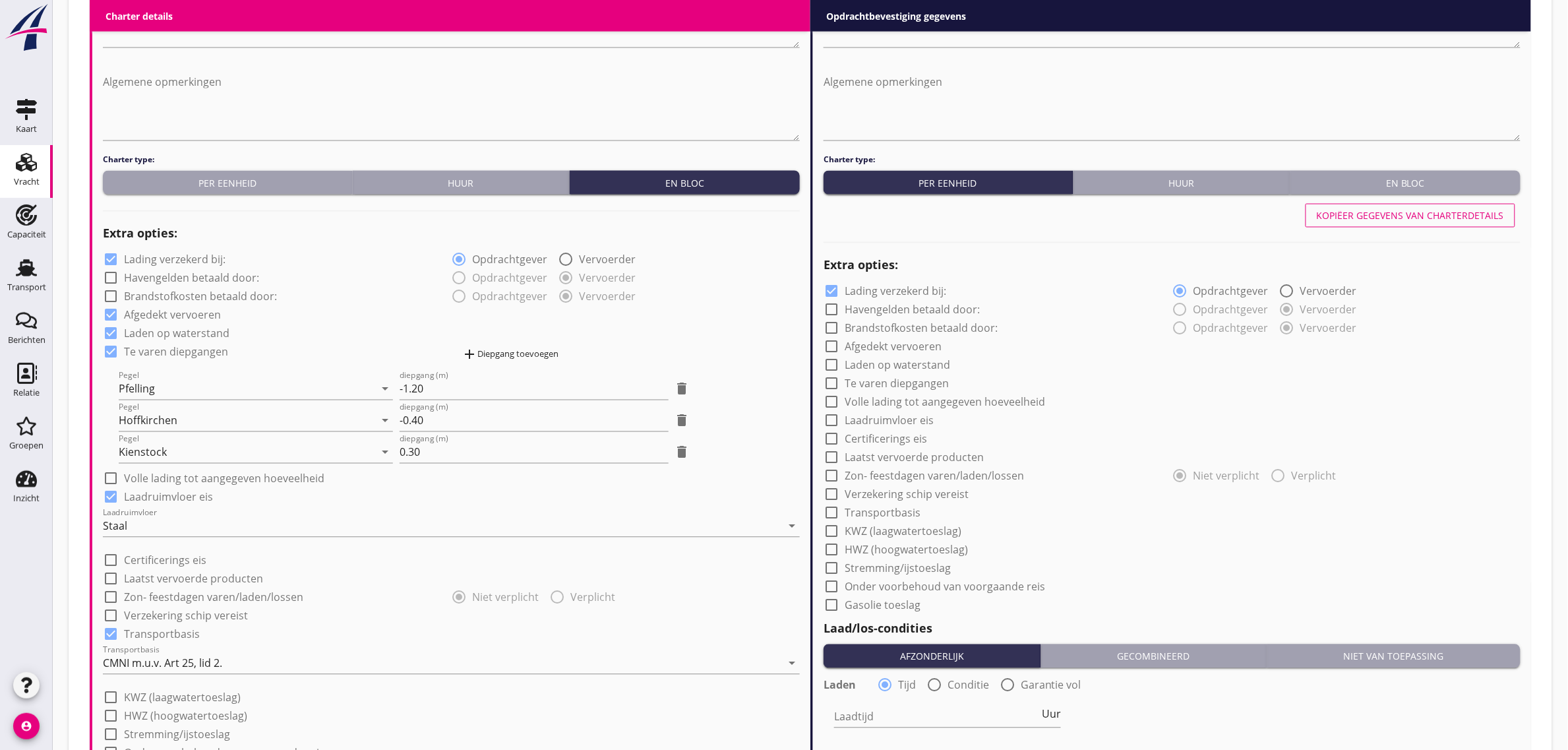
scroll to position [762, 0]
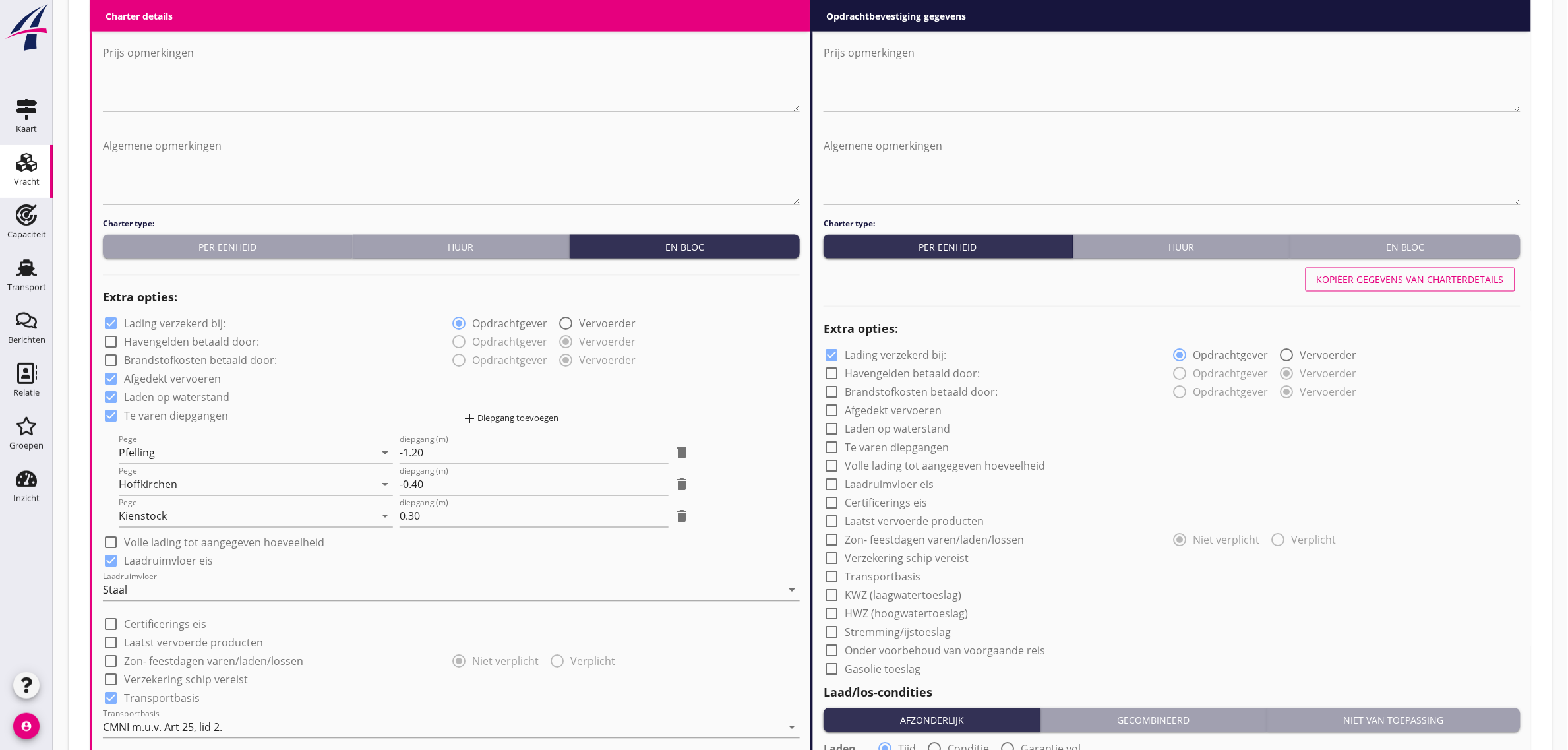
click at [1416, 281] on div "Kopiëer gegevens van charterdetails" at bounding box center [1411, 280] width 187 height 14
checkbox input "true"
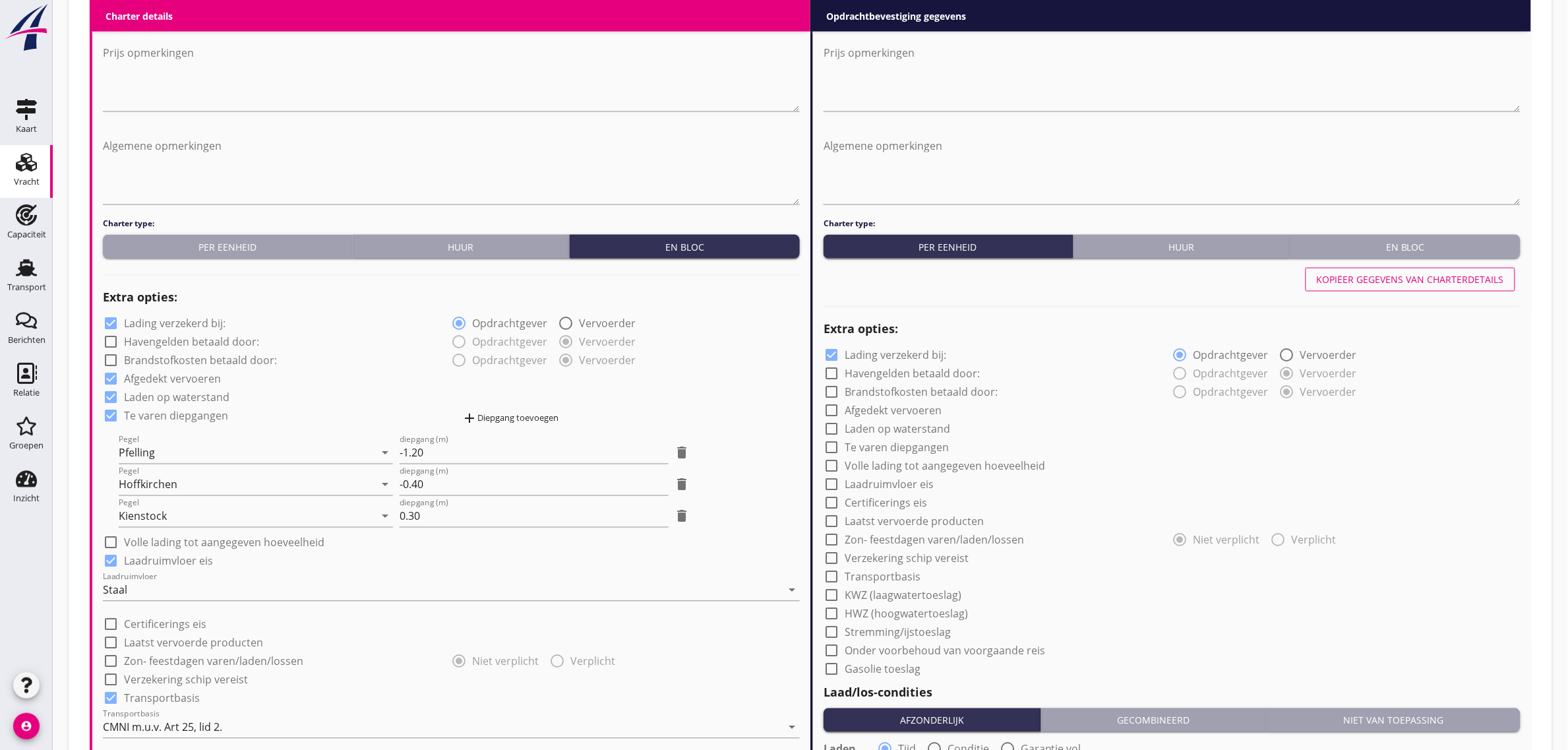
checkbox input "true"
type input "24"
radio input "false"
radio input "true"
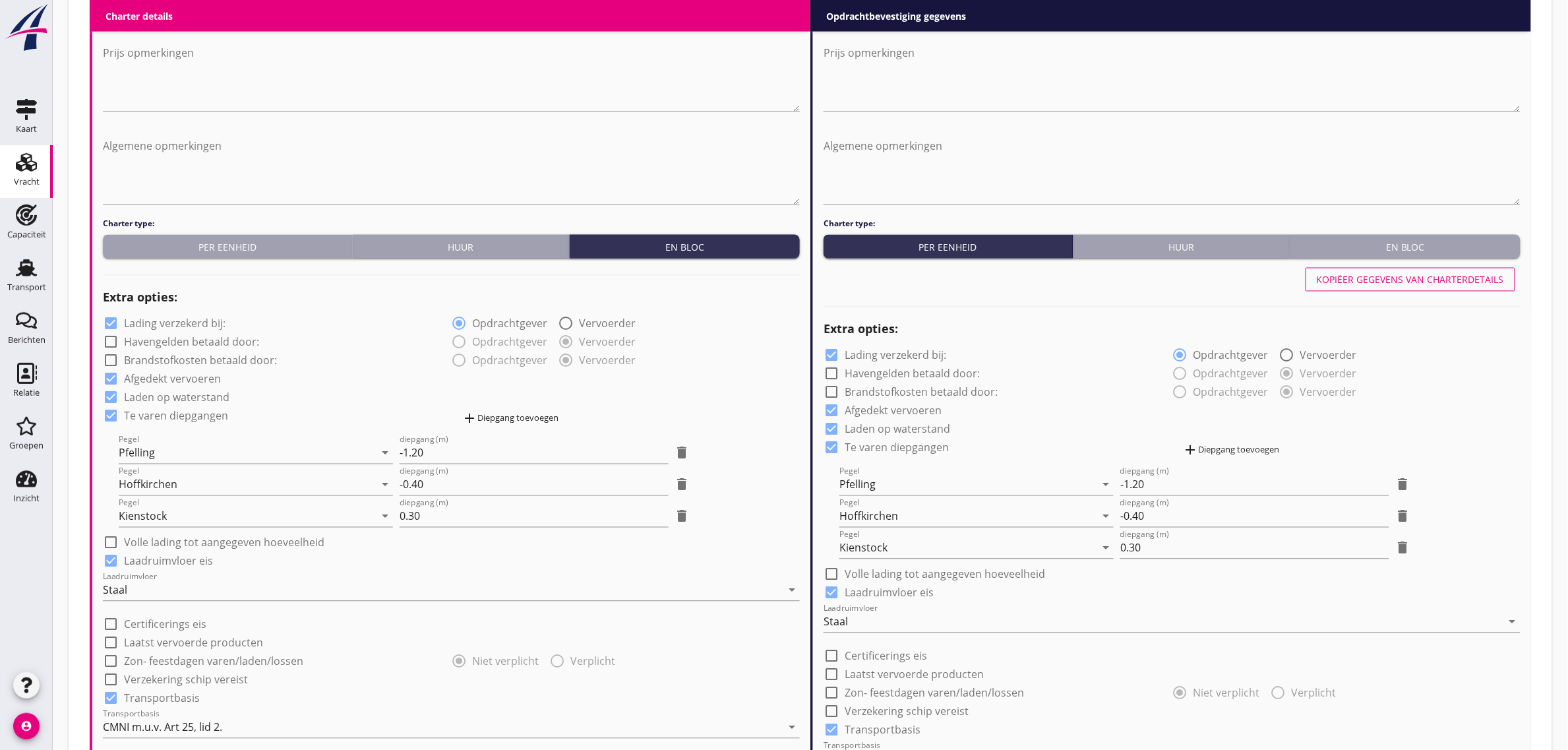
click at [1406, 255] on button "En bloc" at bounding box center [1405, 246] width 230 height 24
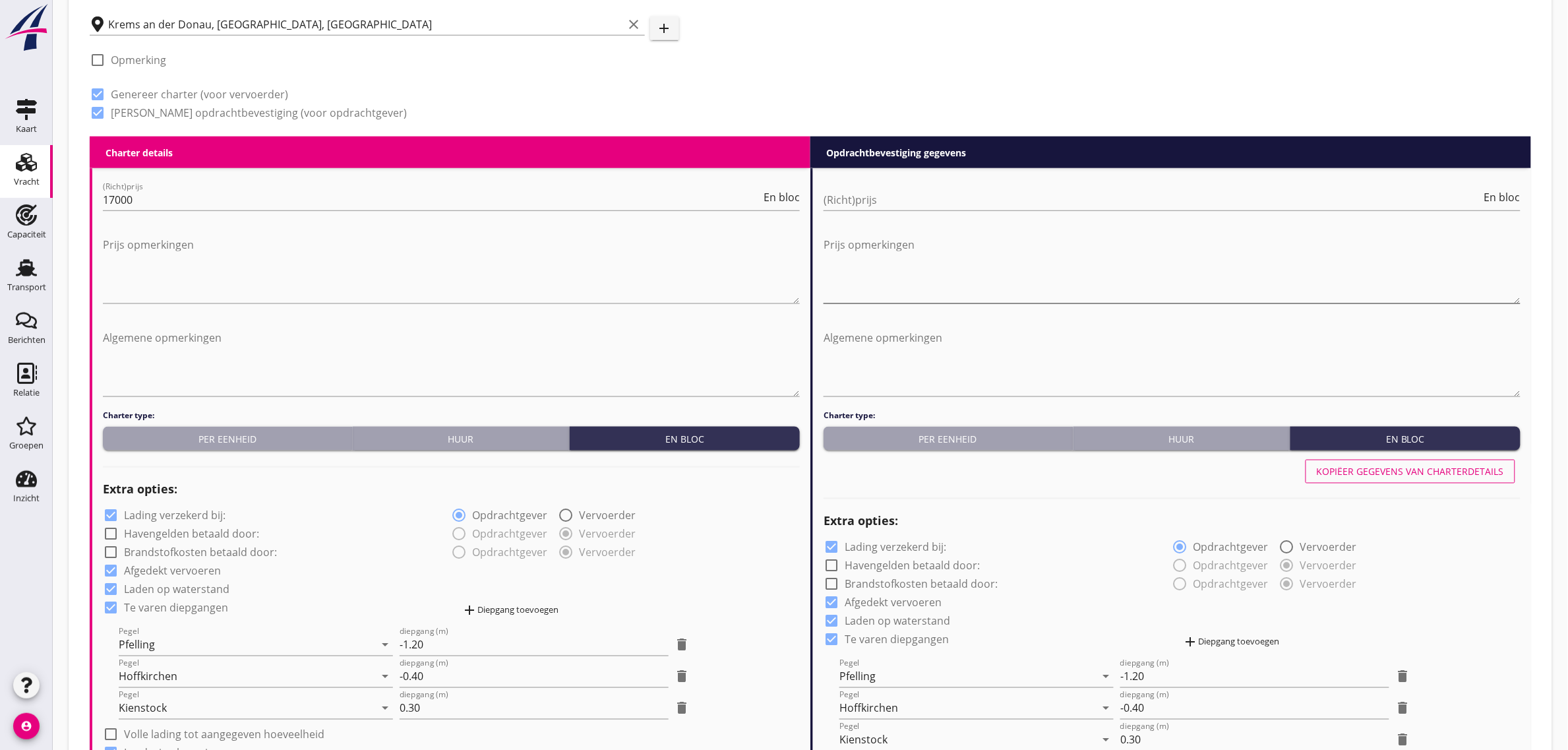
scroll to position [515, 0]
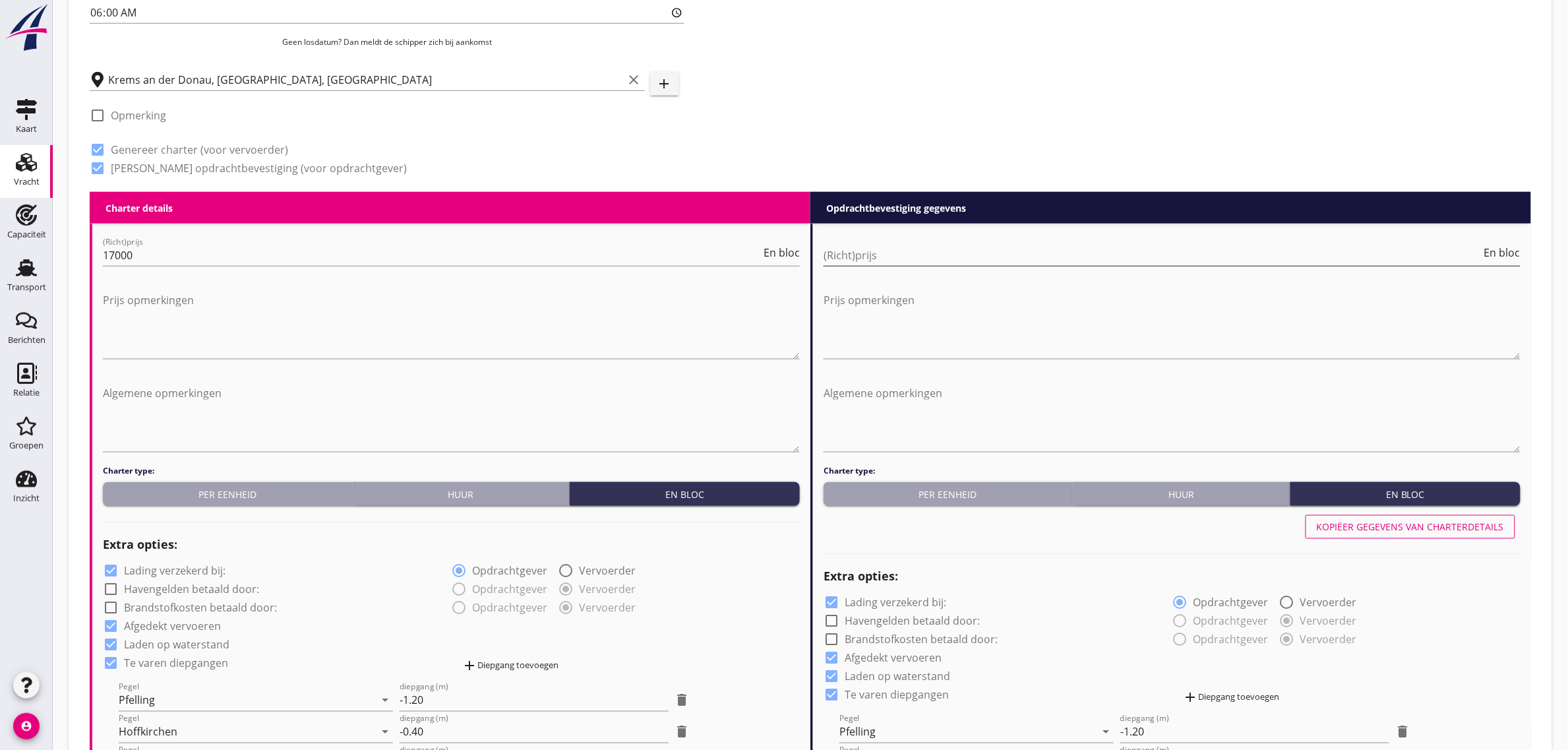
click at [839, 251] on input "(Richt)prijs" at bounding box center [1152, 255] width 658 height 21
type input "18500"
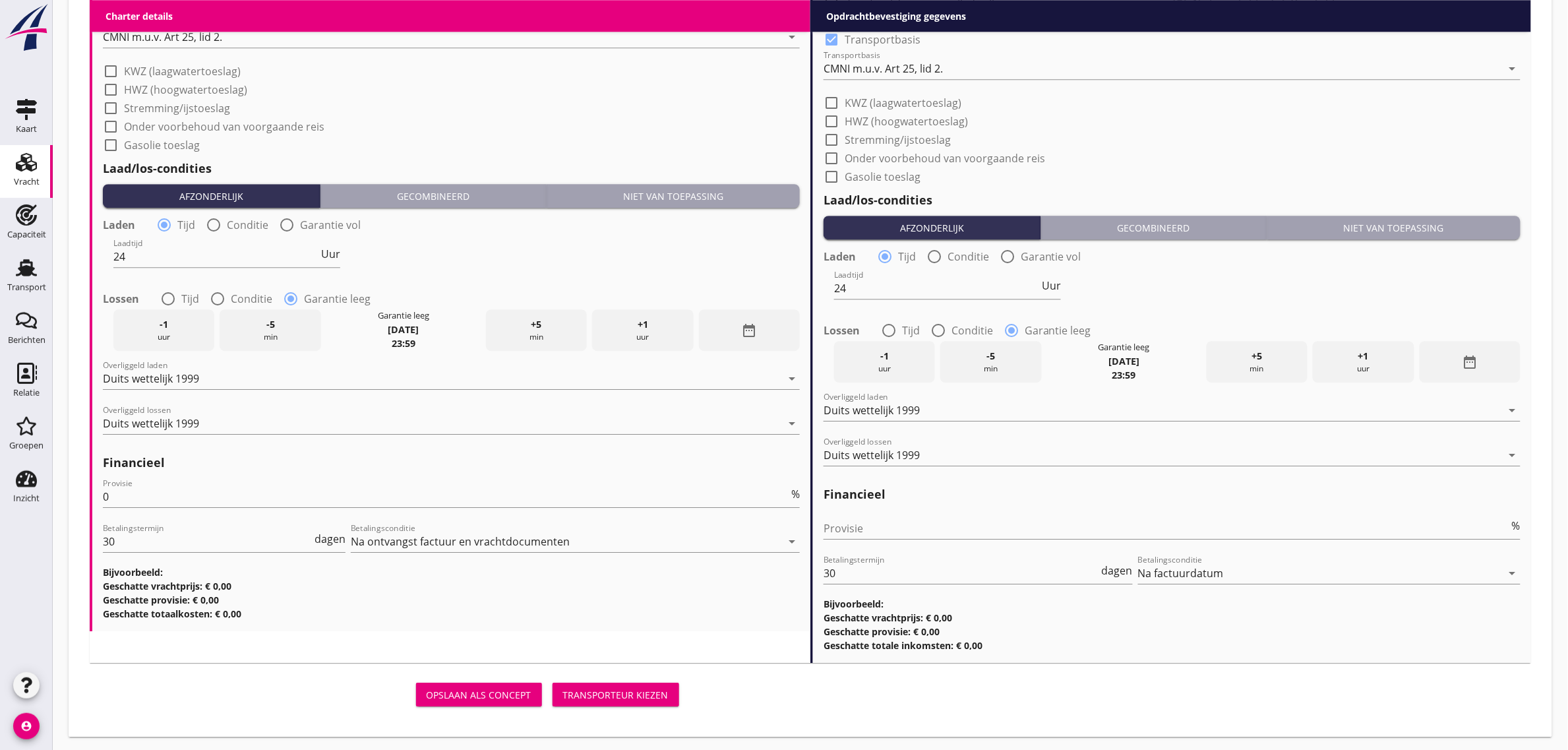
scroll to position [1454, 0]
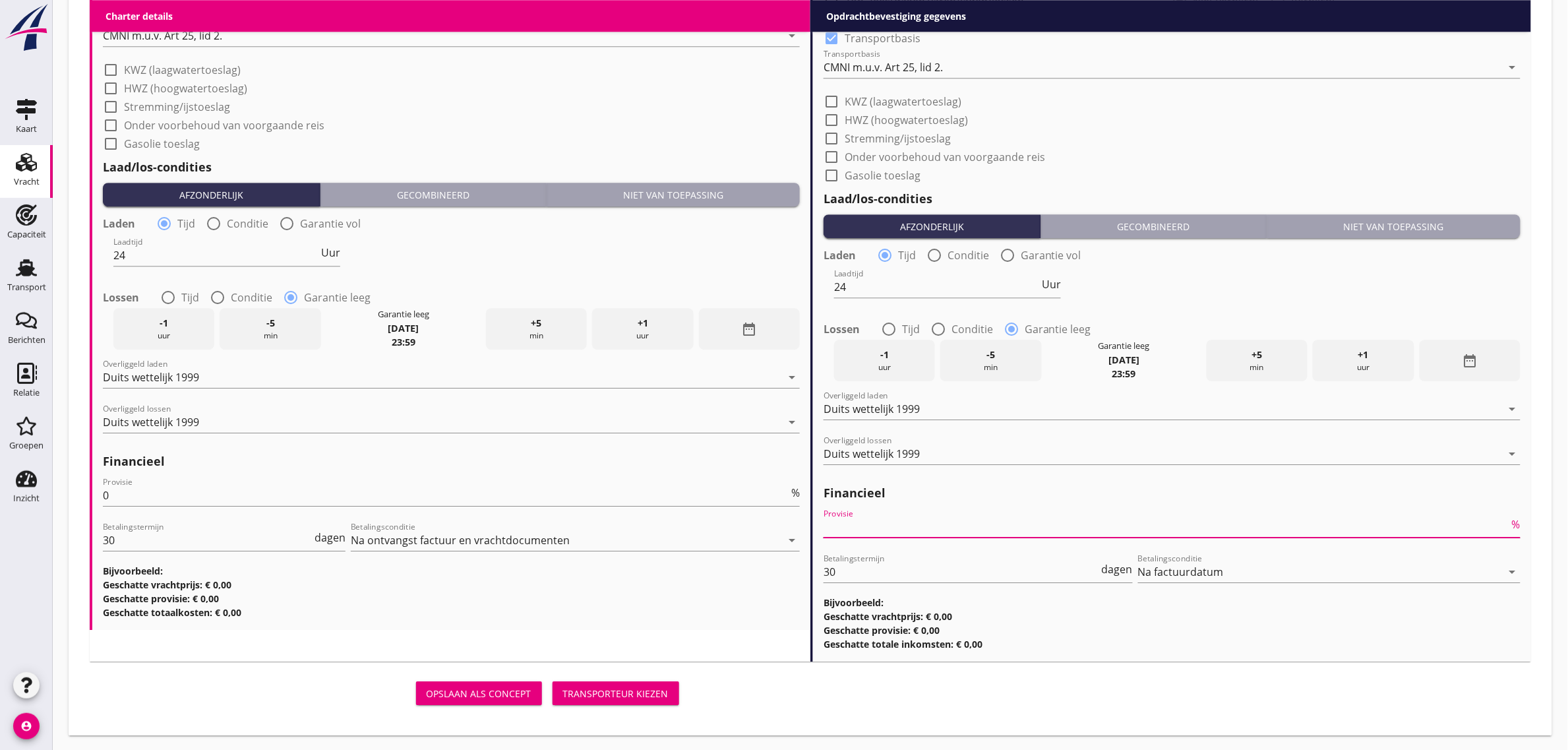
click at [885, 523] on input "Provisie" at bounding box center [1167, 527] width 686 height 21
type input "0"
click at [724, 606] on h3 "Geschatte totaalkosten: € 0,00" at bounding box center [451, 612] width 697 height 14
click at [647, 687] on div "Transporteur kiezen" at bounding box center [615, 694] width 105 height 14
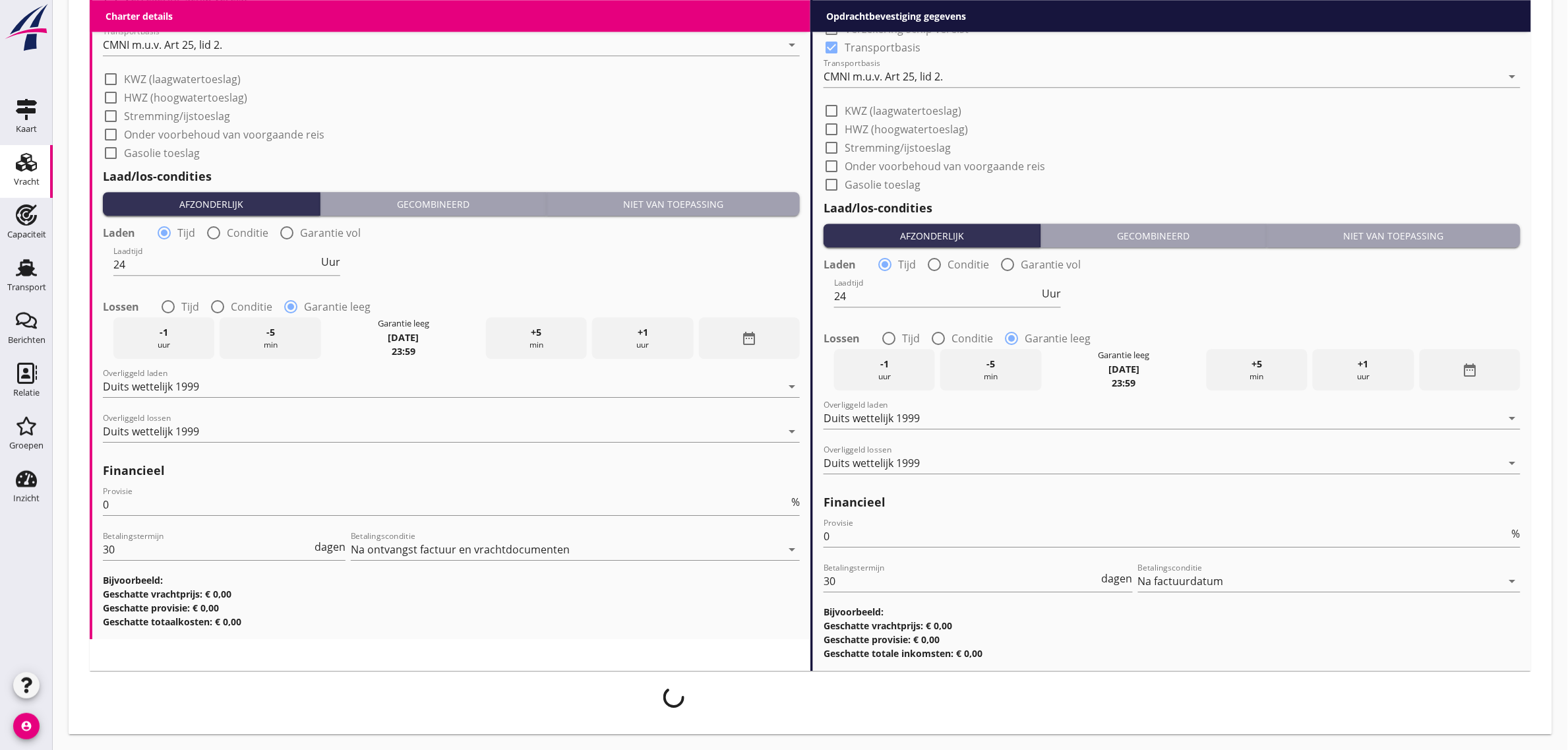
scroll to position [1443, 0]
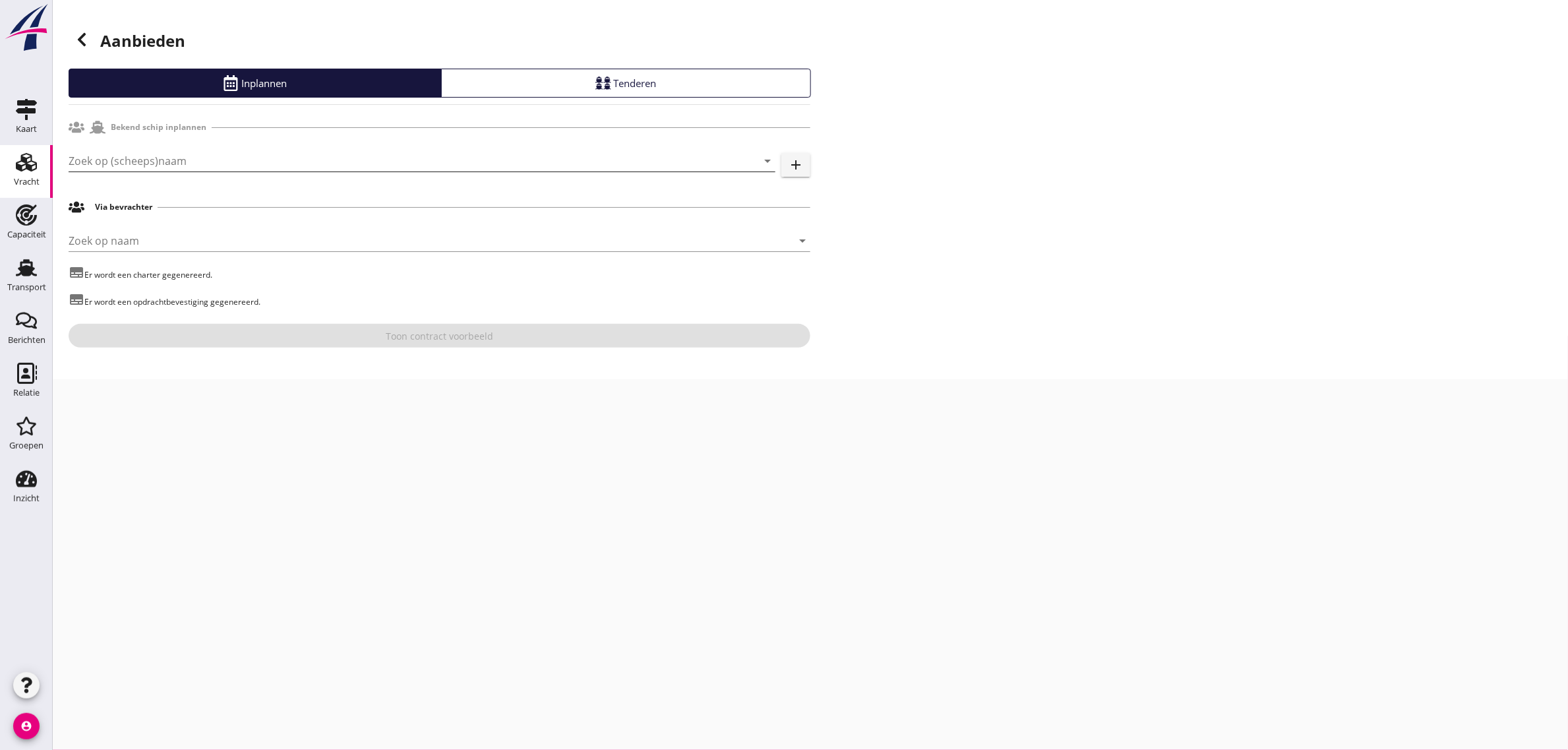
click at [175, 166] on input "Zoek op (scheeps)naam" at bounding box center [403, 161] width 670 height 21
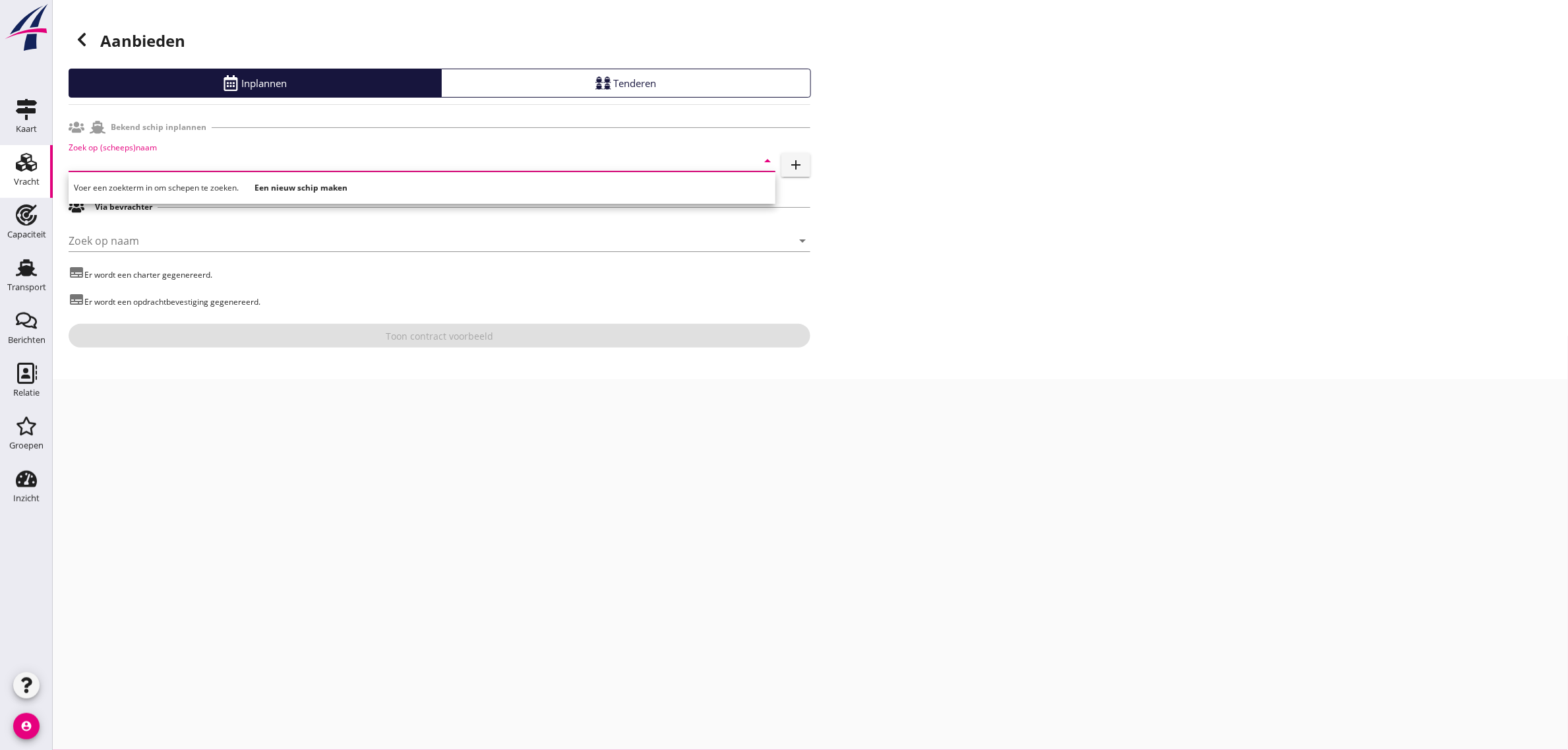
type input "i"
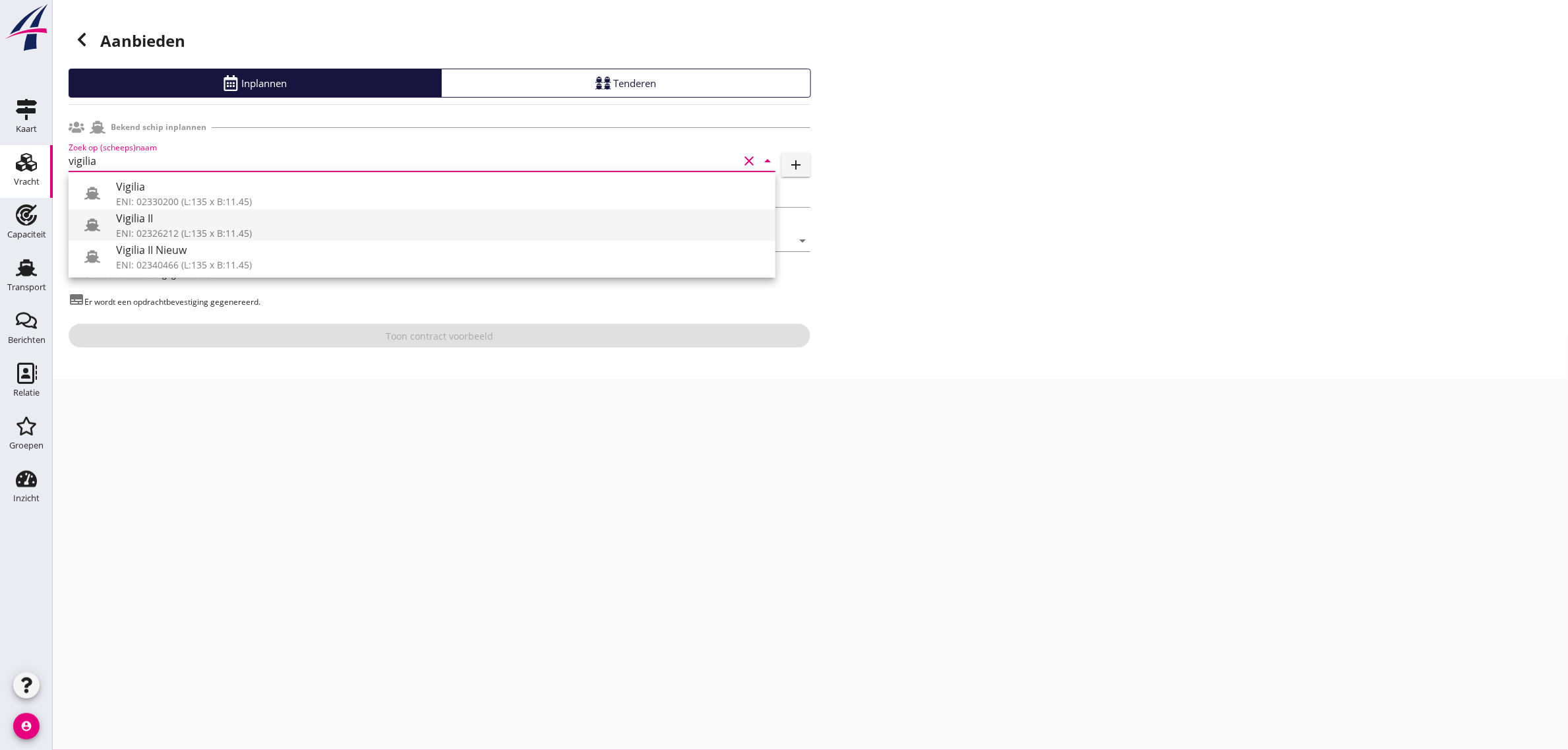
click at [150, 225] on div "Vigilia II" at bounding box center [441, 218] width 649 height 16
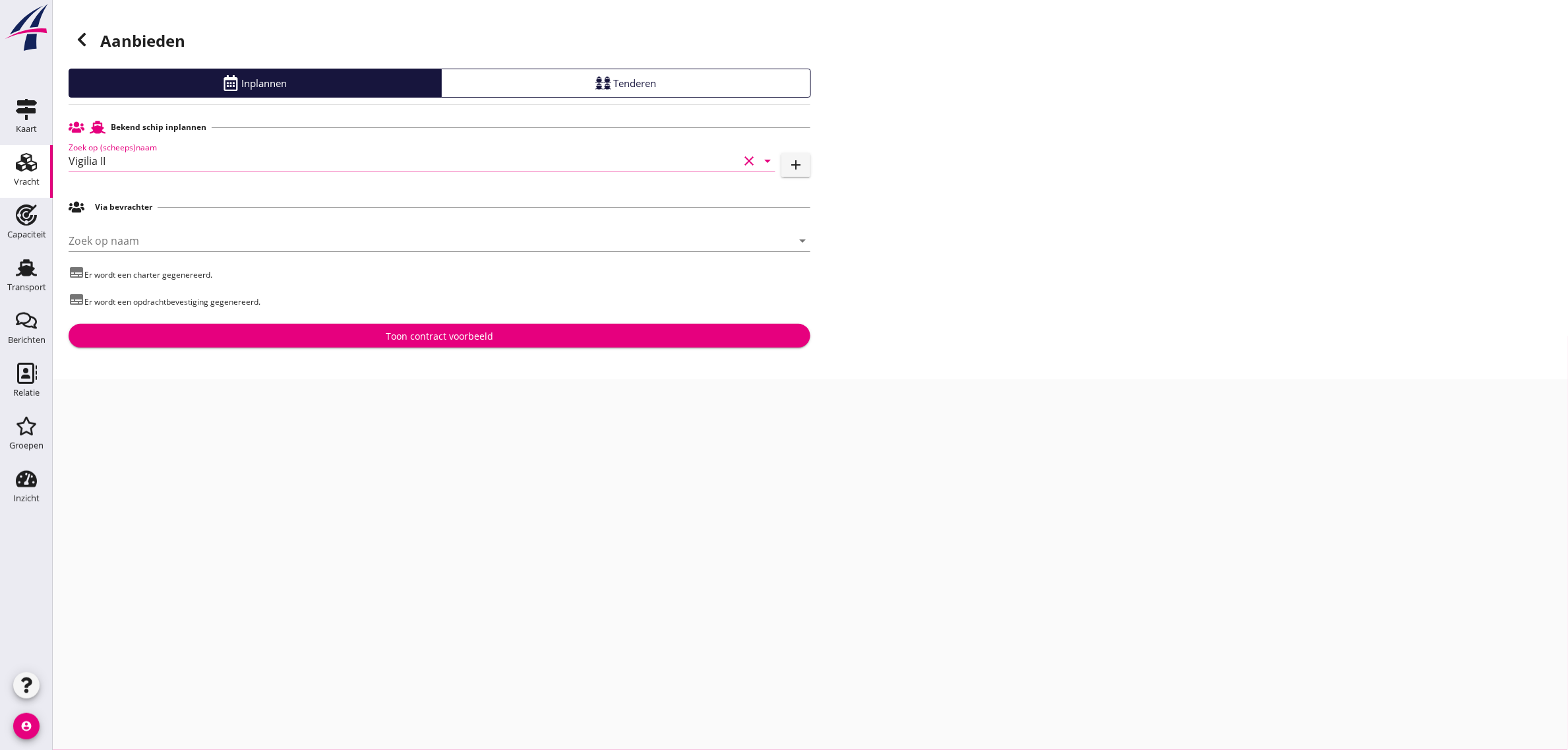
type input "Vigilia II"
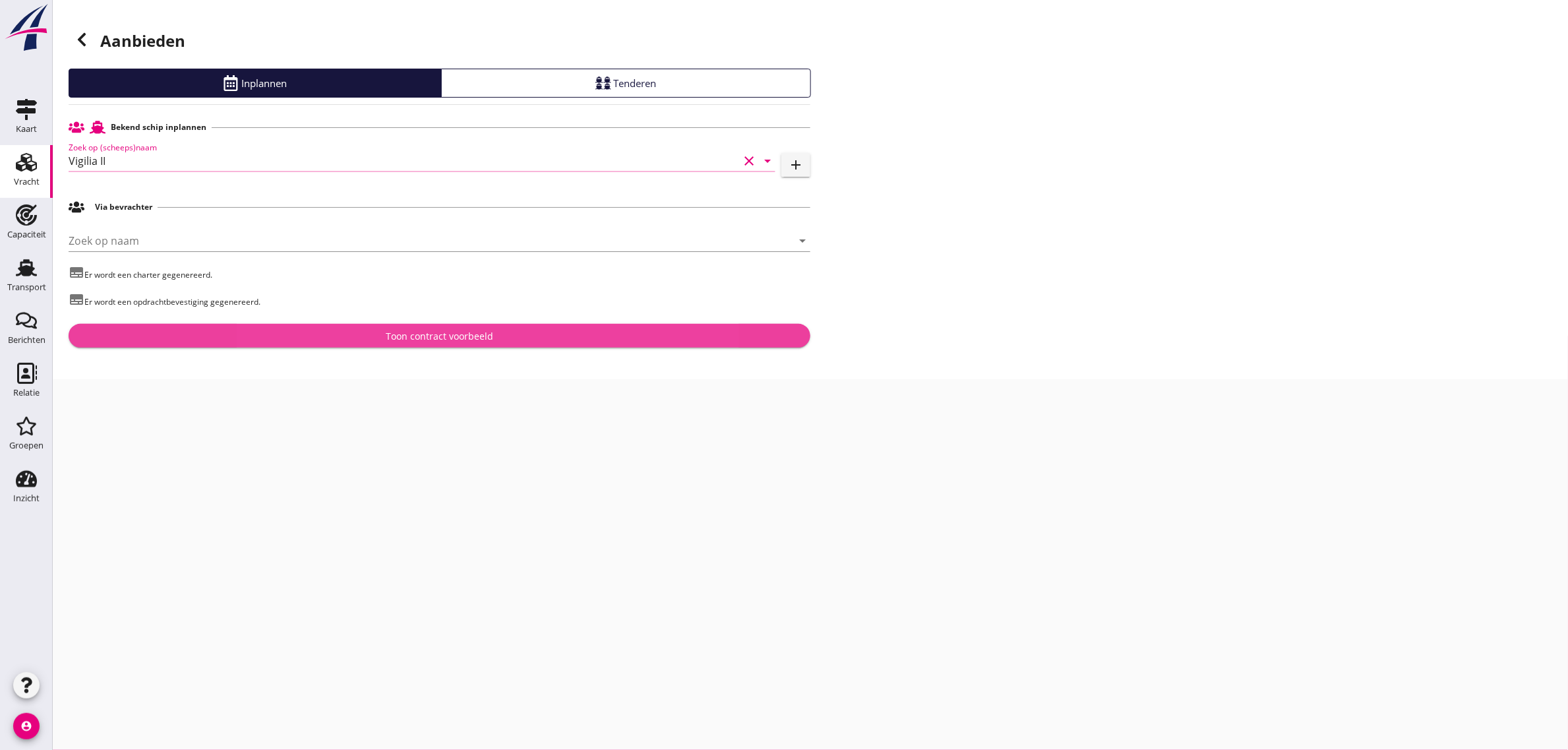
click at [453, 341] on div "Toon contract voorbeeld" at bounding box center [440, 336] width 108 height 14
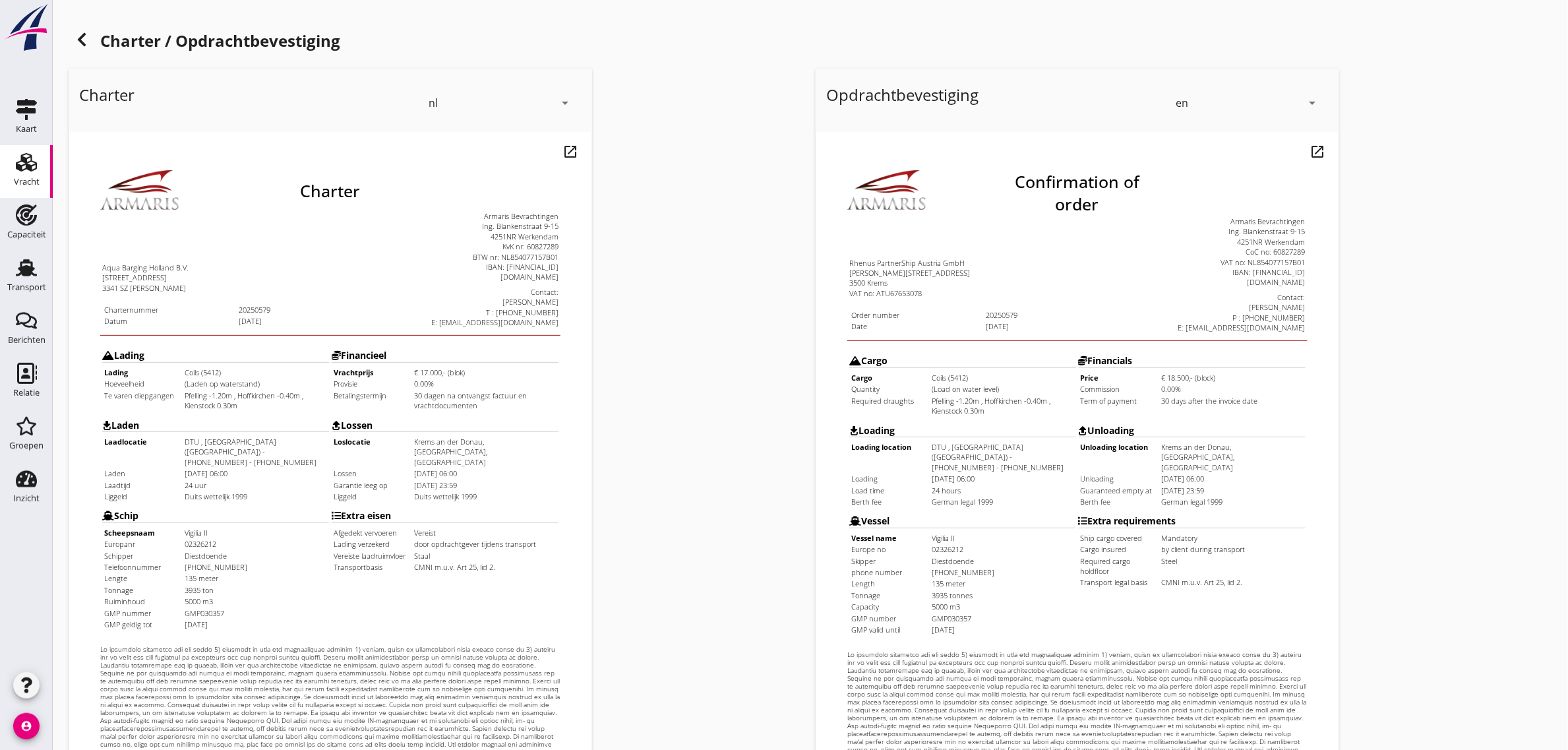
click at [1202, 103] on div "en" at bounding box center [1239, 103] width 126 height 21
click at [1198, 108] on div "nl" at bounding box center [1248, 100] width 139 height 27
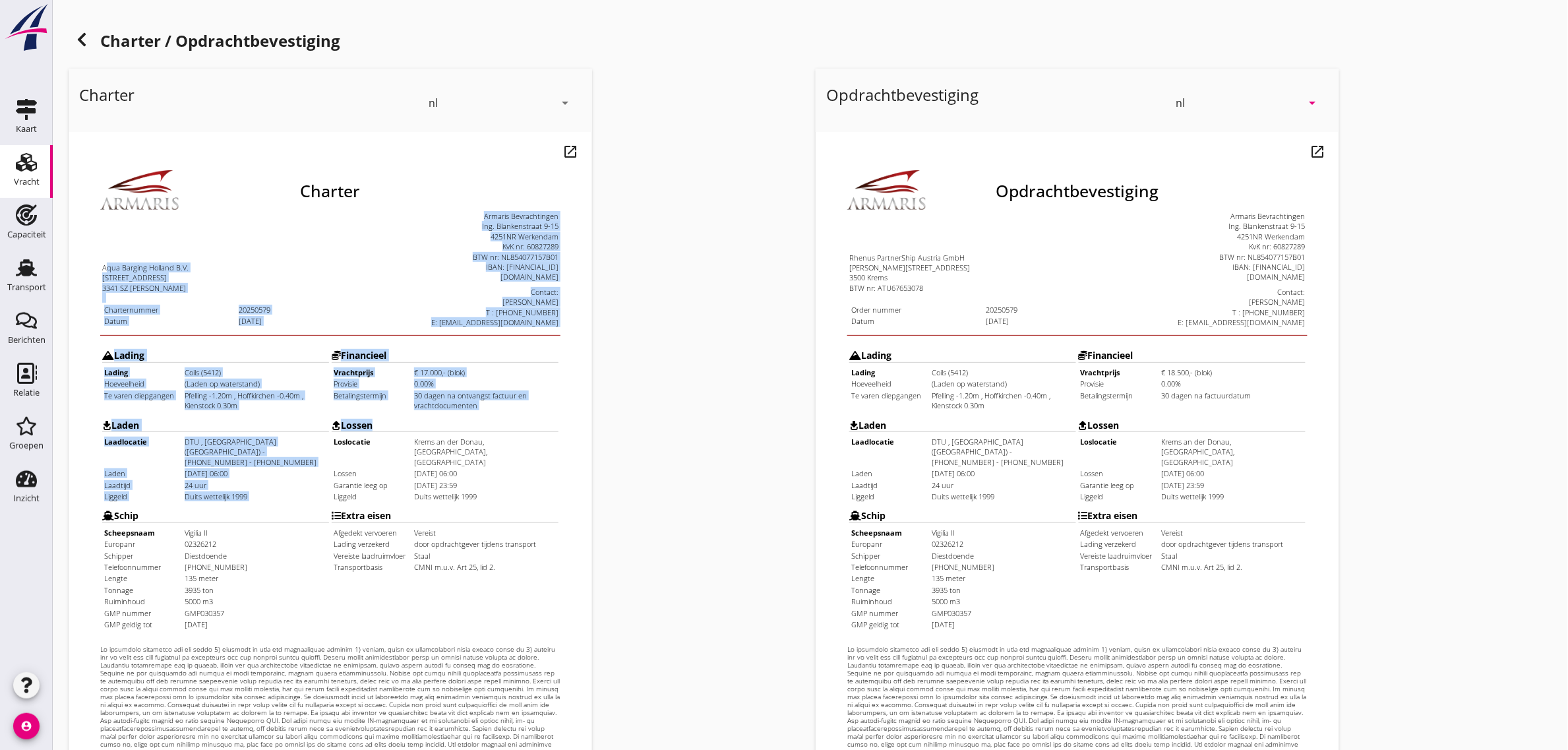
drag, startPoint x: 77, startPoint y: 233, endPoint x: 488, endPoint y: 446, distance: 462.9
click at [488, 446] on div "Charter Aqua Barging Holland B.V. [STREET_ADDRESS][PERSON_NAME] Charternummer 2…" at bounding box center [304, 449] width 460 height 624
click at [488, 446] on td "Lossen Loslocatie [GEOGRAPHIC_DATA], [GEOGRAPHIC_DATA], [GEOGRAPHIC_DATA] Losse…" at bounding box center [417, 424] width 228 height 90
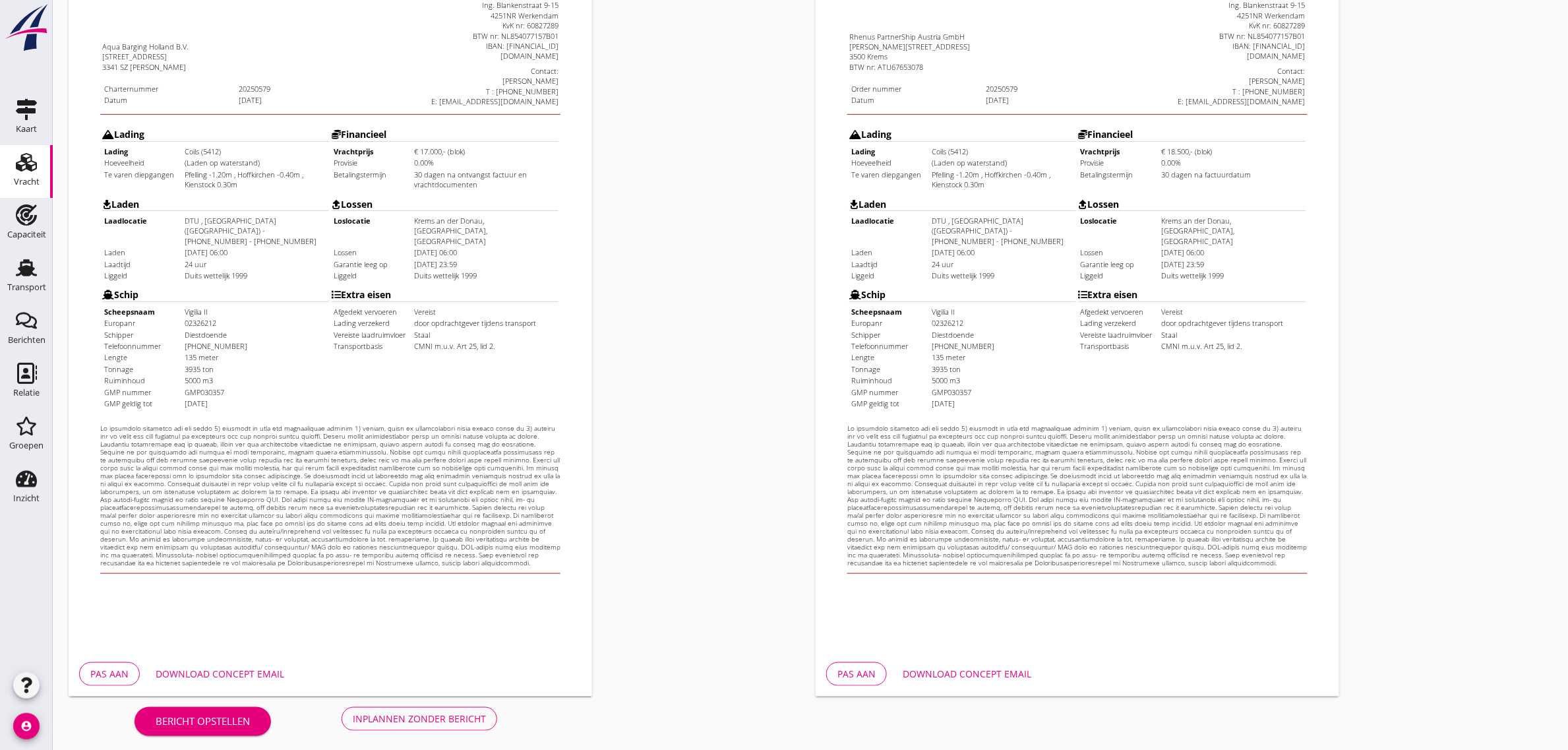
scroll to position [226, 0]
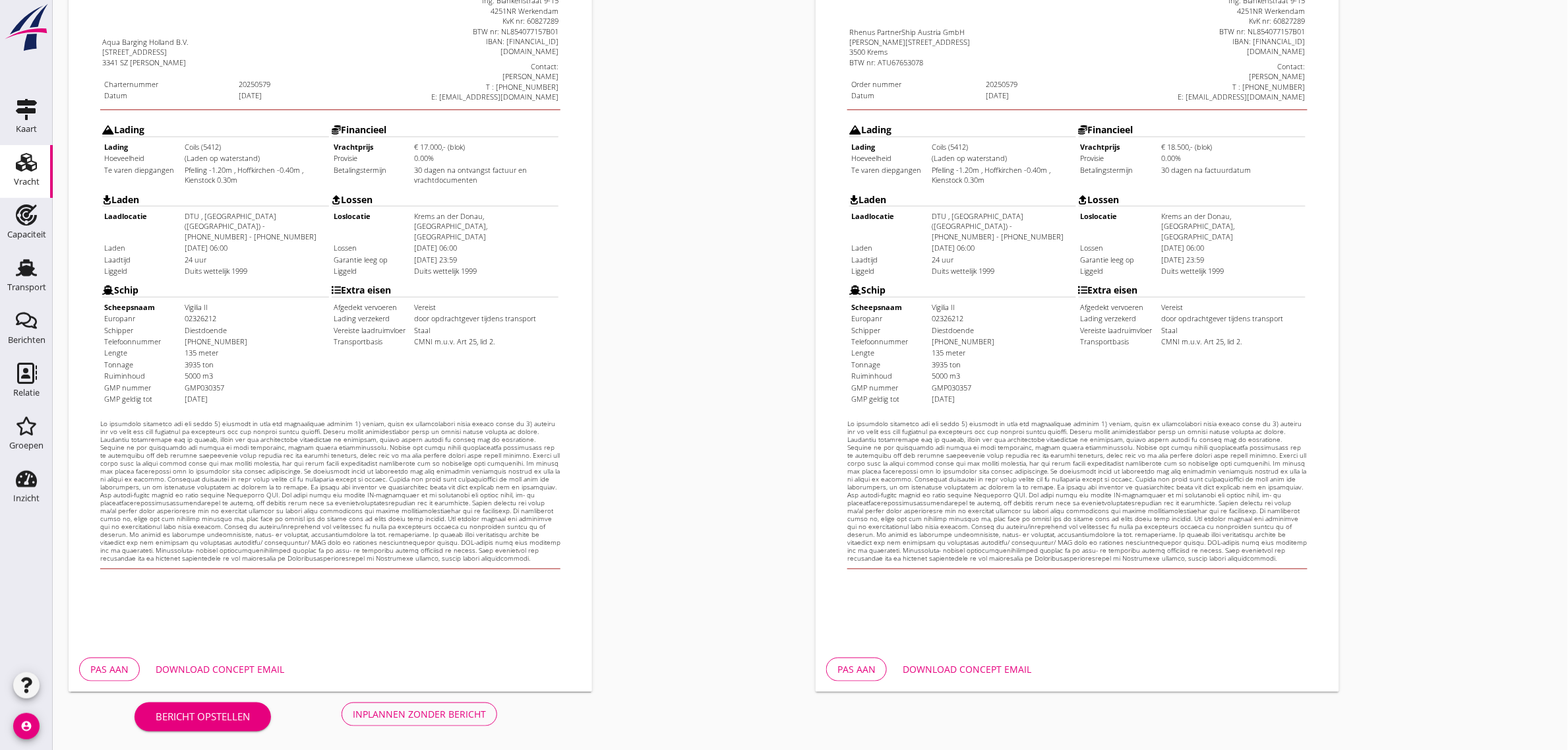
click at [463, 717] on div "Inplannen zonder bericht" at bounding box center [419, 713] width 133 height 14
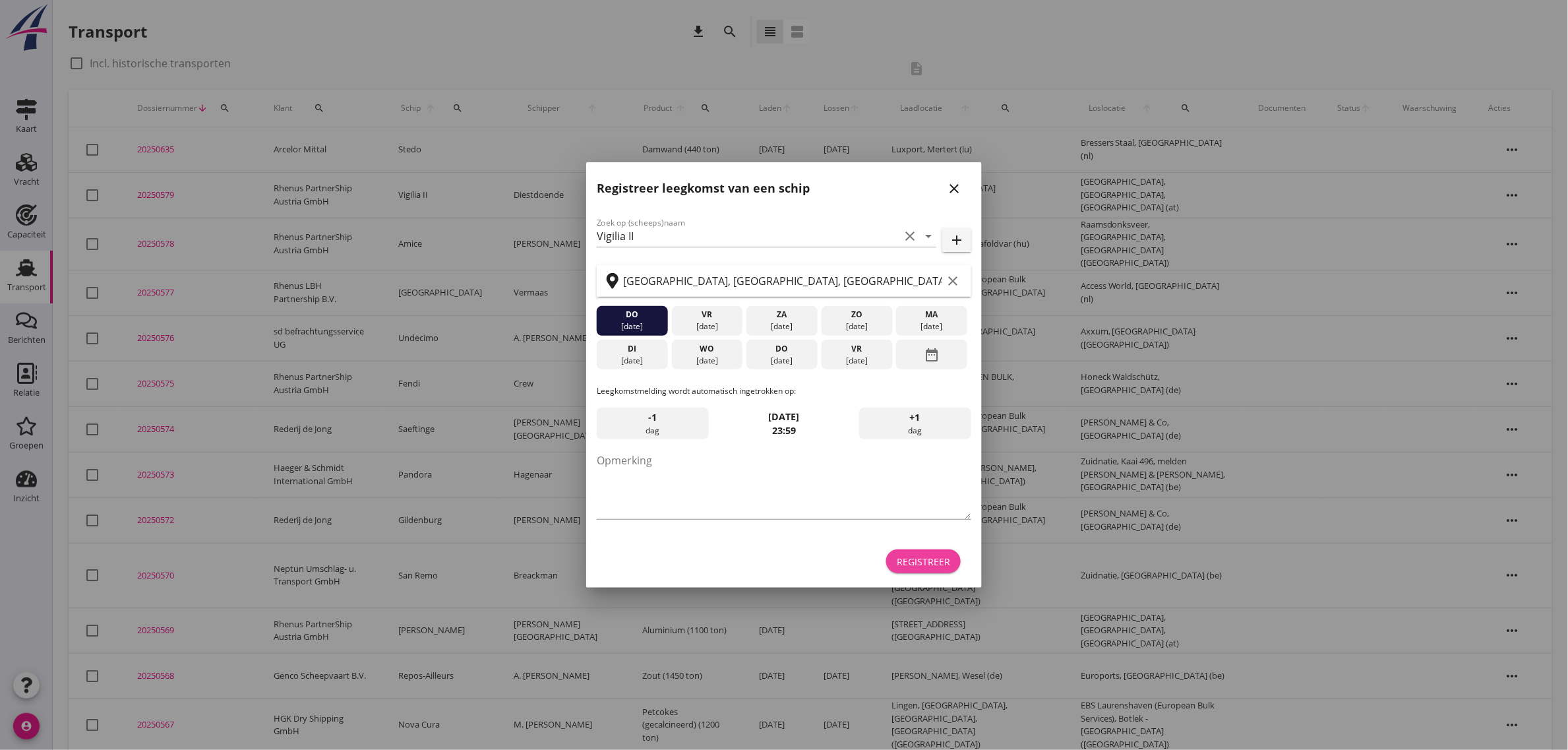
click at [915, 562] on div "Registreer" at bounding box center [923, 561] width 53 height 14
